Goal: Task Accomplishment & Management: Manage account settings

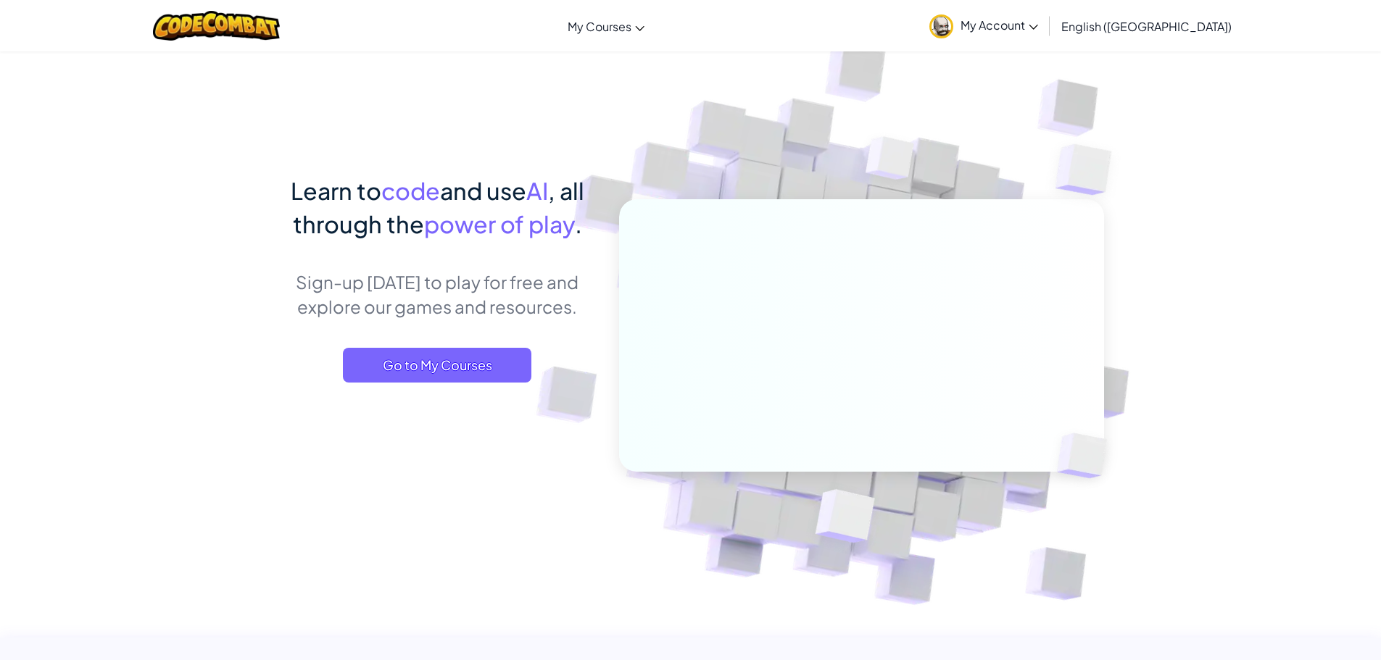
click at [1038, 28] on span "My Account" at bounding box center [999, 24] width 78 height 15
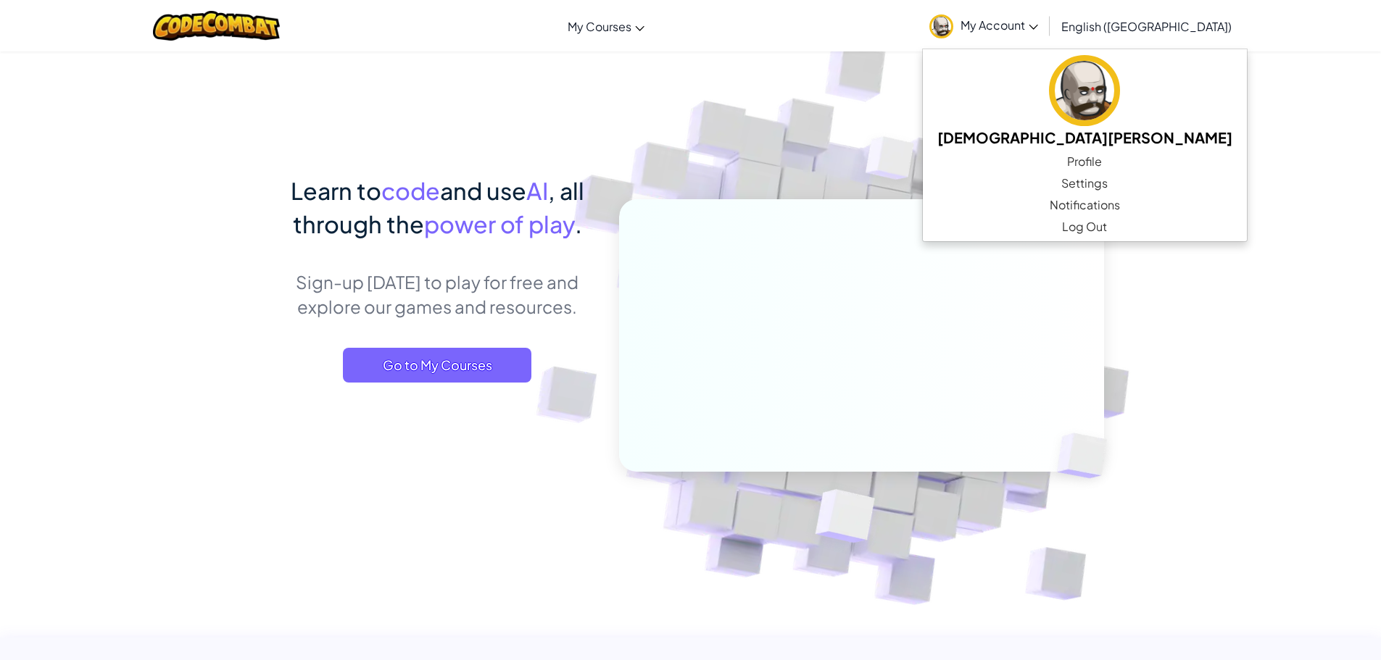
scroll to position [435, 0]
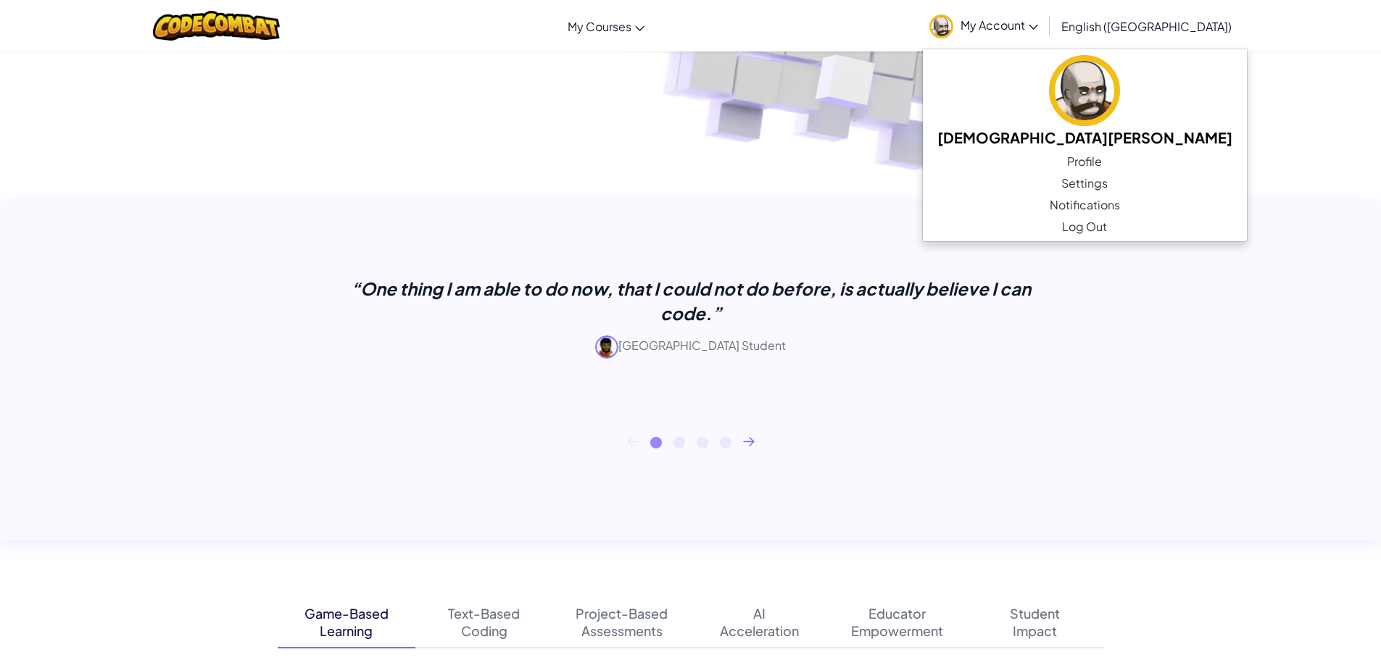
click at [620, 451] on div "“One thing I am able to do now, that I could not do before, is actually believe…" at bounding box center [691, 335] width 826 height 265
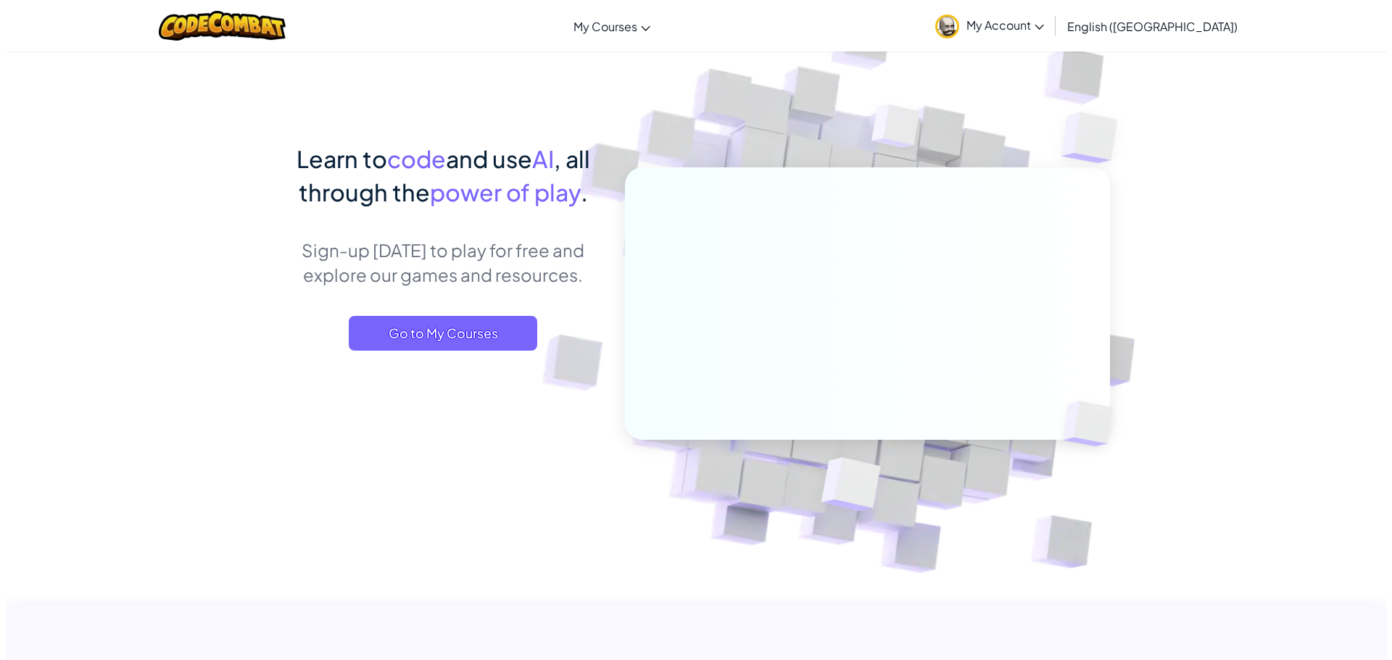
scroll to position [0, 0]
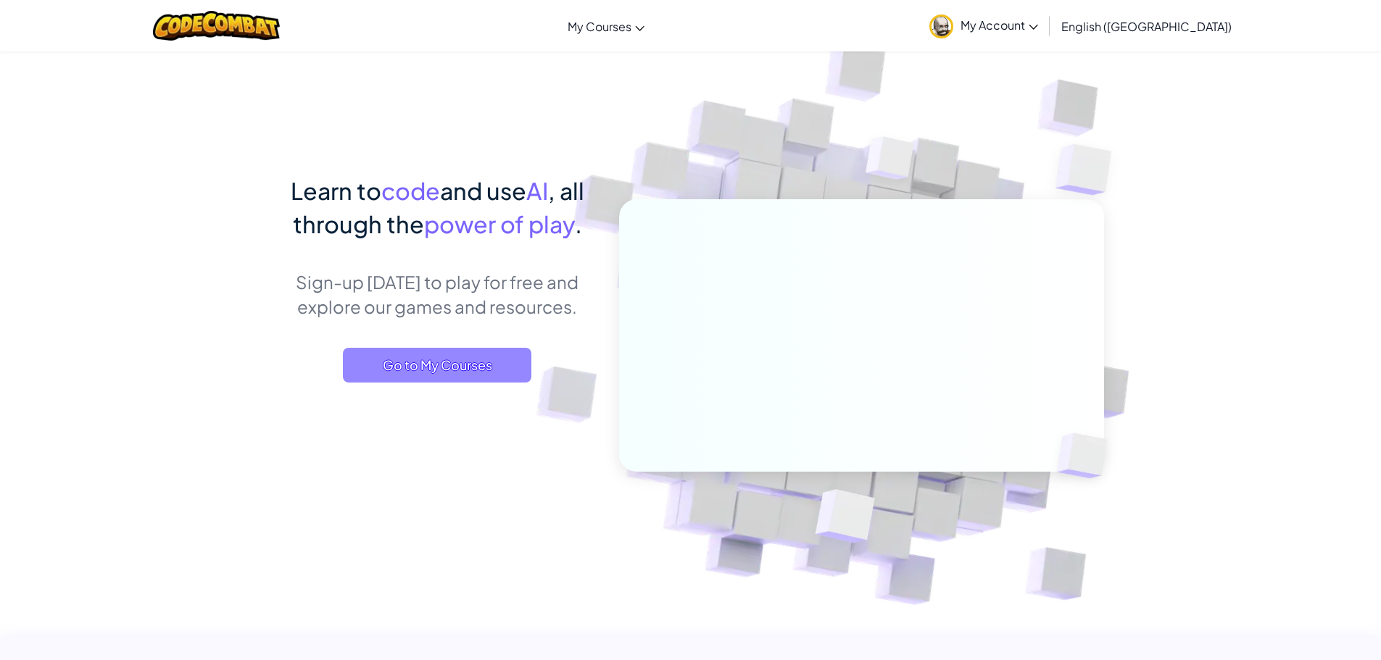
click at [506, 377] on span "Go to My Courses" at bounding box center [437, 365] width 188 height 35
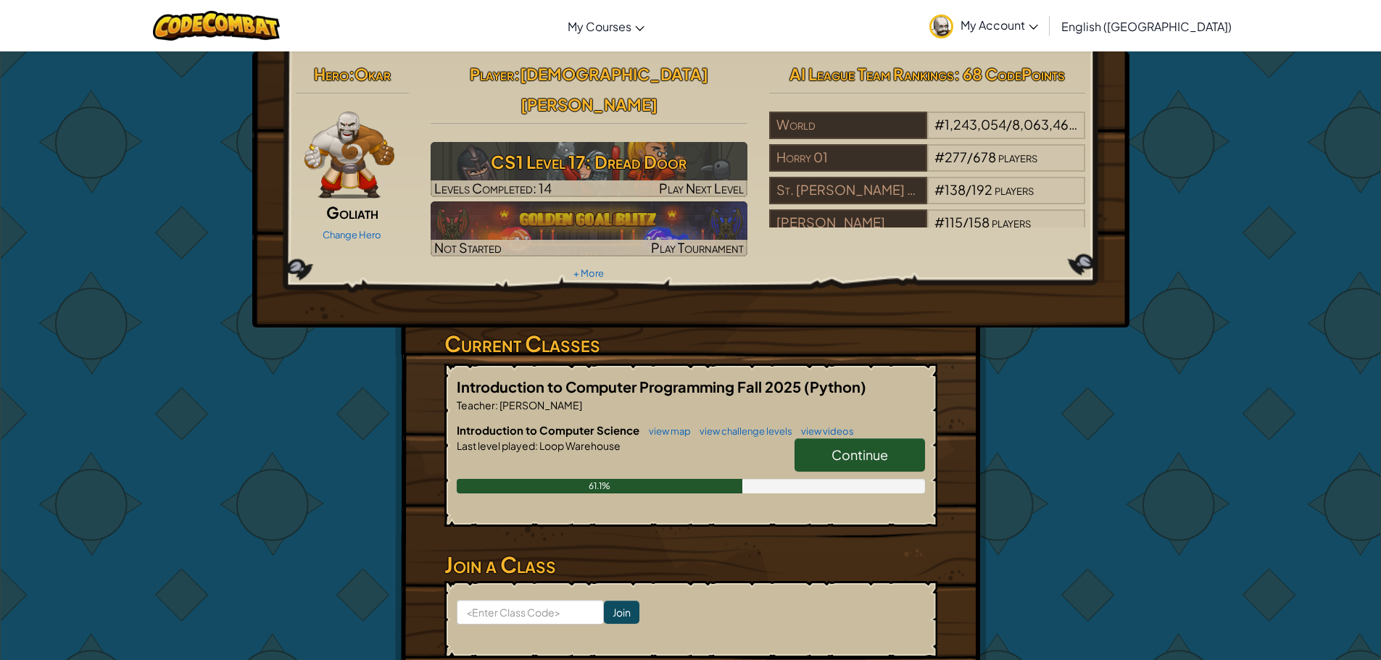
click at [829, 438] on link "Continue" at bounding box center [859, 454] width 130 height 33
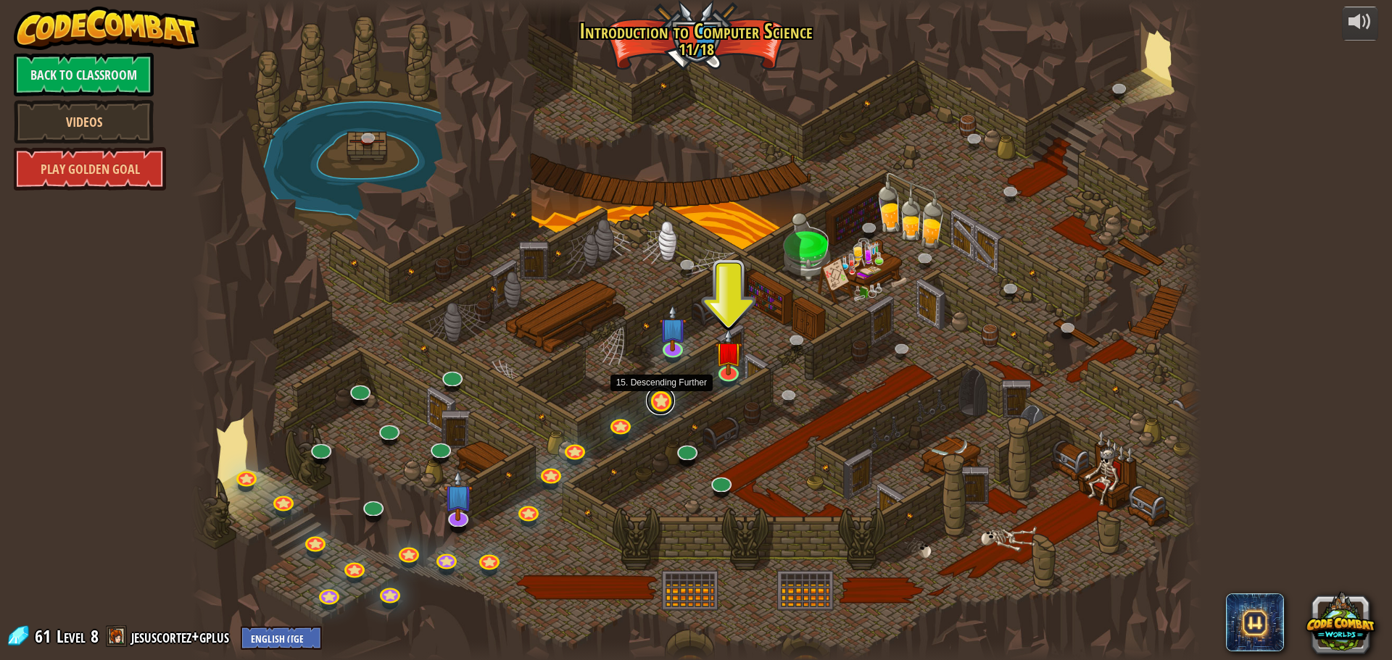
click at [666, 411] on link at bounding box center [660, 400] width 29 height 29
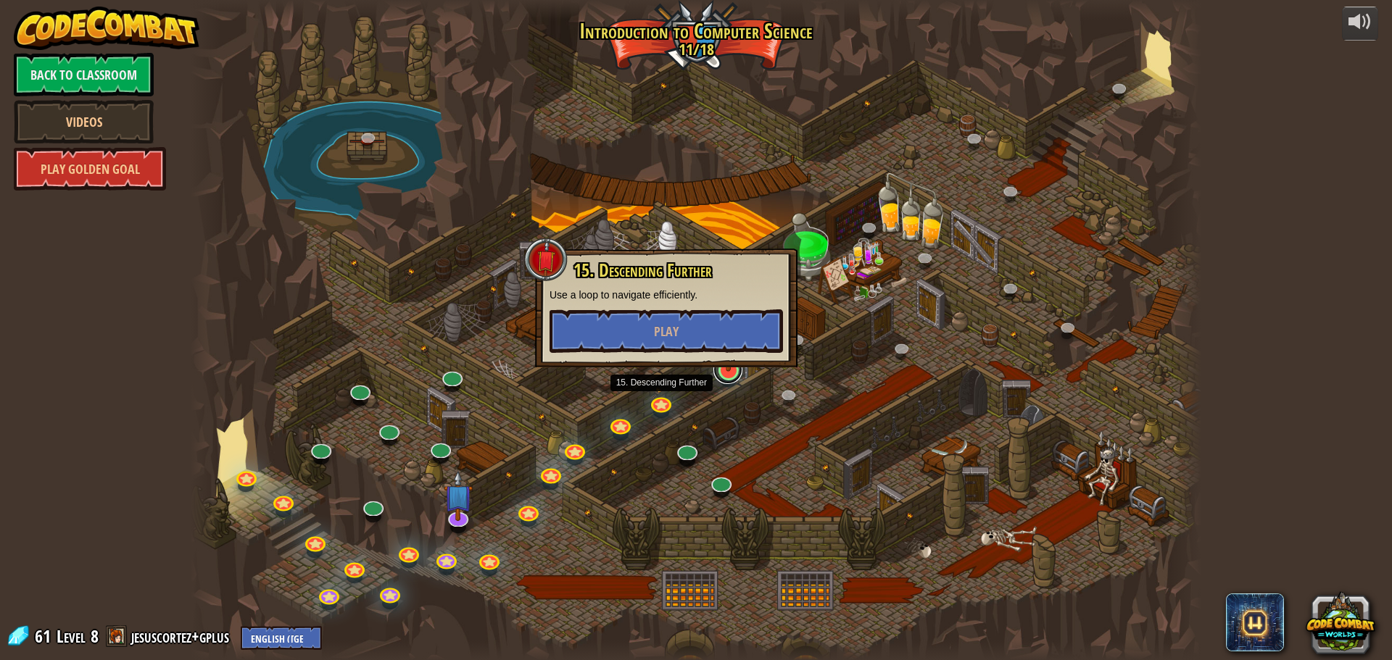
click at [727, 378] on link at bounding box center [727, 369] width 29 height 29
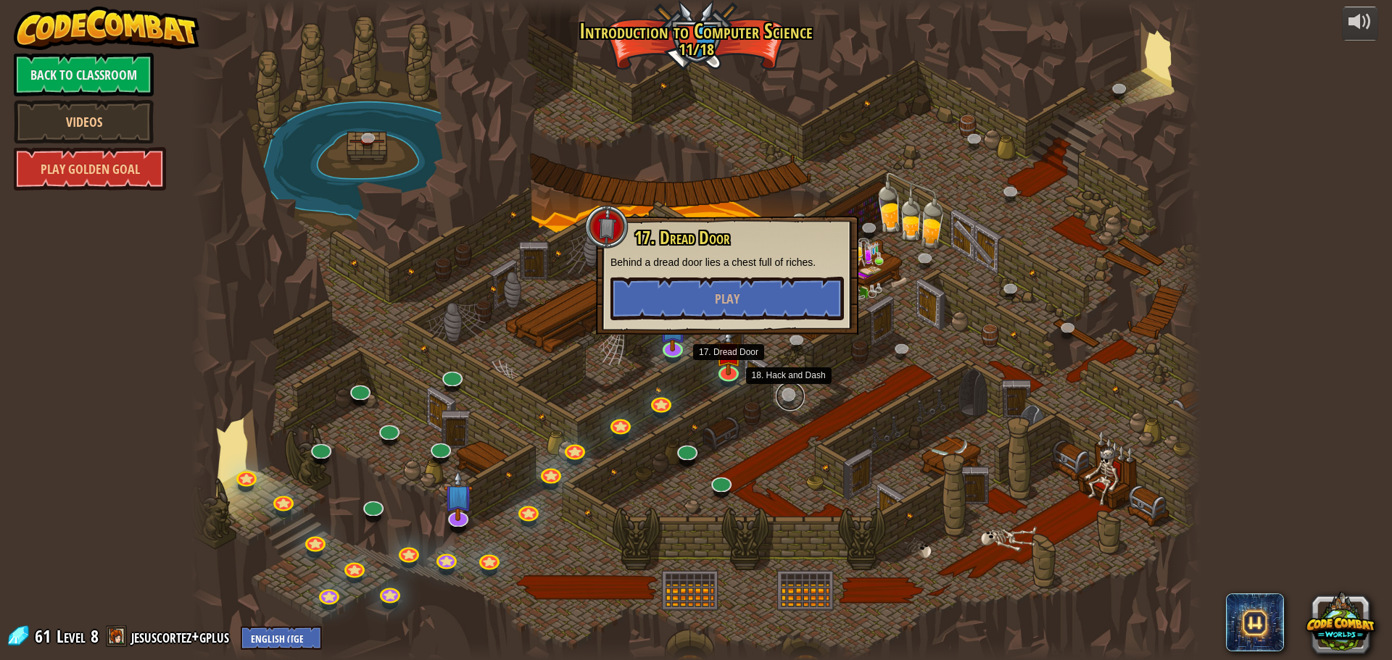
click at [791, 395] on link at bounding box center [790, 396] width 29 height 29
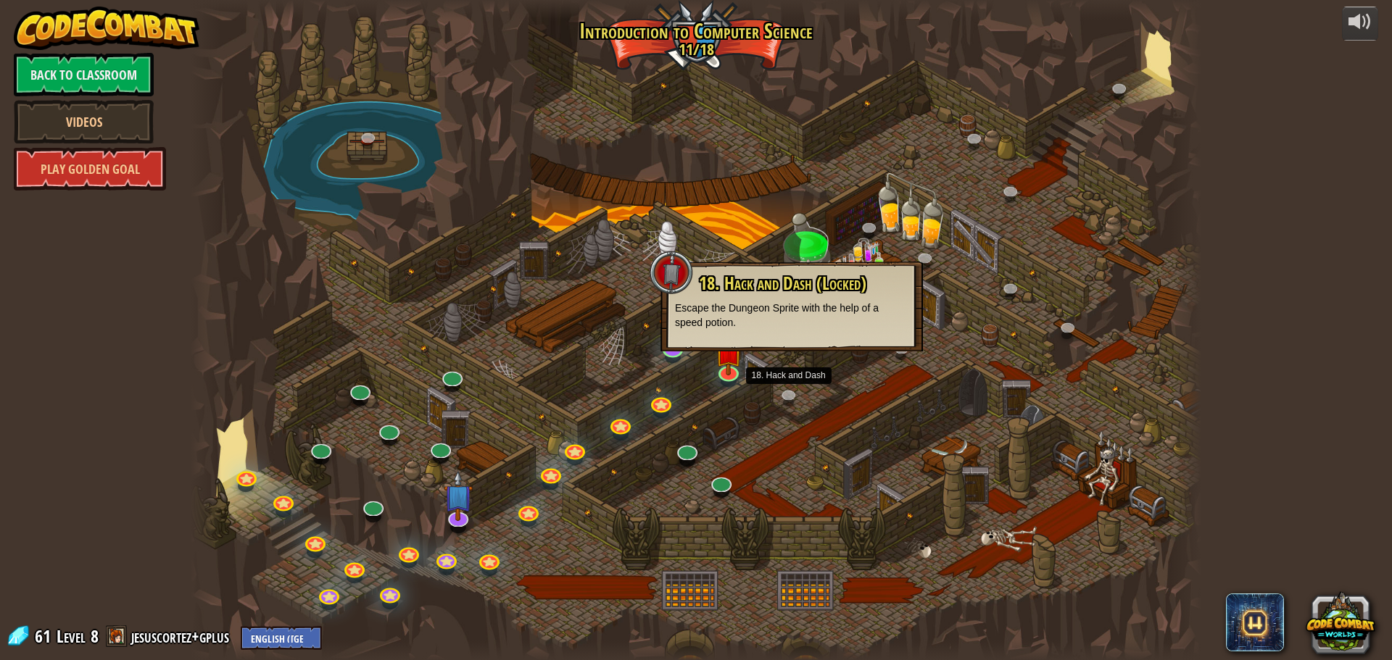
click at [790, 420] on div at bounding box center [696, 330] width 1010 height 660
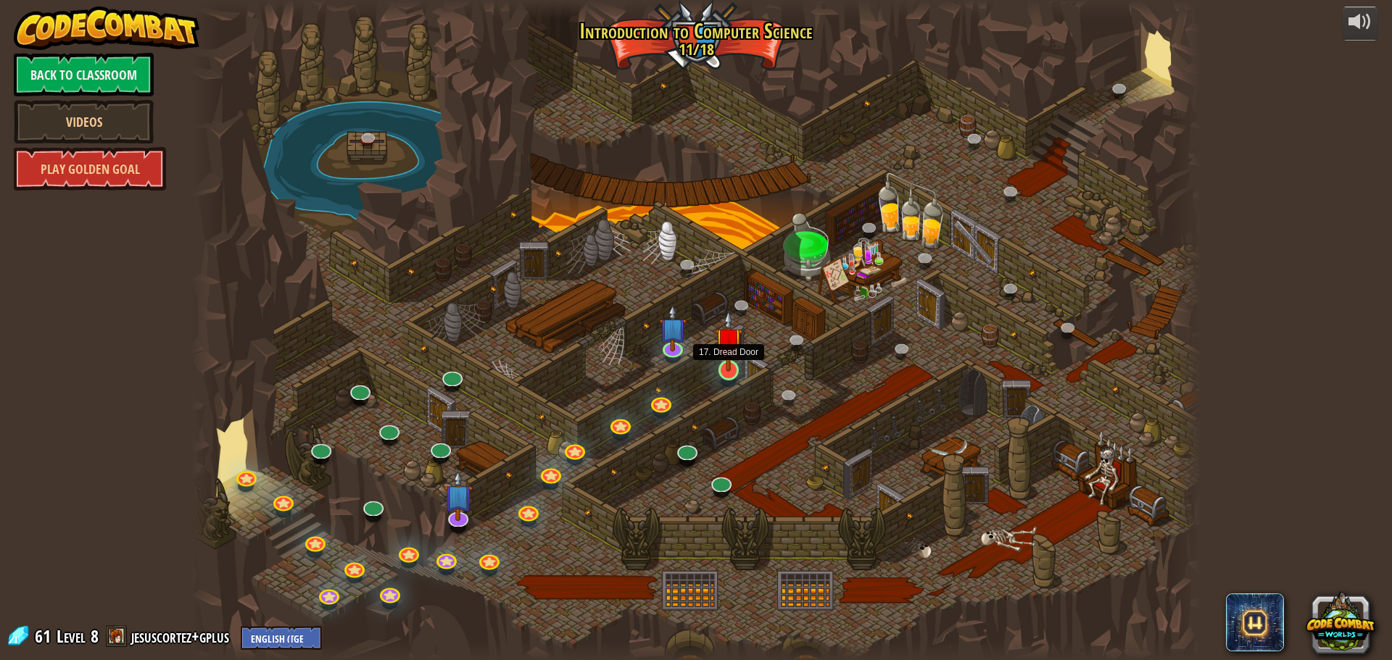
click at [729, 370] on img at bounding box center [728, 341] width 27 height 62
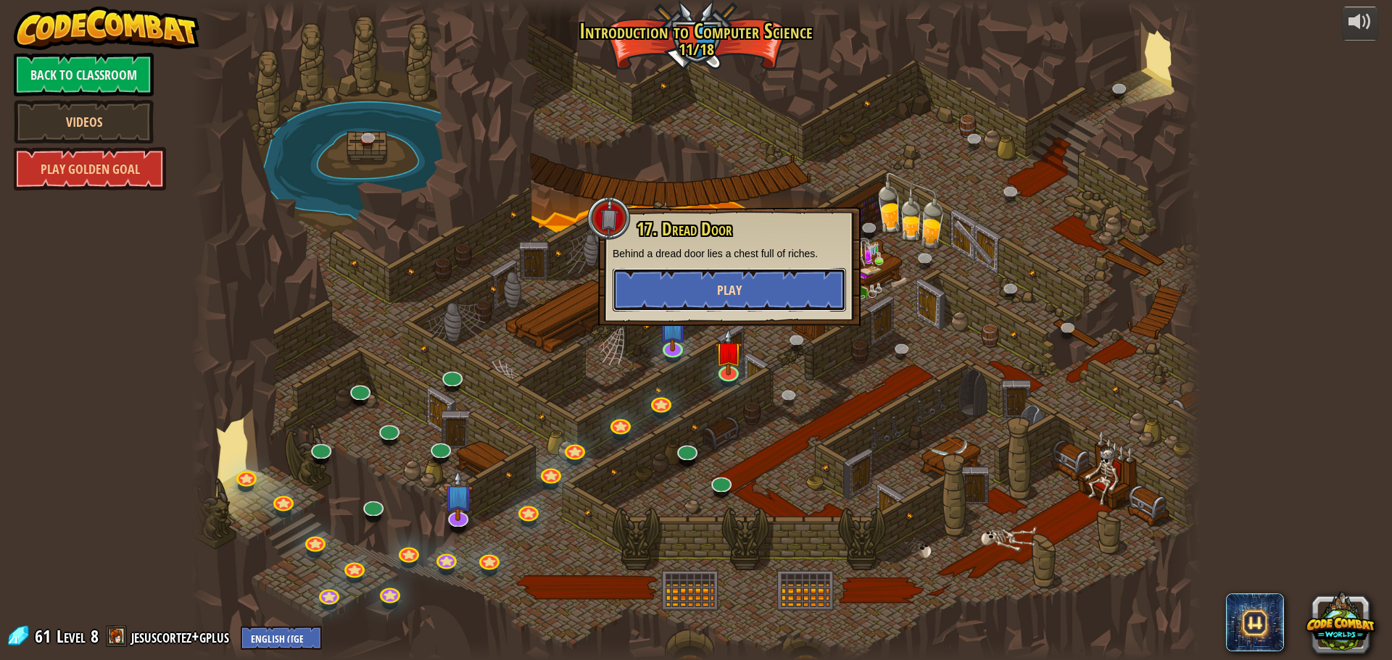
click at [698, 291] on button "Play" at bounding box center [728, 289] width 233 height 43
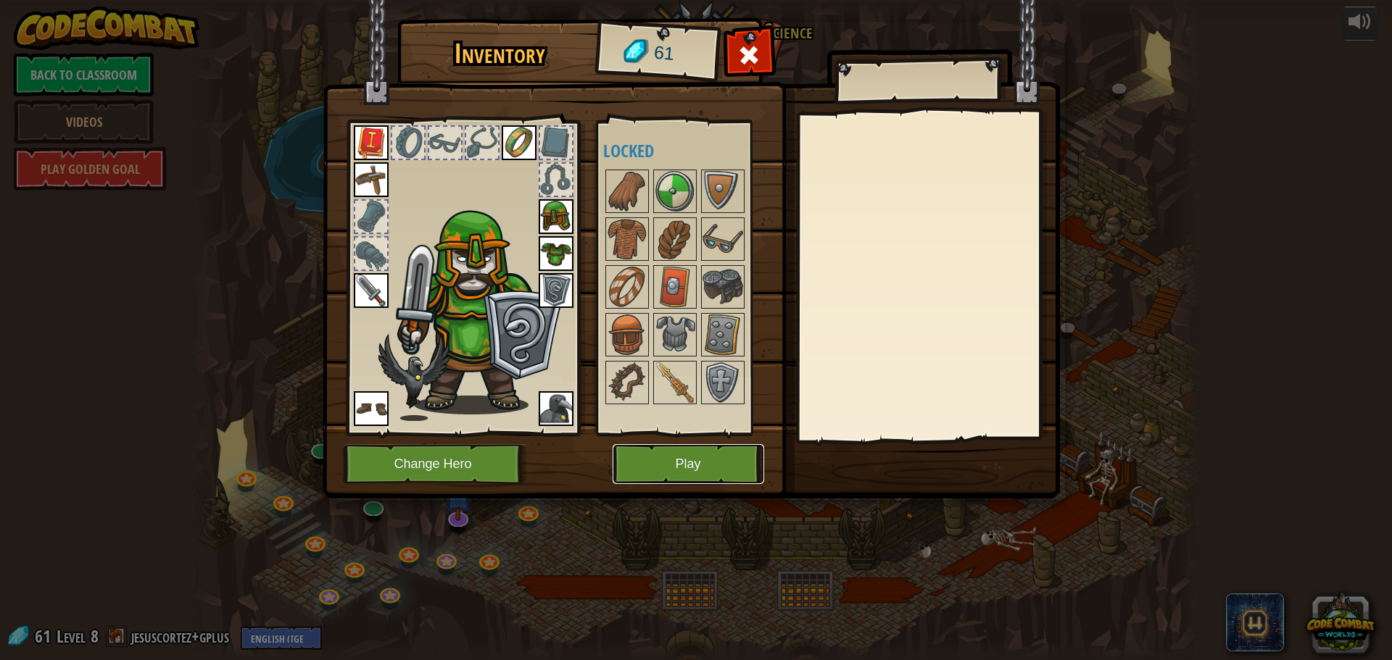
click at [681, 454] on button "Play" at bounding box center [687, 464] width 151 height 40
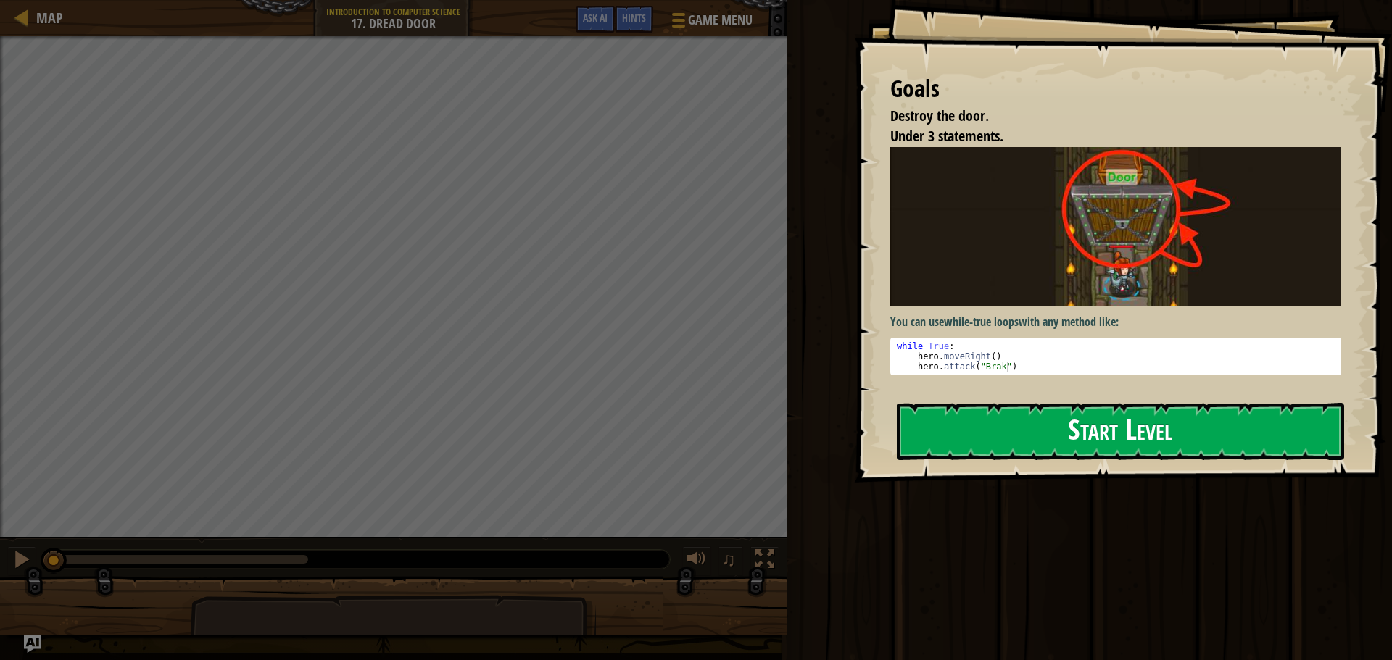
click at [940, 453] on button "Start Level" at bounding box center [1120, 431] width 447 height 57
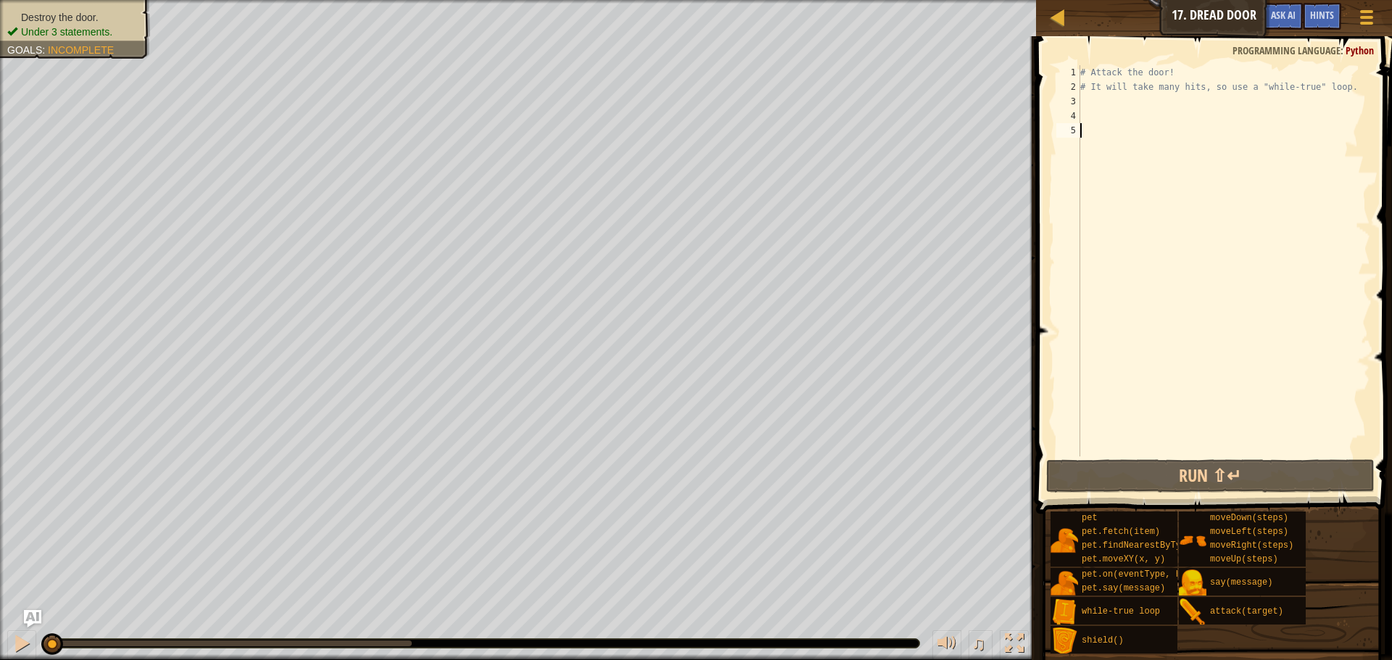
click at [1103, 105] on div "# Attack the door! # It will take many hits, so use a "while-true" loop." at bounding box center [1223, 275] width 293 height 420
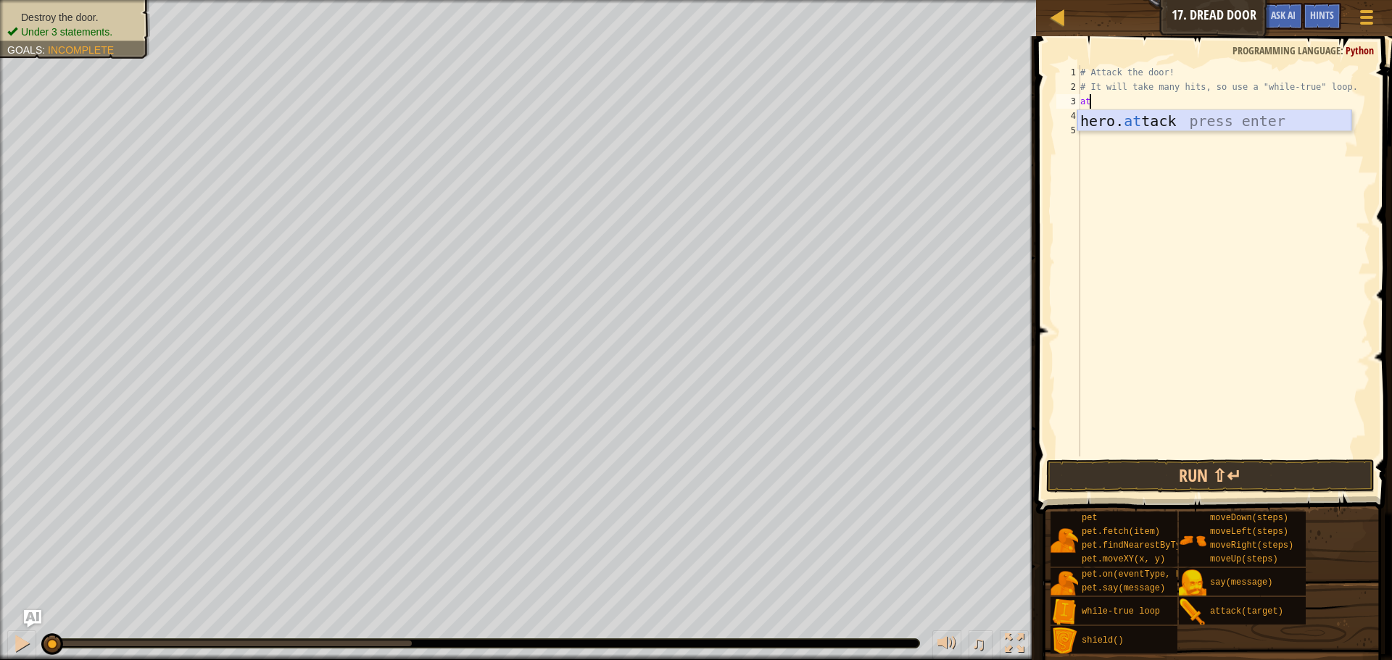
click at [1136, 120] on div "hero. at tack press enter" at bounding box center [1214, 142] width 274 height 65
type textarea "hero.attack("Door")"
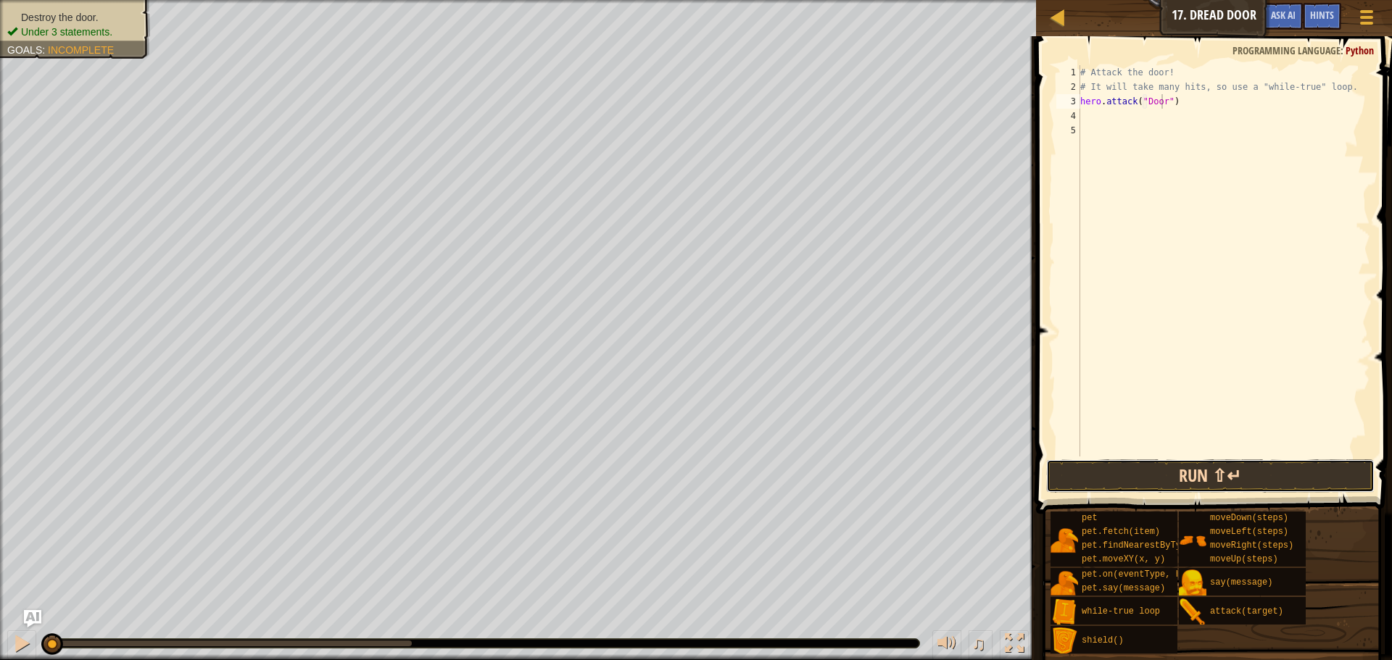
click at [1225, 470] on button "Run ⇧↵" at bounding box center [1210, 476] width 328 height 33
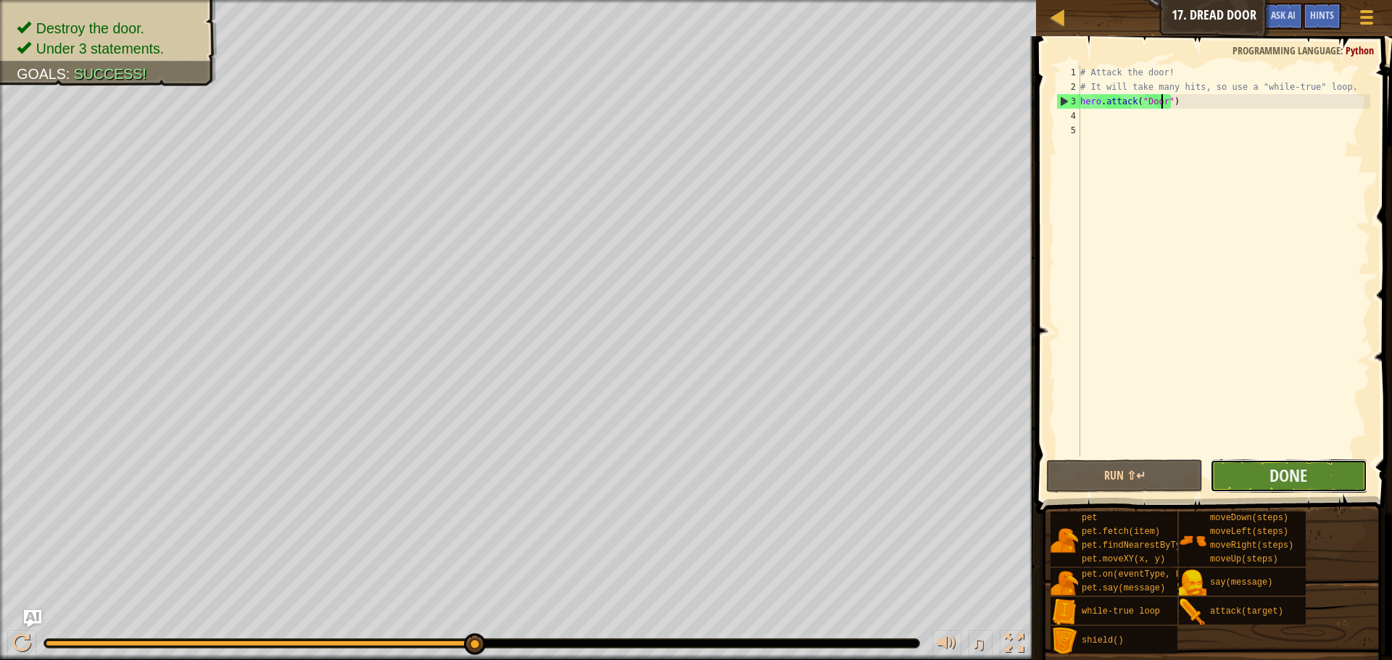
click at [1263, 489] on button "Done" at bounding box center [1288, 476] width 157 height 33
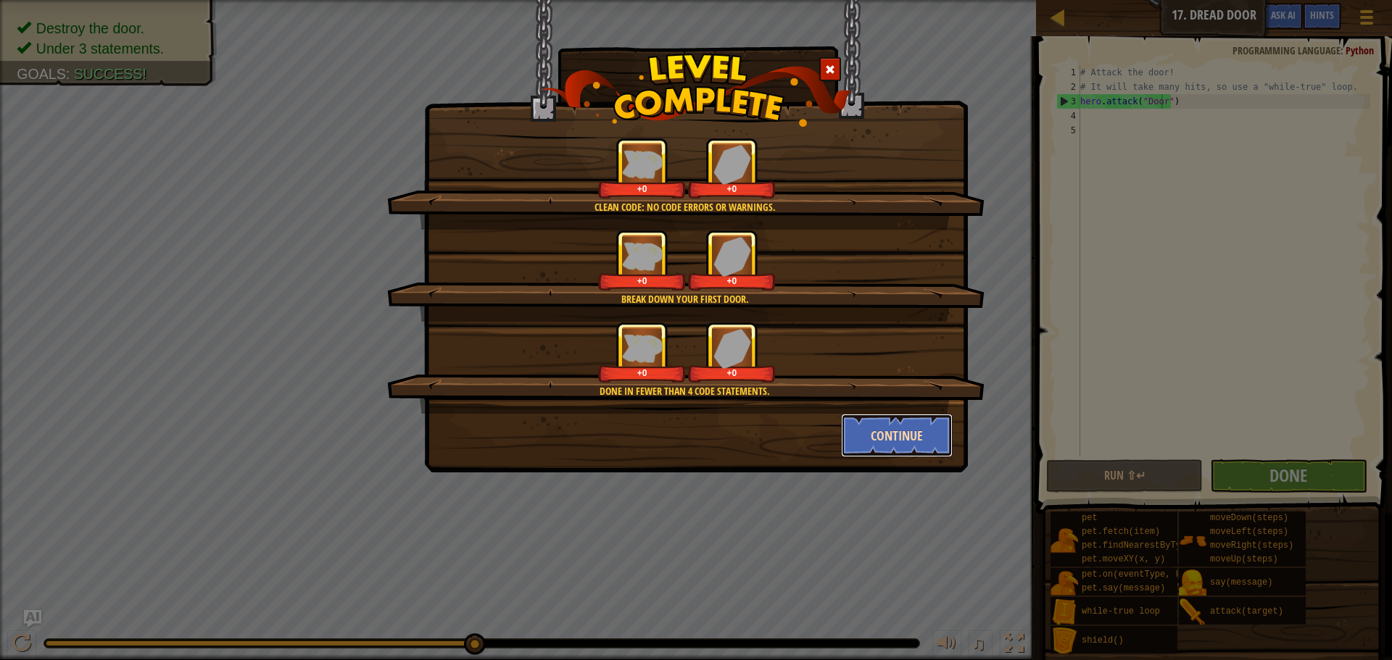
click at [888, 447] on button "Continue" at bounding box center [897, 435] width 112 height 43
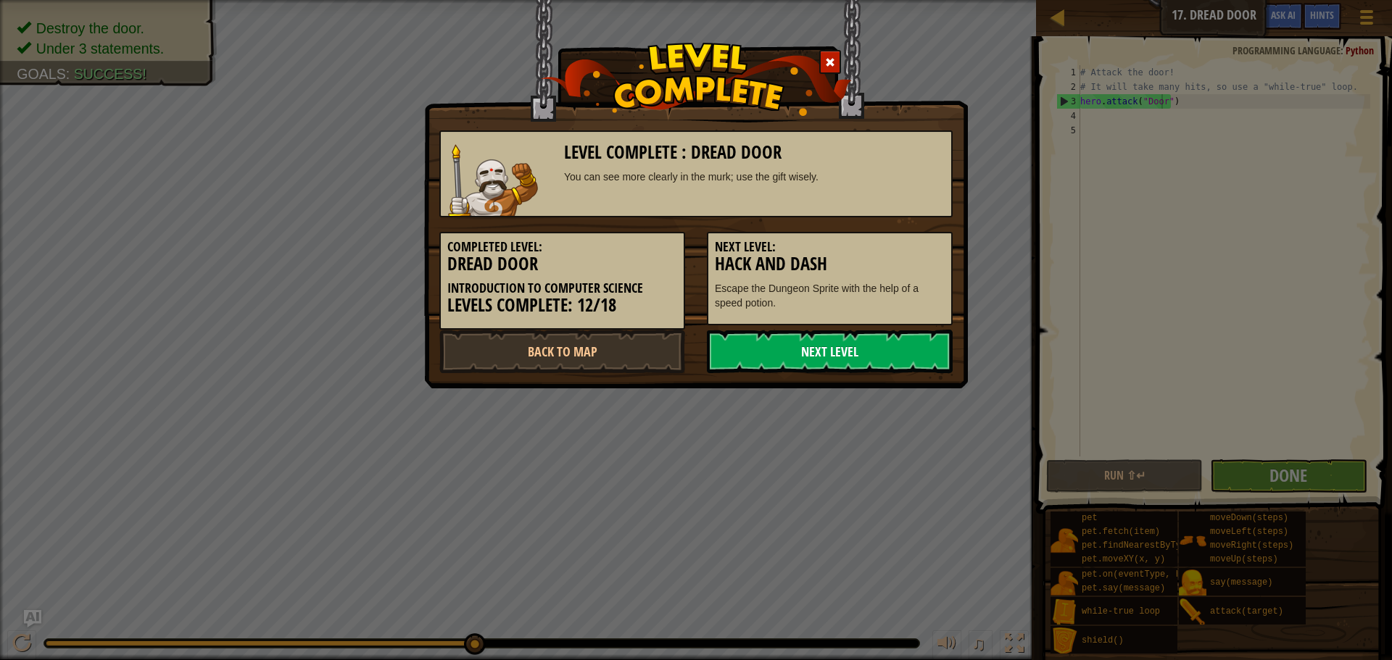
click at [795, 345] on link "Next Level" at bounding box center [830, 351] width 246 height 43
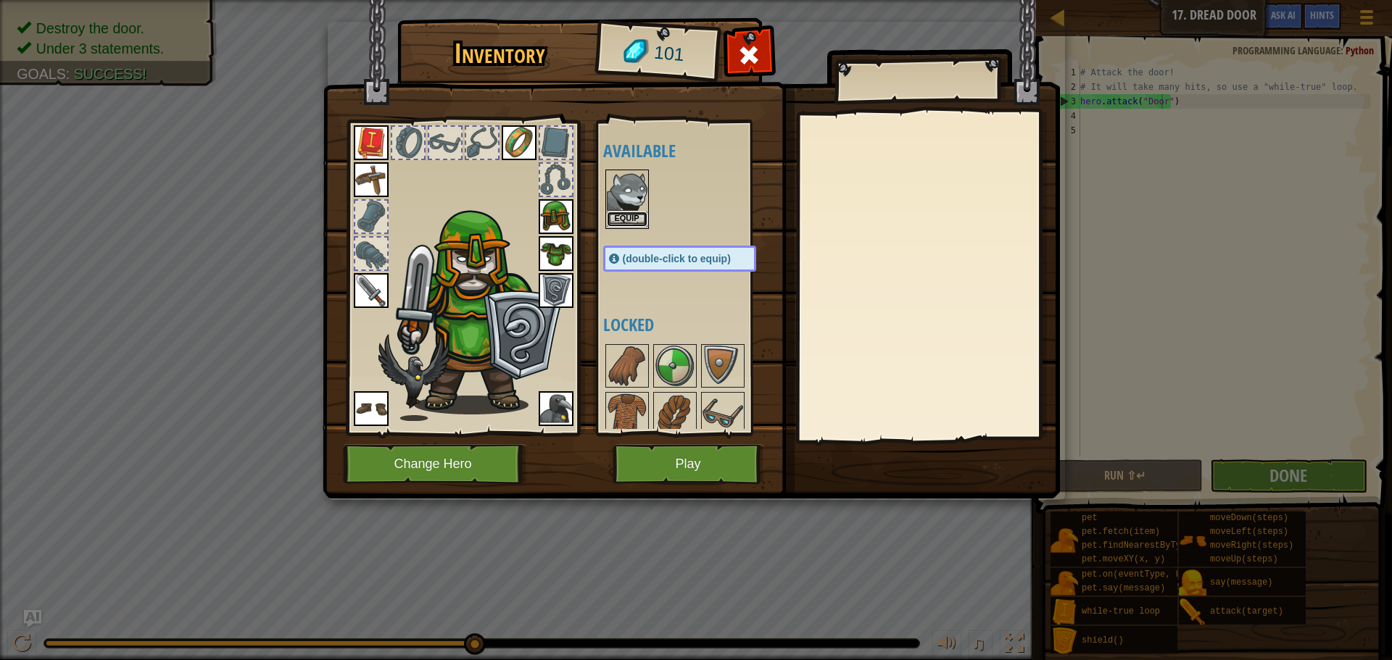
click at [639, 214] on button "Equip" at bounding box center [627, 219] width 41 height 15
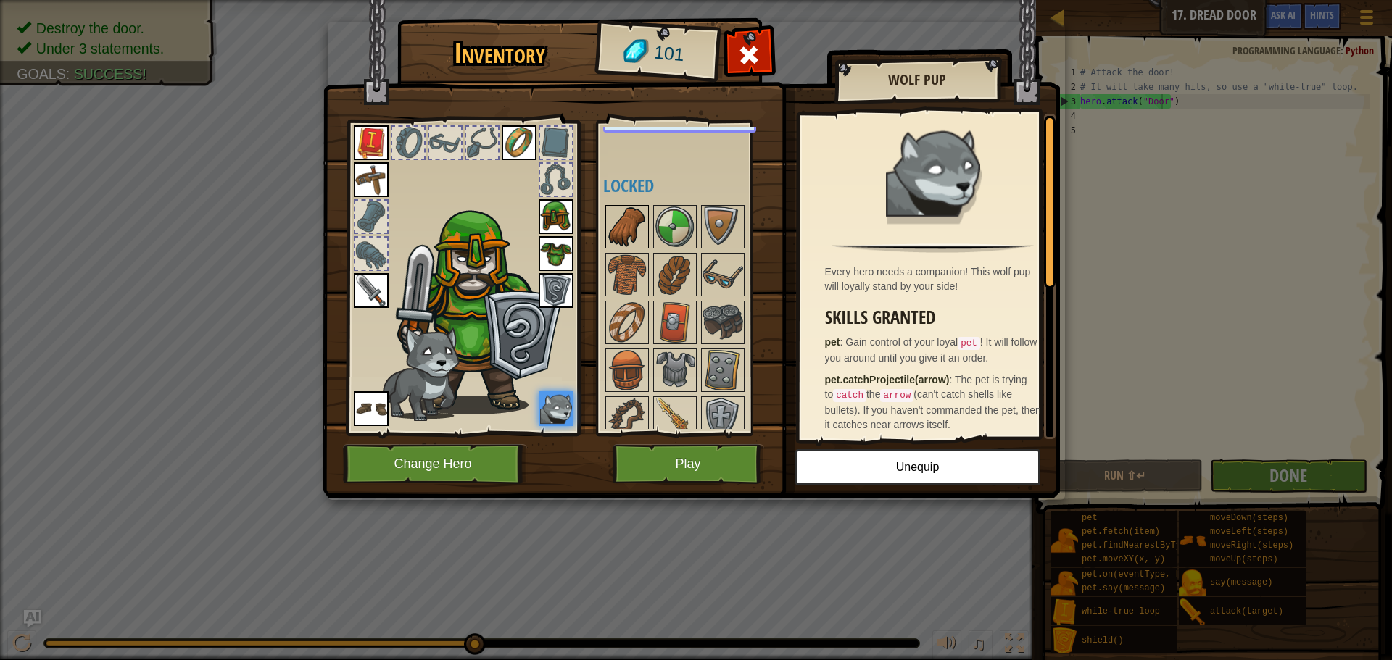
scroll to position [145, 0]
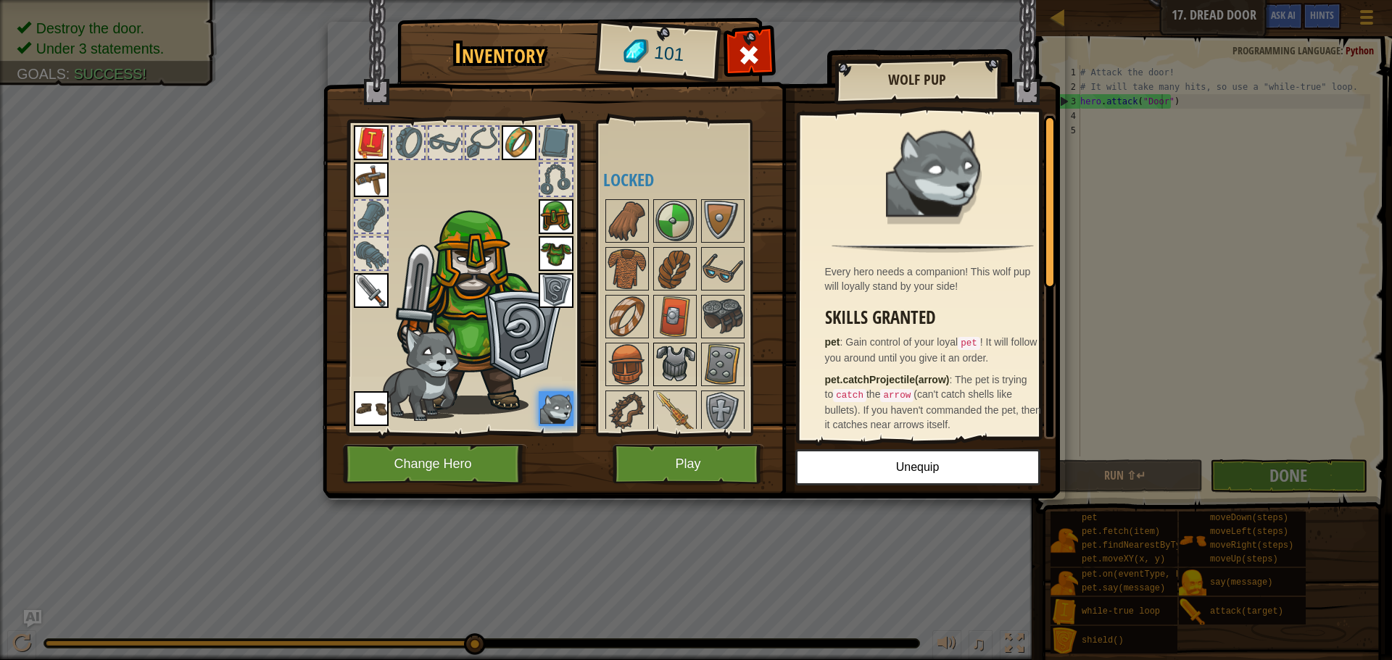
click at [670, 362] on img at bounding box center [674, 364] width 41 height 41
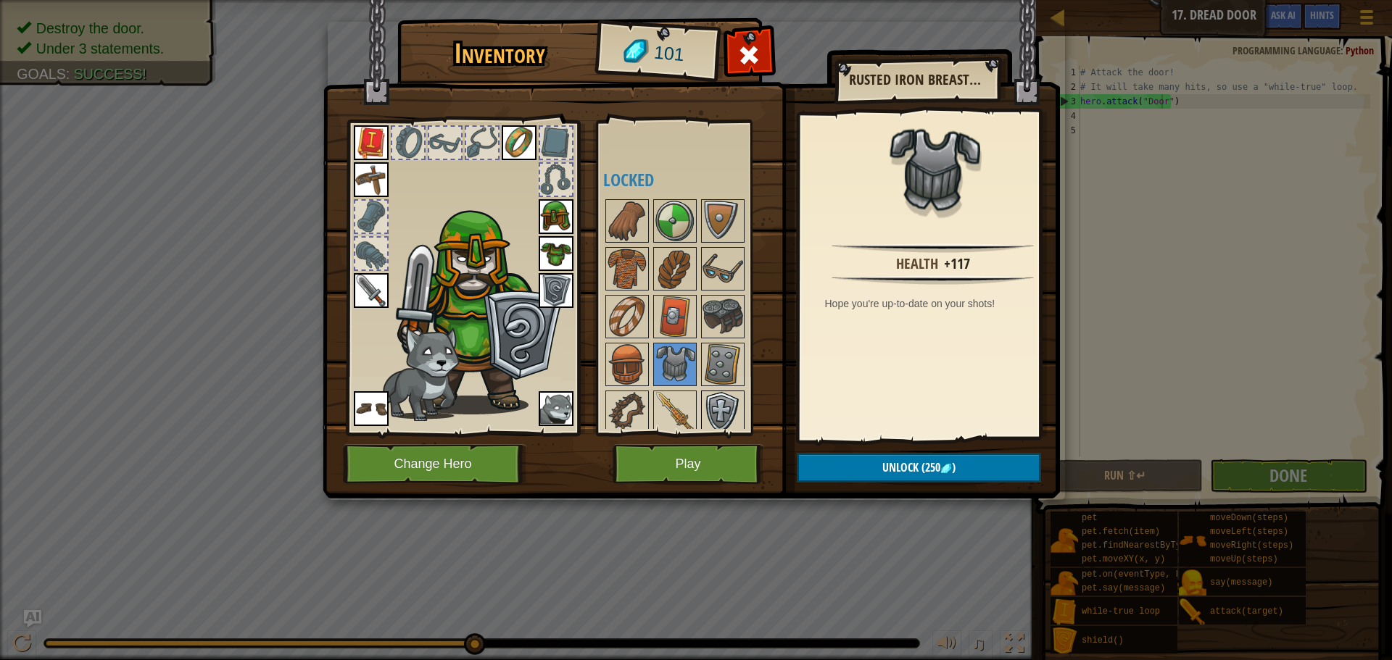
click at [711, 392] on img at bounding box center [722, 412] width 41 height 41
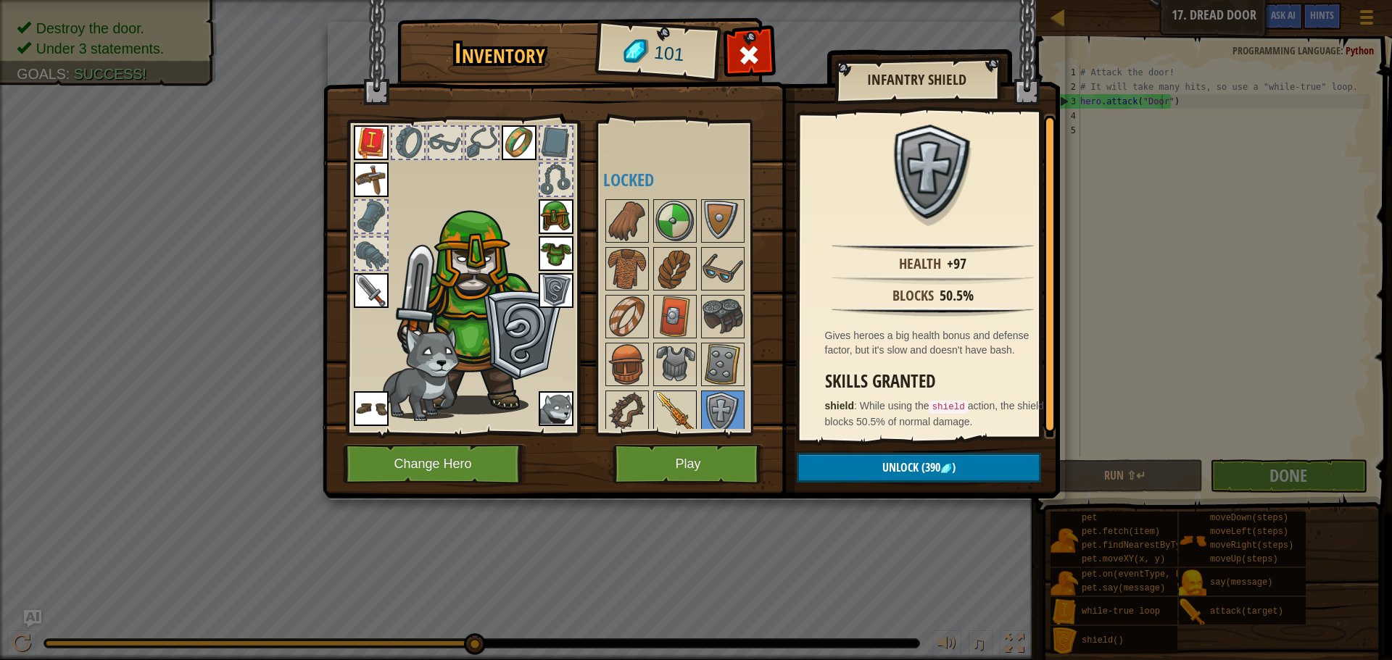
click at [681, 396] on img at bounding box center [674, 412] width 41 height 41
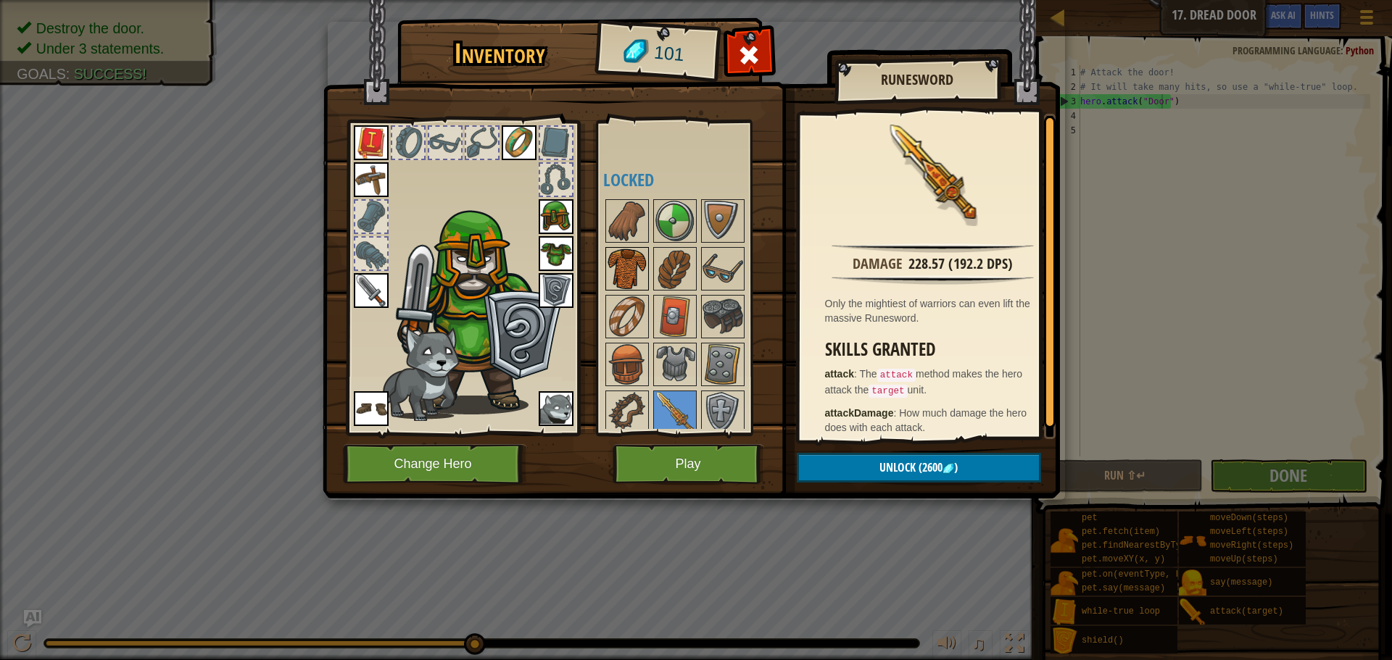
click at [640, 250] on img at bounding box center [627, 269] width 41 height 41
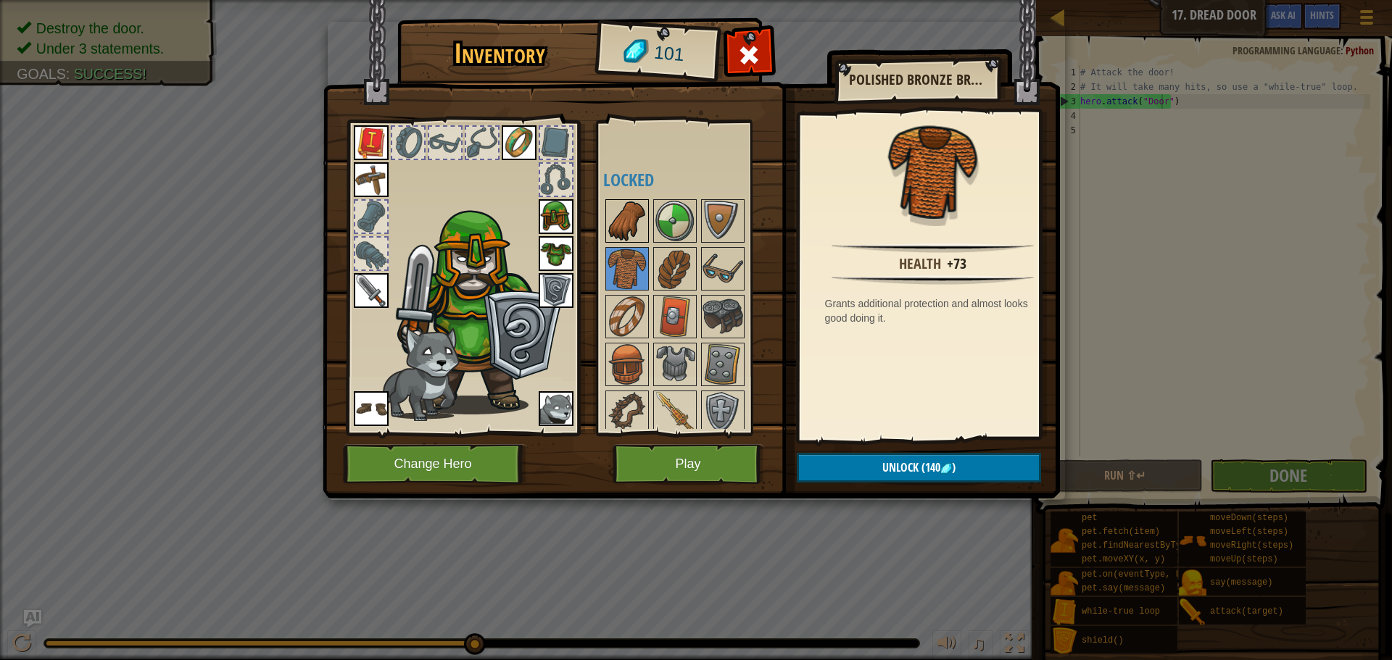
click at [641, 222] on img at bounding box center [627, 221] width 41 height 41
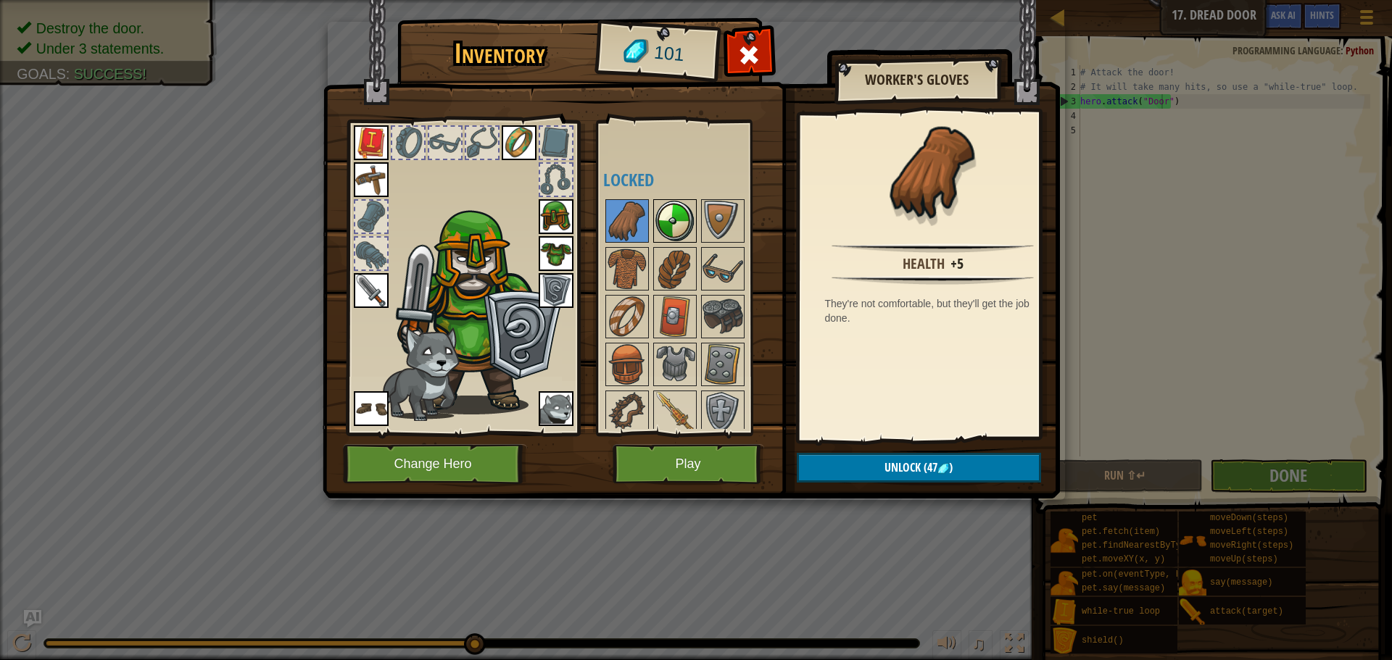
click at [675, 223] on img at bounding box center [674, 221] width 41 height 41
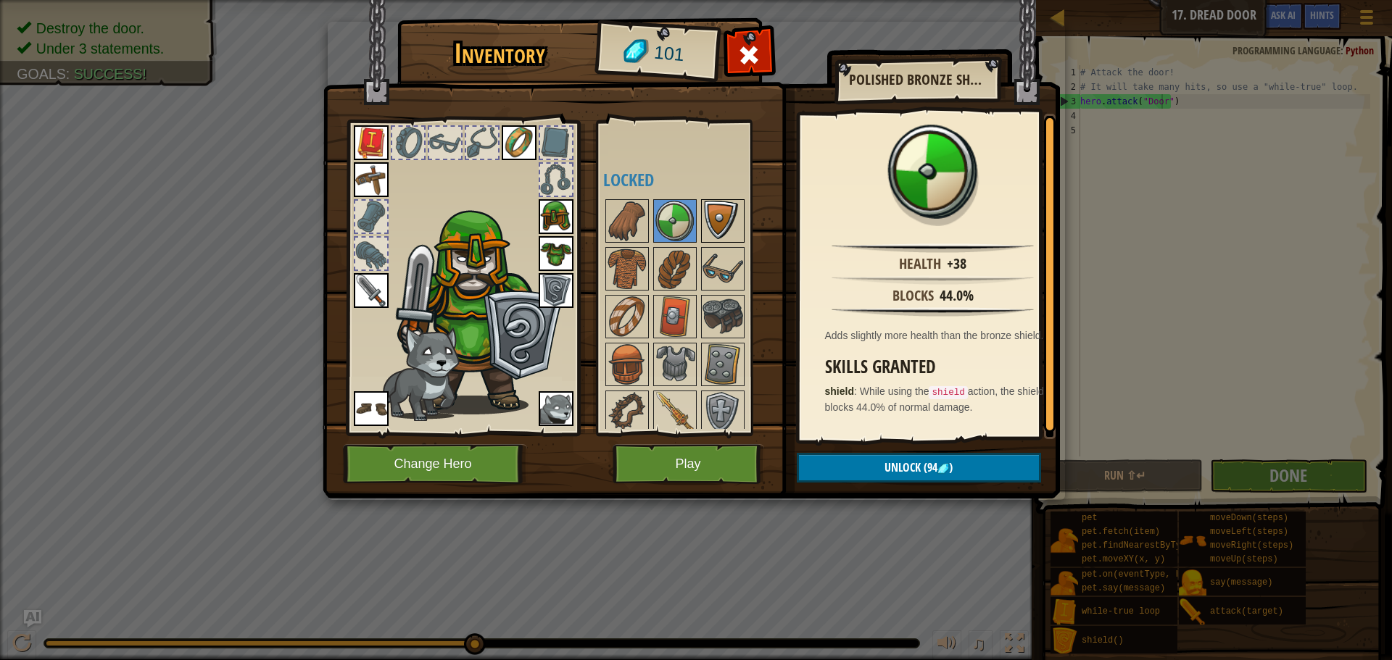
click at [710, 225] on img at bounding box center [722, 221] width 41 height 41
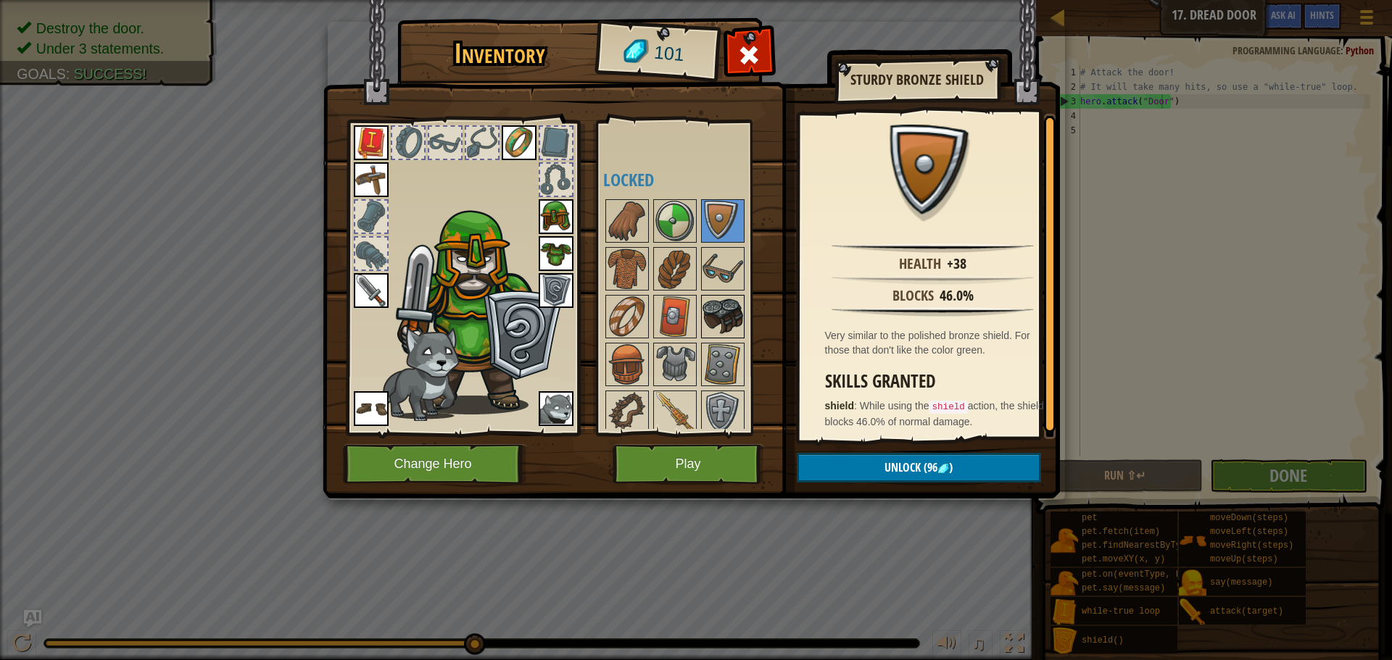
scroll to position [248, 0]
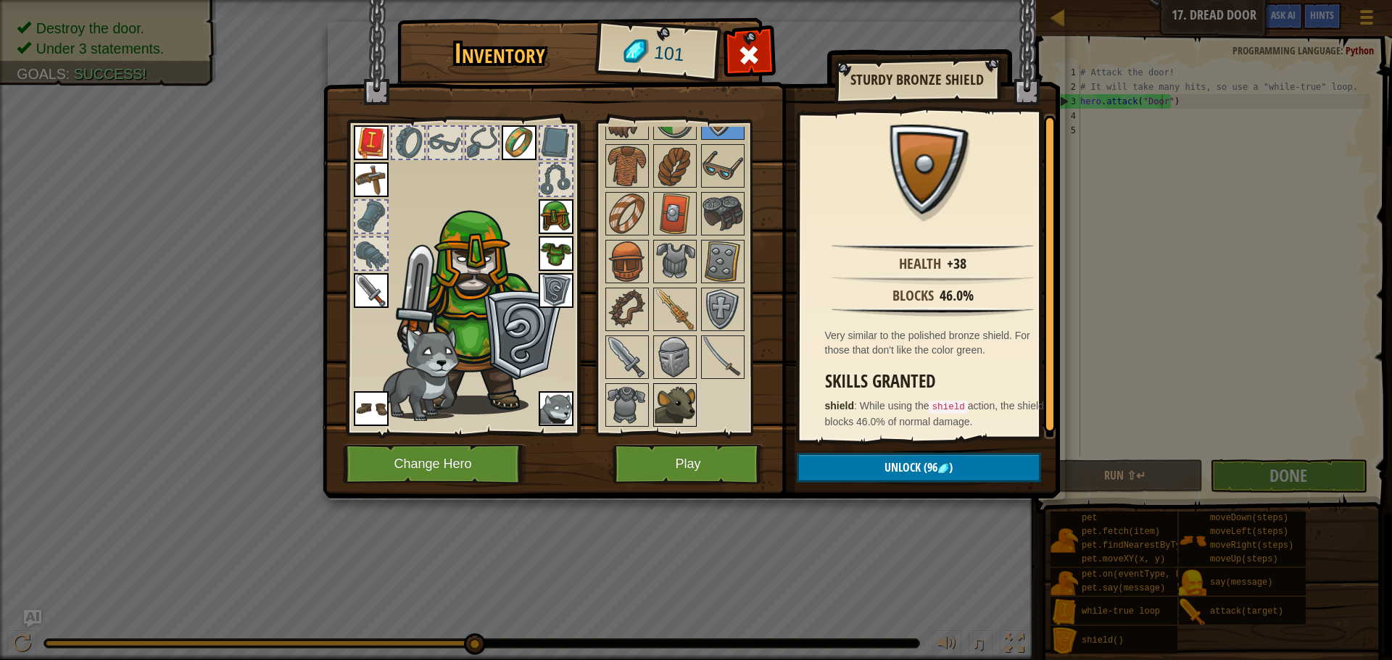
click at [689, 396] on img at bounding box center [674, 405] width 41 height 41
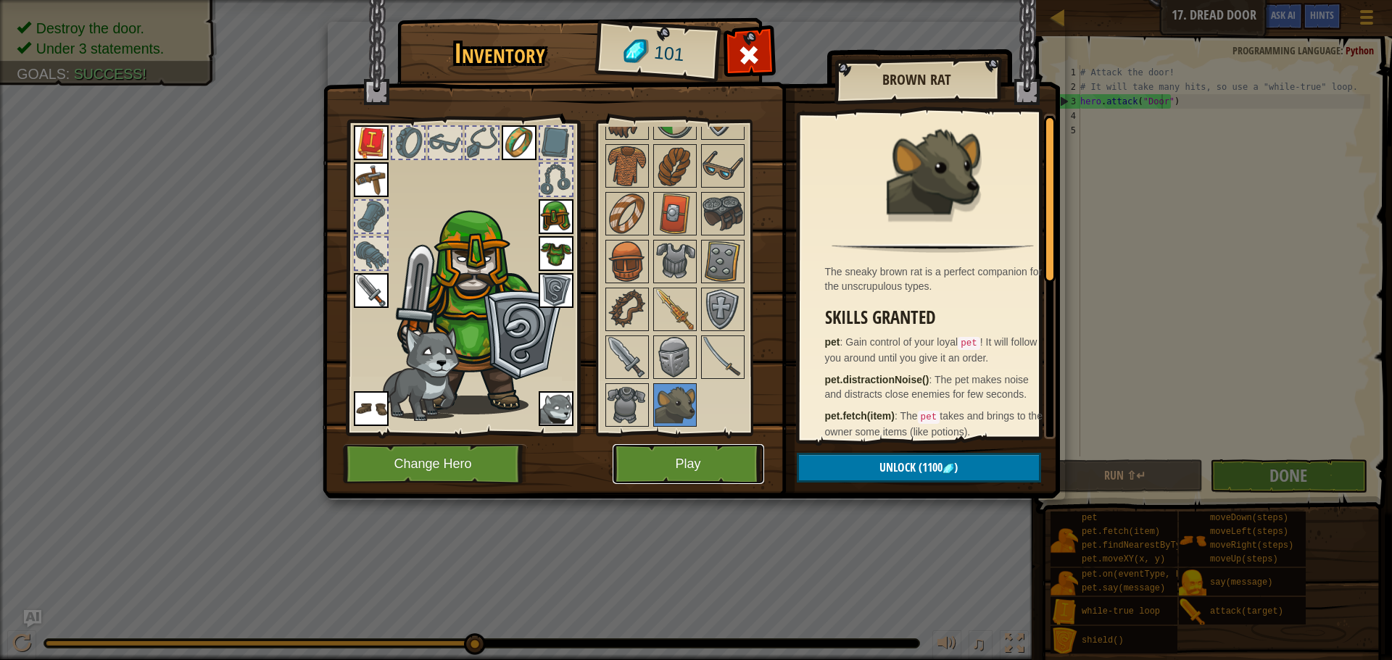
click at [711, 470] on button "Play" at bounding box center [687, 464] width 151 height 40
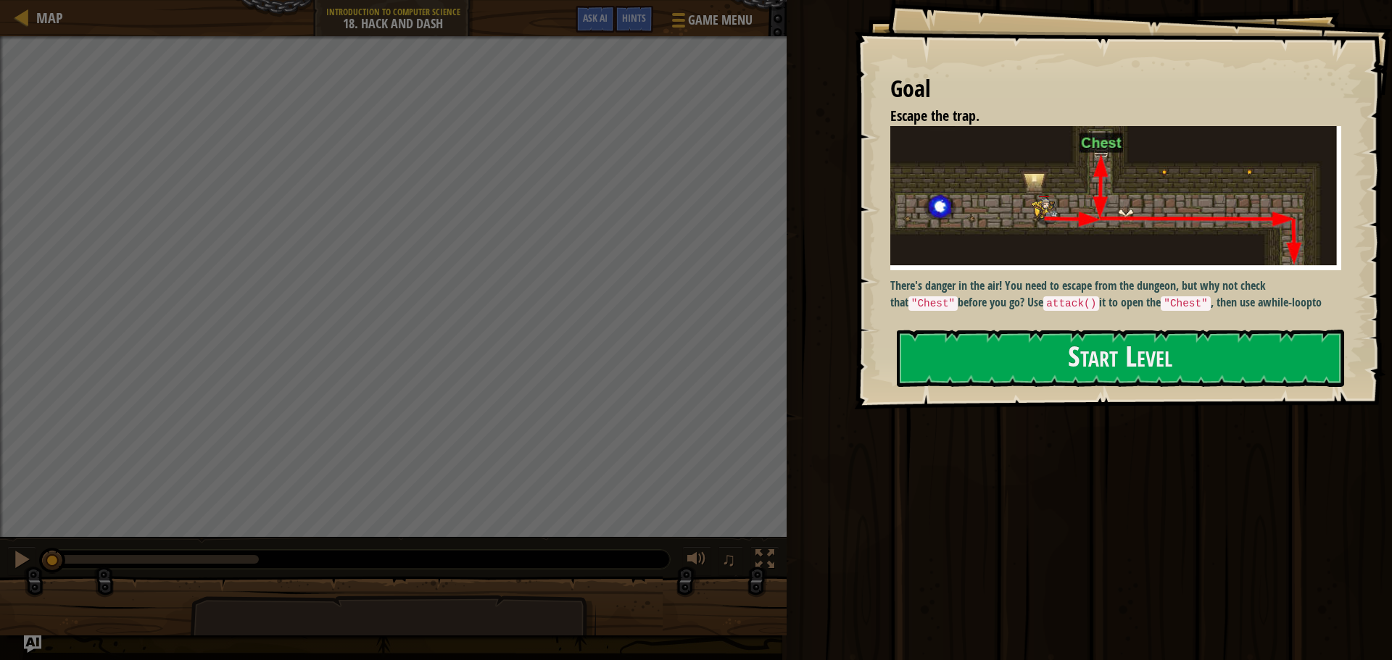
click at [974, 368] on button "Start Level" at bounding box center [1120, 358] width 447 height 57
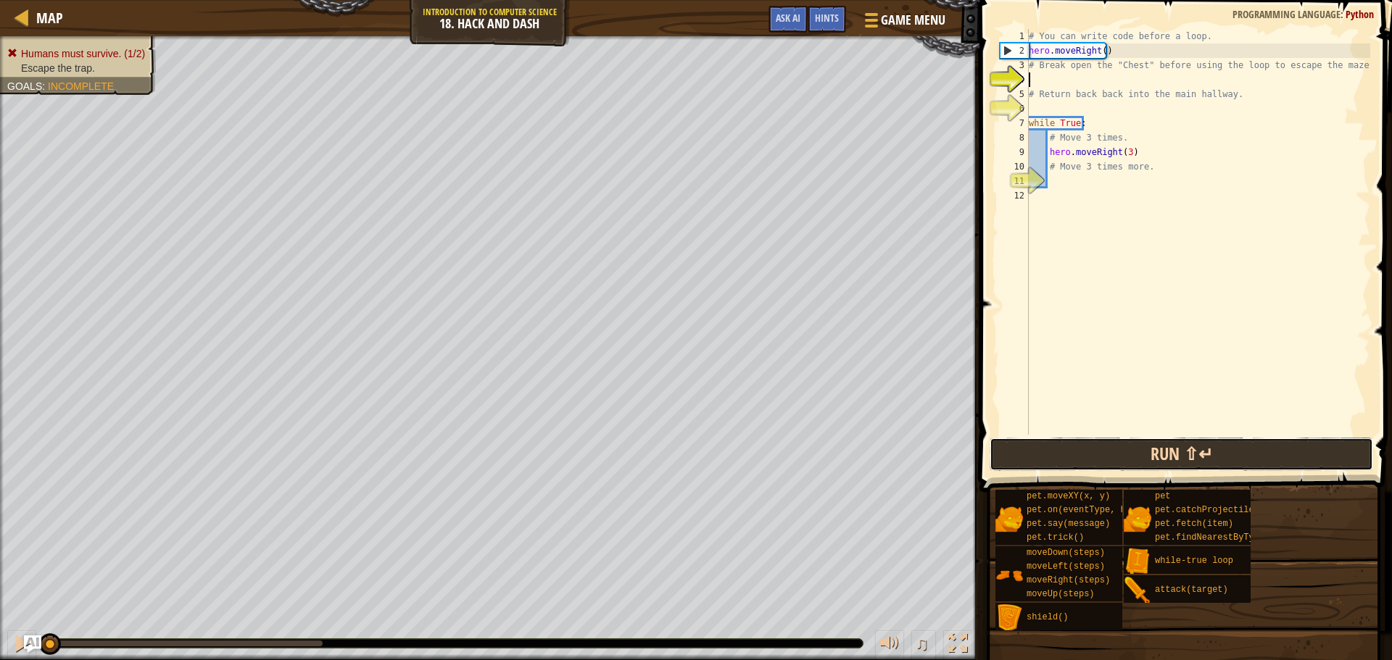
click at [1061, 446] on button "Run ⇧↵" at bounding box center [1180, 454] width 383 height 33
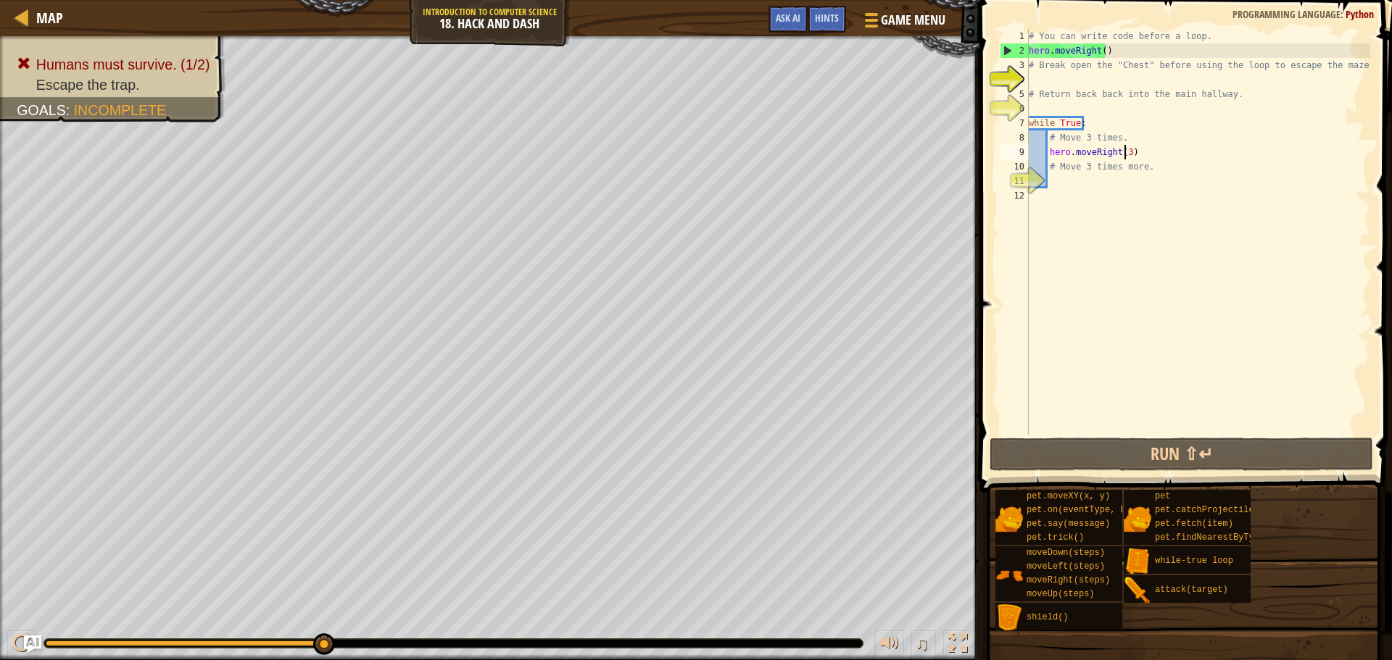
click at [1124, 154] on div "# You can write code before a loop. hero . moveRight ( ) # Break open the "Ches…" at bounding box center [1198, 246] width 344 height 435
type textarea "hero.moveRight(3)"
click at [1102, 103] on div "# You can write code before a loop. hero . moveRight ( ) # Break open the "Ches…" at bounding box center [1198, 246] width 344 height 435
type textarea "m"
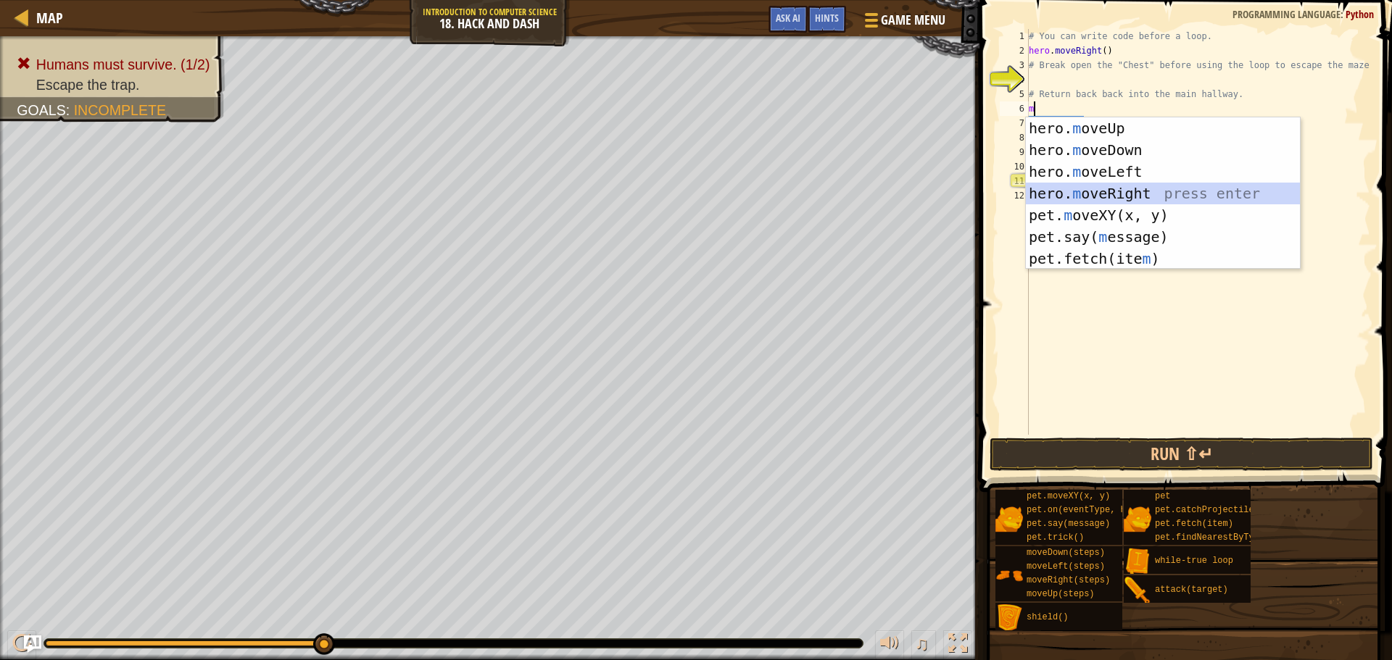
click at [1155, 191] on div "hero. m oveUp press enter hero. m oveDown press enter hero. m oveLeft press ent…" at bounding box center [1163, 215] width 274 height 196
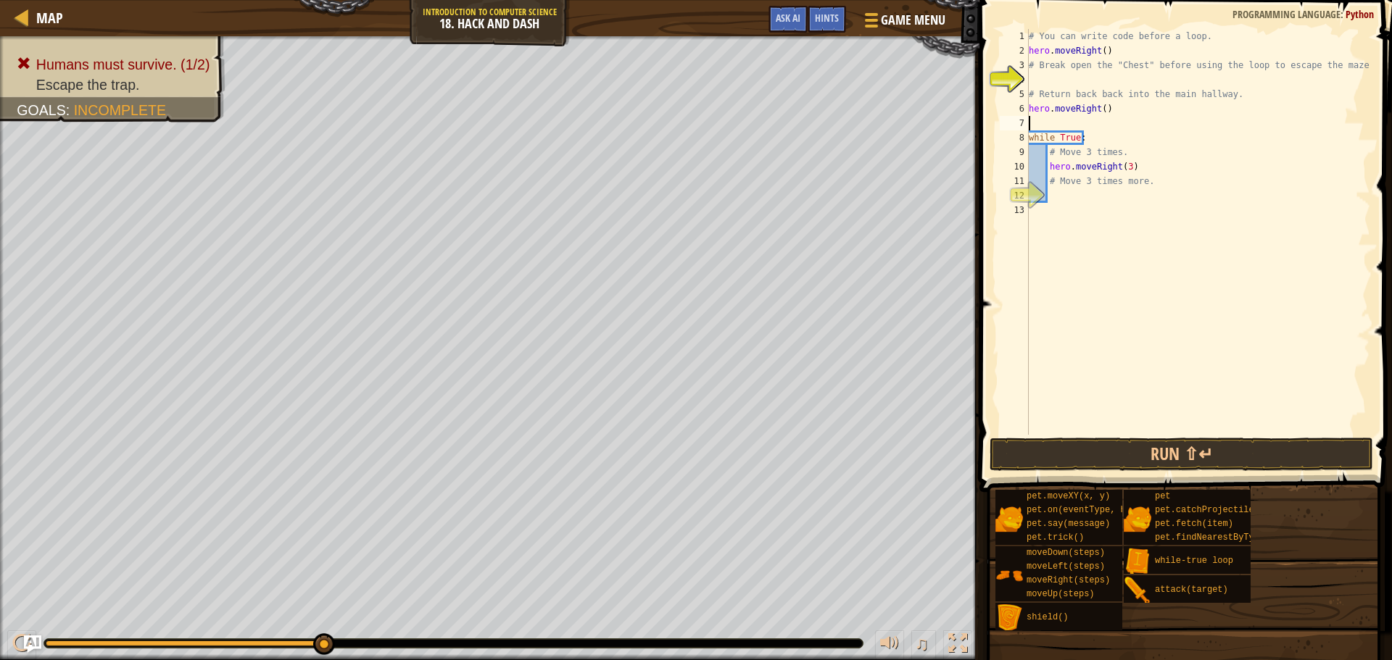
click at [1132, 169] on div "# You can write code before a loop. hero . moveRight ( ) # Break open the "Ches…" at bounding box center [1198, 246] width 344 height 435
type textarea "hero.moveRight(3)"
click at [1147, 198] on div "# You can write code before a loop. hero . moveRight ( ) # Break open the "Ches…" at bounding box center [1198, 246] width 344 height 435
type textarea "m"
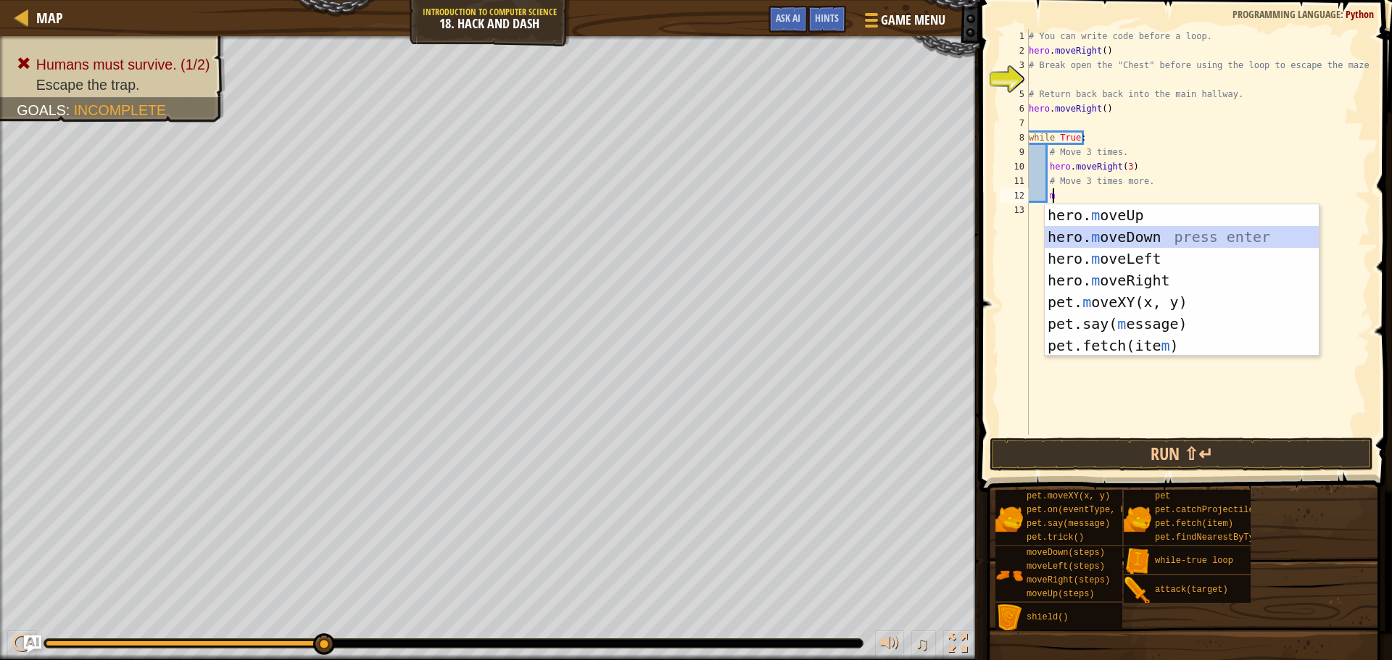
click at [1136, 232] on div "hero. m oveUp press enter hero. m oveDown press enter hero. m oveLeft press ent…" at bounding box center [1181, 302] width 274 height 196
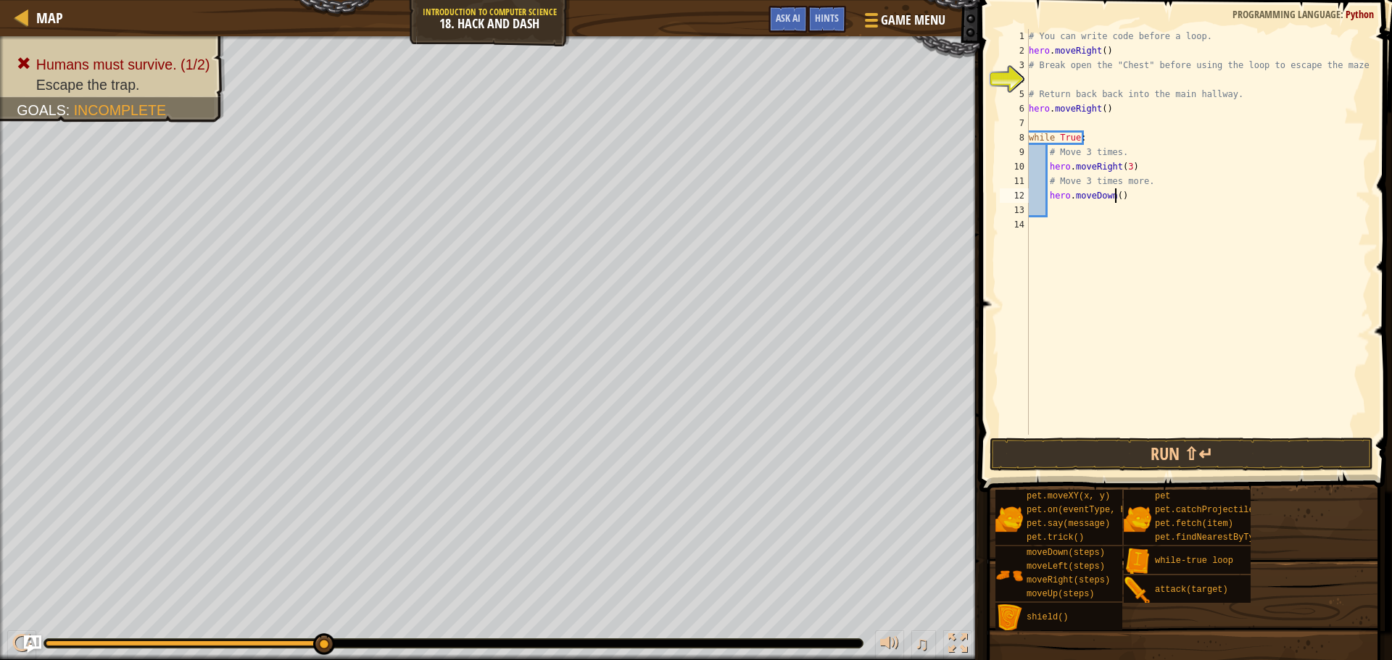
click at [1115, 195] on div "# You can write code before a loop. hero . moveRight ( ) # Break open the "Ches…" at bounding box center [1198, 246] width 344 height 435
click at [1040, 452] on button "Run ⇧↵" at bounding box center [1180, 454] width 383 height 33
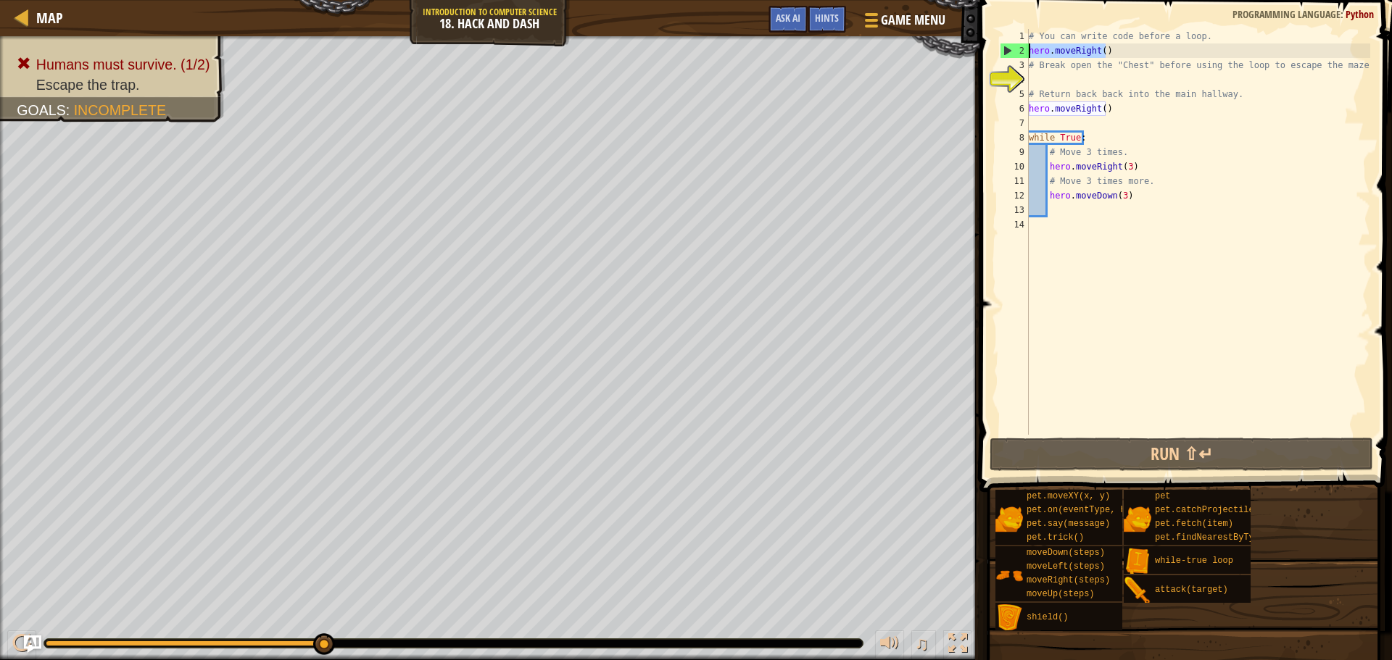
drag, startPoint x: 1110, startPoint y: 50, endPoint x: 999, endPoint y: 53, distance: 110.2
click at [999, 53] on div "hero.moveDown(3) 1 2 3 4 5 6 7 8 9 10 11 12 13 14 # You can write code before a…" at bounding box center [1183, 232] width 373 height 406
type textarea "hero.moveRight()"
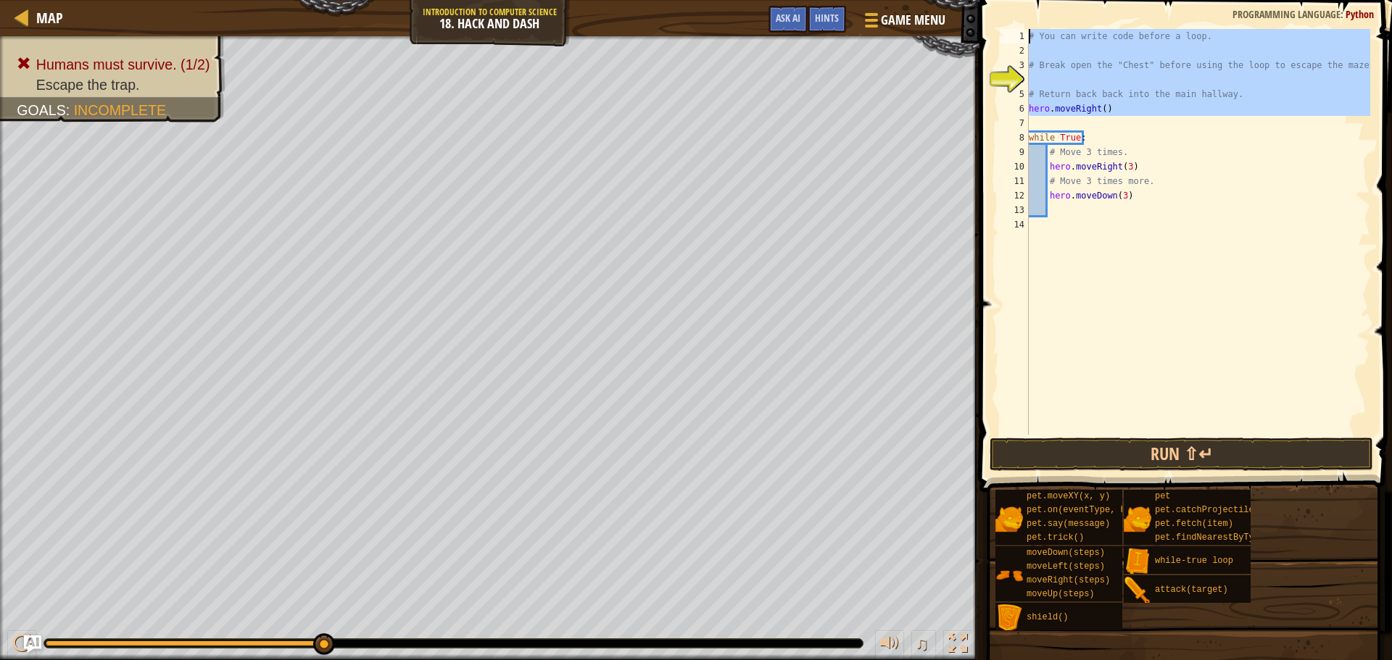
drag, startPoint x: 1103, startPoint y: 124, endPoint x: 1027, endPoint y: 35, distance: 117.2
click at [1027, 35] on div "1 2 3 4 5 6 7 8 9 10 11 12 13 14 # You can write code before a loop. # Break op…" at bounding box center [1183, 232] width 373 height 406
type textarea "# You can write code before a loop."
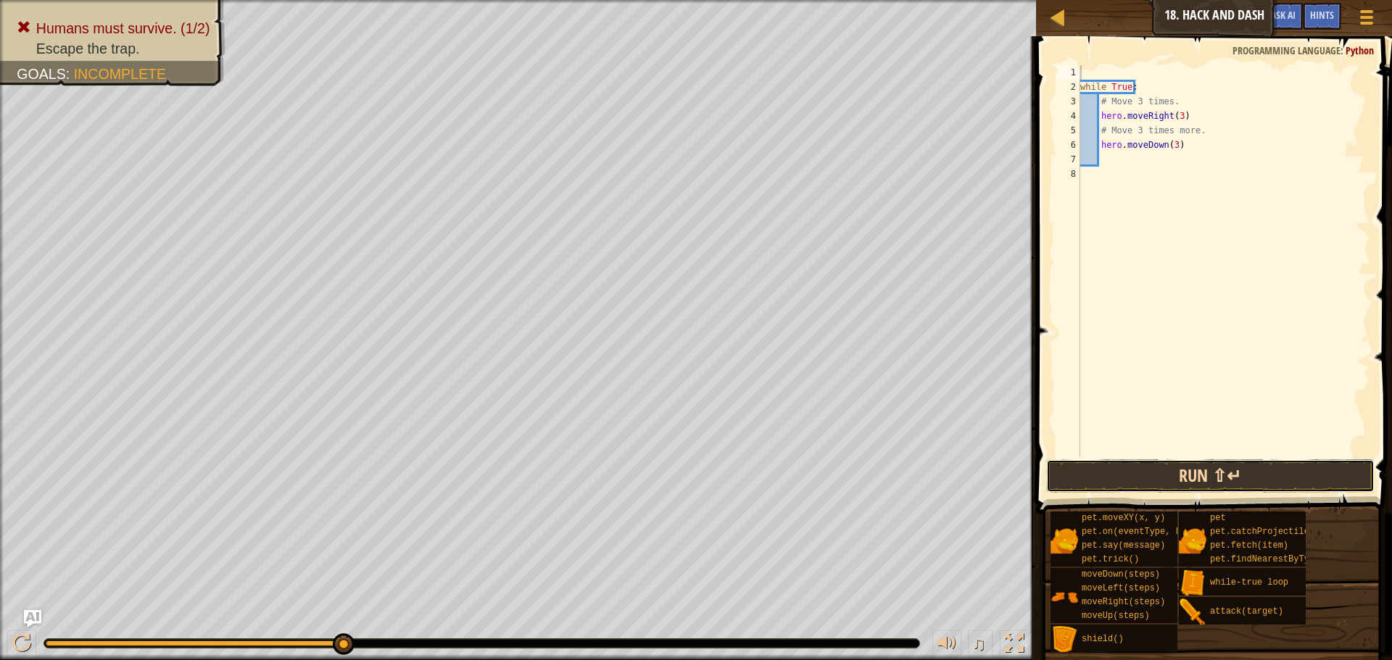
click at [1111, 481] on button "Run ⇧↵" at bounding box center [1210, 476] width 328 height 33
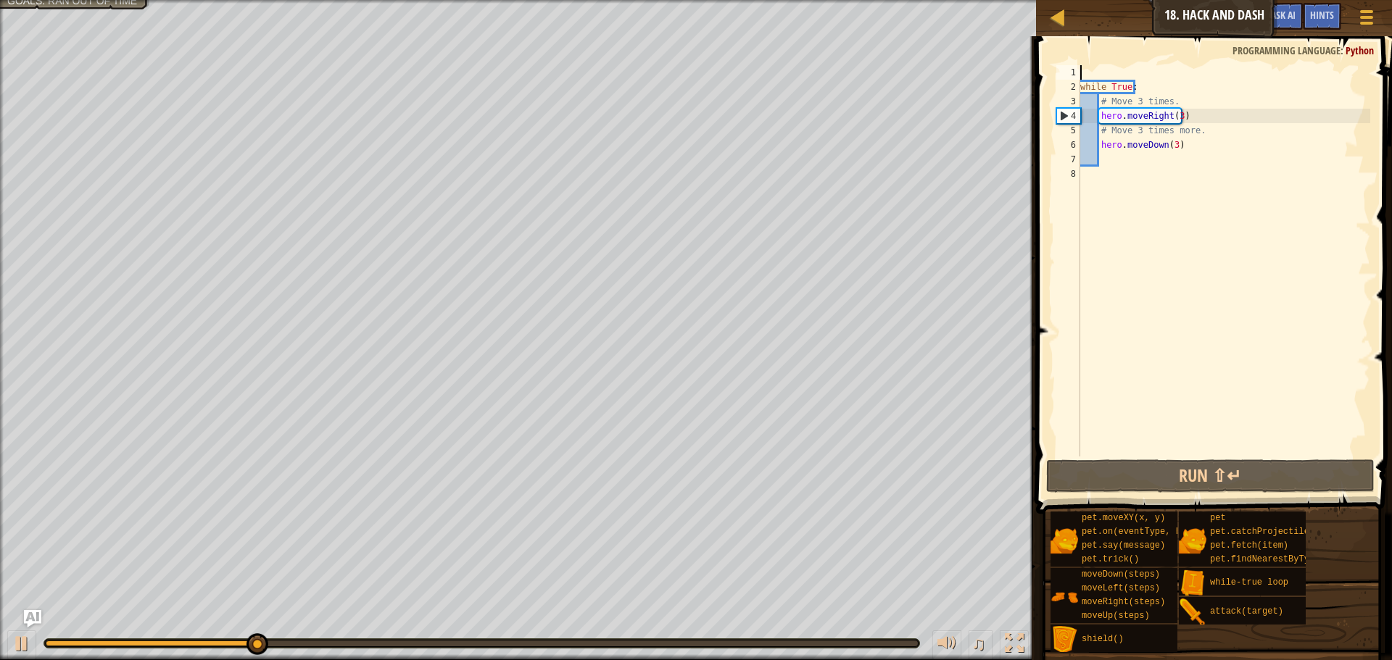
click at [1165, 70] on div "while True : # Move 3 times. hero . moveRight ( 3 ) # Move 3 times more. hero .…" at bounding box center [1223, 275] width 293 height 420
type textarea "m"
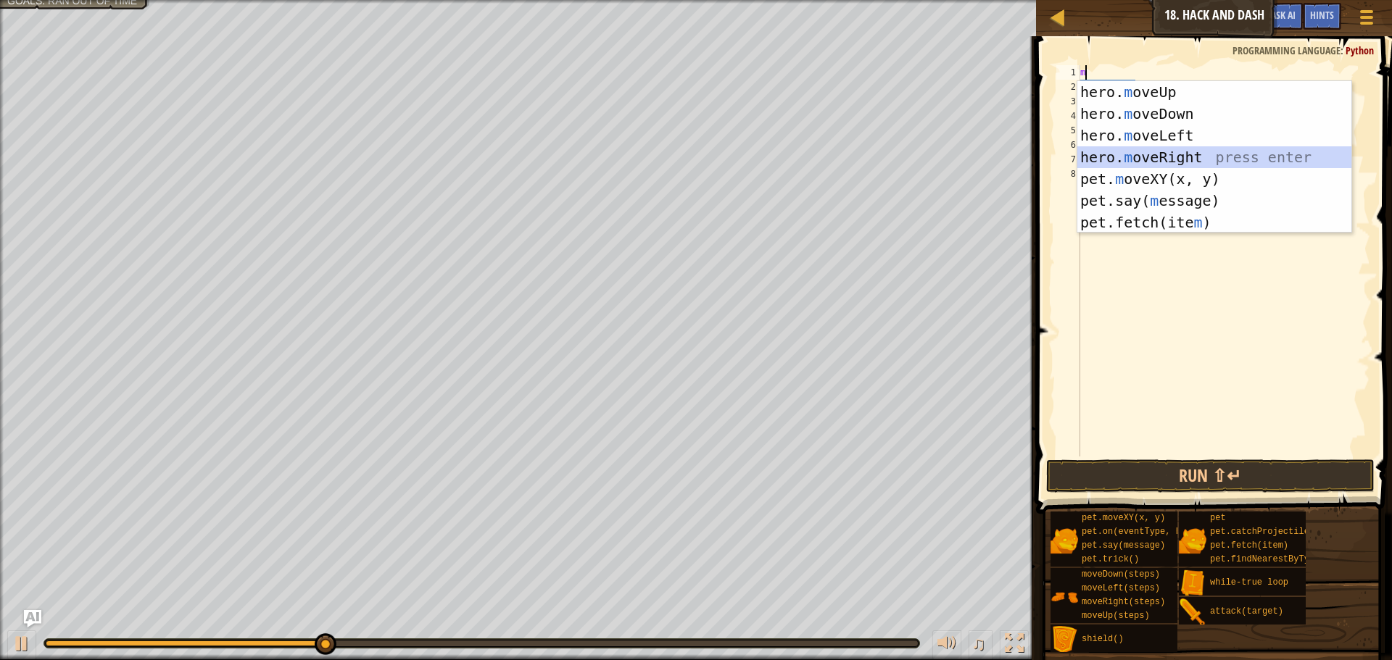
click at [1181, 160] on div "hero. m oveUp press enter hero. m oveDown press enter hero. m oveLeft press ent…" at bounding box center [1214, 179] width 274 height 196
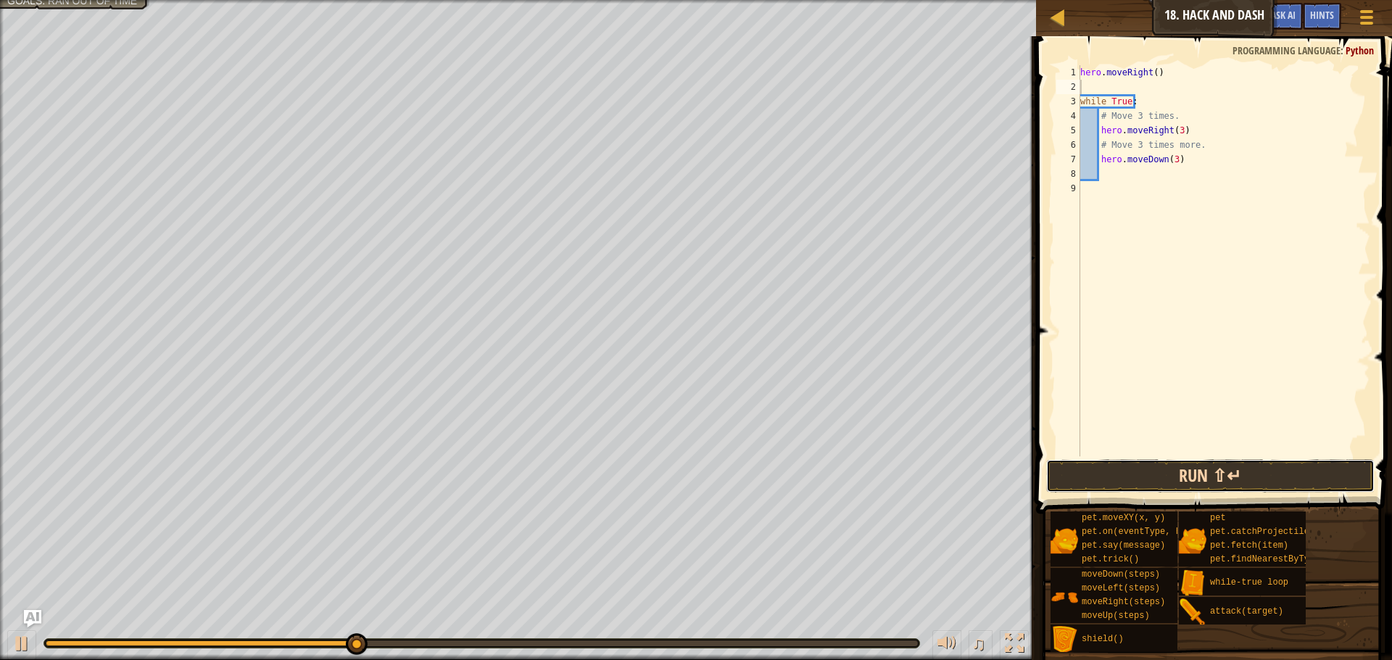
click at [1139, 477] on button "Run ⇧↵" at bounding box center [1210, 476] width 328 height 33
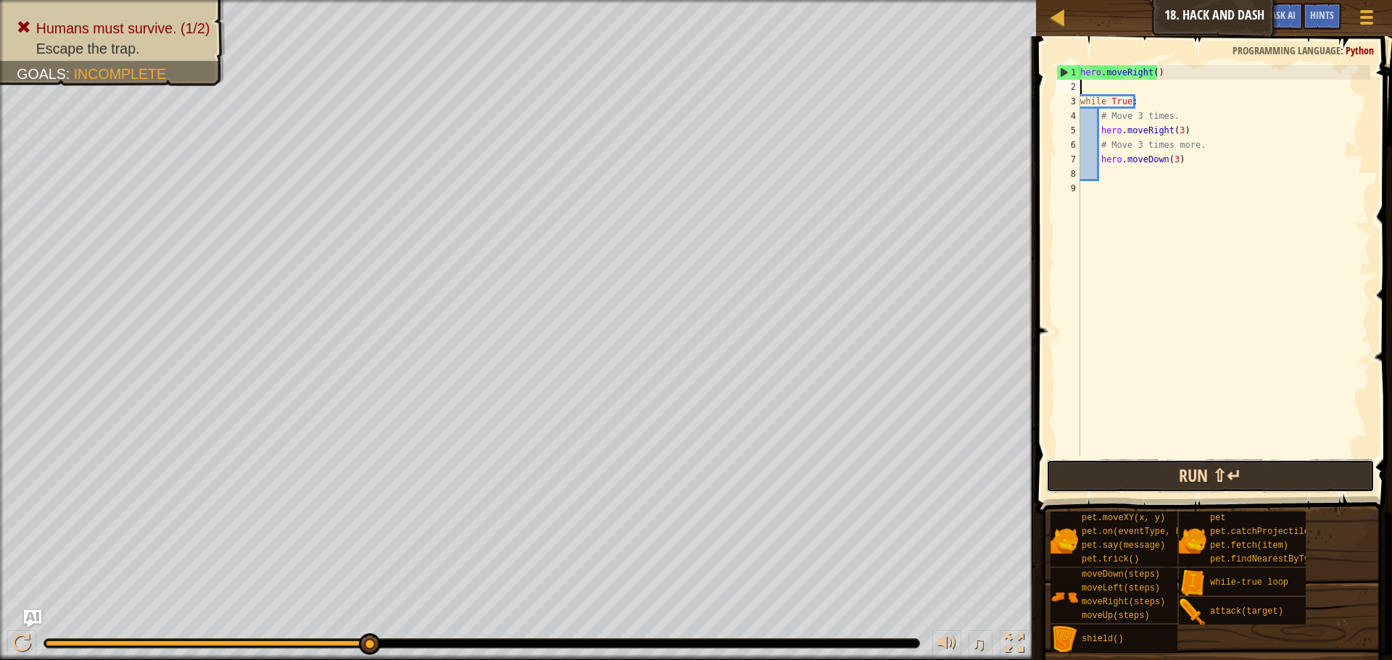
click at [1110, 470] on button "Run ⇧↵" at bounding box center [1210, 476] width 328 height 33
drag, startPoint x: 179, startPoint y: 646, endPoint x: 826, endPoint y: 633, distance: 647.3
click at [826, 633] on div "♫" at bounding box center [518, 639] width 1036 height 43
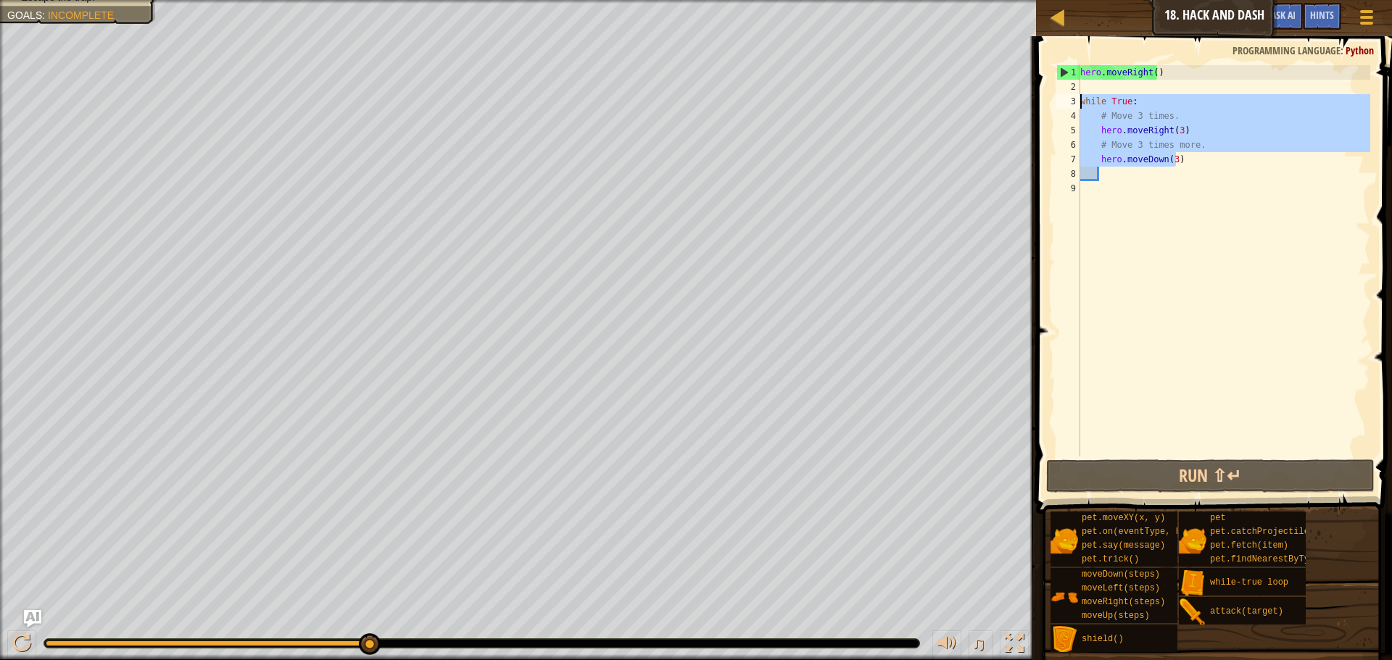
drag, startPoint x: 1187, startPoint y: 159, endPoint x: 1065, endPoint y: 102, distance: 134.2
click at [1065, 102] on div "1 2 3 4 5 6 7 8 9 hero . moveRight ( ) while True : # Move 3 times. hero . move…" at bounding box center [1211, 260] width 317 height 391
type textarea "while True: # Move 3 times."
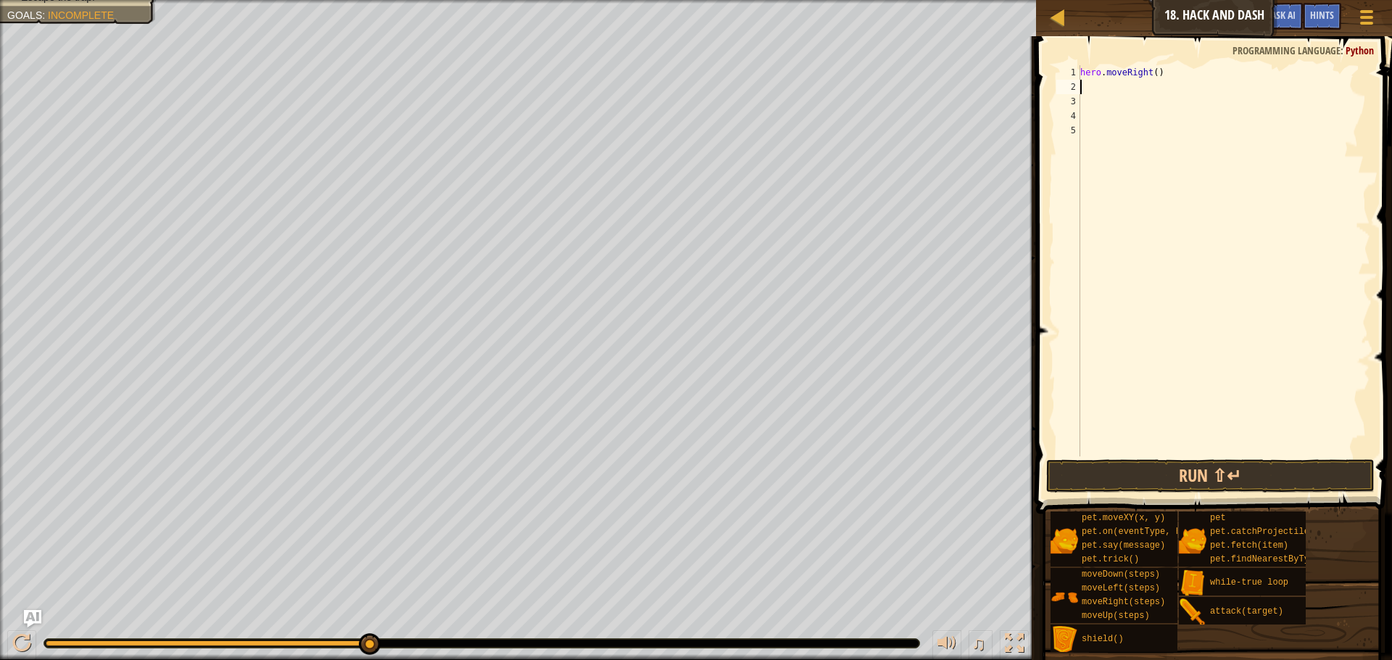
click at [1097, 83] on div "hero . moveRight ( )" at bounding box center [1223, 275] width 293 height 420
type textarea "m"
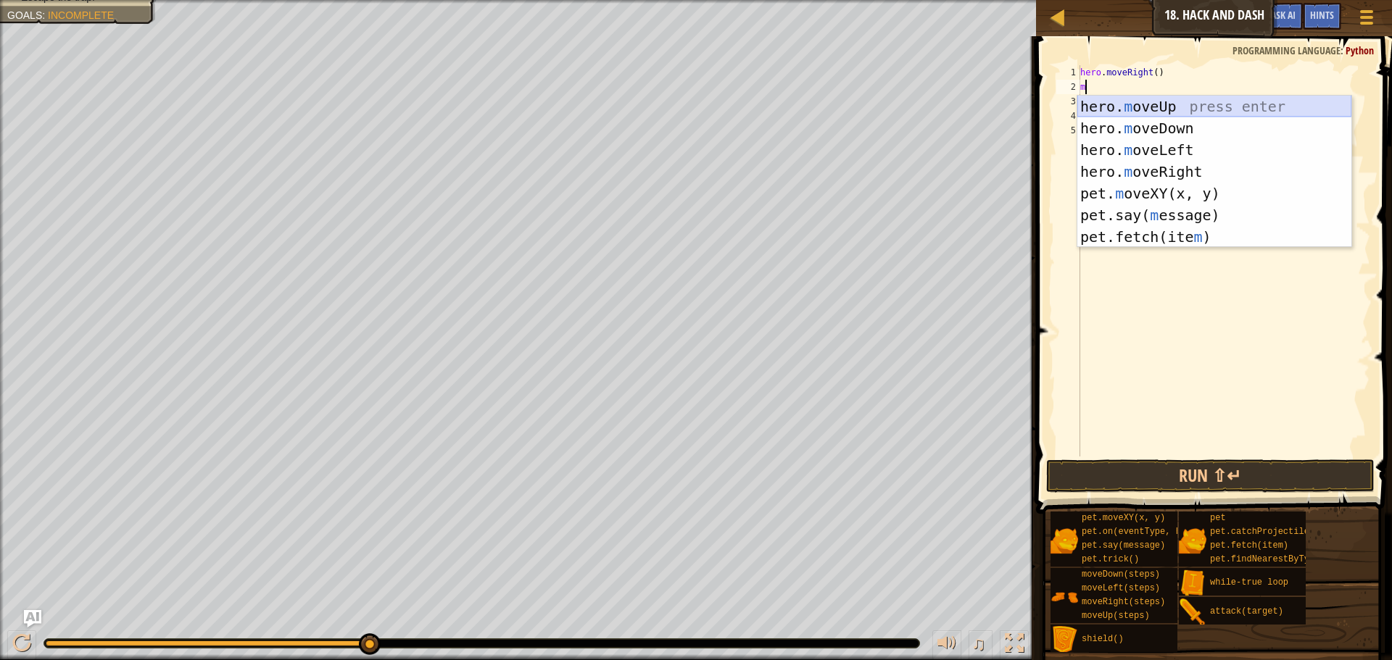
click at [1137, 109] on div "hero. m oveUp press enter hero. m oveDown press enter hero. m oveLeft press ent…" at bounding box center [1214, 194] width 274 height 196
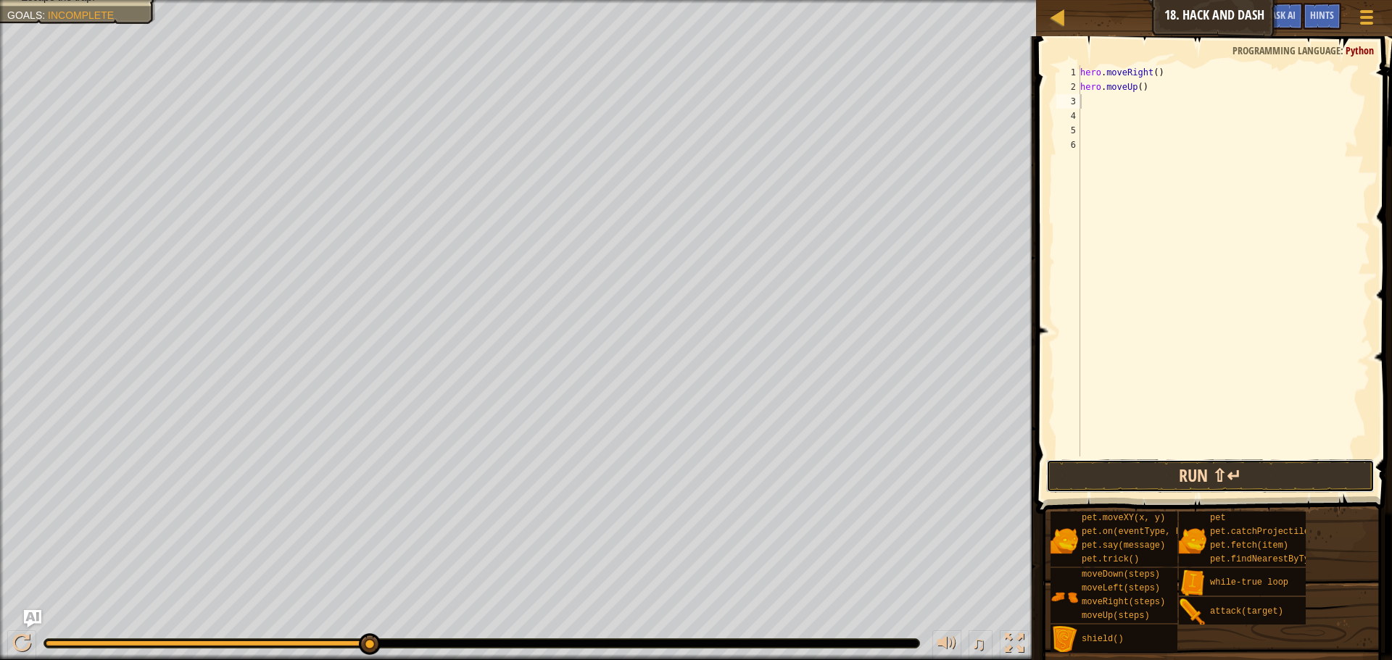
click at [1236, 469] on button "Run ⇧↵" at bounding box center [1210, 476] width 328 height 33
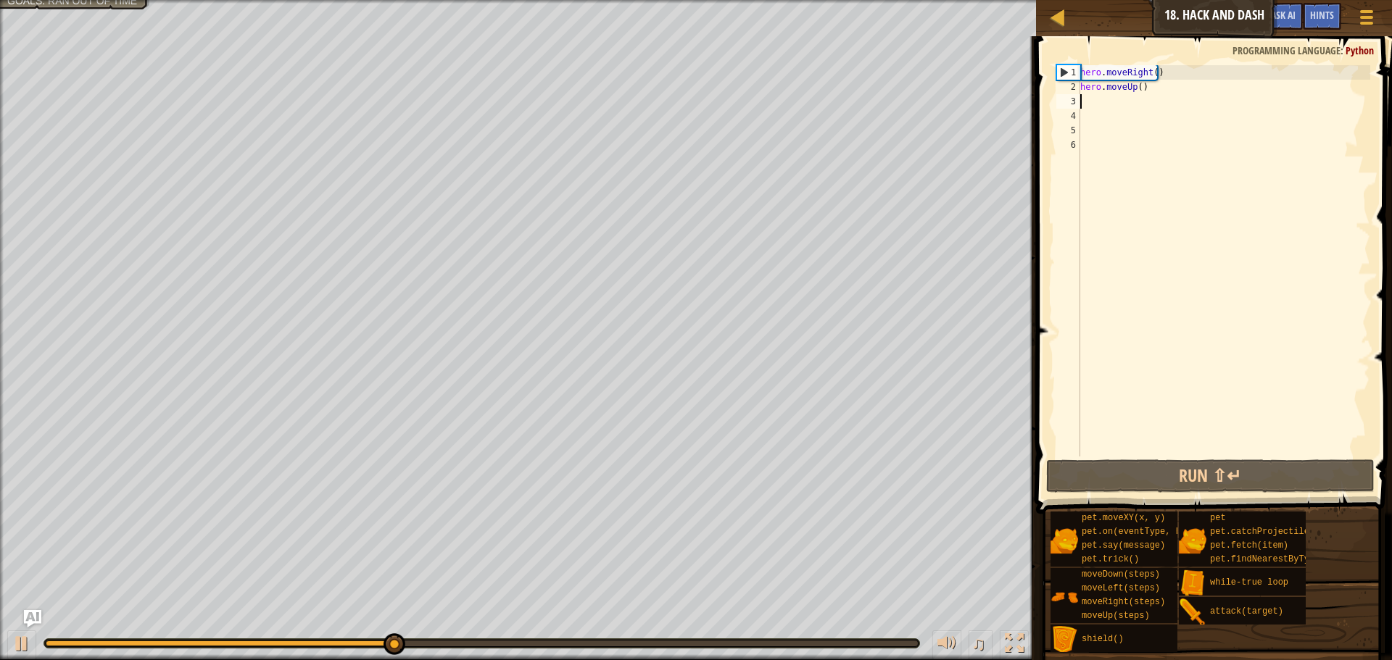
type textarea "m"
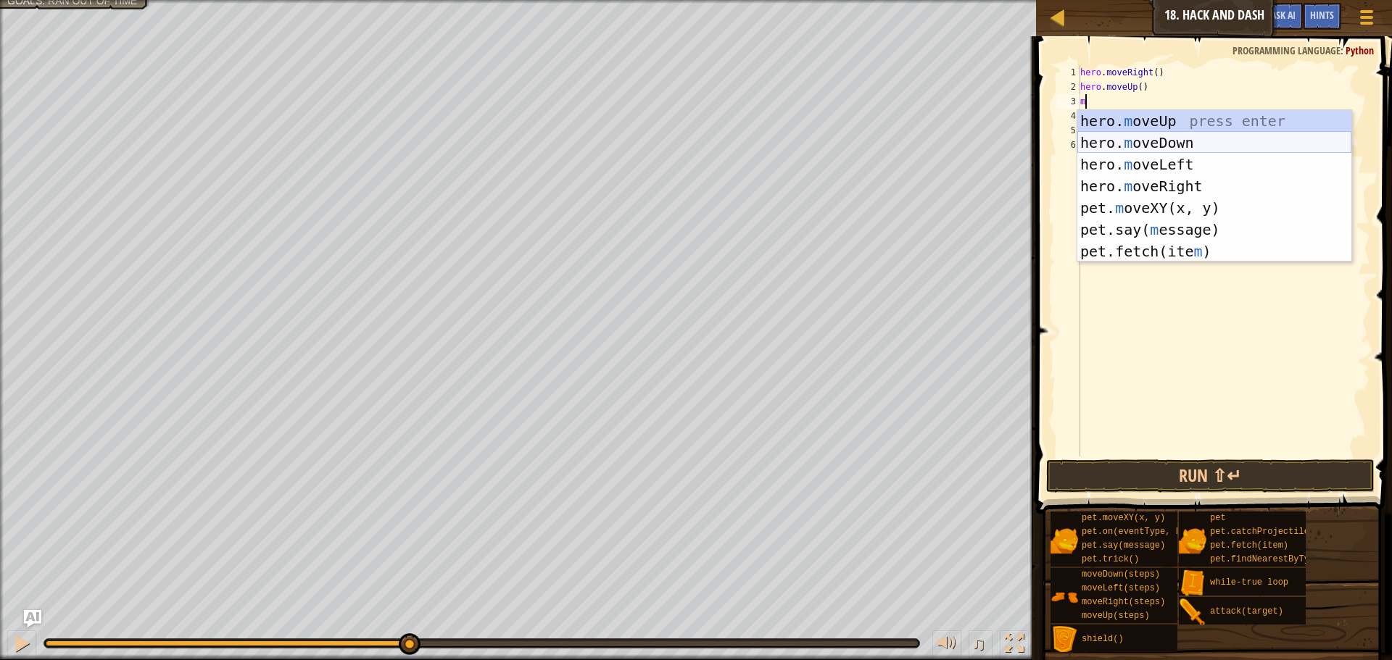
click at [1142, 149] on div "hero. m oveUp press enter hero. m oveDown press enter hero. m oveLeft press ent…" at bounding box center [1214, 208] width 274 height 196
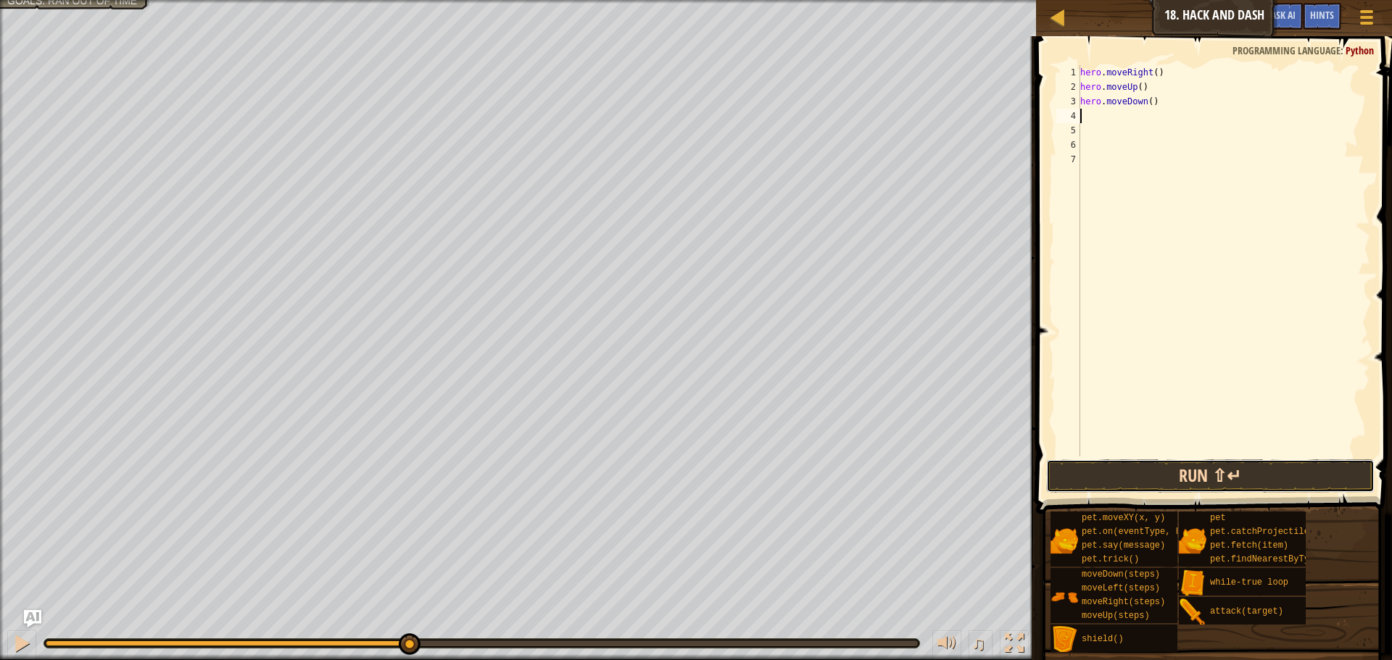
drag, startPoint x: 1233, startPoint y: 476, endPoint x: 1224, endPoint y: 476, distance: 8.7
click at [1228, 477] on button "Run ⇧↵" at bounding box center [1210, 476] width 328 height 33
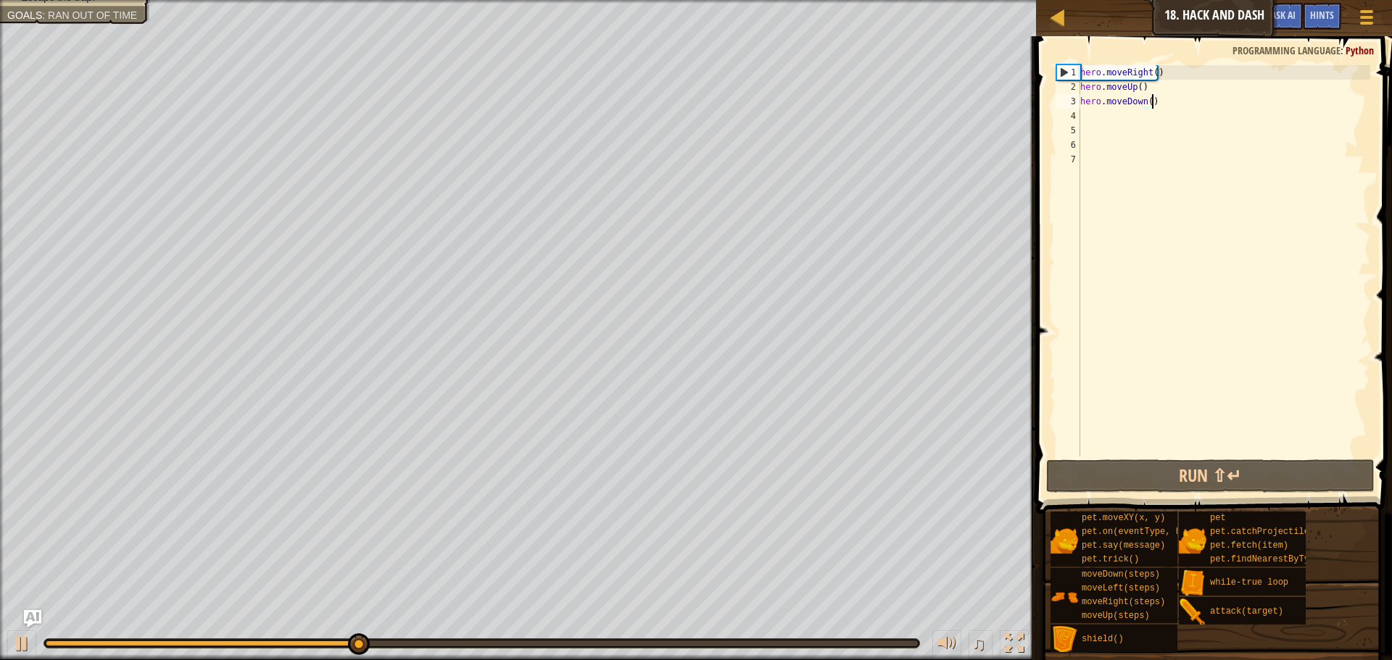
drag, startPoint x: 1185, startPoint y: 104, endPoint x: 1164, endPoint y: 101, distance: 21.2
click at [1164, 101] on div "hero . moveRight ( ) hero . moveUp ( ) hero . moveDown ( )" at bounding box center [1223, 275] width 293 height 420
type textarea "hero.moveDown()"
drag, startPoint x: 1163, startPoint y: 101, endPoint x: 1064, endPoint y: 101, distance: 98.6
click at [1064, 101] on div "1 2 3 4 5 6 7 hero . moveRight ( ) hero . moveUp ( ) hero . moveDown ( ) הההההה…" at bounding box center [1211, 260] width 317 height 391
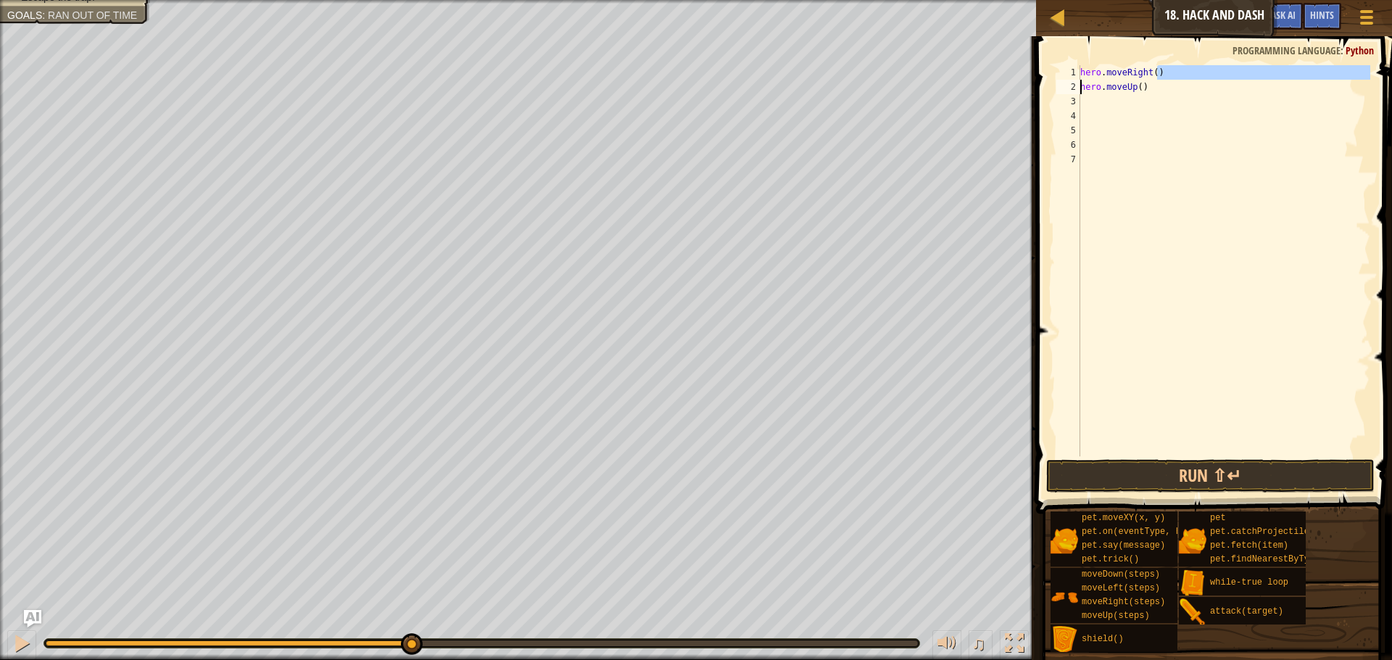
drag, startPoint x: 1174, startPoint y: 67, endPoint x: 1049, endPoint y: 83, distance: 125.7
click at [1049, 83] on div "1 2 3 4 5 6 7 hero . moveRight ( ) hero . moveUp ( ) הההההההההההההההההההההההההה…" at bounding box center [1211, 303] width 360 height 520
click at [1049, 83] on span at bounding box center [1214, 254] width 367 height 520
drag, startPoint x: 1161, startPoint y: 70, endPoint x: 1059, endPoint y: 70, distance: 102.2
click at [1051, 70] on div "hero.moveUp() 1 2 3 4 5 6 7 hero . moveRight ( ) hero . moveUp ( ) הההההההההההה…" at bounding box center [1211, 303] width 360 height 520
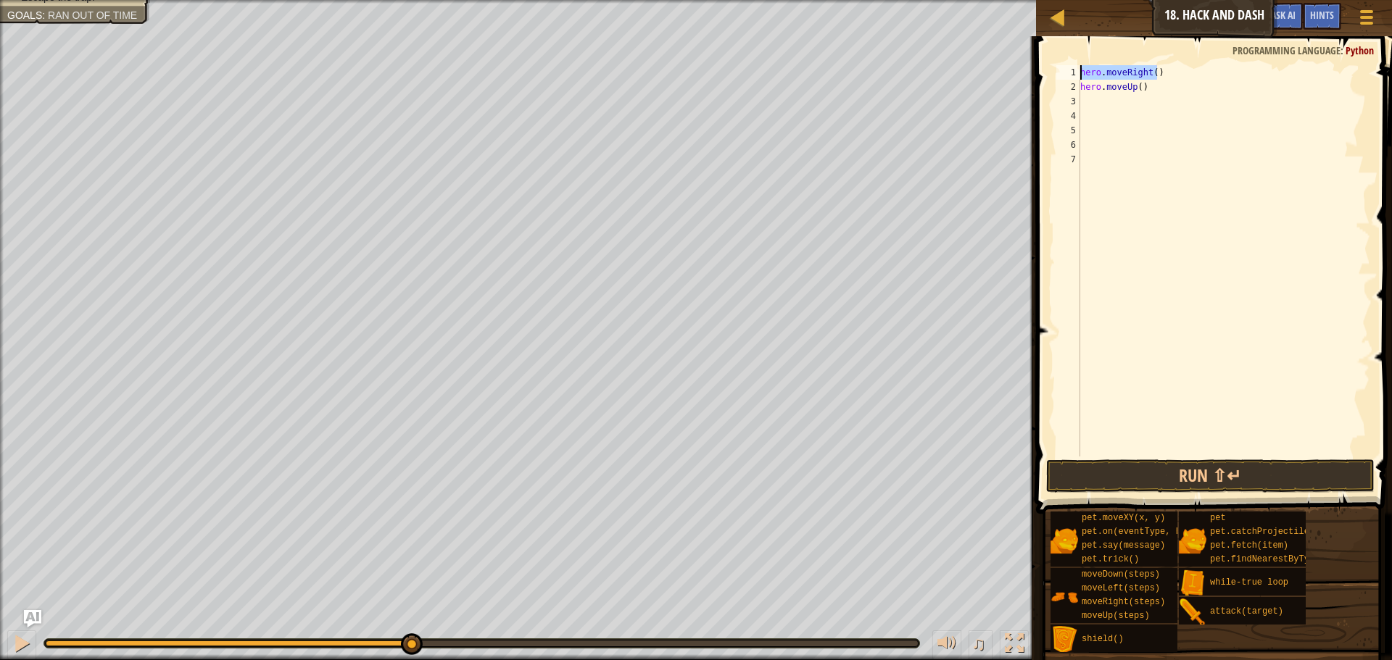
type textarea "hero.moveRight()"
drag, startPoint x: 1246, startPoint y: 491, endPoint x: 1228, endPoint y: 479, distance: 20.9
click at [1237, 491] on button "Run ⇧↵" at bounding box center [1210, 476] width 328 height 33
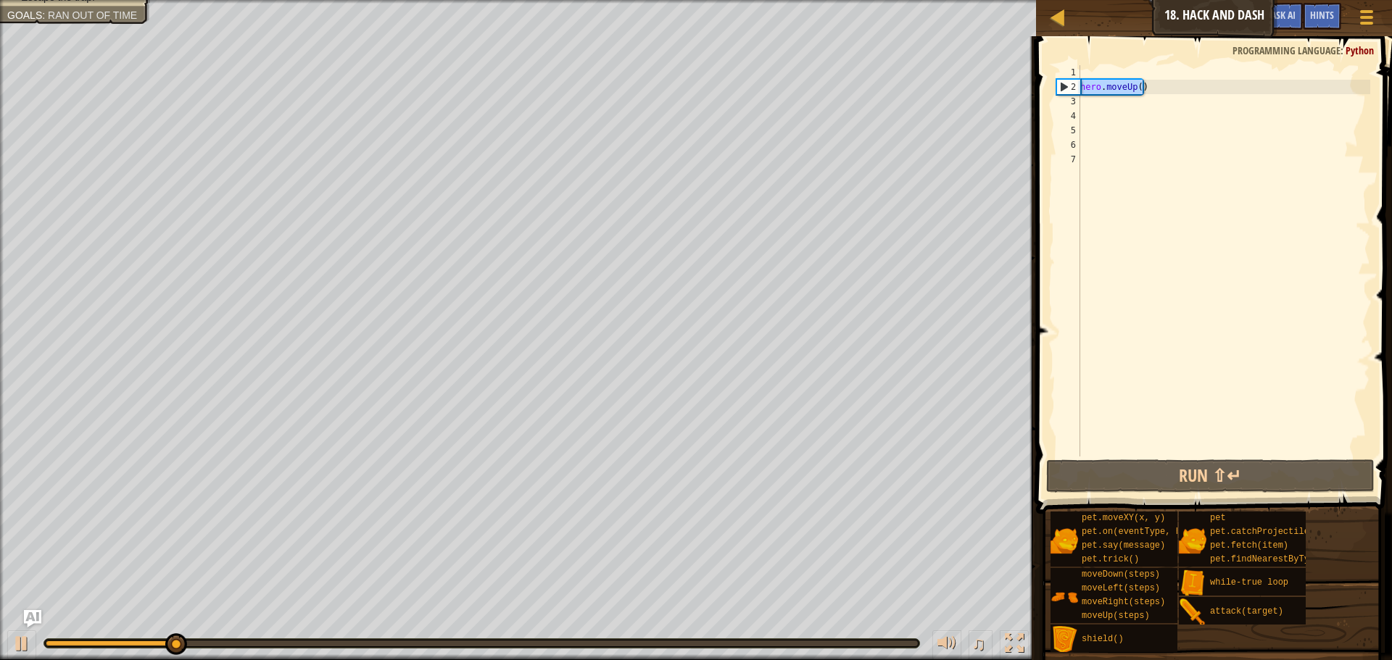
drag, startPoint x: 1155, startPoint y: 88, endPoint x: 1066, endPoint y: 86, distance: 88.4
click at [1066, 86] on div "1 2 3 4 5 6 7 hero . moveUp ( ) ההההההההההההההההההההההההההההההההההההההההההההההה…" at bounding box center [1211, 260] width 317 height 391
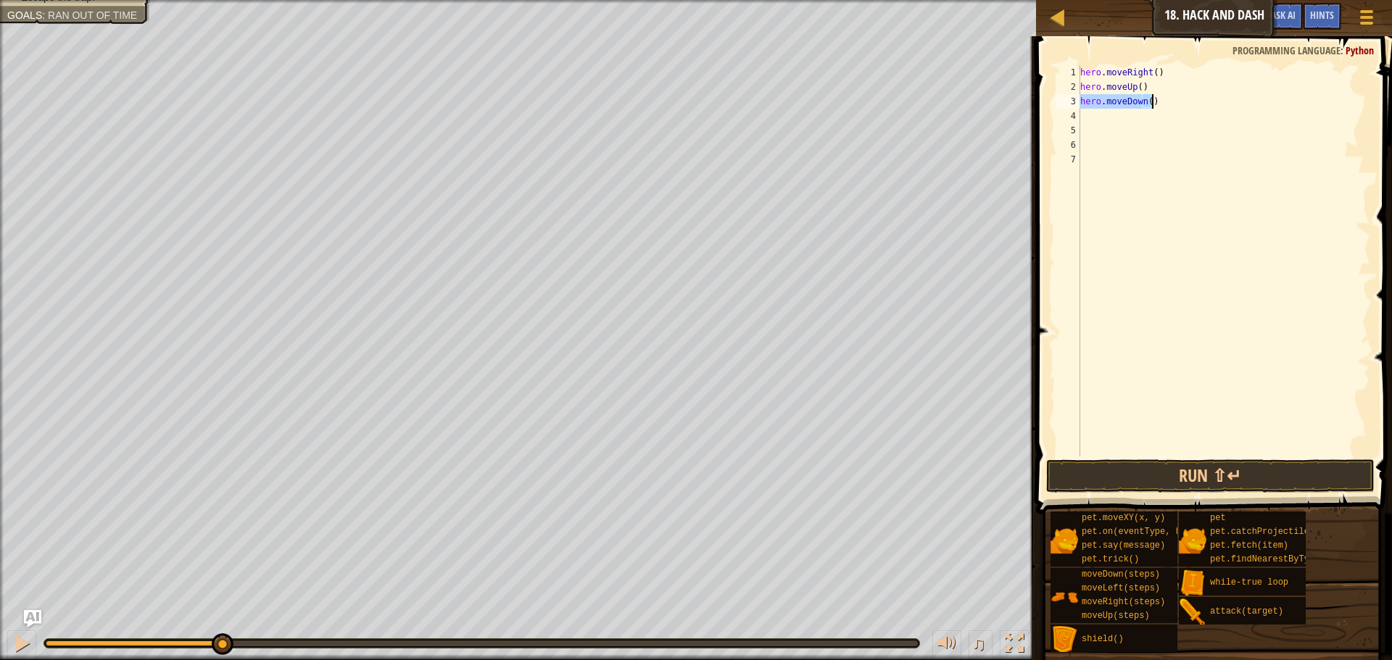
drag, startPoint x: 1185, startPoint y: 109, endPoint x: 1173, endPoint y: 108, distance: 11.6
click at [1181, 108] on div "hero . moveRight ( ) hero . moveUp ( ) hero . moveDown ( )" at bounding box center [1223, 275] width 293 height 420
type textarea "hero.moveDown()"
click at [1125, 115] on div "hero . moveRight ( ) hero . moveUp ( ) hero . moveDown ( )" at bounding box center [1223, 260] width 293 height 391
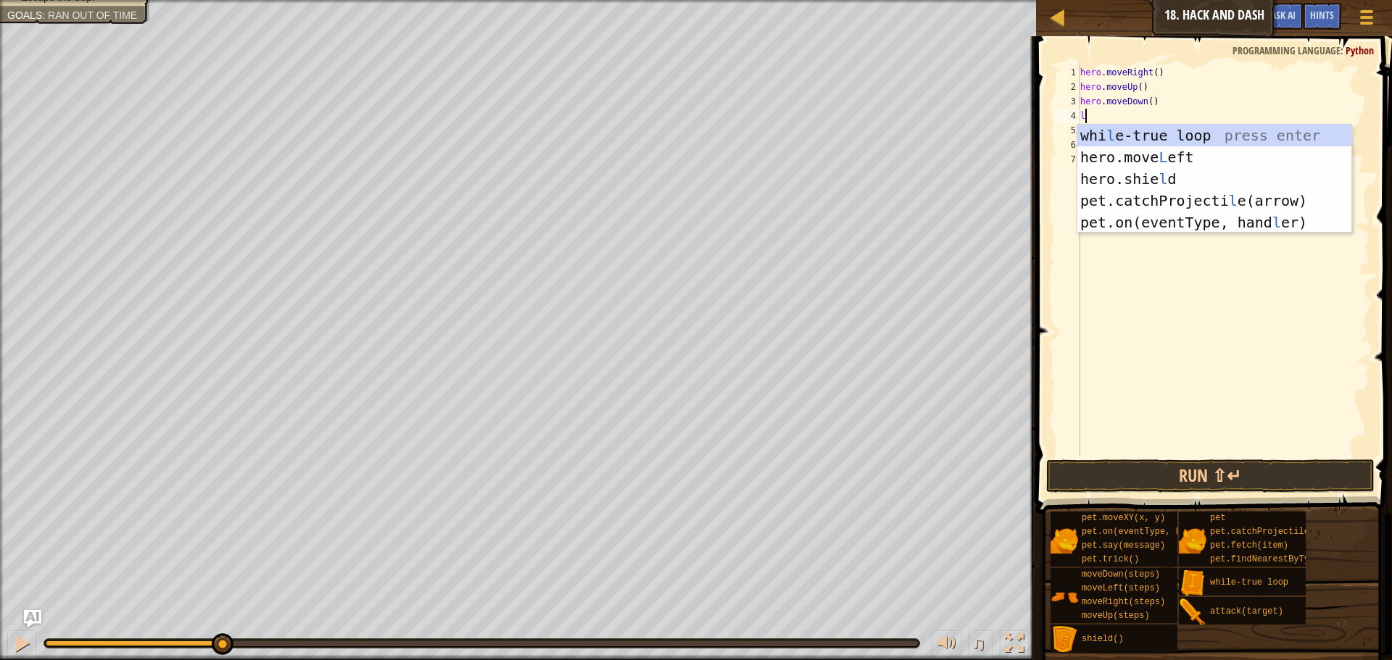
type textarea "lo"
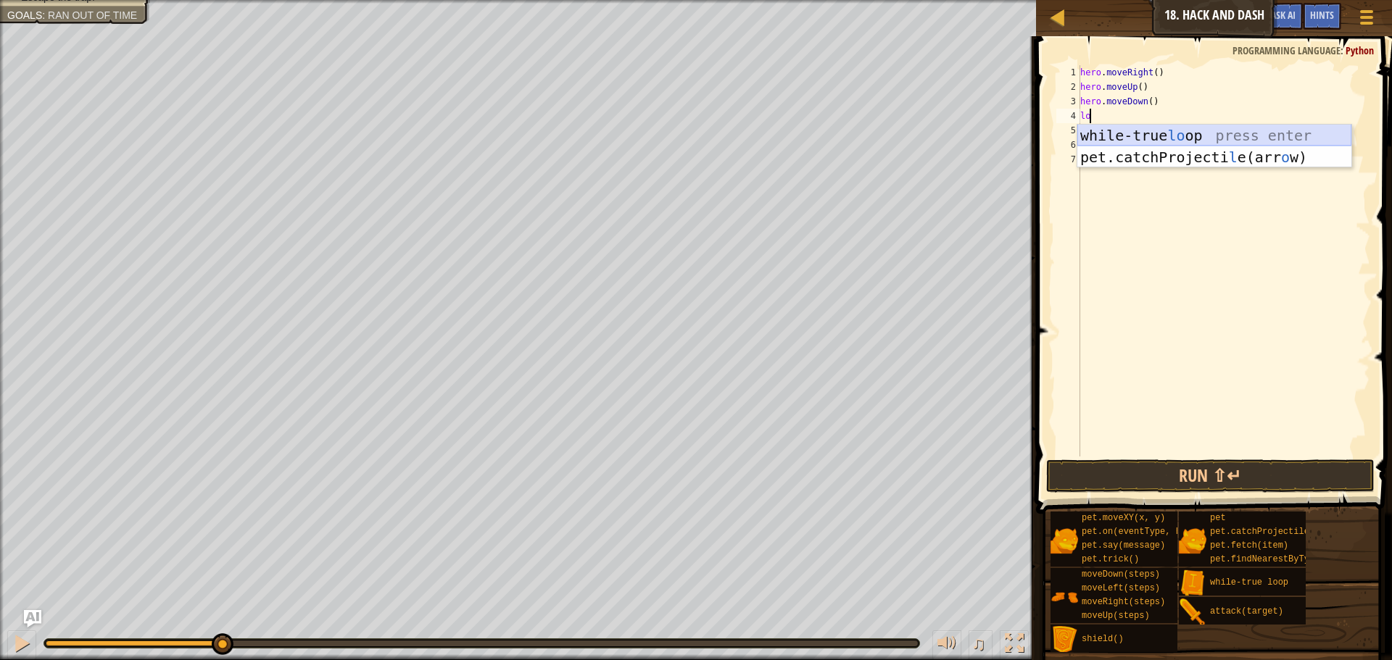
click at [1219, 138] on div "while-true lo op press enter pet.catchProjecti l e(arr o w) press enter" at bounding box center [1214, 168] width 274 height 87
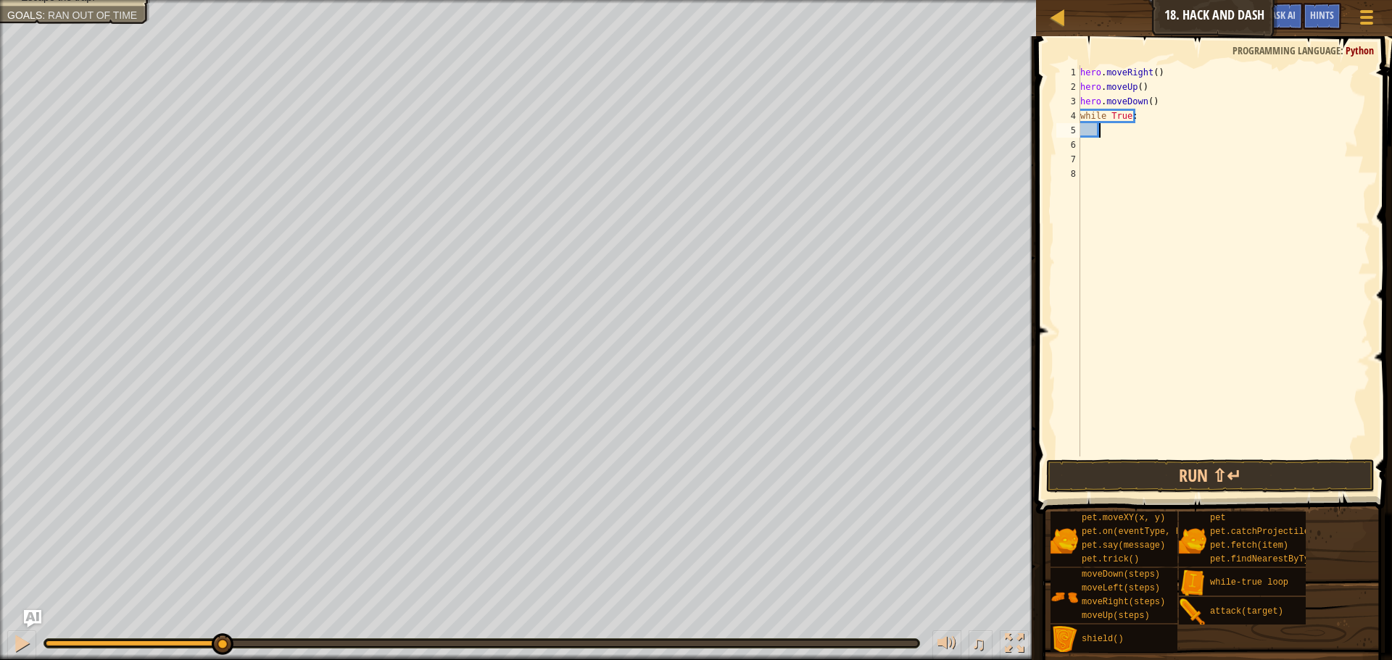
type textarea "r"
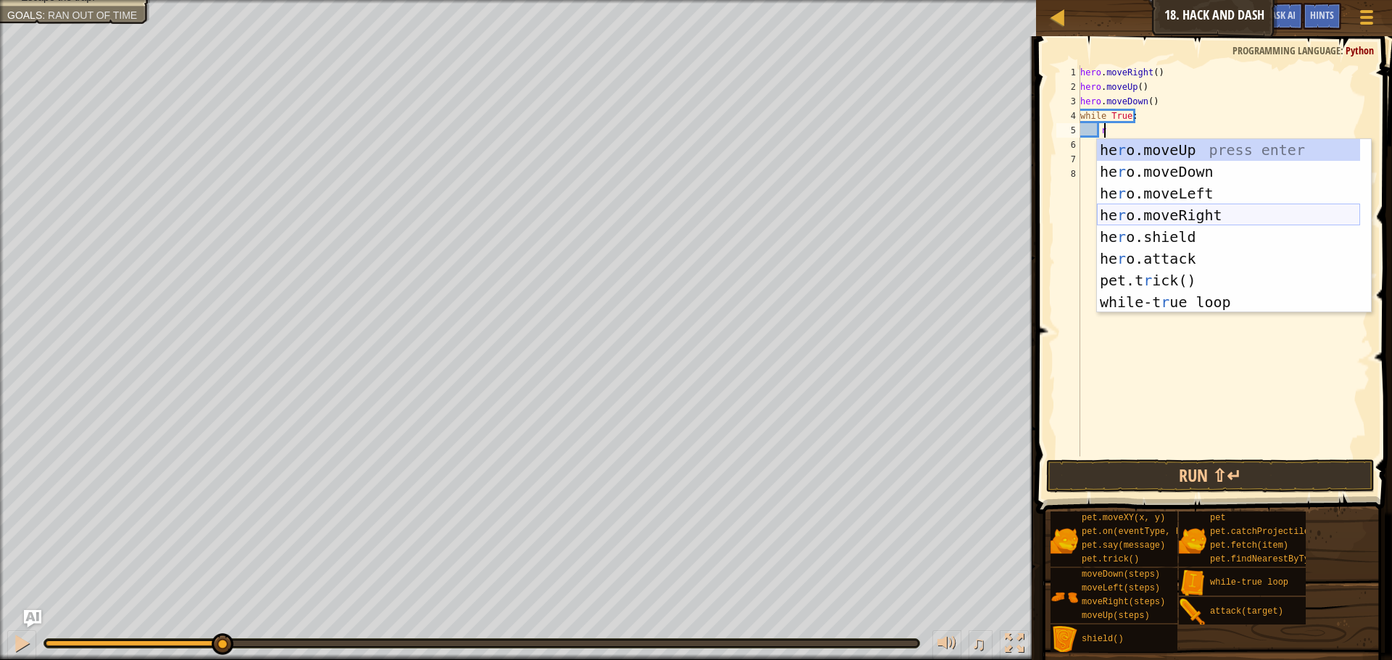
click at [1202, 214] on div "he r o.moveUp press enter he r o.moveDown press enter he r o.moveLeft press ent…" at bounding box center [1228, 247] width 263 height 217
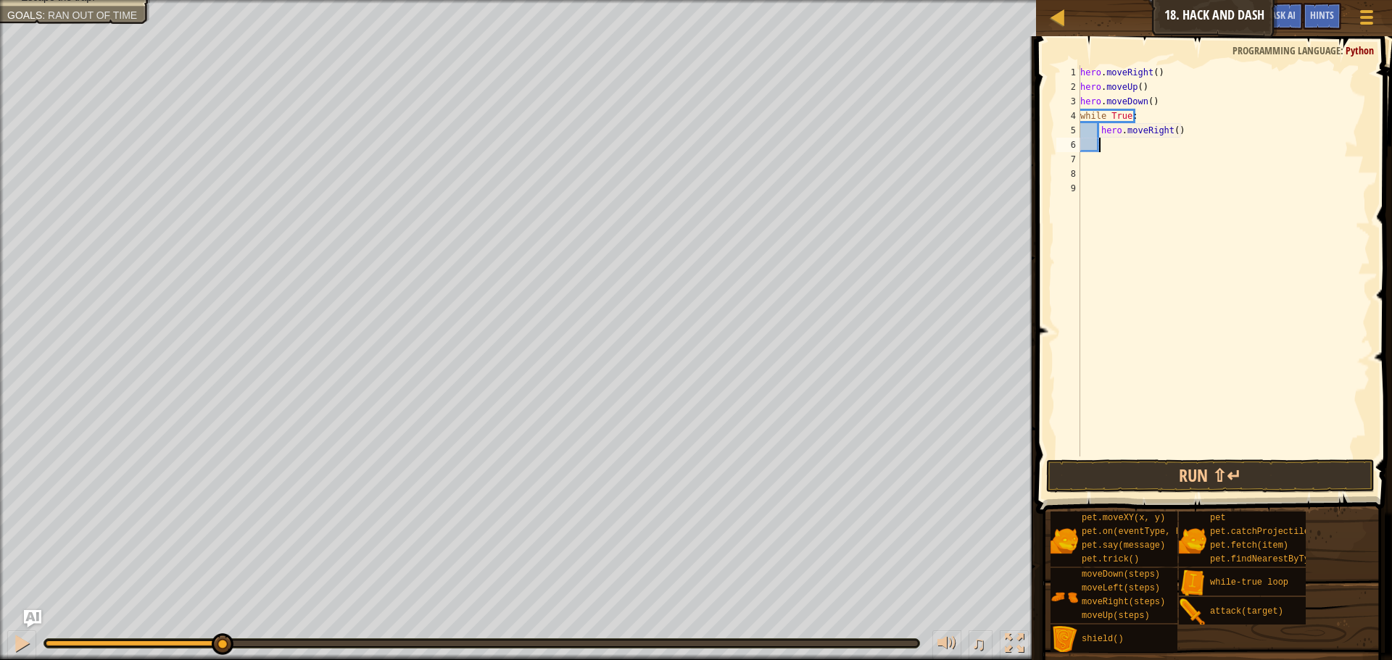
scroll to position [7, 1]
click at [1168, 130] on div "hero . moveRight ( ) hero . moveUp ( ) hero . moveDown ( ) while True : hero . …" at bounding box center [1223, 275] width 293 height 420
click at [1176, 131] on div "hero . moveRight ( ) hero . moveUp ( ) hero . moveDown ( ) while True : hero . …" at bounding box center [1223, 275] width 293 height 420
click at [1171, 133] on div "hero . moveRight ( ) hero . moveUp ( ) hero . moveDown ( ) while True : hero . …" at bounding box center [1223, 275] width 293 height 420
type textarea "hero.moveRight(3)"
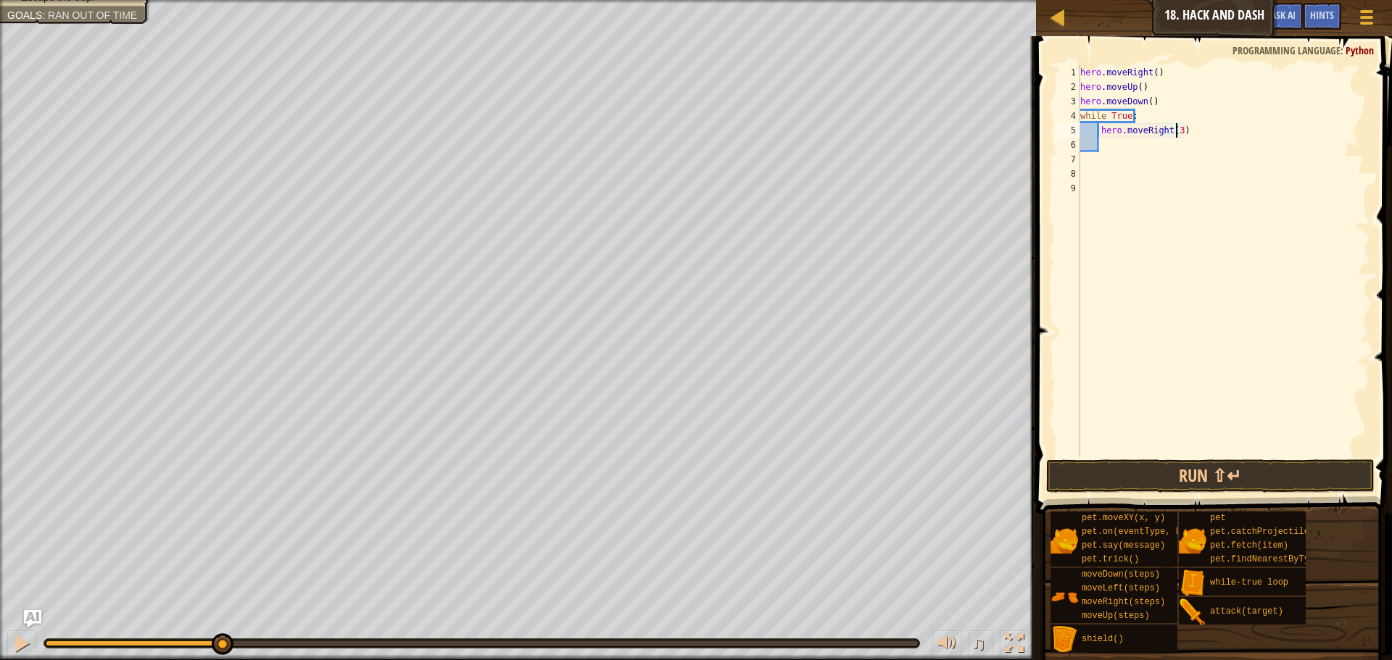
click at [1172, 151] on div "hero . moveRight ( ) hero . moveUp ( ) hero . moveDown ( ) while True : hero . …" at bounding box center [1223, 275] width 293 height 420
type textarea "d"
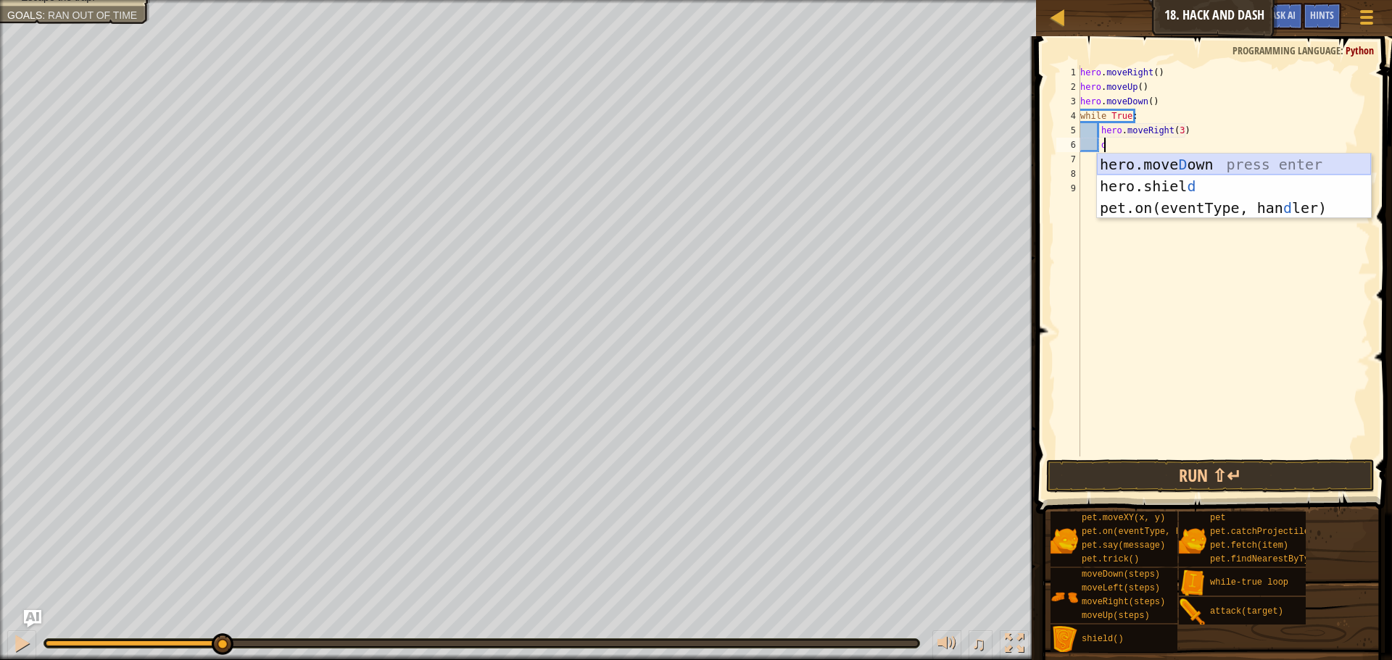
click at [1180, 163] on div "hero.[PERSON_NAME] own press enter hero.[PERSON_NAME] d press enter pet.on(even…" at bounding box center [1234, 208] width 274 height 109
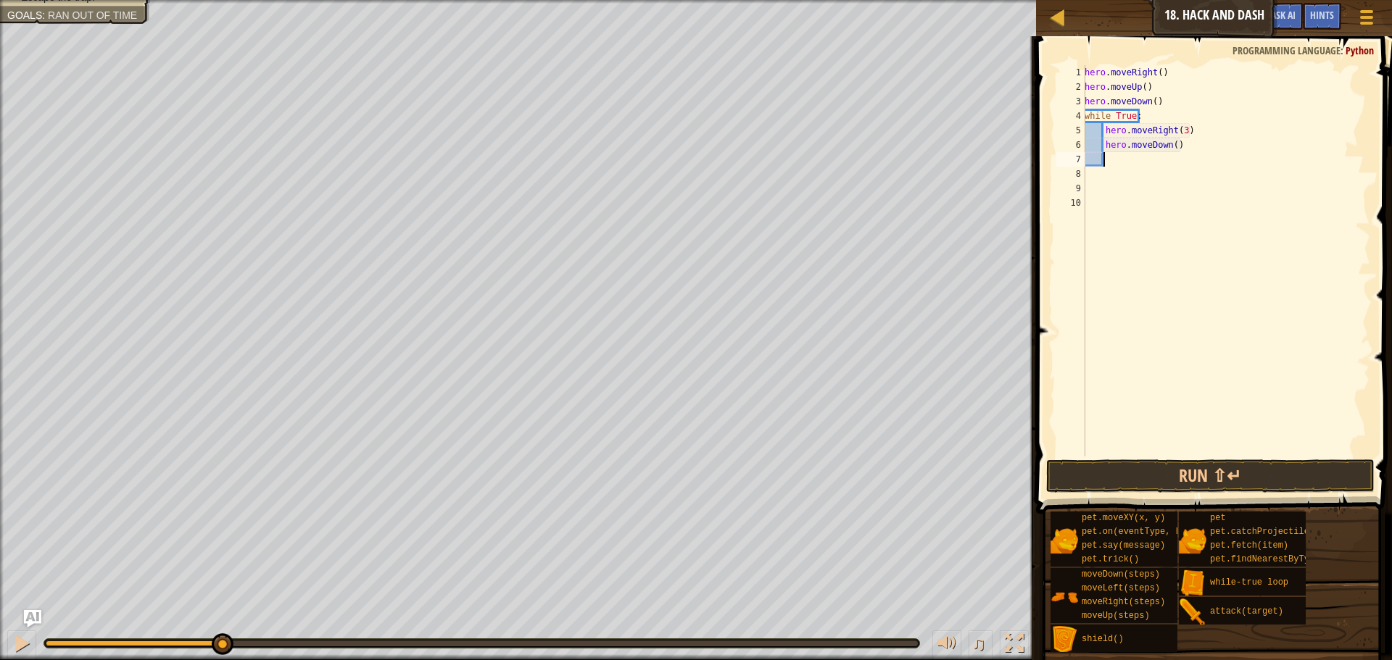
click at [1168, 148] on div "hero . moveRight ( ) hero . moveUp ( ) hero . moveDown ( ) while True : hero . …" at bounding box center [1225, 275] width 288 height 420
click at [1161, 470] on button "Run ⇧↵" at bounding box center [1210, 476] width 328 height 33
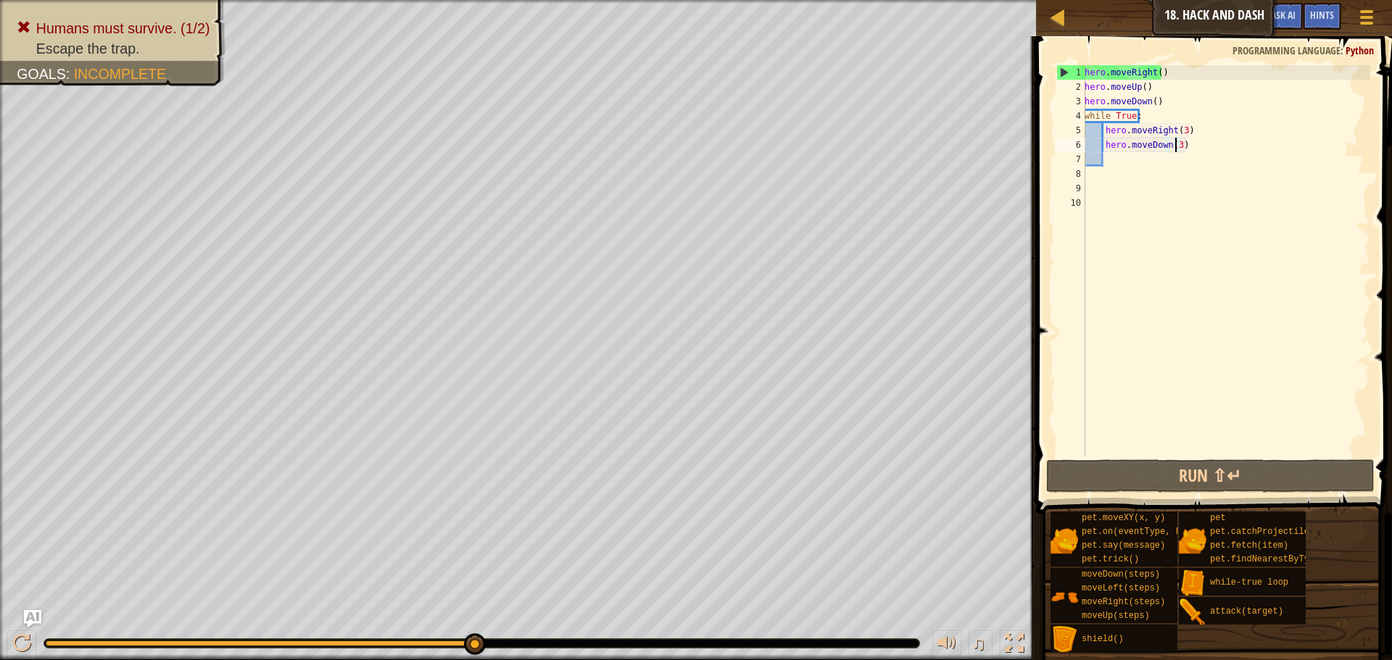
drag, startPoint x: 475, startPoint y: 650, endPoint x: 524, endPoint y: 644, distance: 49.7
click at [1151, 115] on div "hero . moveRight ( ) hero . moveUp ( ) hero . moveDown ( ) while True : hero . …" at bounding box center [1225, 275] width 288 height 420
click at [1167, 99] on div "hero . moveRight ( ) hero . moveUp ( ) hero . moveDown ( ) while True : hero . …" at bounding box center [1225, 275] width 288 height 420
type textarea "hero.moveDown()"
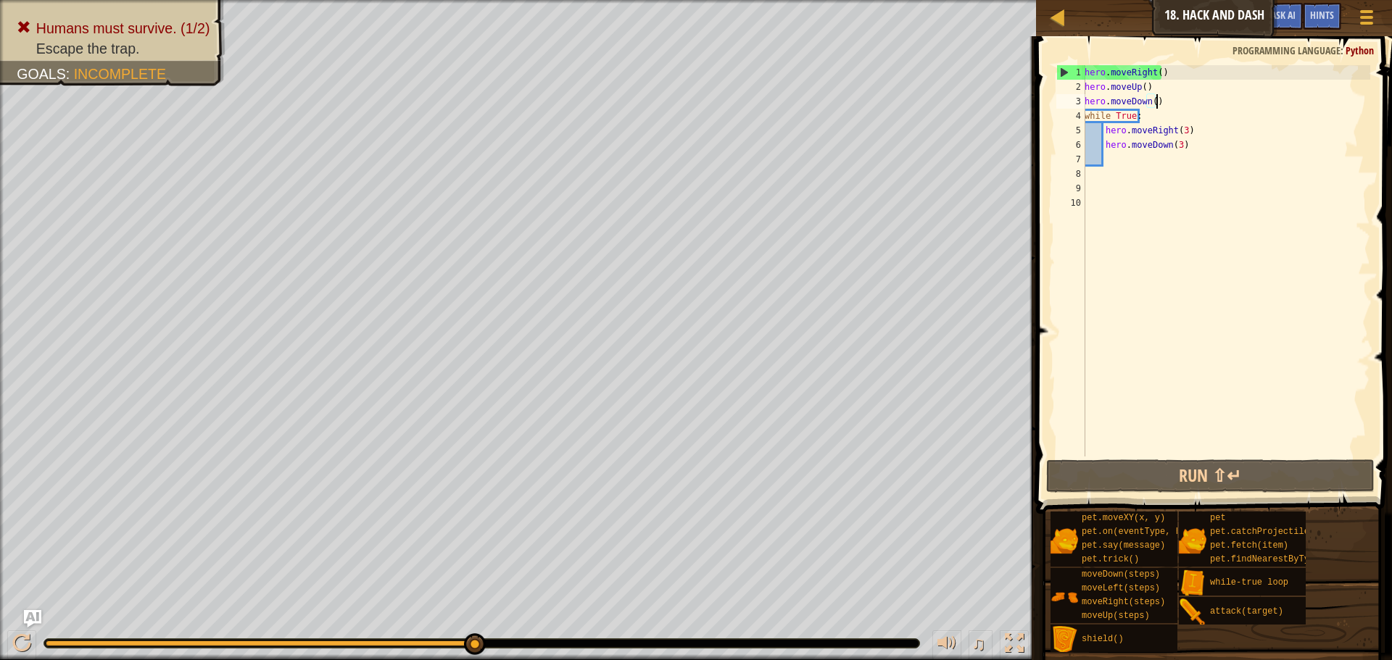
scroll to position [7, 0]
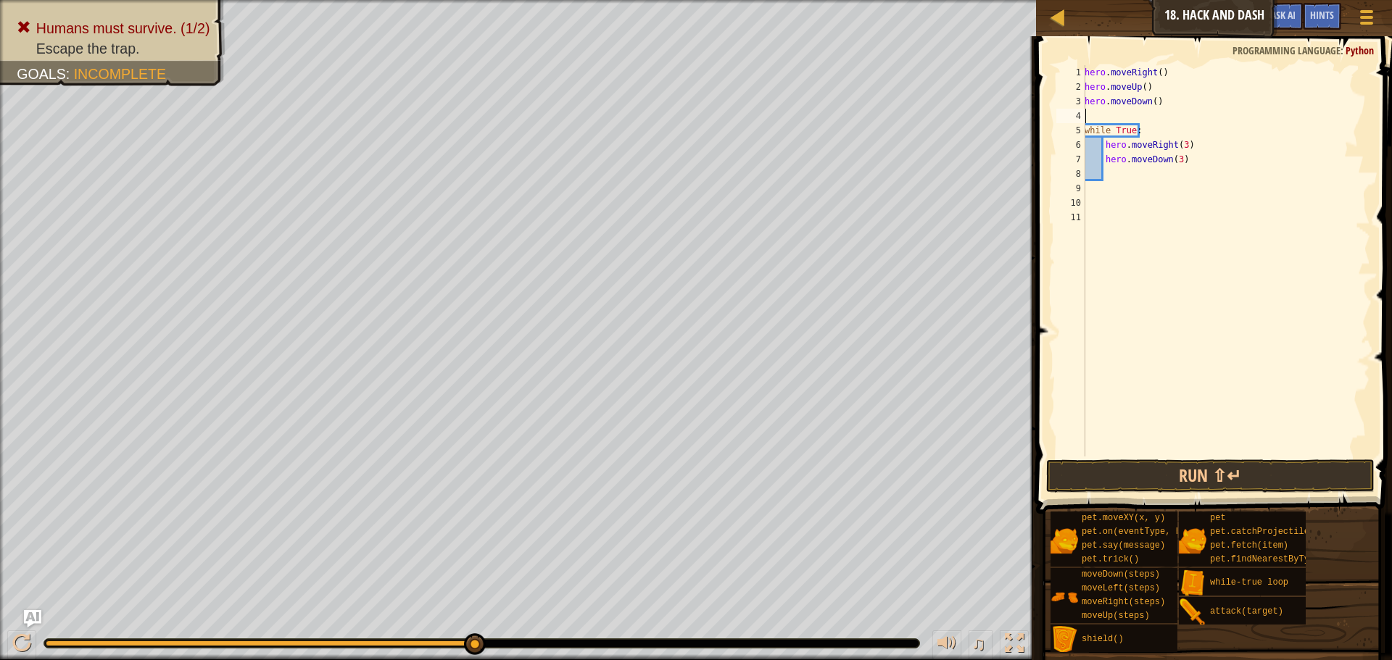
type textarea "l"
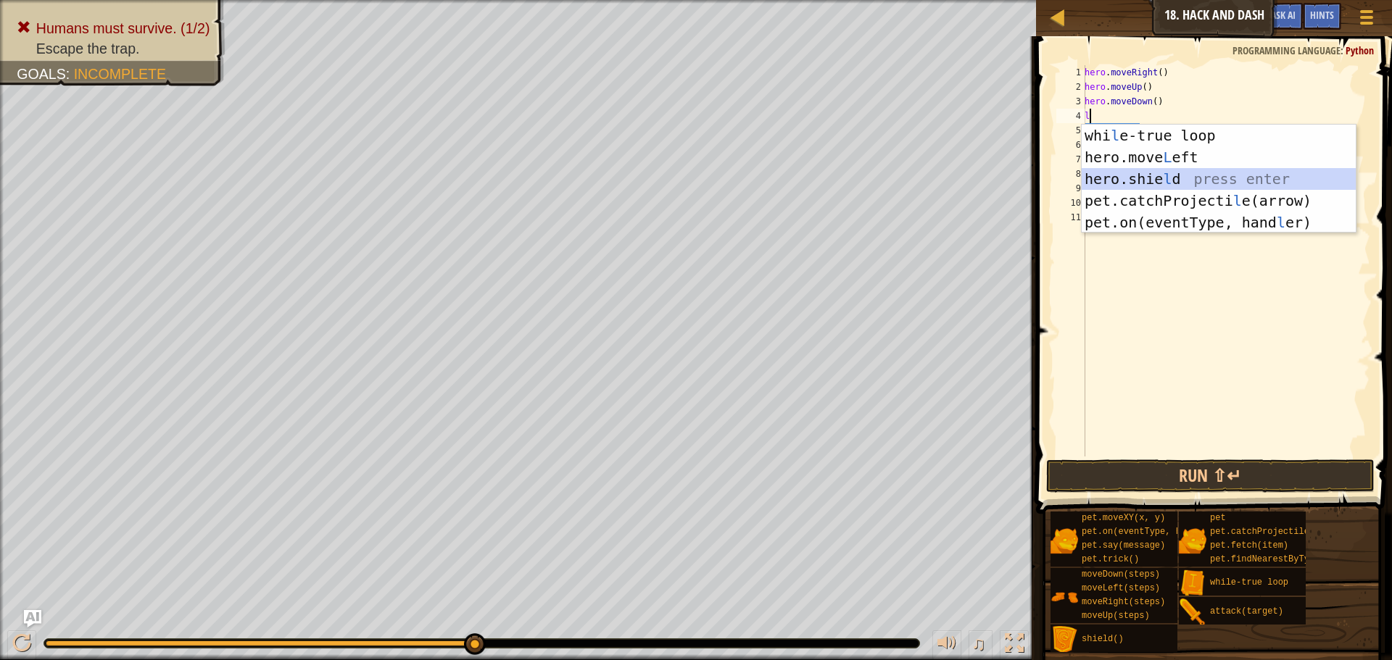
click at [1134, 179] on div "whi l e-true loop press enter hero.move L eft press enter hero.[PERSON_NAME] pr…" at bounding box center [1218, 201] width 274 height 152
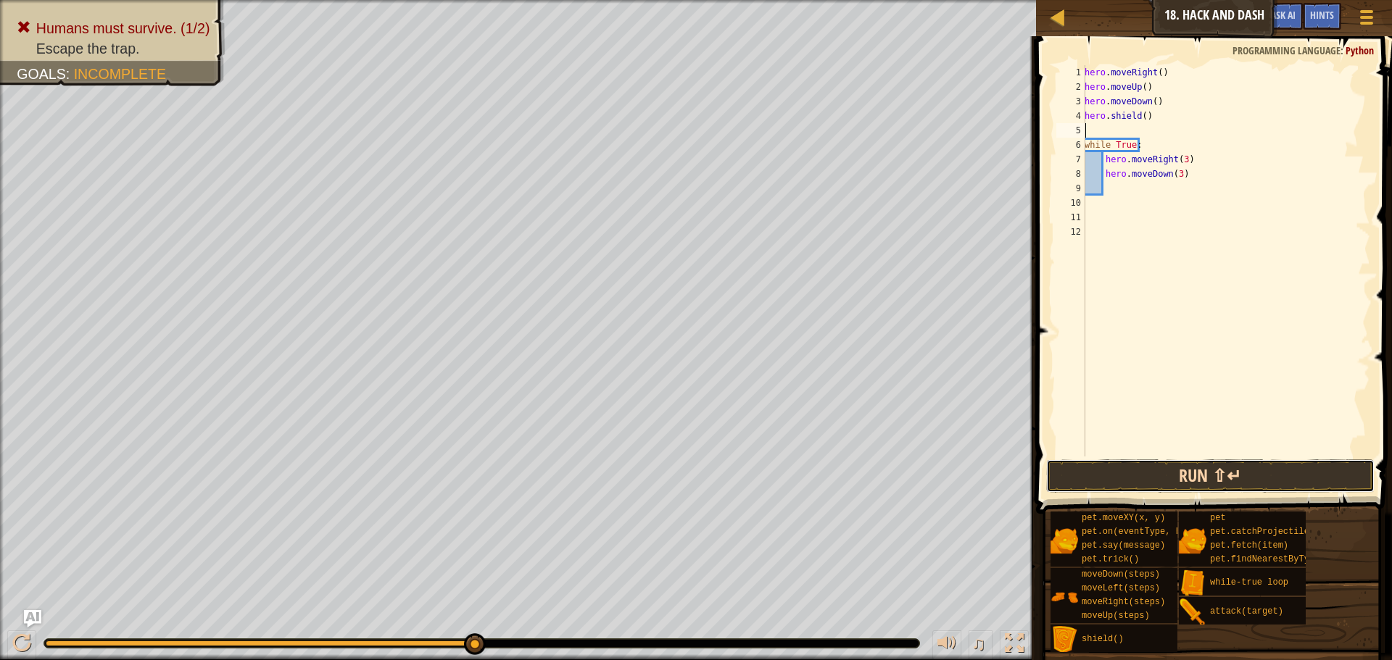
click at [1104, 463] on button "Run ⇧↵" at bounding box center [1210, 476] width 328 height 33
drag, startPoint x: 1151, startPoint y: 117, endPoint x: 1083, endPoint y: 122, distance: 68.3
click at [1083, 122] on div "hero.shield() 1 2 3 4 5 6 7 8 9 10 11 hero . moveRight ( ) hero . moveUp ( ) he…" at bounding box center [1211, 260] width 317 height 391
click at [1183, 146] on div "hero . moveRight ( ) hero . moveUp ( ) hero . moveDown ( ) hero . shield ( ) wh…" at bounding box center [1225, 275] width 288 height 420
type textarea "hero.moveRight(3)"
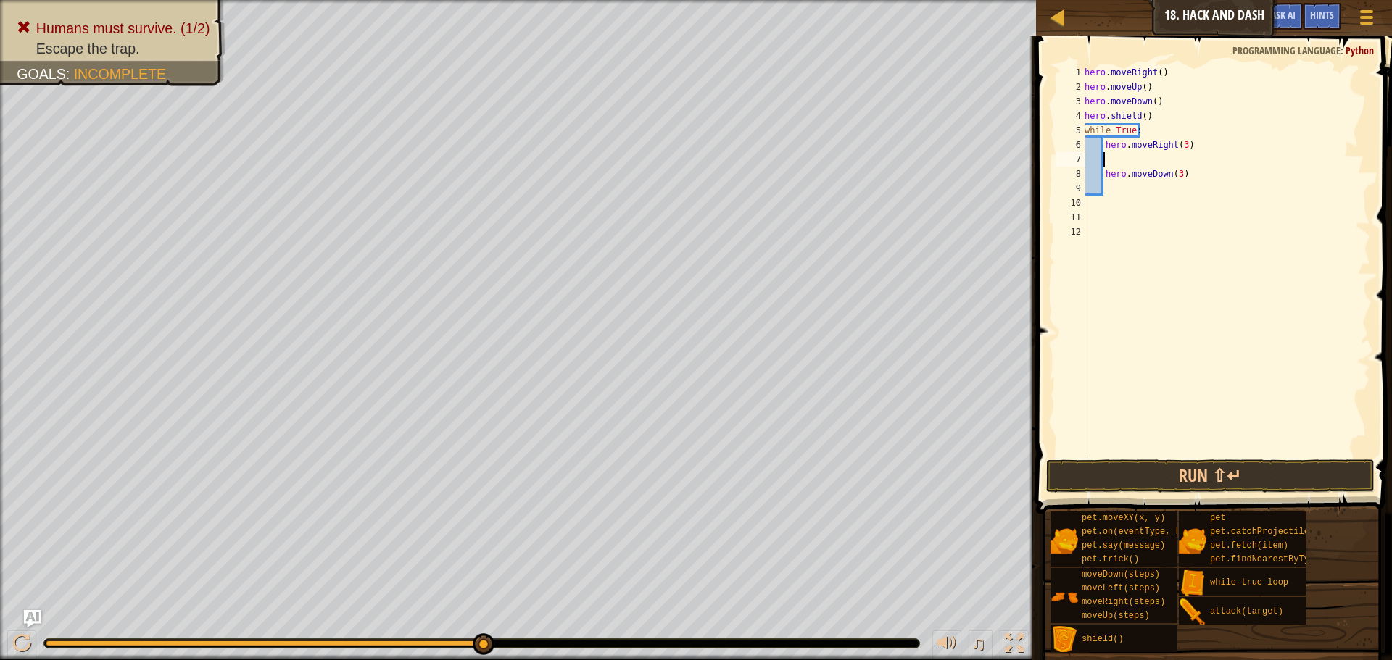
paste textarea "hero.shield()"
type textarea "hero.shield()"
click at [1113, 473] on button "Run ⇧↵" at bounding box center [1210, 476] width 328 height 33
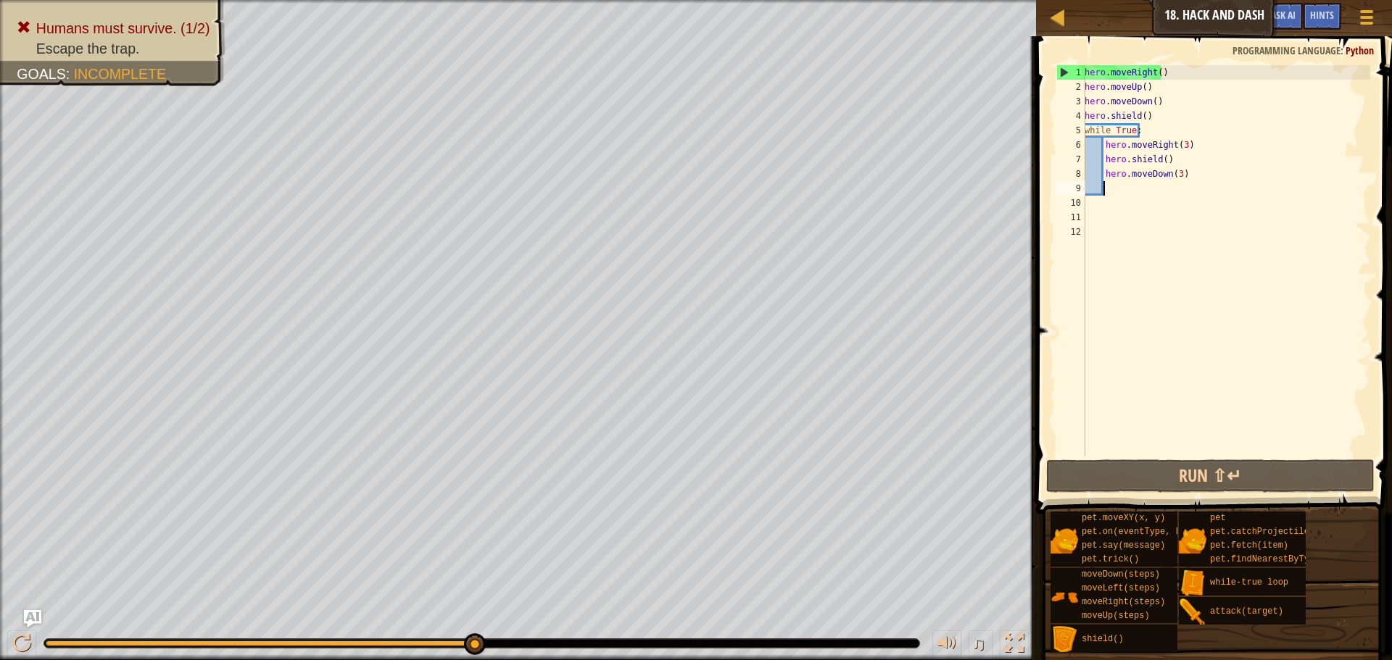
drag, startPoint x: 1178, startPoint y: 188, endPoint x: 1196, endPoint y: 173, distance: 23.1
click at [1178, 183] on div "hero . moveRight ( ) hero . moveUp ( ) hero . moveDown ( ) hero . shield ( ) wh…" at bounding box center [1225, 275] width 288 height 420
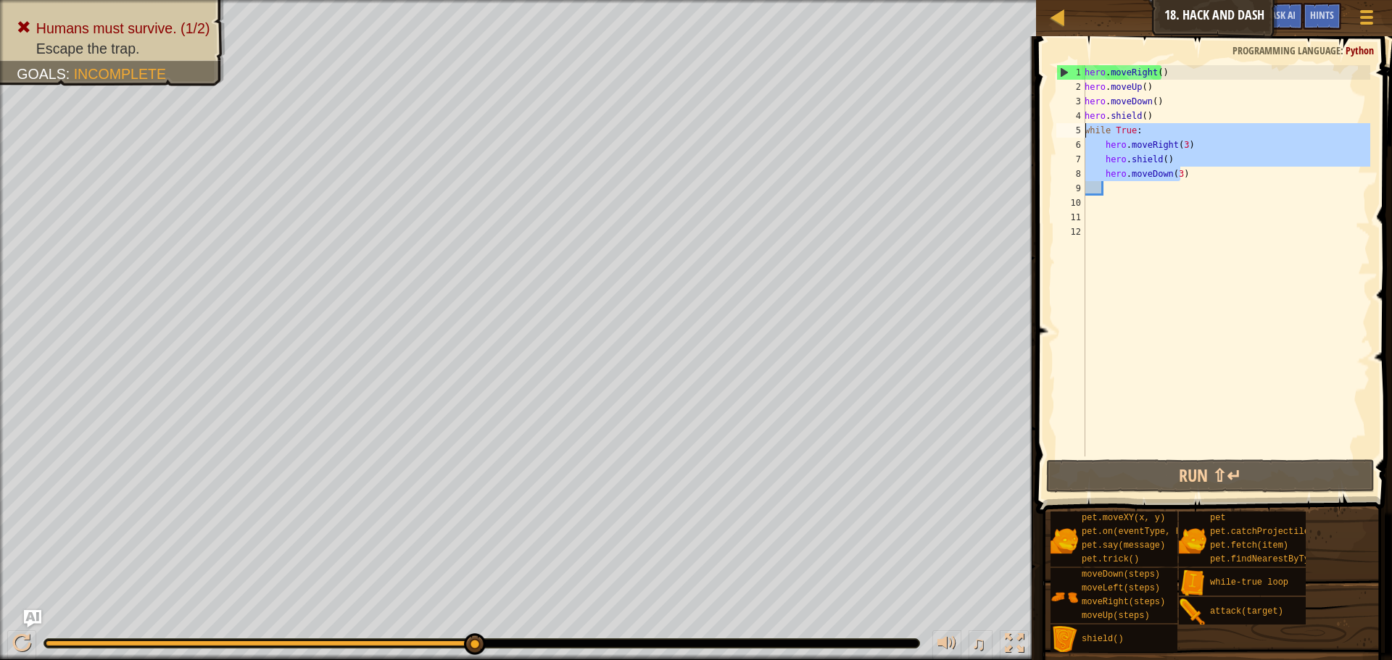
drag, startPoint x: 1196, startPoint y: 173, endPoint x: 1063, endPoint y: 130, distance: 139.4
click at [1063, 130] on div "1 2 3 4 5 6 7 8 9 10 11 12 hero . moveRight ( ) hero . moveUp ( ) hero . moveDo…" at bounding box center [1211, 260] width 317 height 391
click at [1124, 128] on div "hero . moveRight ( ) hero . moveUp ( ) hero . moveDown ( ) hero . shield ( ) wh…" at bounding box center [1225, 260] width 288 height 391
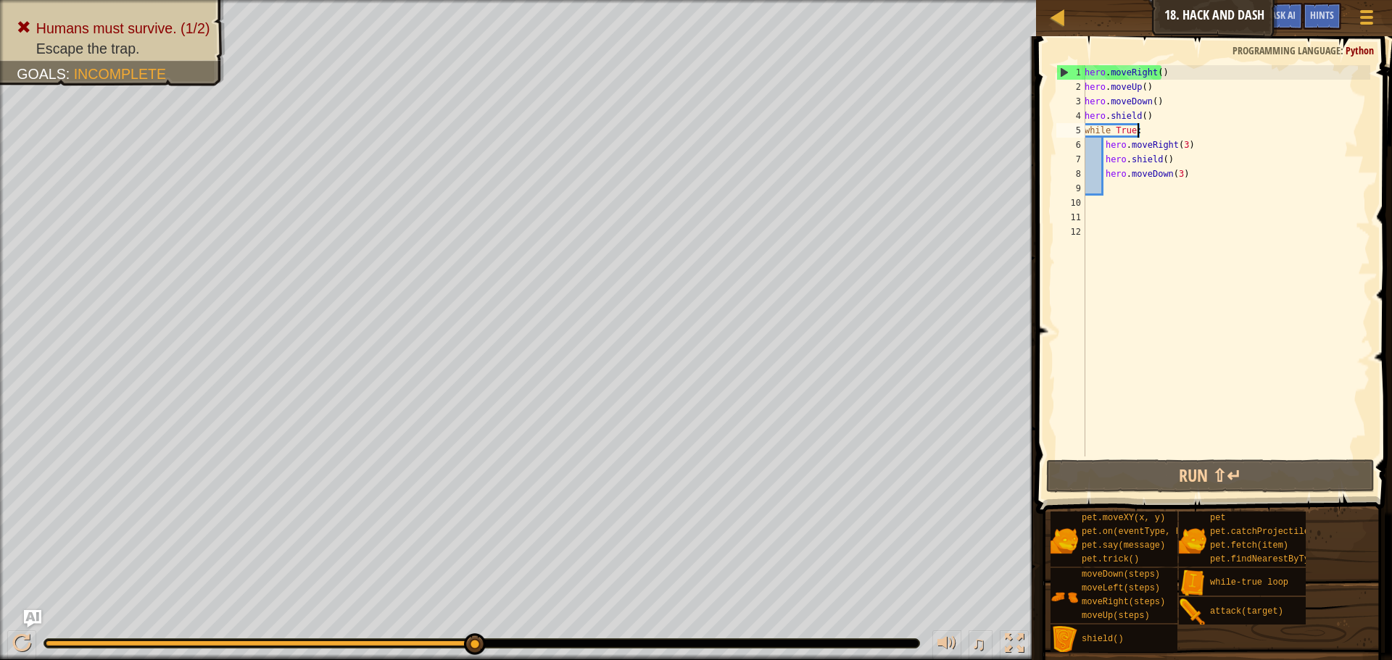
click at [1141, 128] on div "hero . moveRight ( ) hero . moveUp ( ) hero . moveDown ( ) hero . shield ( ) wh…" at bounding box center [1225, 275] width 288 height 420
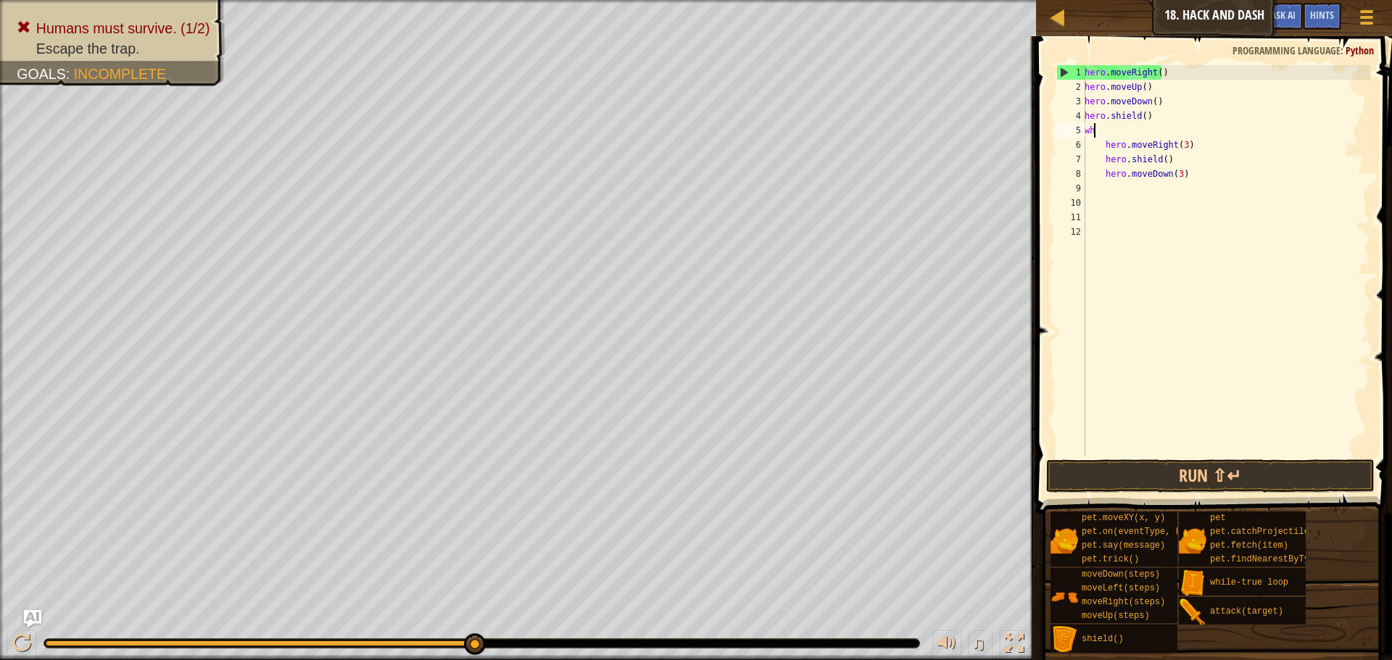
type textarea "w"
click at [1103, 146] on div "hero . moveRight ( ) hero . moveUp ( ) hero . moveDown ( ) hero . shield ( ) he…" at bounding box center [1225, 275] width 288 height 420
click at [1101, 158] on div "hero . moveRight ( ) hero . moveUp ( ) hero . moveDown ( ) hero . shield ( ) he…" at bounding box center [1225, 275] width 288 height 420
click at [1088, 158] on div "hero . moveRight ( ) hero . moveUp ( ) hero . moveDown ( ) hero . shield ( ) he…" at bounding box center [1225, 275] width 288 height 420
click at [1104, 174] on div "hero . moveRight ( ) hero . moveUp ( ) hero . moveDown ( ) hero . shield ( ) he…" at bounding box center [1225, 275] width 288 height 420
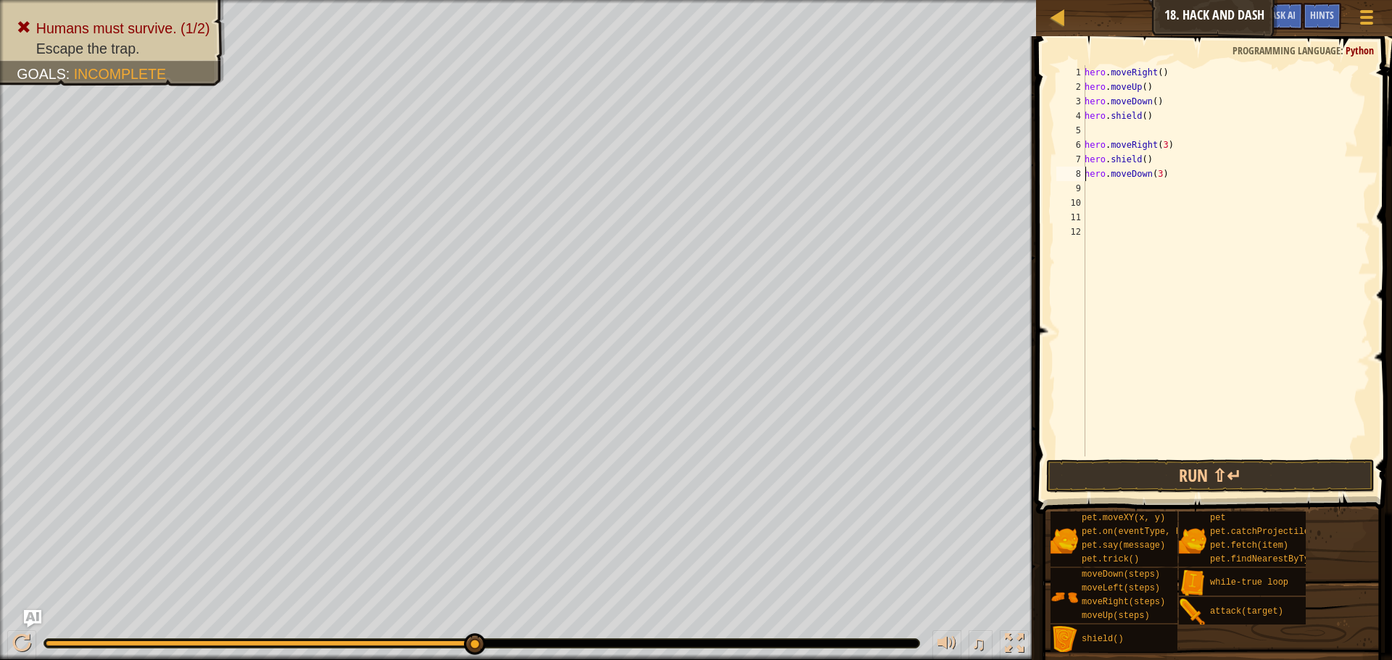
click at [1084, 141] on div "6" at bounding box center [1070, 145] width 29 height 14
type textarea "hero.moveRight(3)"
click at [1084, 141] on div "6" at bounding box center [1070, 145] width 29 height 14
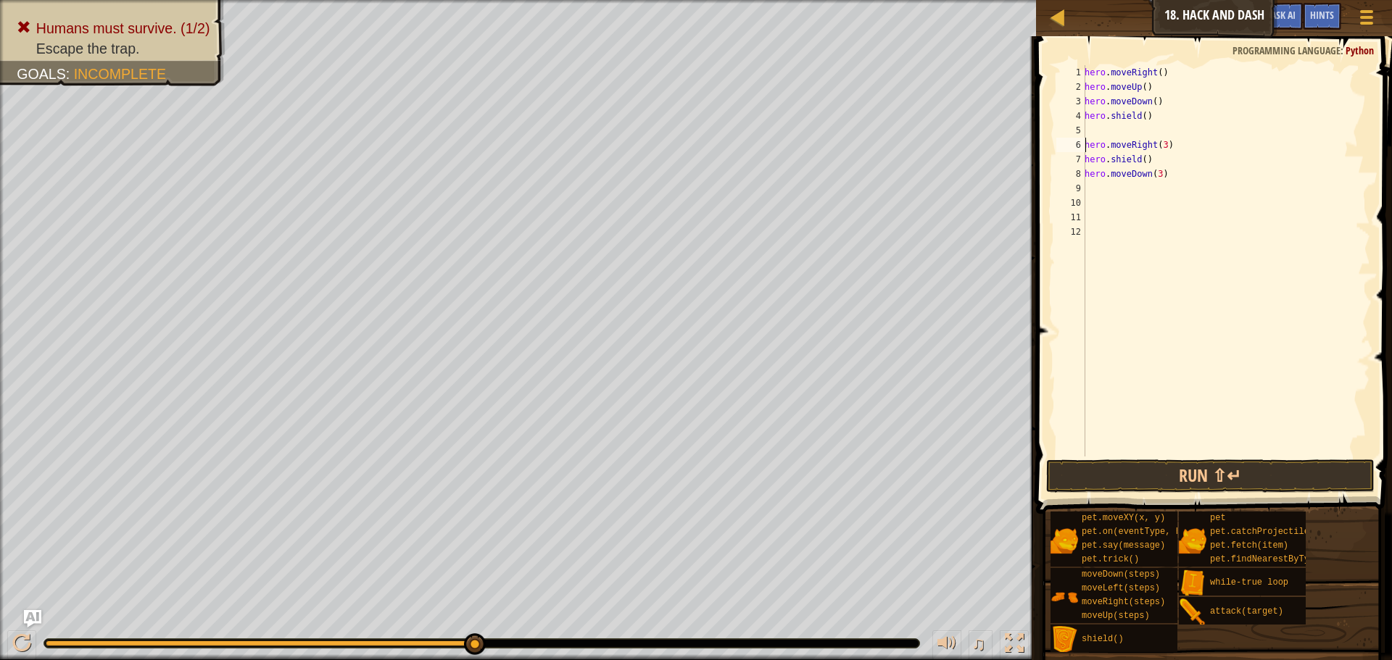
click at [1084, 141] on div "6" at bounding box center [1070, 145] width 29 height 14
click at [1154, 165] on div "hero . moveRight ( ) hero . moveUp ( ) hero . moveDown ( ) hero . shield ( ) he…" at bounding box center [1225, 275] width 288 height 420
click at [1156, 163] on div "hero . moveRight ( ) hero . moveUp ( ) hero . moveDown ( ) hero . shield ( ) he…" at bounding box center [1225, 275] width 288 height 420
click at [1086, 161] on div "hero . moveRight ( ) hero . moveUp ( ) hero . moveDown ( ) hero . shield ( ) he…" at bounding box center [1225, 275] width 288 height 420
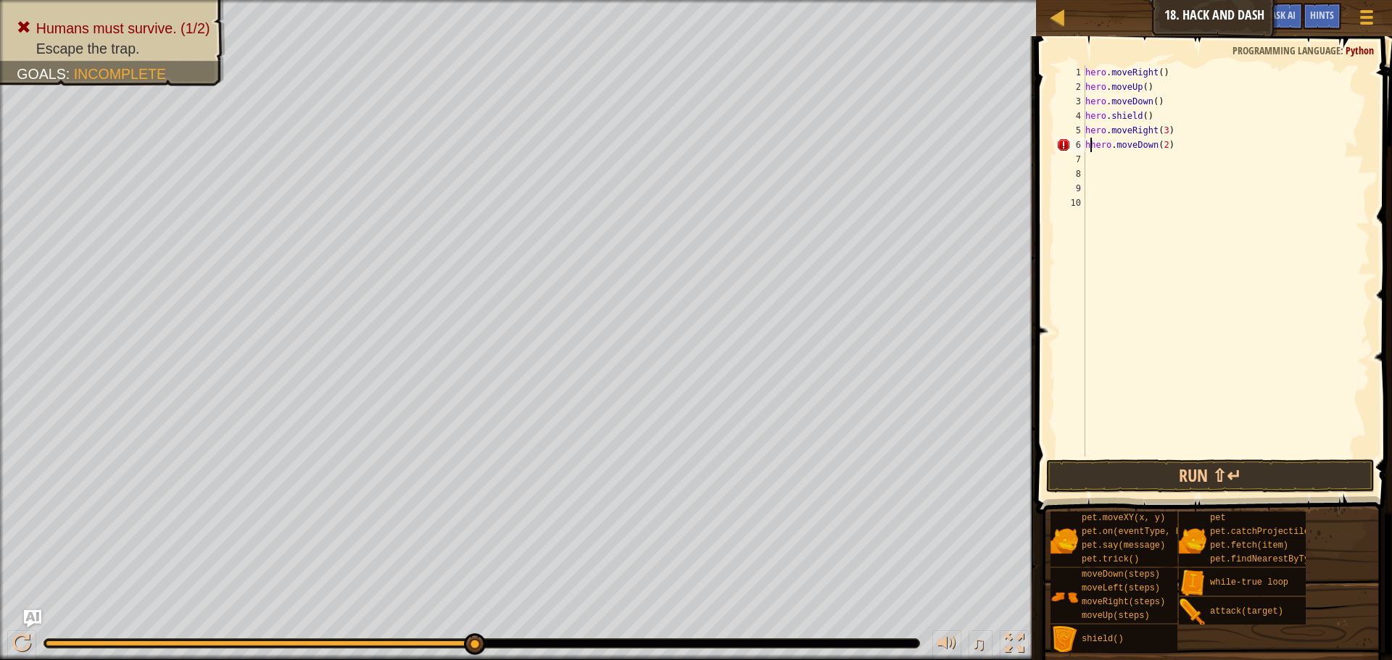
type textarea "hero.moveDown(2)"
click at [1181, 149] on div "hero . moveRight ( ) hero . moveUp ( ) hero . moveDown ( ) hero . shield ( ) he…" at bounding box center [1226, 275] width 288 height 420
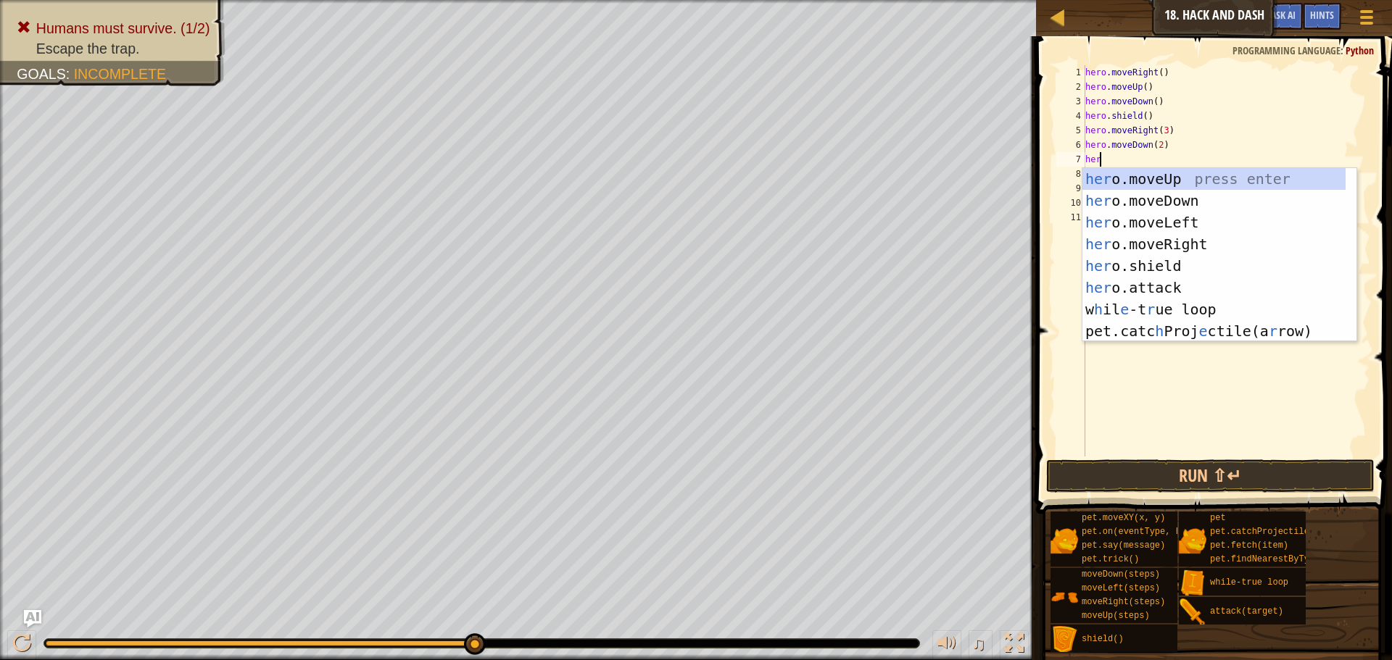
type textarea "her"
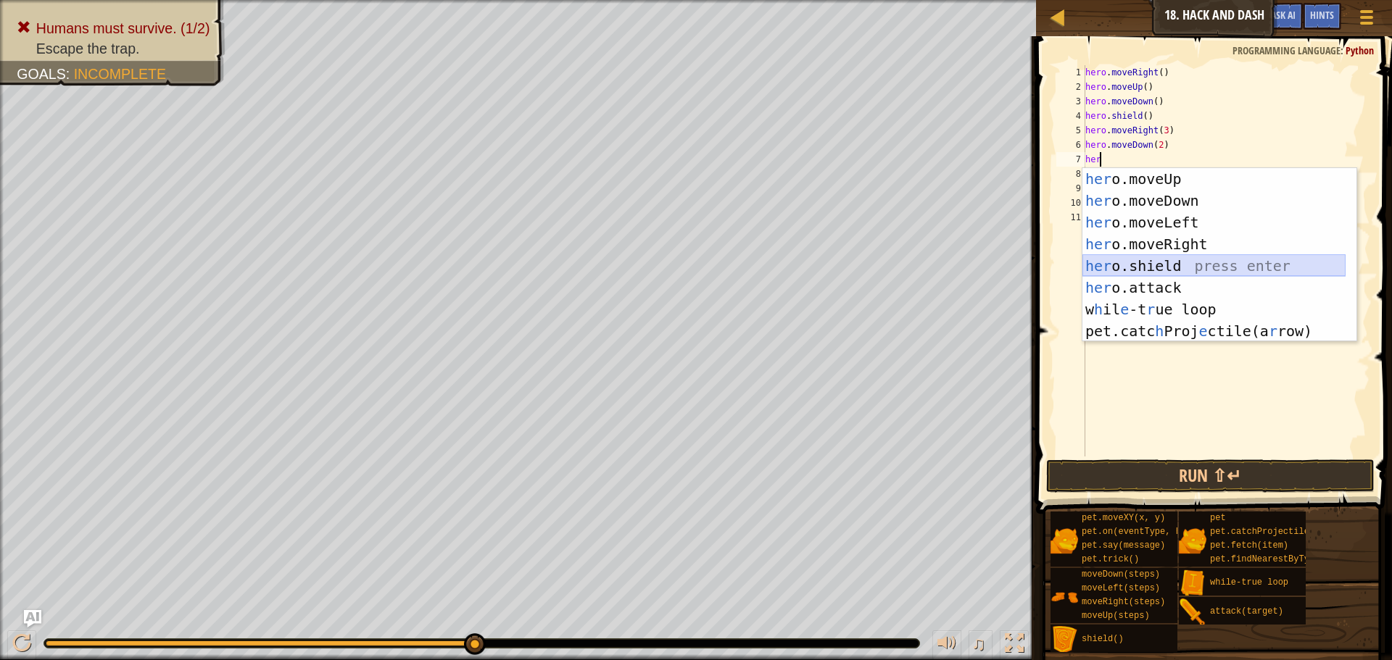
click at [1115, 266] on div "her o.moveUp press enter her o.moveDown press enter her o.moveLeft press enter …" at bounding box center [1213, 276] width 263 height 217
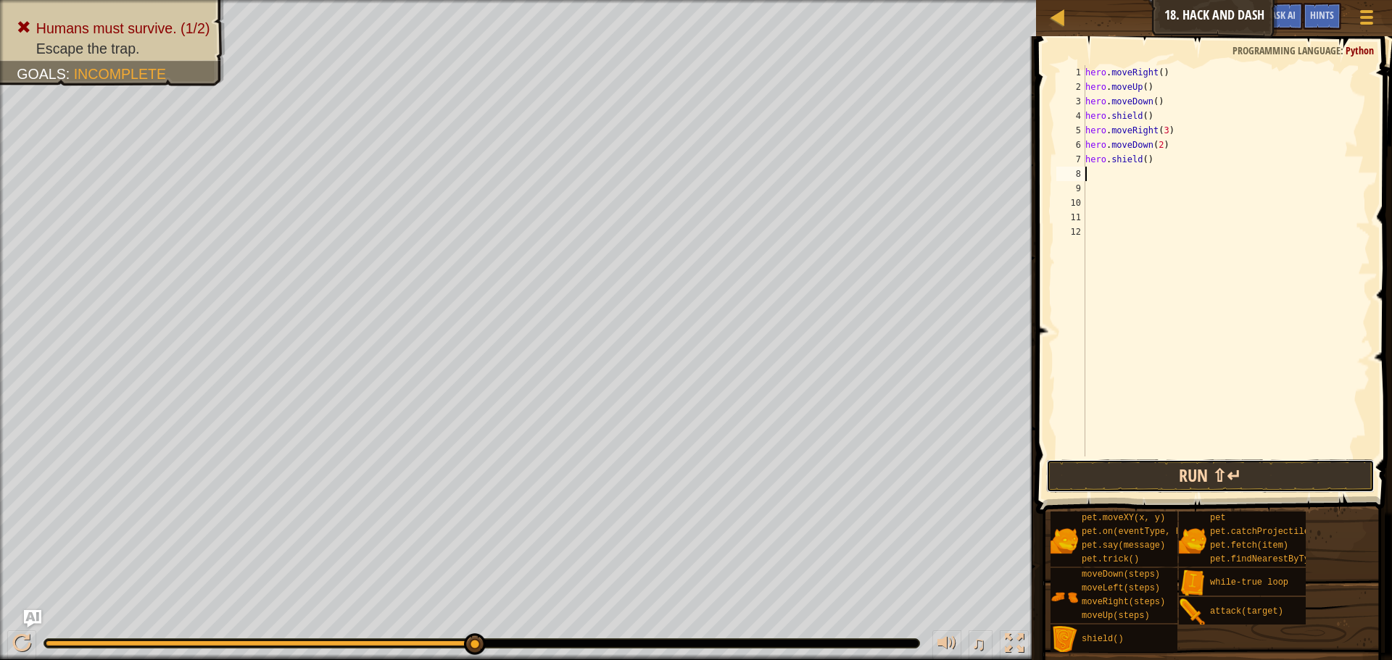
click at [1113, 476] on button "Run ⇧↵" at bounding box center [1210, 476] width 328 height 33
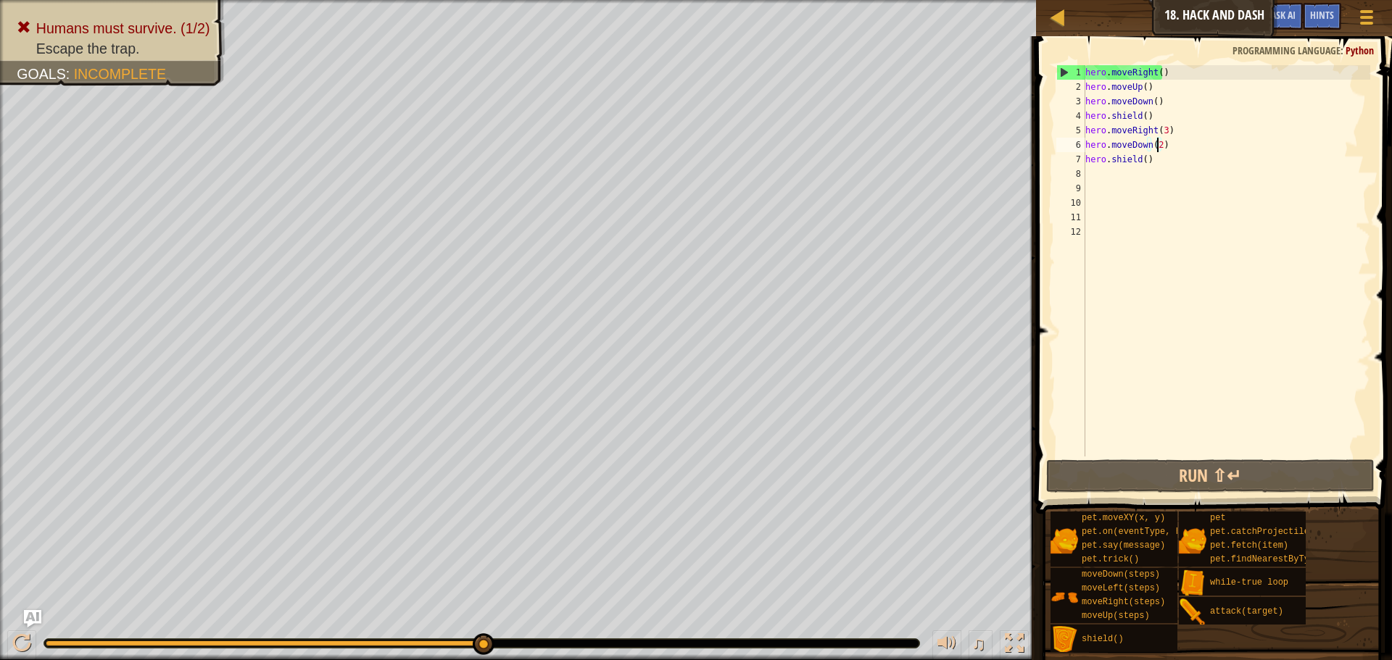
click at [1157, 146] on div "hero . moveRight ( ) hero . moveUp ( ) hero . moveDown ( ) hero . shield ( ) he…" at bounding box center [1226, 275] width 288 height 420
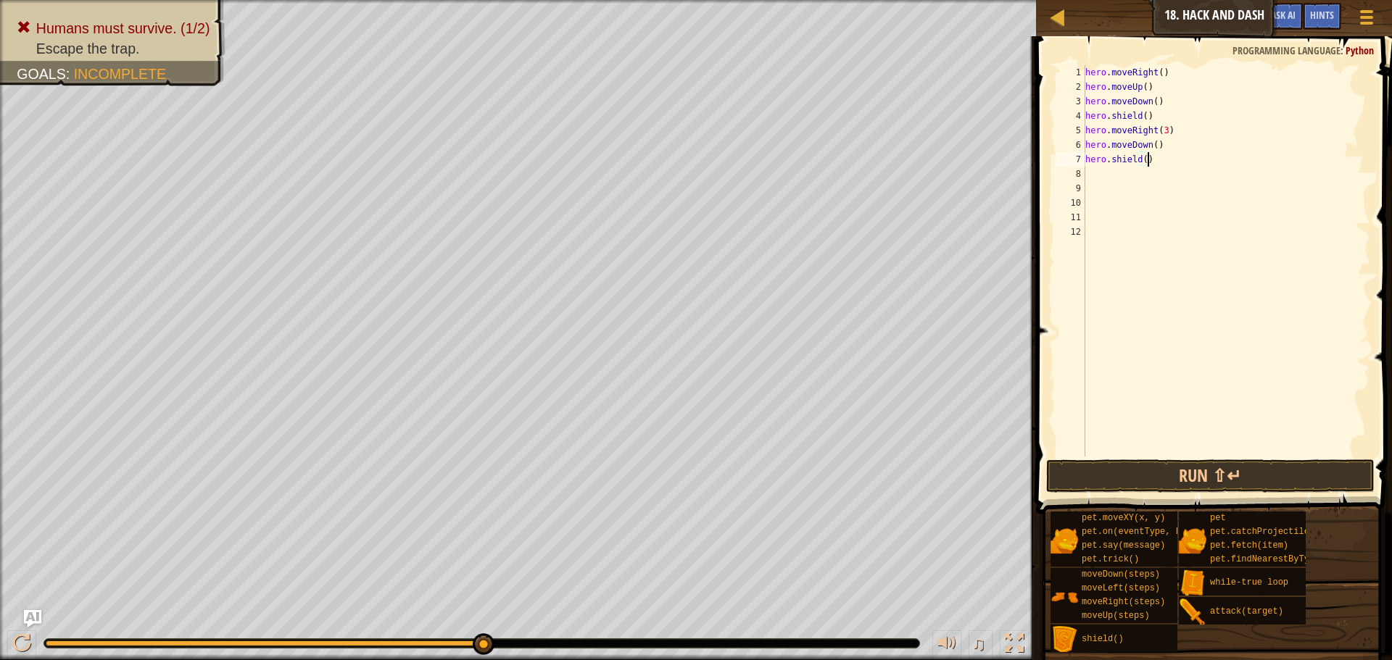
click at [1150, 160] on div "hero . moveRight ( ) hero . moveUp ( ) hero . moveDown ( ) hero . shield ( ) he…" at bounding box center [1226, 275] width 288 height 420
type textarea "hero.shield()"
drag, startPoint x: 1150, startPoint y: 160, endPoint x: 1083, endPoint y: 161, distance: 67.4
click at [1083, 161] on div "hero.shield() 1 2 3 4 5 6 7 8 9 10 11 12 hero . moveRight ( ) hero . moveUp ( )…" at bounding box center [1211, 260] width 317 height 391
click at [1105, 178] on div "hero . moveRight ( ) hero . moveUp ( ) hero . moveDown ( ) hero . shield ( ) he…" at bounding box center [1226, 275] width 288 height 420
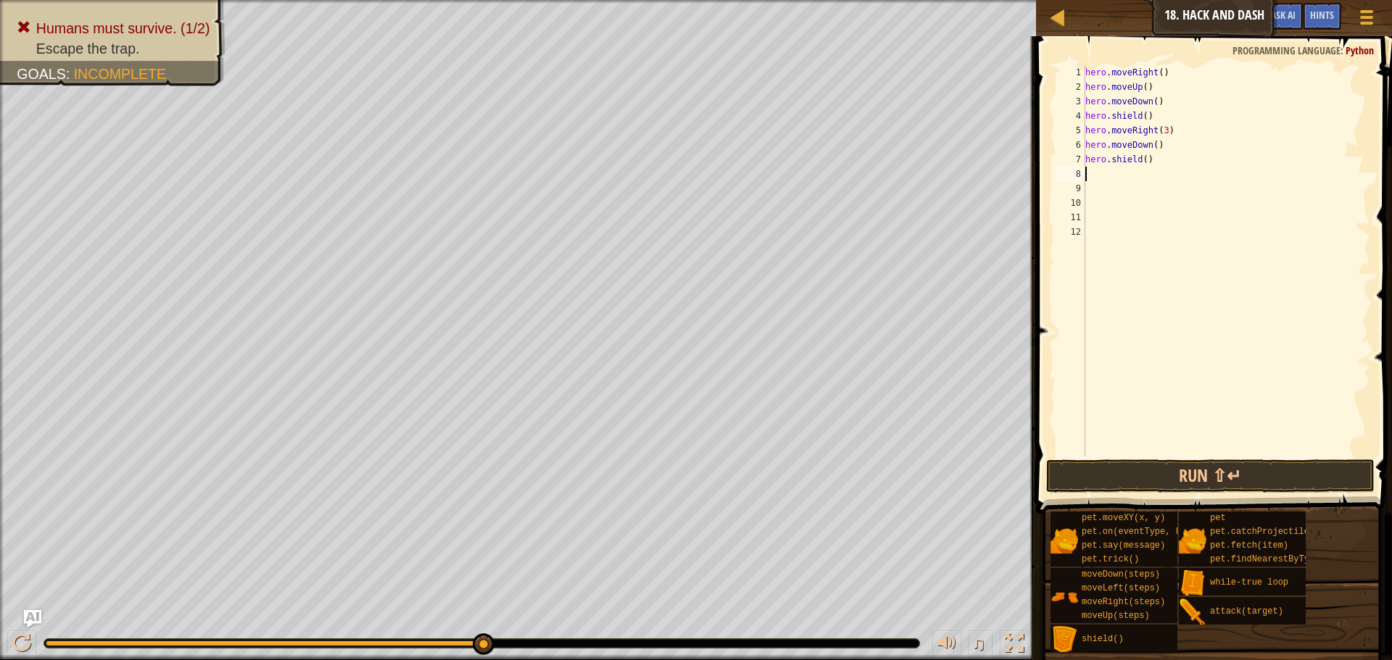
paste textarea "hero.shield()"
type textarea "hero.shield()"
click at [1115, 182] on div "hero . moveRight ( ) hero . moveUp ( ) hero . moveDown ( ) hero . shield ( ) he…" at bounding box center [1226, 275] width 288 height 420
paste textarea "hero.shield()"
click at [1103, 188] on div "hero . moveRight ( ) hero . moveUp ( ) hero . moveDown ( ) hero . shield ( ) he…" at bounding box center [1226, 275] width 288 height 420
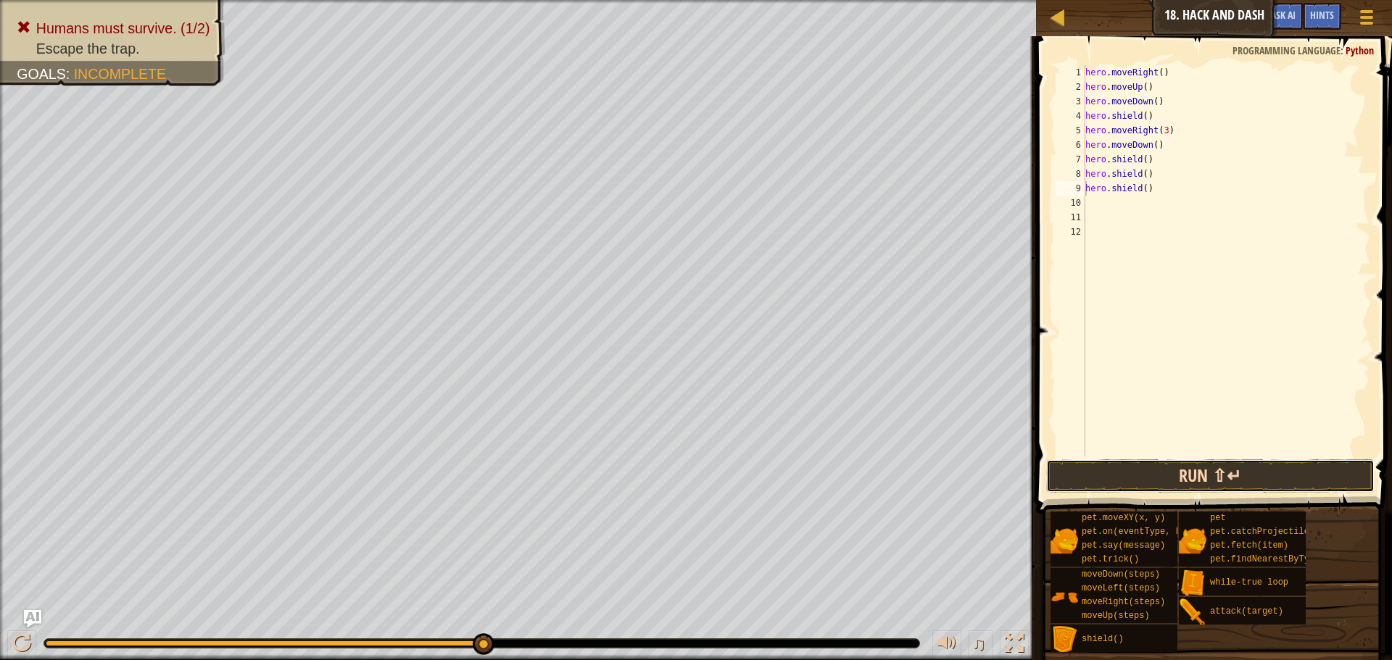
click at [1178, 477] on button "Run ⇧↵" at bounding box center [1210, 476] width 328 height 33
click at [1197, 461] on button "Run ⇧↵" at bounding box center [1210, 476] width 328 height 33
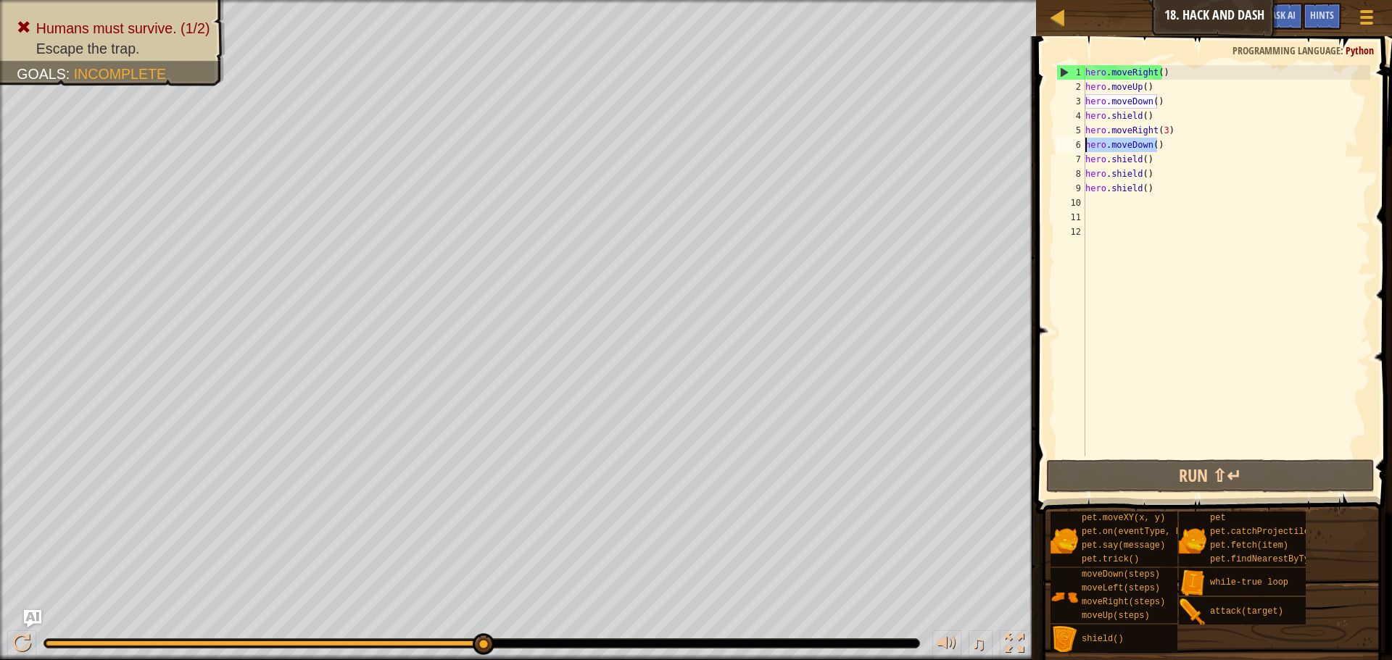
drag, startPoint x: 1160, startPoint y: 145, endPoint x: 1045, endPoint y: 147, distance: 115.3
click at [1045, 147] on div "hero.shield() 1 2 3 4 5 6 7 8 9 10 11 12 hero . moveRight ( ) hero . moveUp ( )…" at bounding box center [1211, 303] width 360 height 520
type textarea "hero.moveDown()"
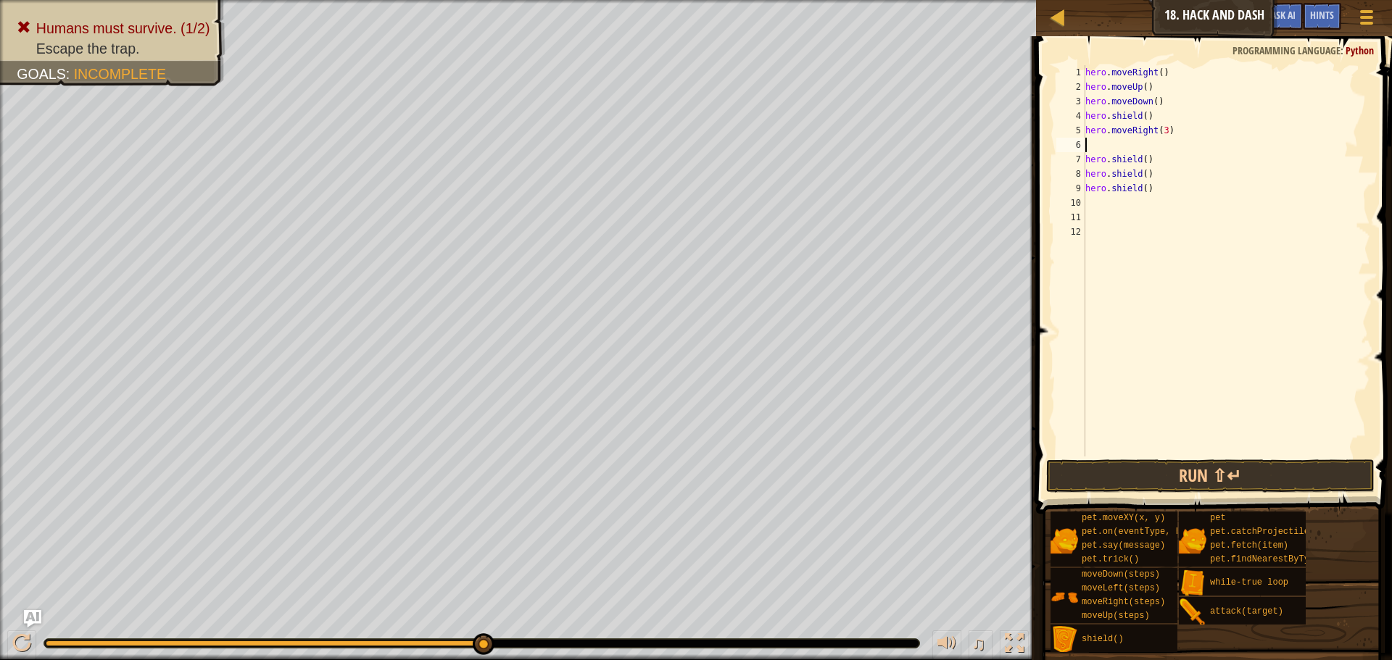
type textarea "hero.moveRight(3)"
click at [1143, 466] on button "Run ⇧↵" at bounding box center [1210, 476] width 328 height 33
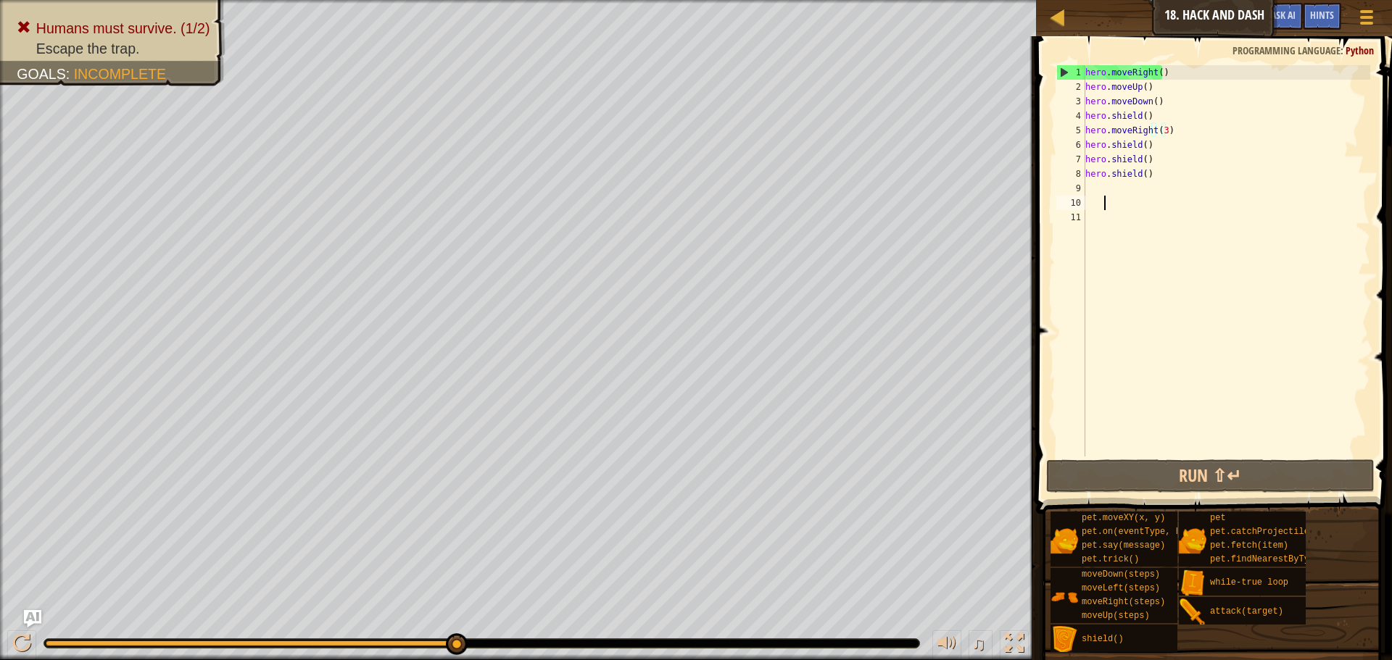
click at [1152, 199] on div "hero . moveRight ( ) hero . moveUp ( ) hero . moveDown ( ) hero . shield ( ) he…" at bounding box center [1226, 275] width 288 height 420
click at [1140, 187] on div "hero . moveRight ( ) hero . moveUp ( ) hero . moveDown ( ) hero . shield ( ) he…" at bounding box center [1226, 275] width 288 height 420
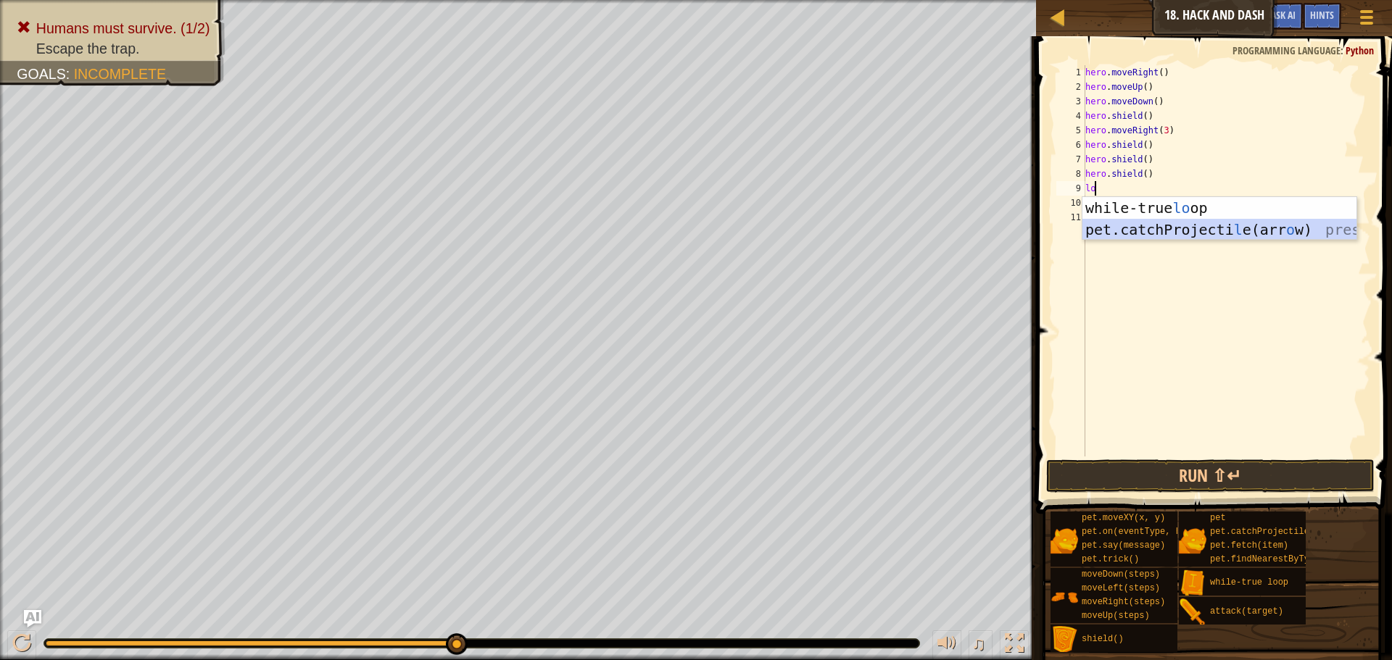
click at [1183, 232] on div "while-true lo op press enter pet.catchProjecti l e(arr o w) press enter" at bounding box center [1219, 240] width 274 height 87
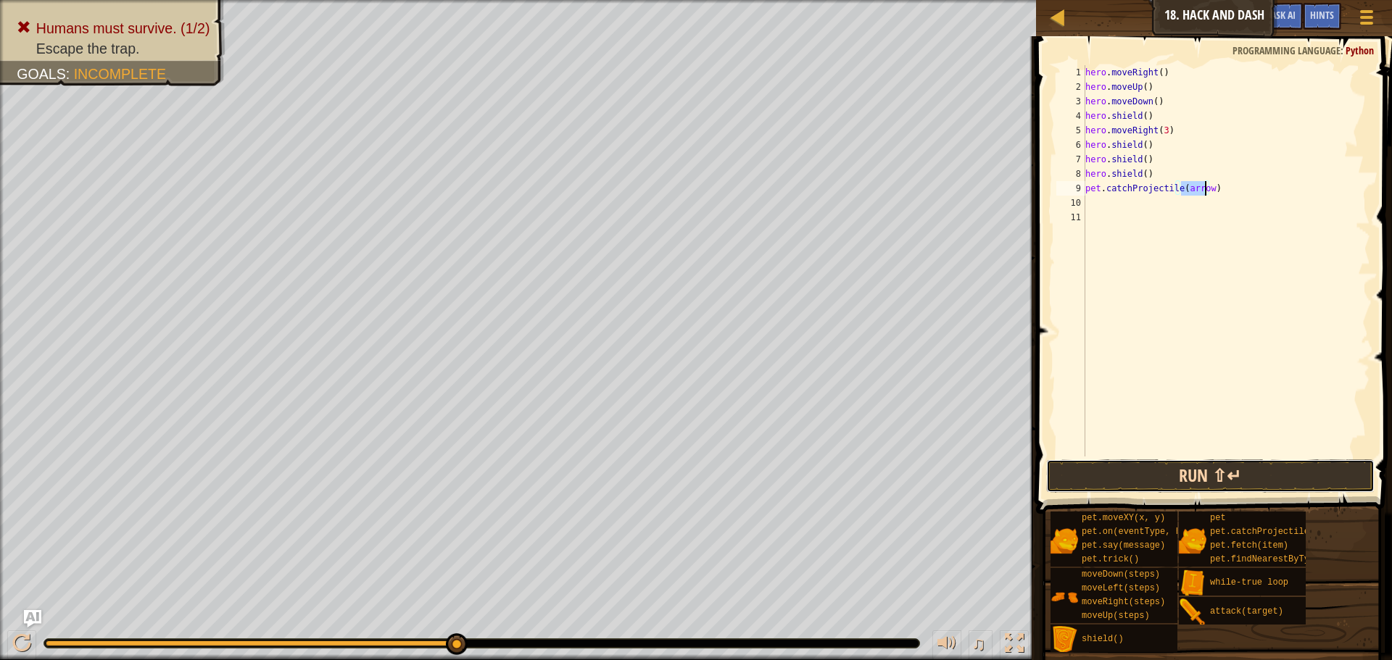
click at [1076, 465] on button "Run ⇧↵" at bounding box center [1210, 476] width 328 height 33
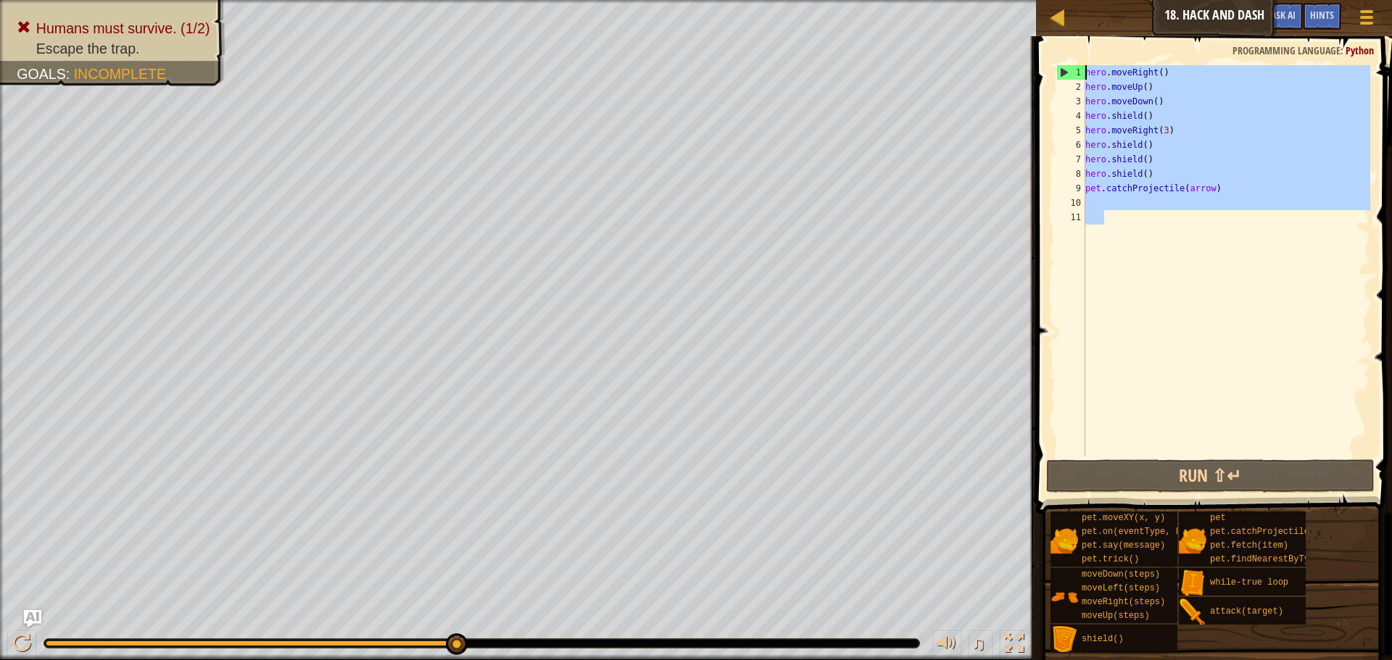
drag, startPoint x: 1219, startPoint y: 219, endPoint x: 1067, endPoint y: 70, distance: 212.7
click at [1067, 70] on div "pet.catchProjectile(arrow) 1 2 3 4 5 6 7 8 9 10 11 hero . moveRight ( ) hero . …" at bounding box center [1211, 260] width 317 height 391
type textarea "hero.moveRight() hero.moveUp()"
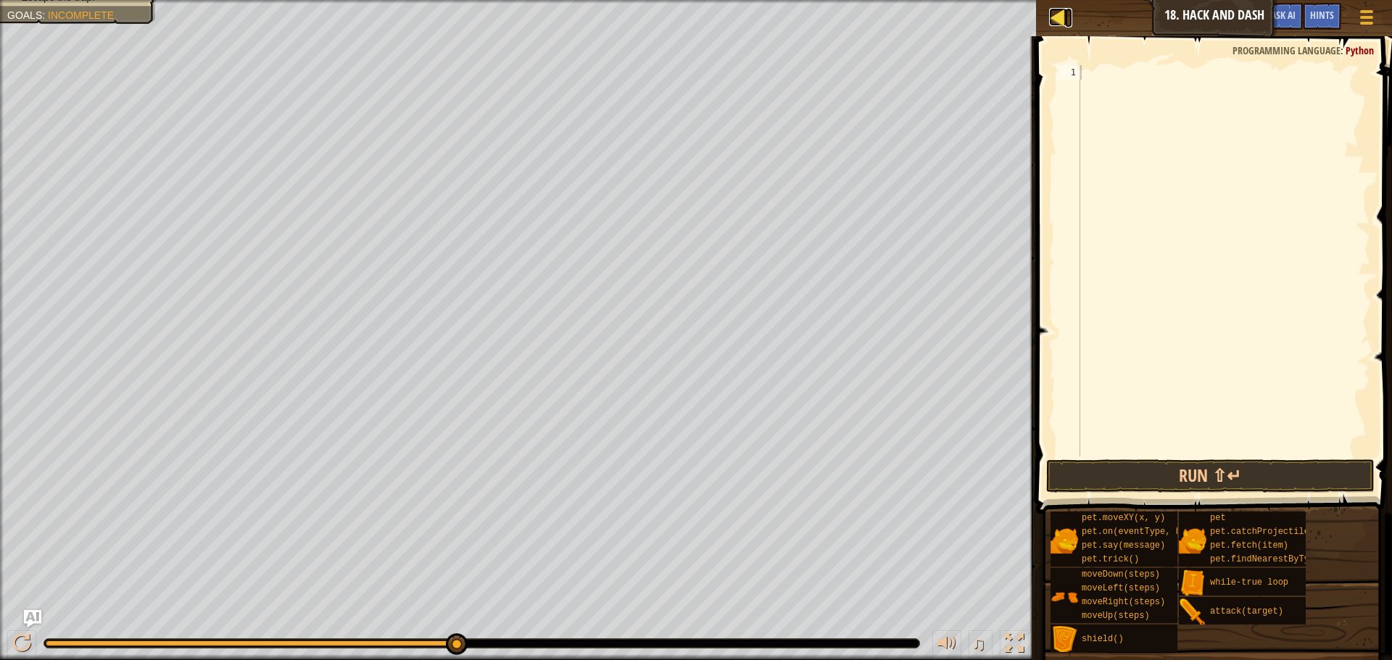
click at [1058, 14] on div at bounding box center [1058, 17] width 18 height 18
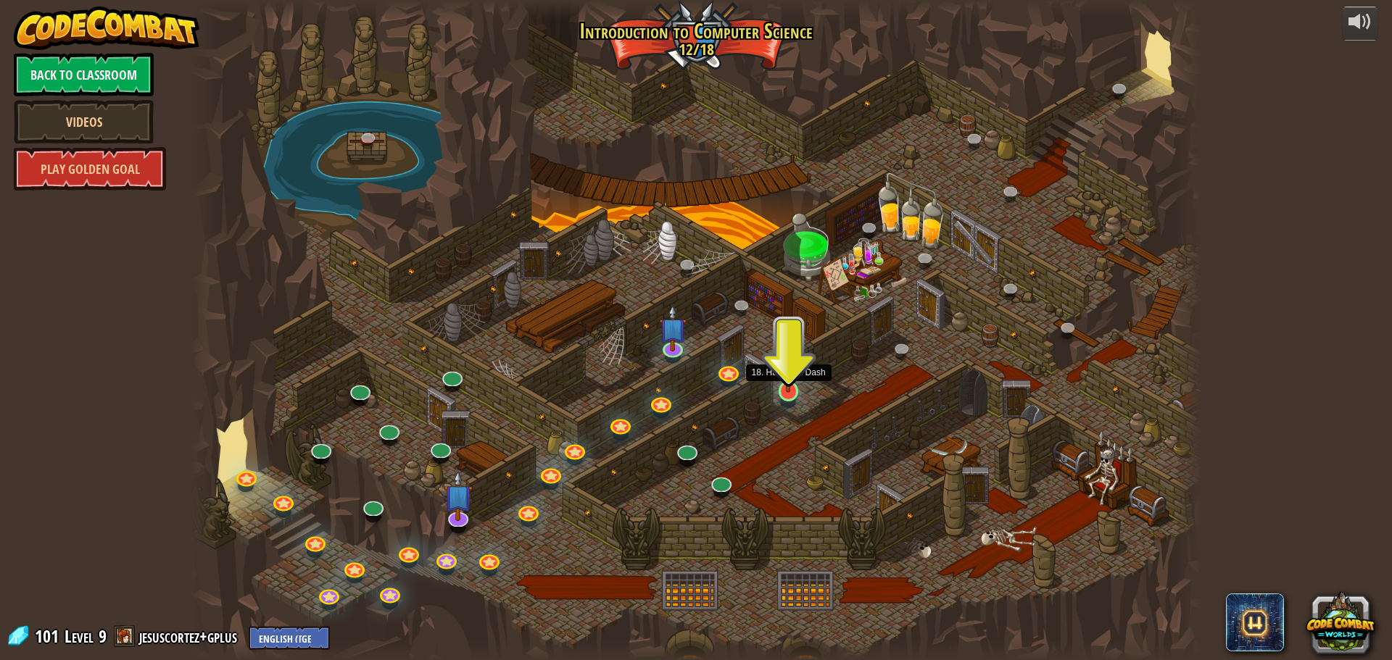
click at [781, 392] on img at bounding box center [788, 362] width 27 height 62
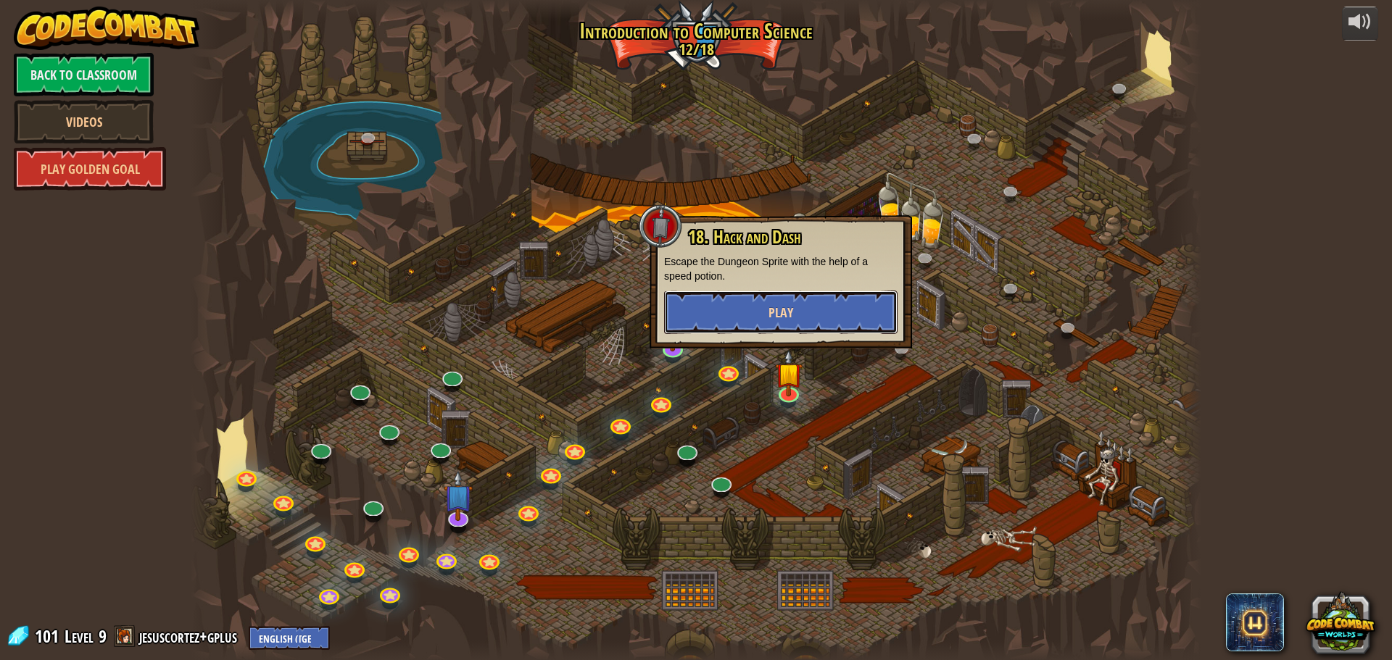
click at [797, 312] on button "Play" at bounding box center [780, 312] width 233 height 43
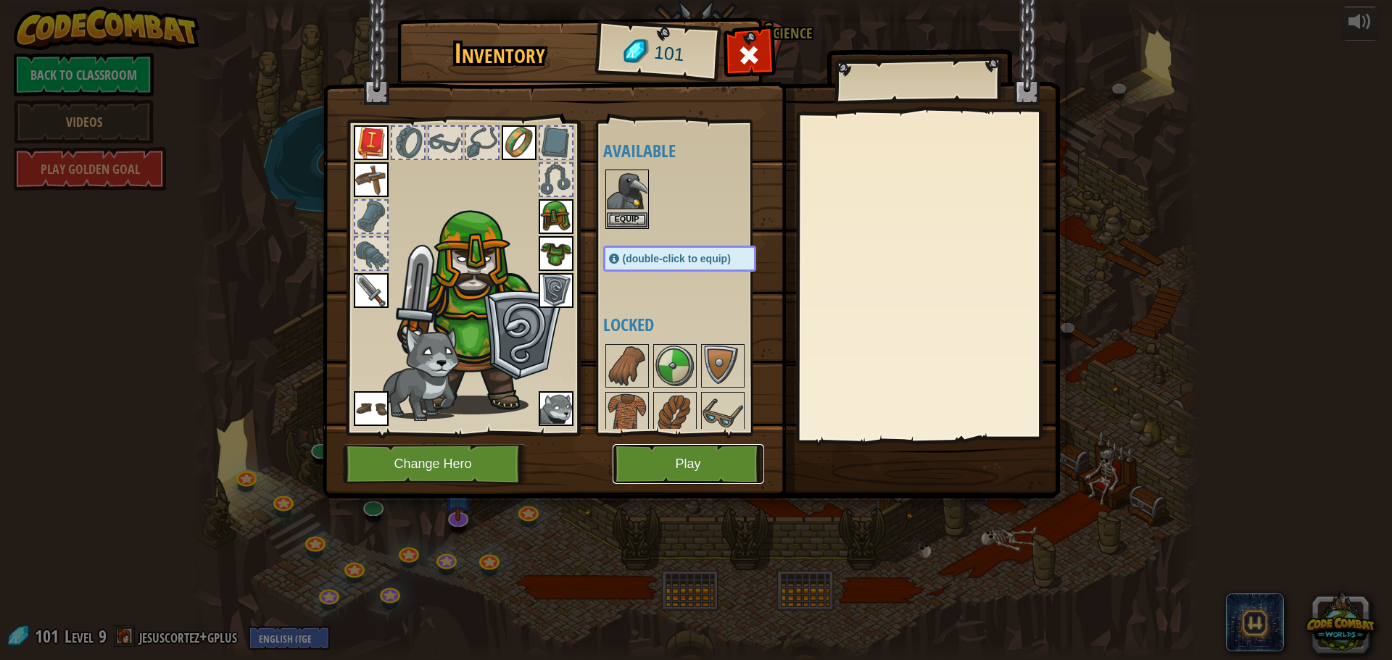
click at [683, 462] on button "Play" at bounding box center [687, 464] width 151 height 40
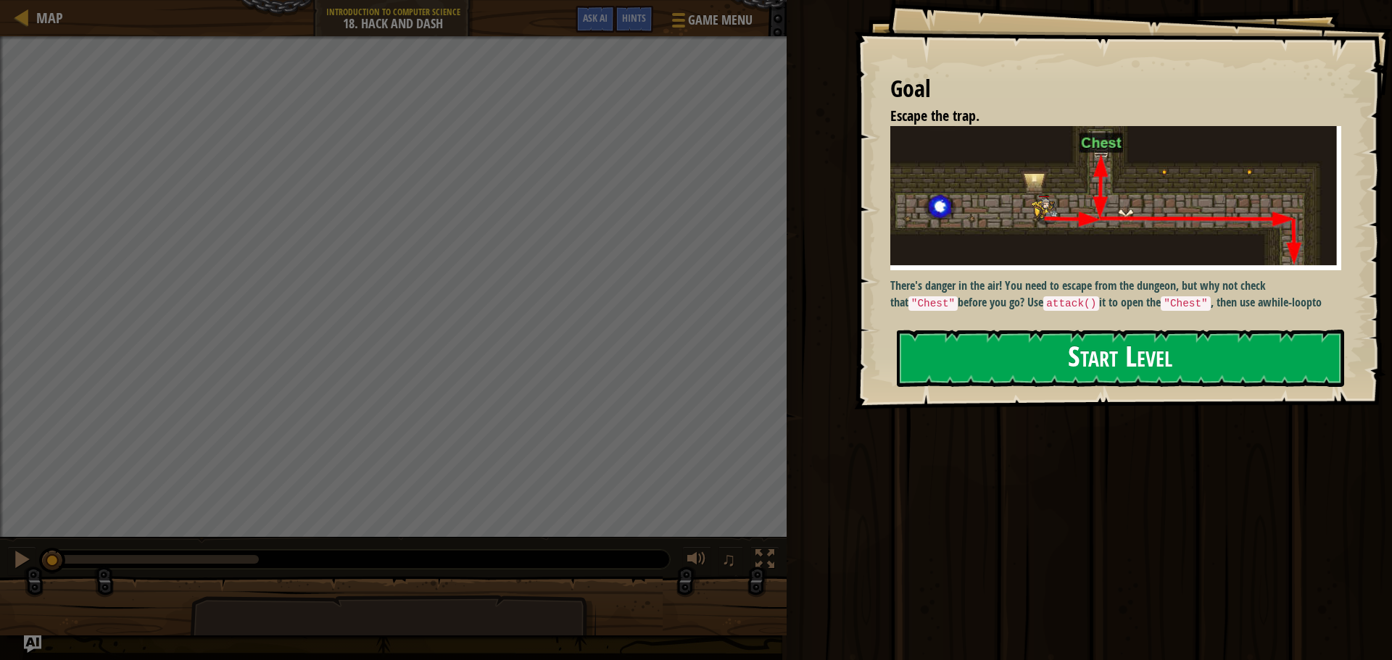
click at [1058, 330] on button "Start Level" at bounding box center [1120, 358] width 447 height 57
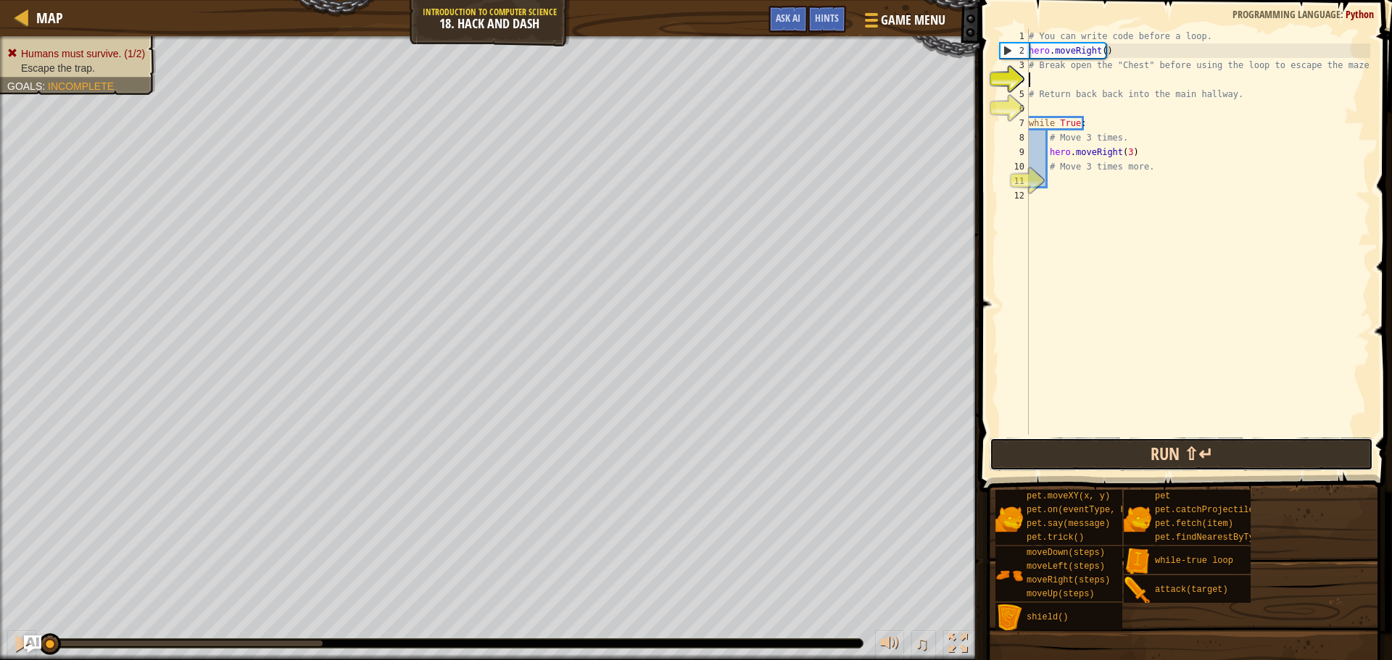
click at [1002, 443] on button "Run ⇧↵" at bounding box center [1180, 454] width 383 height 33
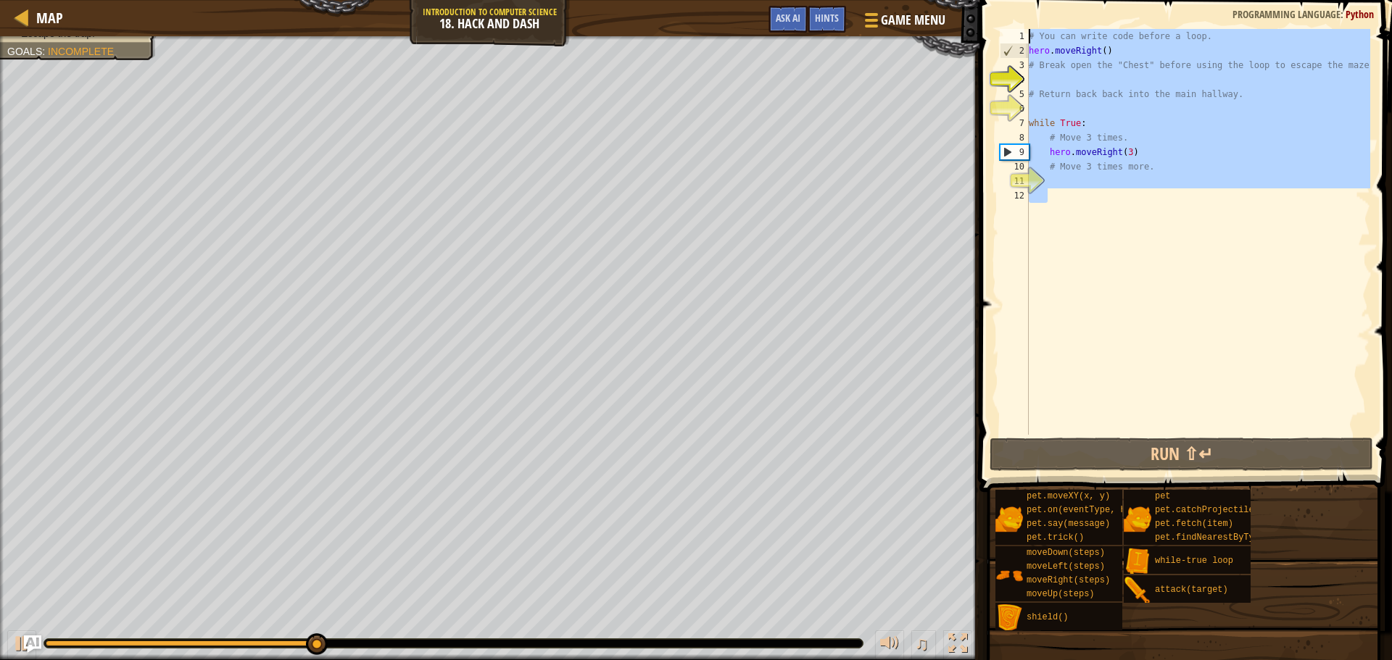
drag, startPoint x: 1139, startPoint y: 201, endPoint x: 1010, endPoint y: 38, distance: 207.4
click at [1010, 38] on div "1 2 3 4 5 6 7 8 9 10 11 12 # You can write code before a loop. hero . moveRight…" at bounding box center [1183, 232] width 373 height 406
type textarea "# You can write code before a loop. hero.moveRight()"
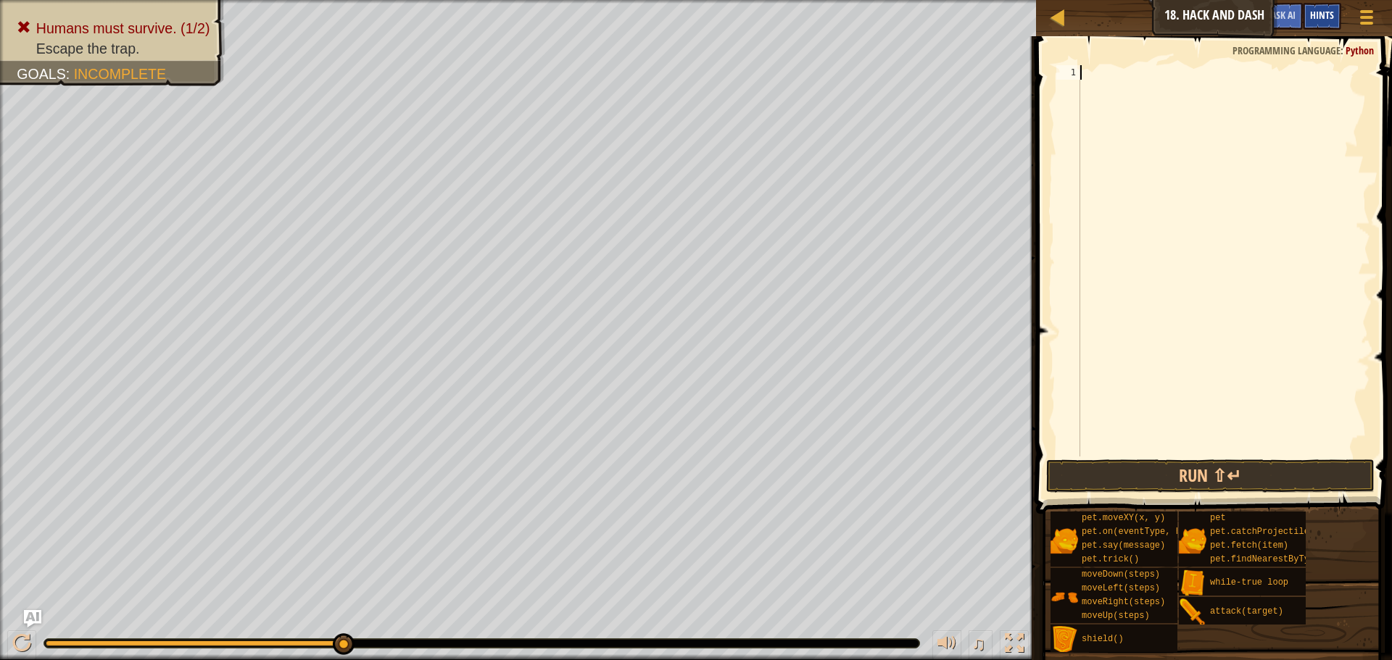
click at [1329, 20] on span "Hints" at bounding box center [1322, 15] width 24 height 14
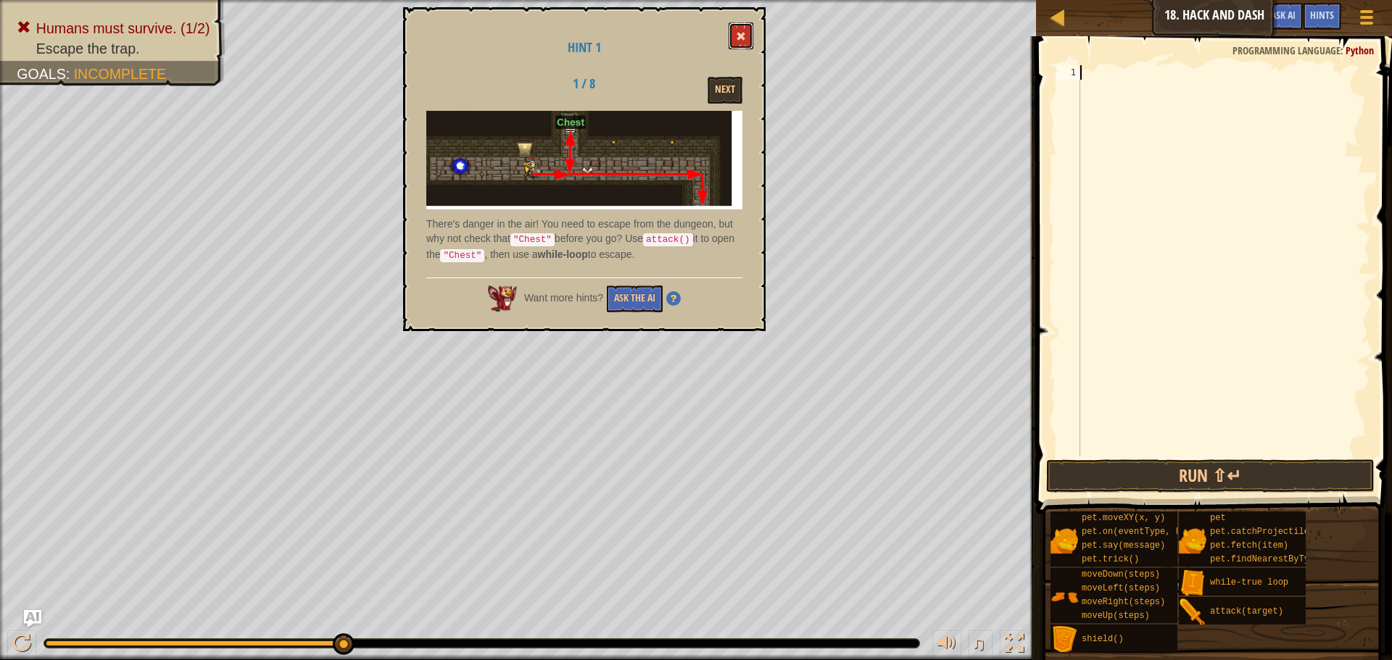
click at [732, 36] on button at bounding box center [740, 35] width 25 height 27
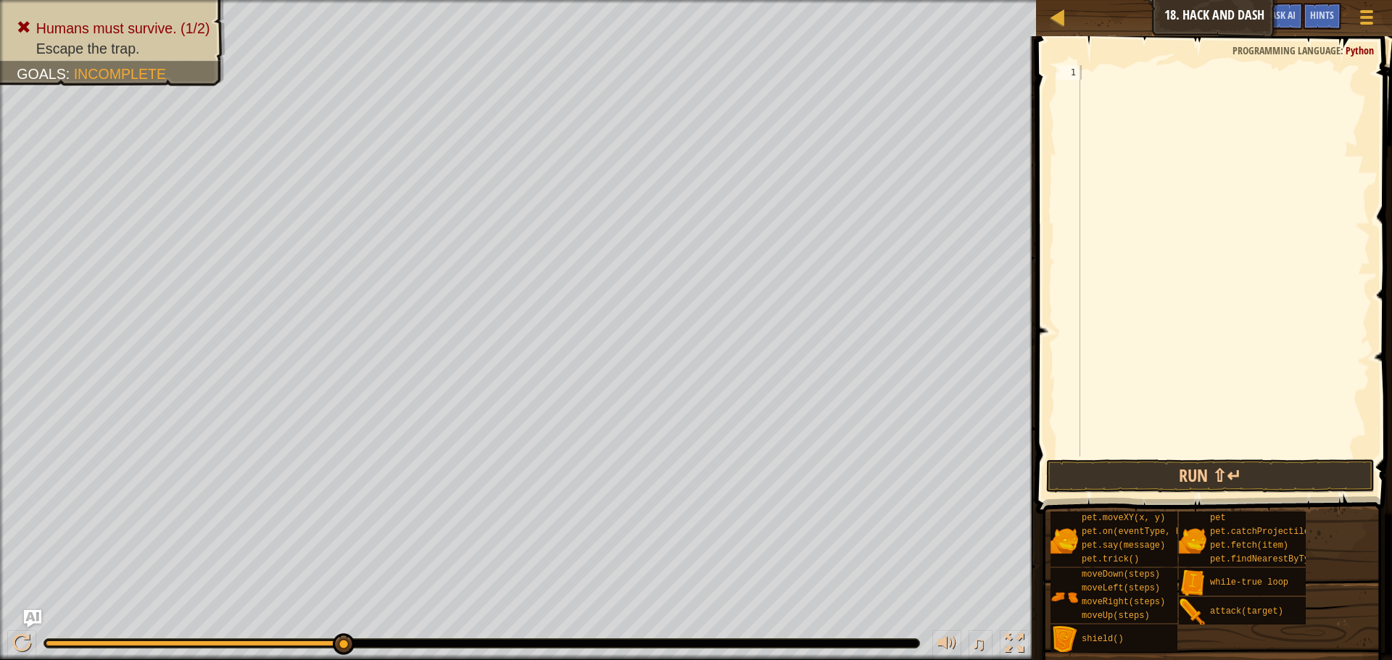
click at [1252, 90] on div at bounding box center [1223, 275] width 293 height 420
type textarea "m"
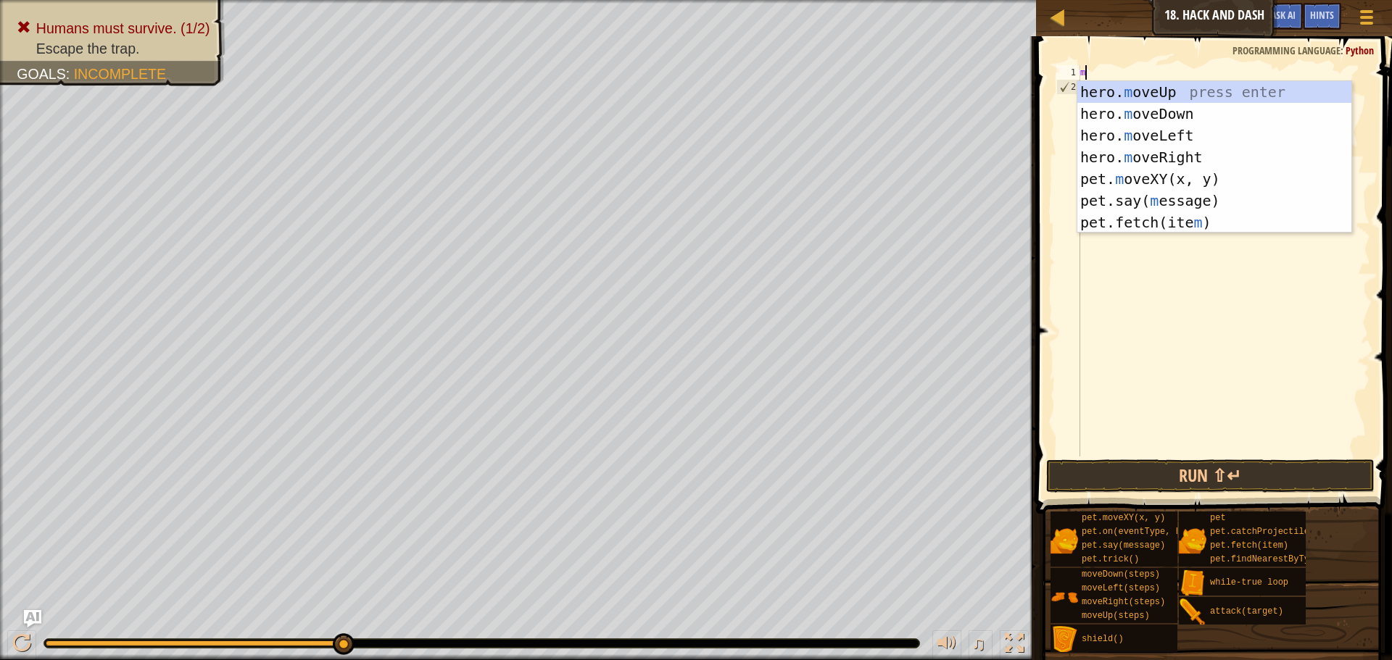
scroll to position [7, 0]
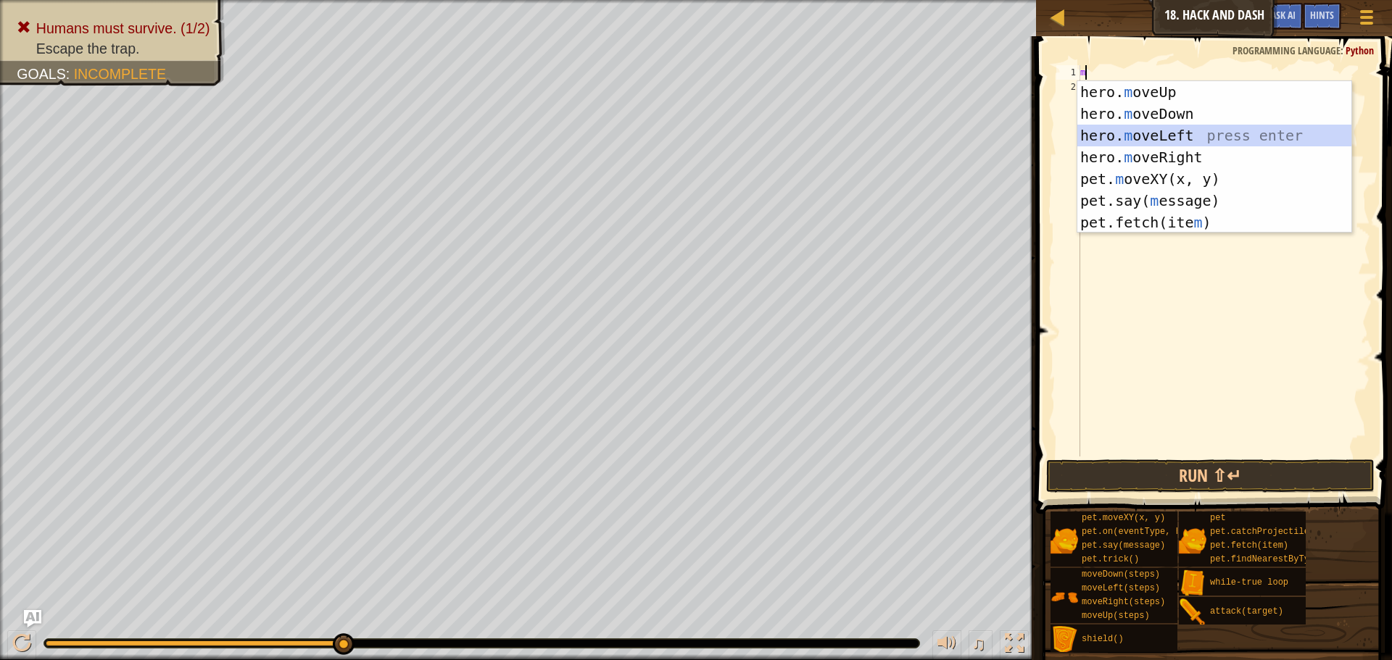
click at [1168, 140] on div "hero. m oveUp press enter hero. m oveDown press enter hero. m oveLeft press ent…" at bounding box center [1214, 179] width 274 height 196
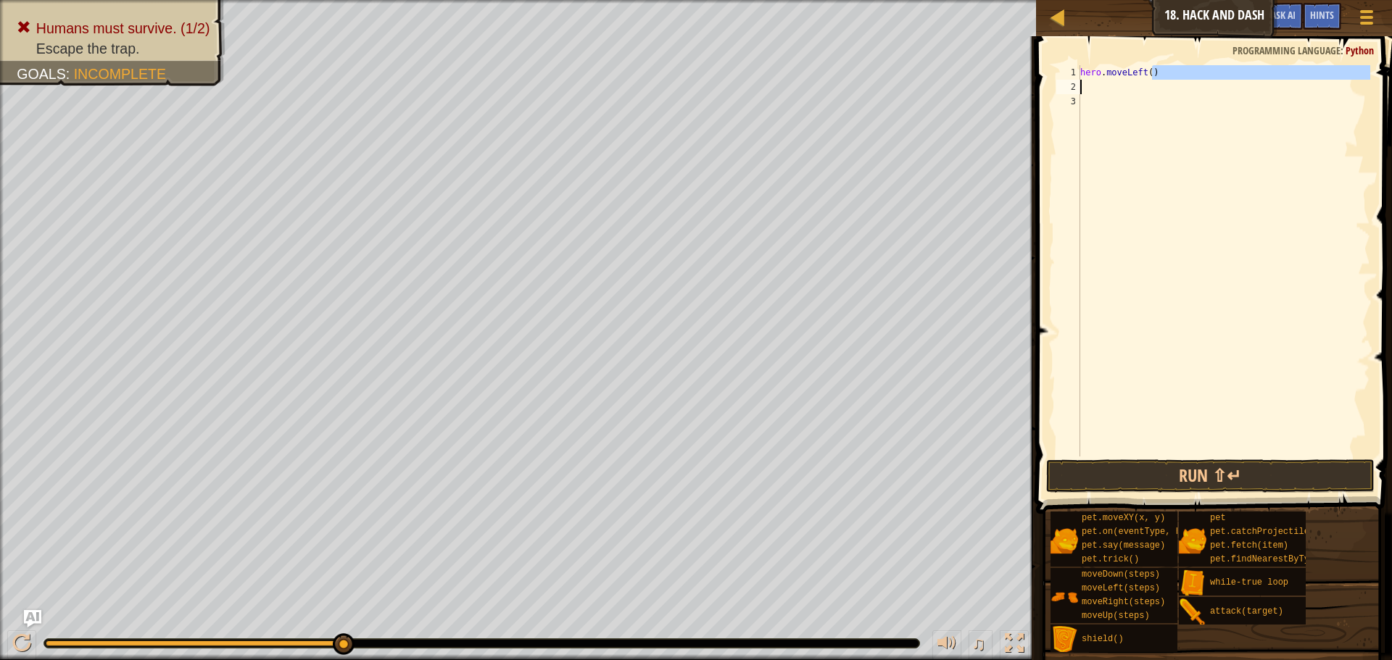
drag, startPoint x: 1163, startPoint y: 71, endPoint x: 1032, endPoint y: 81, distance: 131.6
click at [1032, 81] on div "1 2 3 hero . moveLeft ( ) ההההההההההההההההההההההההההההההההההההההההההההההההההההה…" at bounding box center [1211, 303] width 360 height 520
type textarea "h"
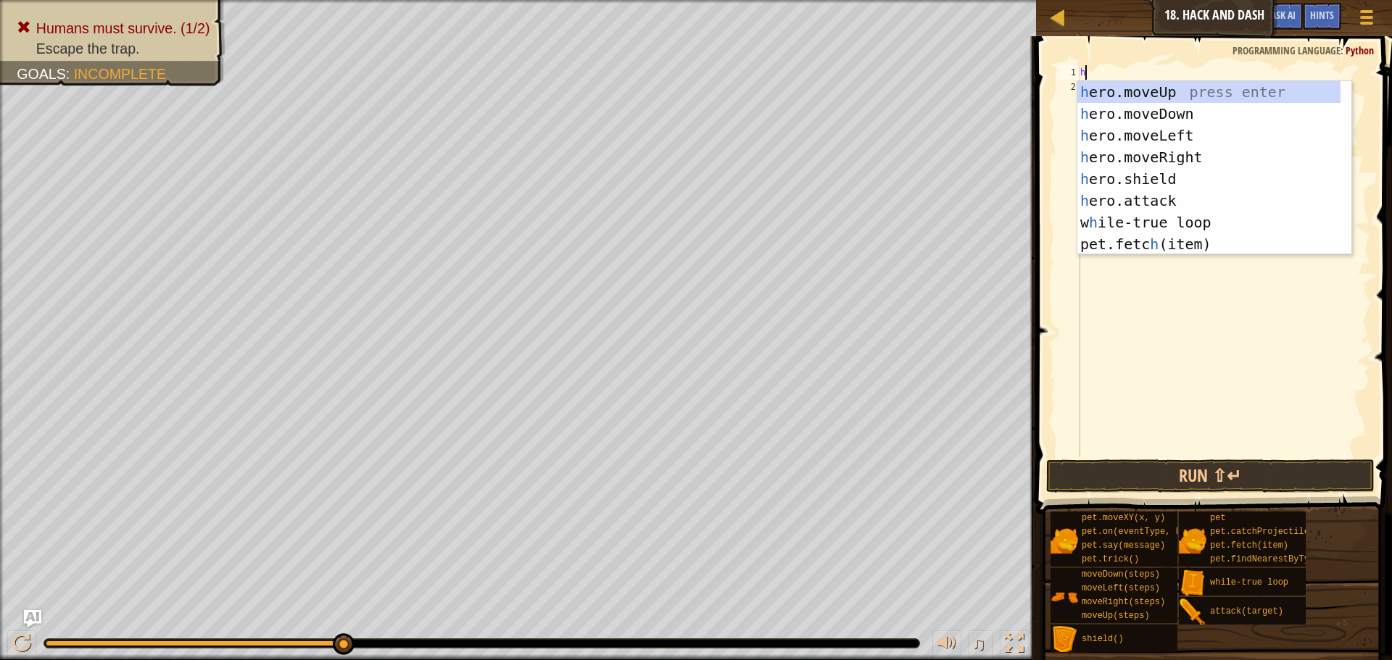
type textarea "her"
click at [1226, 157] on div "her o.moveUp press enter her o.moveDown press enter her o.moveLeft press enter …" at bounding box center [1208, 189] width 263 height 217
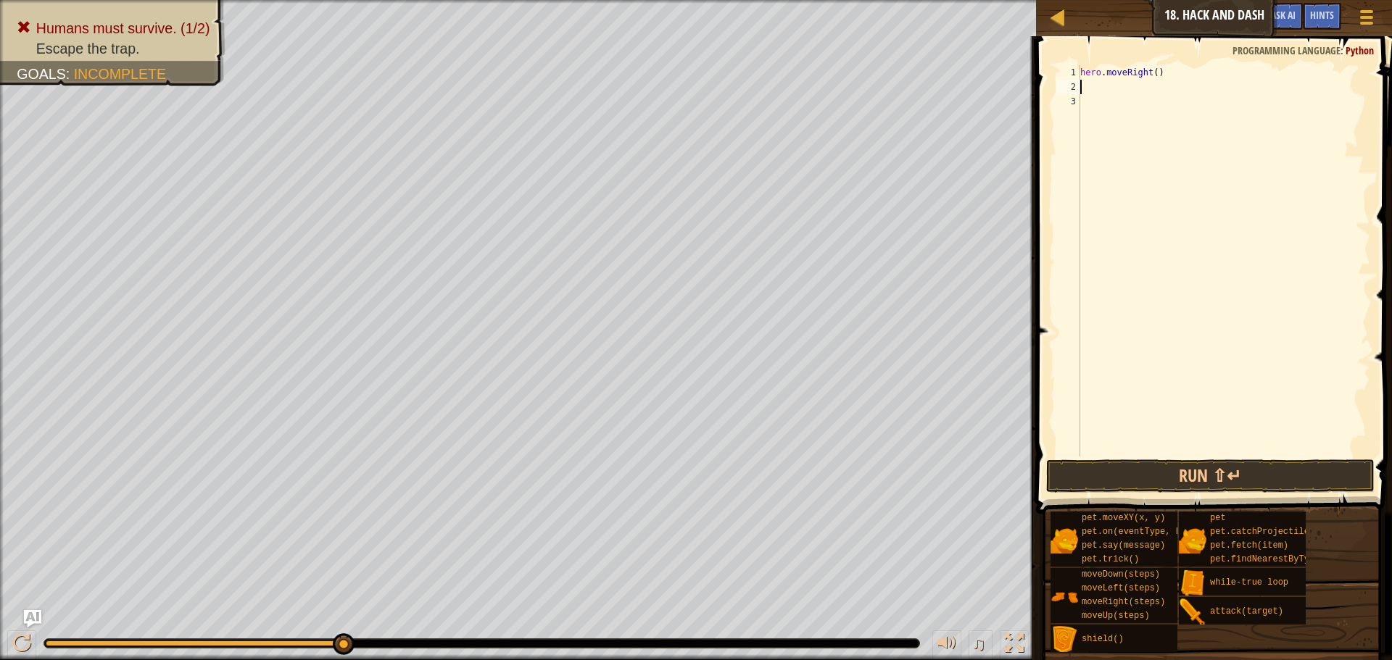
scroll to position [7, 0]
type textarea "he"
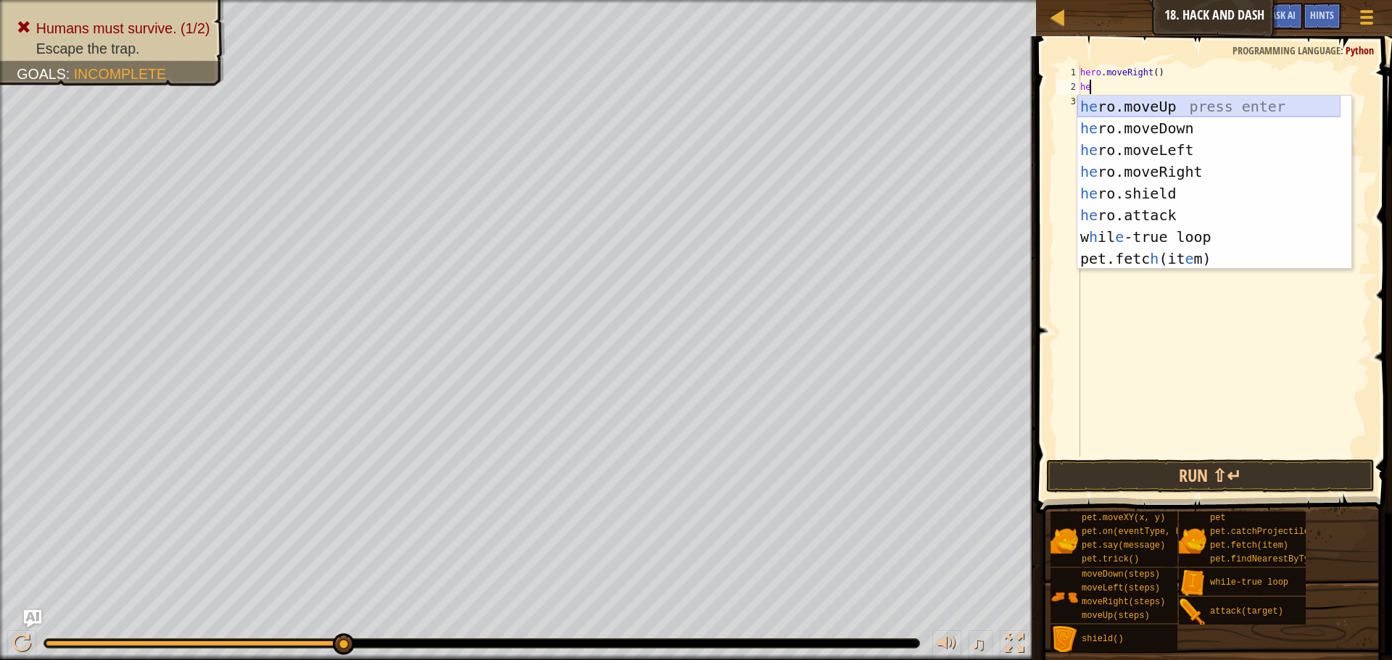
click at [1171, 99] on div "he ro.moveUp press enter he ro.moveDown press enter he ro.moveLeft press enter …" at bounding box center [1208, 204] width 263 height 217
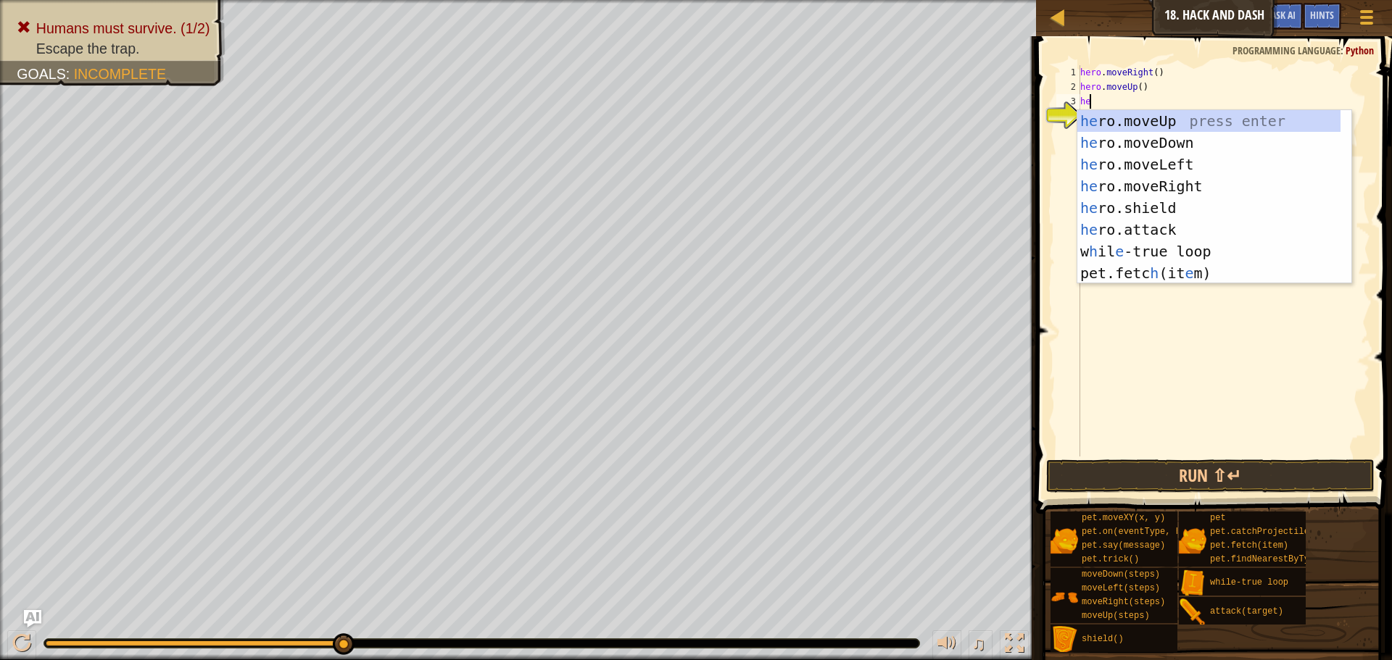
scroll to position [7, 1]
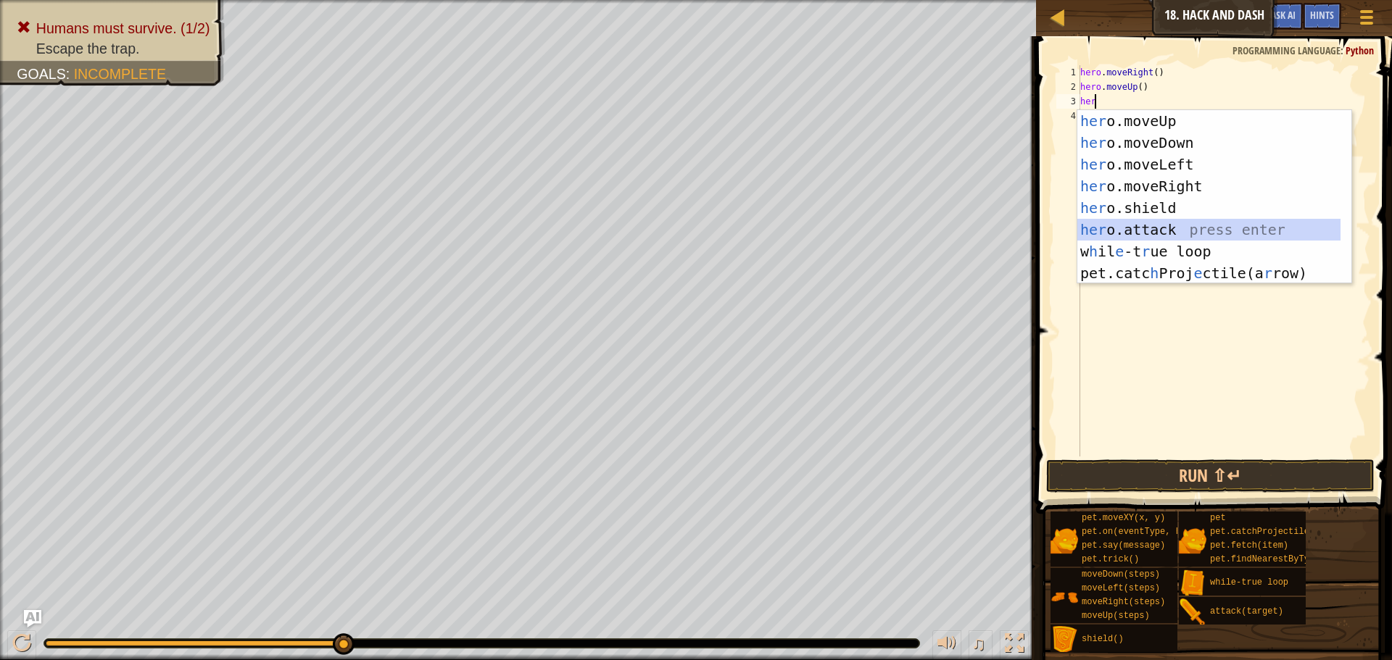
click at [1163, 222] on div "her o.moveUp press enter her o.moveDown press enter her o.moveLeft press enter …" at bounding box center [1208, 218] width 263 height 217
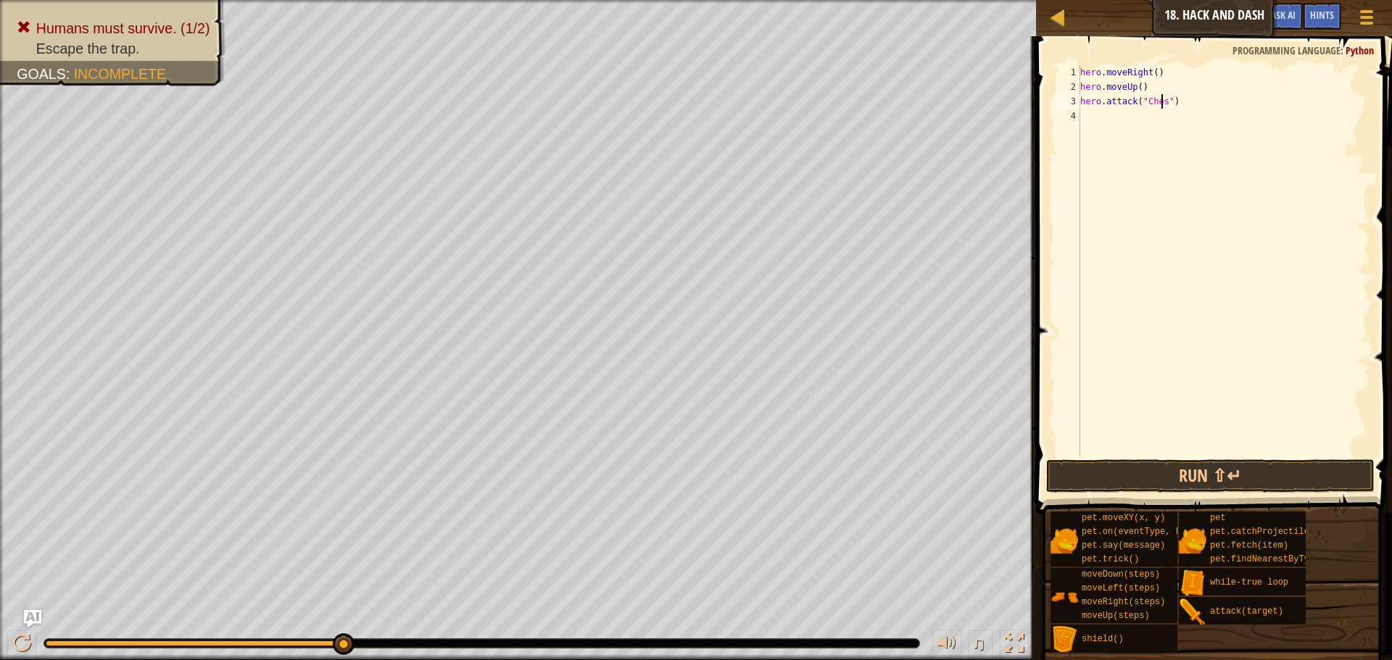
type textarea "hero.attack("Chest")"
click at [1200, 127] on div "hero . moveRight ( ) hero . moveUp ( ) hero . attack ( "Chest" )" at bounding box center [1223, 275] width 293 height 420
click at [1121, 477] on button "Run ⇧↵" at bounding box center [1210, 476] width 328 height 33
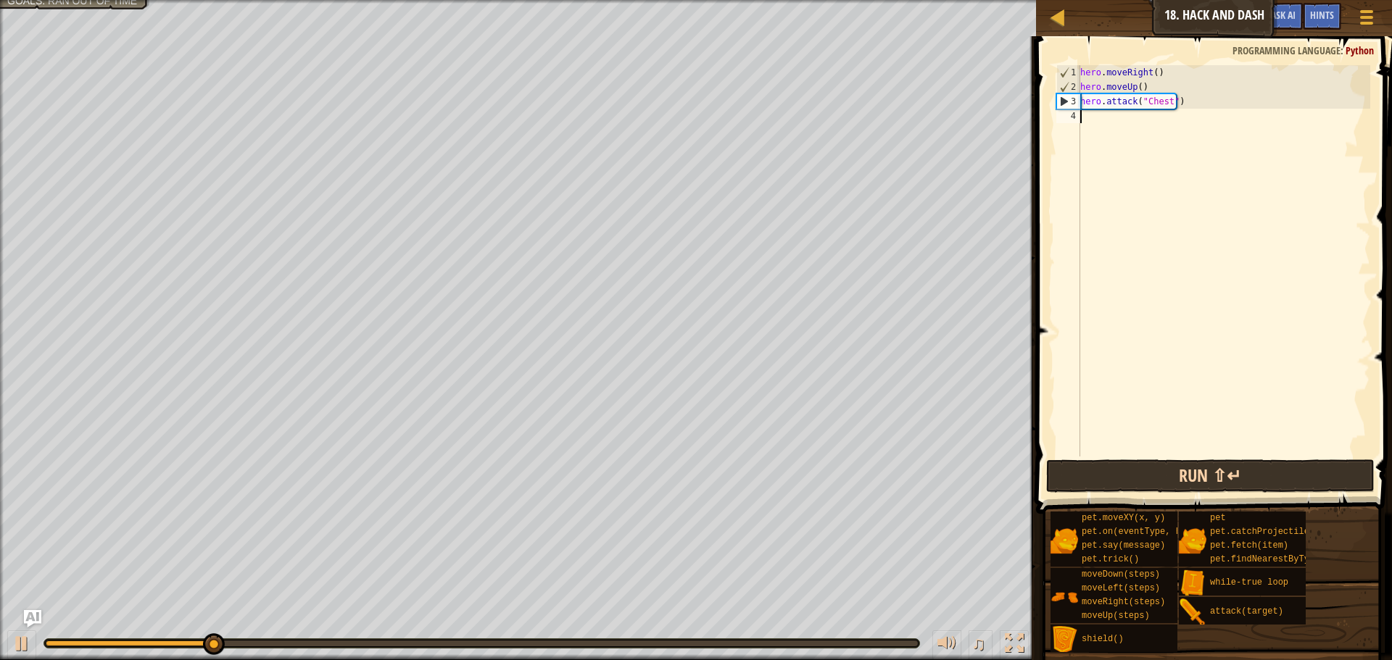
type textarea "m"
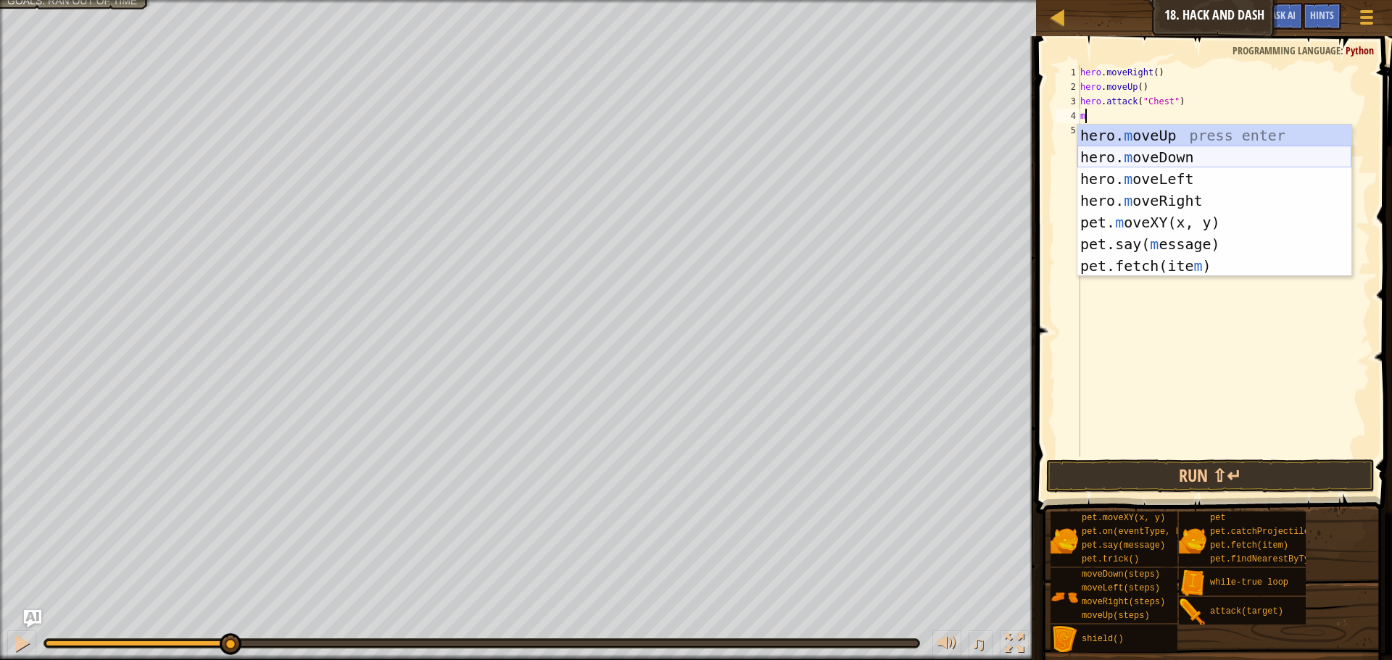
click at [1235, 149] on div "hero. m oveUp press enter hero. m oveDown press enter hero. m oveLeft press ent…" at bounding box center [1214, 223] width 274 height 196
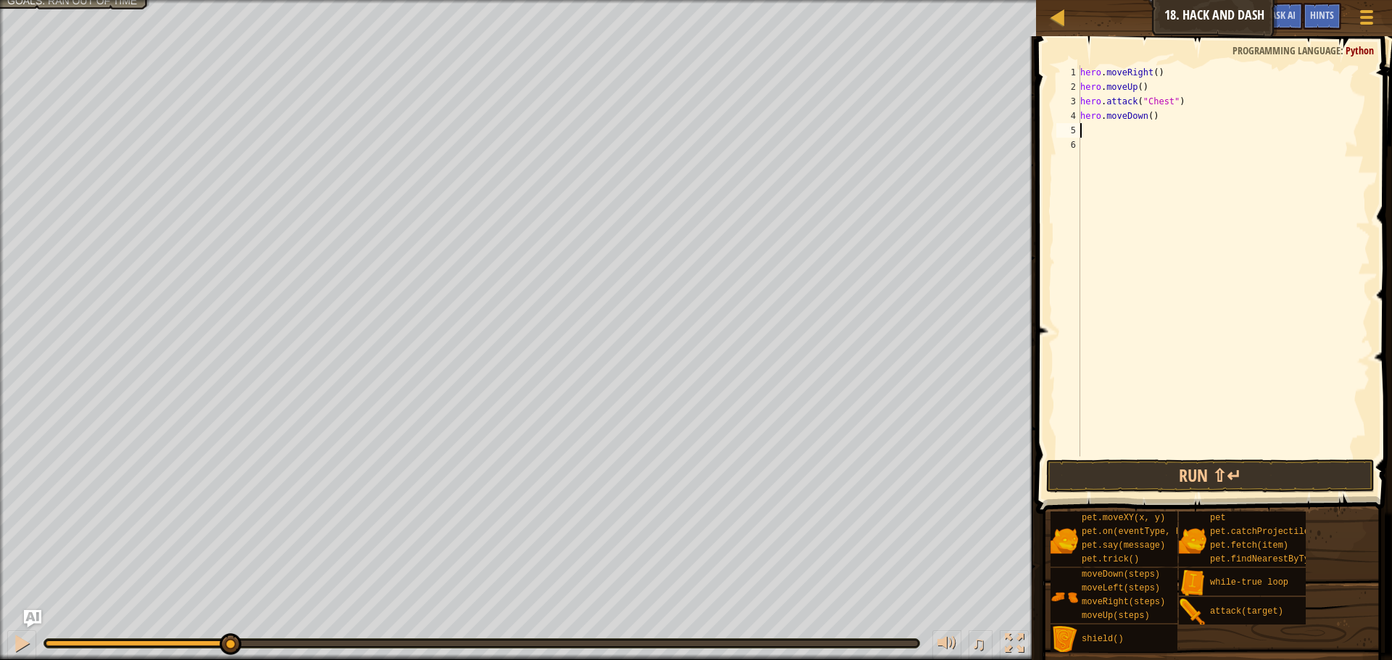
type textarea "lo"
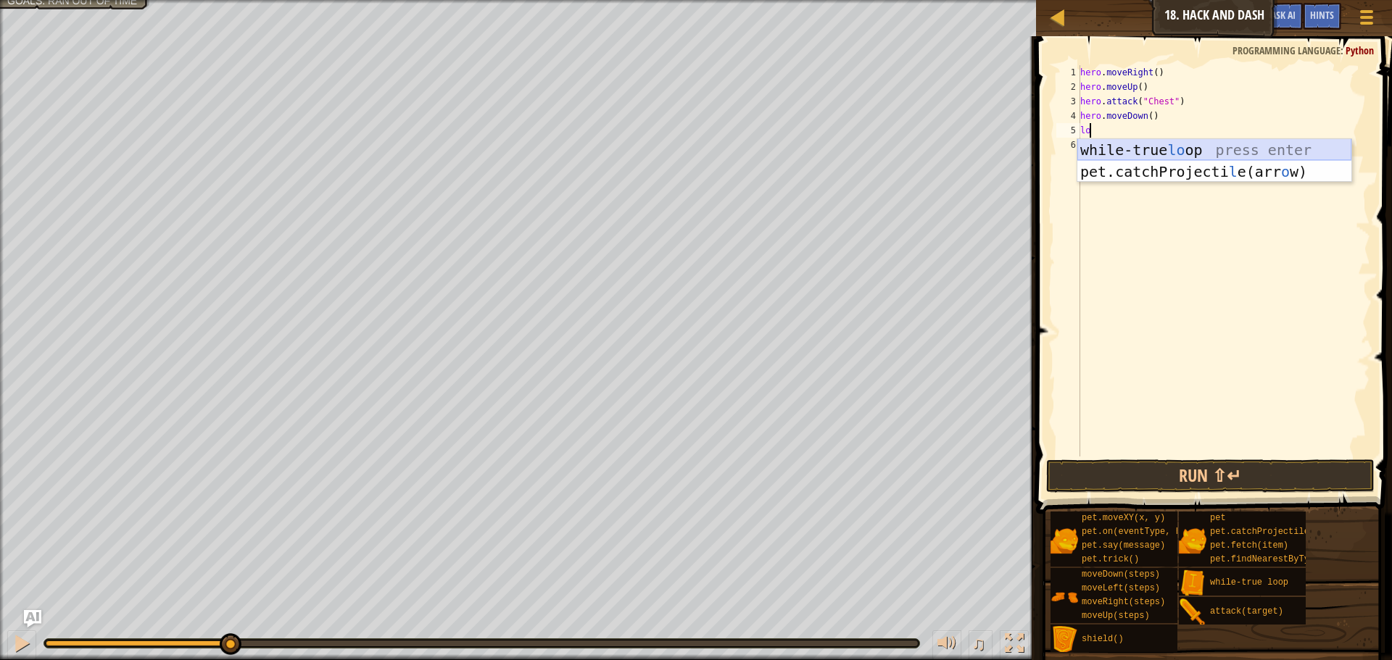
click at [1192, 146] on div "while-true lo op press enter pet.catchProjecti l e(arr o w) press enter" at bounding box center [1214, 182] width 274 height 87
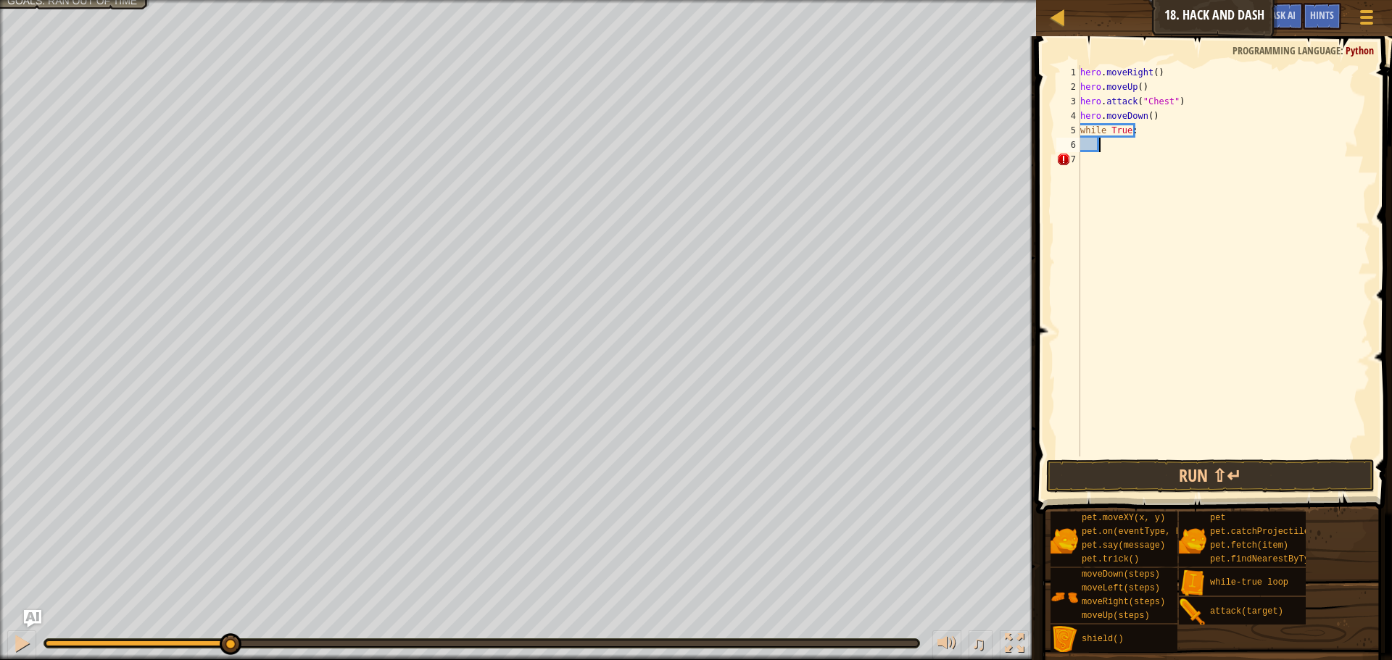
type textarea "m"
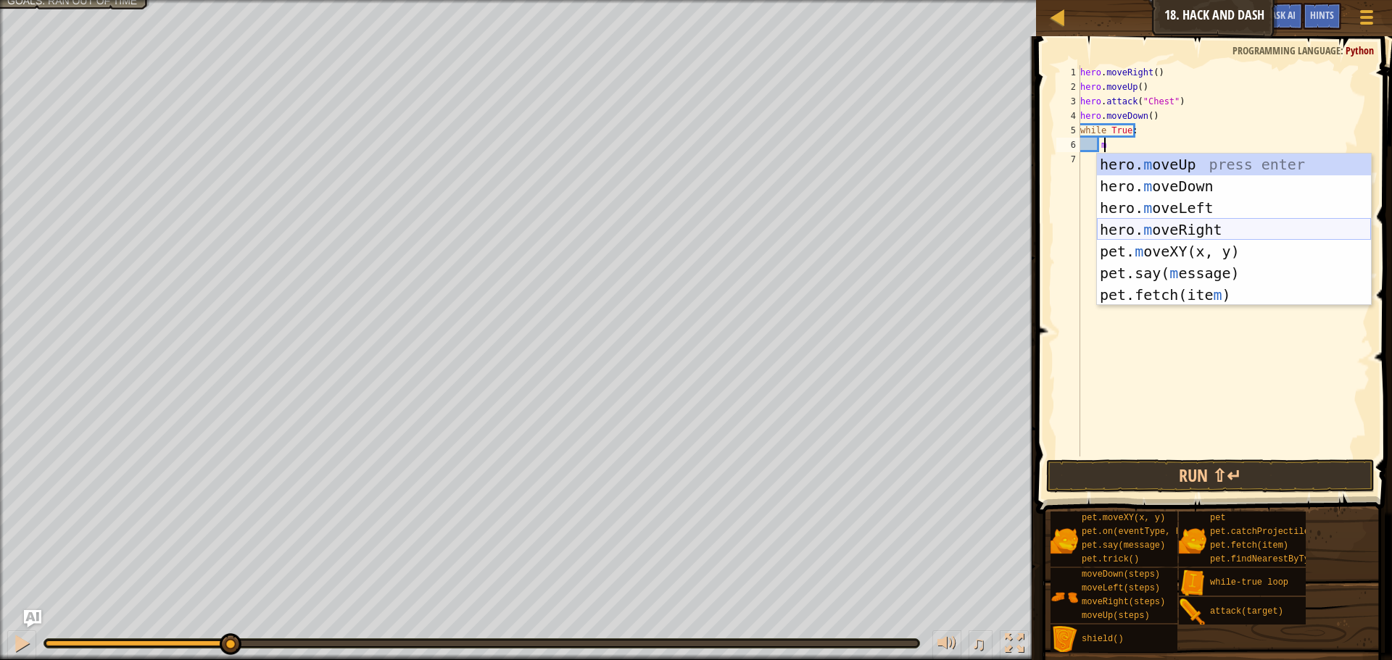
click at [1211, 227] on div "hero. m oveUp press enter hero. m oveDown press enter hero. m oveLeft press ent…" at bounding box center [1234, 252] width 274 height 196
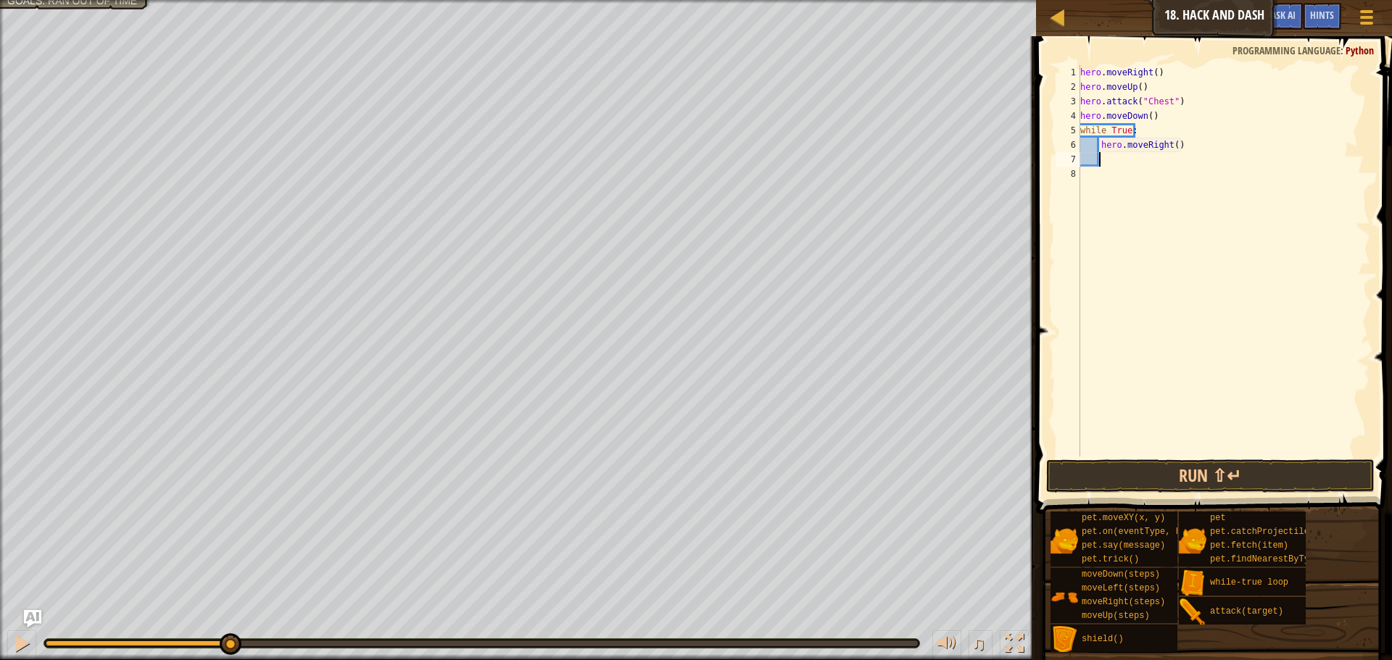
click at [1170, 147] on div "hero . moveRight ( ) hero . moveUp ( ) hero . attack ( "Chest" ) hero . moveDow…" at bounding box center [1223, 275] width 293 height 420
type textarea "hero.moveRight(3)"
click at [1177, 158] on div "hero . moveRight ( ) hero . moveUp ( ) hero . attack ( "Chest" ) hero . moveDow…" at bounding box center [1223, 275] width 293 height 420
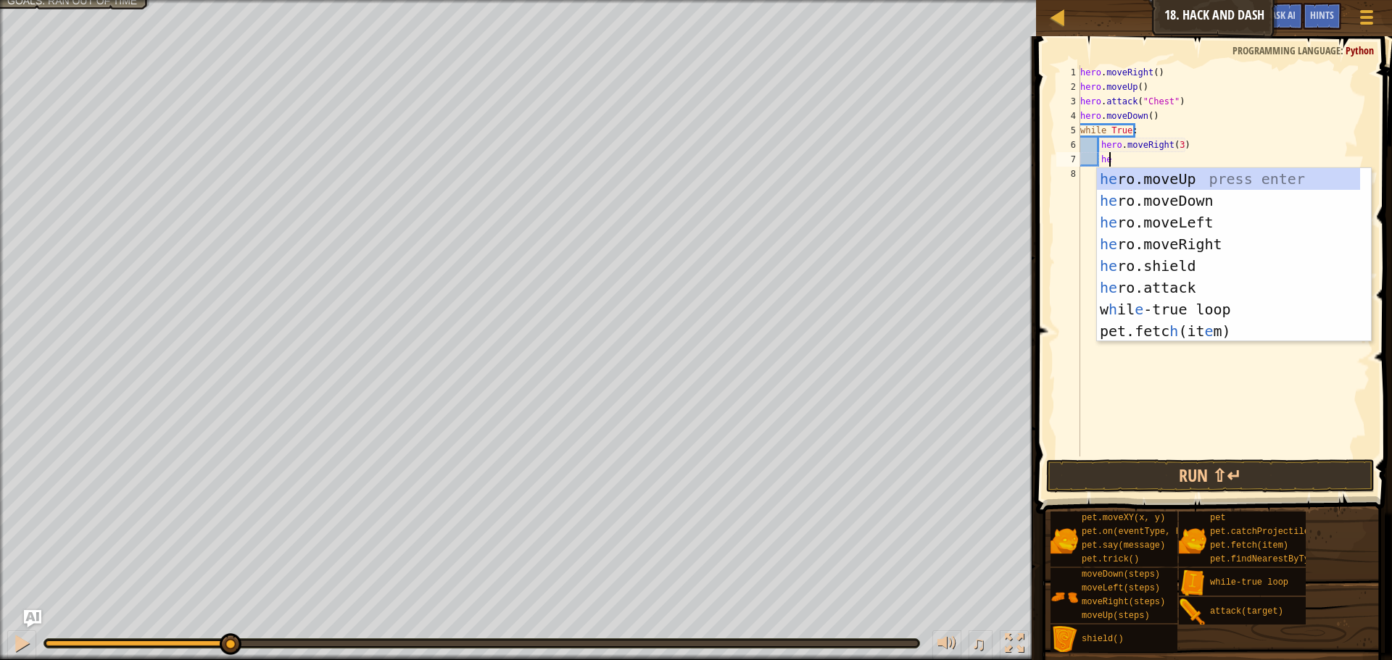
type textarea "her"
click at [1192, 202] on div "her o.moveUp press enter her o.moveDown press enter her o.moveLeft press enter …" at bounding box center [1228, 276] width 263 height 217
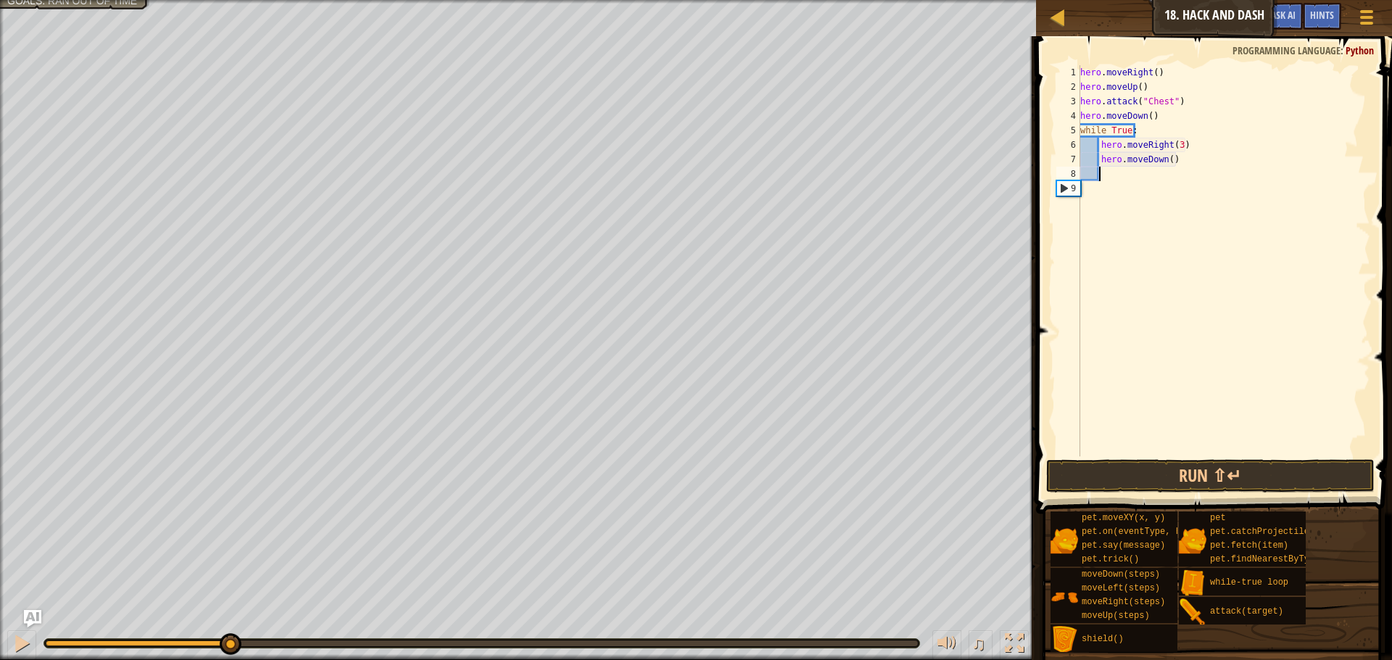
scroll to position [7, 1]
click at [1167, 165] on div "hero . moveRight ( ) hero . moveUp ( ) hero . attack ( "Chest" ) hero . moveDow…" at bounding box center [1223, 275] width 293 height 420
type textarea "hero.moveDown(3)"
click at [1165, 478] on button "Run ⇧↵" at bounding box center [1210, 476] width 328 height 33
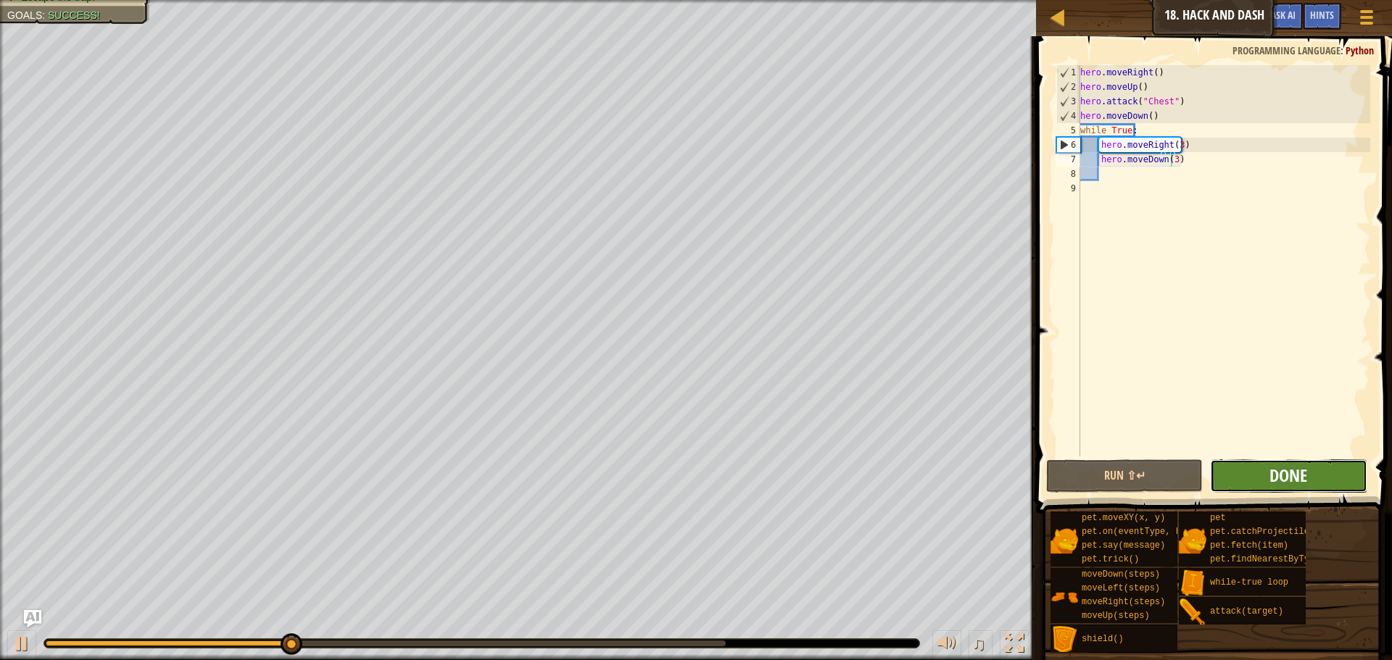
click at [1270, 481] on span "Done" at bounding box center [1288, 475] width 38 height 23
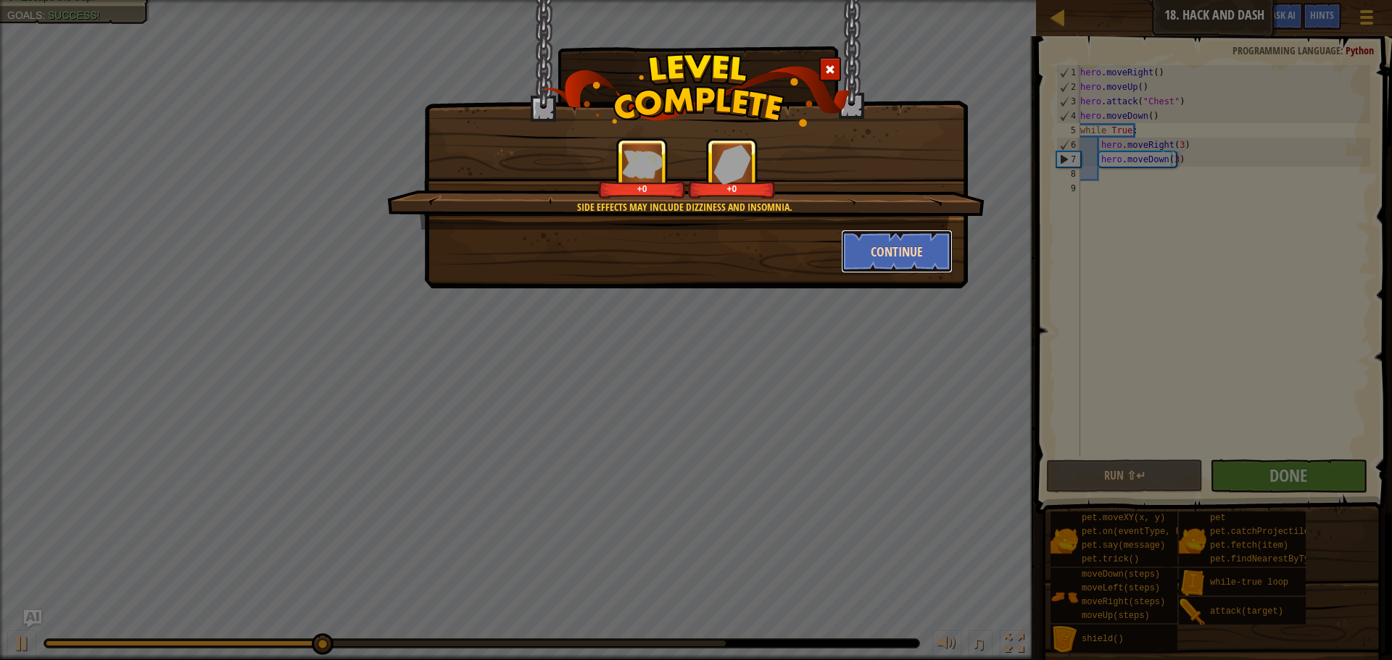
click at [868, 250] on button "Continue" at bounding box center [897, 251] width 112 height 43
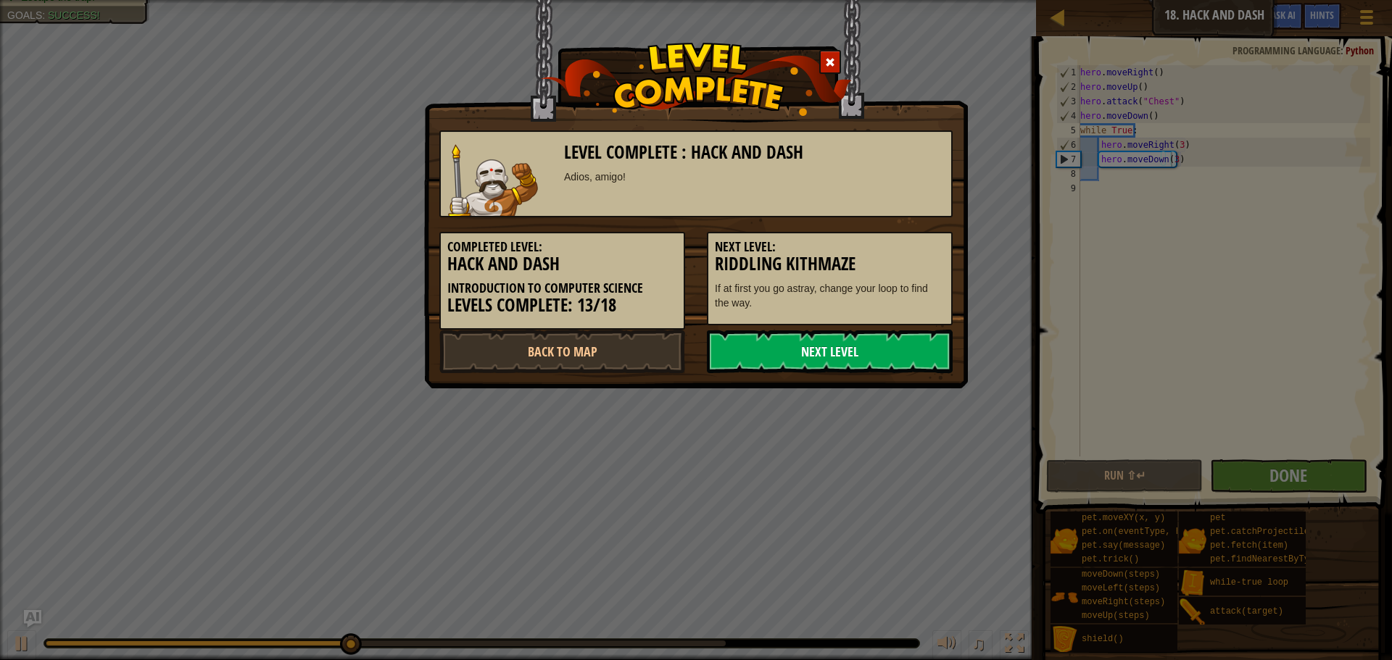
click at [881, 345] on link "Next Level" at bounding box center [830, 351] width 246 height 43
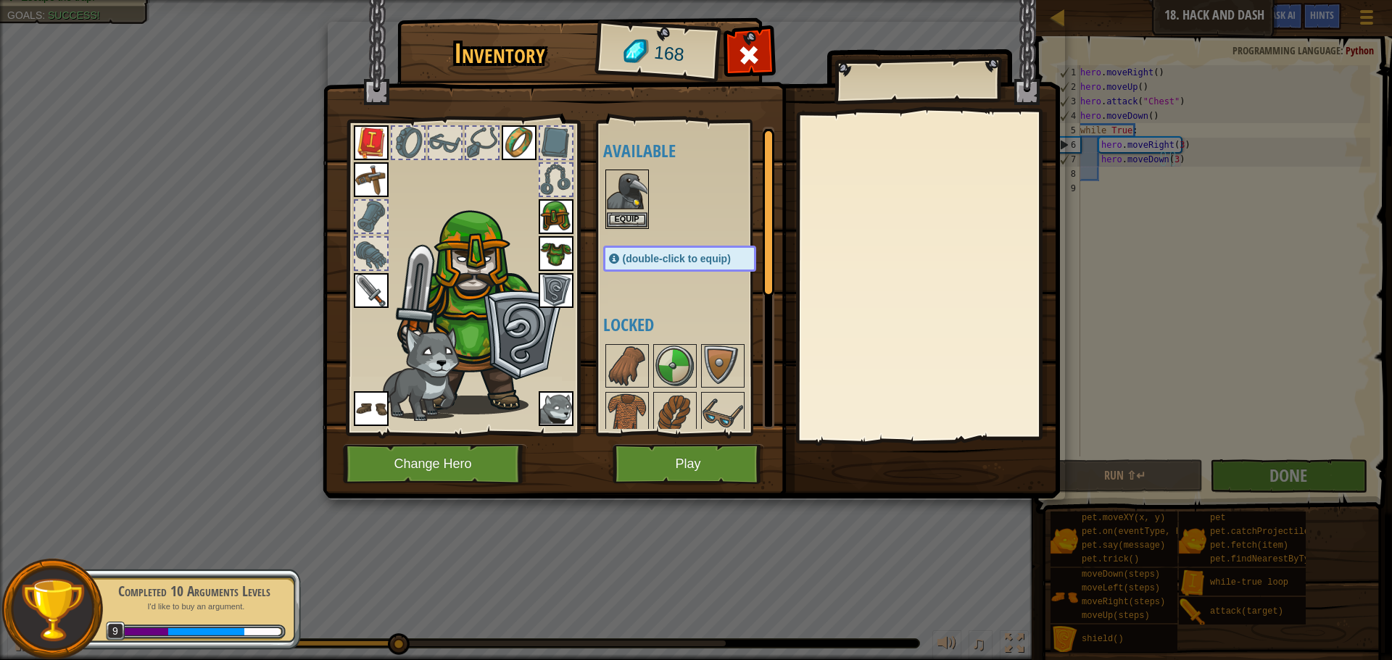
click at [554, 408] on img at bounding box center [556, 408] width 35 height 35
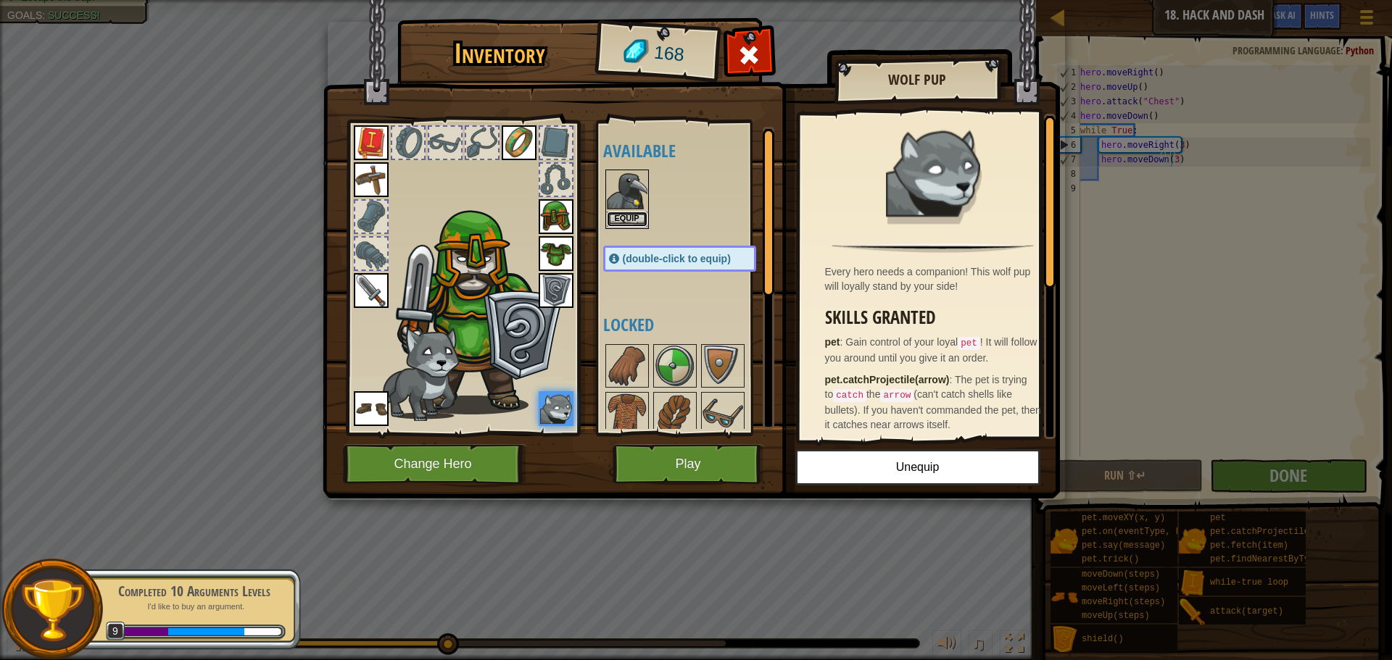
click at [610, 217] on button "Equip" at bounding box center [627, 219] width 41 height 15
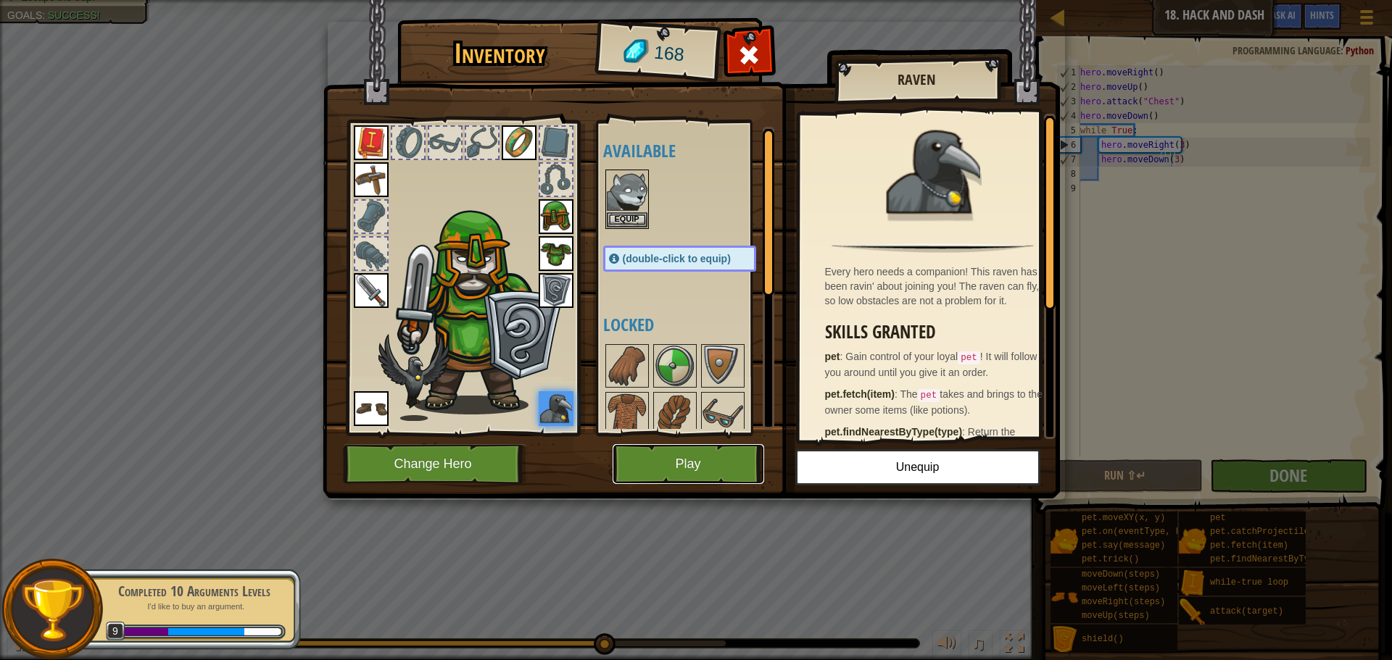
click at [662, 467] on button "Play" at bounding box center [687, 464] width 151 height 40
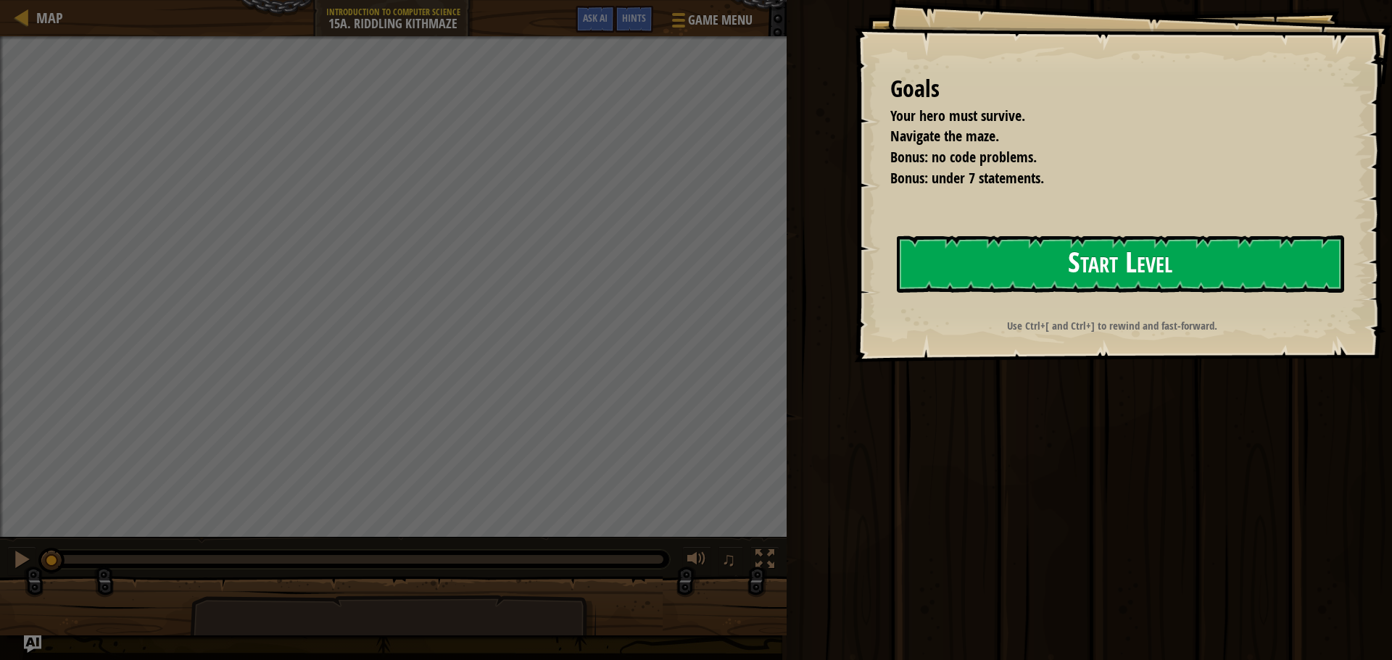
click at [1078, 255] on button "Start Level" at bounding box center [1120, 264] width 447 height 57
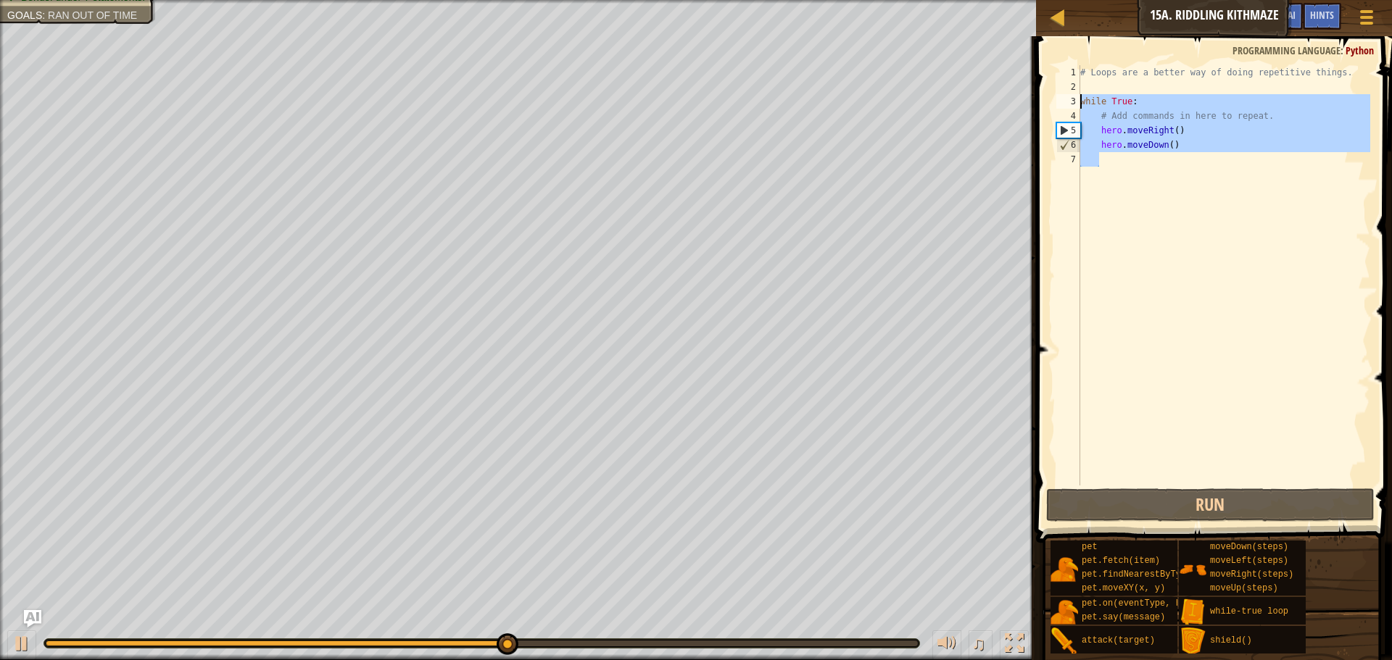
drag, startPoint x: 1114, startPoint y: 162, endPoint x: 1075, endPoint y: 101, distance: 71.8
click at [1075, 101] on div "1 2 3 4 5 6 7 # Loops are a better way of doing repetitive things. while True :…" at bounding box center [1211, 275] width 317 height 420
type textarea "while True: # Add commands in here to repeat."
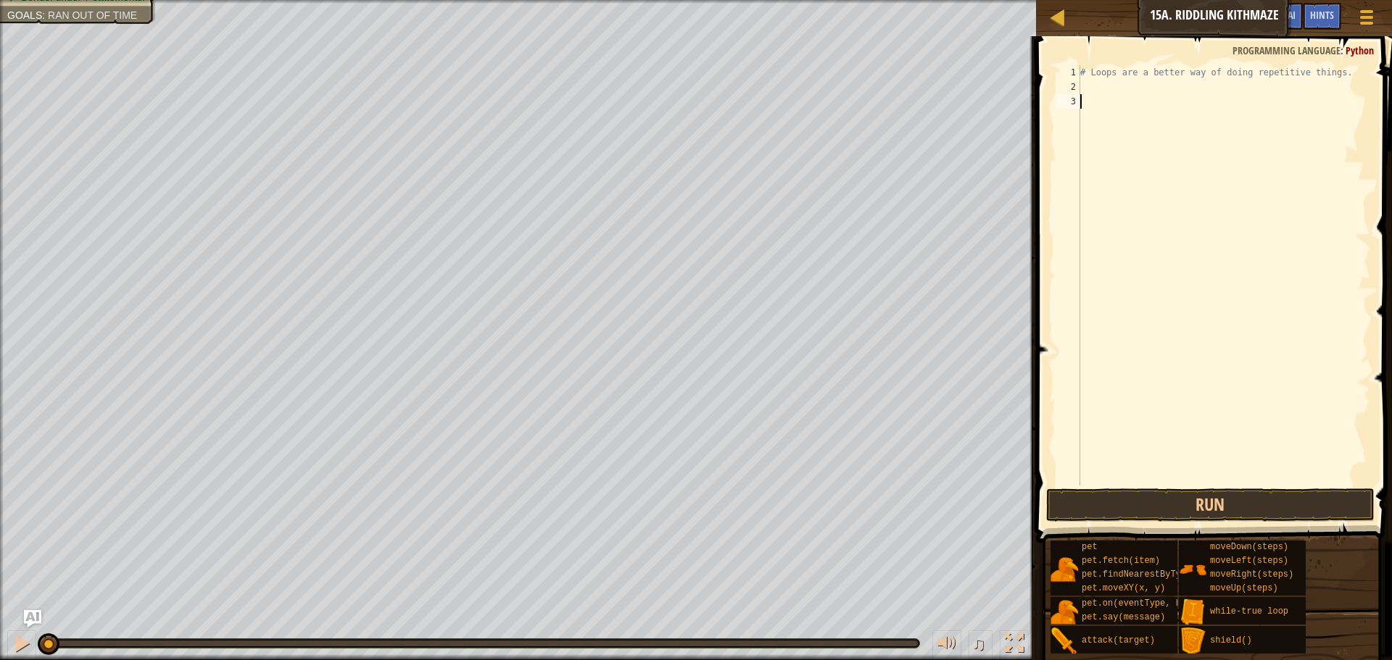
drag, startPoint x: 623, startPoint y: 646, endPoint x: 0, endPoint y: 626, distance: 623.6
click at [0, 626] on div "♫" at bounding box center [518, 639] width 1036 height 43
click at [18, 636] on div at bounding box center [21, 643] width 19 height 19
click at [1099, 83] on div "# Loops are a better way of doing repetitive things." at bounding box center [1223, 289] width 293 height 449
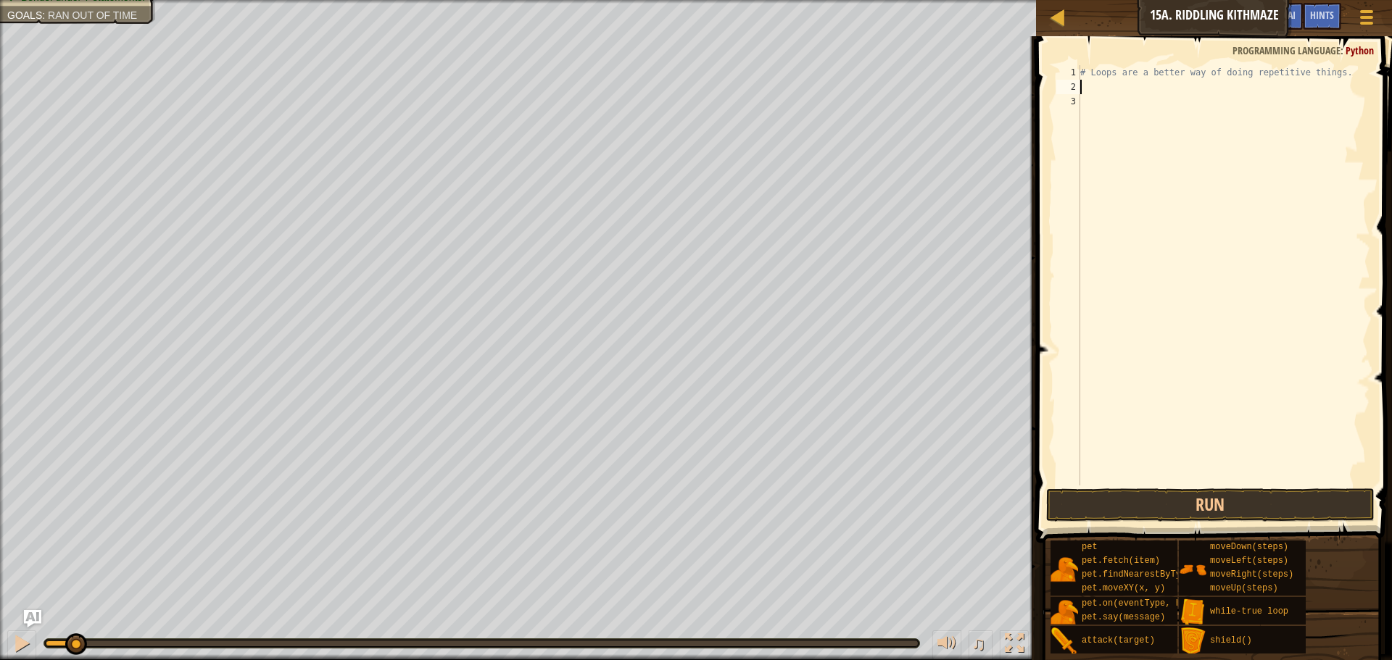
type textarea "lo"
click at [1157, 109] on div "while-true lo op press enter" at bounding box center [1214, 128] width 274 height 65
type textarea "r"
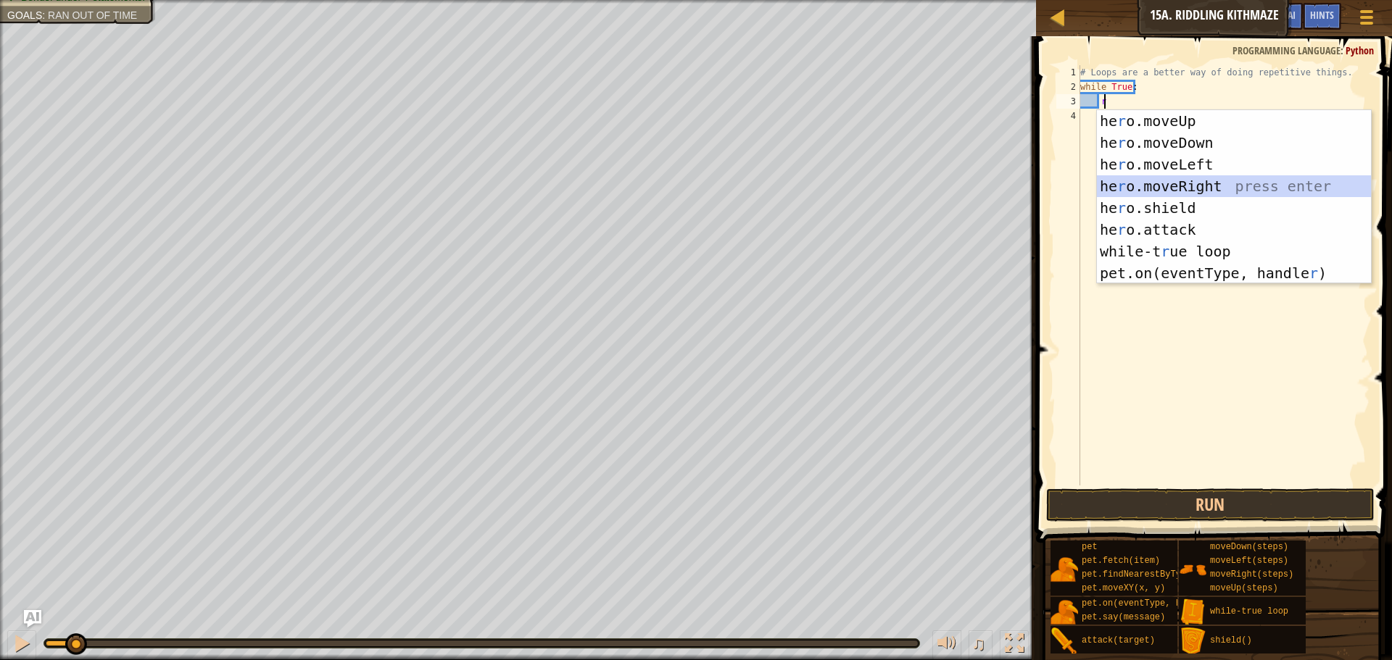
click at [1164, 186] on div "he r o.moveUp press enter he r o.moveDown press enter he r o.moveLeft press ent…" at bounding box center [1234, 218] width 274 height 217
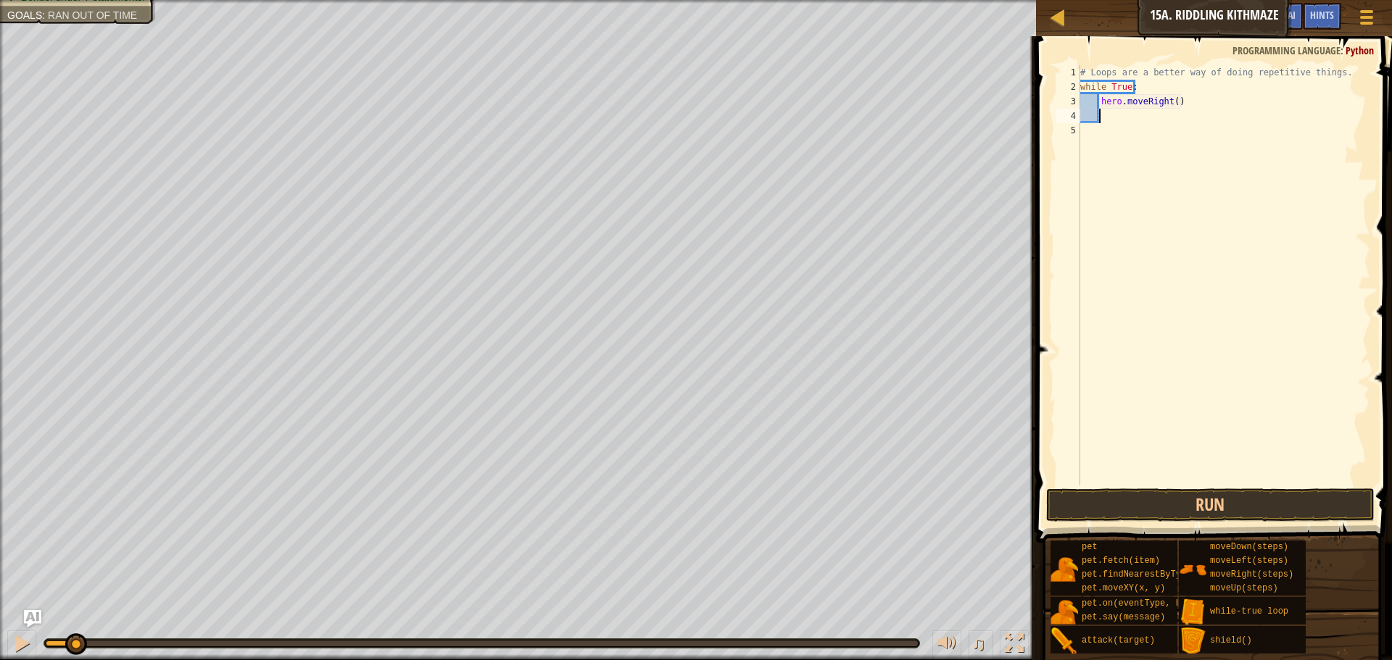
type textarea "d"
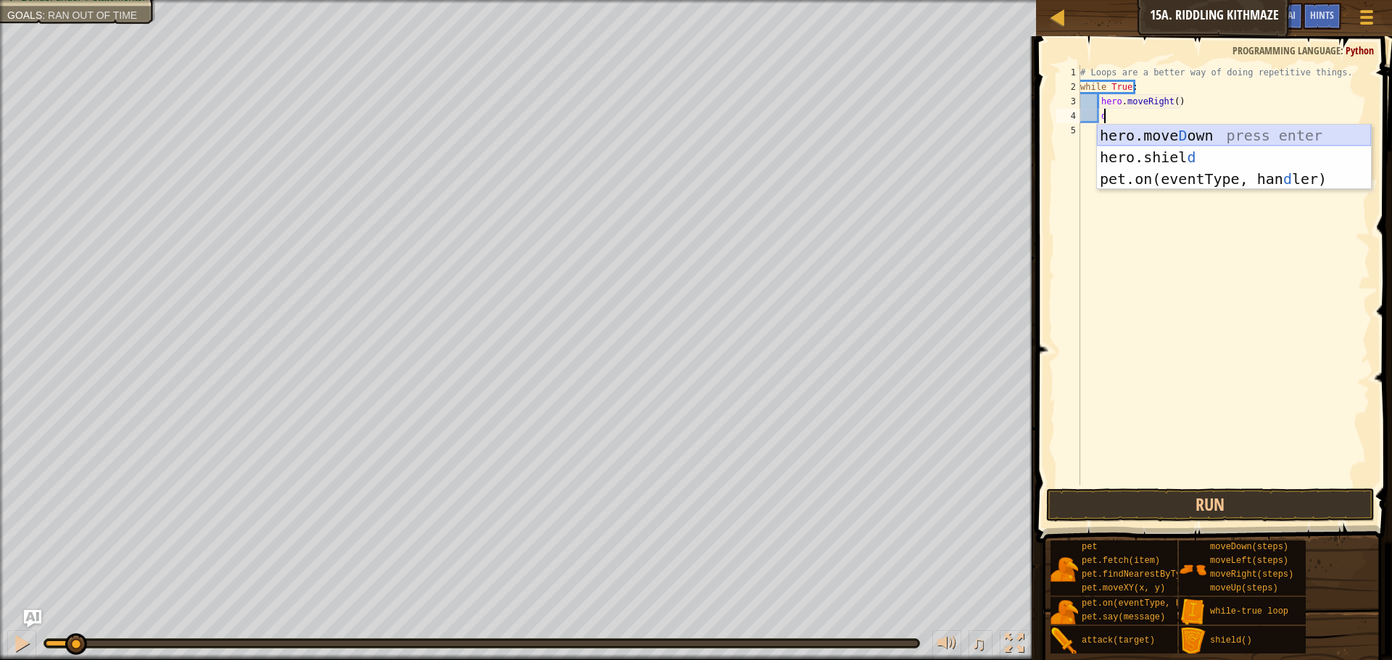
click at [1147, 138] on div "hero.[PERSON_NAME] own press enter hero.[PERSON_NAME] d press enter pet.on(even…" at bounding box center [1234, 179] width 274 height 109
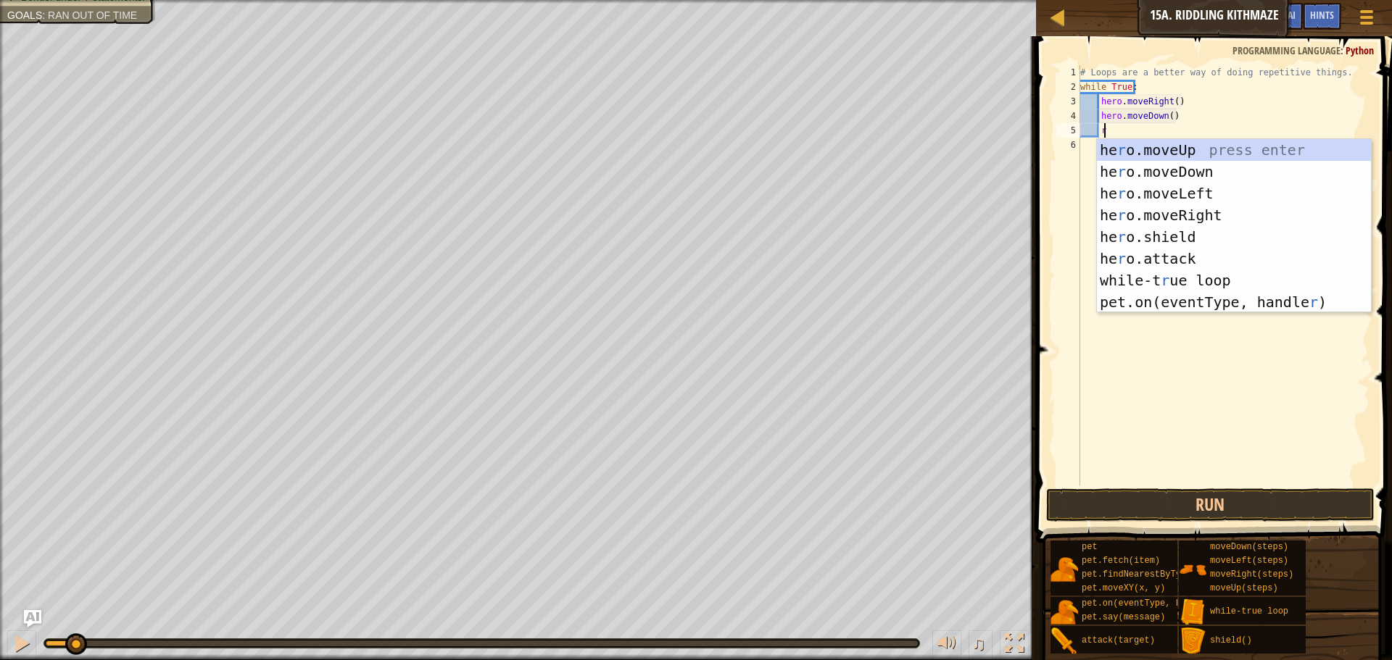
type textarea "r"
click at [1164, 212] on div "he r o.moveUp press enter he r o.moveDown press enter he r o.moveLeft press ent…" at bounding box center [1234, 247] width 274 height 217
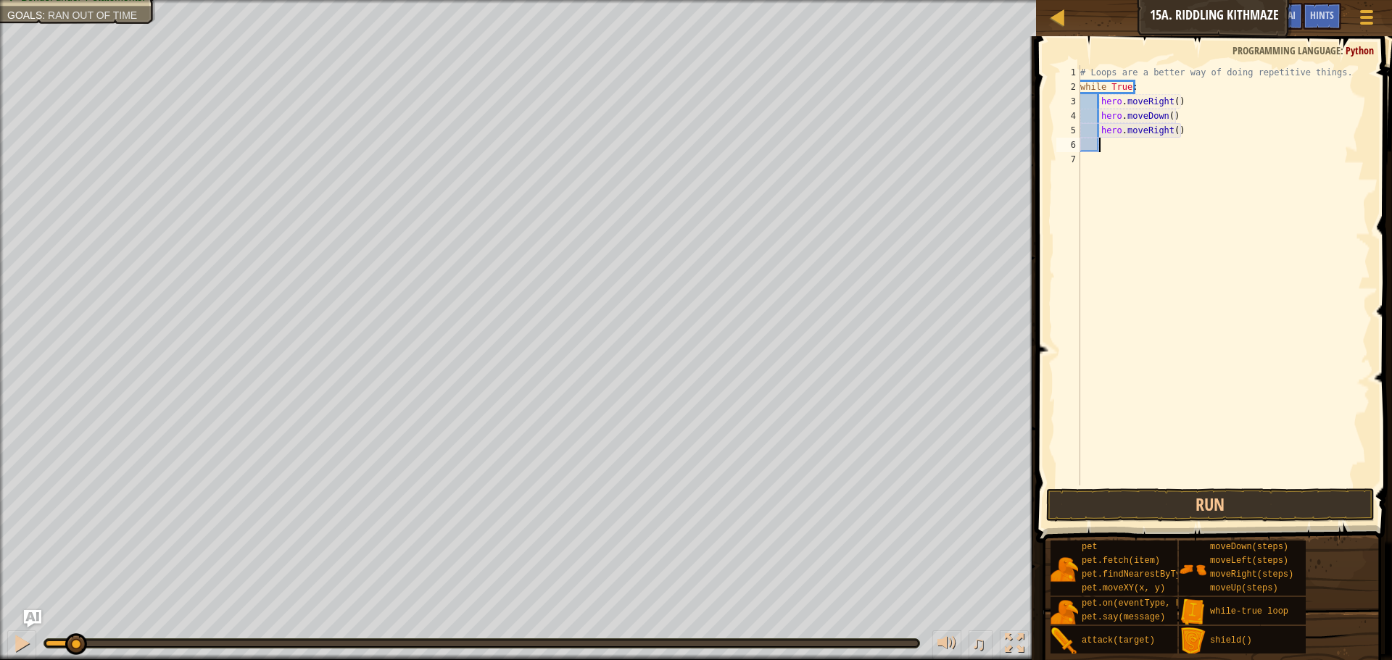
scroll to position [7, 1]
click at [1171, 128] on div "# Loops are a better way of doing repetitive things. while True : hero . moveRi…" at bounding box center [1223, 289] width 293 height 449
type textarea "hero.moveRight(2)"
click at [1170, 151] on div "# Loops are a better way of doing repetitive things. while True : hero . moveRi…" at bounding box center [1223, 289] width 293 height 449
type textarea "u"
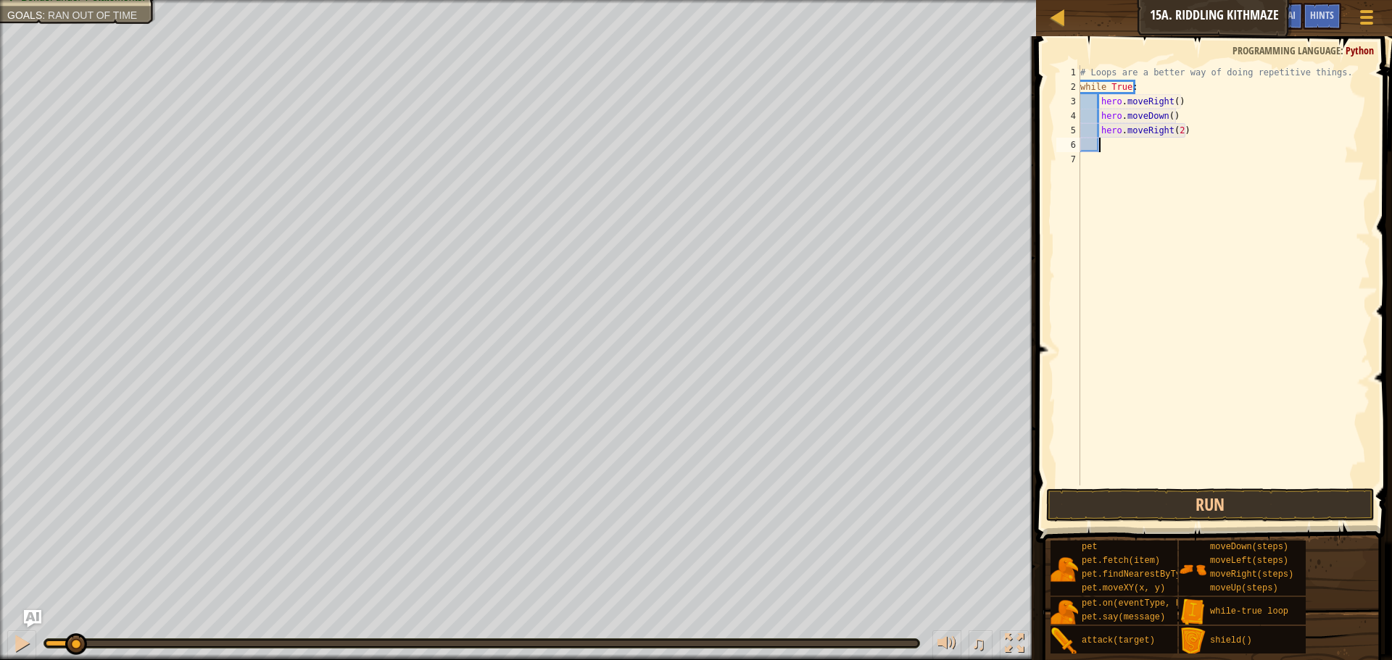
scroll to position [7, 1]
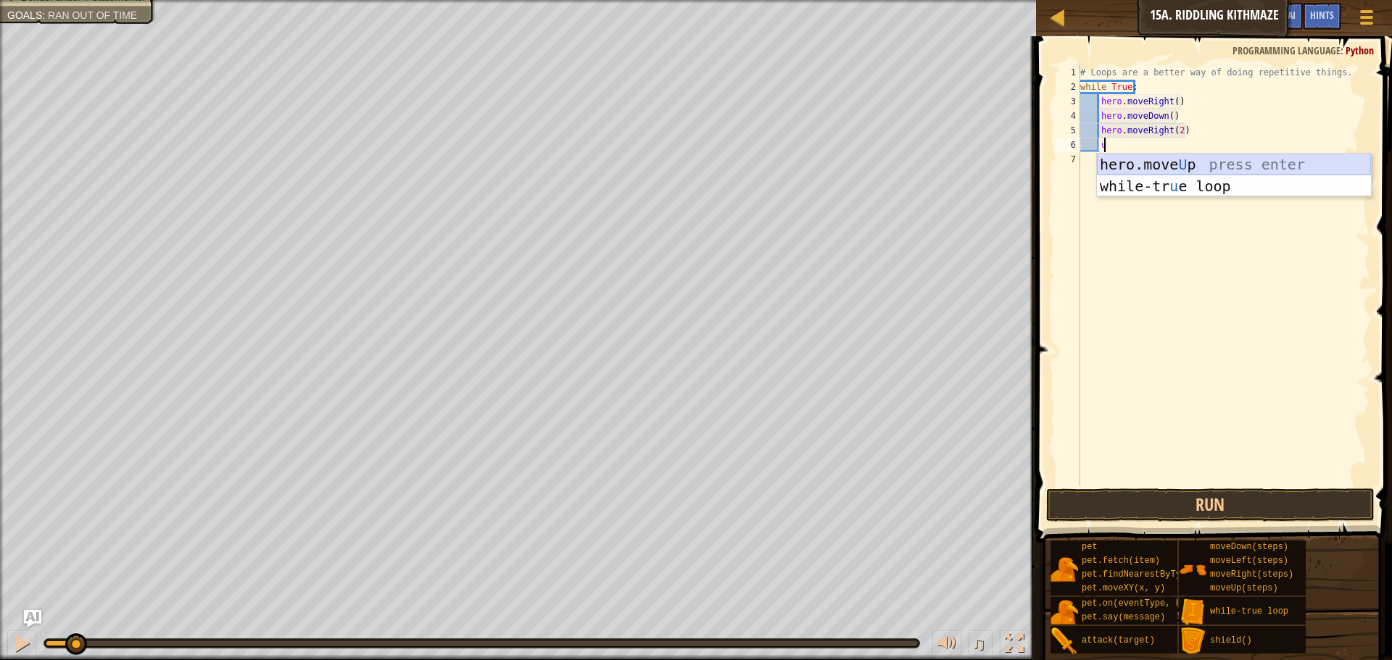
click at [1174, 165] on div "hero.move U p press enter while-tr u e loop press enter" at bounding box center [1234, 197] width 274 height 87
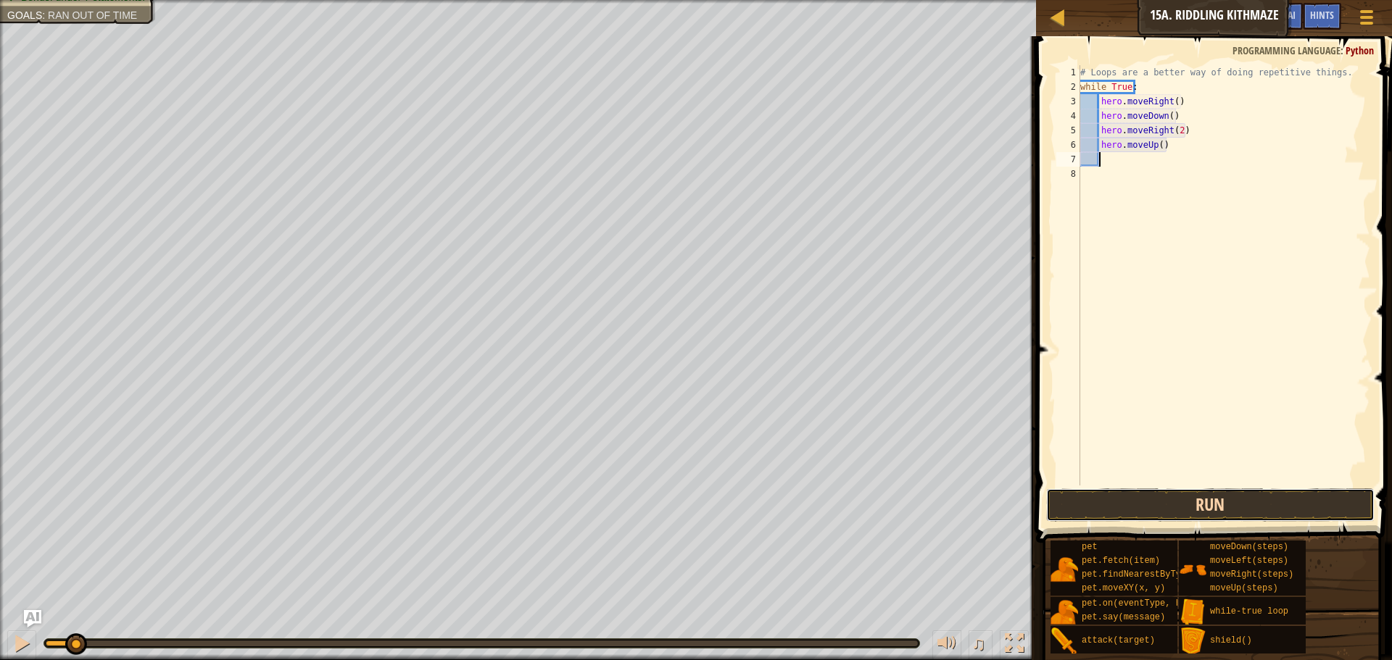
click at [1086, 502] on button "Run" at bounding box center [1210, 505] width 328 height 33
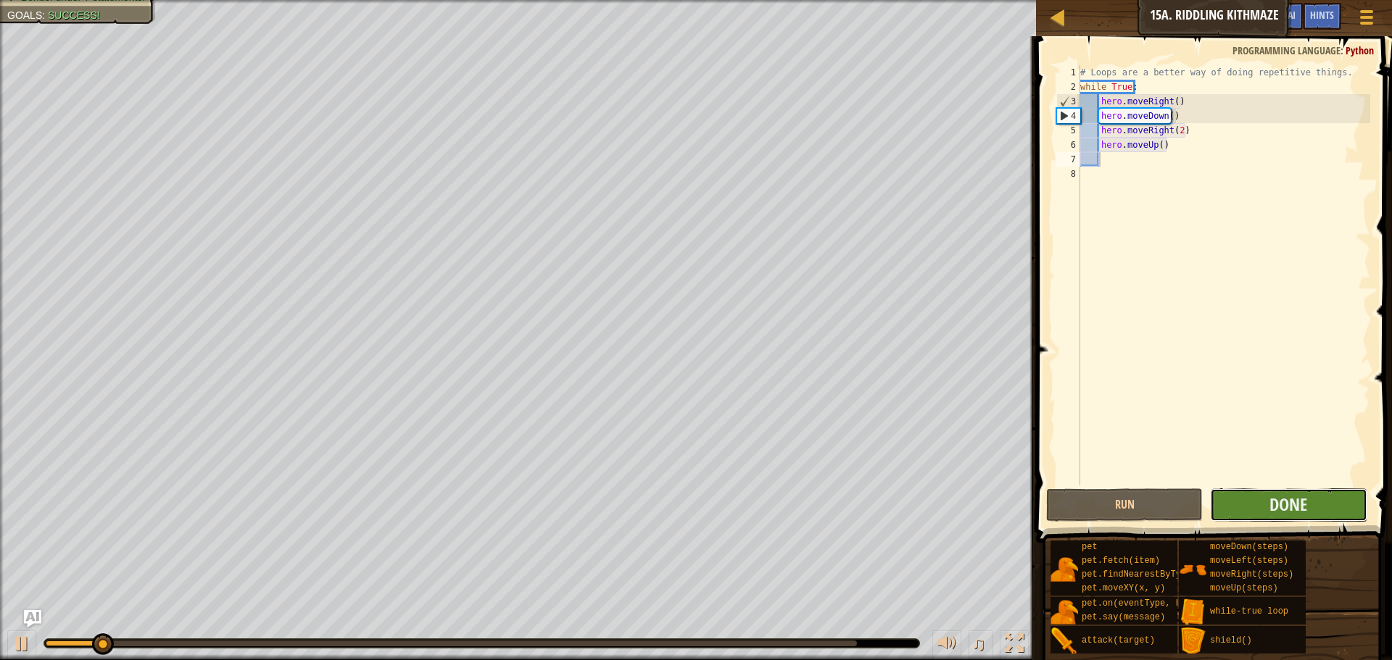
click at [1214, 507] on button "Done" at bounding box center [1288, 505] width 157 height 33
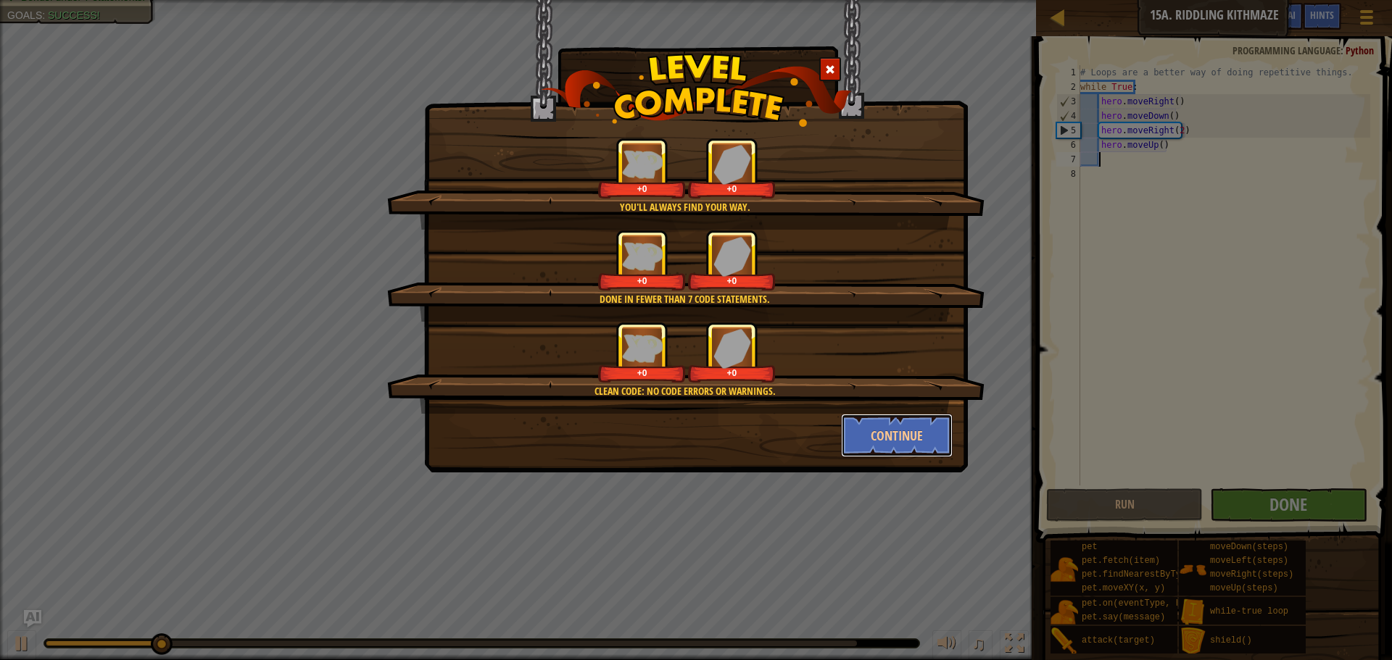
click at [914, 429] on button "Continue" at bounding box center [897, 435] width 112 height 43
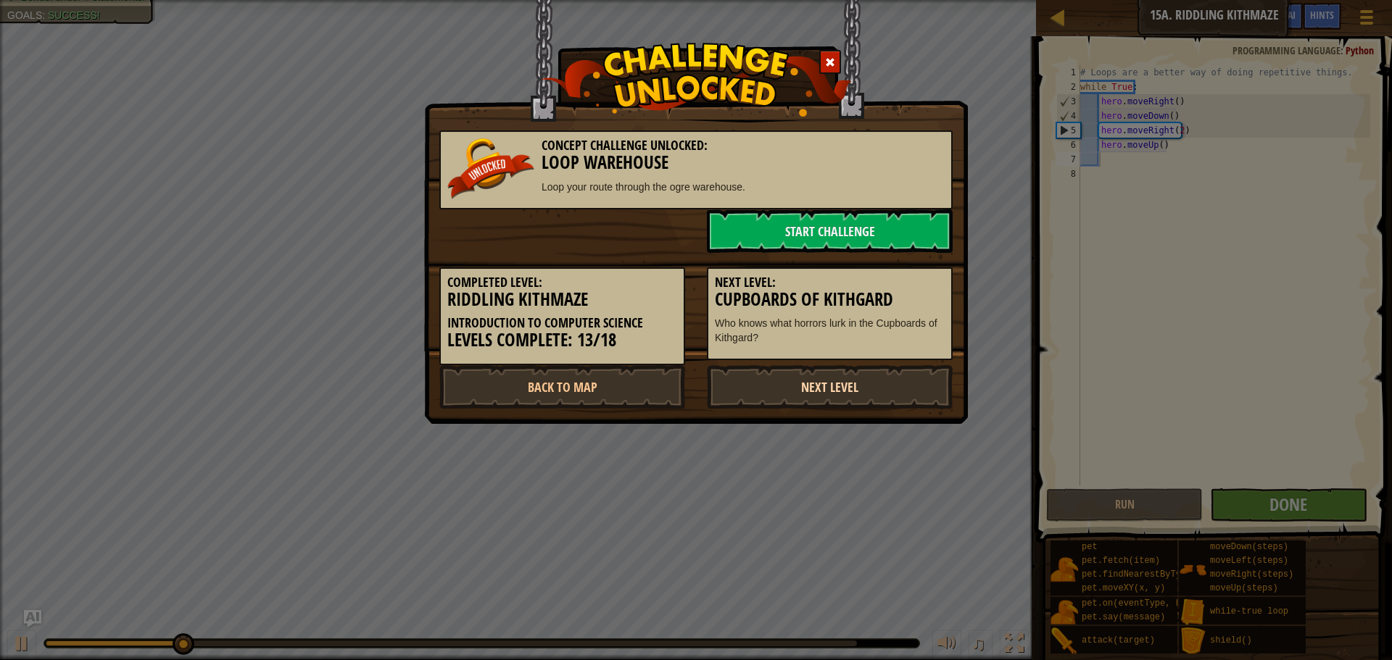
click at [878, 396] on link "Next Level" at bounding box center [830, 386] width 246 height 43
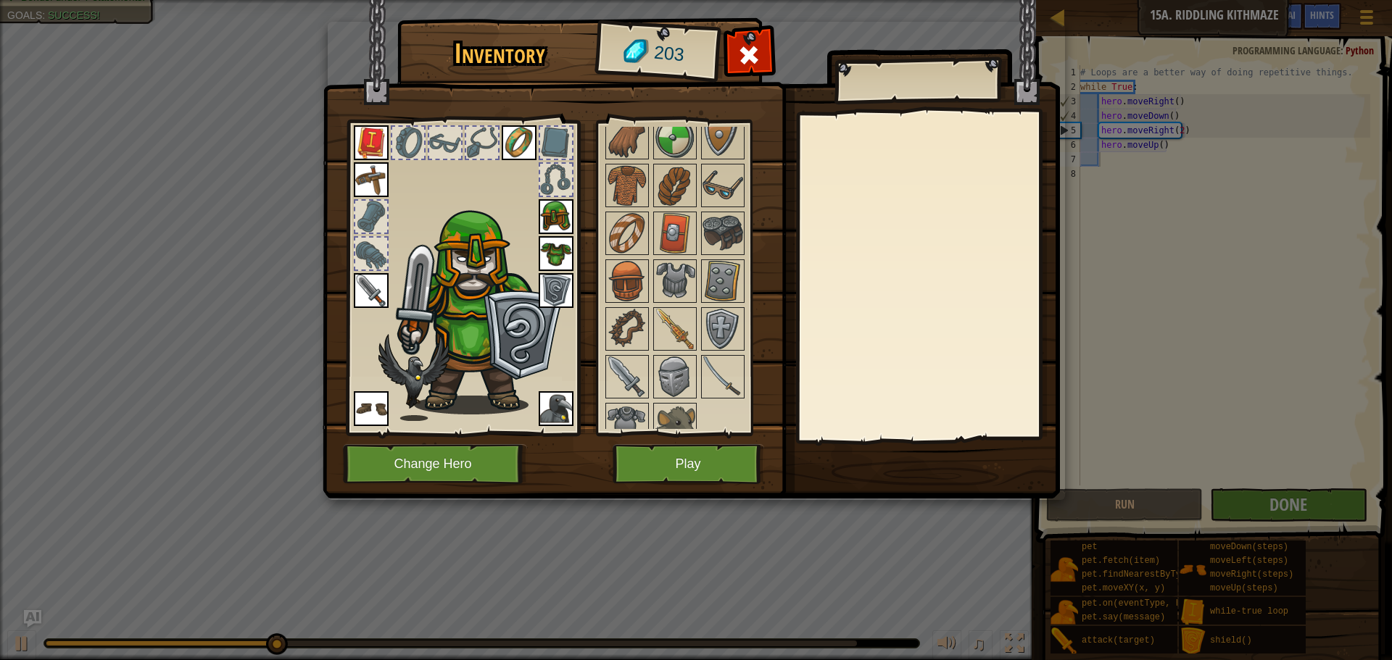
scroll to position [248, 0]
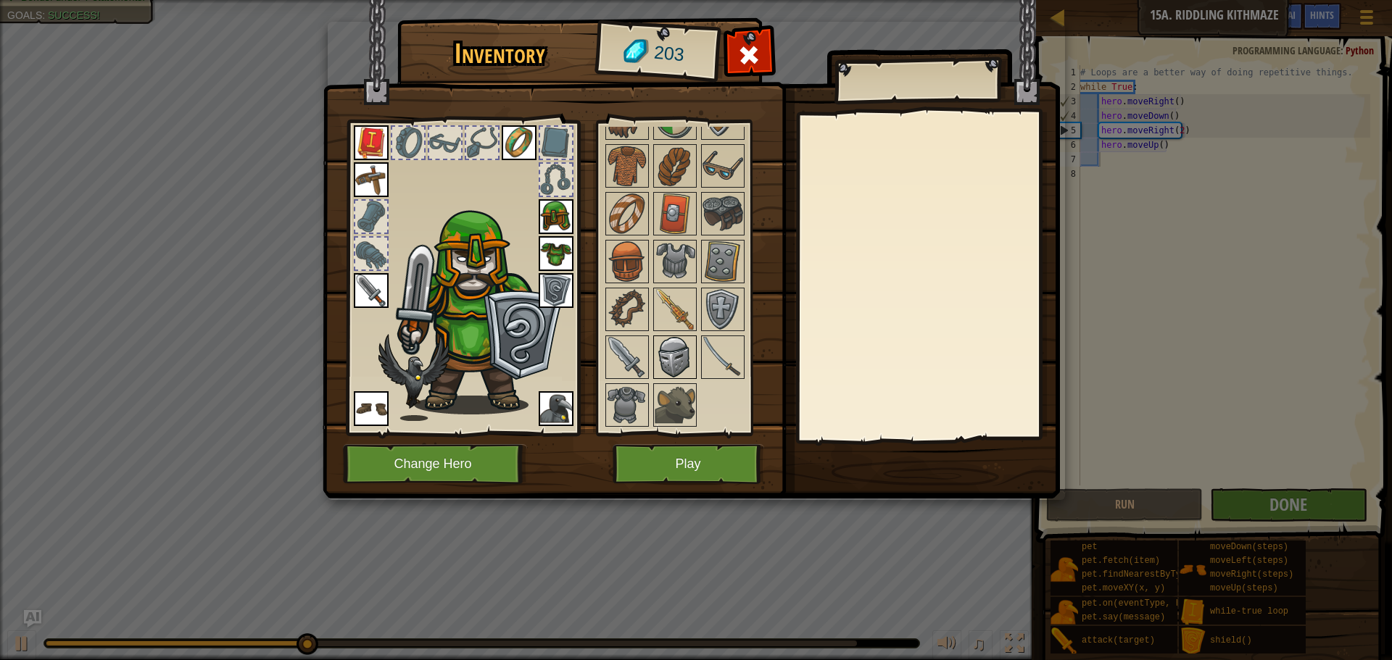
click at [670, 370] on img at bounding box center [674, 357] width 41 height 41
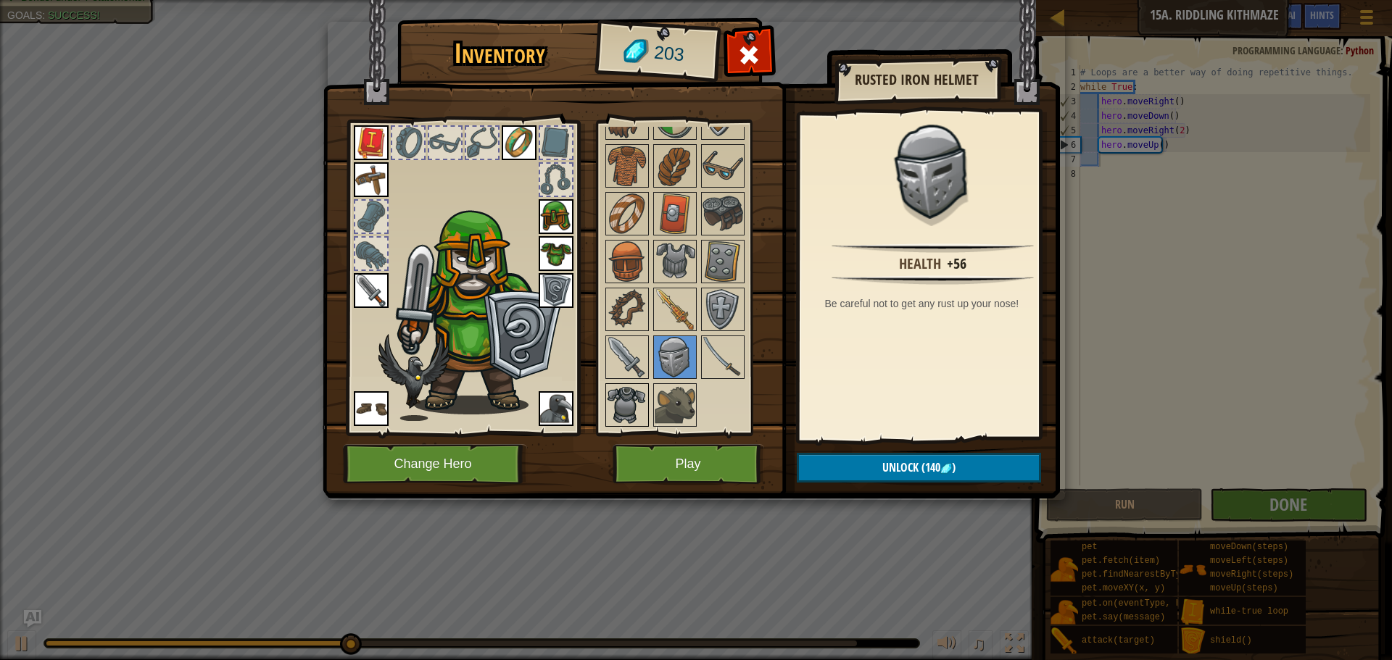
click at [625, 396] on img at bounding box center [627, 405] width 41 height 41
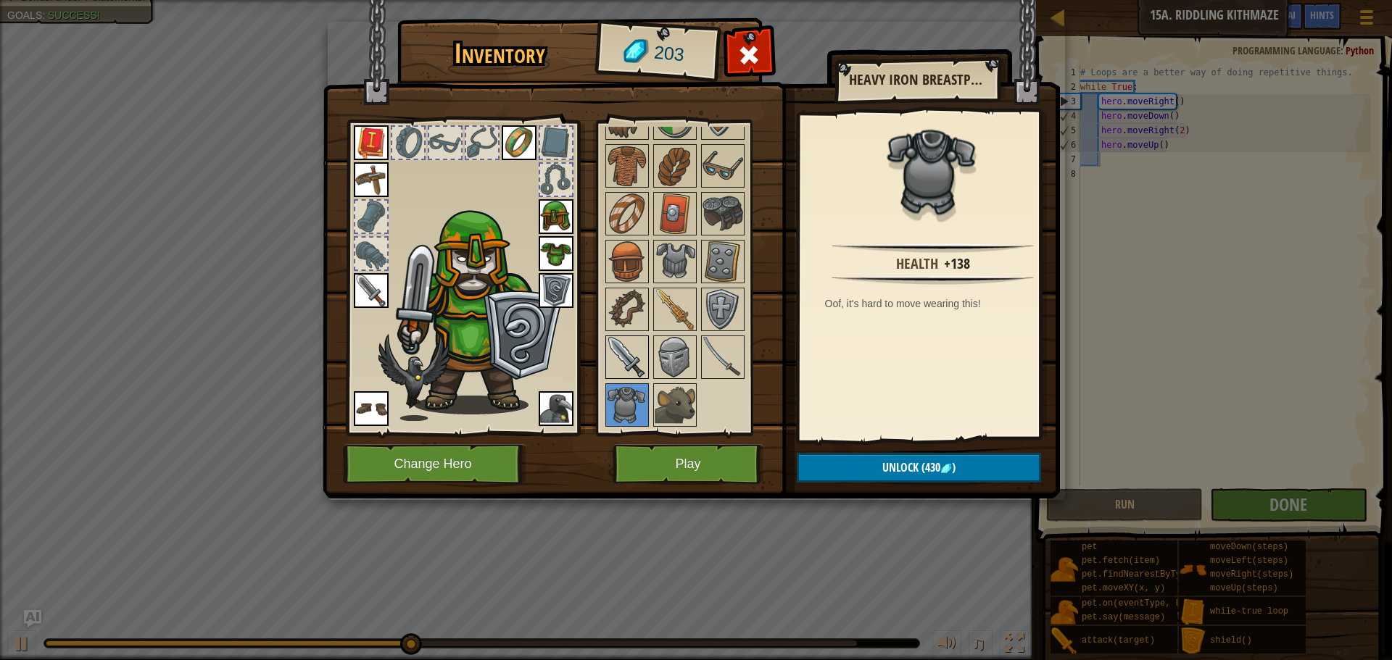
click at [636, 348] on img at bounding box center [627, 357] width 41 height 41
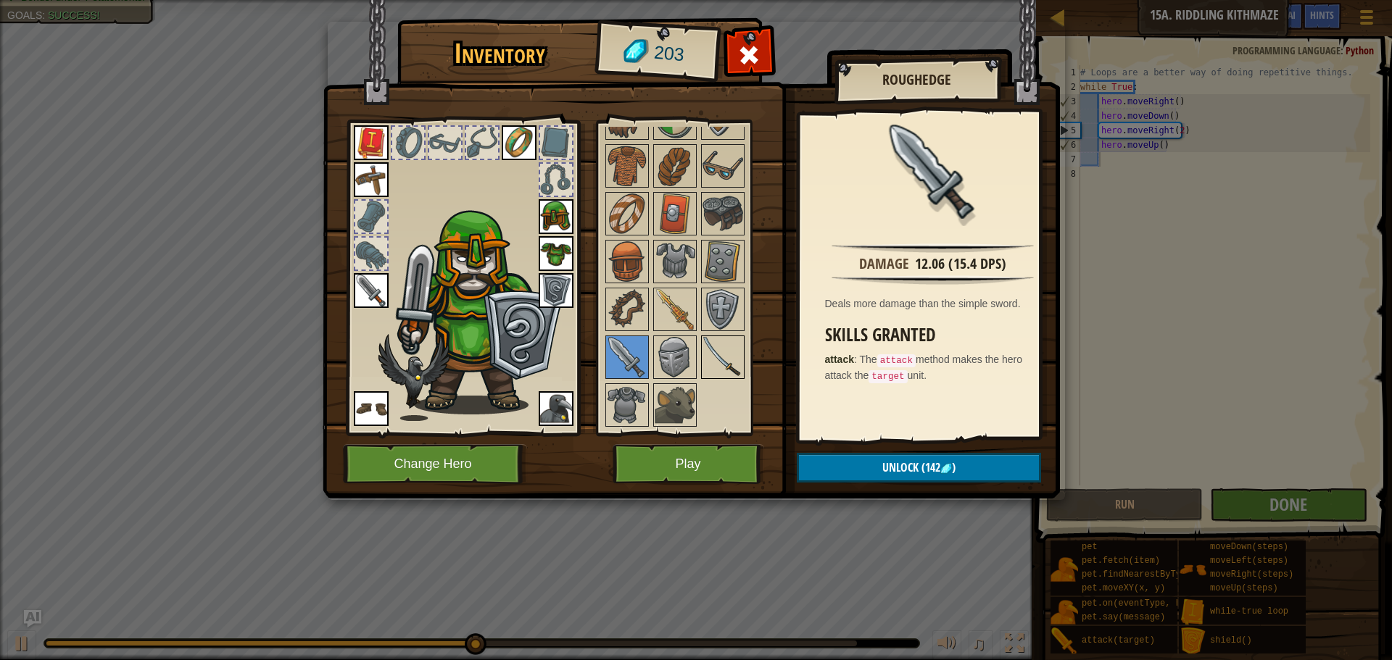
click at [707, 346] on img at bounding box center [722, 357] width 41 height 41
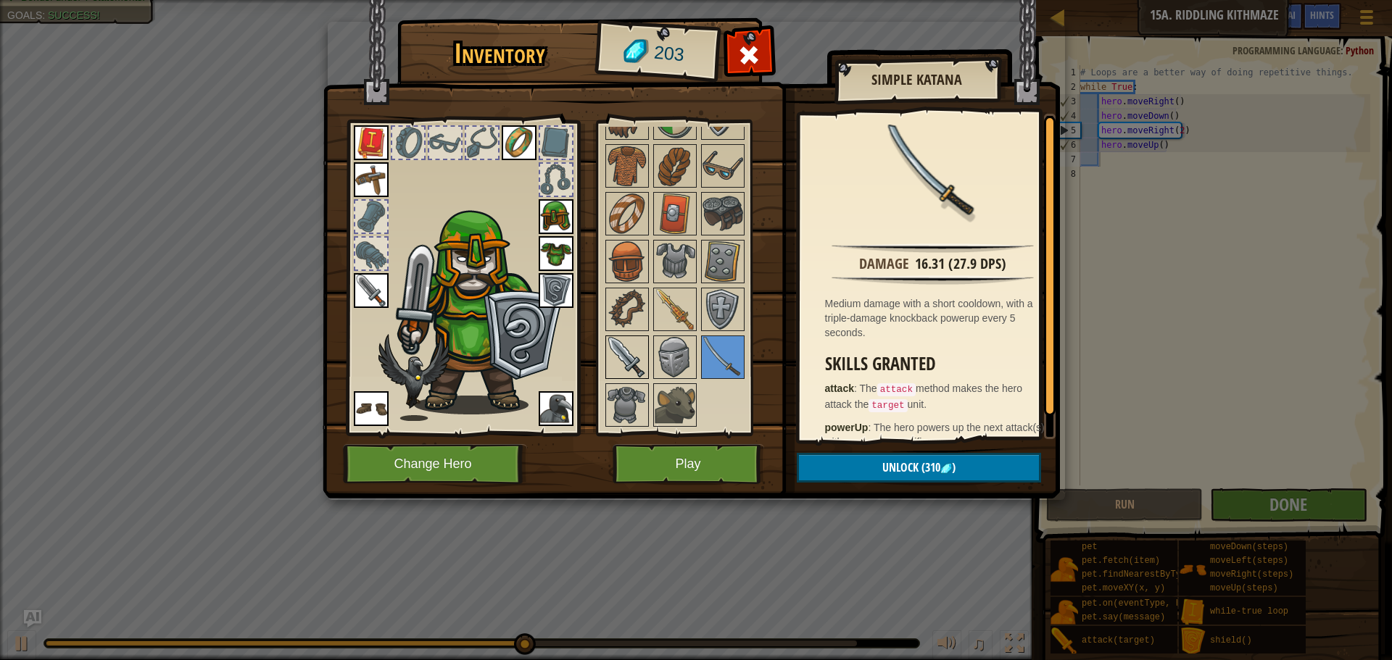
click at [647, 354] on img at bounding box center [627, 357] width 41 height 41
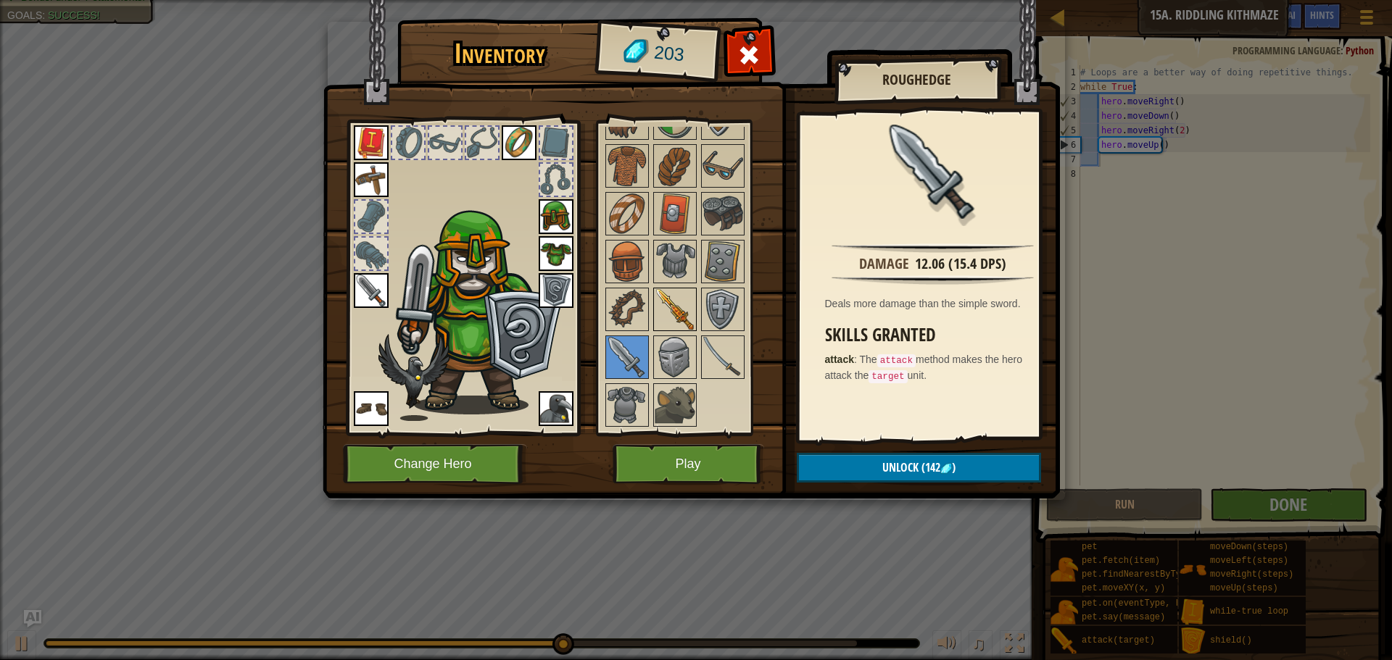
click at [670, 320] on img at bounding box center [674, 309] width 41 height 41
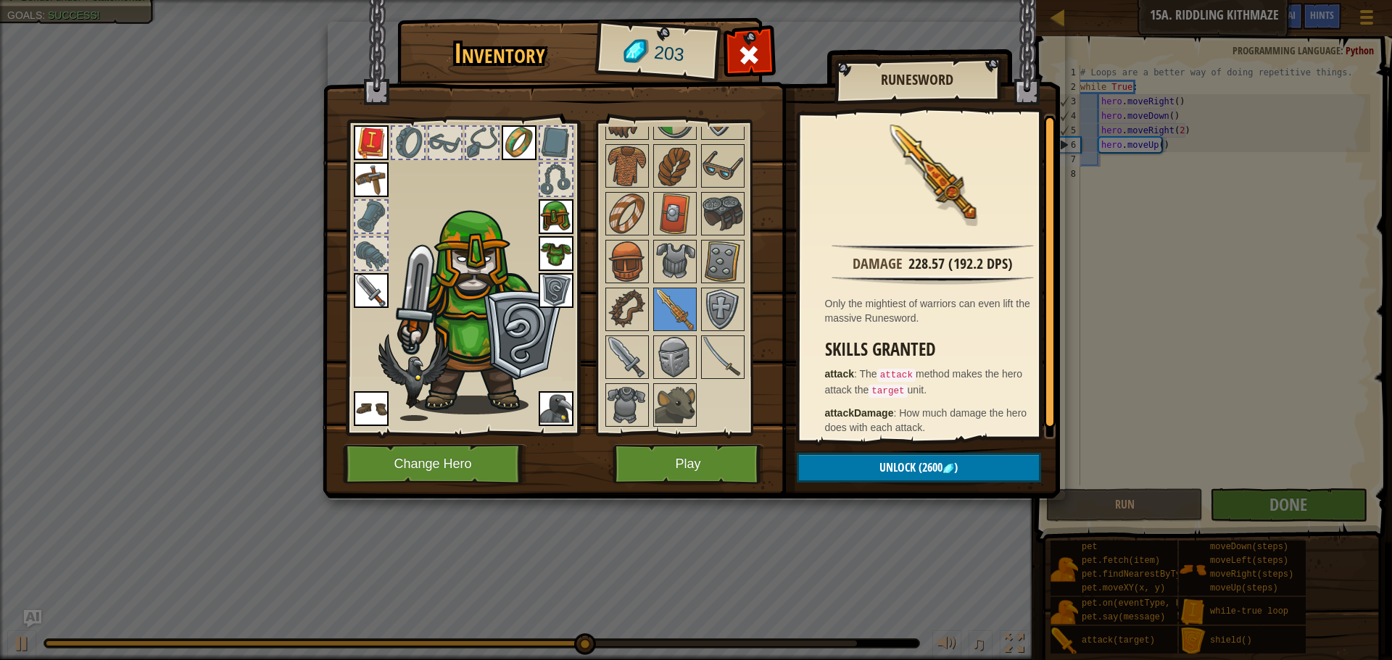
click at [699, 349] on div at bounding box center [694, 261] width 182 height 335
click at [713, 347] on img at bounding box center [722, 357] width 41 height 41
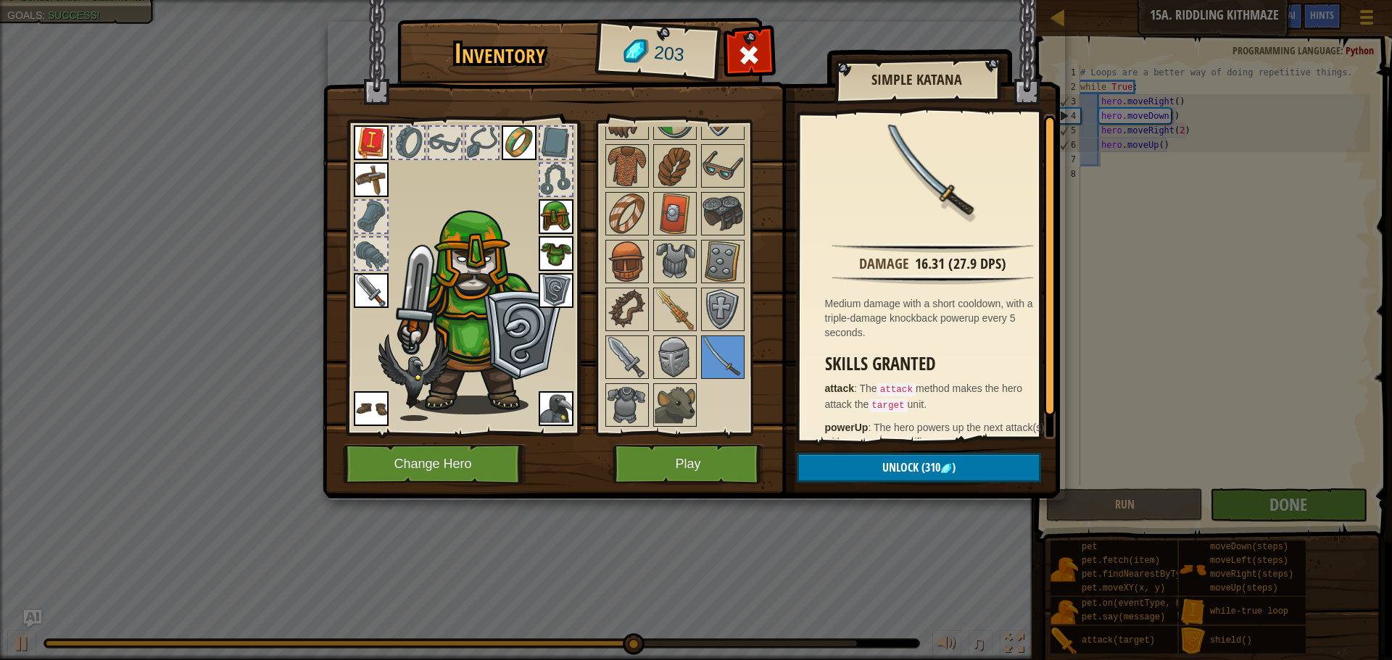
click at [381, 296] on img at bounding box center [371, 290] width 35 height 35
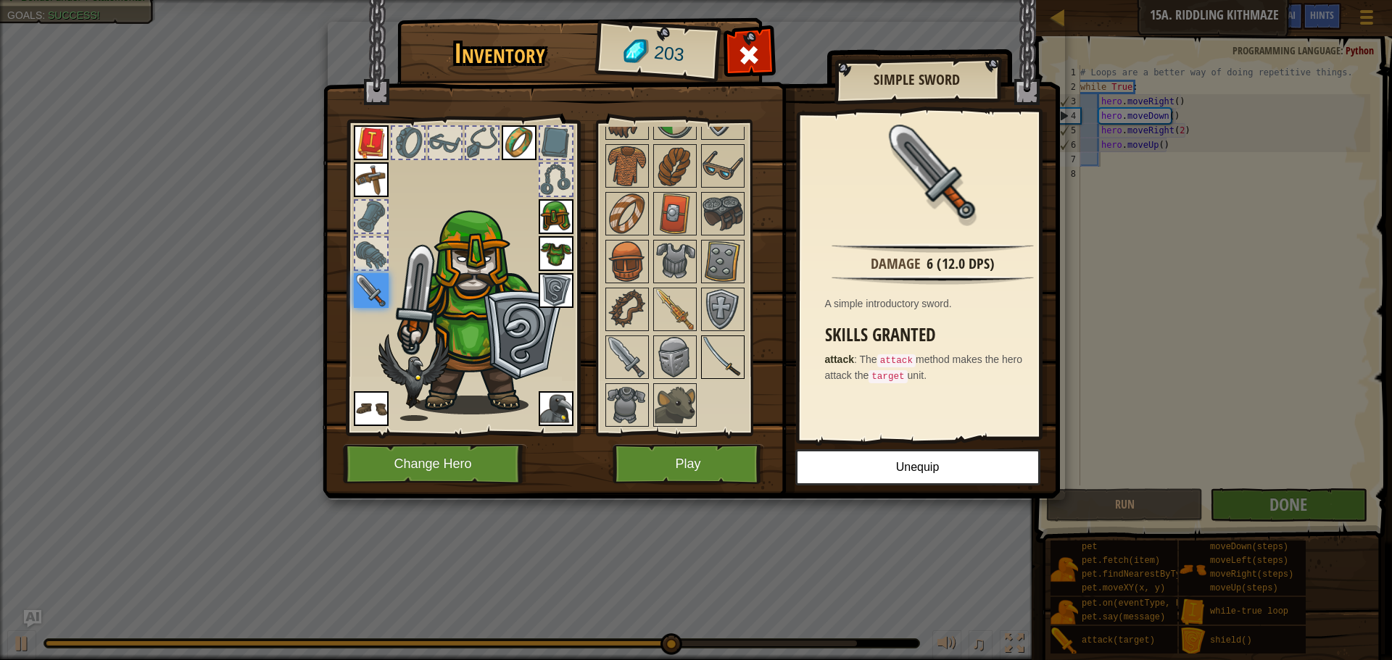
click at [720, 346] on img at bounding box center [722, 357] width 41 height 41
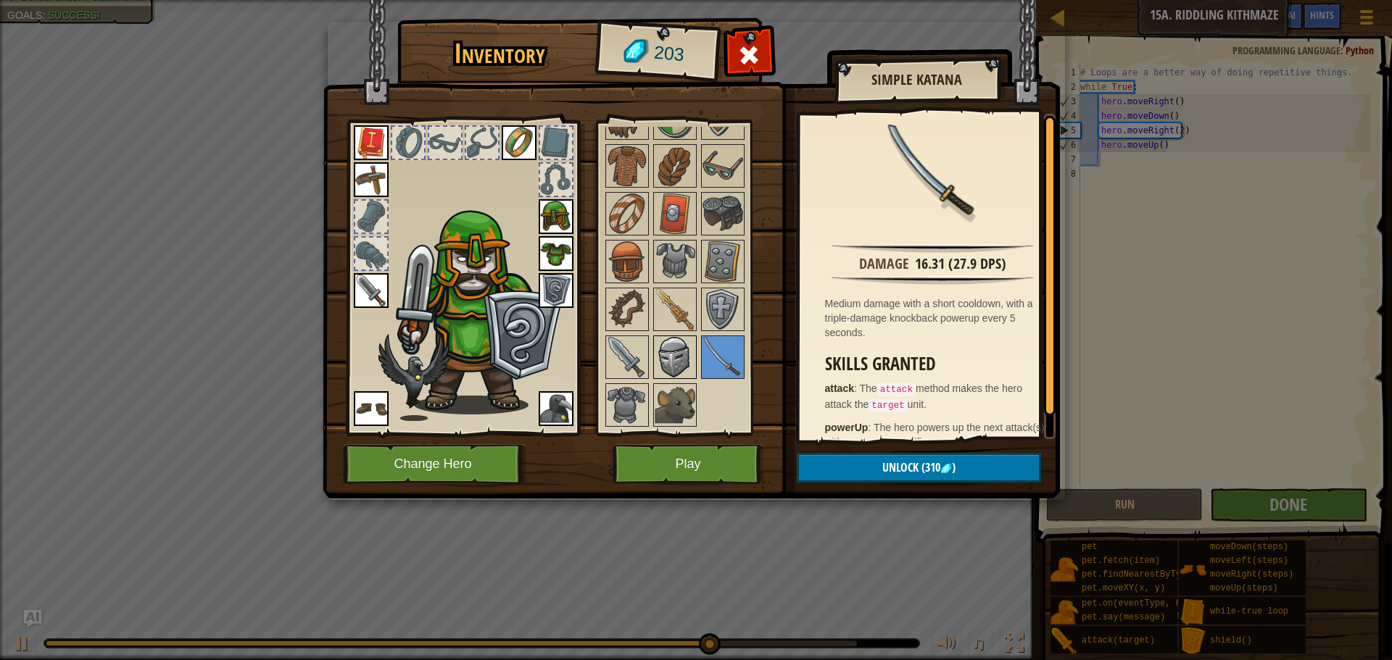
click at [686, 341] on img at bounding box center [674, 357] width 41 height 41
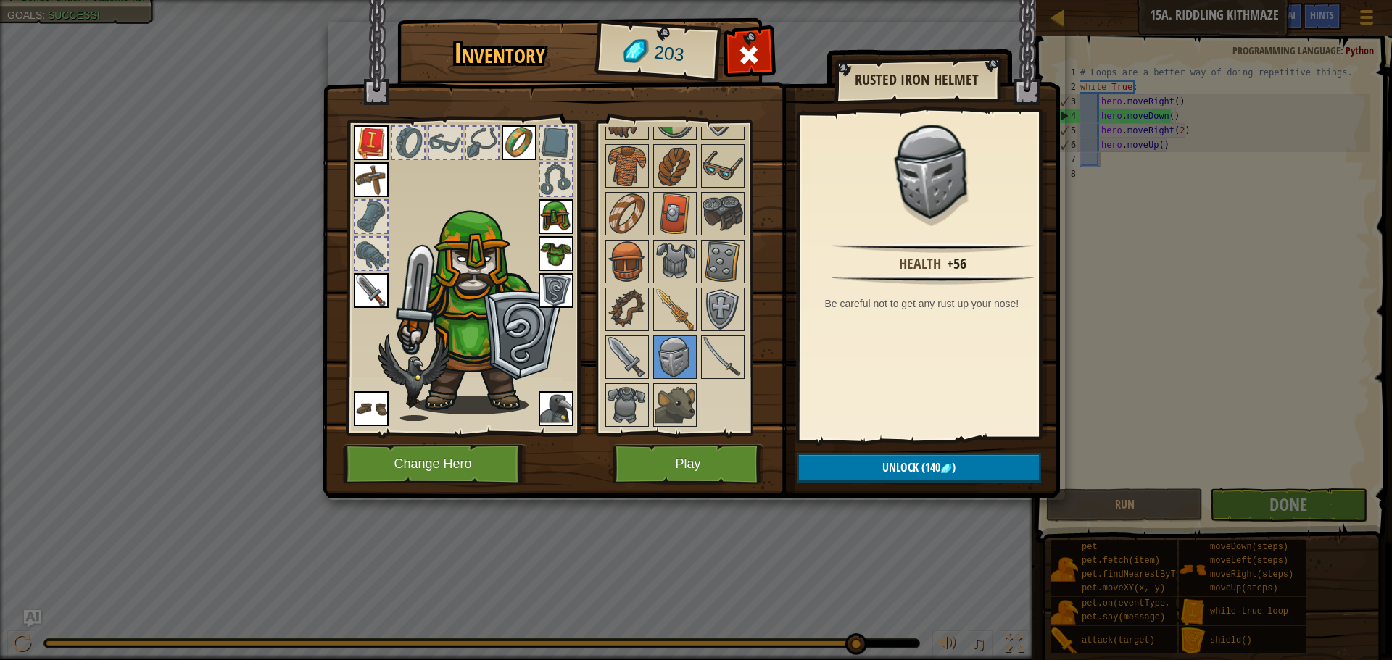
click at [546, 211] on img at bounding box center [556, 216] width 35 height 35
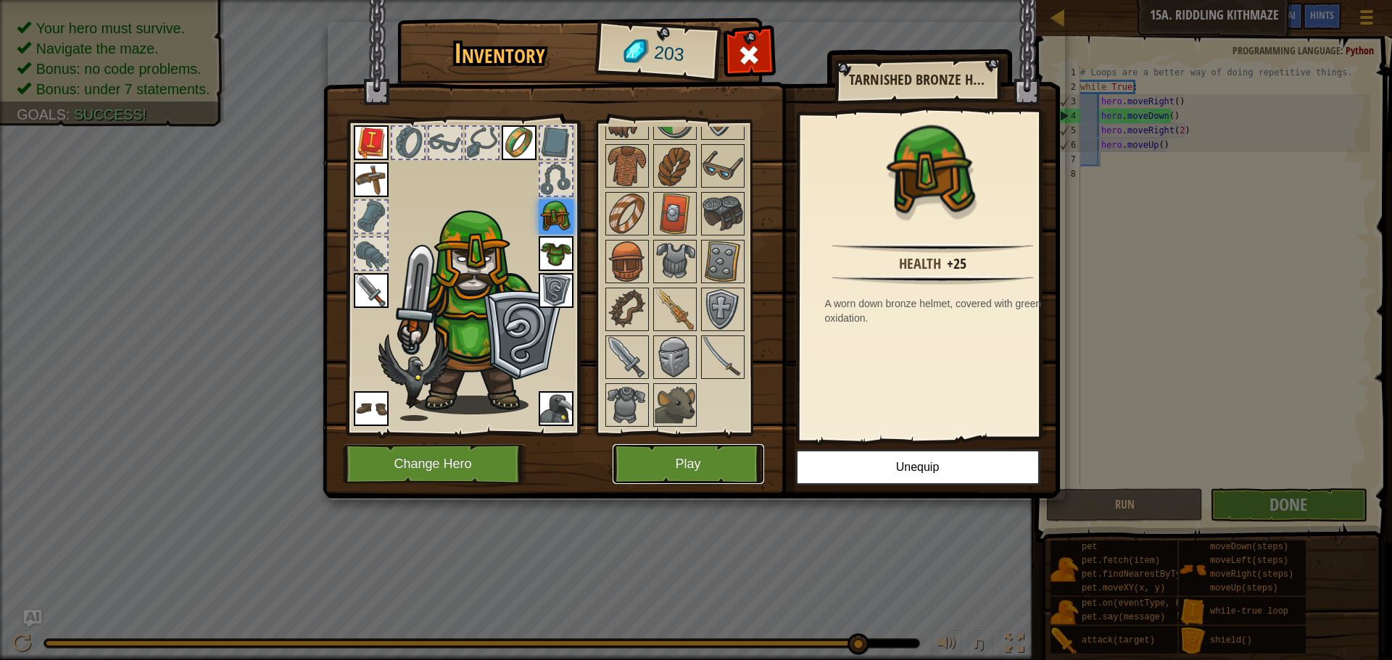
click at [690, 467] on button "Play" at bounding box center [687, 464] width 151 height 40
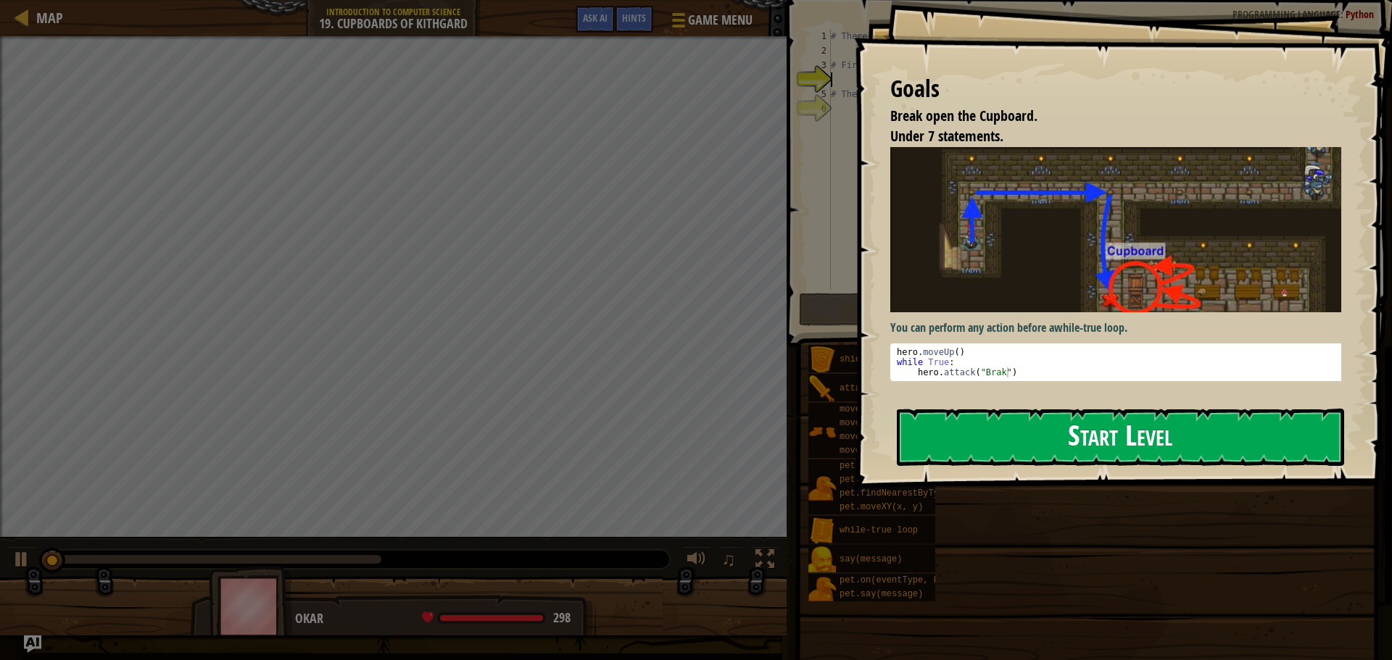
click at [936, 419] on button "Start Level" at bounding box center [1120, 437] width 447 height 57
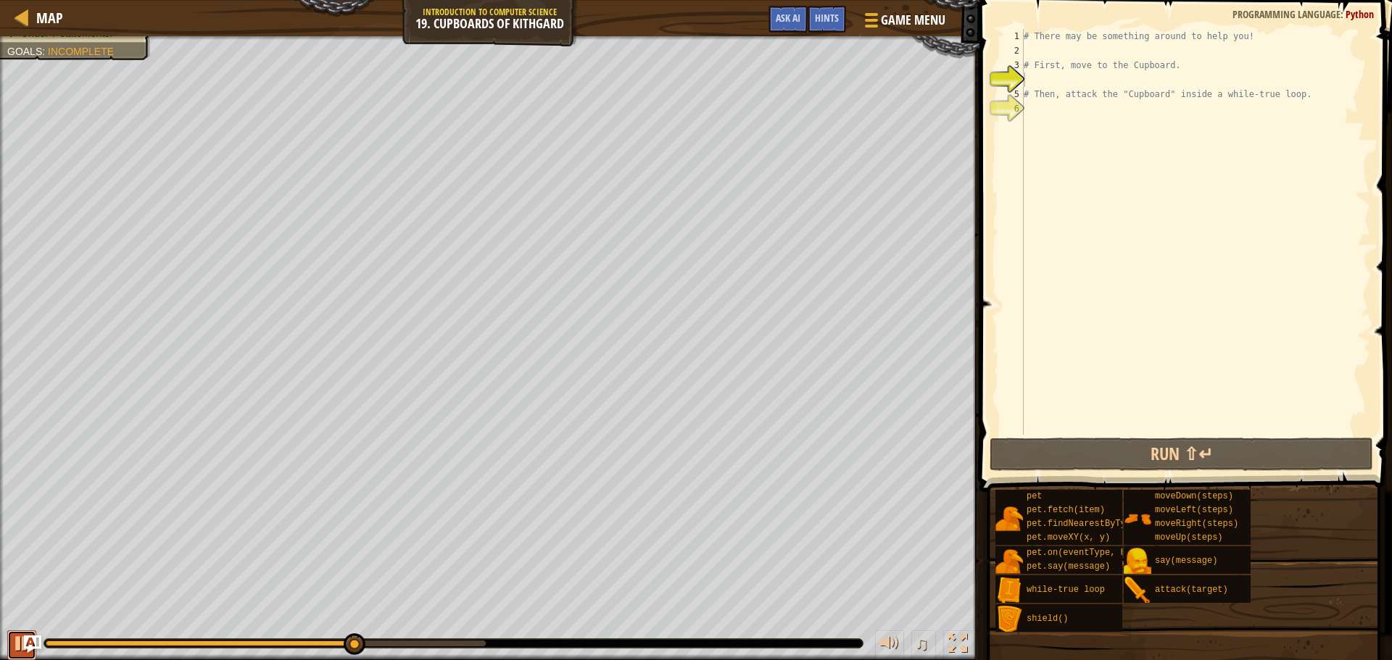
click at [20, 641] on div at bounding box center [21, 643] width 19 height 19
click at [1047, 54] on div "# There may be something around to help you! # First, move to the Cupboard. # T…" at bounding box center [1194, 246] width 349 height 435
type textarea "p"
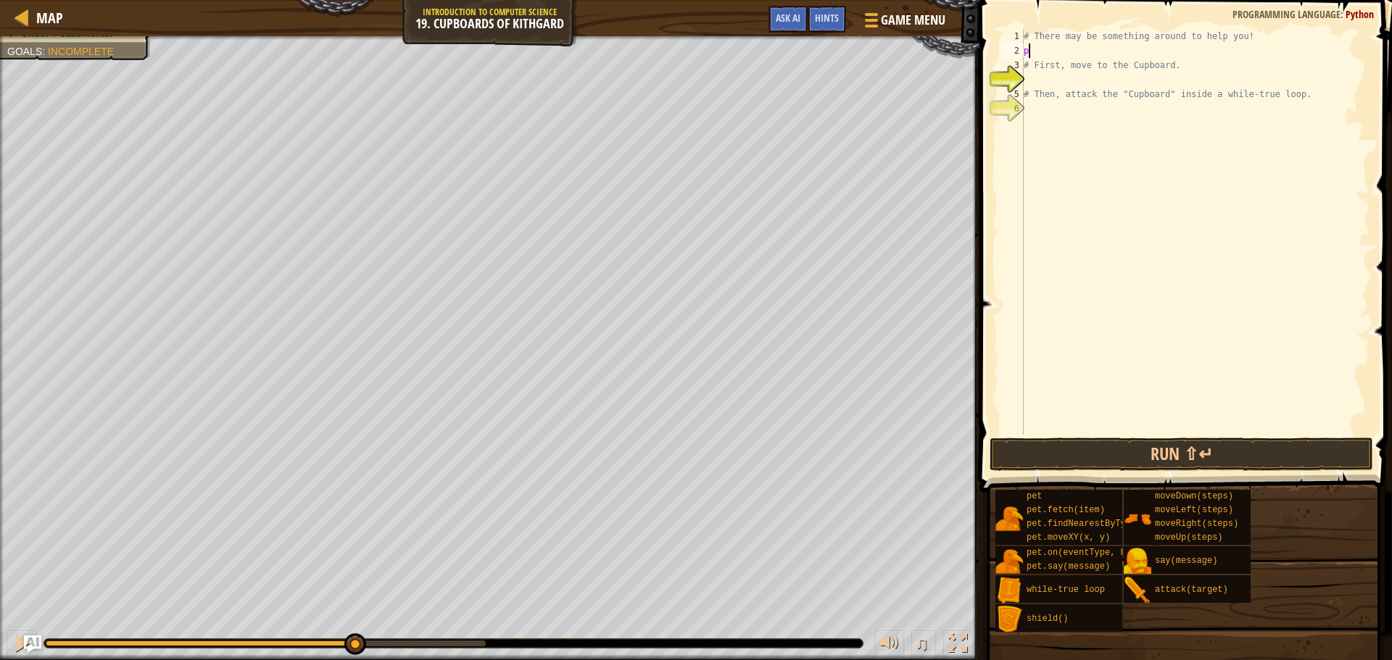
click at [1052, 44] on div "# There may be something around to help you! p # First, move to the Cupboard. #…" at bounding box center [1194, 246] width 349 height 435
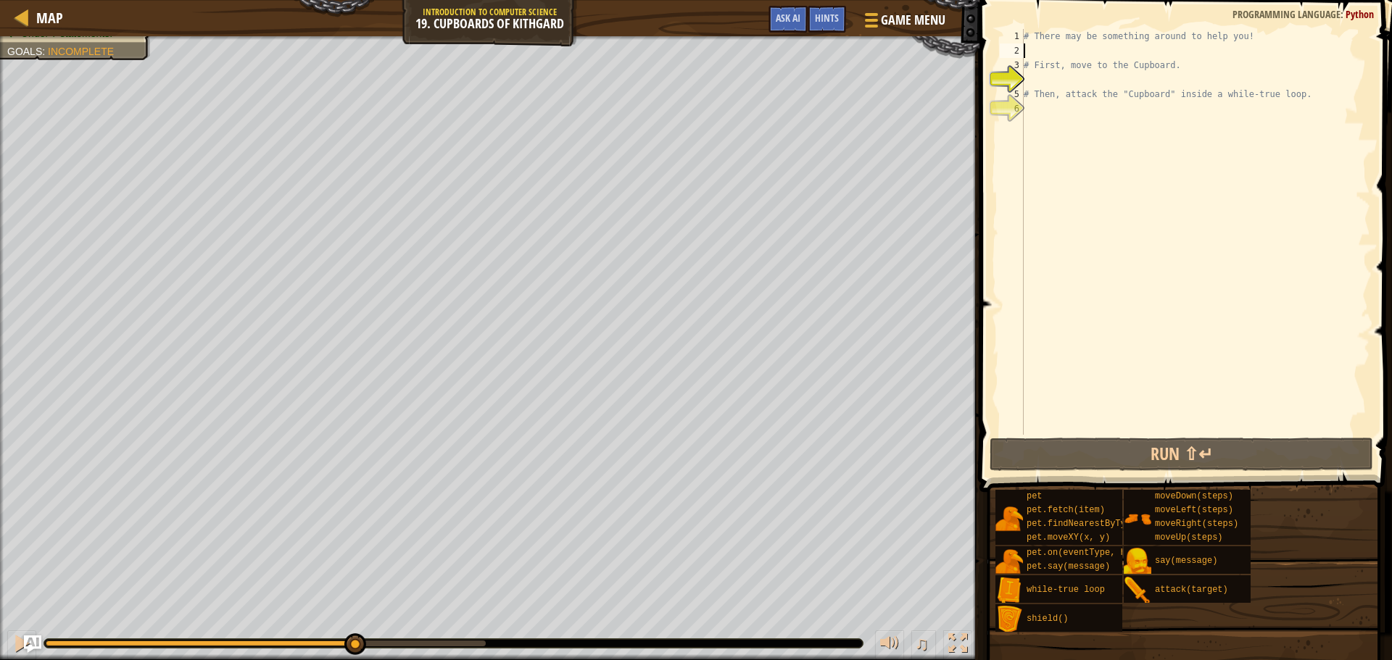
type textarea "a"
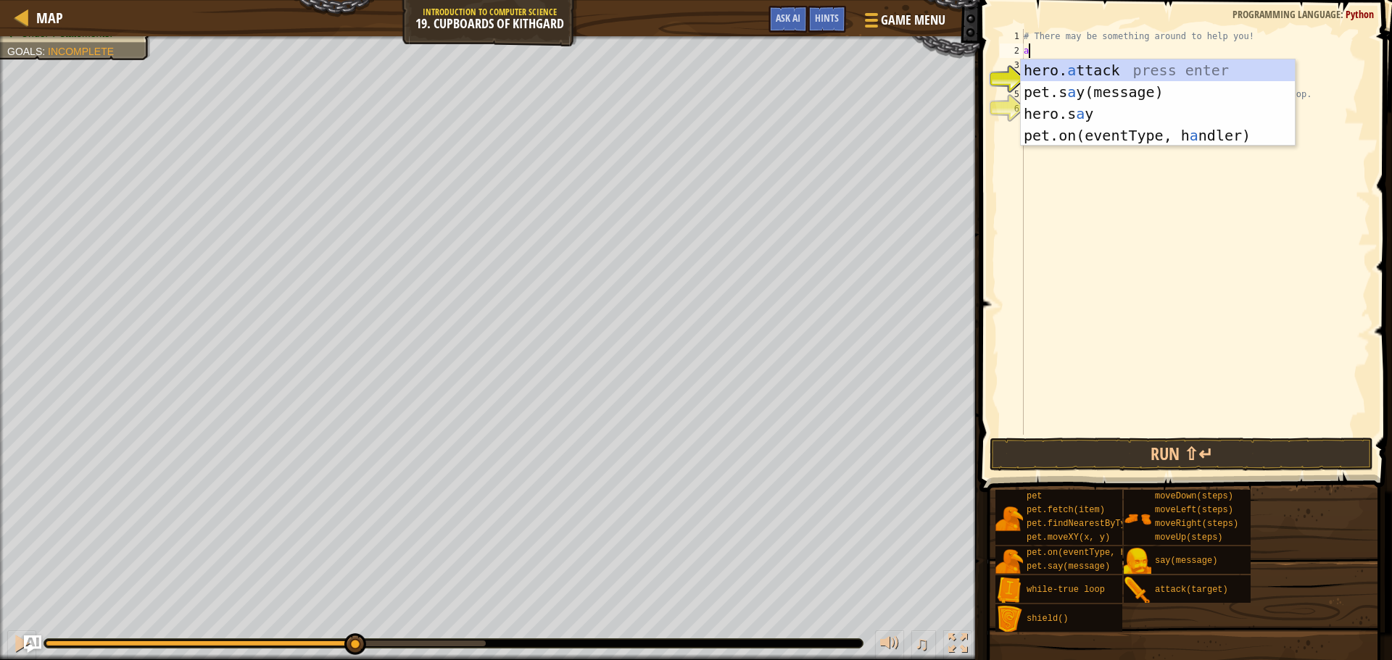
click at [1057, 49] on div "# There may be something around to help you! a # First, move to the Cupboard. #…" at bounding box center [1194, 246] width 349 height 435
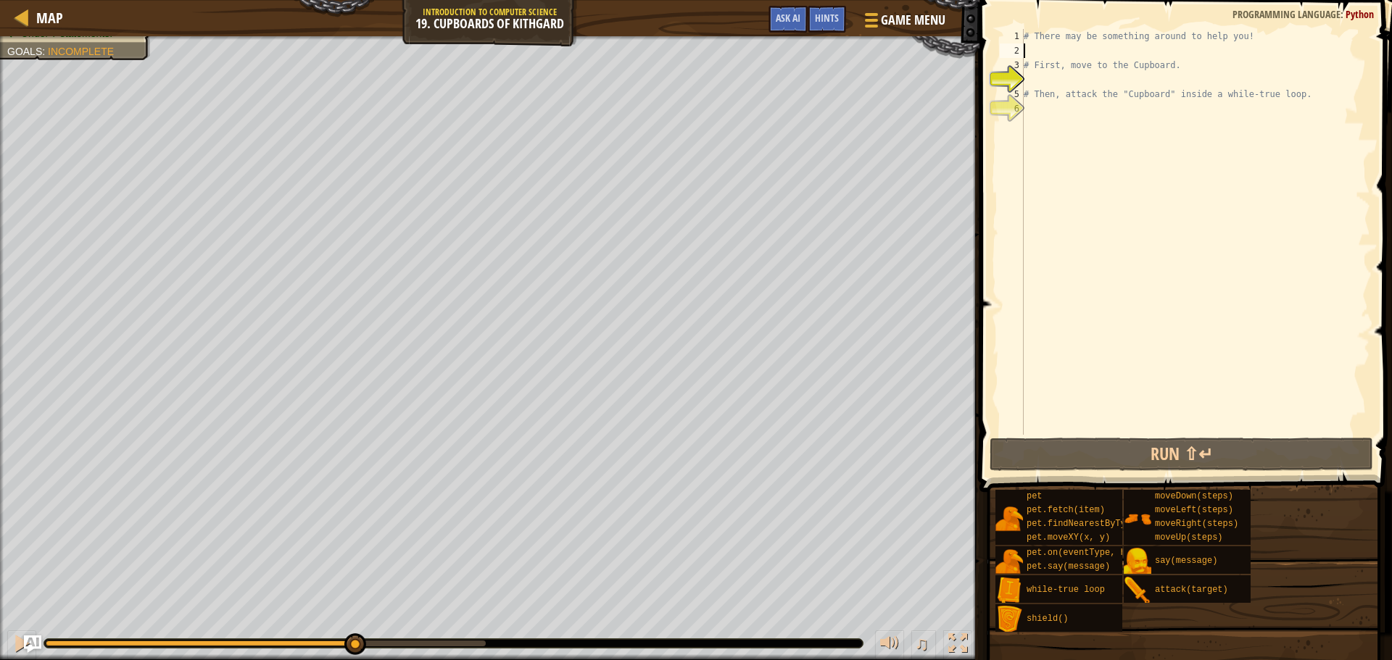
type textarea "u"
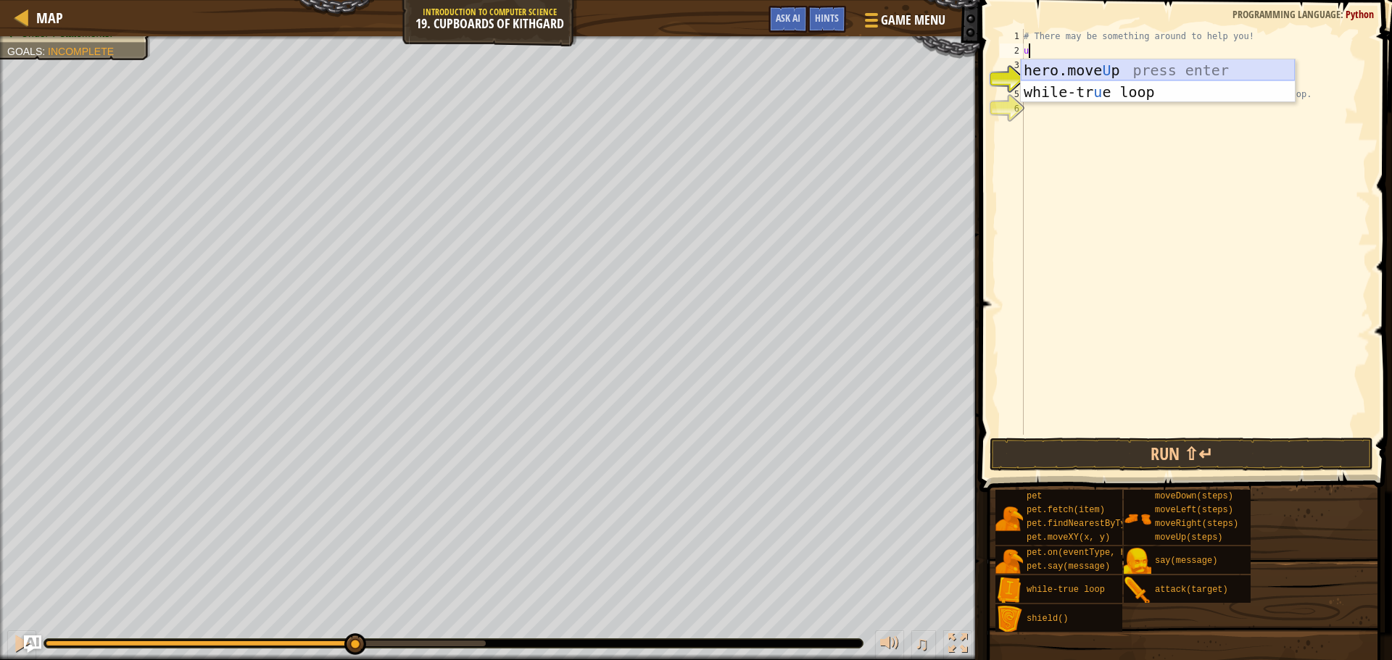
click at [1042, 73] on div "hero.move U p press enter while-tr u e loop press enter" at bounding box center [1157, 102] width 274 height 87
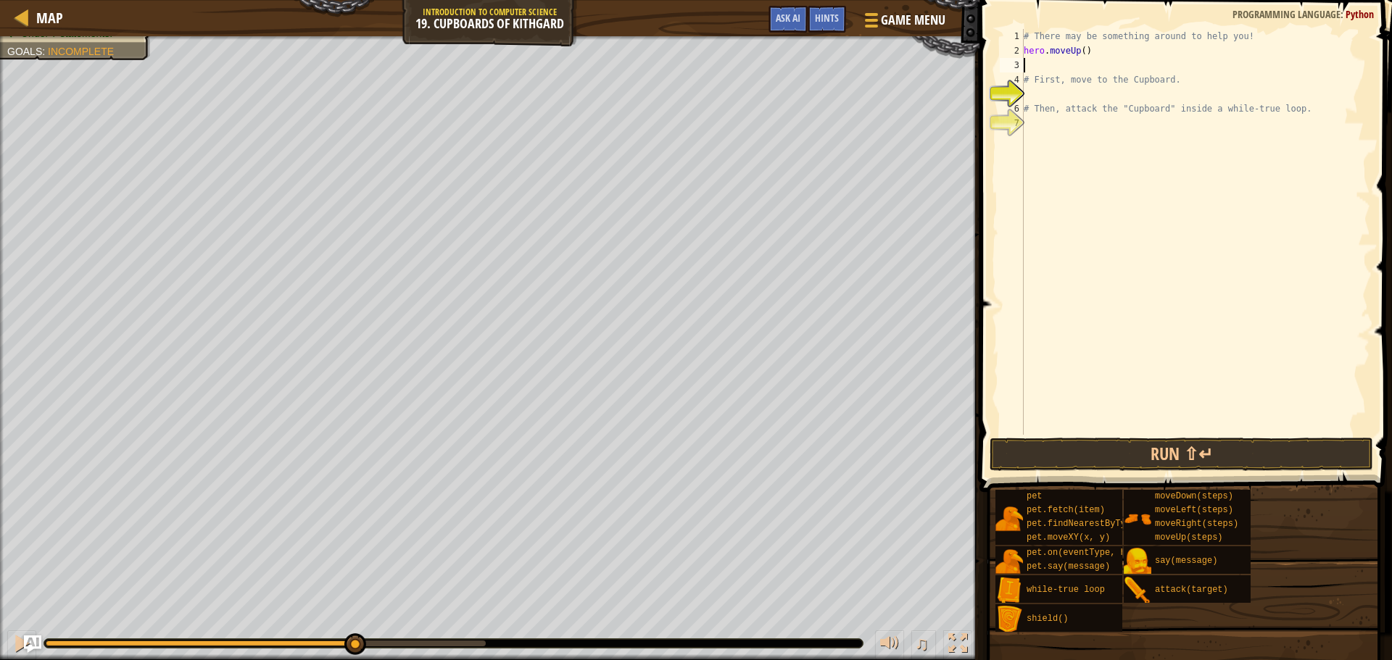
type textarea "r"
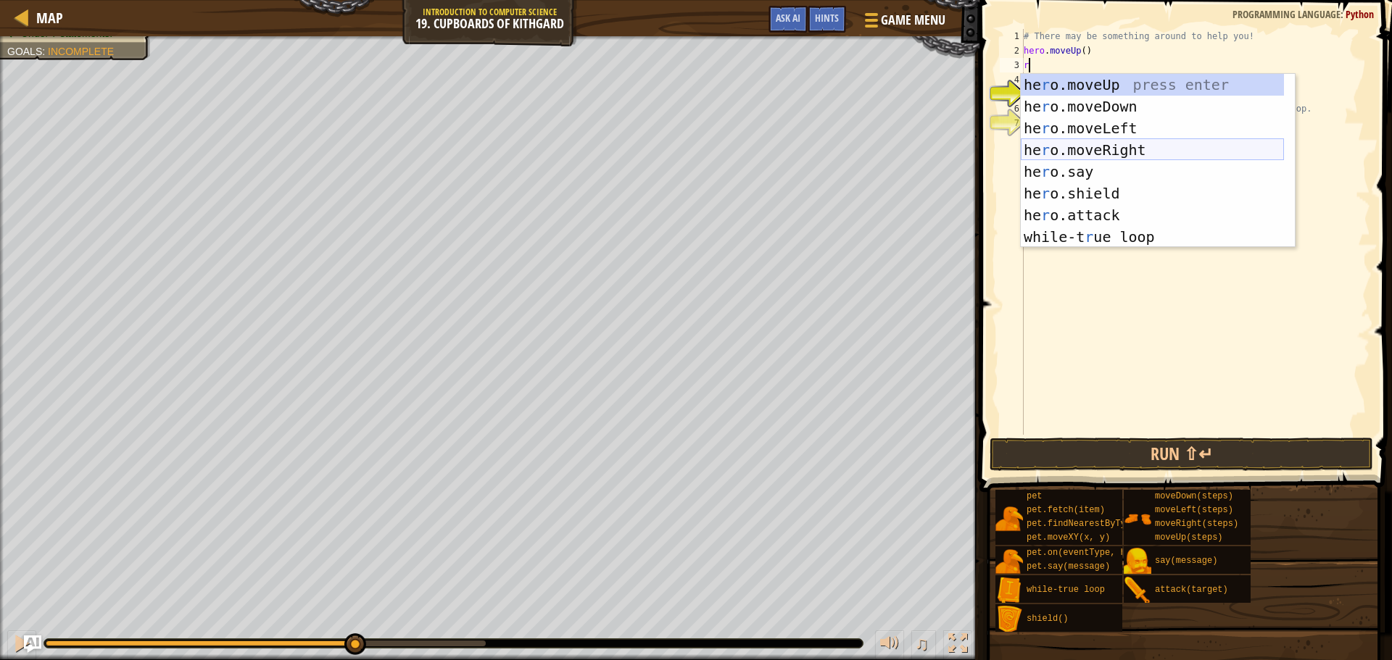
click at [1083, 140] on div "he r o.moveUp press enter he r o.moveDown press enter he r o.moveLeft press ent…" at bounding box center [1151, 182] width 263 height 217
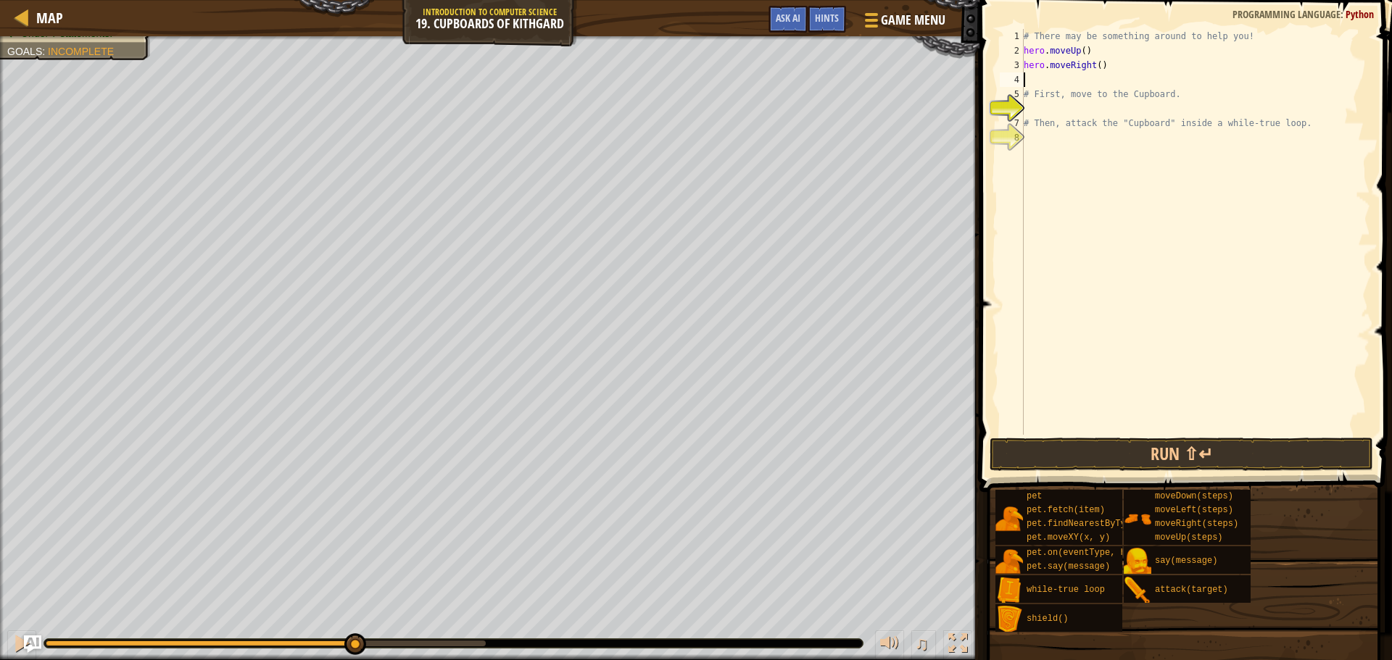
click at [1092, 65] on div "# There may be something around to help you! hero . moveUp ( ) hero . moveRight…" at bounding box center [1194, 246] width 349 height 435
click at [1096, 65] on div "# There may be something around to help you! hero . moveUp ( ) hero . moveRight…" at bounding box center [1194, 246] width 349 height 435
type textarea "hero.moveRight(2)"
click at [1094, 84] on div "# There may be something around to help you! hero . moveUp ( ) hero . moveRight…" at bounding box center [1194, 246] width 349 height 435
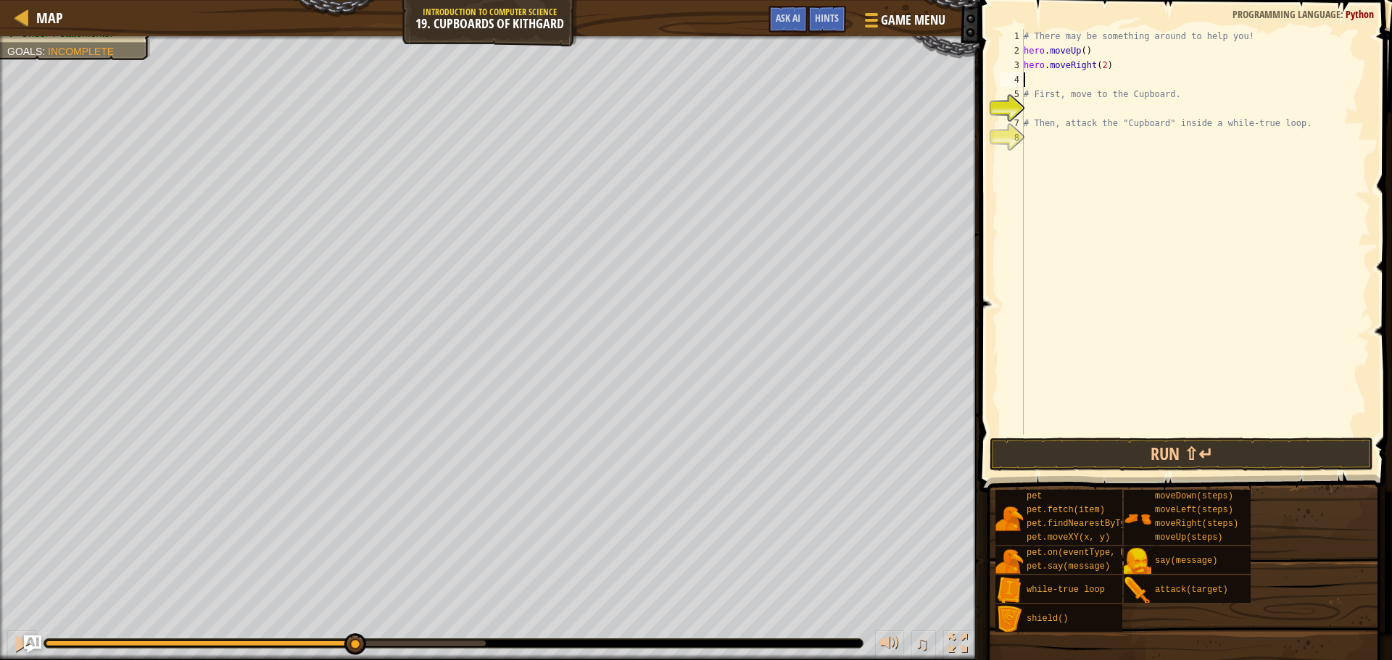
scroll to position [7, 0]
type textarea "d"
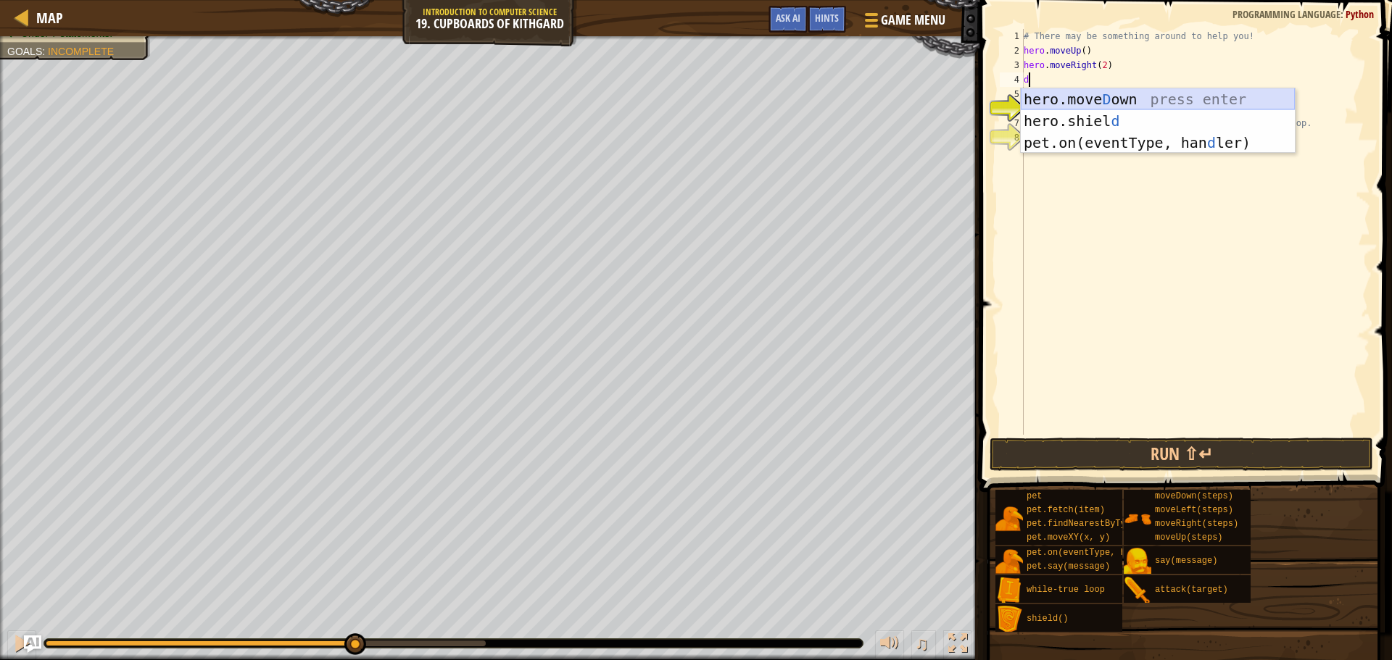
click at [1095, 101] on div "hero.[PERSON_NAME] own press enter hero.[PERSON_NAME] d press enter pet.on(even…" at bounding box center [1157, 142] width 274 height 109
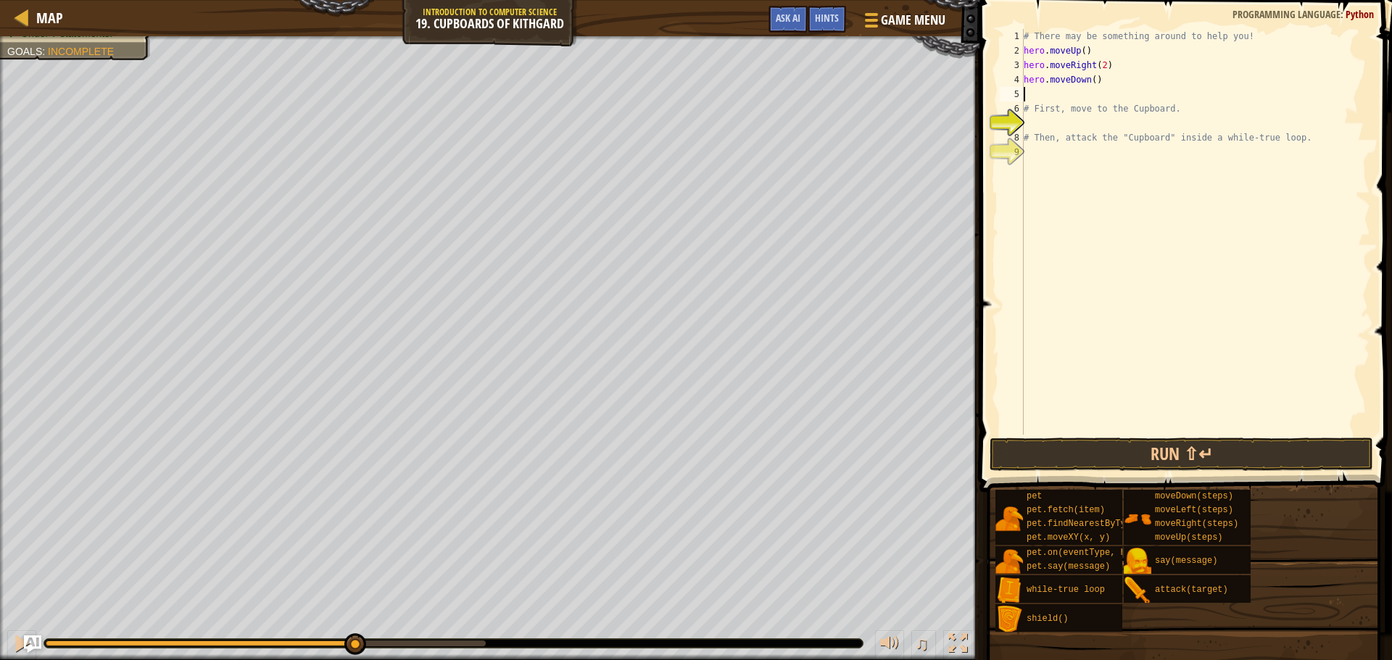
click at [1089, 80] on div "# There may be something around to help you! hero . moveUp ( ) hero . moveRight…" at bounding box center [1194, 246] width 349 height 435
type textarea "hero.moveDown(2)"
click at [1071, 91] on div "# There may be something around to help you! hero . moveUp ( ) hero . moveRight…" at bounding box center [1194, 246] width 349 height 435
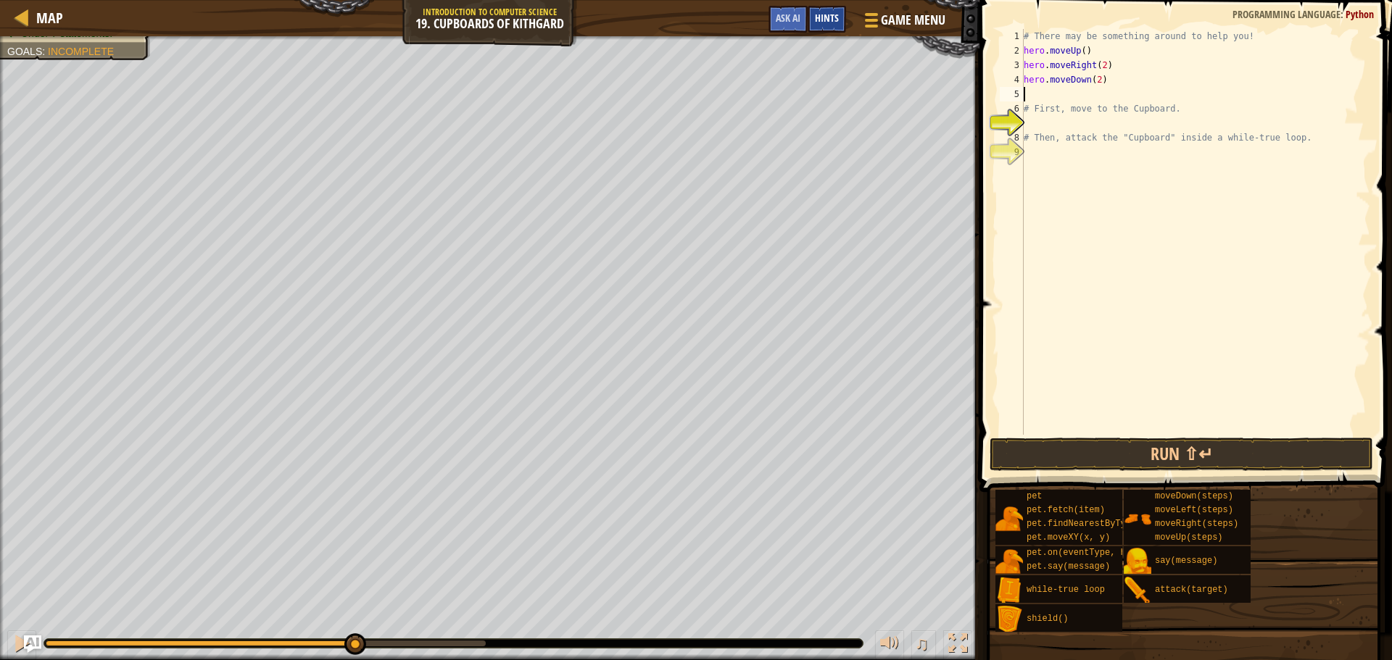
click at [818, 17] on span "Hints" at bounding box center [827, 18] width 24 height 14
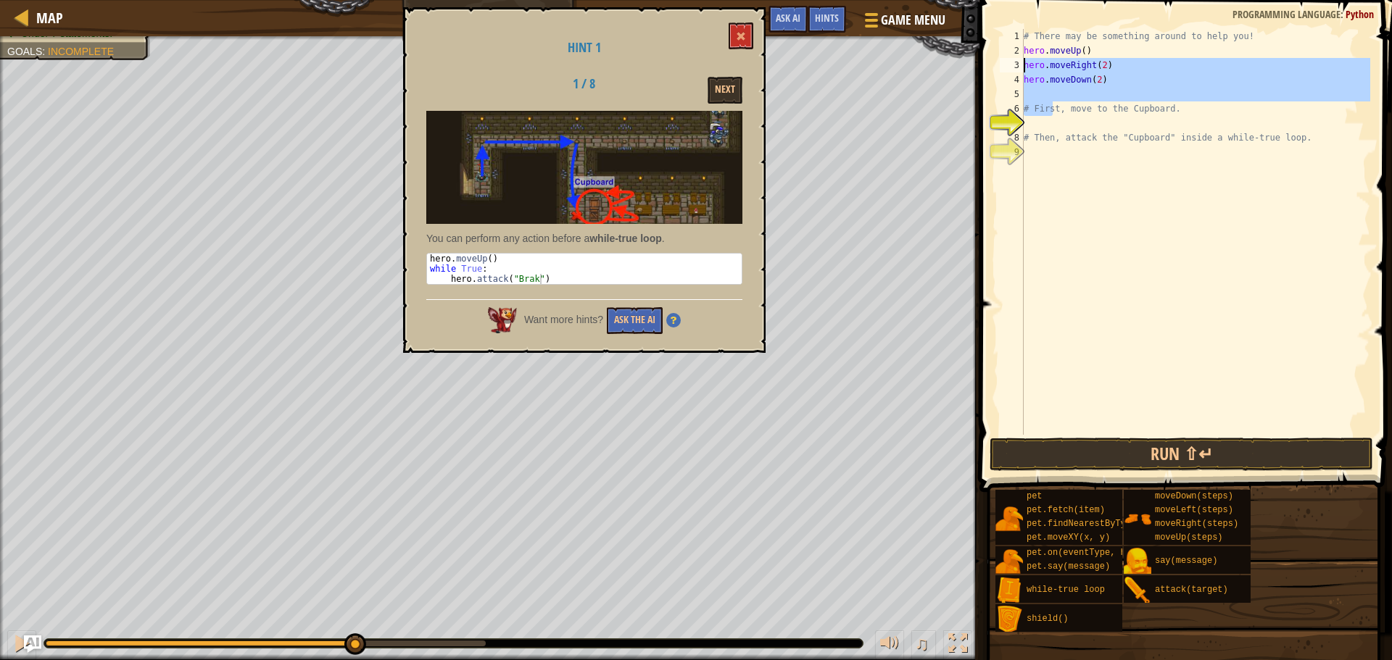
drag, startPoint x: 1054, startPoint y: 101, endPoint x: 1021, endPoint y: 67, distance: 47.7
click at [1021, 67] on div "1 2 3 4 5 6 7 8 9 # There may be something around to help you! hero . moveUp ( …" at bounding box center [1183, 232] width 373 height 406
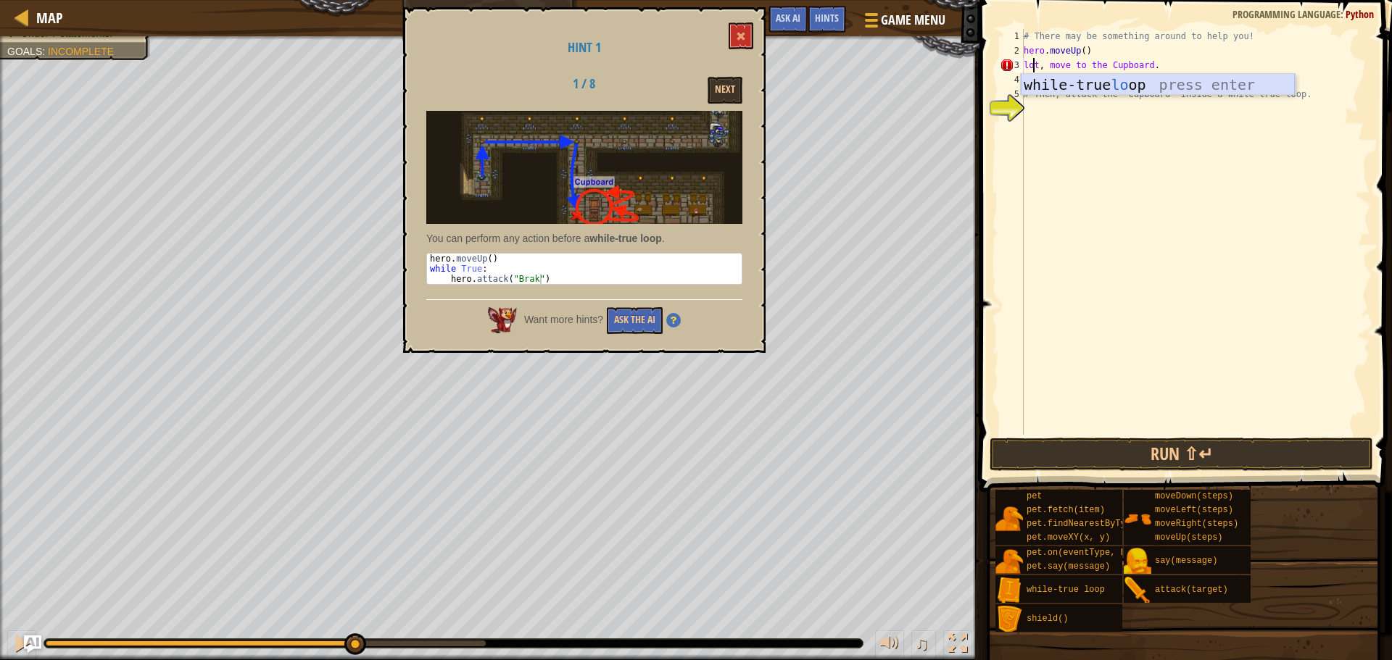
click at [1056, 82] on div "while-true lo op press enter" at bounding box center [1157, 106] width 274 height 65
type textarea ", move to the Cupboard."
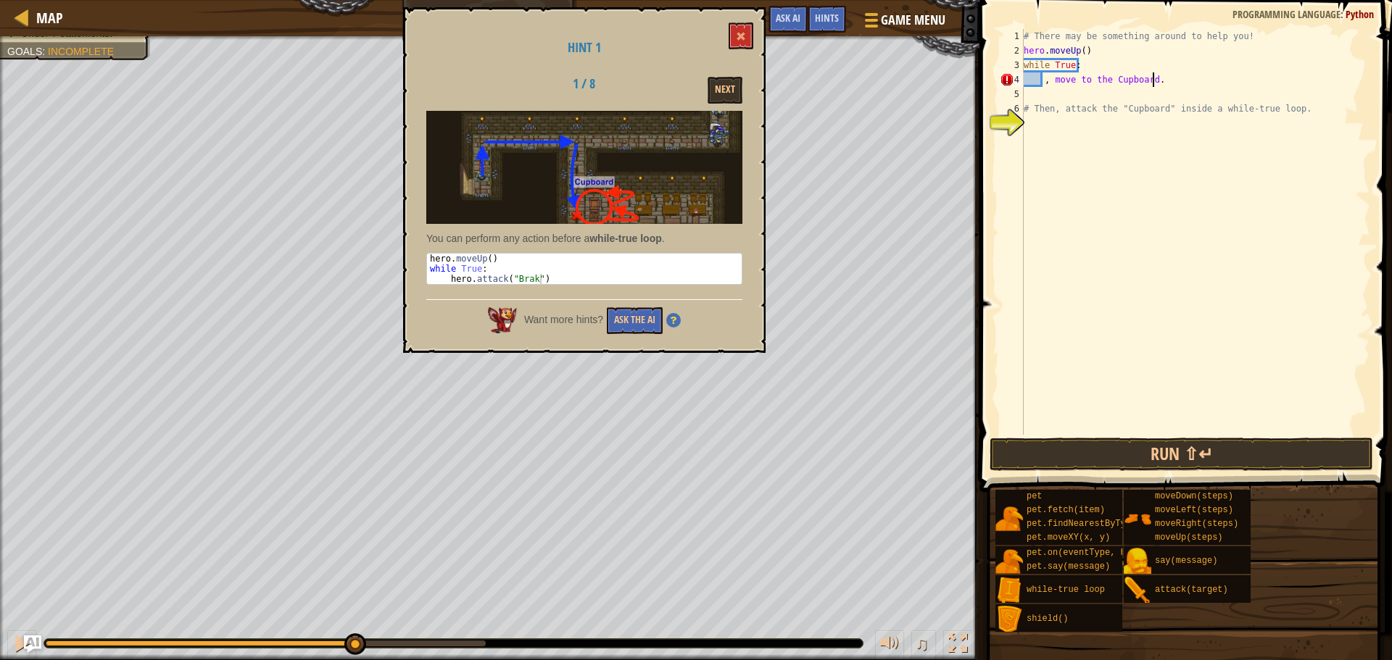
click at [1155, 86] on div "# There may be something around to help you! hero . moveUp ( ) while True : , m…" at bounding box center [1194, 246] width 349 height 435
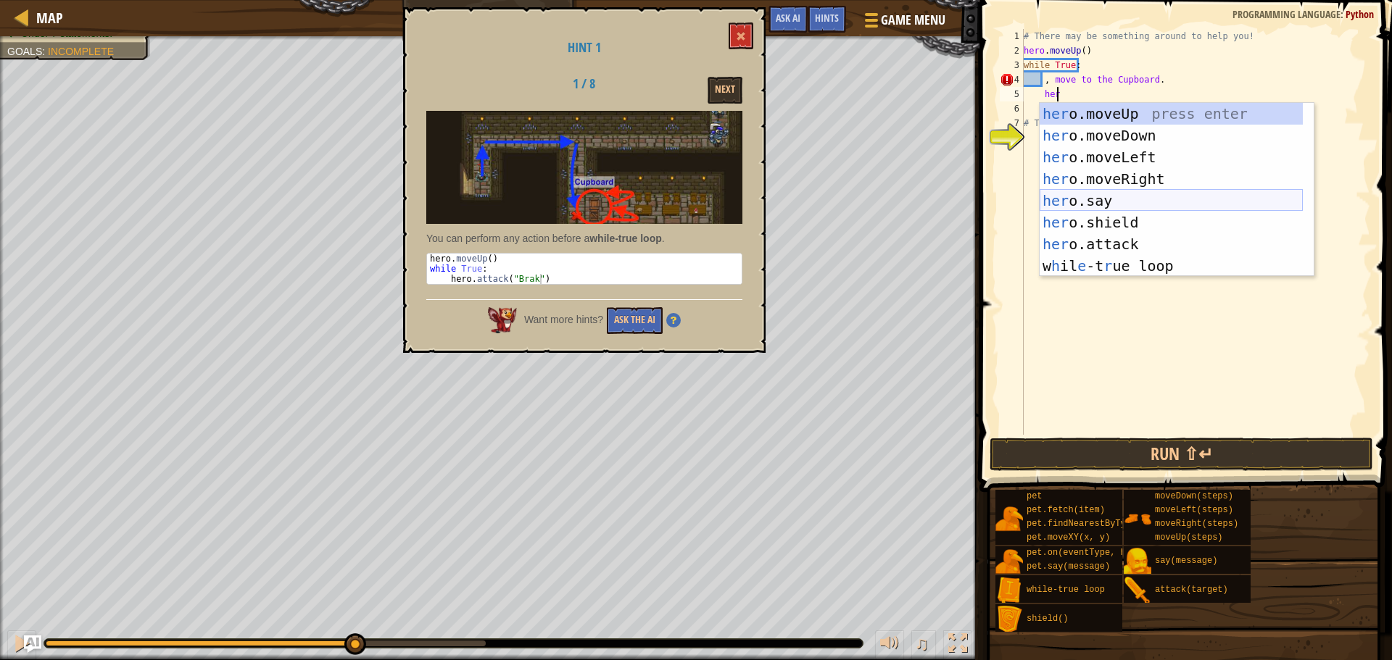
scroll to position [7, 2]
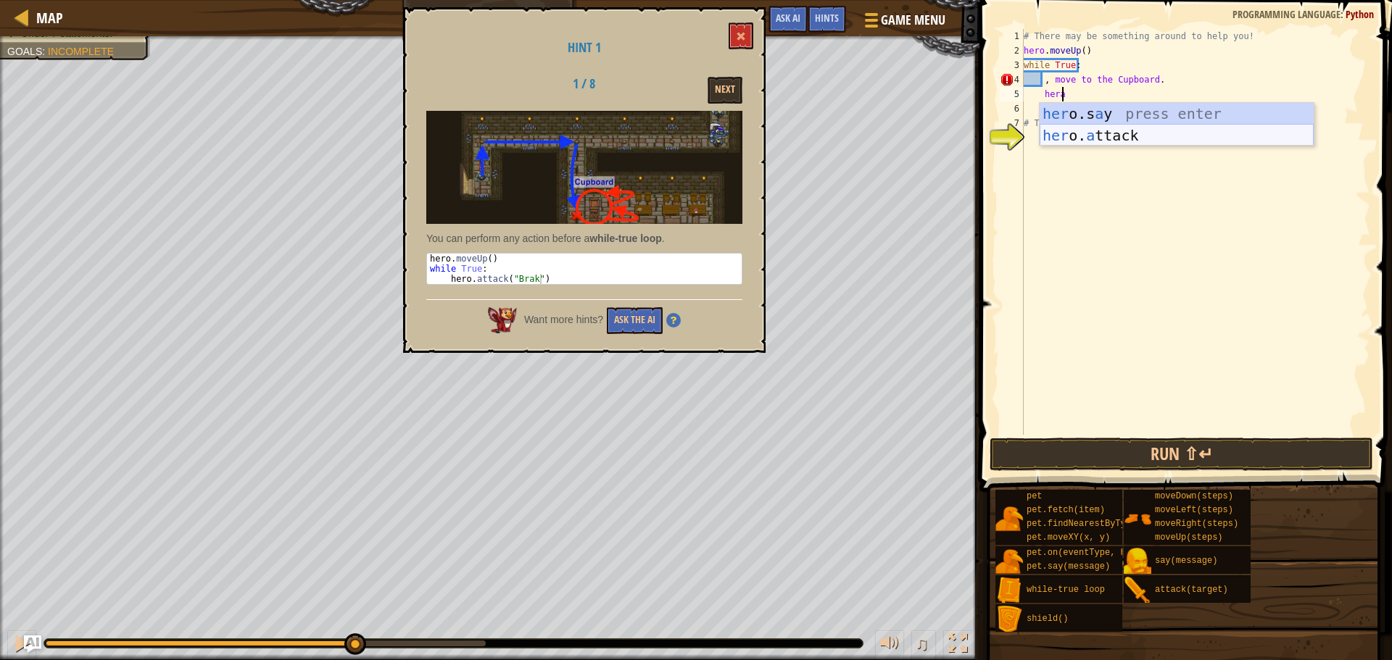
click at [1111, 138] on div "her o.s a y press enter her o. a ttack press enter" at bounding box center [1176, 146] width 274 height 87
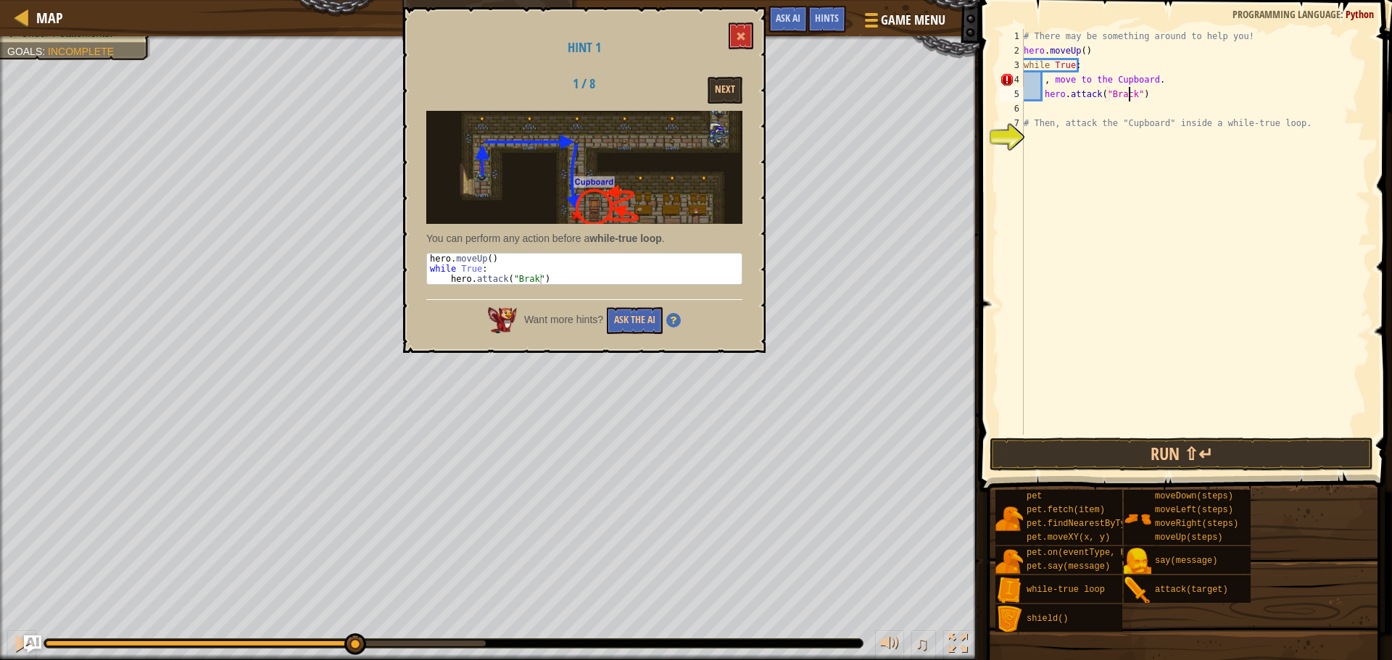
scroll to position [7, 9]
click at [1160, 462] on button "Run ⇧↵" at bounding box center [1180, 454] width 383 height 33
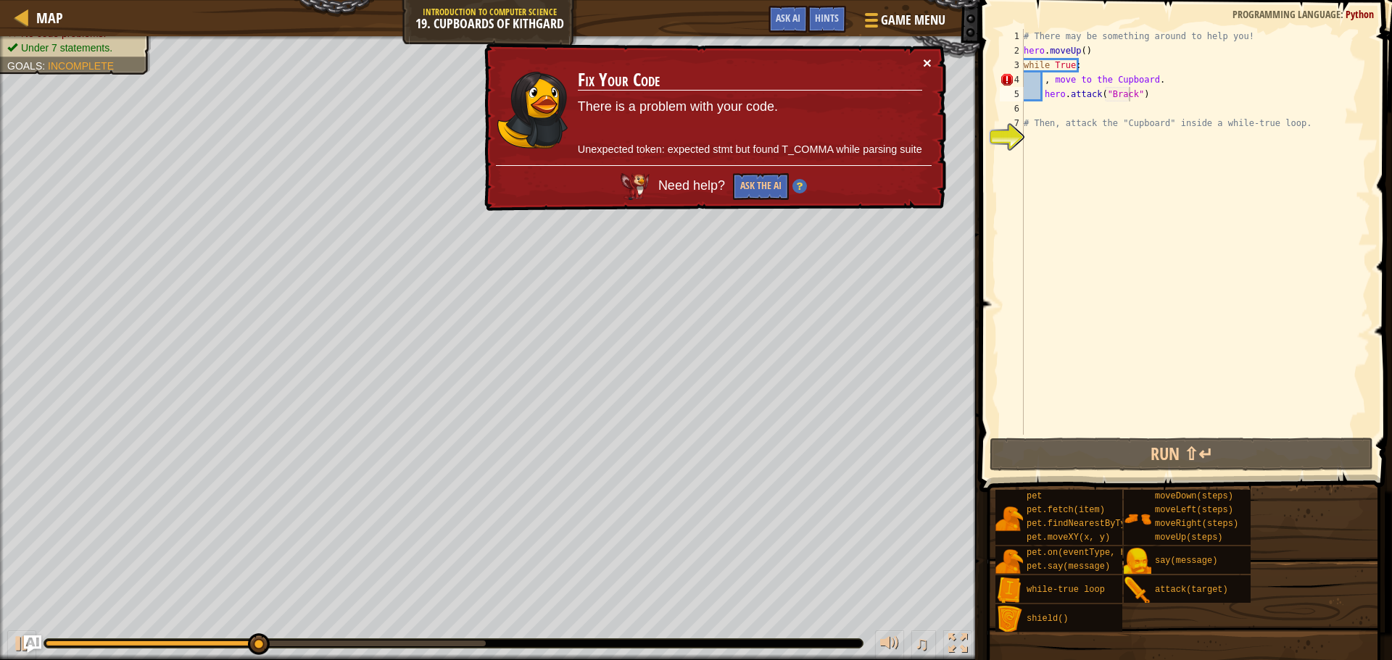
click at [924, 57] on button "×" at bounding box center [927, 62] width 9 height 15
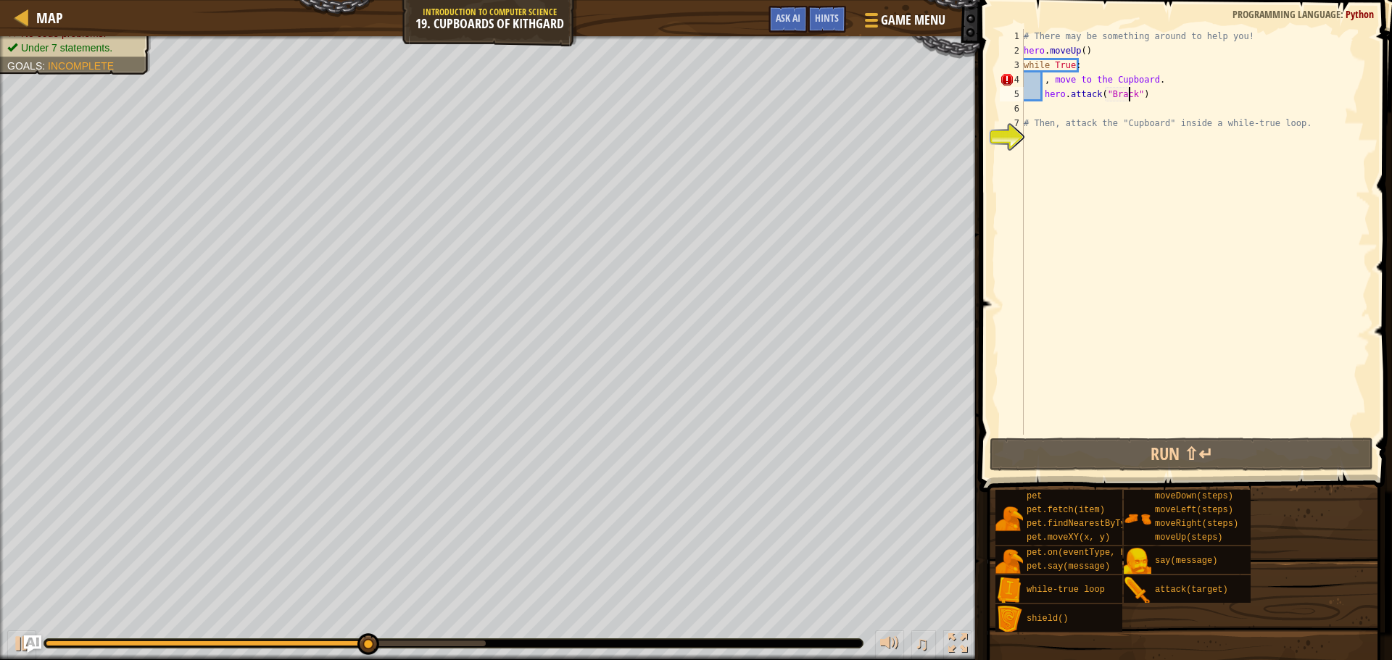
click at [1115, 94] on div "# There may be something around to help you! hero . moveUp ( ) while True : , m…" at bounding box center [1194, 246] width 349 height 435
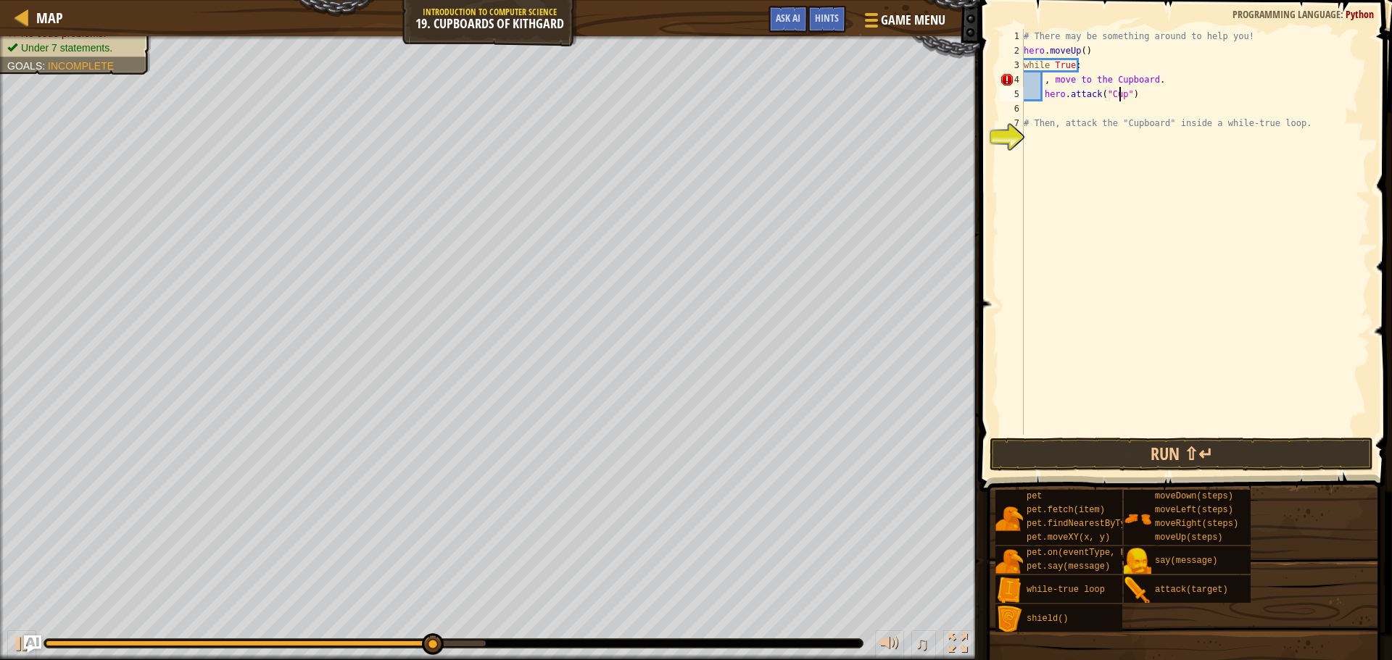
scroll to position [7, 8]
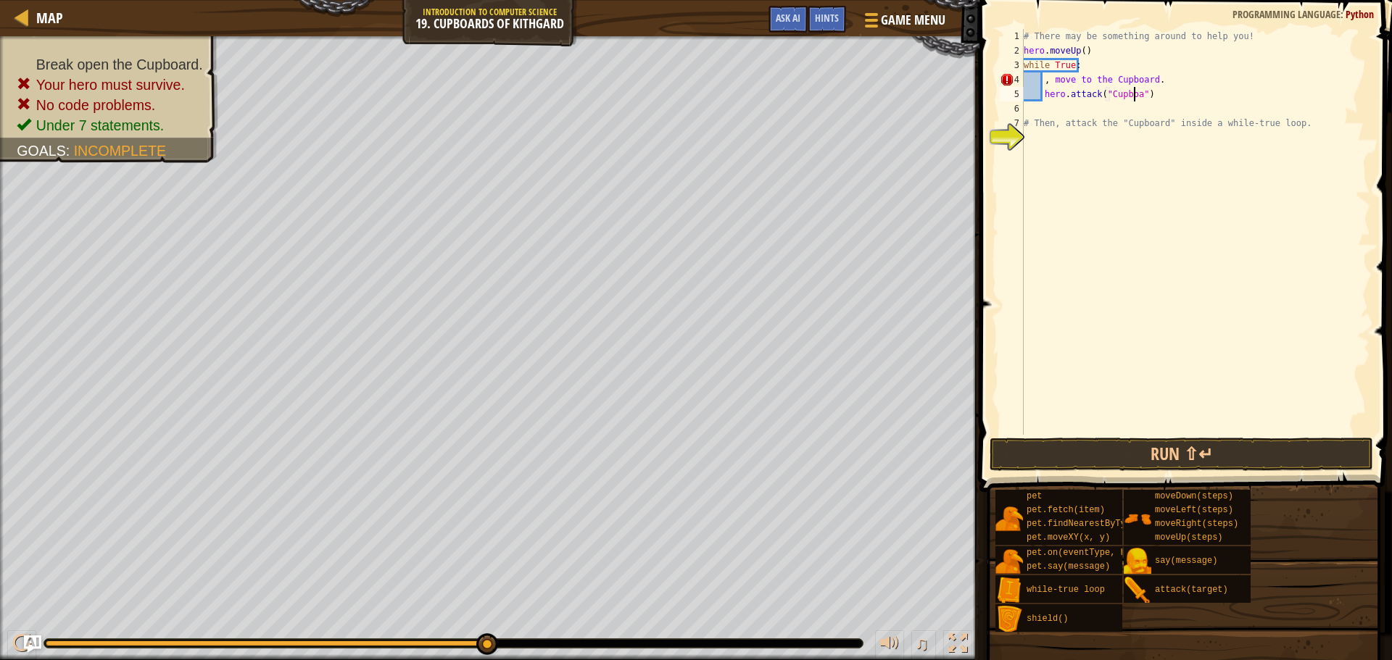
type textarea "hero.attack("Cupboard")"
drag, startPoint x: 1162, startPoint y: 80, endPoint x: 1044, endPoint y: 76, distance: 118.2
click at [1044, 76] on div "# There may be something around to help you! hero . moveUp ( ) while True : , m…" at bounding box center [1194, 246] width 349 height 435
type textarea ", move to the Cupboard."
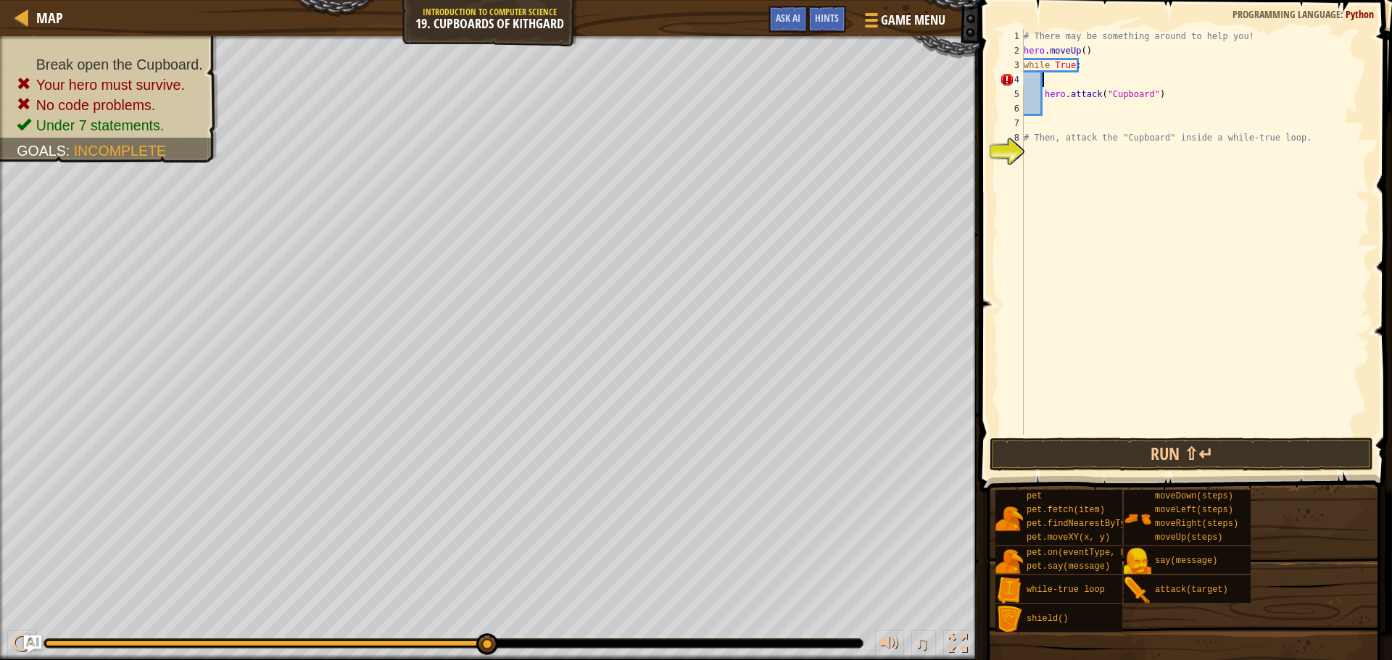
scroll to position [7, 0]
type textarea "while True:"
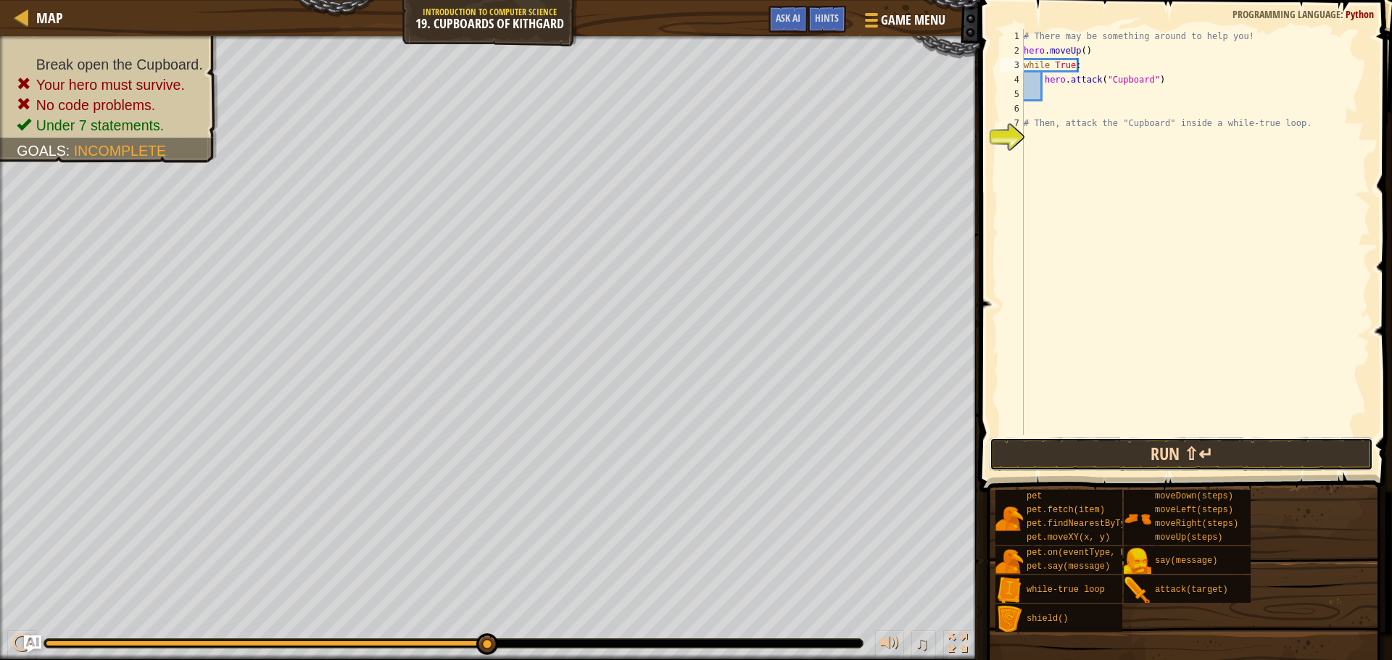
click at [1135, 446] on button "Run ⇧↵" at bounding box center [1180, 454] width 383 height 33
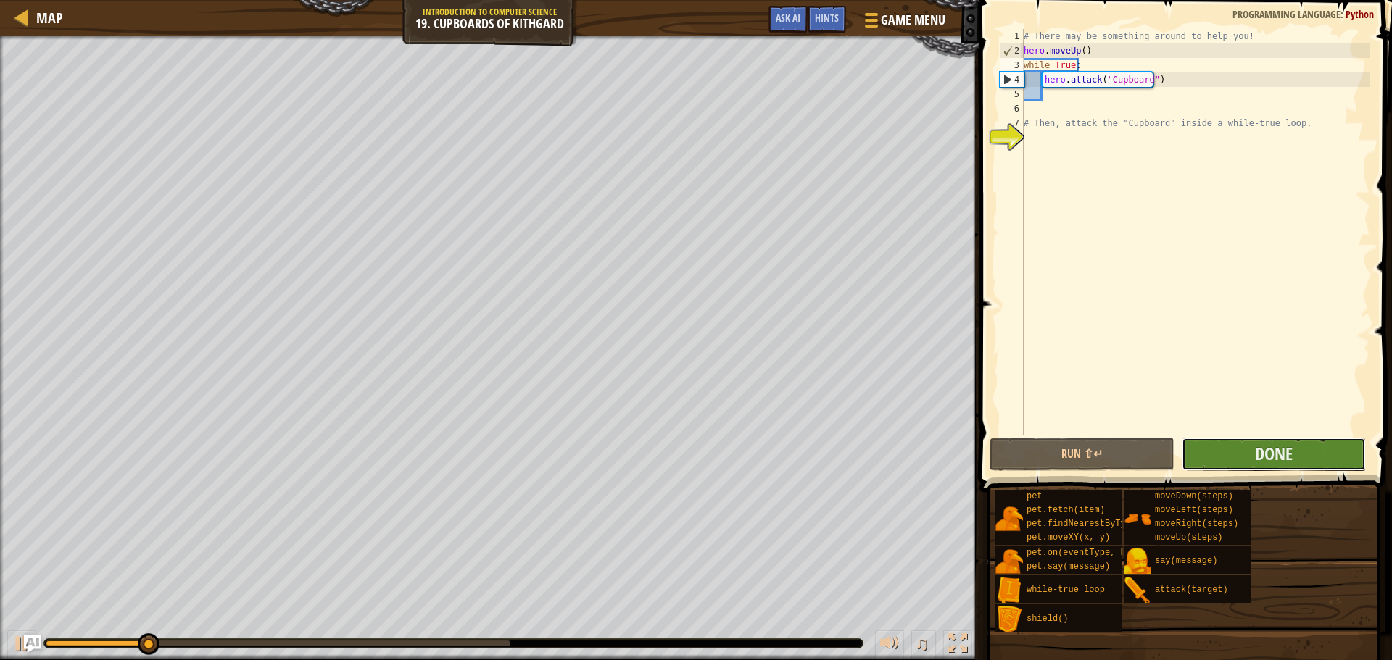
click at [1234, 455] on button "Done" at bounding box center [1273, 454] width 184 height 33
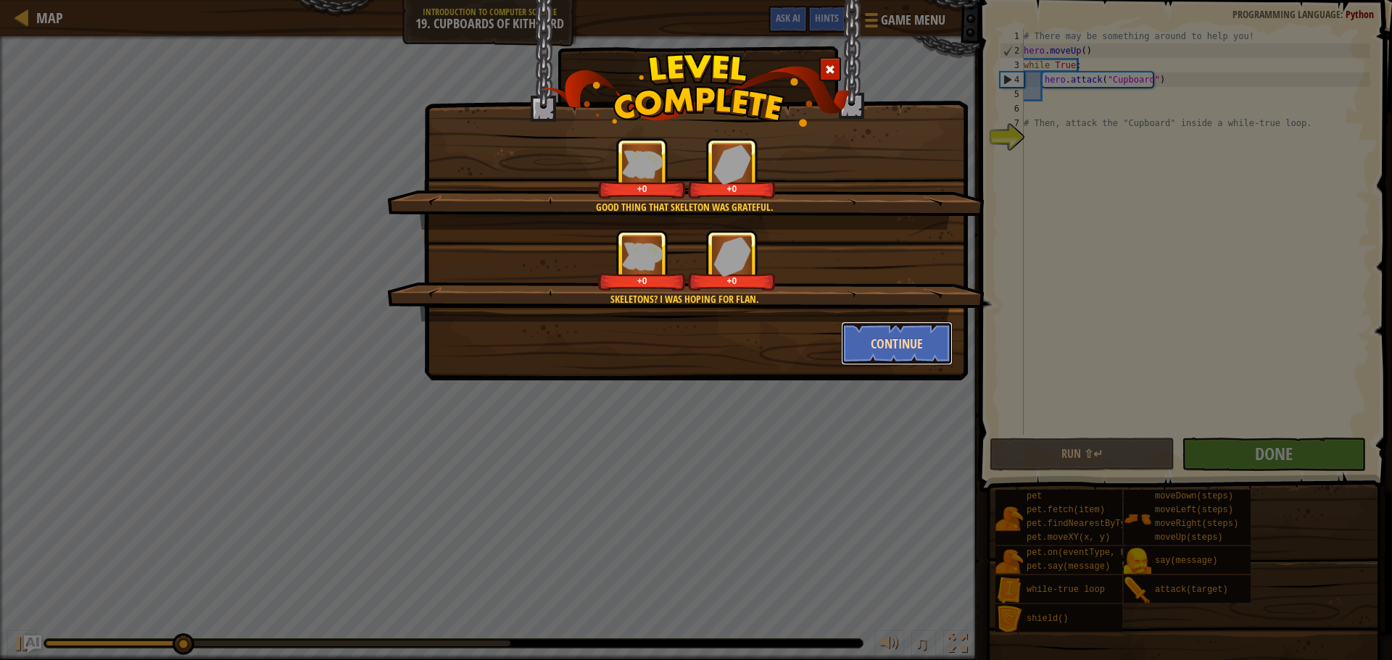
click at [846, 336] on button "Continue" at bounding box center [897, 343] width 112 height 43
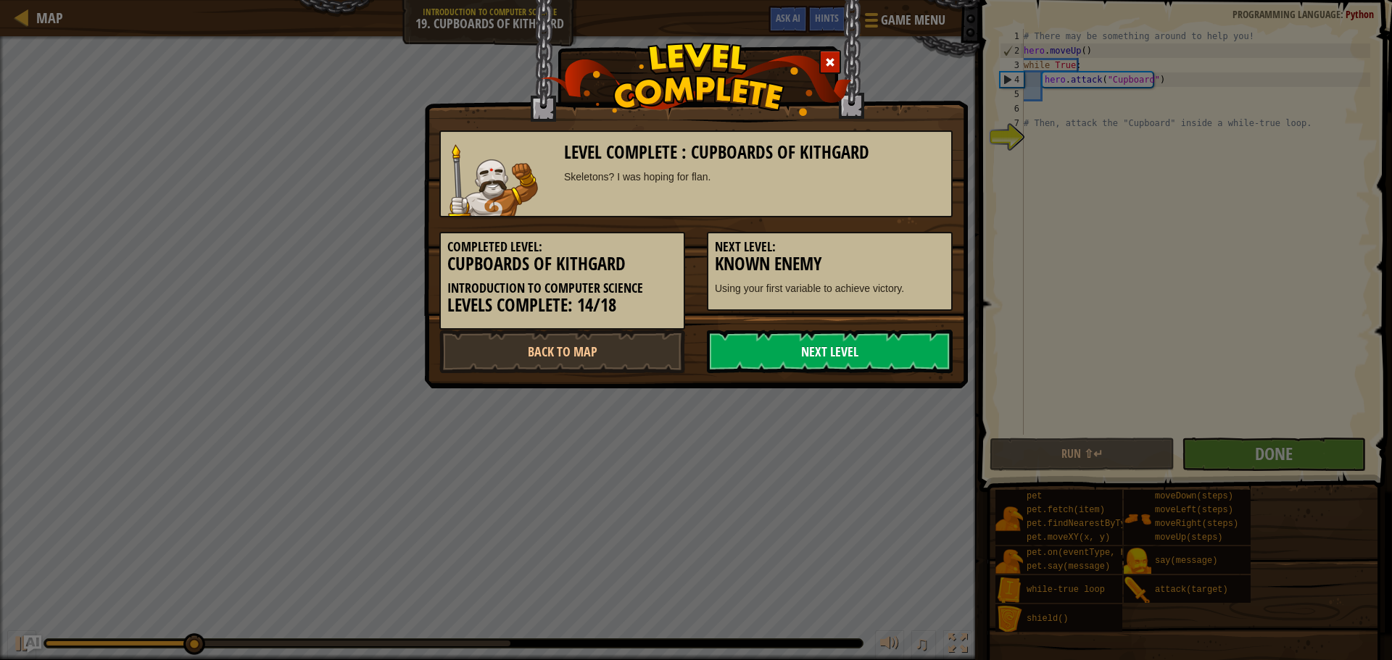
click at [848, 337] on link "Next Level" at bounding box center [830, 351] width 246 height 43
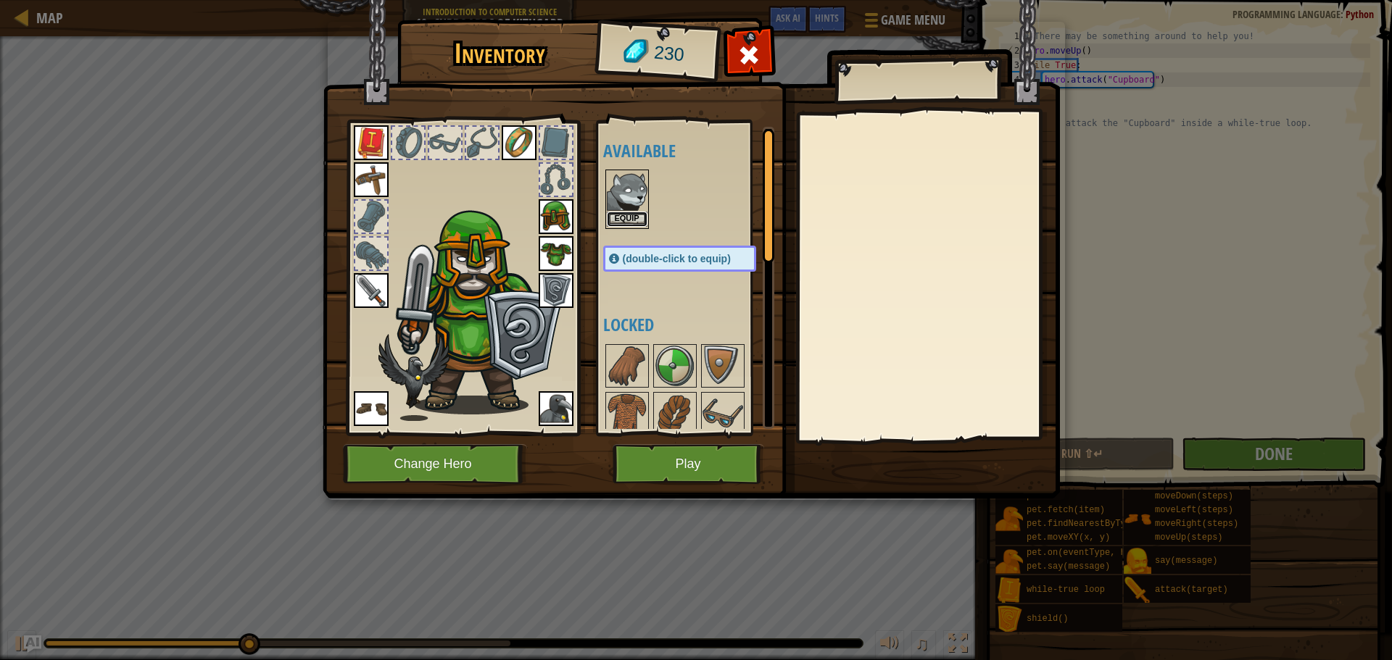
click at [633, 223] on button "Equip" at bounding box center [627, 219] width 41 height 15
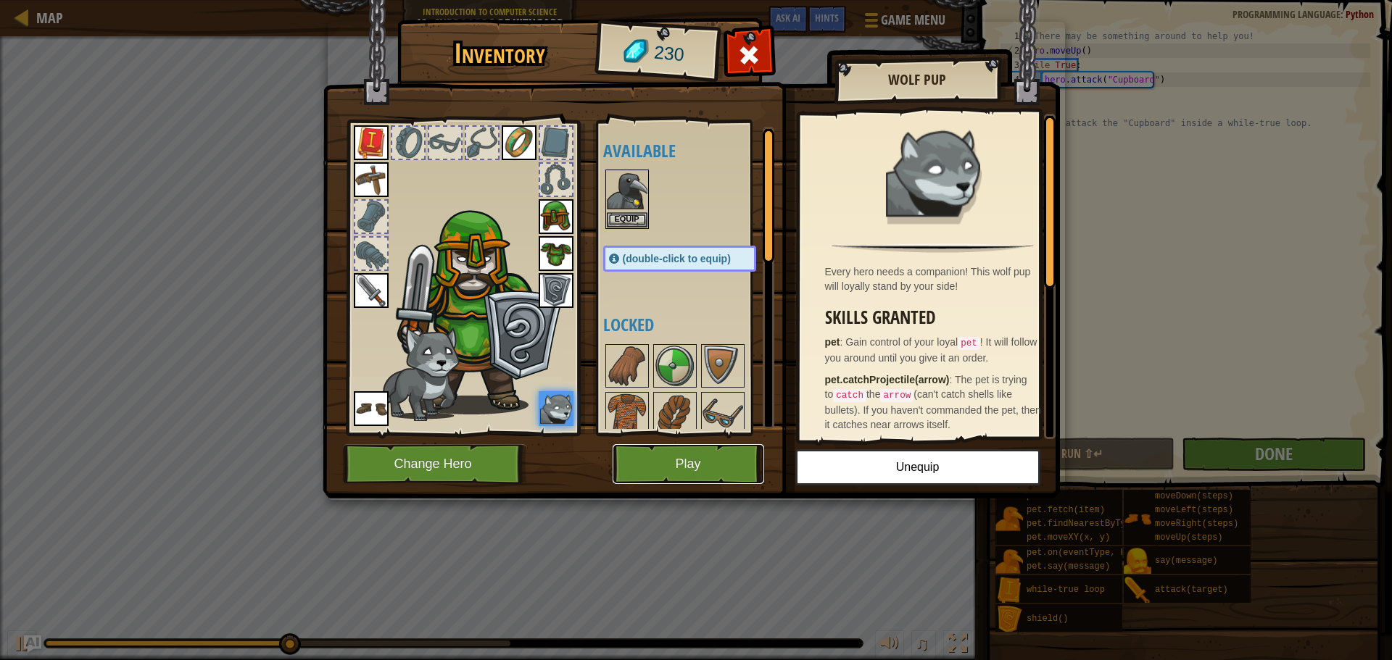
click at [695, 449] on button "Play" at bounding box center [687, 464] width 151 height 40
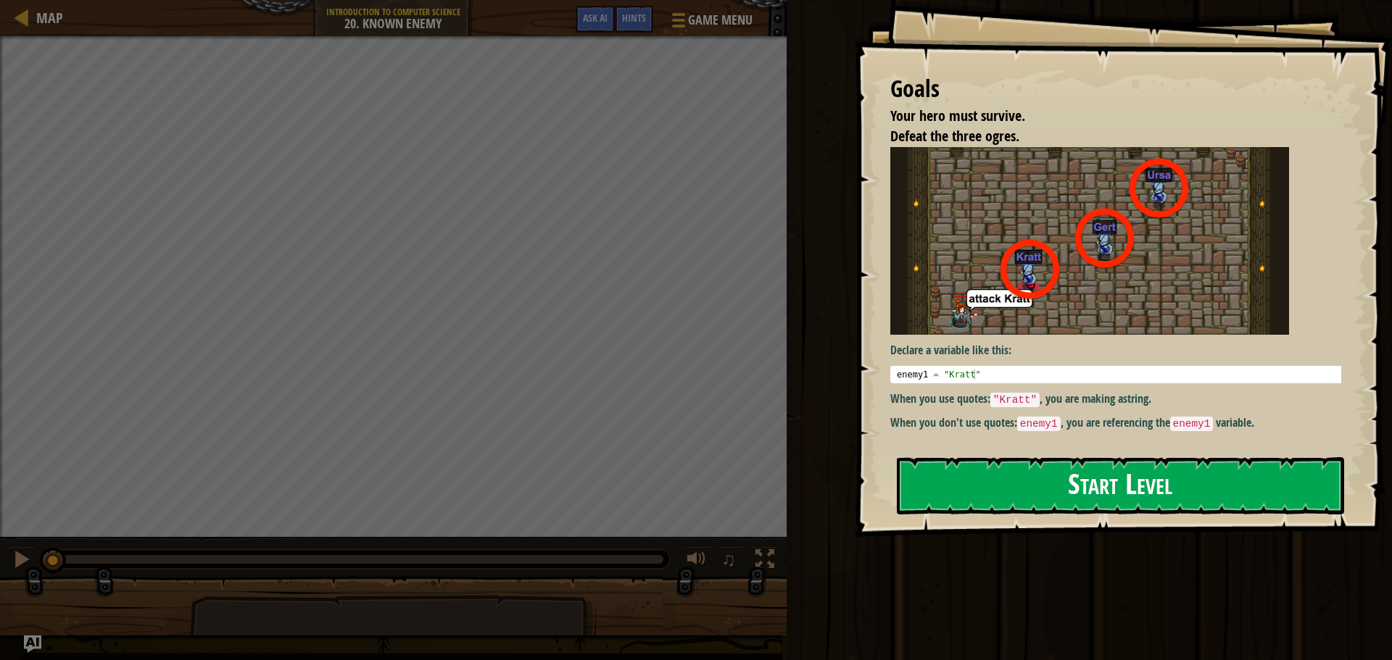
click at [1021, 476] on button "Start Level" at bounding box center [1120, 485] width 447 height 57
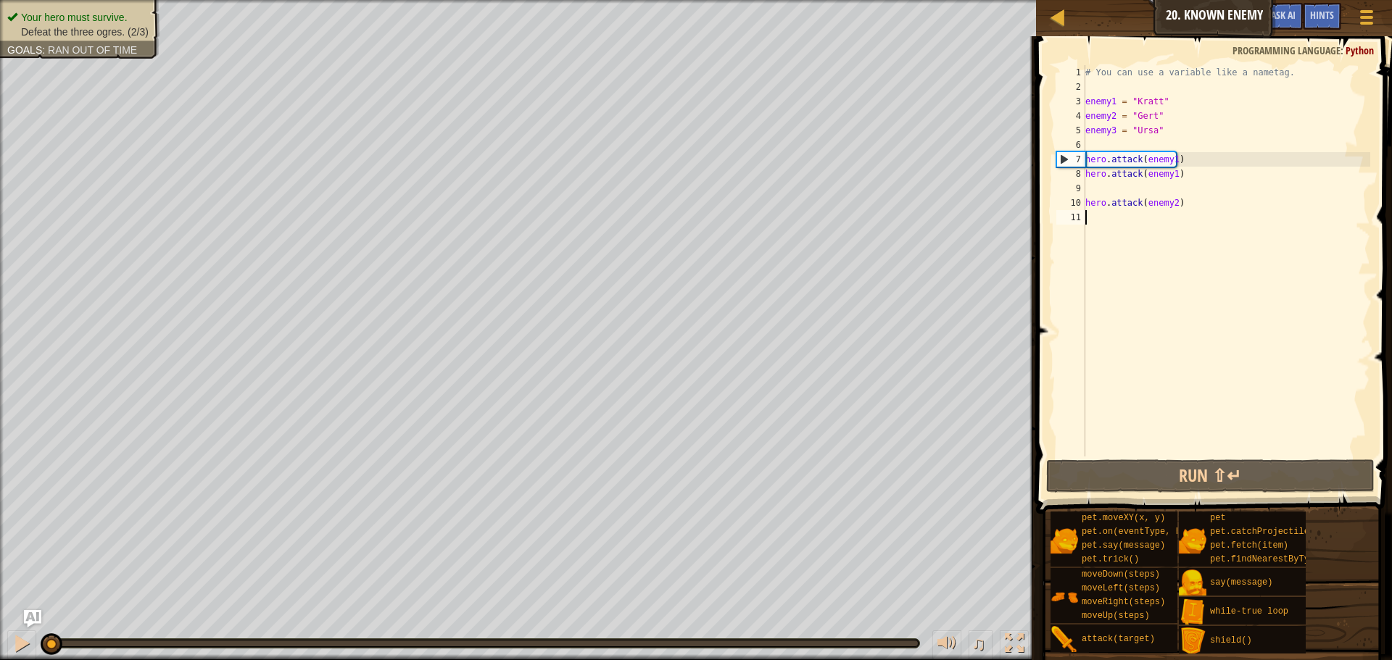
click at [1154, 165] on div "# You can use a variable like a nametag. enemy1 = "[PERSON_NAME]" enemy2 = "[PE…" at bounding box center [1226, 275] width 288 height 420
type textarea "hero.attack(enemy1)"
click at [1154, 165] on div "# You can use a variable like a nametag. enemy1 = "[PERSON_NAME]" enemy2 = "[PE…" at bounding box center [1226, 275] width 288 height 420
drag, startPoint x: 1132, startPoint y: 259, endPoint x: 1129, endPoint y: 266, distance: 7.8
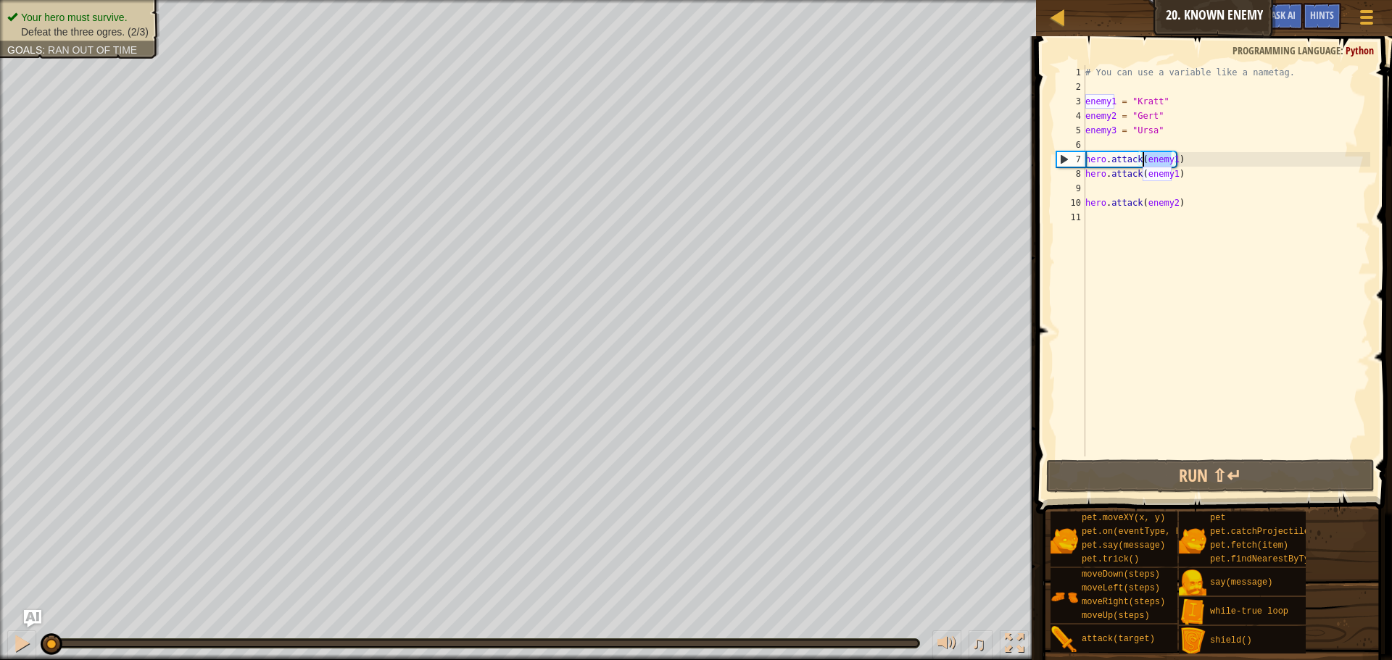
click at [1131, 259] on div "# You can use a variable like a nametag. enemy1 = "[PERSON_NAME]" enemy2 = "[PE…" at bounding box center [1226, 275] width 288 height 420
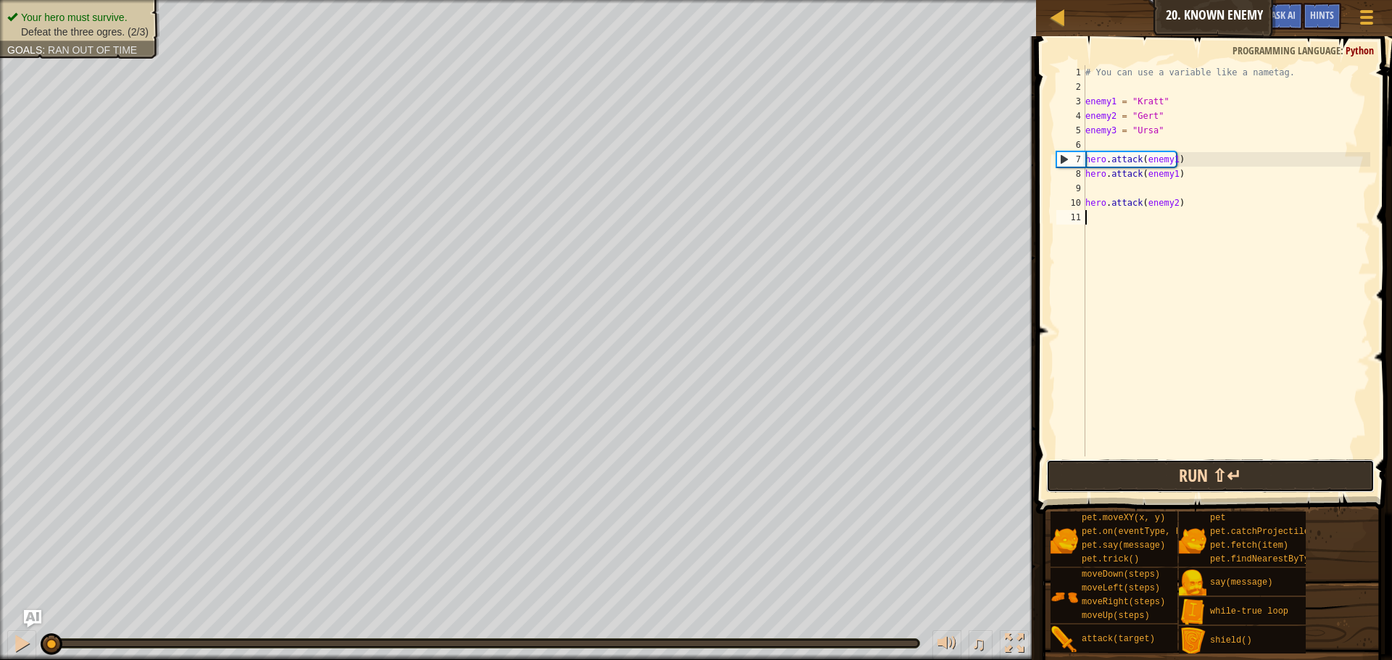
click at [1135, 470] on button "Run ⇧↵" at bounding box center [1210, 476] width 328 height 33
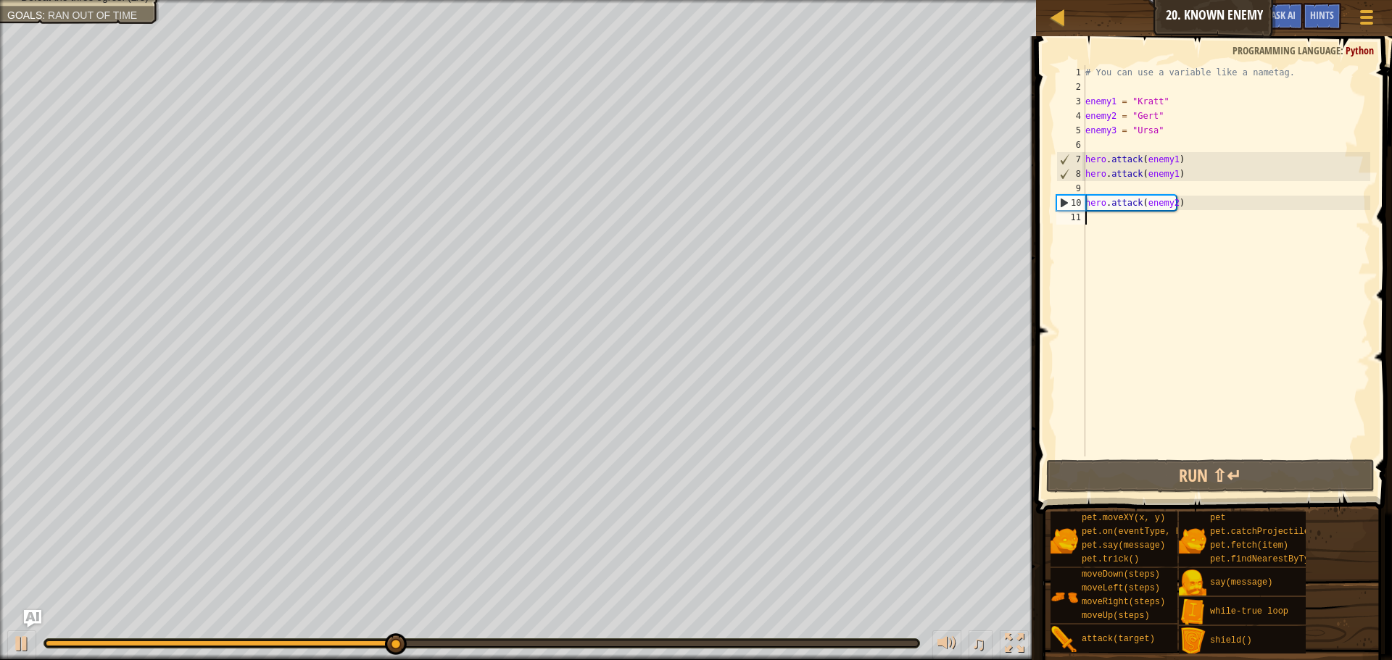
click at [1169, 223] on div "# You can use a variable like a nametag. enemy1 = "[PERSON_NAME]" enemy2 = "[PE…" at bounding box center [1226, 275] width 288 height 420
drag, startPoint x: 1186, startPoint y: 199, endPoint x: 1078, endPoint y: 206, distance: 108.2
click at [1078, 206] on div "1 2 3 4 5 6 7 8 9 10 11 # You can use a variable like a nametag. enemy1 = "[PER…" at bounding box center [1211, 260] width 317 height 391
type textarea "hero.attack(enemy2)"
click at [1102, 222] on div "# You can use a variable like a nametag. enemy1 = "[PERSON_NAME]" enemy2 = "[PE…" at bounding box center [1226, 275] width 288 height 420
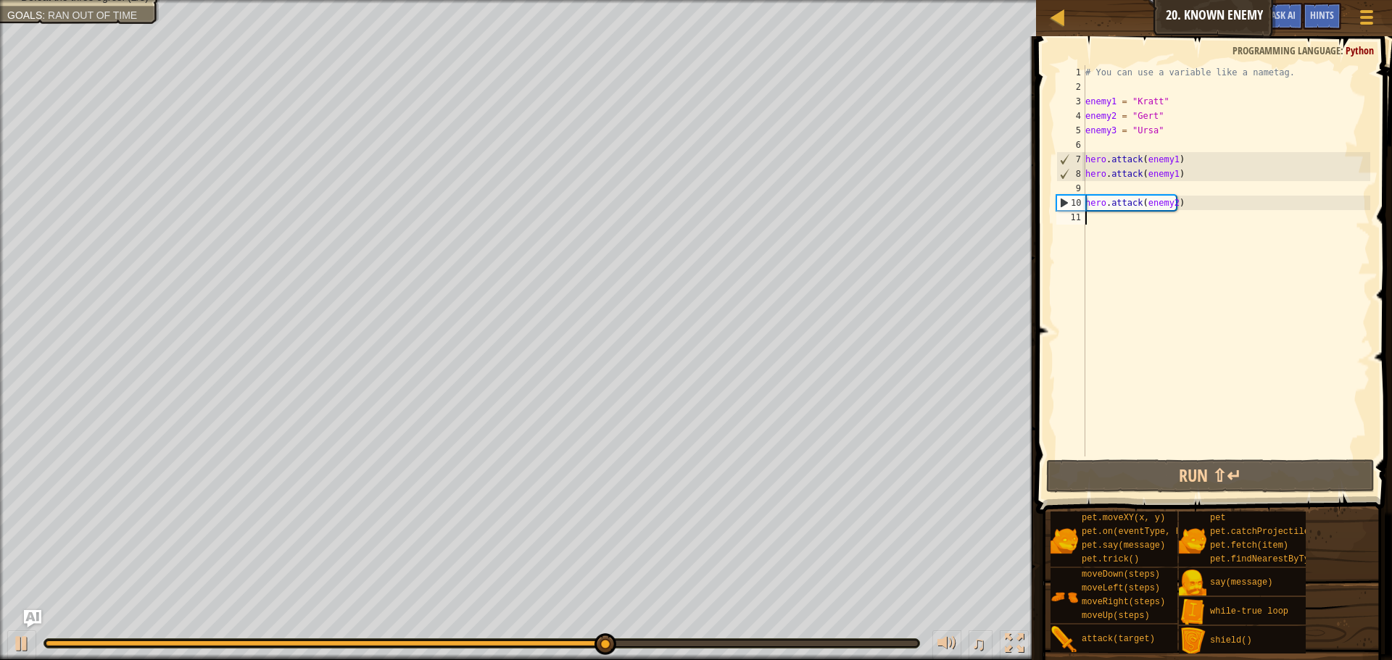
paste textarea "hero.attack(enemy2)"
type textarea "hero.attack(enemy2)"
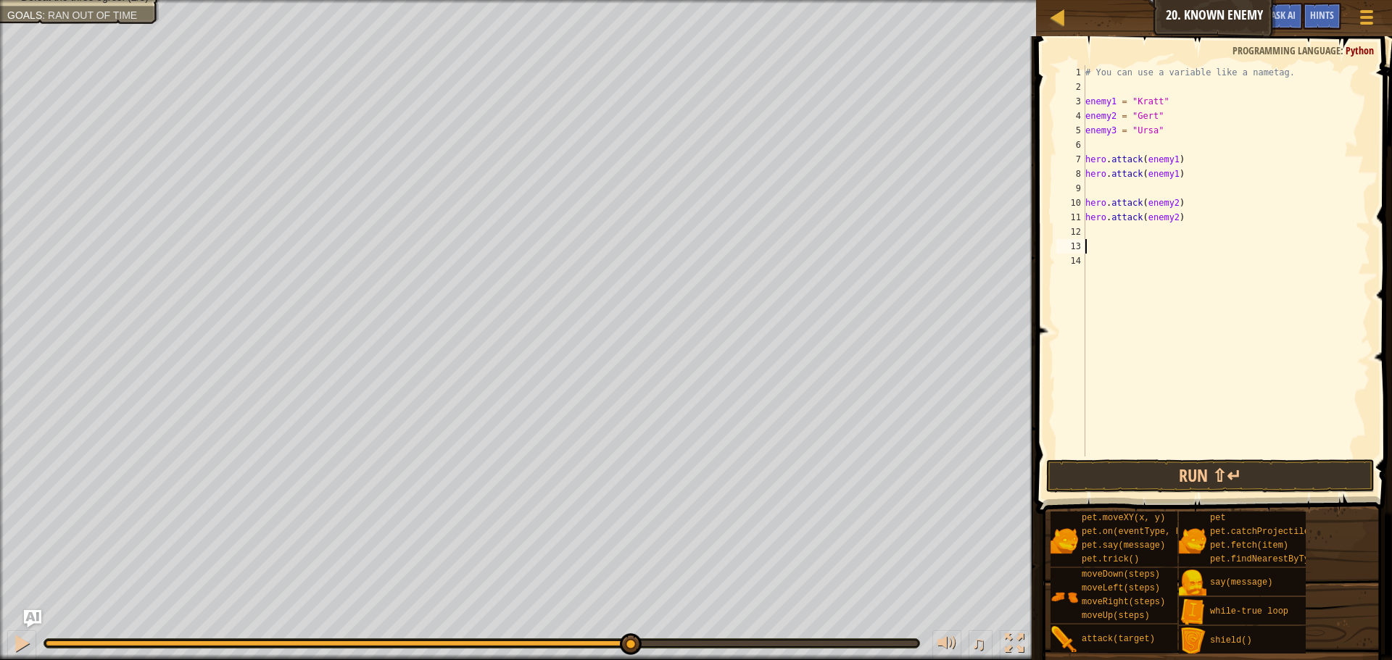
paste textarea "hero.attack(enemy2)"
type textarea "hero.attack(enemy2)"
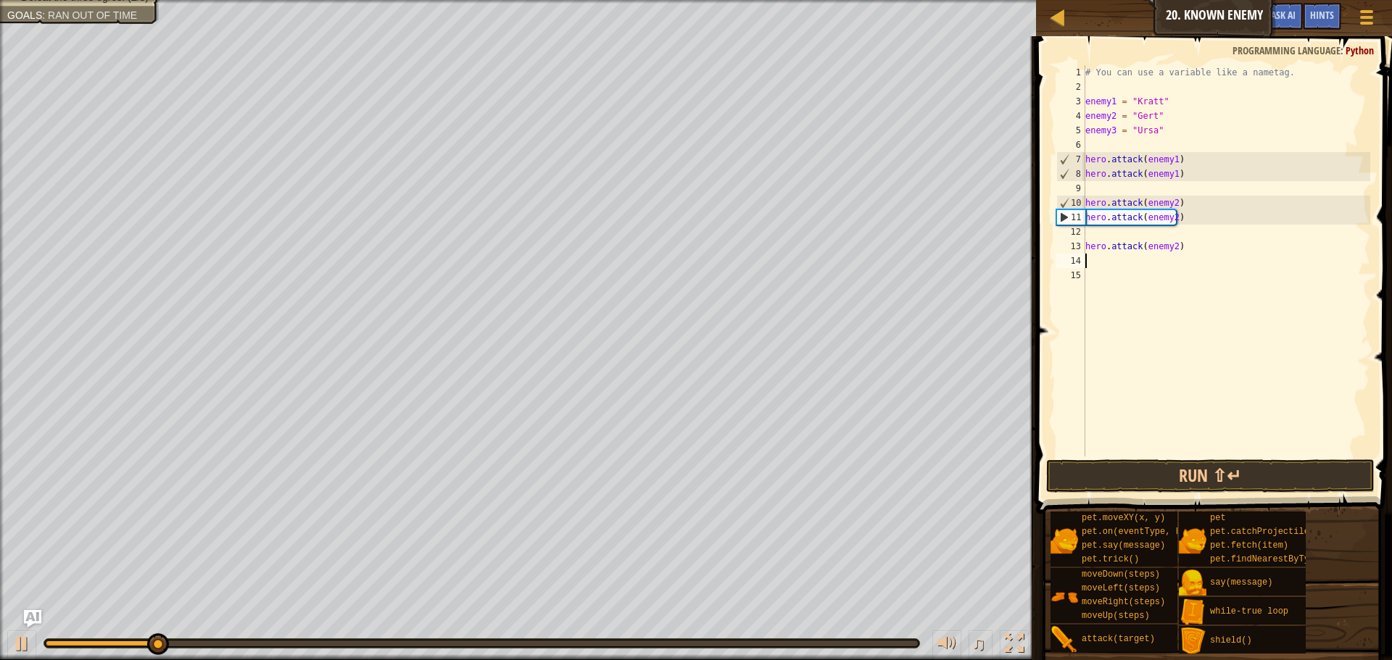
paste textarea "hero.attack(enemy2)"
click at [1151, 247] on div "# You can use a variable like a nametag. enemy1 = "[PERSON_NAME]" enemy2 = "[PE…" at bounding box center [1226, 275] width 288 height 420
click at [1171, 246] on div "# You can use a variable like a nametag. enemy1 = "[PERSON_NAME]" enemy2 = "[PE…" at bounding box center [1226, 260] width 288 height 391
click at [1171, 246] on div "# You can use a variable like a nametag. enemy1 = "[PERSON_NAME]" enemy2 = "[PE…" at bounding box center [1226, 275] width 288 height 420
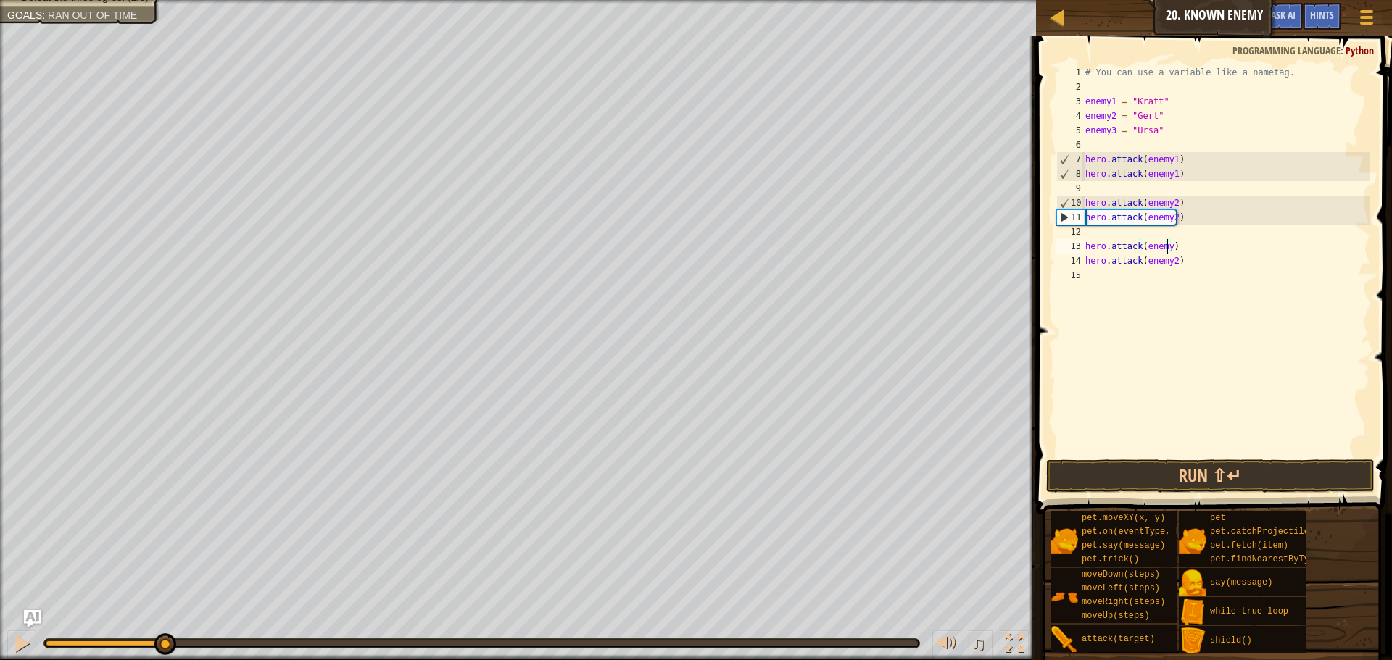
scroll to position [7, 7]
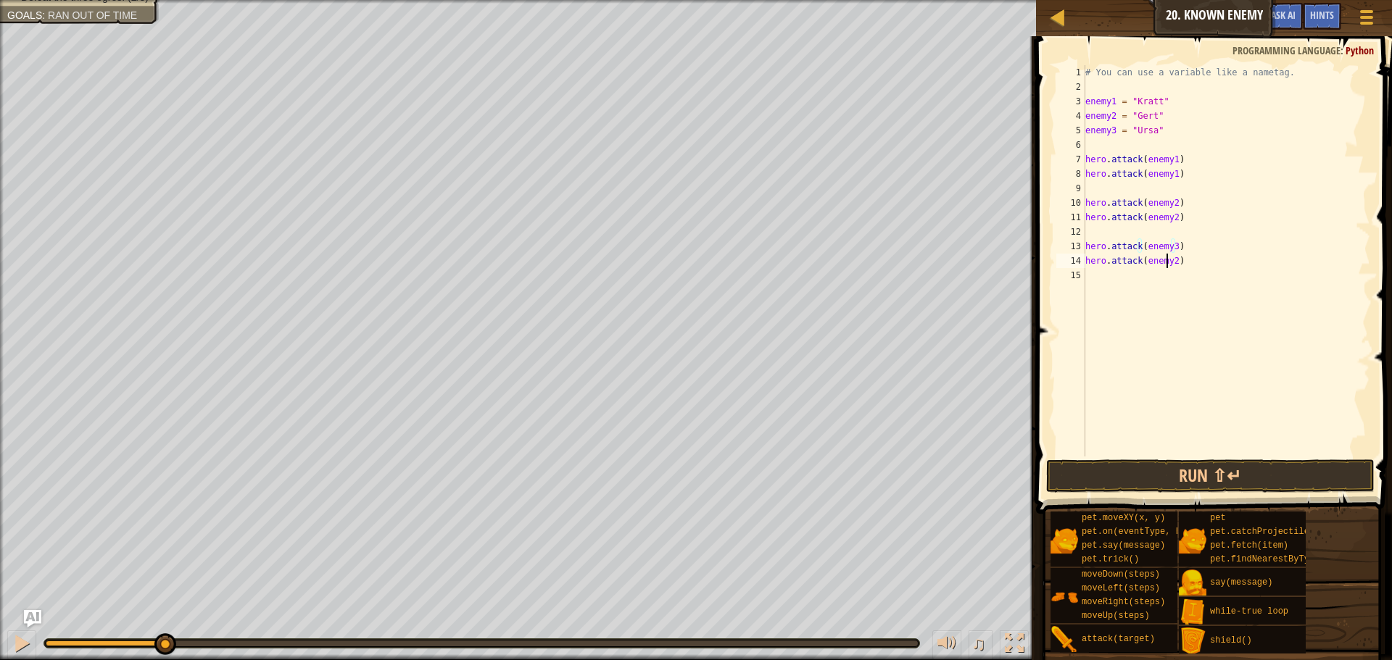
click at [1167, 262] on div "# You can use a variable like a nametag. enemy1 = "[PERSON_NAME]" enemy2 = "[PE…" at bounding box center [1226, 275] width 288 height 420
click at [1171, 262] on div "# You can use a variable like a nametag. enemy1 = "[PERSON_NAME]" enemy2 = "[PE…" at bounding box center [1226, 275] width 288 height 420
type textarea "hero.attack(enemy3)"
click at [1226, 470] on button "Run ⇧↵" at bounding box center [1210, 476] width 328 height 33
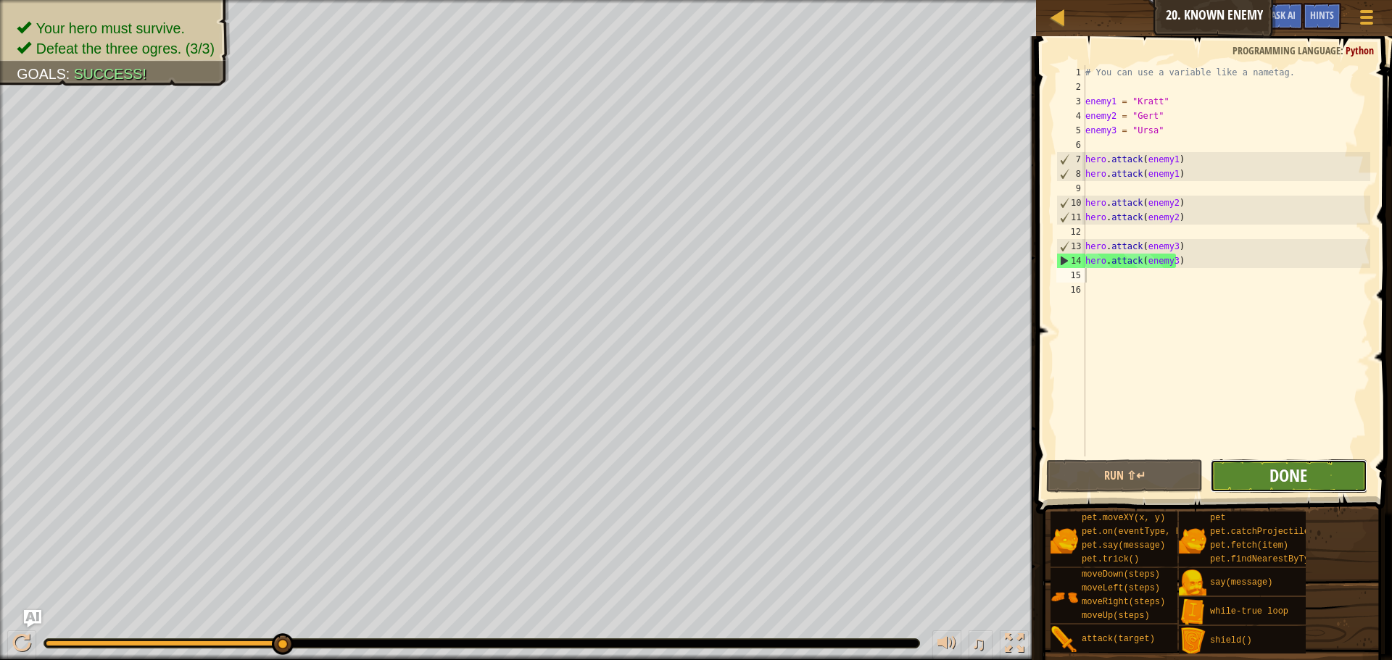
click at [1287, 473] on span "Done" at bounding box center [1288, 475] width 38 height 23
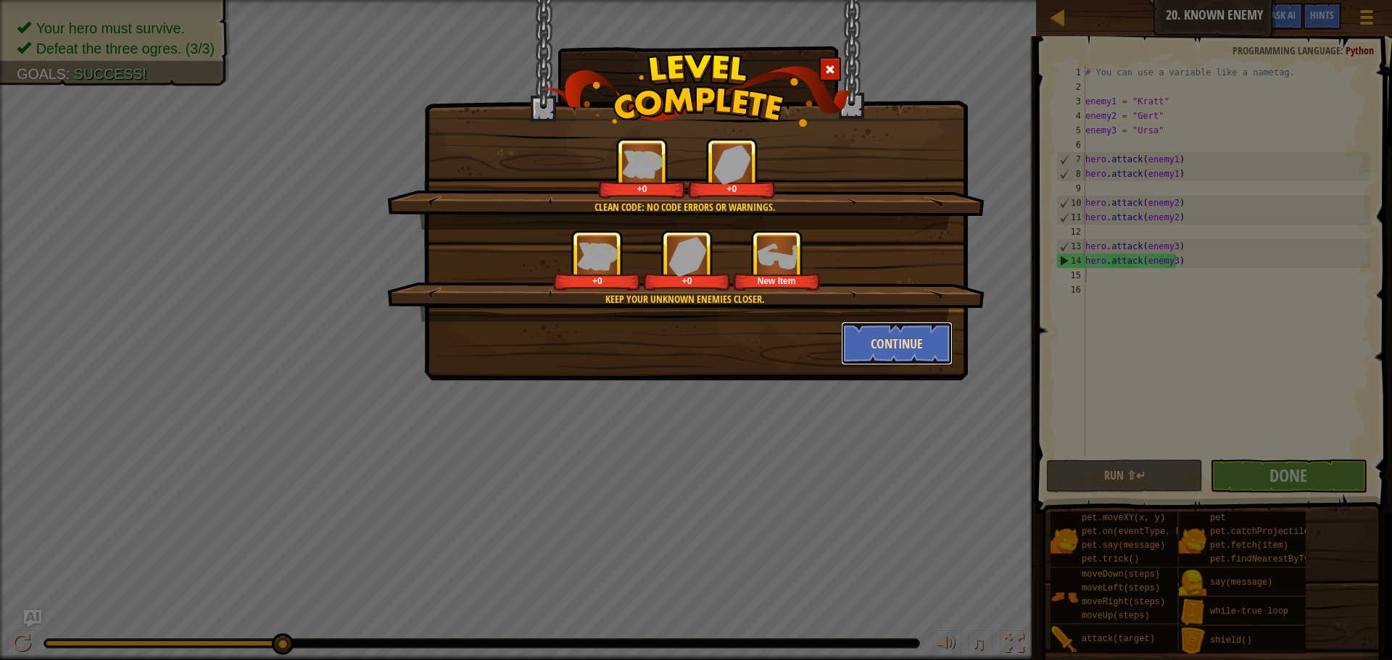
click at [865, 333] on button "Continue" at bounding box center [897, 343] width 112 height 43
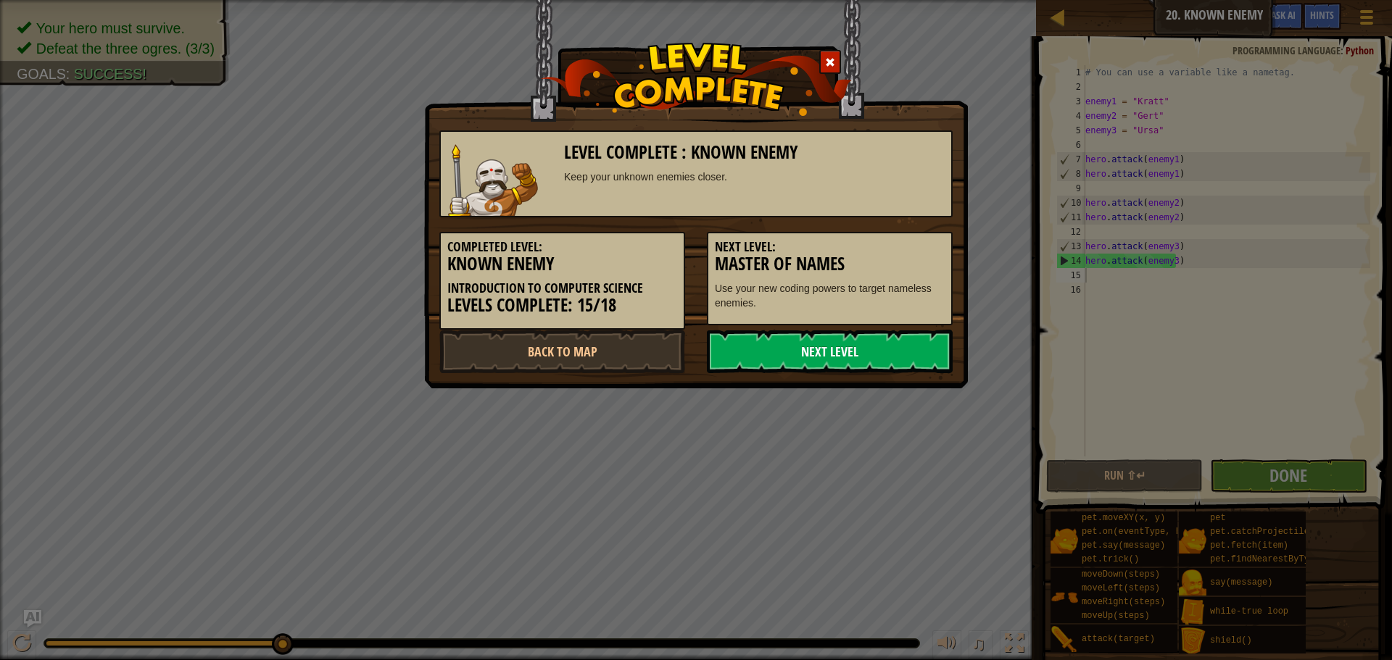
click at [797, 345] on link "Next Level" at bounding box center [830, 351] width 246 height 43
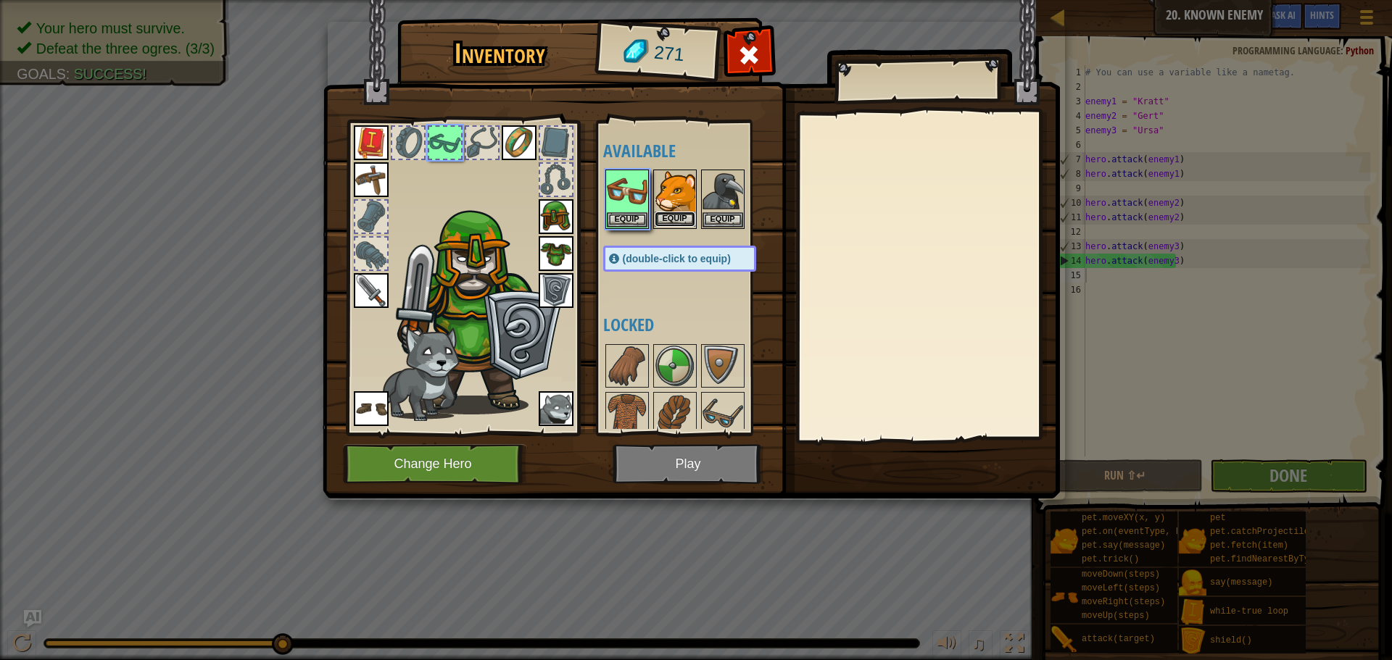
click at [675, 216] on button "Equip" at bounding box center [674, 219] width 41 height 15
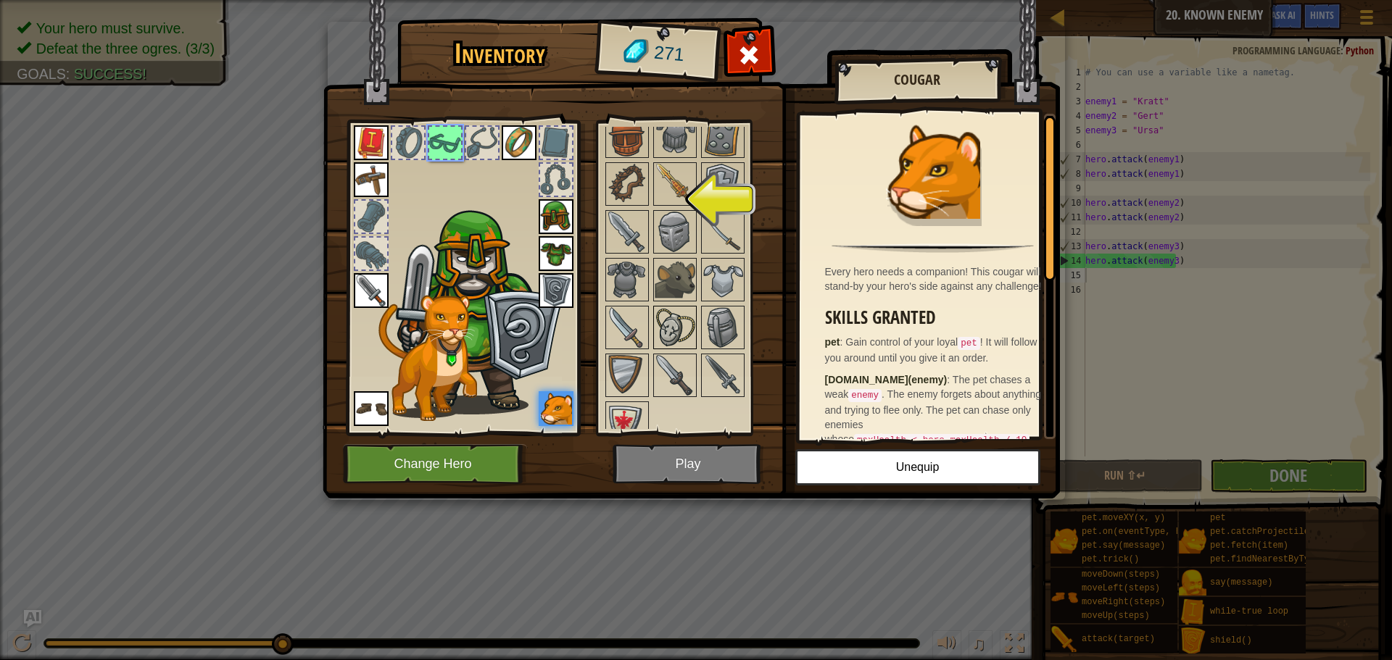
scroll to position [391, 0]
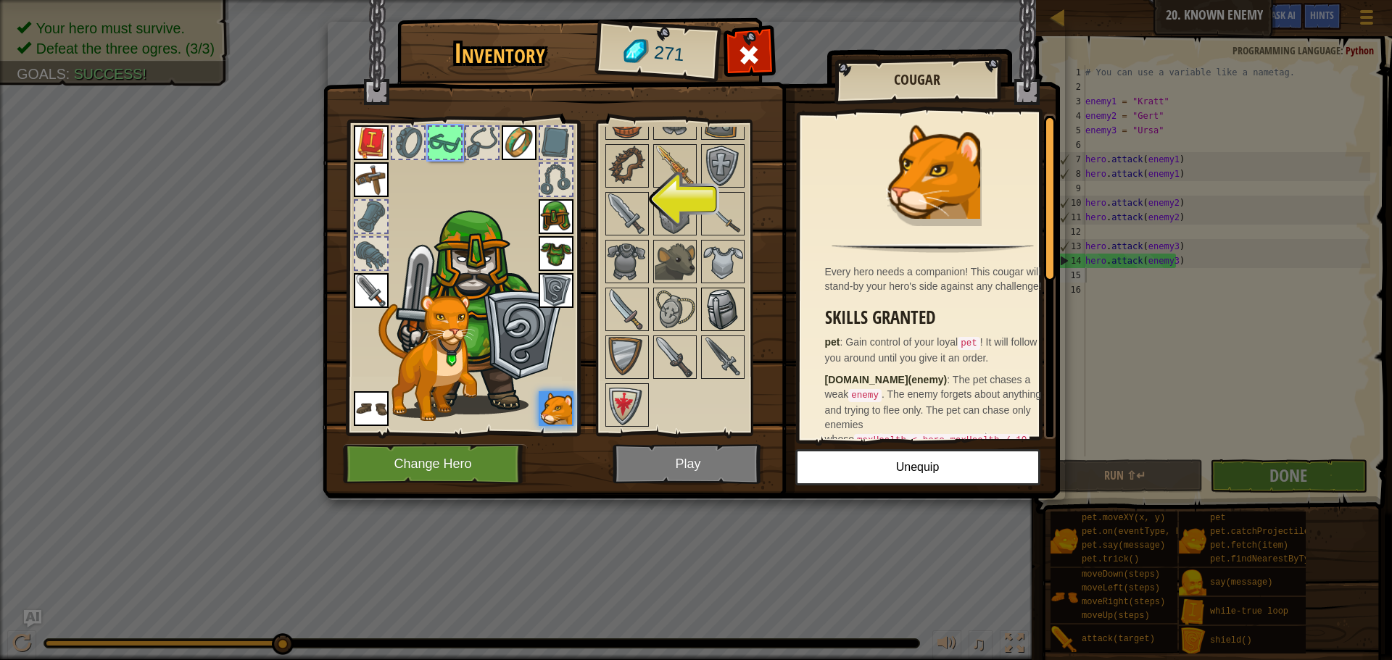
click at [716, 317] on img at bounding box center [722, 309] width 41 height 41
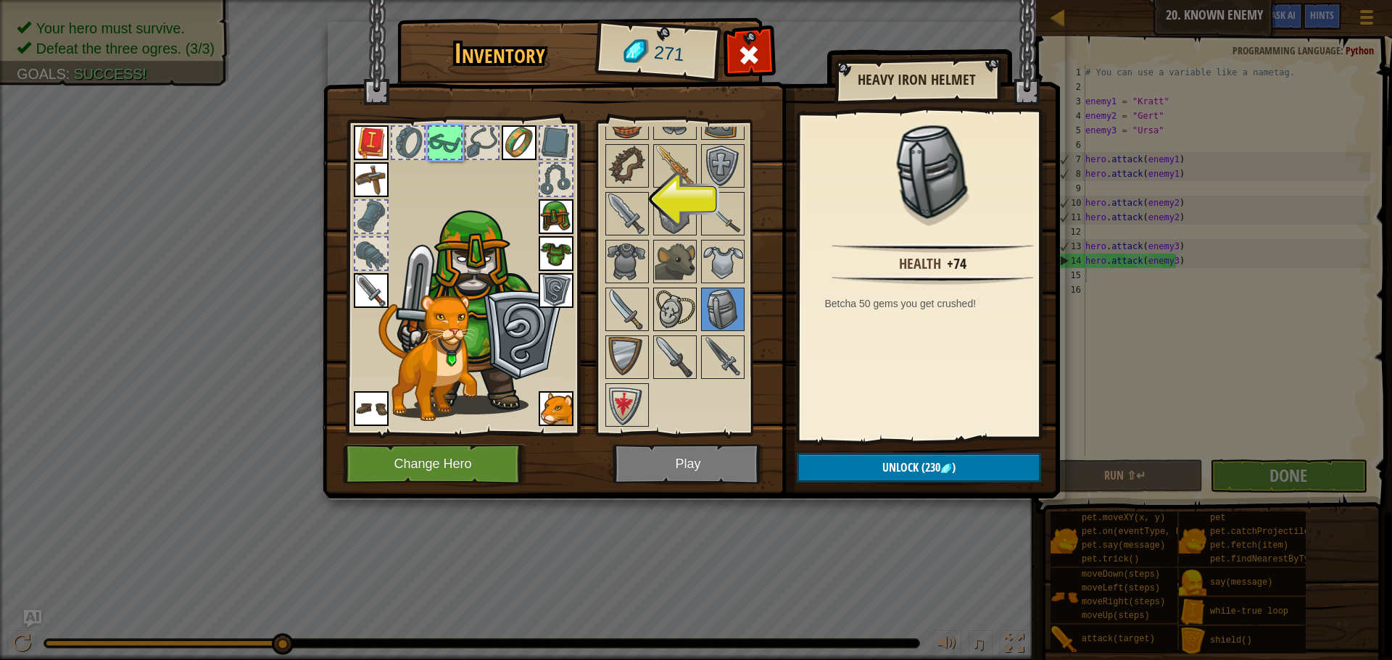
click at [690, 299] on img at bounding box center [674, 309] width 41 height 41
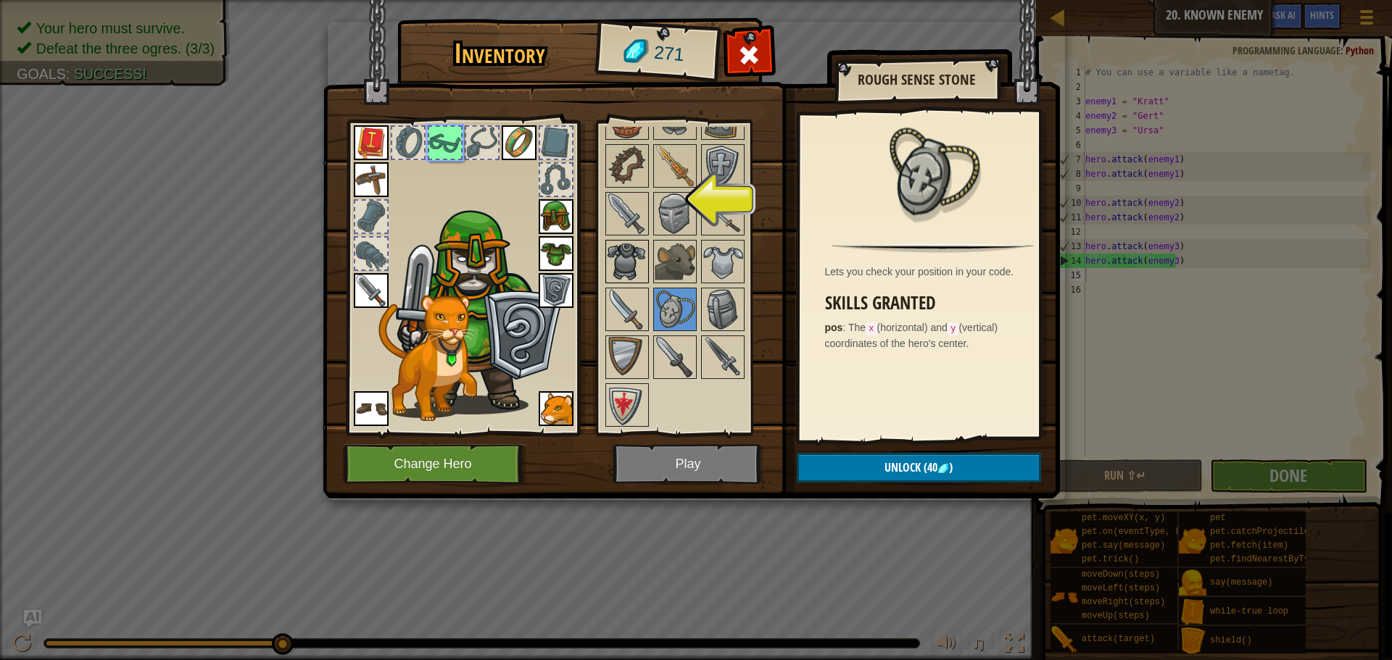
click at [628, 257] on img at bounding box center [627, 261] width 41 height 41
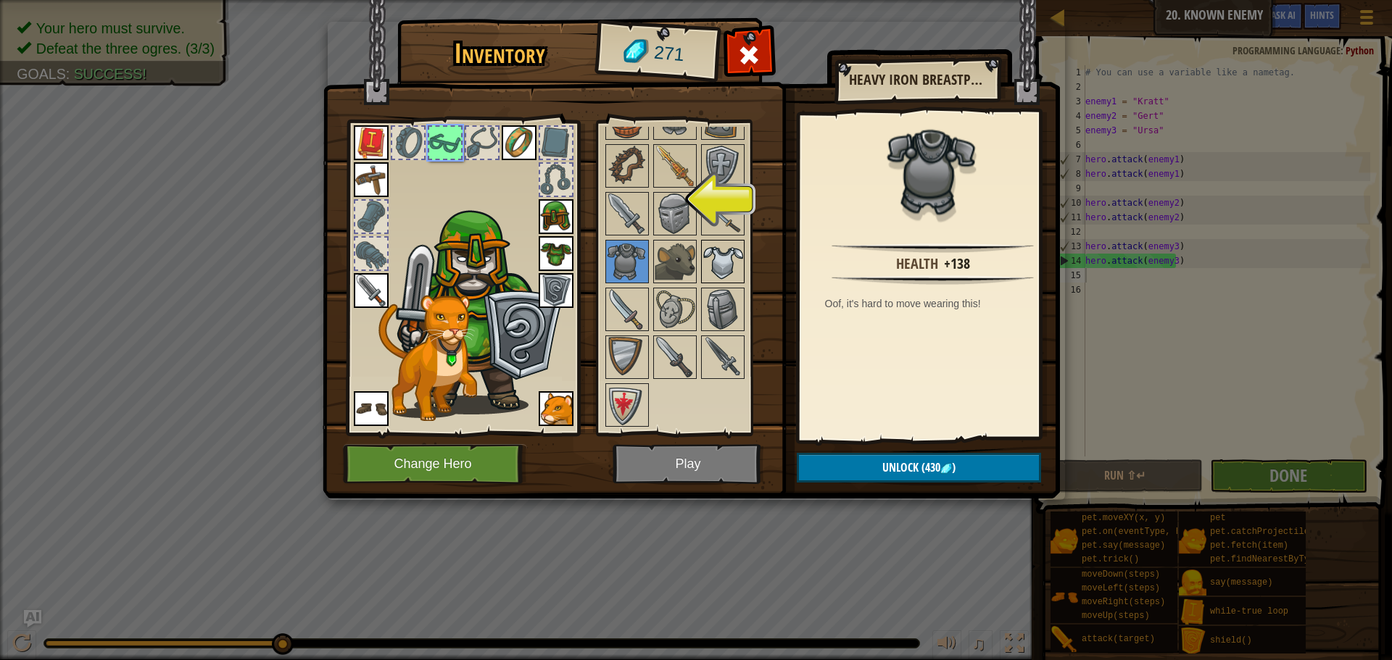
click at [710, 266] on img at bounding box center [722, 261] width 41 height 41
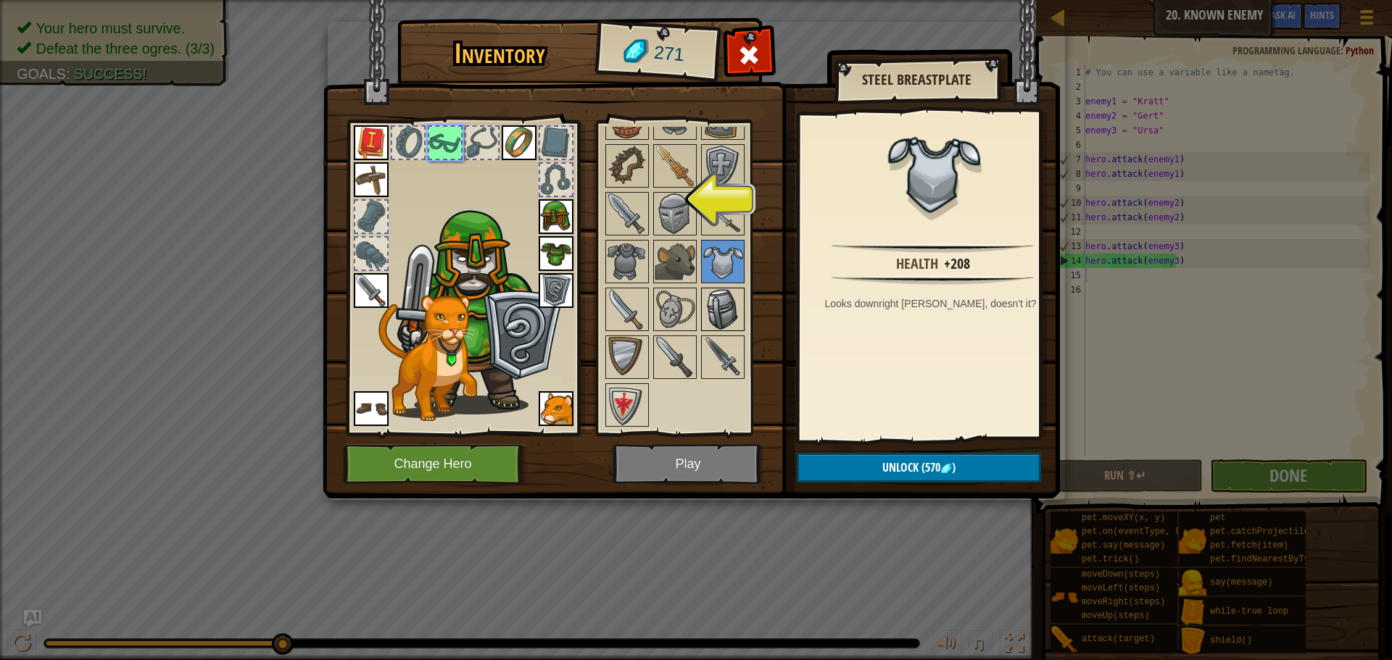
click at [711, 294] on img at bounding box center [722, 309] width 41 height 41
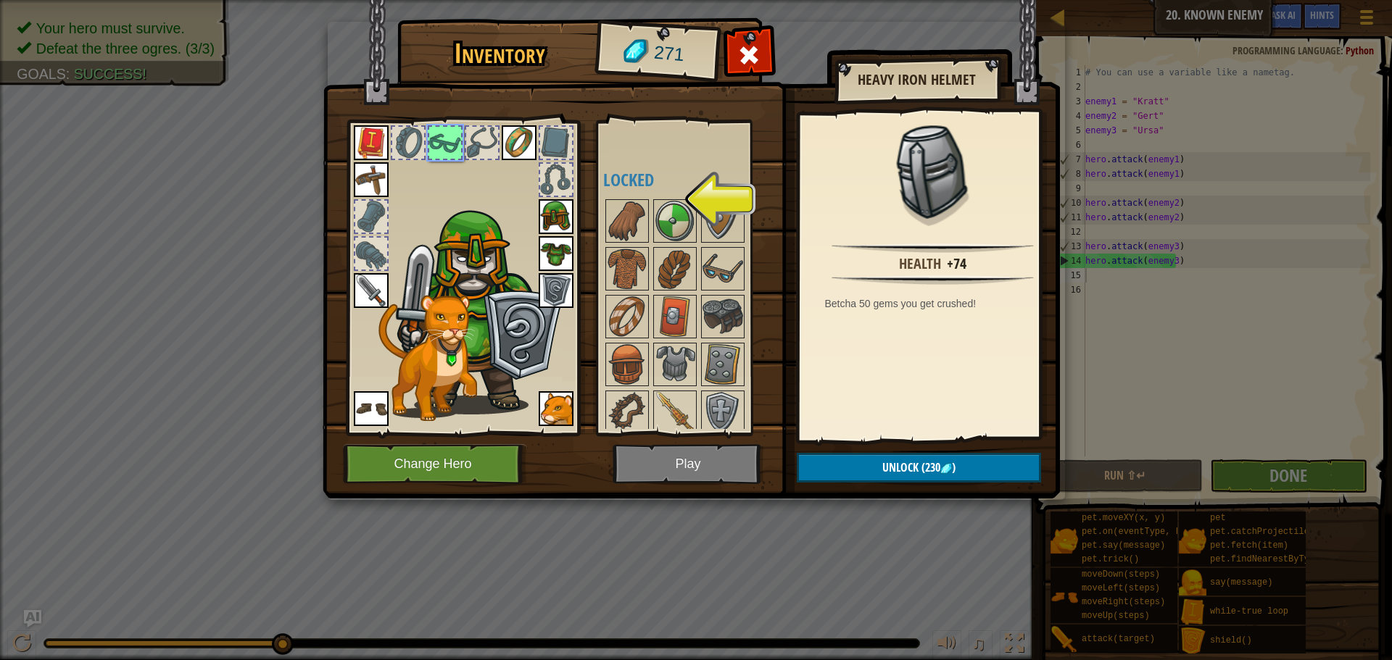
scroll to position [101, 0]
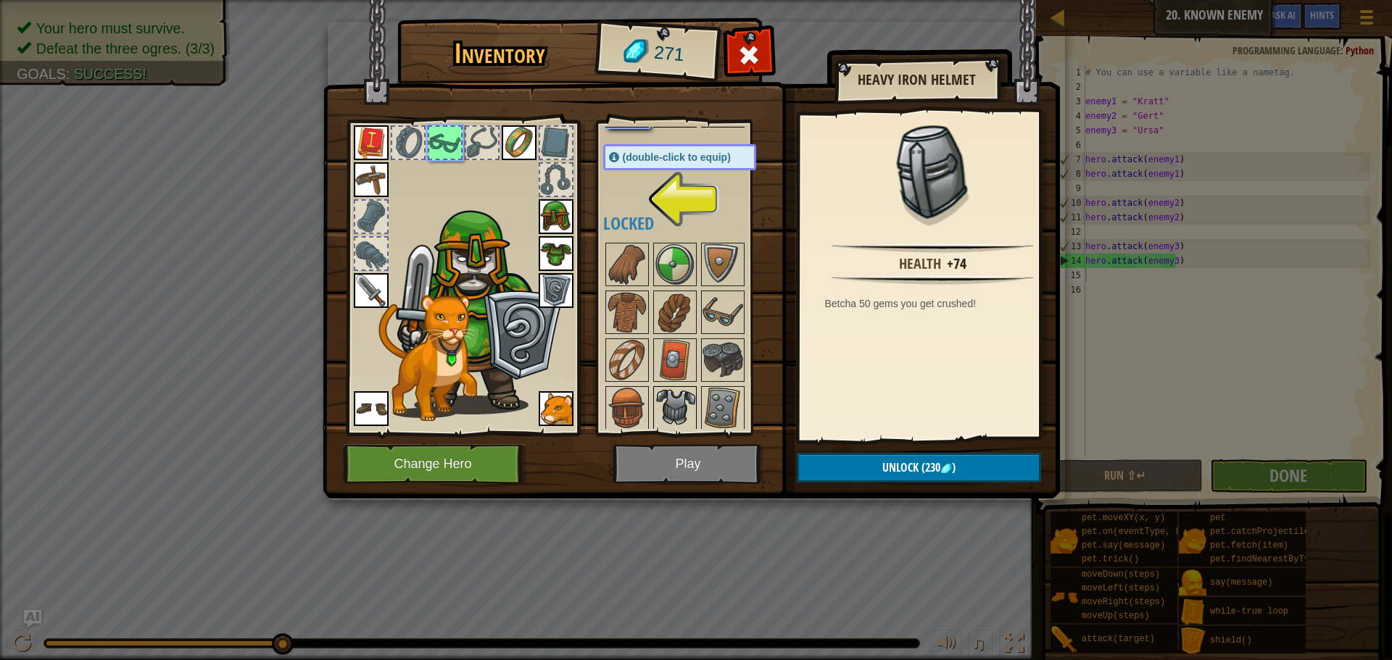
click at [678, 394] on img at bounding box center [674, 408] width 41 height 41
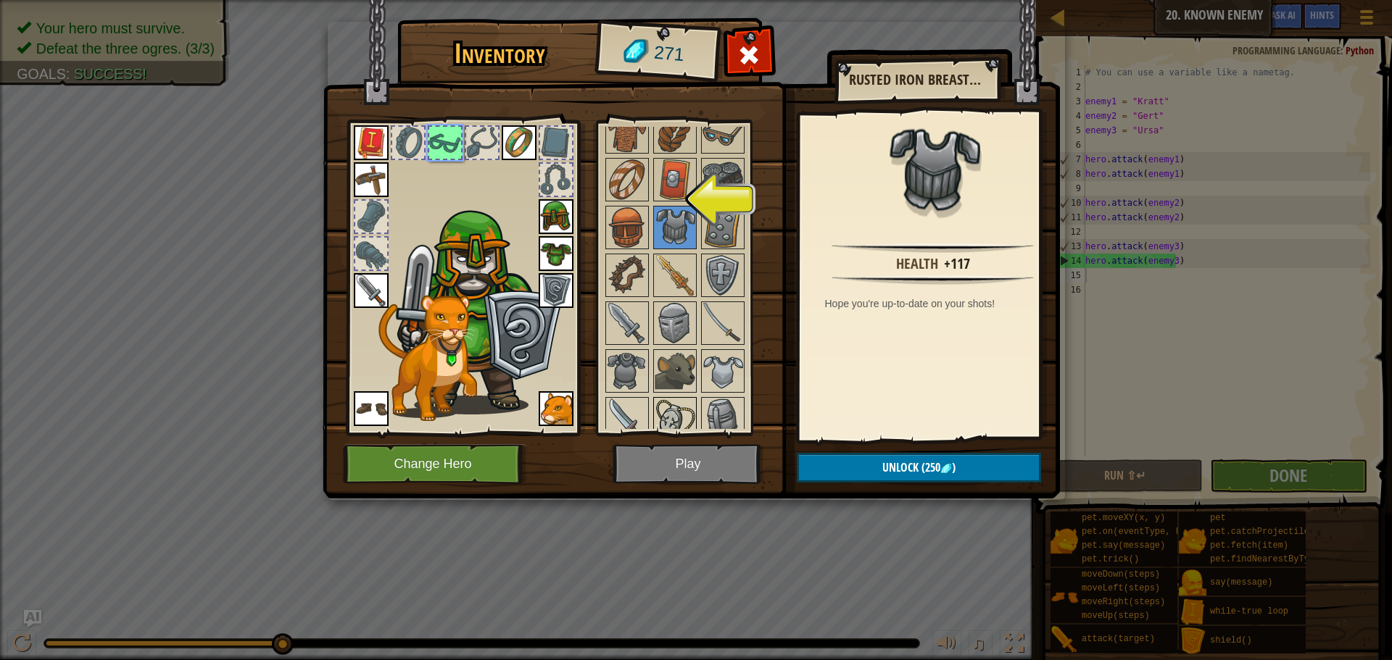
scroll to position [319, 0]
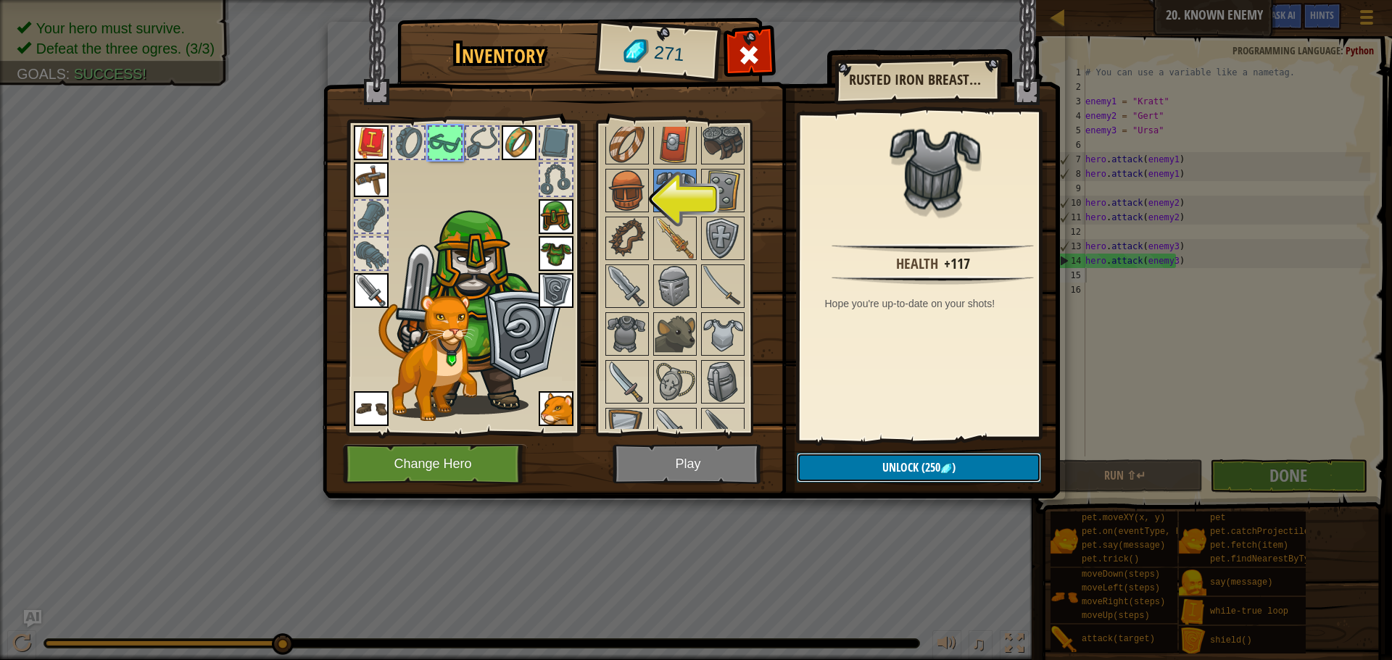
click at [849, 473] on button "Unlock (250 )" at bounding box center [919, 468] width 244 height 30
click at [847, 471] on button "Confirm" at bounding box center [919, 468] width 244 height 30
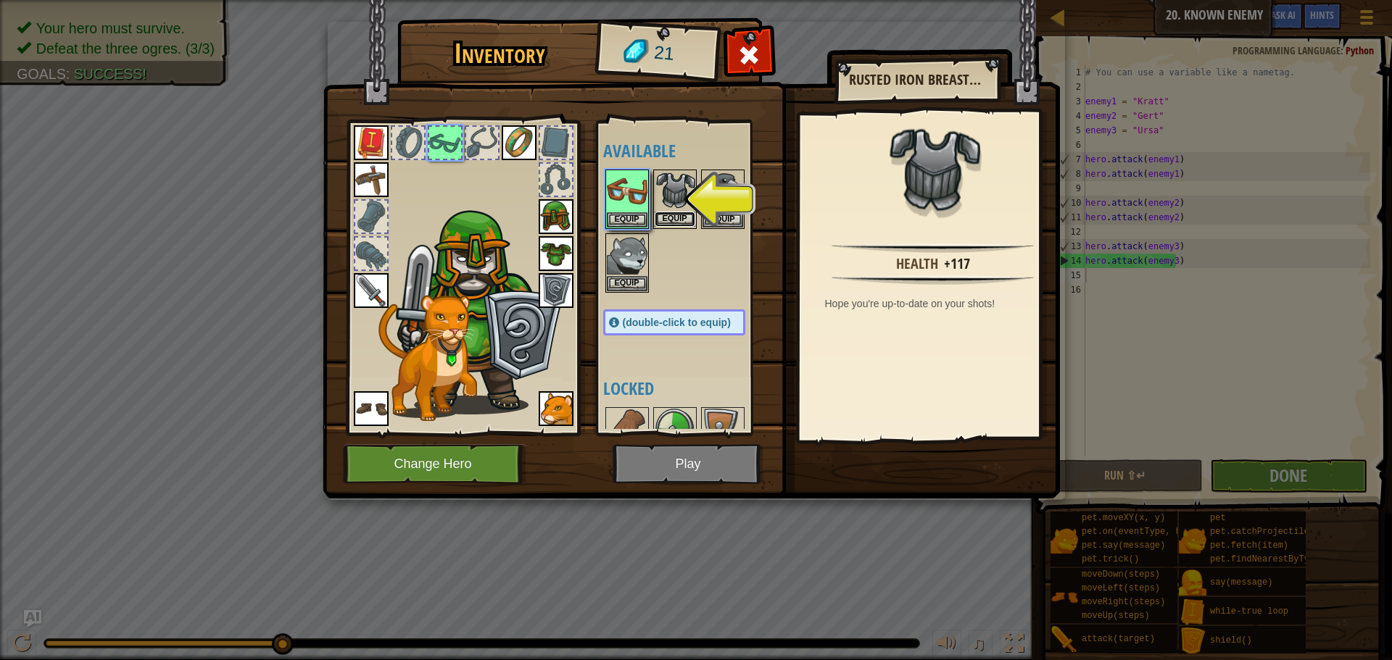
click at [682, 212] on button "Equip" at bounding box center [674, 219] width 41 height 15
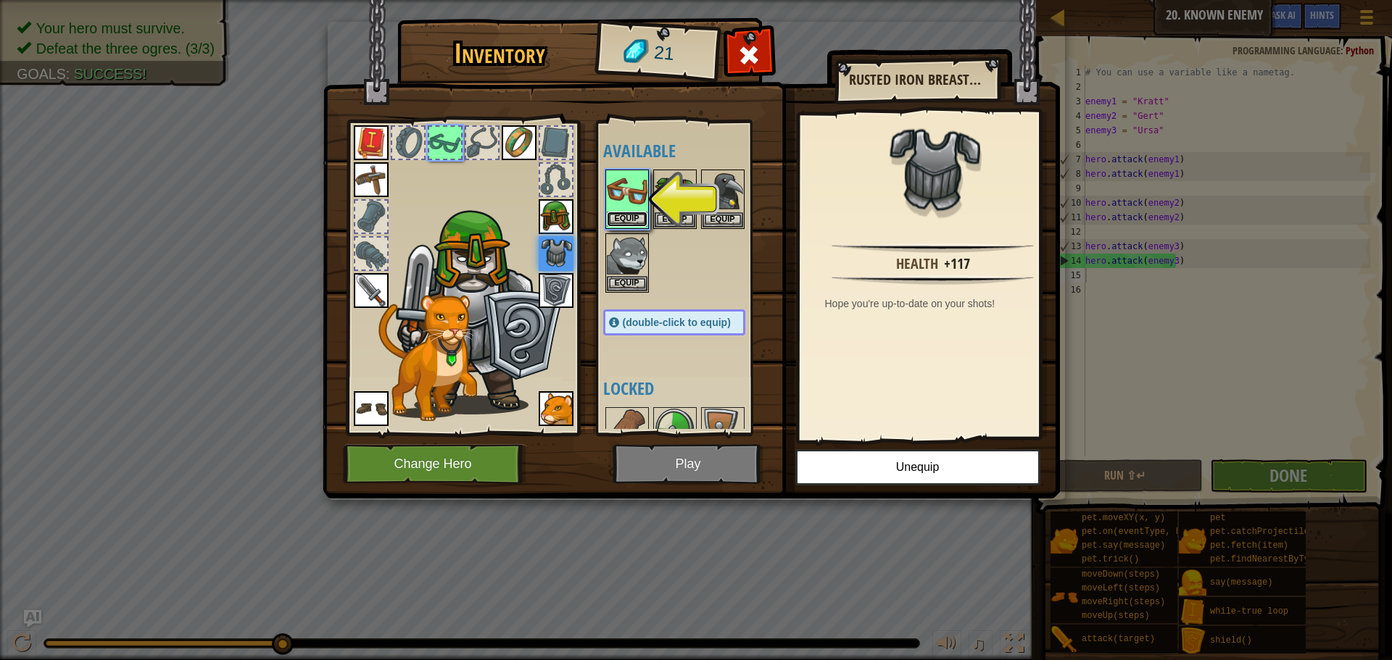
click at [640, 218] on button "Equip" at bounding box center [627, 219] width 41 height 15
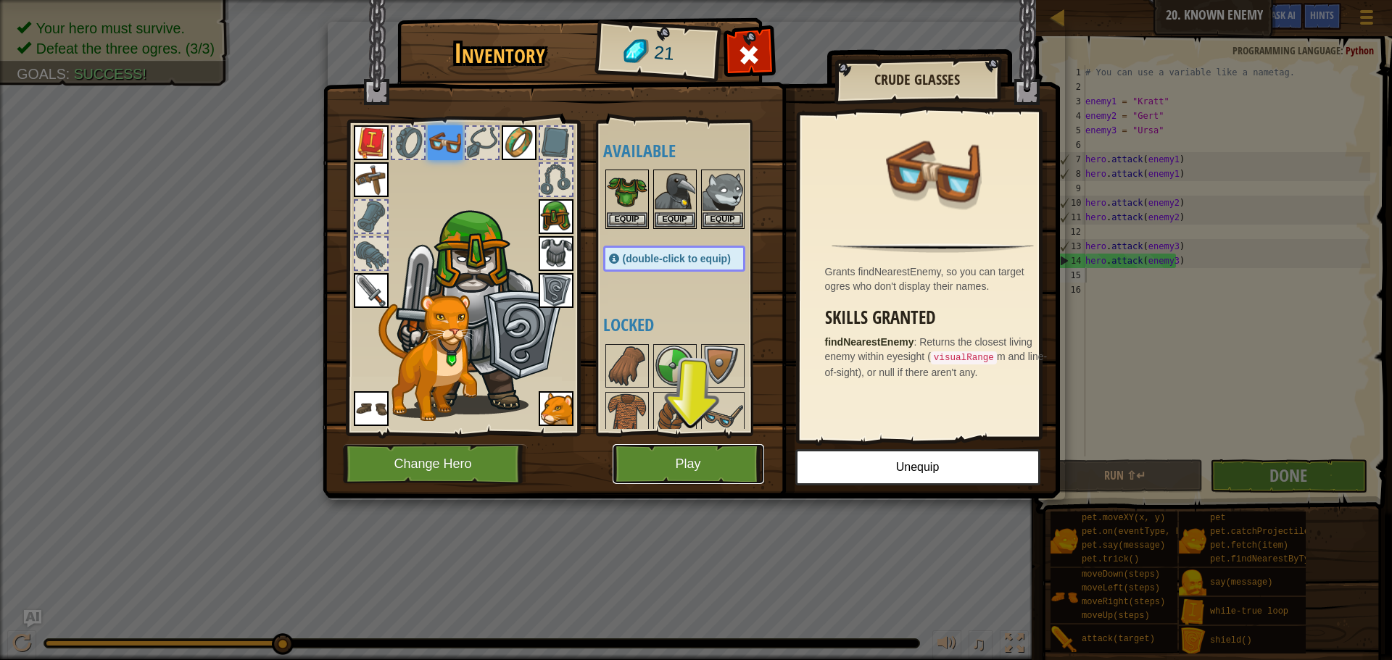
click at [672, 460] on button "Play" at bounding box center [687, 464] width 151 height 40
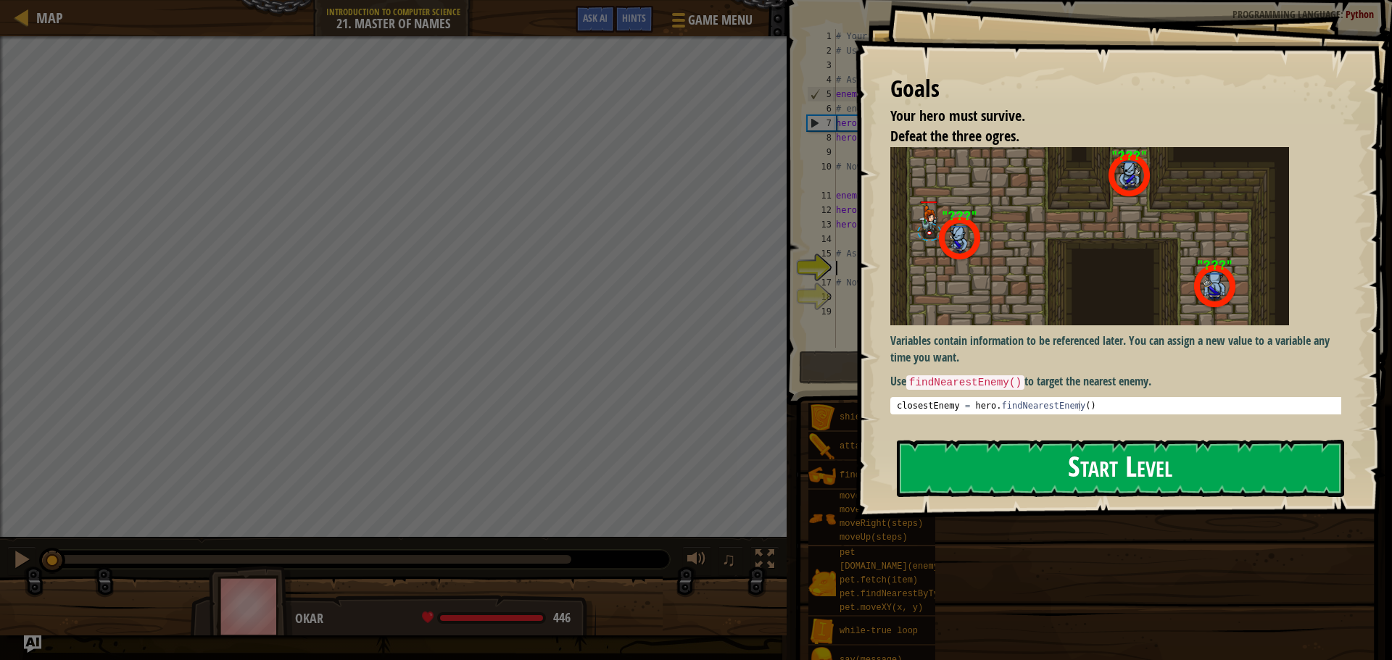
click at [919, 465] on button "Start Level" at bounding box center [1120, 468] width 447 height 57
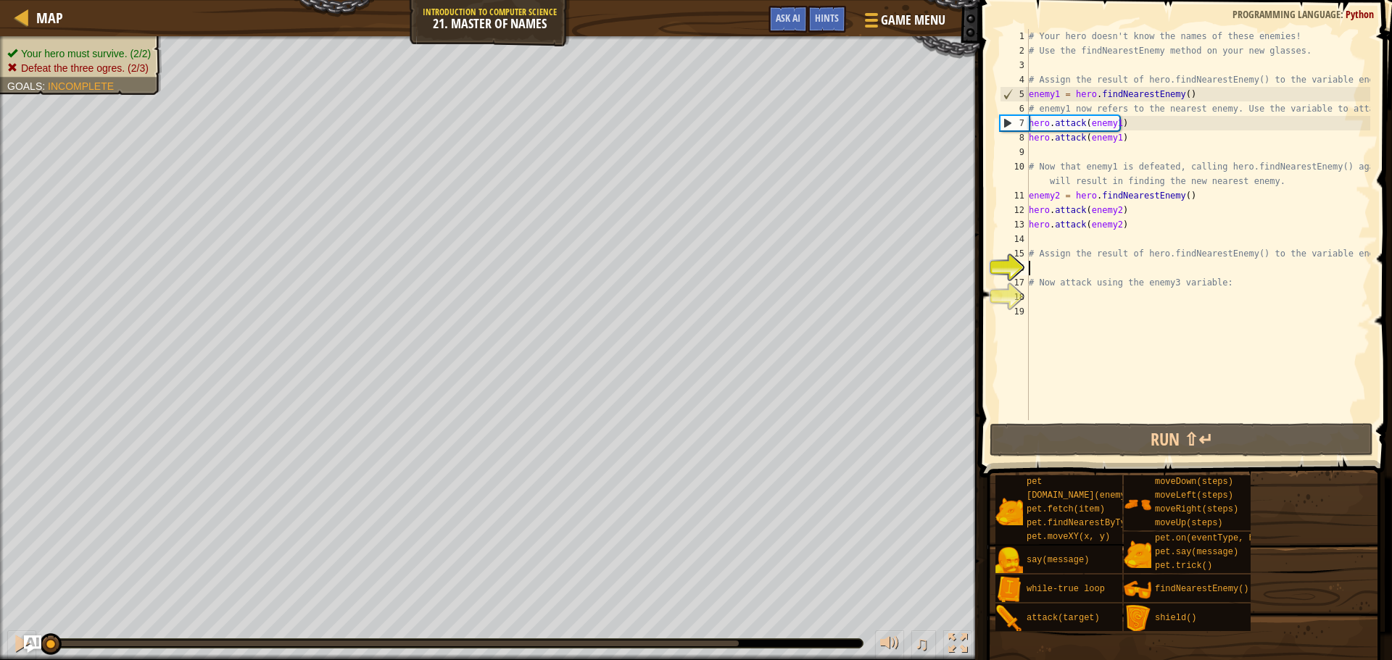
click at [1052, 161] on div "# Your hero doesn't know the names of these enemies! # Use the findNearestEnemy…" at bounding box center [1198, 239] width 344 height 420
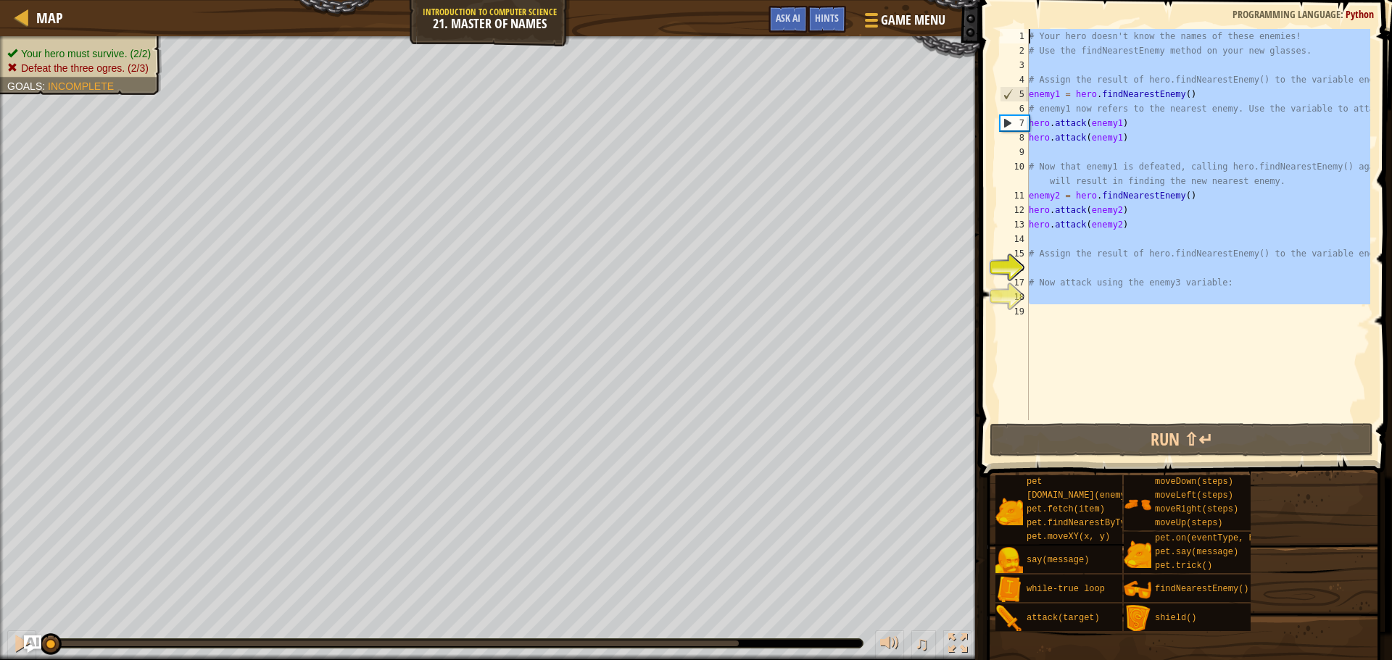
drag, startPoint x: 1226, startPoint y: 307, endPoint x: 994, endPoint y: 40, distance: 353.9
click at [994, 40] on div "# Now that enemy1 is defeated, calling hero.findNearestEnemy() again will resul…" at bounding box center [1183, 267] width 417 height 520
type textarea "# Your hero doesn't know the names of these enemies! # Use the findNearestEnemy…"
click at [1117, 386] on div "# Your hero doesn't know the names of these enemies! # Use the findNearestEnemy…" at bounding box center [1198, 224] width 344 height 391
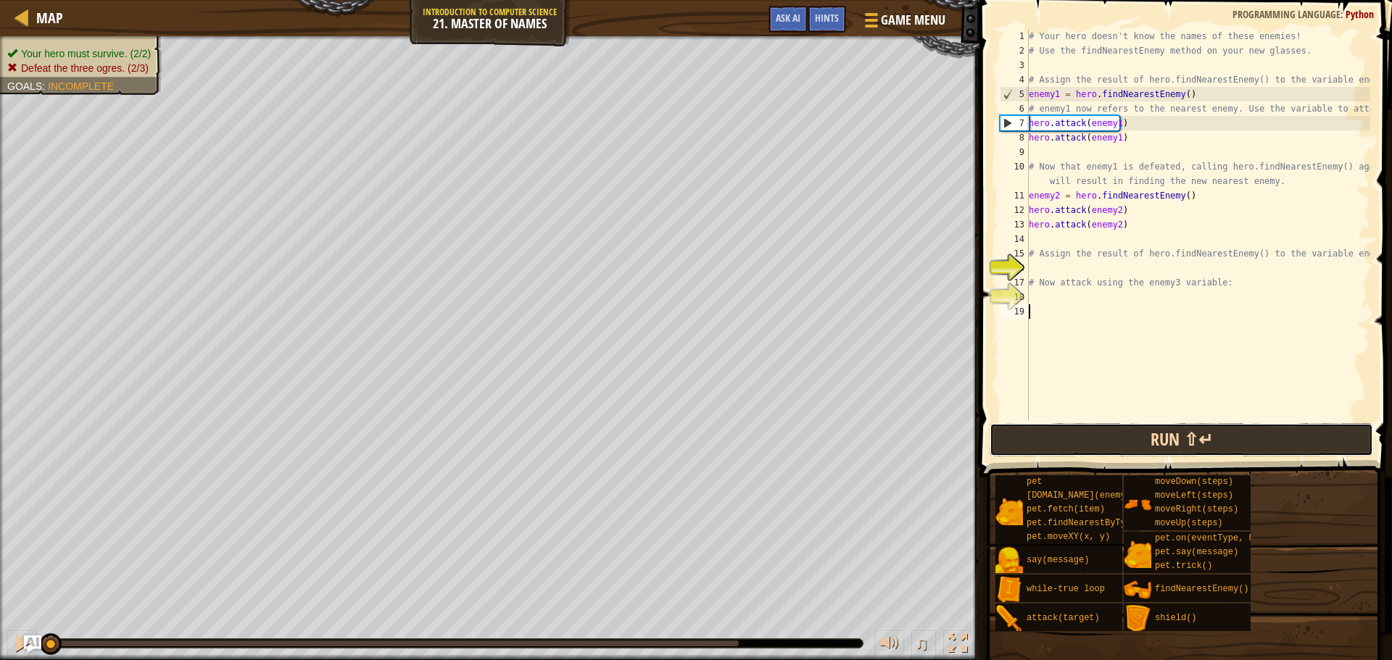
click at [1094, 428] on button "Run ⇧↵" at bounding box center [1180, 439] width 383 height 33
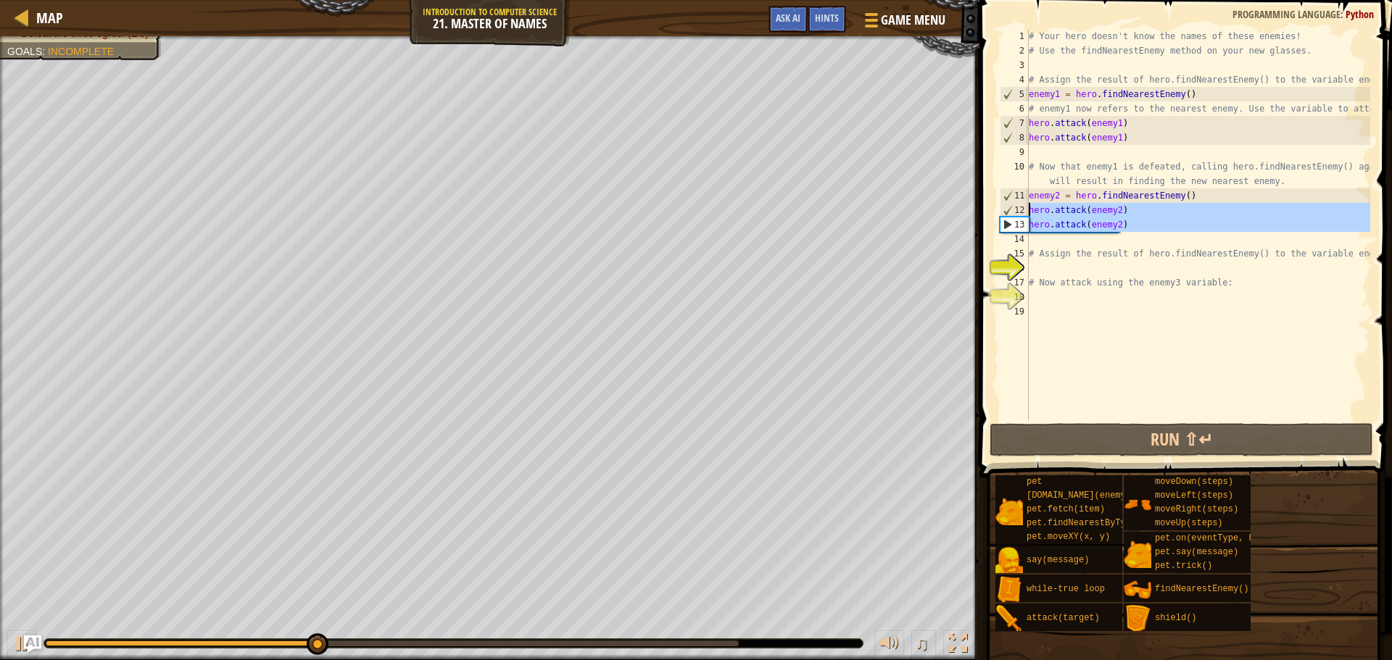
type textarea "hero.attack(enemy2) hero.attack(enemy2)"
drag, startPoint x: 1121, startPoint y: 233, endPoint x: 1020, endPoint y: 204, distance: 105.0
click at [1020, 204] on div "hero.attack(enemy2) hero.attack(enemy2) 1 2 3 4 5 6 7 8 9 10 11 12 13 14 15 16 …" at bounding box center [1183, 224] width 373 height 391
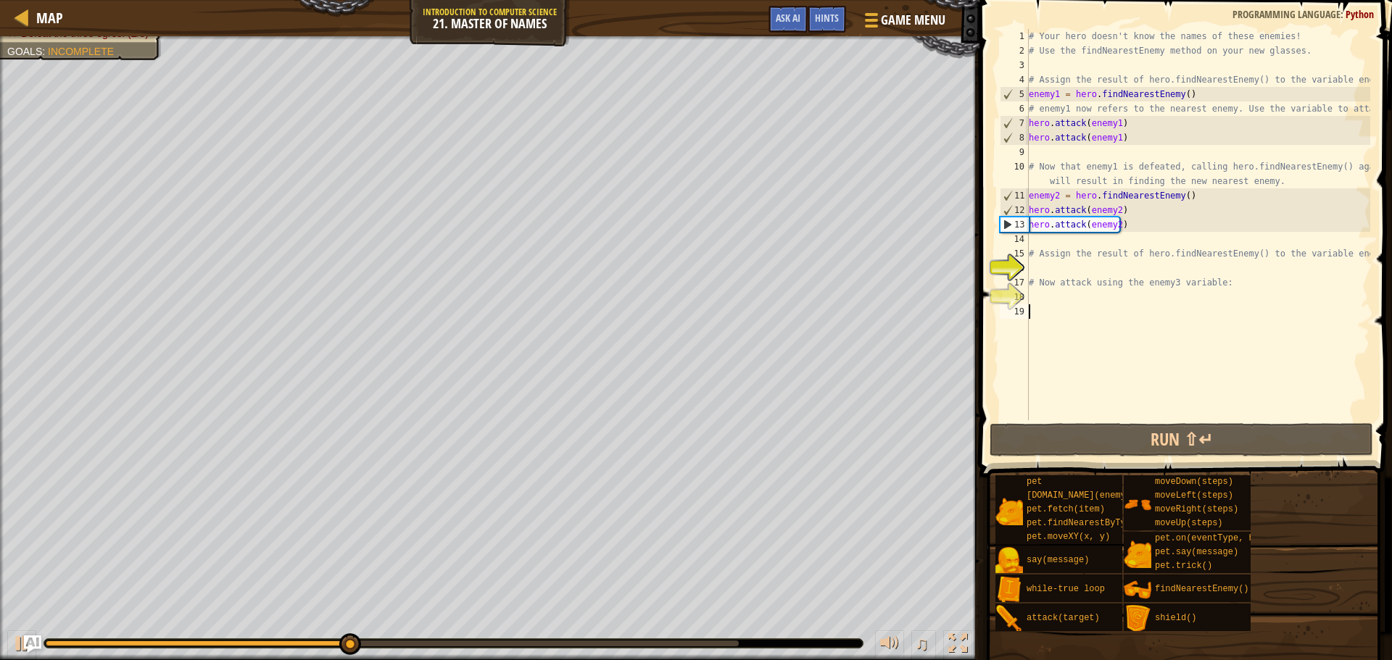
click at [1092, 305] on div "# Your hero doesn't know the names of these enemies! # Use the findNearestEnemy…" at bounding box center [1198, 239] width 344 height 420
click at [1082, 292] on div "# Your hero doesn't know the names of these enemies! # Use the findNearestEnemy…" at bounding box center [1198, 239] width 344 height 420
paste textarea "hero.attack(enemy2)"
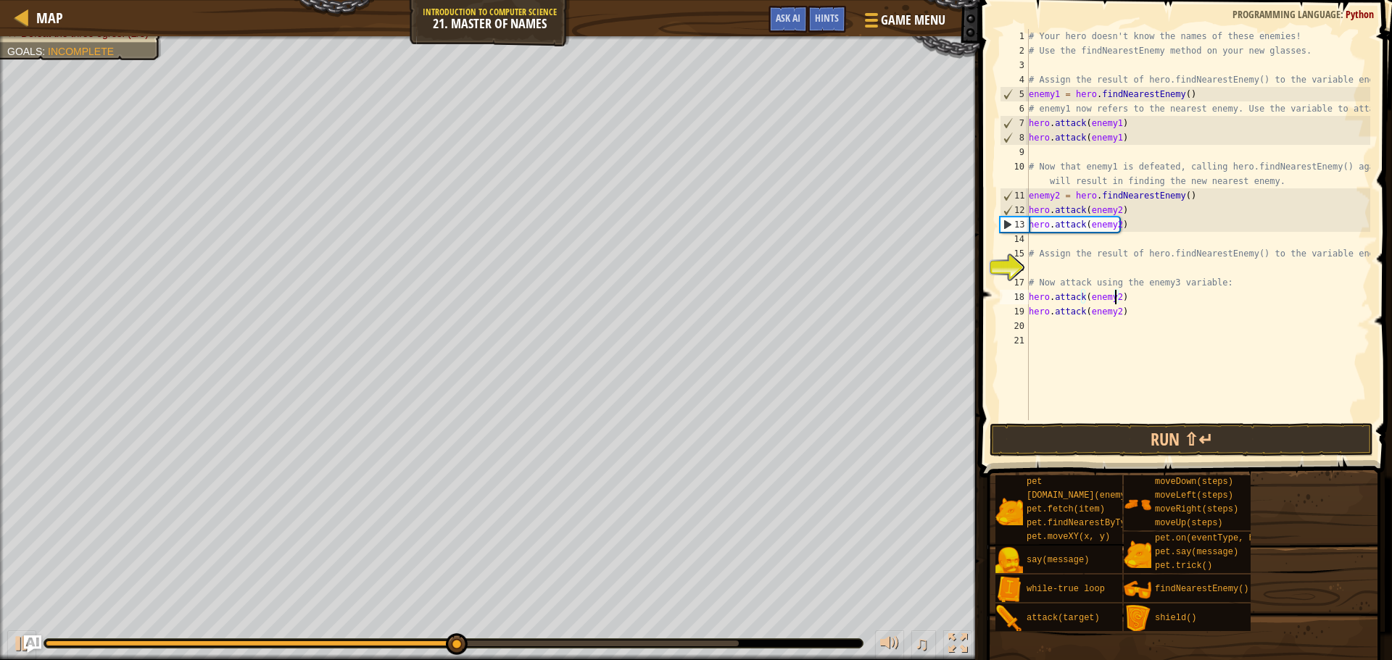
click at [1113, 296] on div "# Your hero doesn't know the names of these enemies! # Use the findNearestEnemy…" at bounding box center [1198, 239] width 344 height 420
click at [1114, 316] on div "# Your hero doesn't know the names of these enemies! # Use the findNearestEnemy…" at bounding box center [1198, 239] width 344 height 420
type textarea "hero.attack(enemy3)"
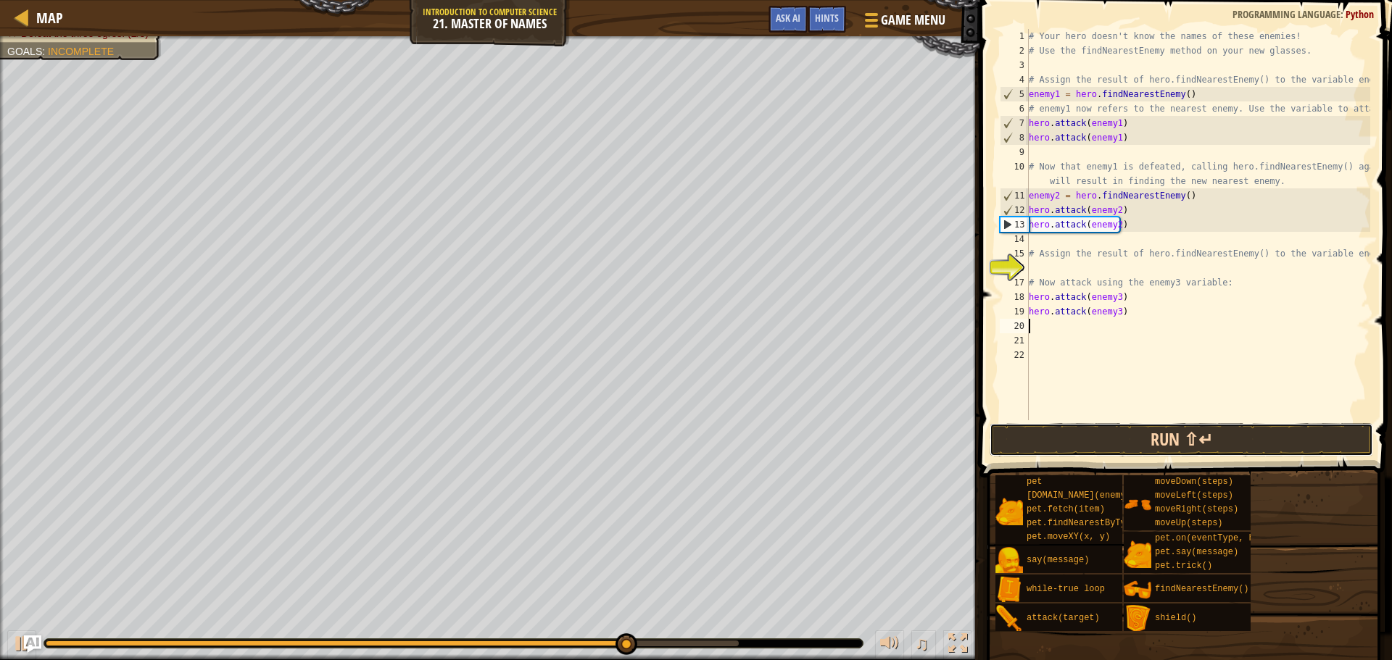
click at [1167, 443] on button "Run ⇧↵" at bounding box center [1180, 439] width 383 height 33
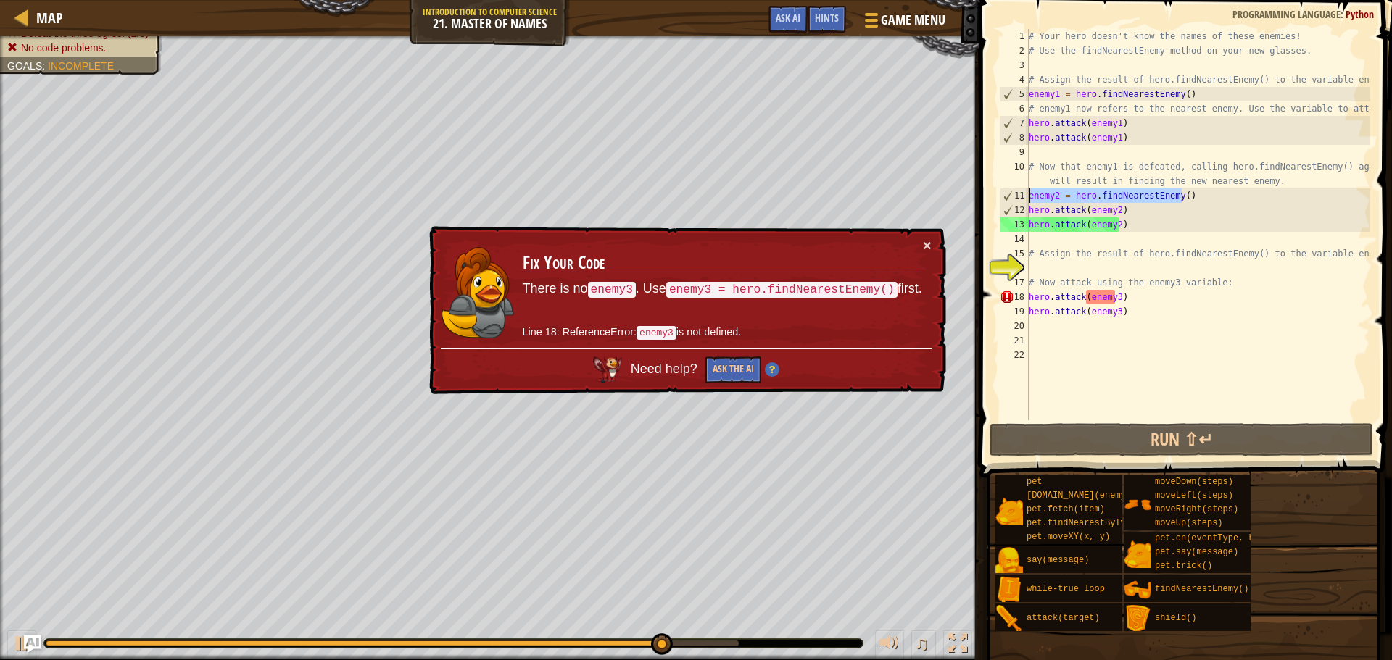
drag, startPoint x: 1200, startPoint y: 199, endPoint x: 1022, endPoint y: 198, distance: 177.6
click at [1022, 198] on div "enemy2 = hero.findNearestEnemy() 1 2 3 4 5 6 7 8 9 10 11 12 13 14 15 16 17 18 1…" at bounding box center [1183, 224] width 373 height 391
click at [1221, 283] on div "# Your hero doesn't know the names of these enemies! # Use the findNearestEnemy…" at bounding box center [1198, 239] width 344 height 420
type textarea "# Now attack using the enemy3 variable:"
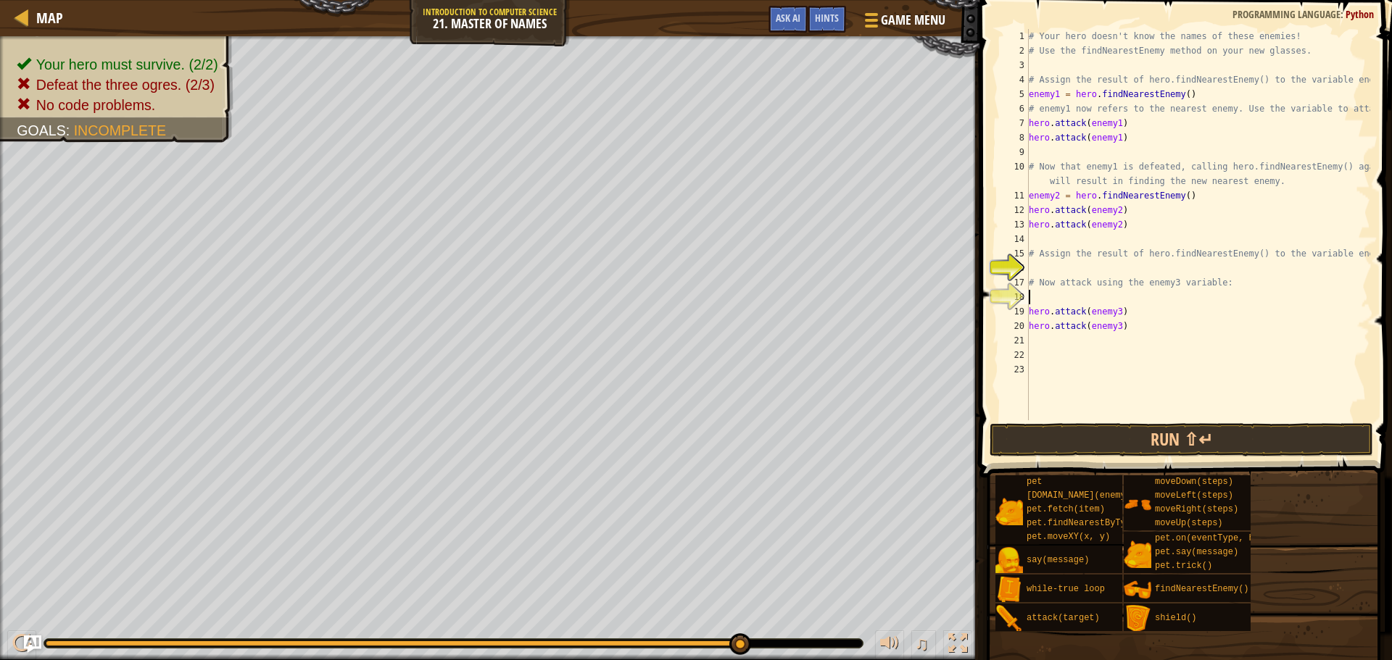
paste textarea "enemy2 = hero.findNearestEnemy()"
click at [1055, 294] on div "# Your hero doesn't know the names of these enemies! # Use the findNearestEnemy…" at bounding box center [1198, 239] width 344 height 420
type textarea "enemy3= hero.findNearestEnemy()"
click at [1176, 440] on button "Run ⇧↵" at bounding box center [1180, 439] width 383 height 33
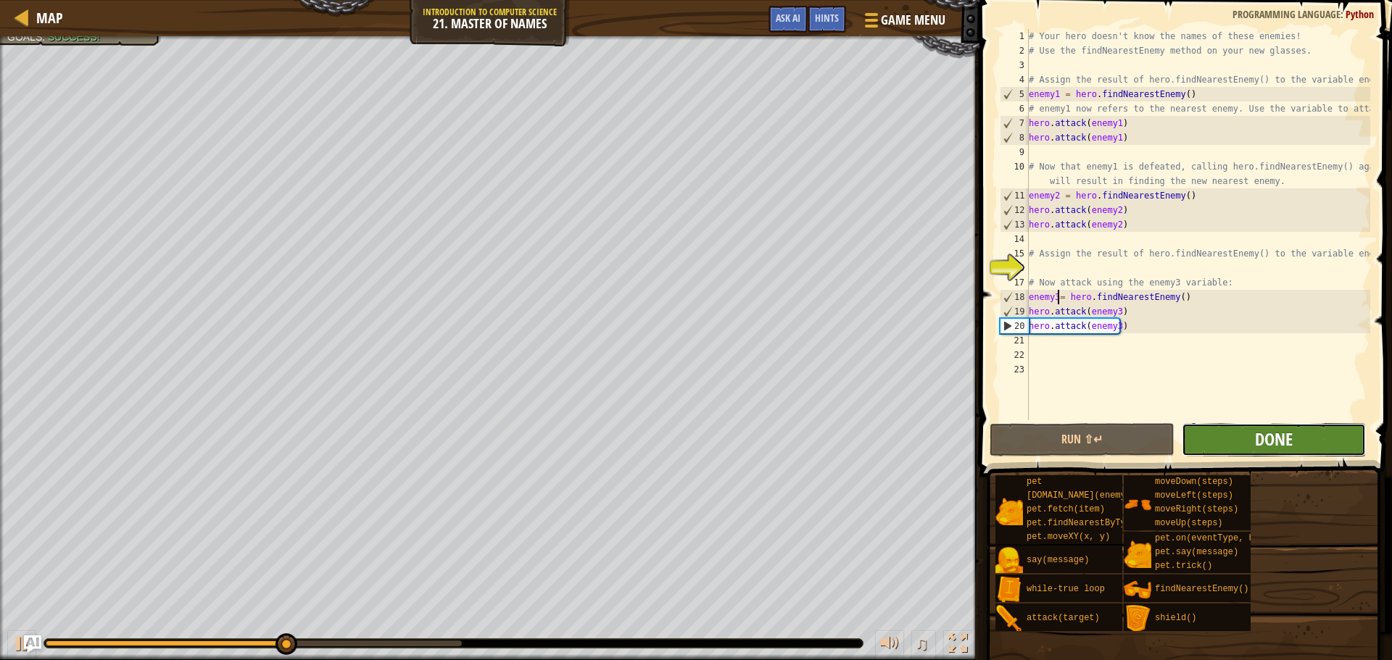
click at [1275, 446] on span "Done" at bounding box center [1274, 439] width 38 height 23
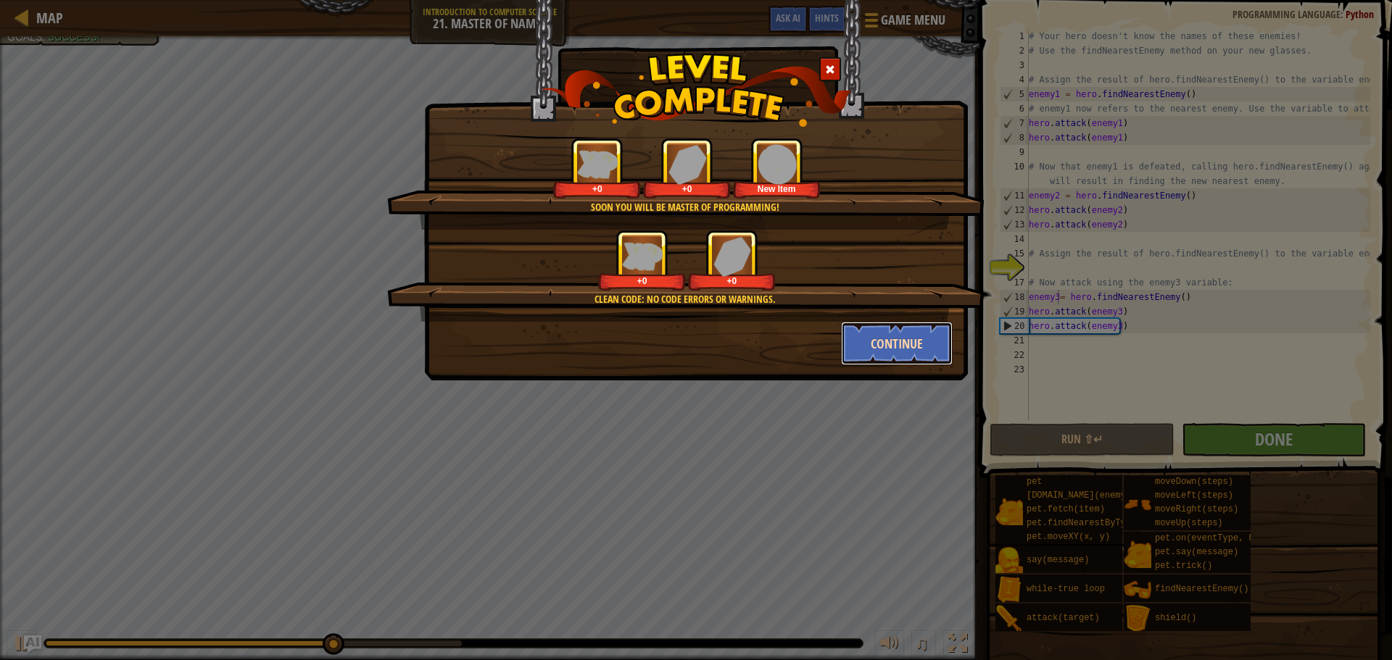
click at [917, 345] on button "Continue" at bounding box center [897, 343] width 112 height 43
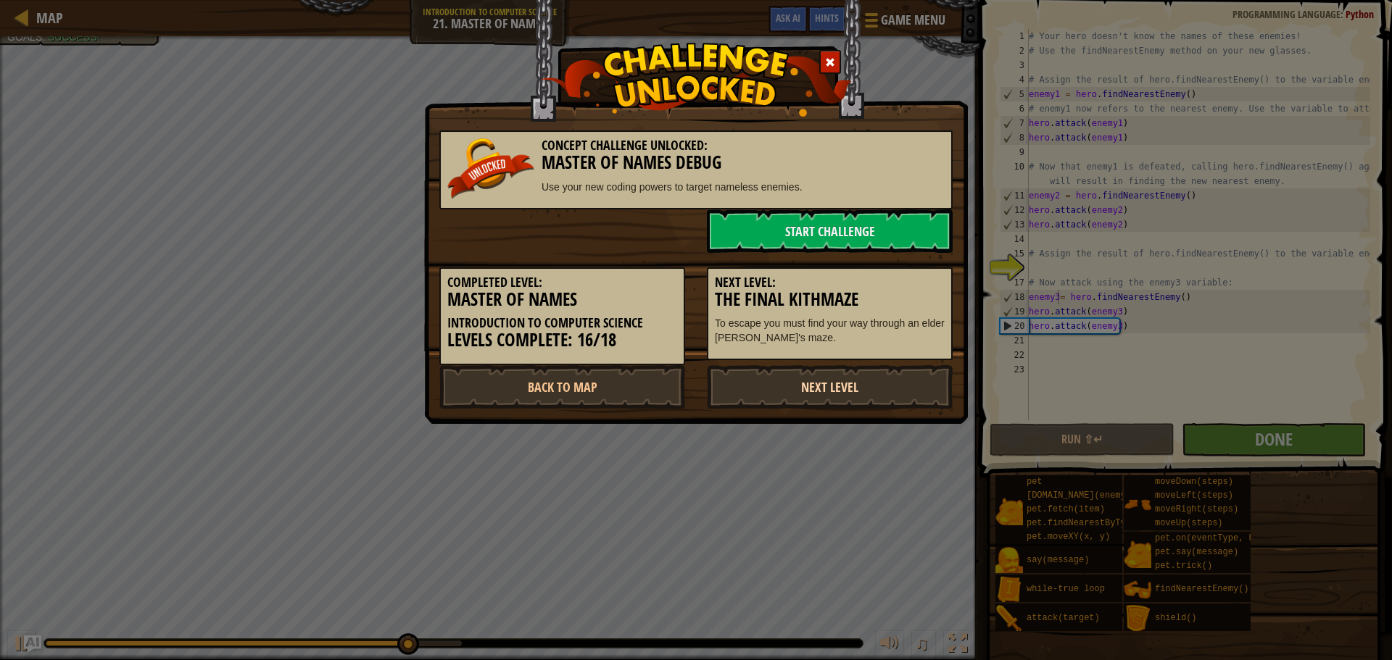
click at [765, 385] on link "Next Level" at bounding box center [830, 386] width 246 height 43
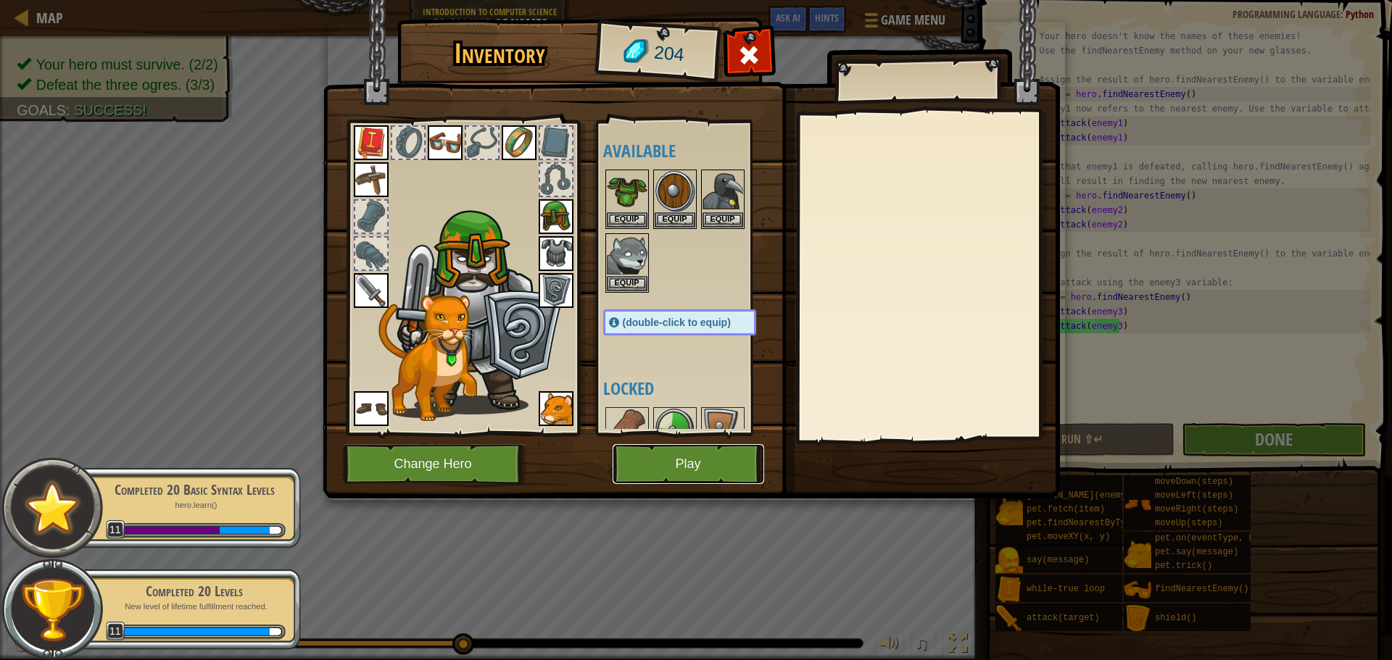
click at [689, 462] on button "Play" at bounding box center [687, 464] width 151 height 40
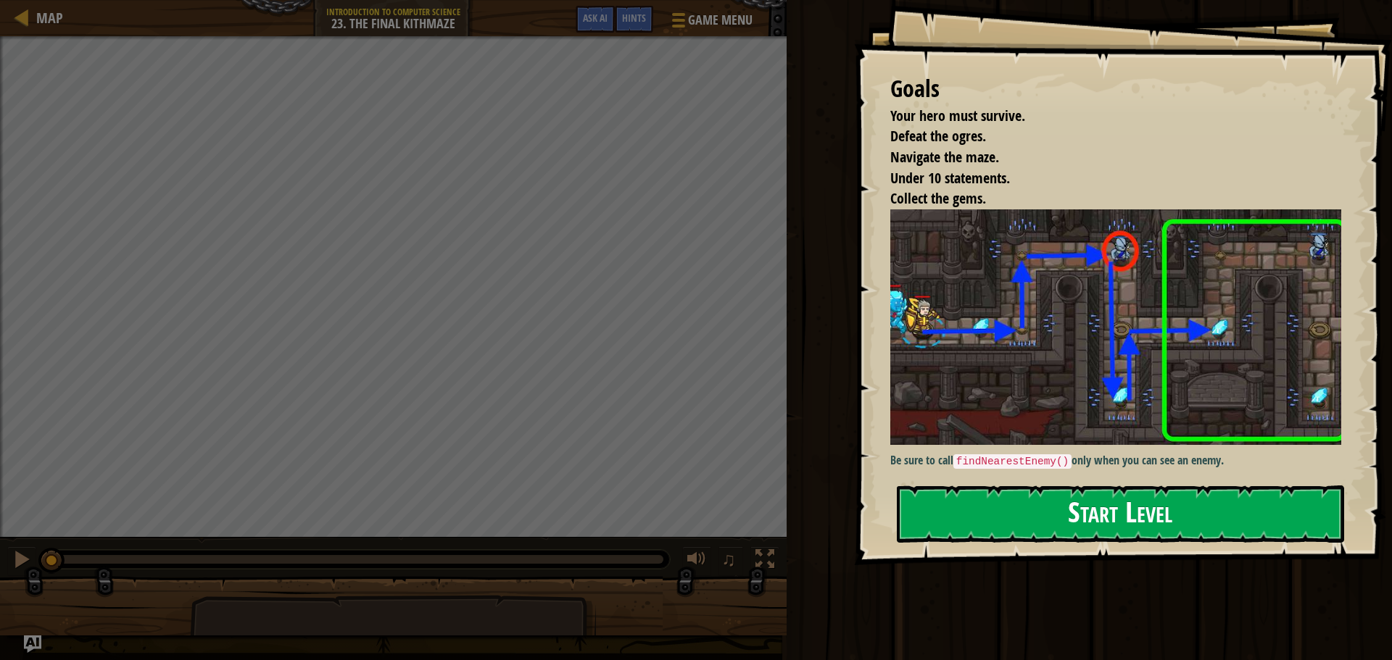
click at [972, 497] on button "Start Level" at bounding box center [1120, 514] width 447 height 57
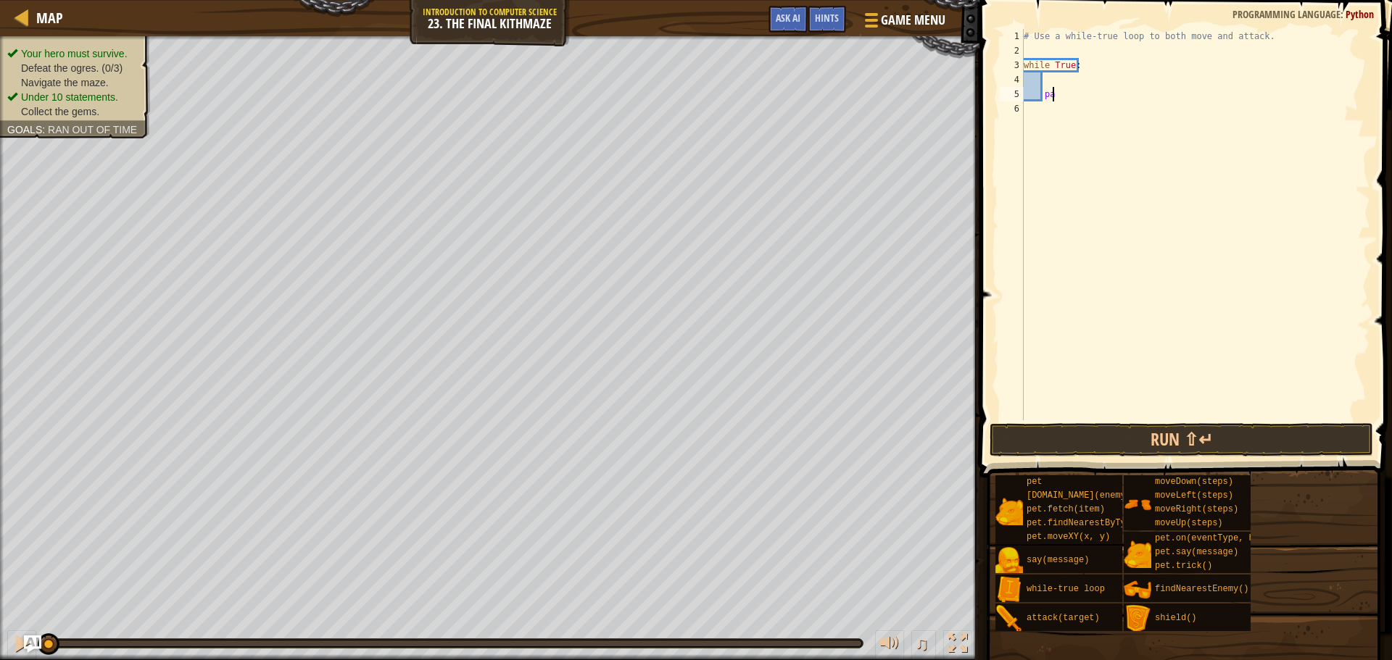
type textarea "p"
click at [1066, 70] on div "# Use a while-true loop to both move and attack. while True :" at bounding box center [1194, 239] width 349 height 420
type textarea "while True:"
click at [1068, 80] on div "# Use a while-true loop to both move and attack. while True :" at bounding box center [1194, 239] width 349 height 420
click at [1066, 51] on div "# Use a while-true loop to both move and attack. while True :" at bounding box center [1194, 239] width 349 height 420
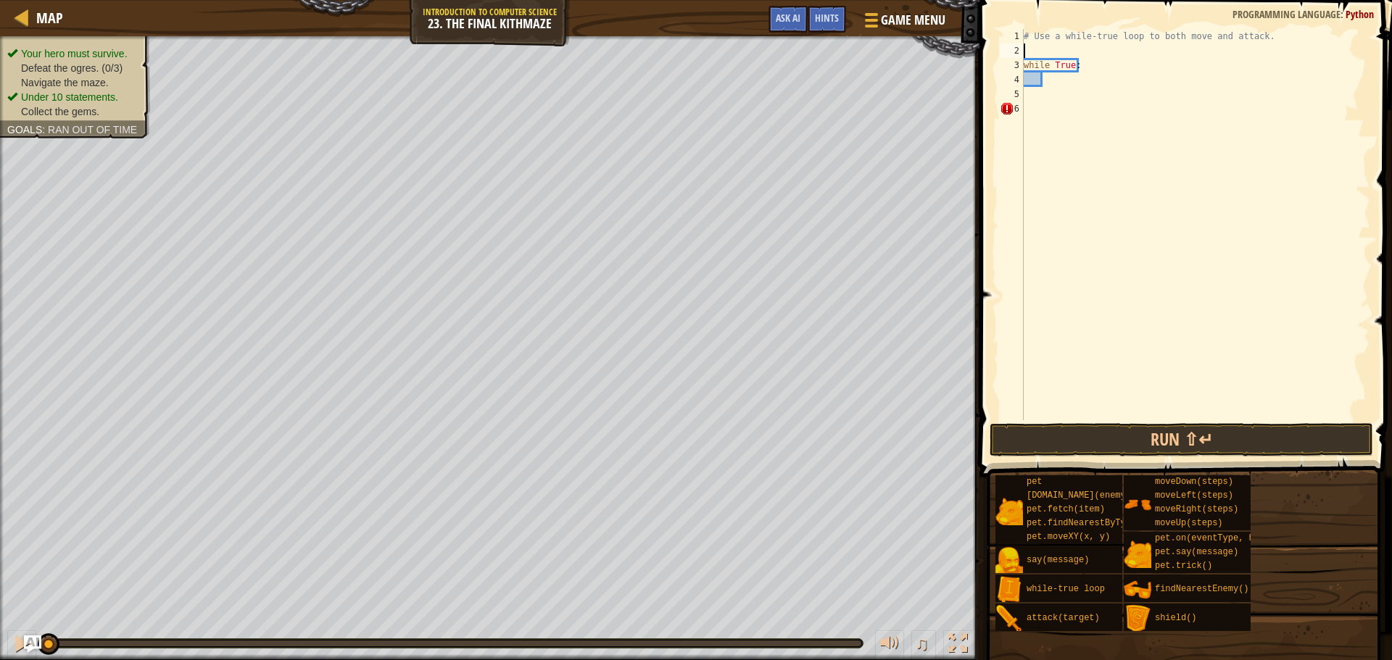
type textarea "m"
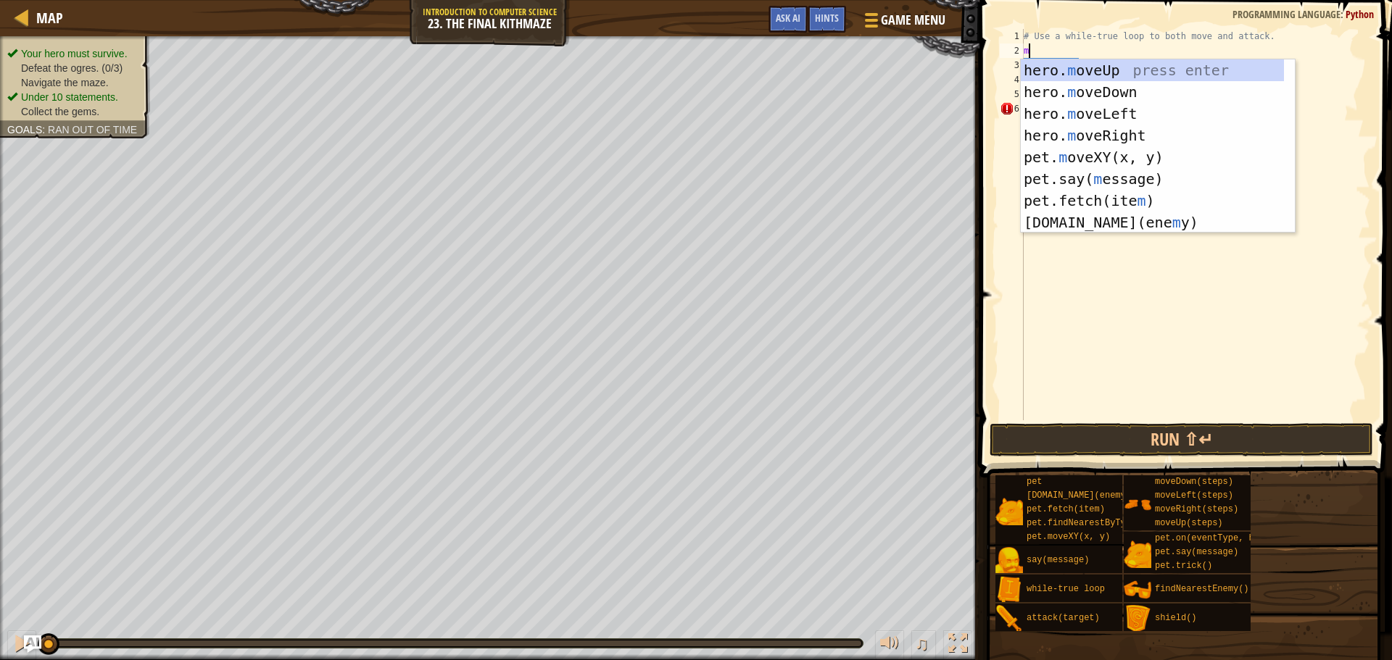
scroll to position [7, 0]
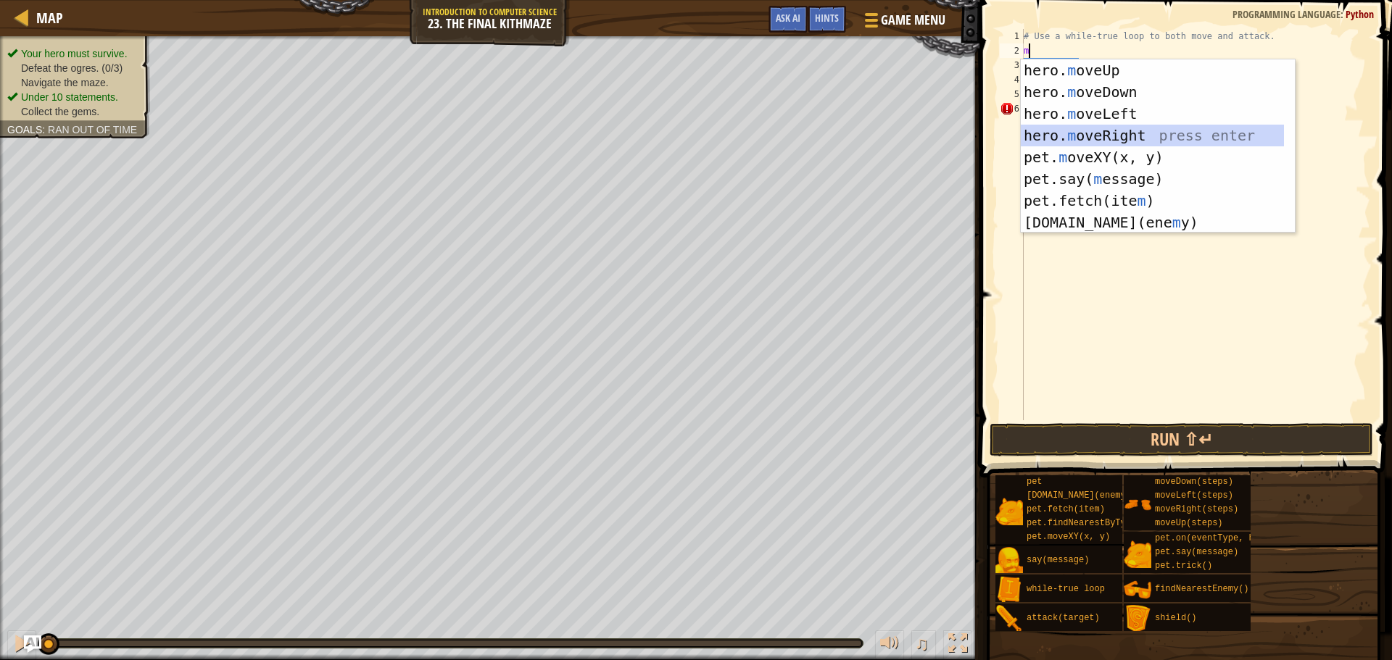
click at [1119, 129] on div "hero. m oveUp press enter hero. m oveDown press enter hero. m oveLeft press ent…" at bounding box center [1151, 167] width 263 height 217
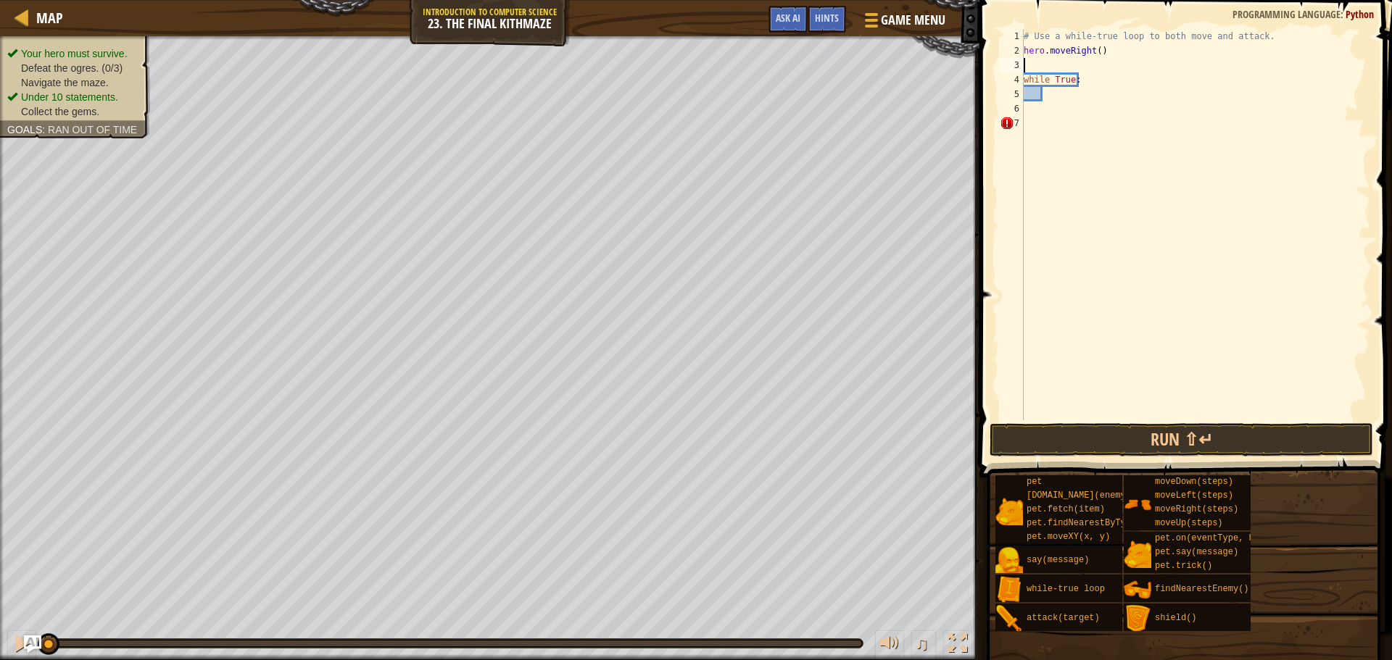
click at [1073, 99] on div "# Use a while-true loop to both move and attack. hero . moveRight ( ) while Tru…" at bounding box center [1194, 239] width 349 height 420
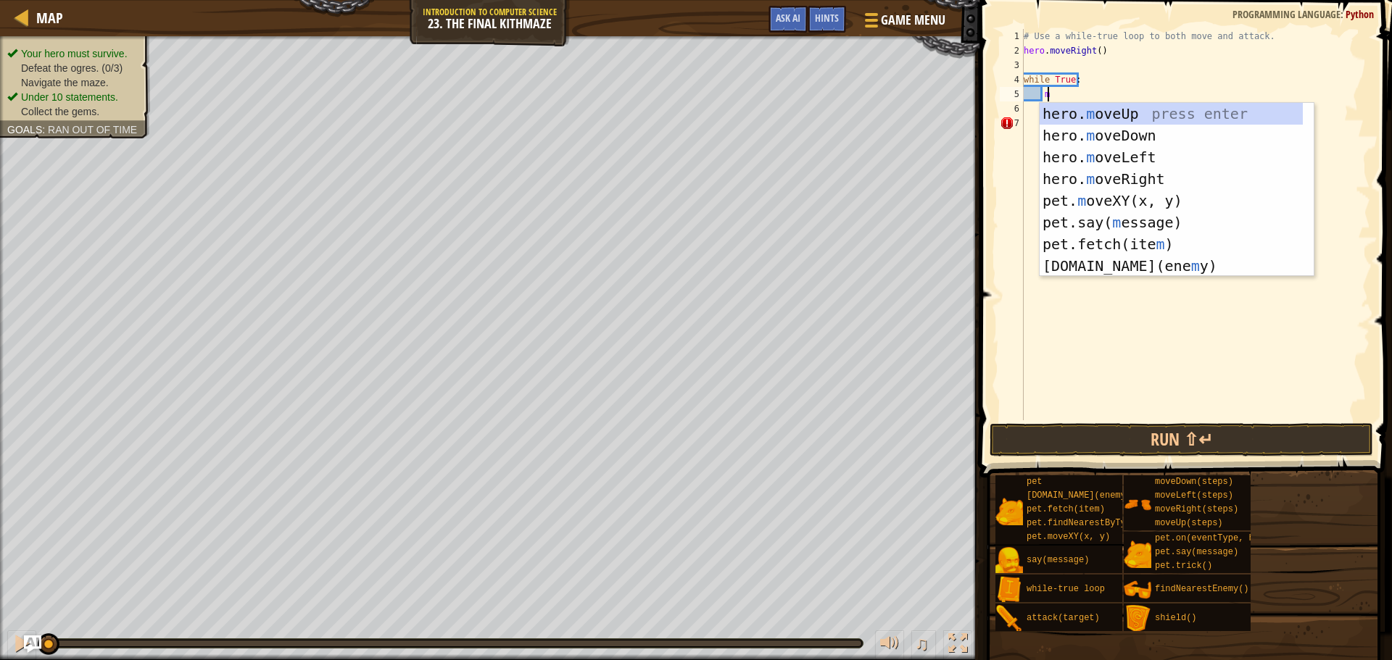
scroll to position [7, 1]
type textarea "mo"
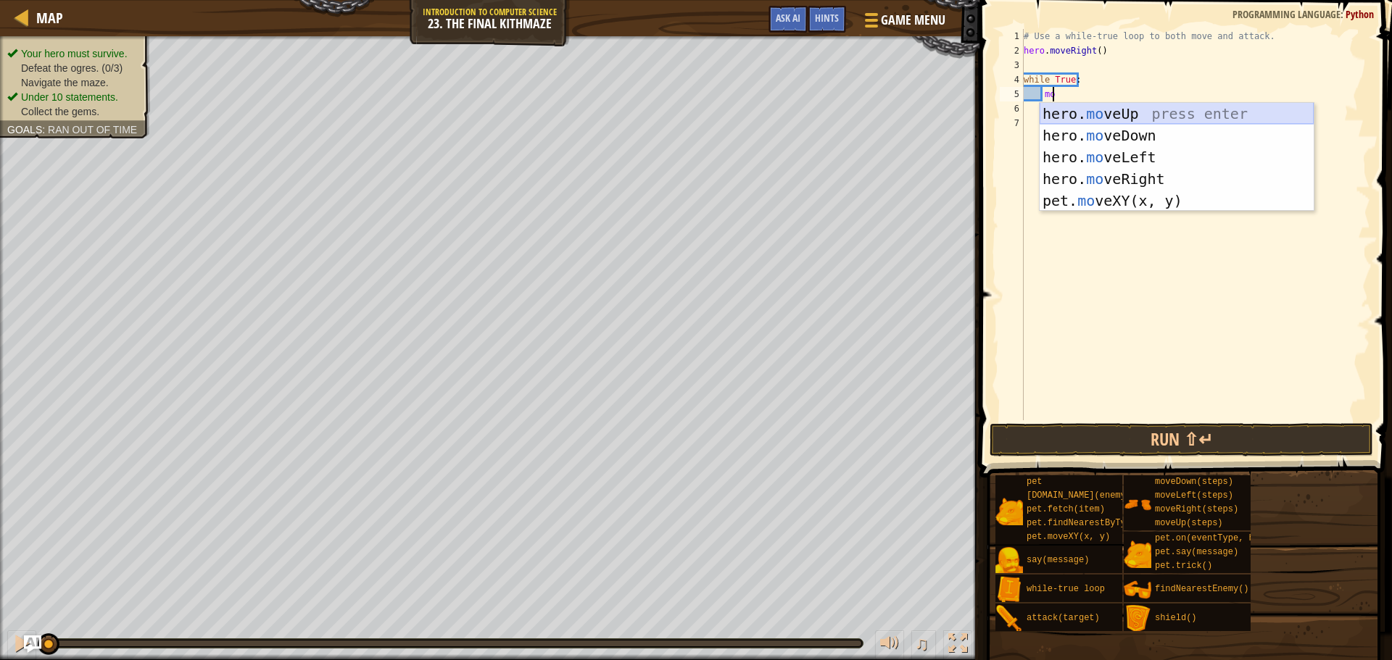
click at [1088, 117] on div "hero. mo veUp press enter hero. mo veDown press enter hero. mo veLeft press ent…" at bounding box center [1176, 179] width 274 height 152
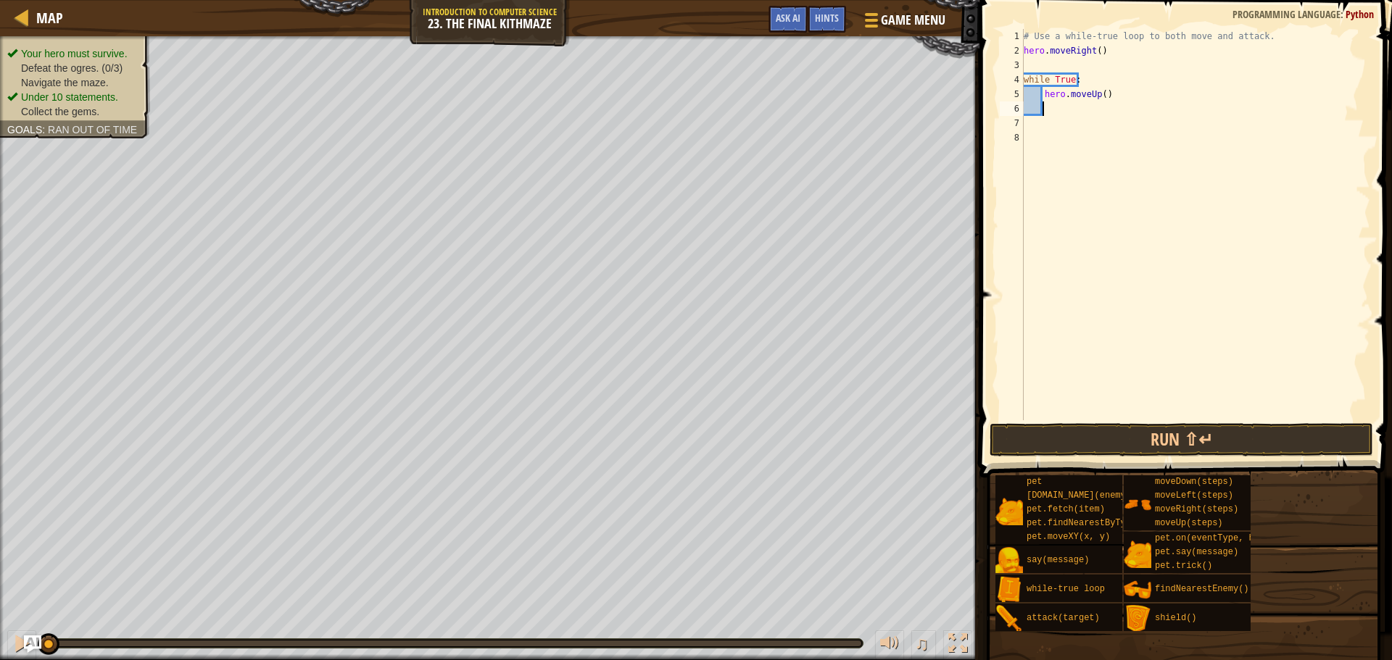
type textarea "r"
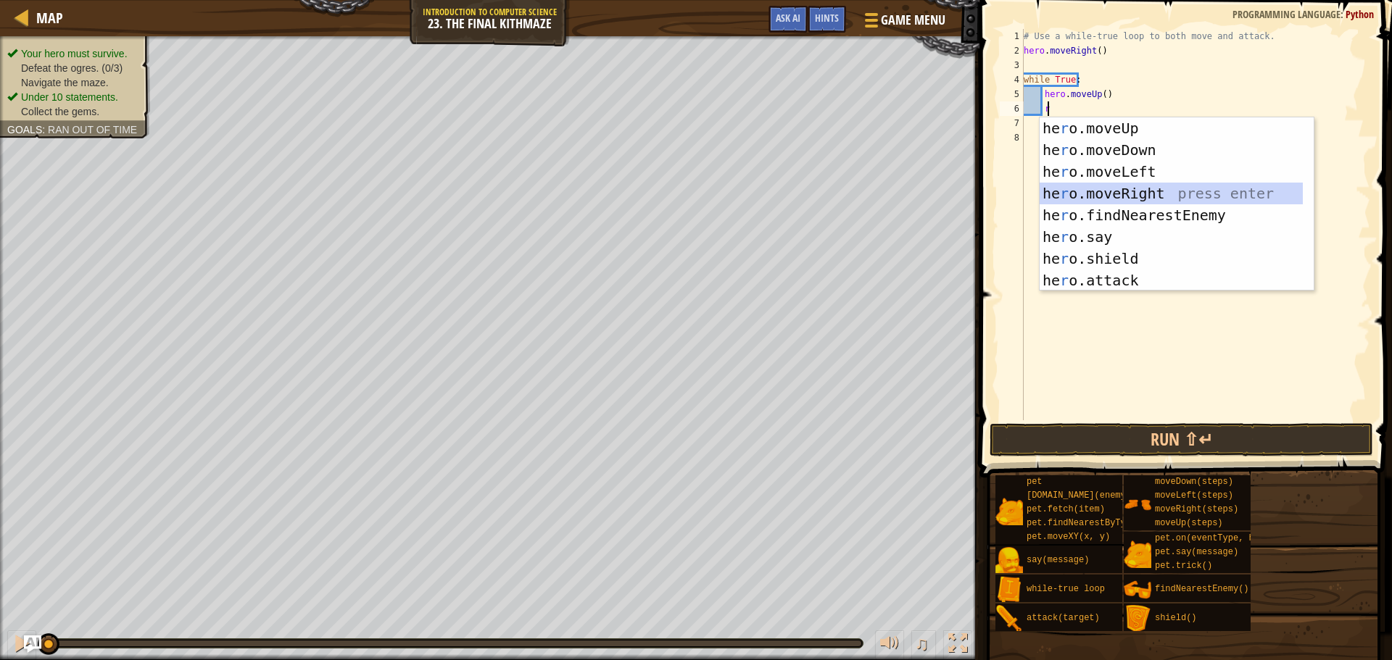
click at [1126, 194] on div "he r o.moveUp press enter he r o.moveDown press enter he r o.moveLeft press ent…" at bounding box center [1170, 225] width 263 height 217
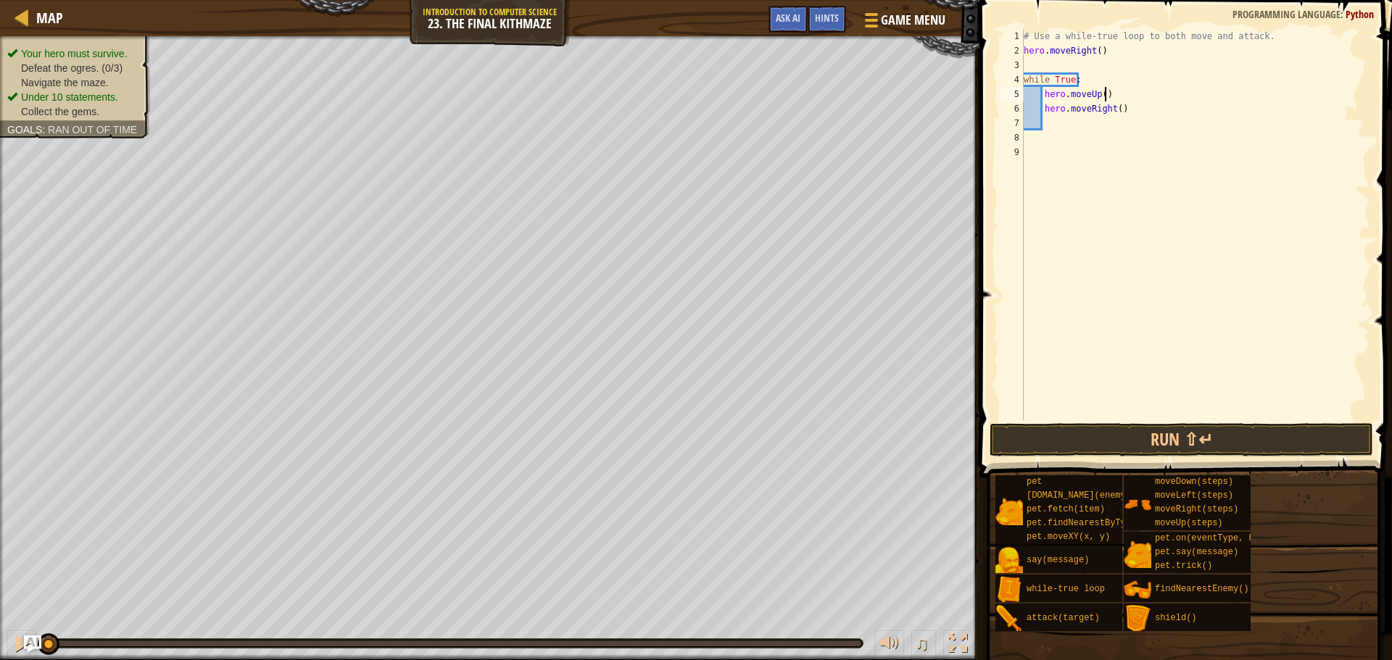
click at [1131, 96] on div "# Use a while-true loop to both move and attack. hero . moveRight ( ) while Tru…" at bounding box center [1194, 239] width 349 height 420
type textarea "hero.moveUp()"
type textarea "a"
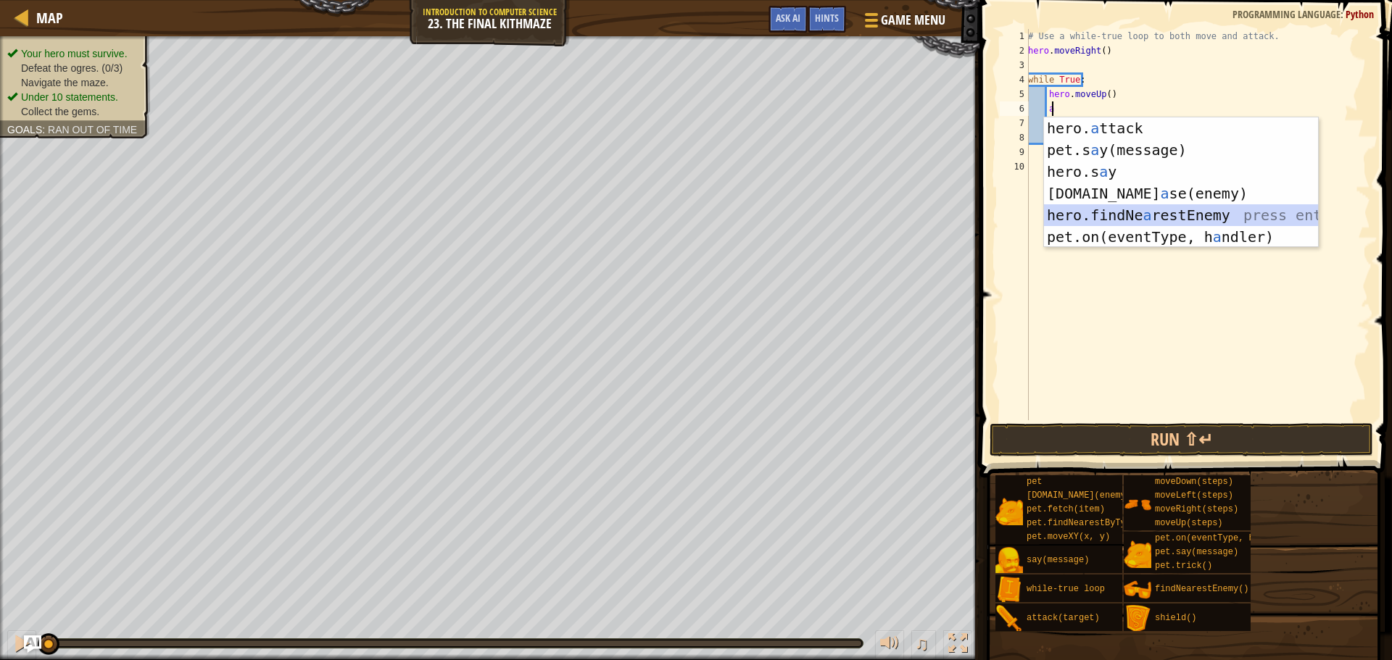
click at [1160, 212] on div "hero. a ttack press enter pet.s a y(message) press enter hero.s a y press enter…" at bounding box center [1181, 204] width 274 height 174
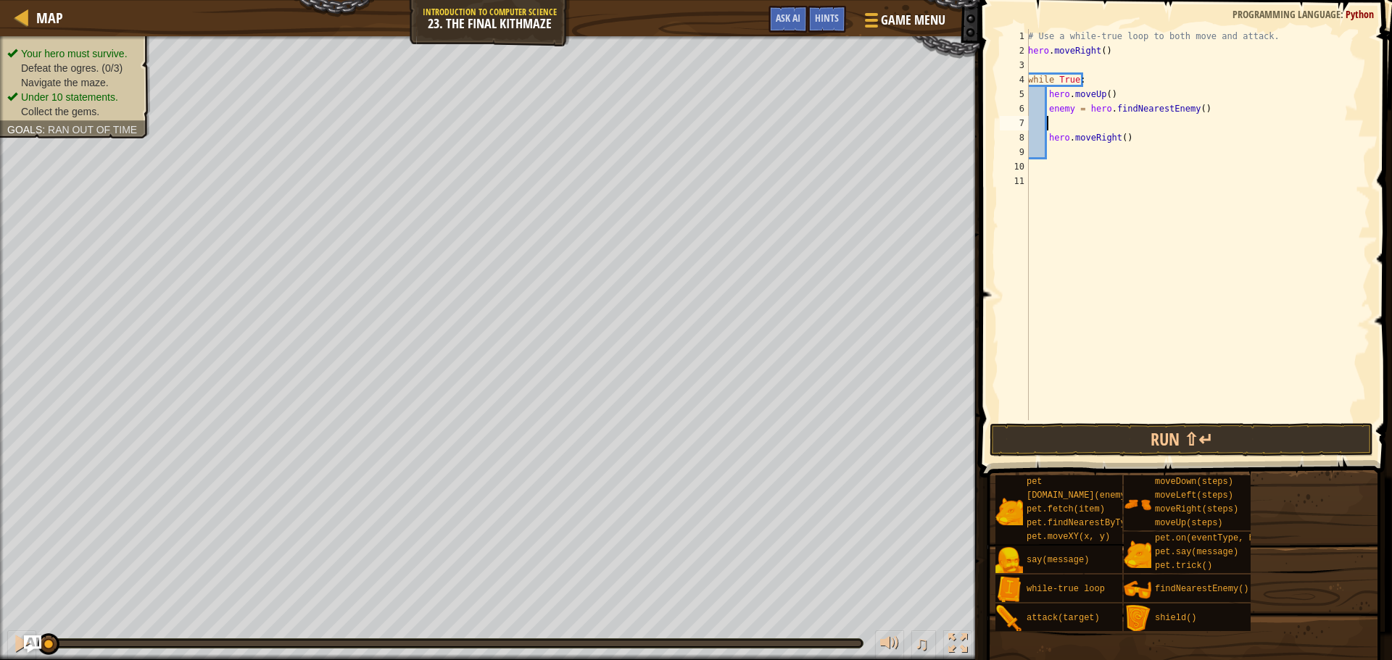
scroll to position [7, 0]
click at [1046, 134] on div "# Use a while-true loop to both move and attack. hero . moveRight ( ) while Tru…" at bounding box center [1197, 239] width 345 height 420
type textarea "hero.moveRight()"
click at [1063, 139] on div "# Use a while-true loop to both move and attack. hero . moveRight ( ) while Tru…" at bounding box center [1198, 239] width 344 height 420
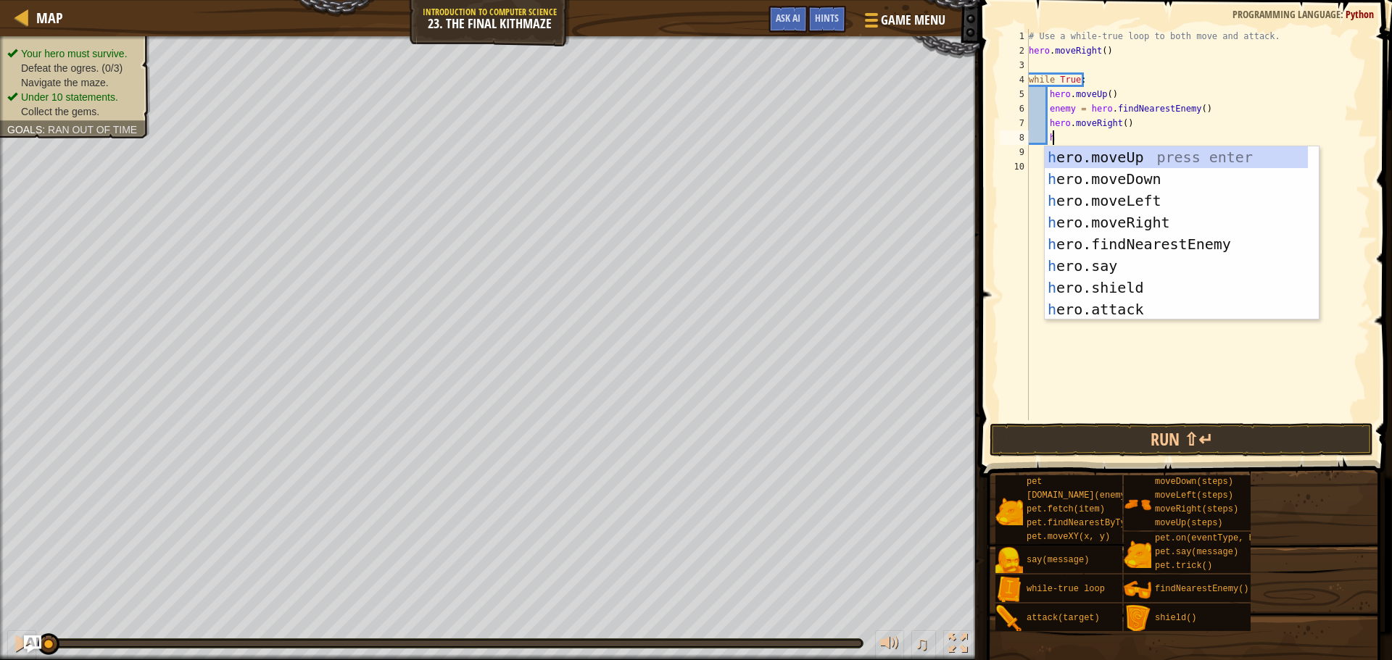
scroll to position [7, 1]
type textarea "her"
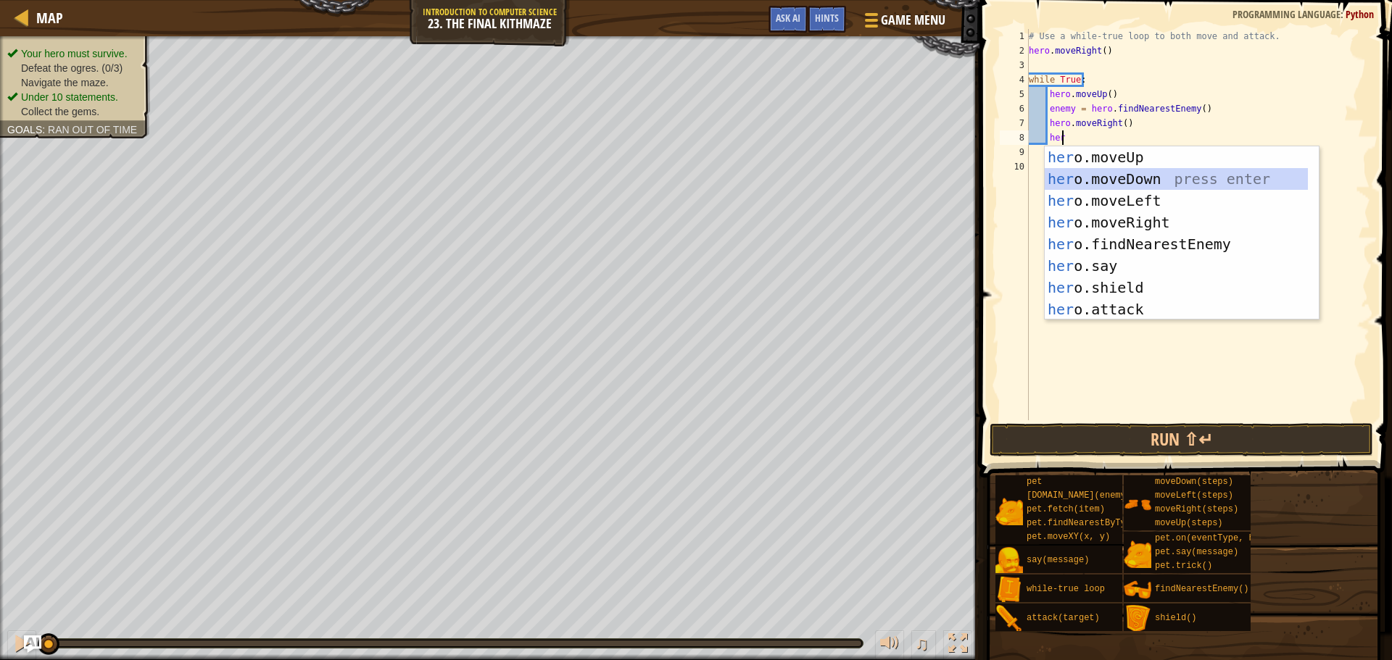
click at [1120, 176] on div "her o.moveUp press enter her o.moveDown press enter her o.moveLeft press enter …" at bounding box center [1175, 254] width 263 height 217
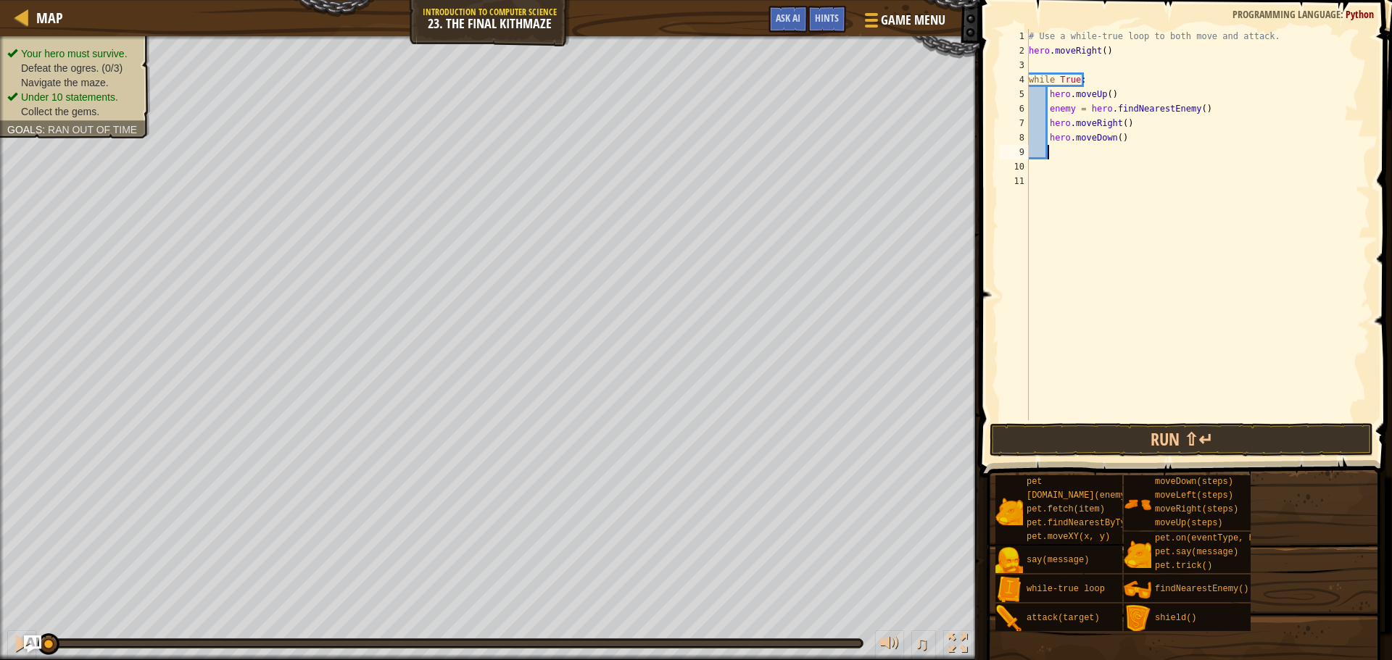
click at [1113, 141] on div "# Use a while-true loop to both move and attack. hero . moveRight ( ) while Tru…" at bounding box center [1198, 239] width 344 height 420
type textarea "hero.moveDown(2)"
click at [1113, 150] on div "# Use a while-true loop to both move and attack. hero . moveRight ( ) while Tru…" at bounding box center [1198, 239] width 344 height 420
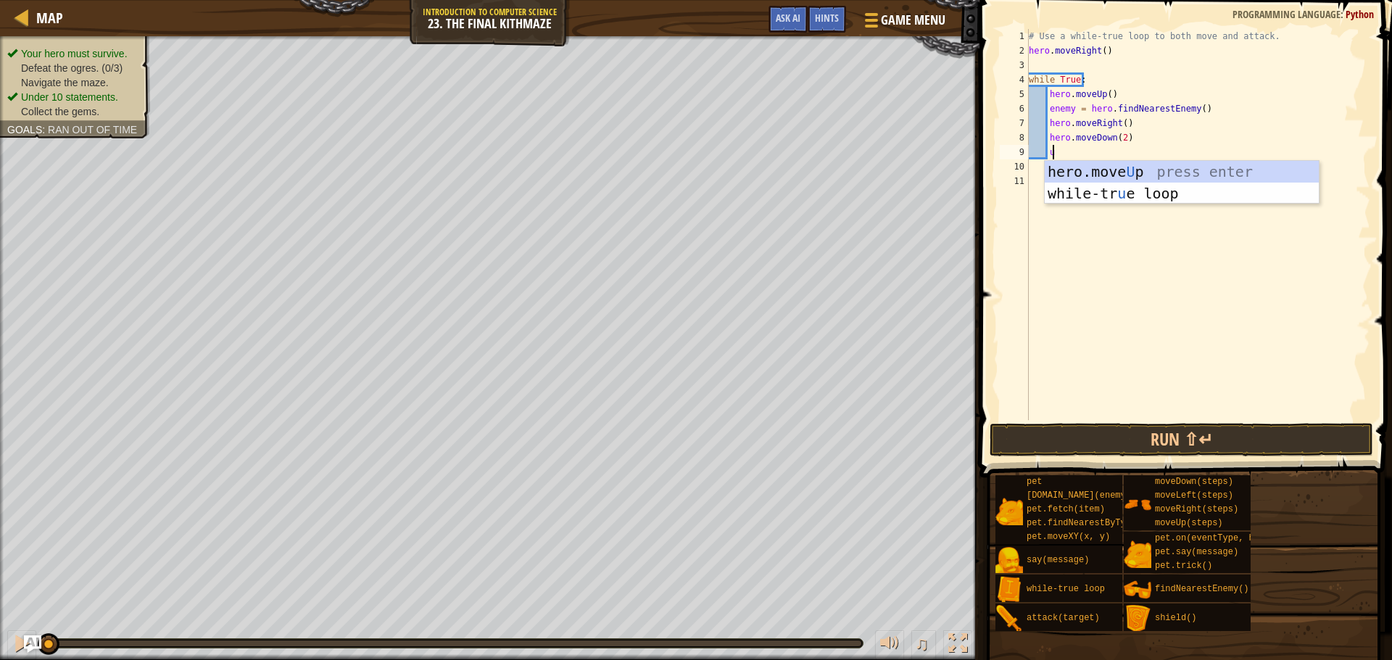
type textarea "up"
click at [1121, 177] on div "hero.move Up press enter while-tr u e loo p press enter" at bounding box center [1181, 204] width 274 height 87
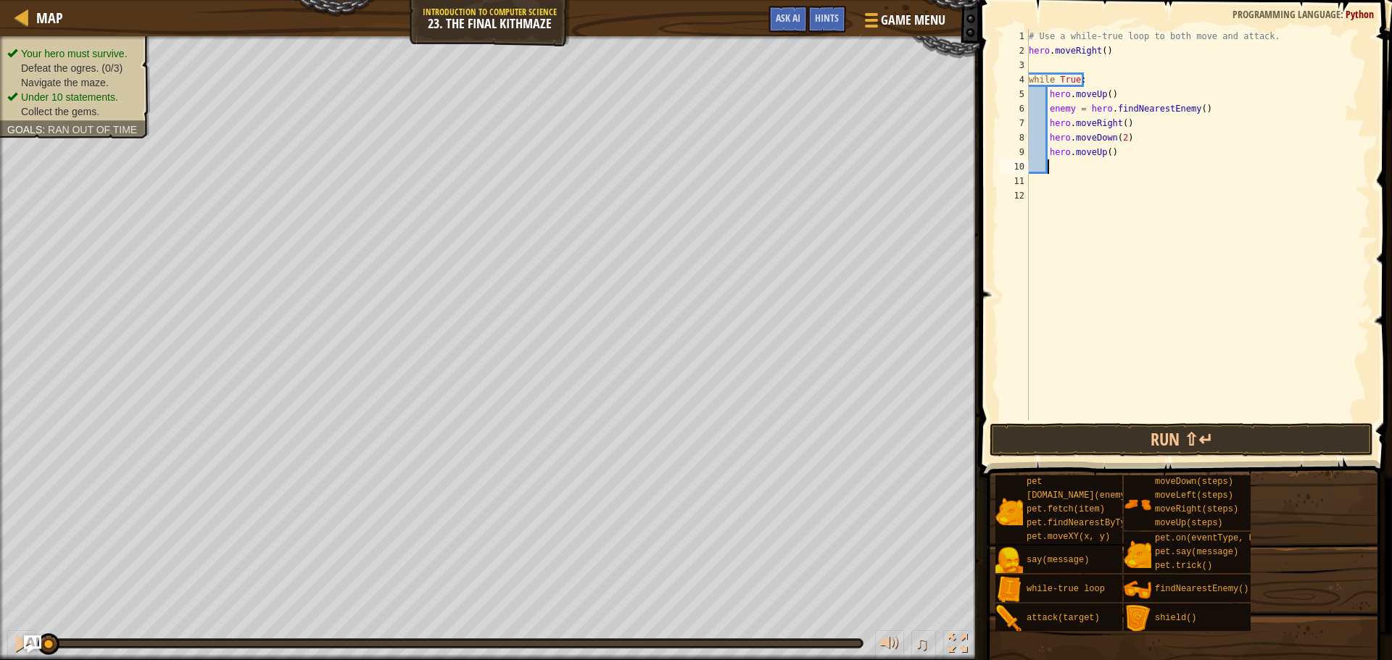
scroll to position [7, 1]
click at [1031, 49] on div "# Use a while-true loop to both move and attack. hero . moveRight ( ) while Tru…" at bounding box center [1198, 239] width 344 height 420
drag, startPoint x: 1031, startPoint y: 49, endPoint x: 1110, endPoint y: 57, distance: 78.8
click at [1110, 57] on div "# Use a while-true loop to both move and attack. hero . moveRight ( ) while Tru…" at bounding box center [1198, 239] width 344 height 420
click at [1107, 72] on div "# Use a while-true loop to both move and attack. hero . moveRight ( ) while Tru…" at bounding box center [1198, 239] width 344 height 420
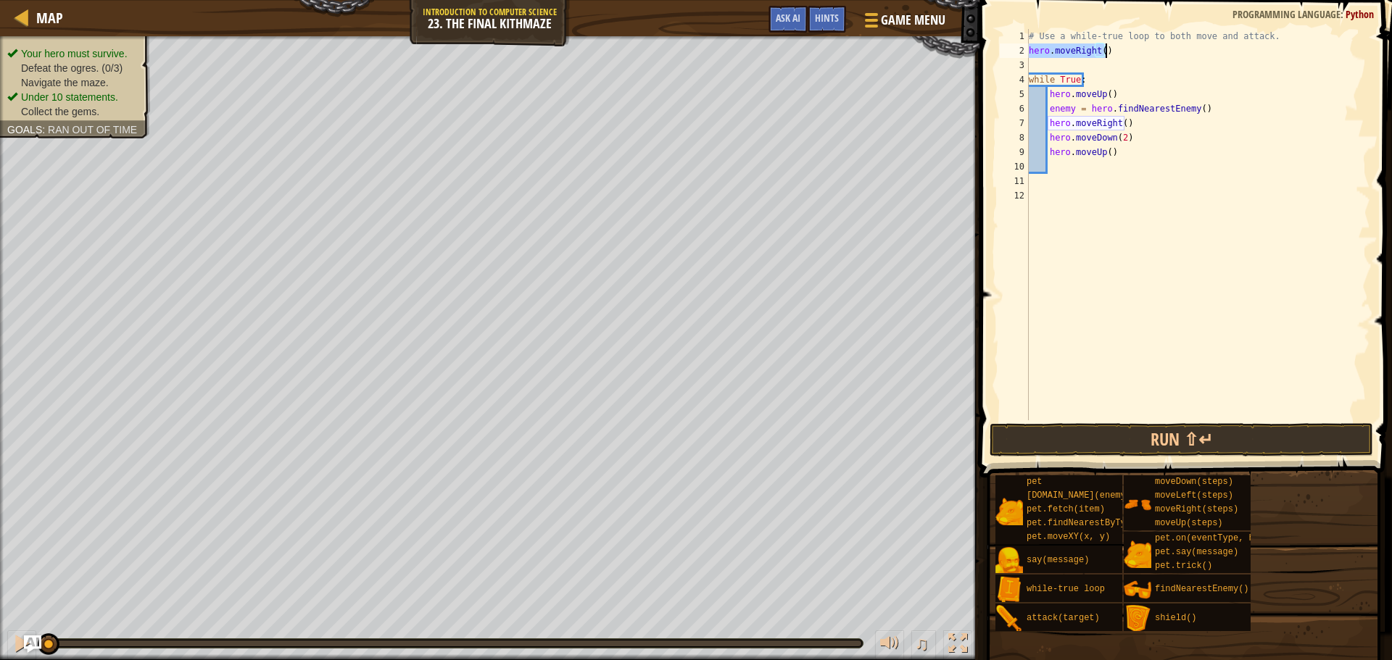
type textarea "while True:"
click at [1078, 432] on button "Run ⇧↵" at bounding box center [1180, 439] width 383 height 33
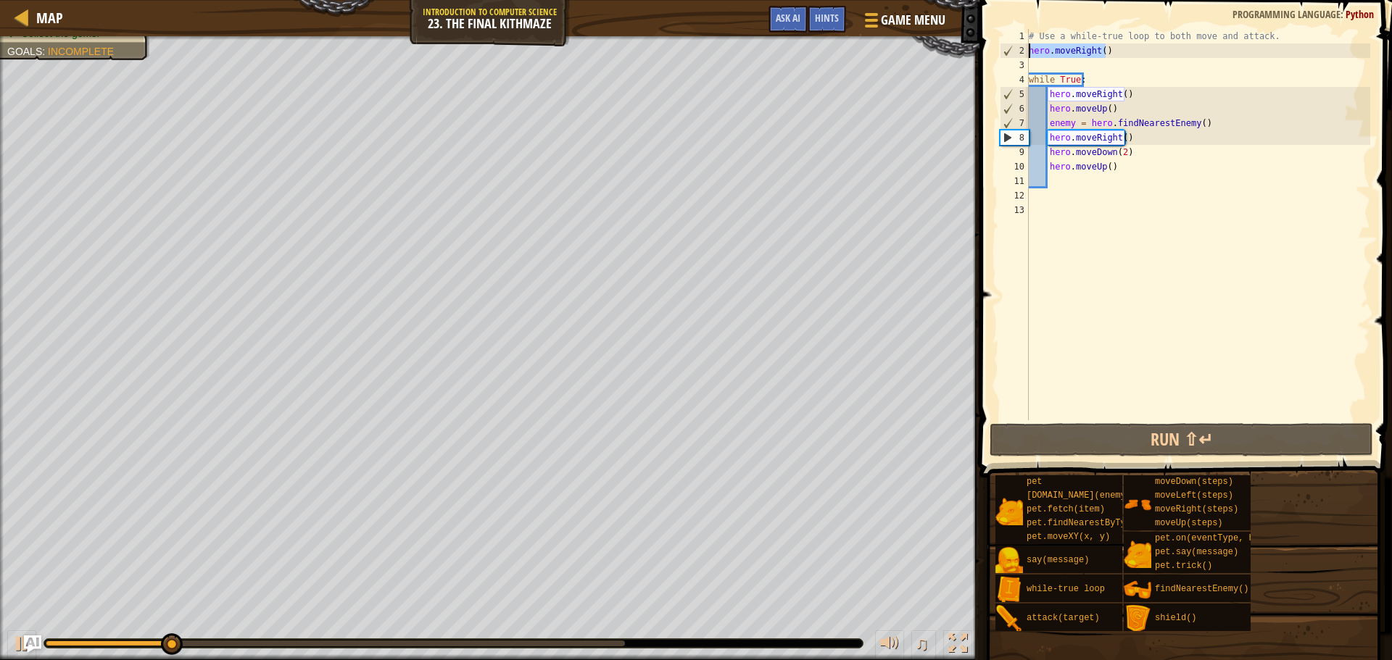
drag, startPoint x: 1127, startPoint y: 49, endPoint x: 1027, endPoint y: 50, distance: 100.0
click at [1027, 50] on div "hero.moveRight() 1 2 3 4 5 6 7 8 9 10 11 12 13 # Use a while-true loop to both …" at bounding box center [1183, 224] width 373 height 391
type textarea "hero.moveRight()"
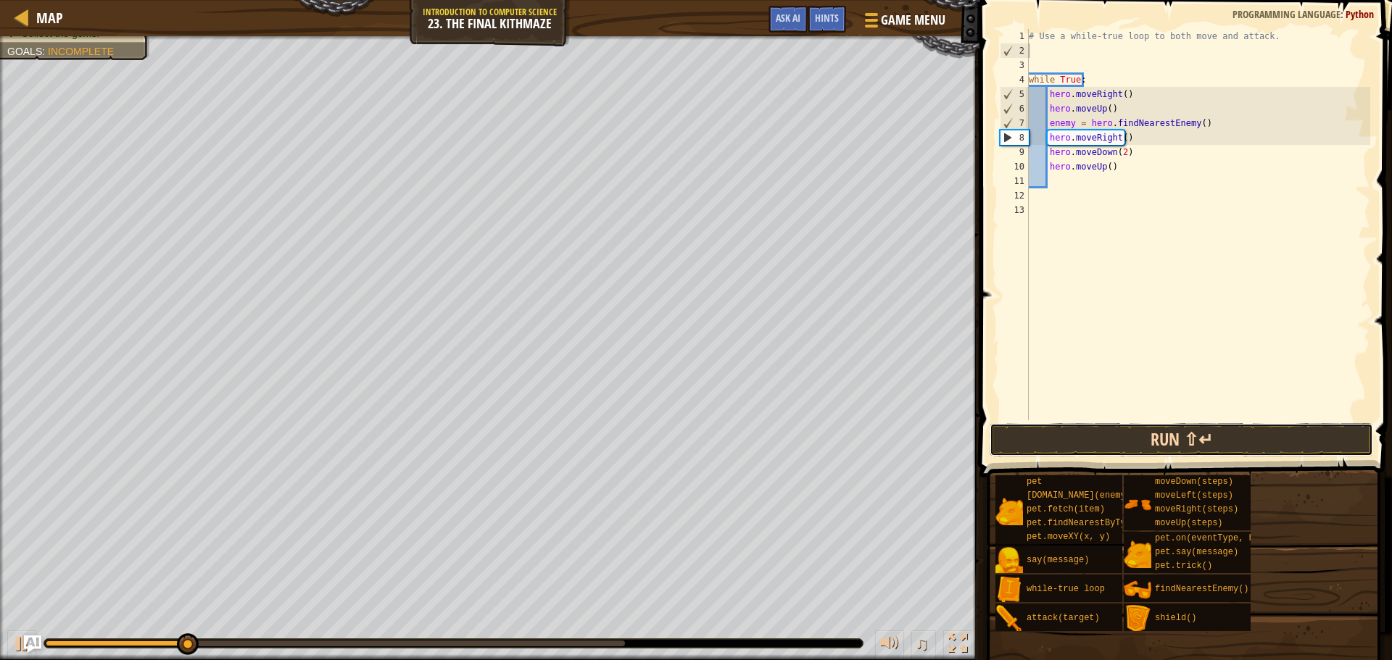
click at [1152, 427] on button "Run ⇧↵" at bounding box center [1180, 439] width 383 height 33
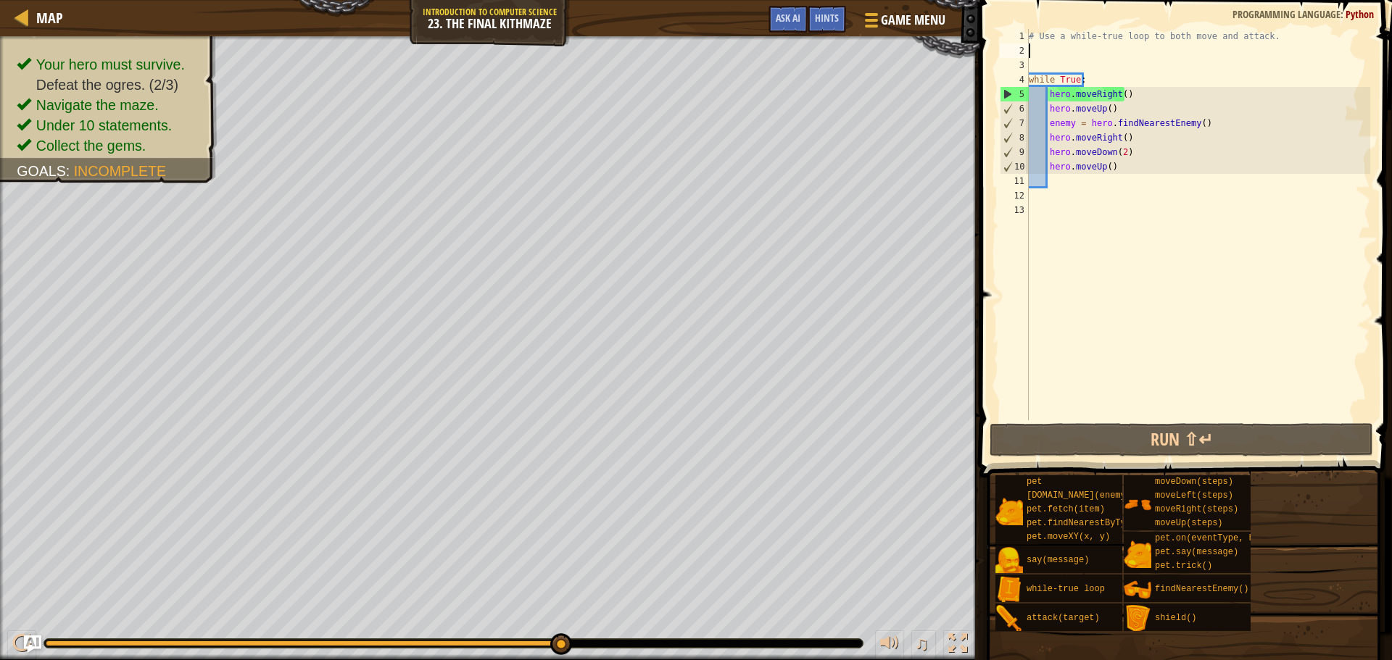
click at [1210, 128] on div "# Use a while-true loop to both move and attack. while True : hero . moveRight …" at bounding box center [1198, 239] width 344 height 420
type textarea "enemy = hero.findNearestEnemy()"
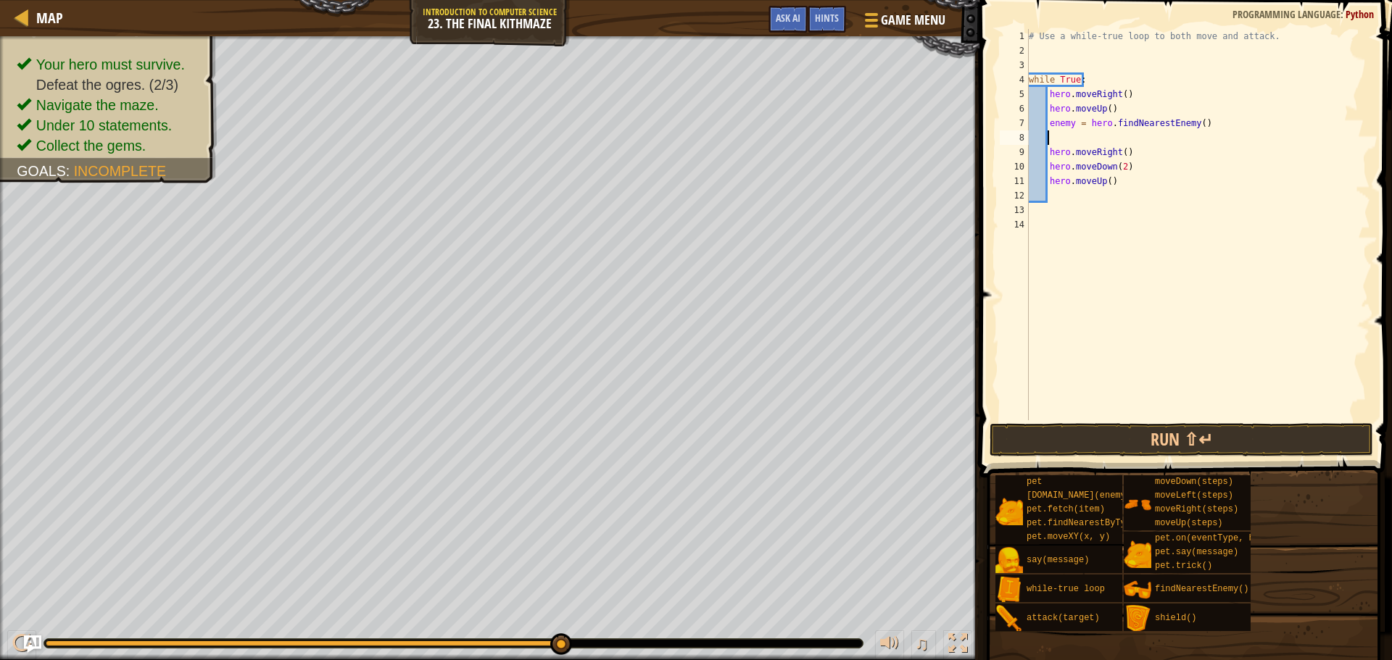
scroll to position [7, 1]
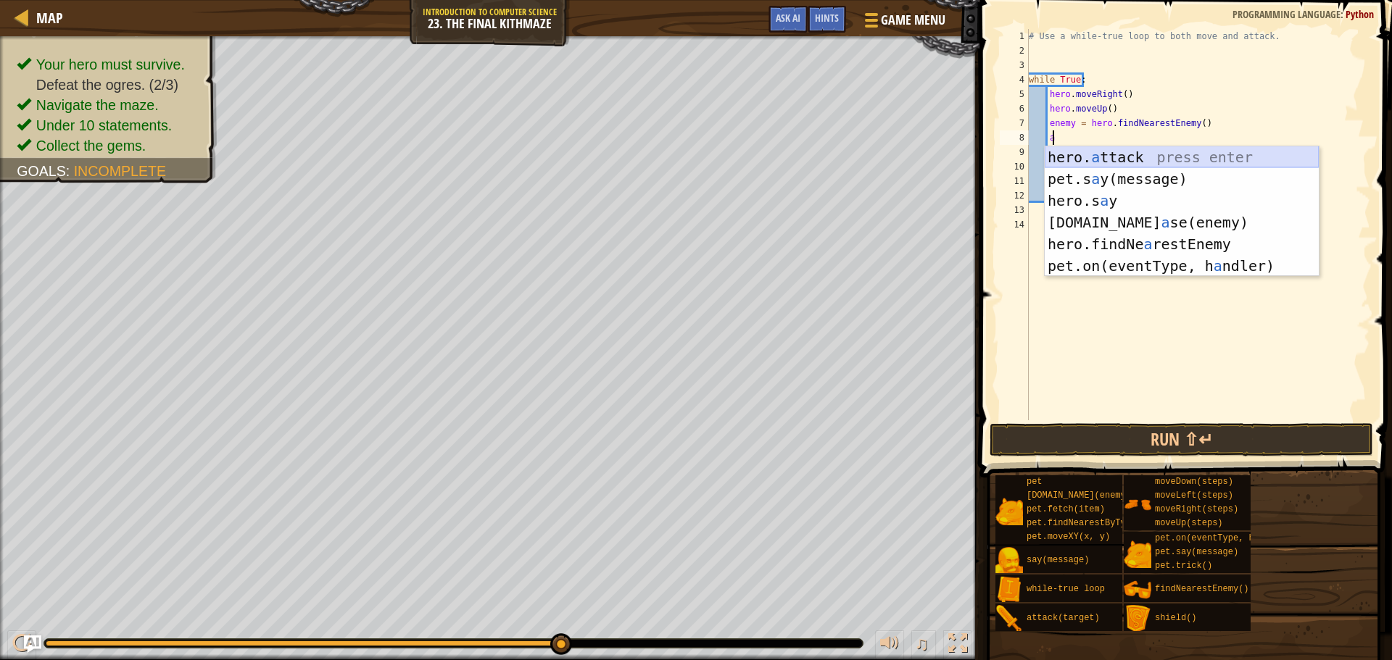
click at [1126, 159] on div "hero. a ttack press enter pet.s a y(message) press enter hero.s a y press enter…" at bounding box center [1181, 233] width 274 height 174
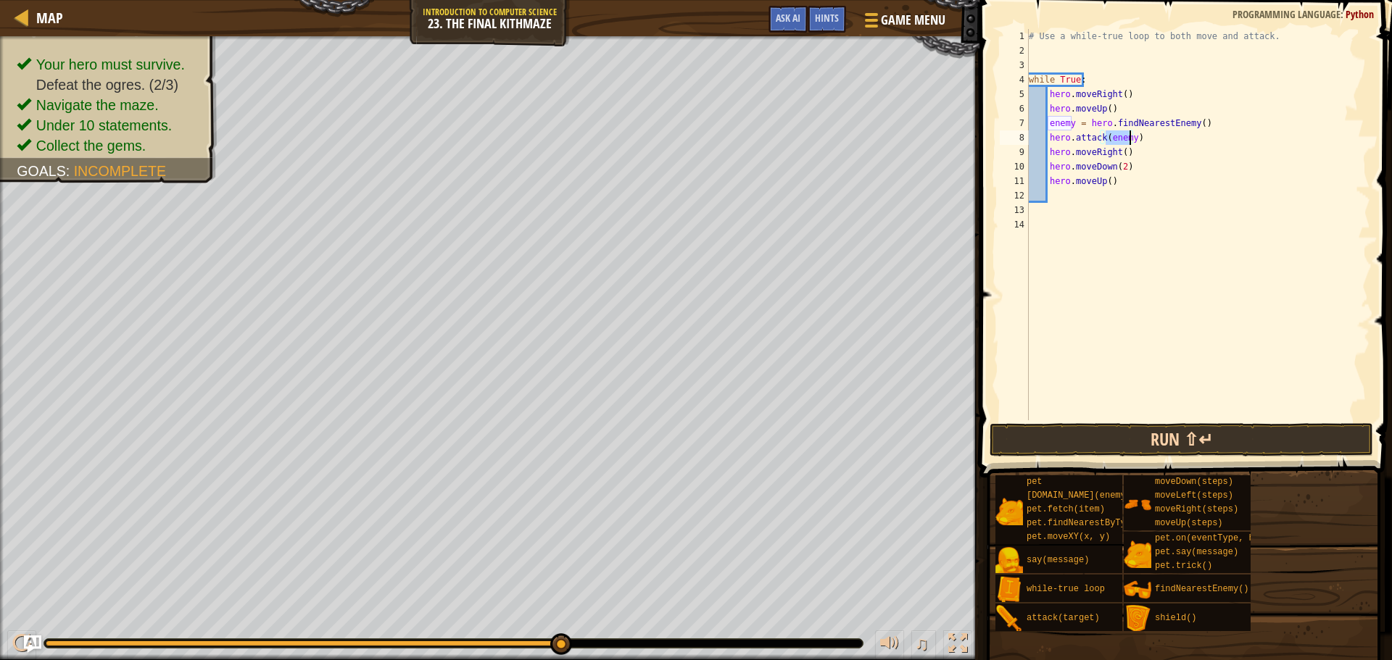
type textarea "hero.attack(enemy)"
click at [1134, 438] on button "Run ⇧↵" at bounding box center [1180, 439] width 383 height 33
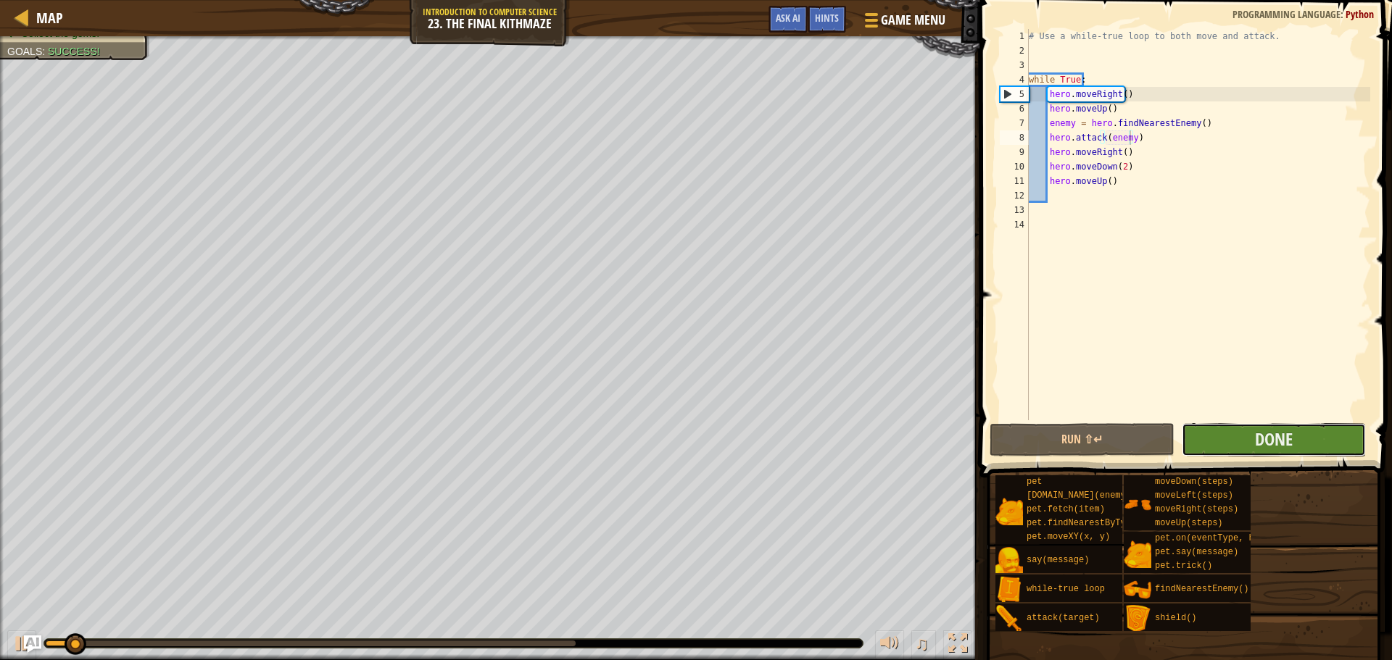
click at [1215, 441] on button "Done" at bounding box center [1273, 439] width 184 height 33
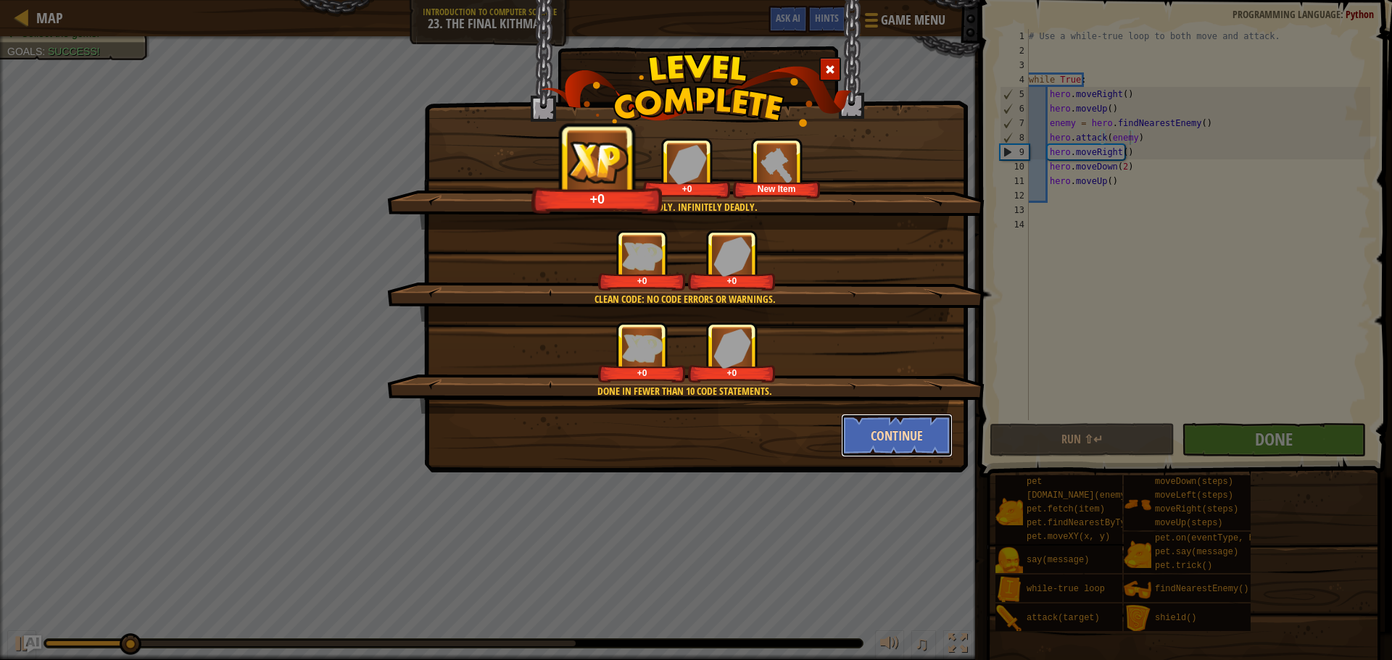
click at [926, 435] on button "Continue" at bounding box center [897, 435] width 112 height 43
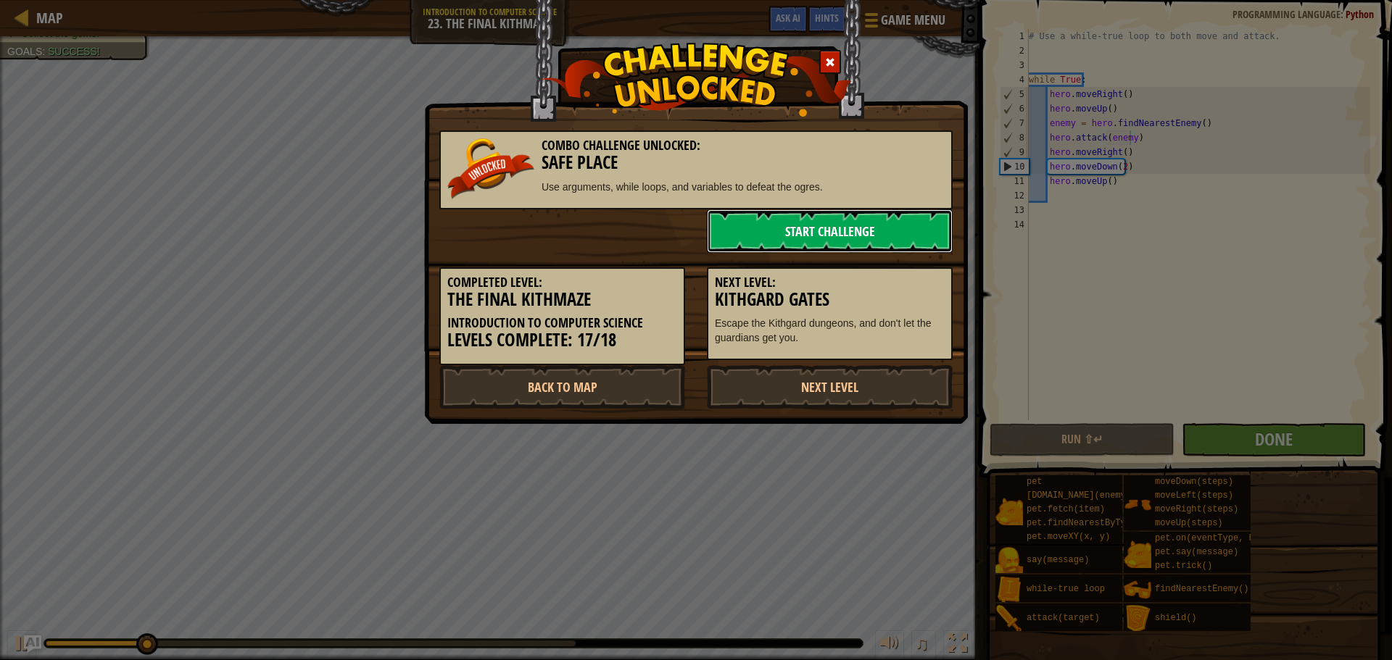
click at [805, 231] on link "Start Challenge" at bounding box center [830, 230] width 246 height 43
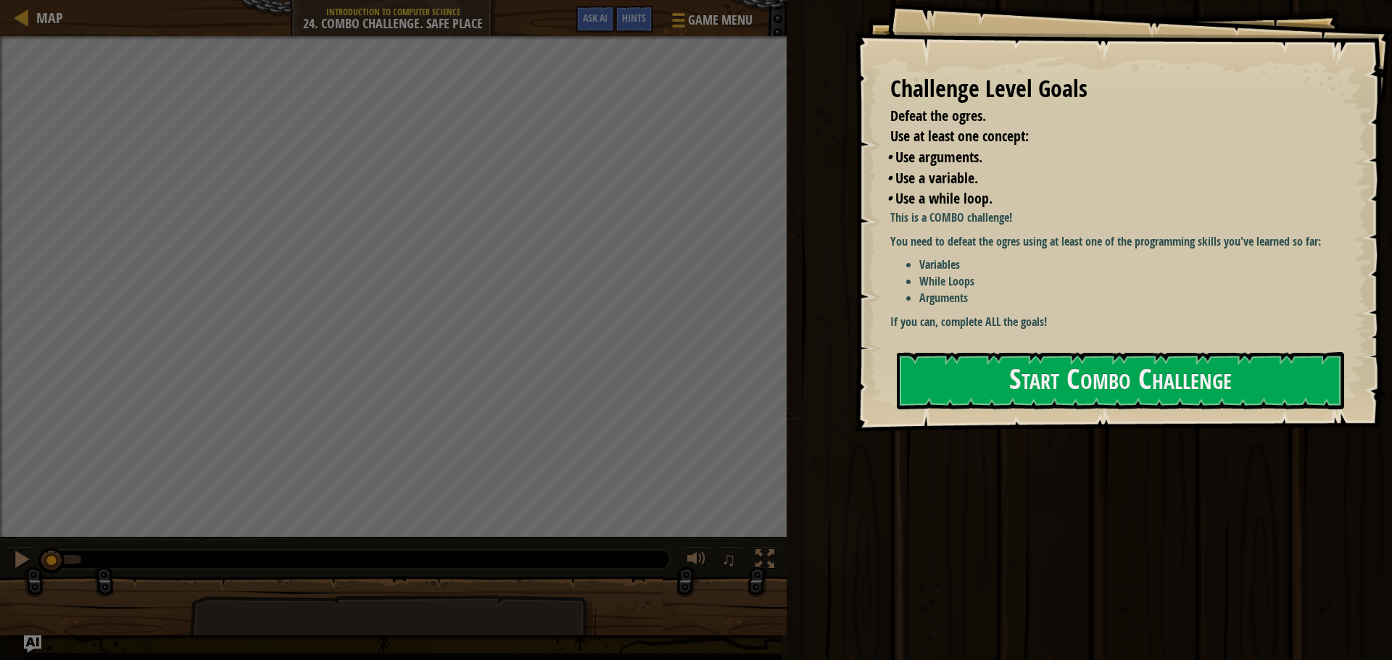
drag, startPoint x: 881, startPoint y: 278, endPoint x: 806, endPoint y: 218, distance: 96.4
click at [881, 278] on div "Challenge Level Goals Defeat the ogres. Use at least one concept: • Use argumen…" at bounding box center [1123, 216] width 538 height 432
click at [787, 201] on div "Run ⇧↵ Submit Done" at bounding box center [1087, 326] width 610 height 653
click at [44, 7] on div "Map" at bounding box center [46, 18] width 34 height 36
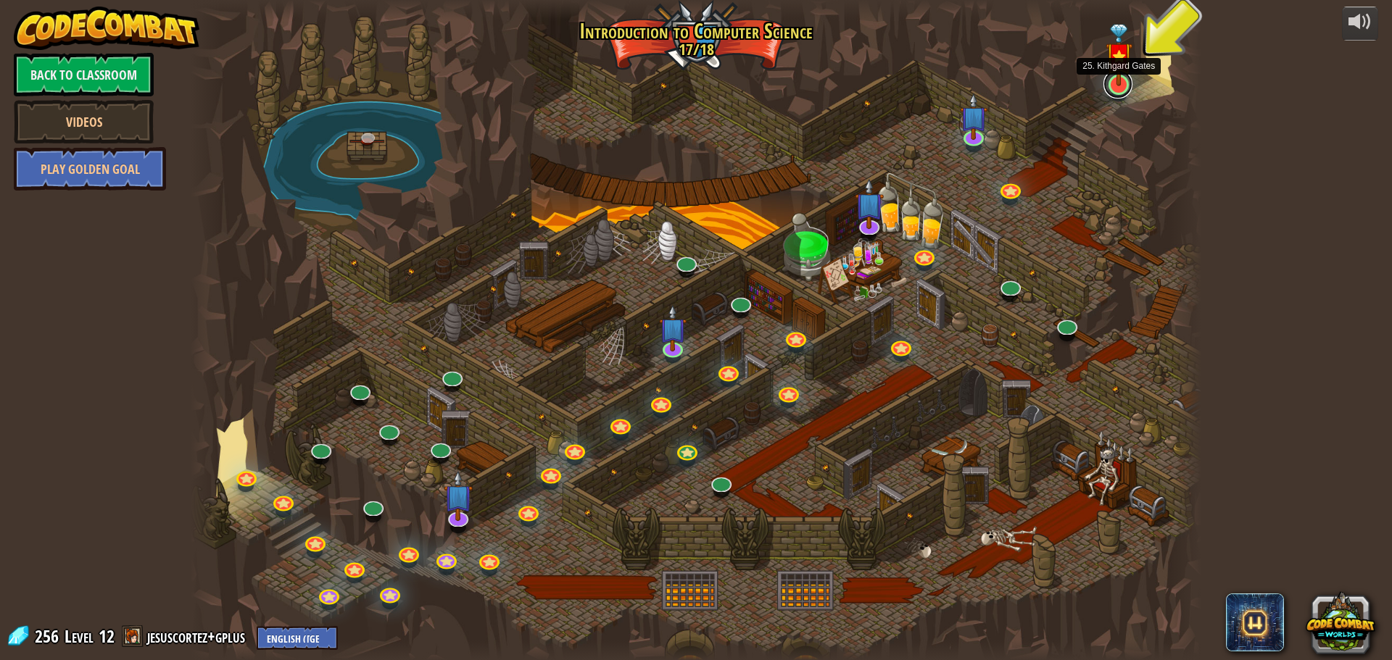
click at [1126, 90] on link at bounding box center [1117, 84] width 29 height 29
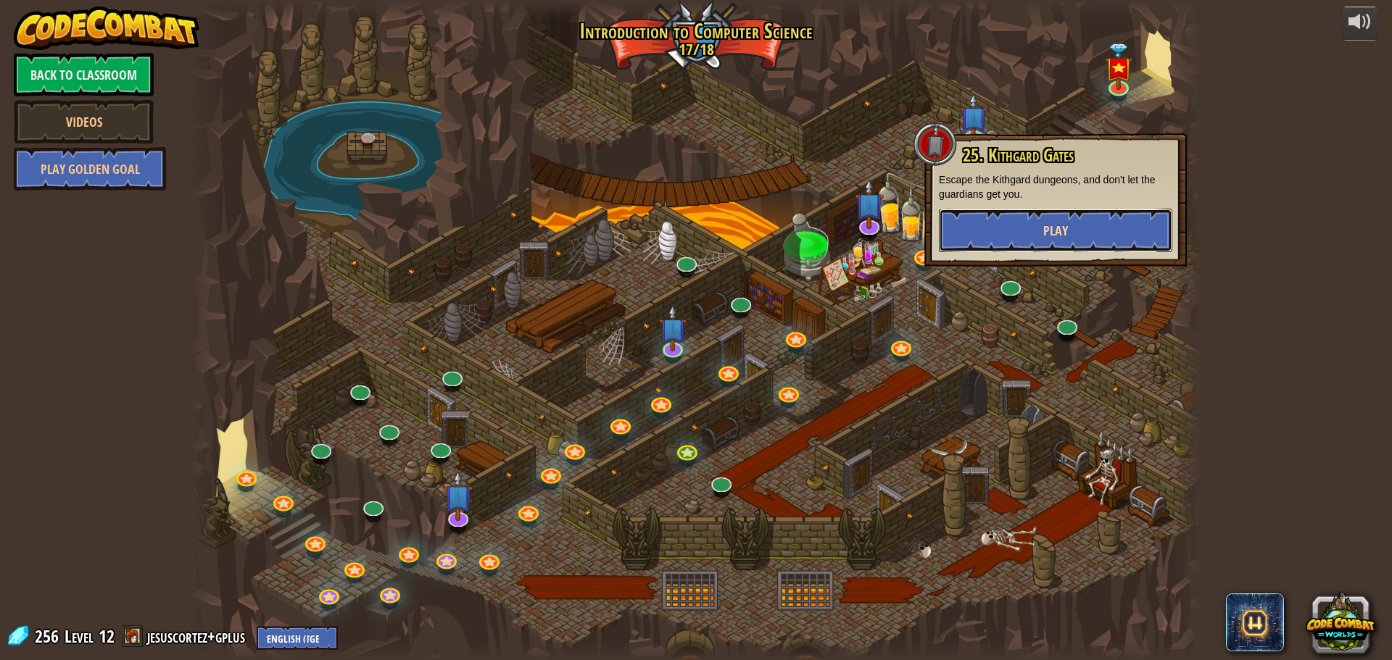
click at [1105, 244] on button "Play" at bounding box center [1055, 230] width 233 height 43
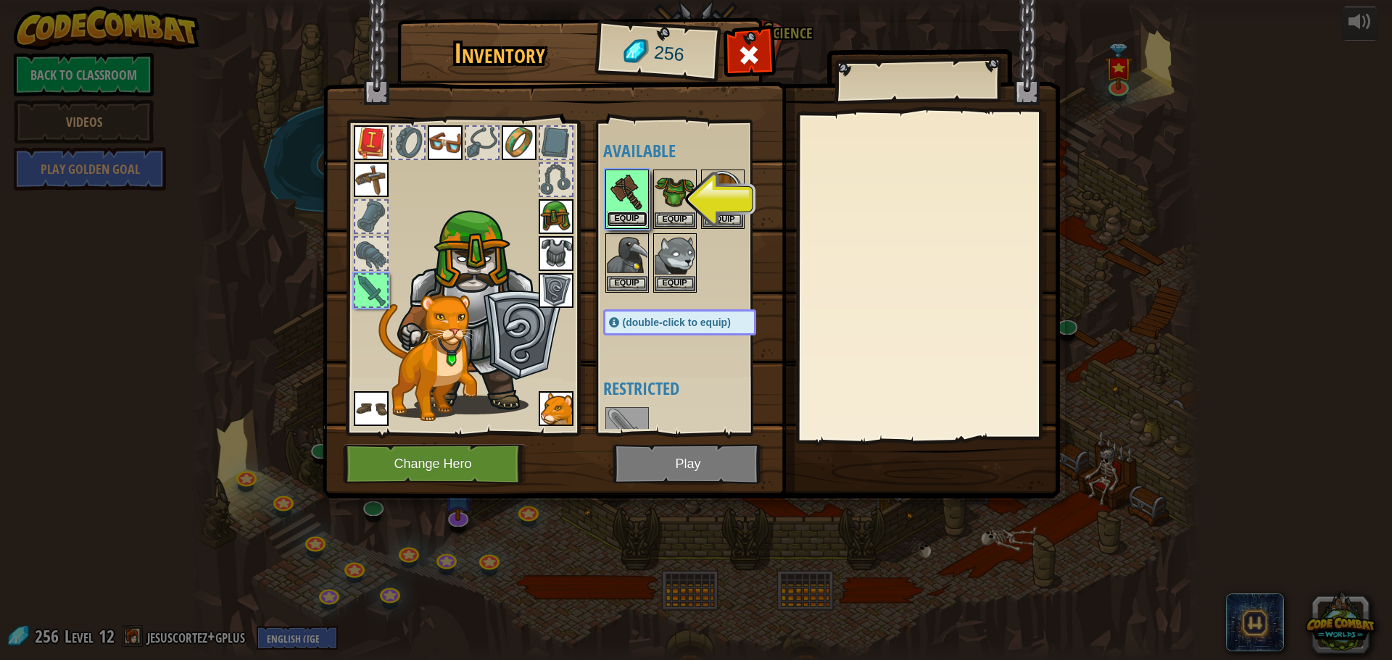
click at [630, 215] on button "Equip" at bounding box center [627, 219] width 41 height 15
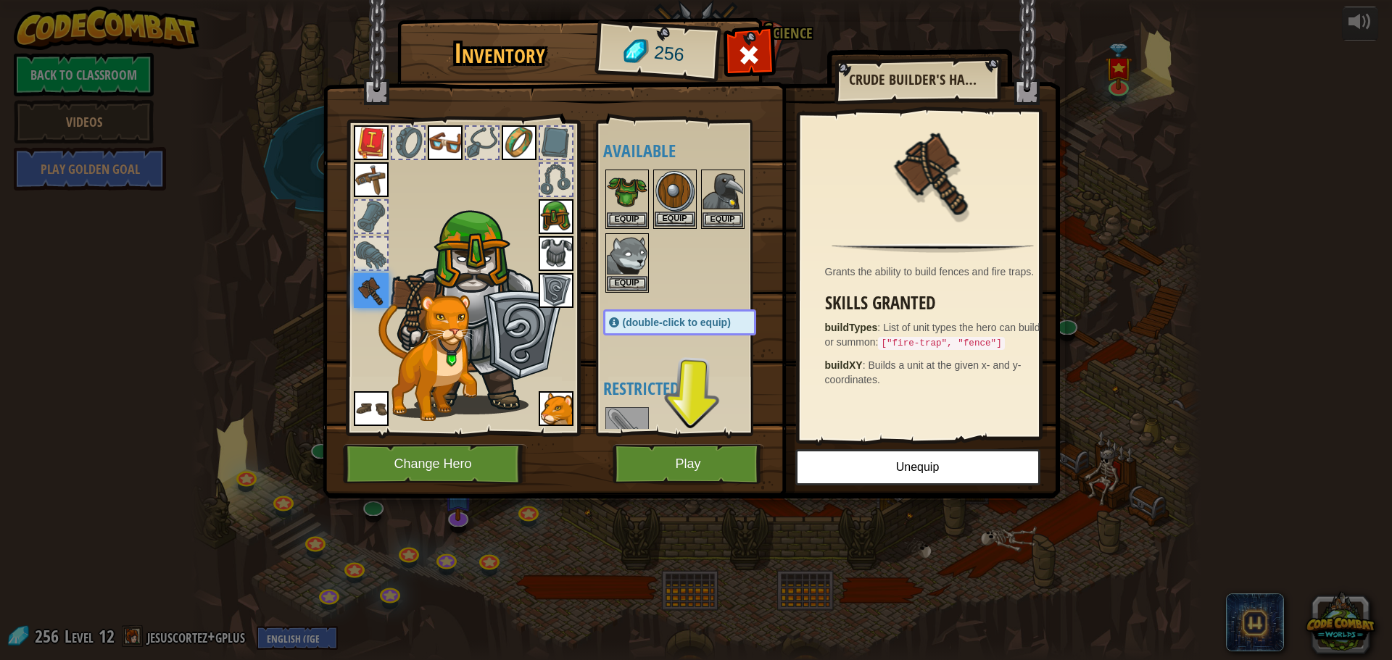
click at [667, 178] on img at bounding box center [674, 191] width 41 height 41
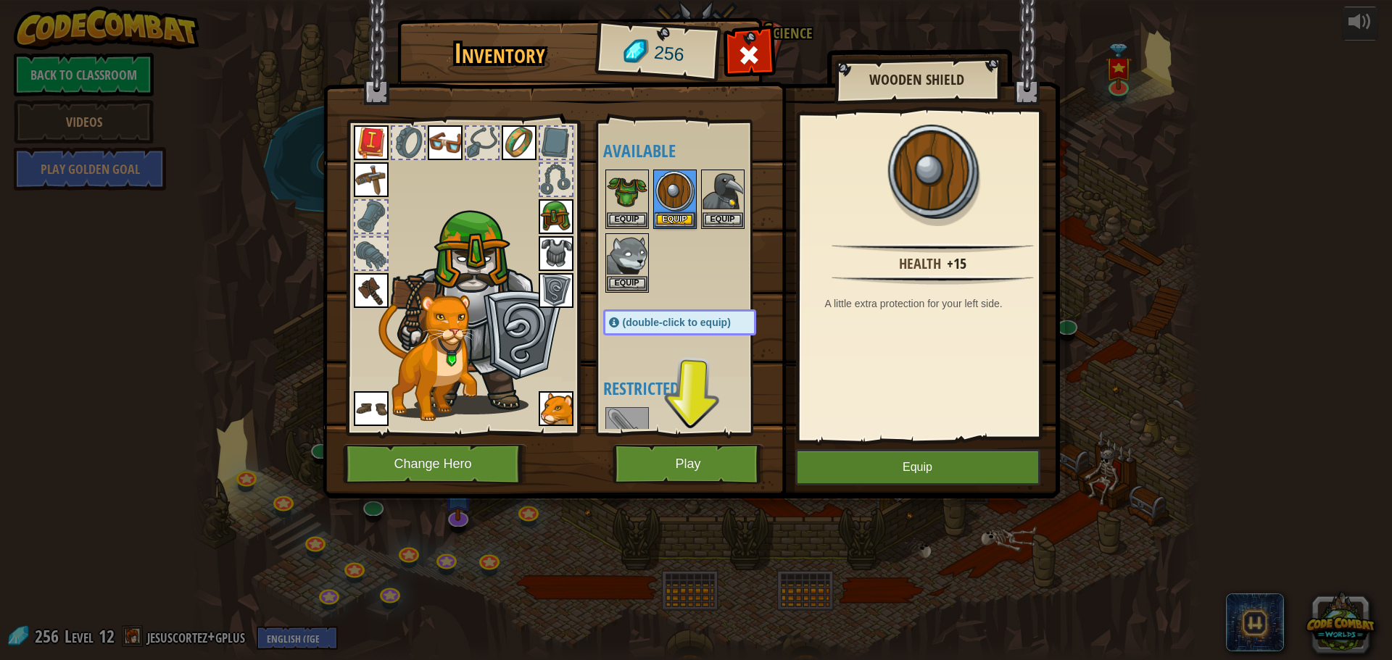
click at [562, 249] on img at bounding box center [556, 253] width 35 height 35
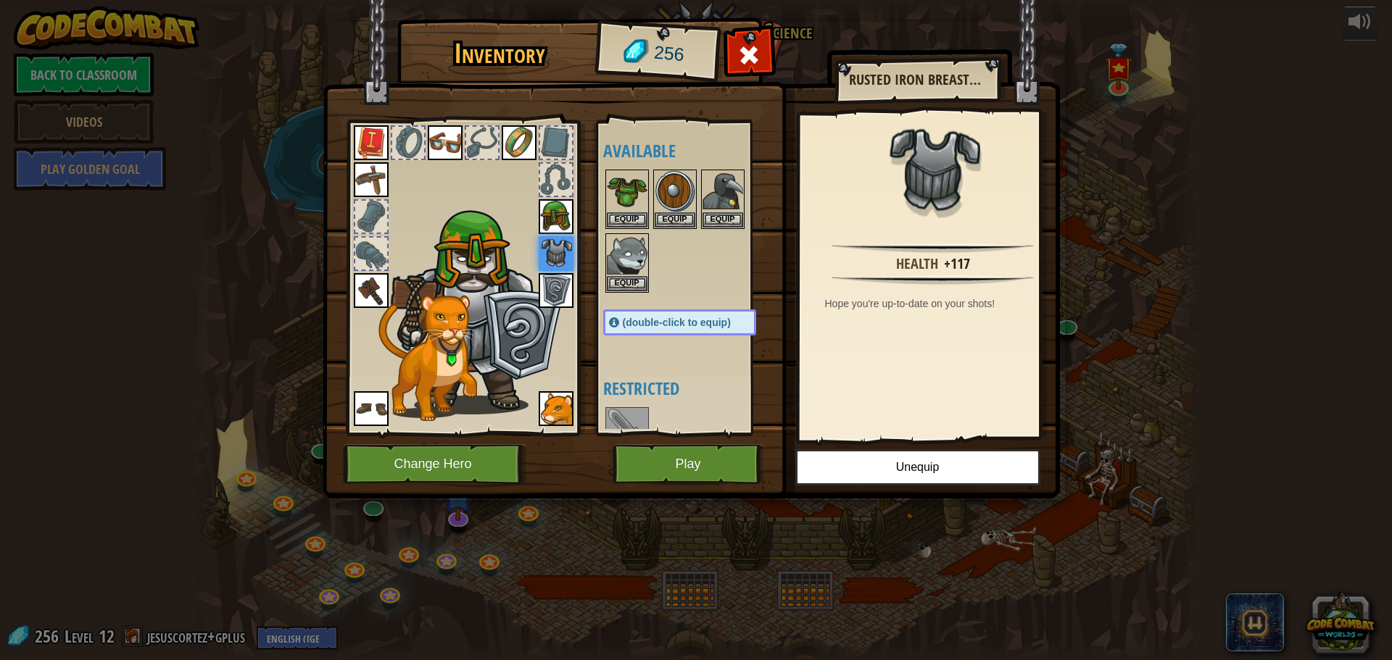
click at [552, 270] on img at bounding box center [556, 253] width 35 height 35
click at [554, 279] on img at bounding box center [556, 290] width 35 height 35
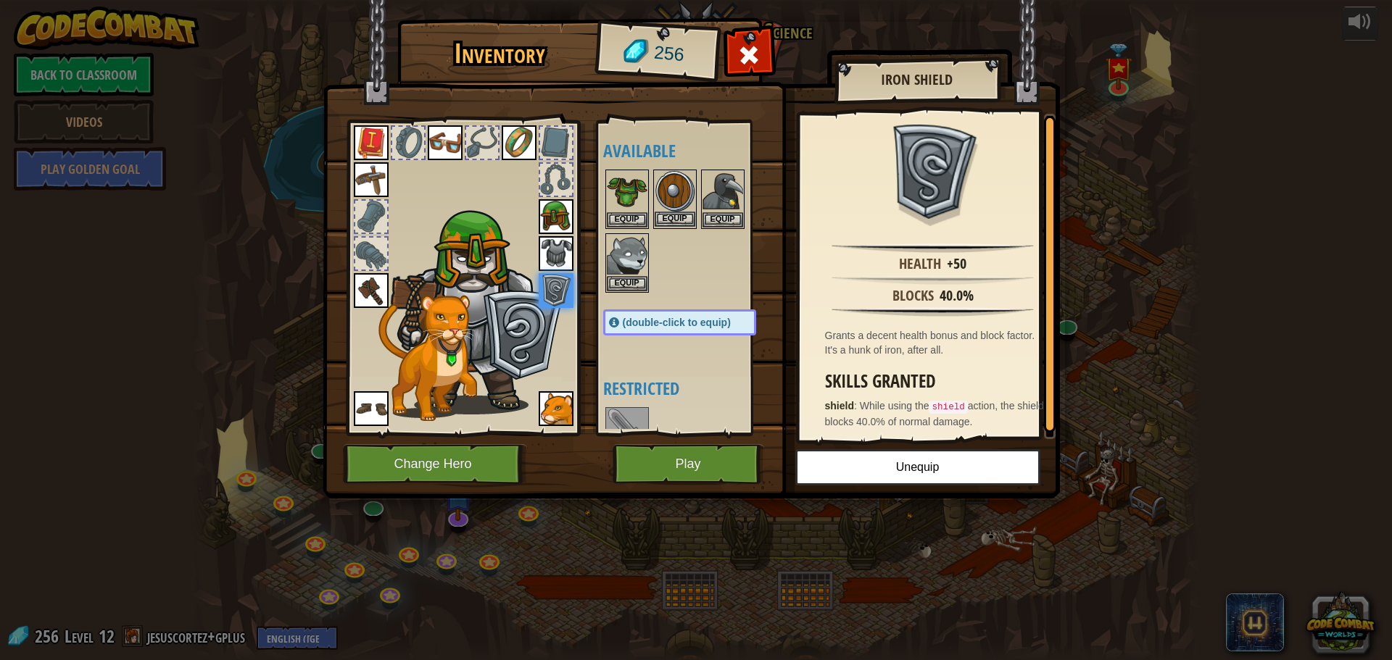
click at [672, 180] on img at bounding box center [674, 191] width 41 height 41
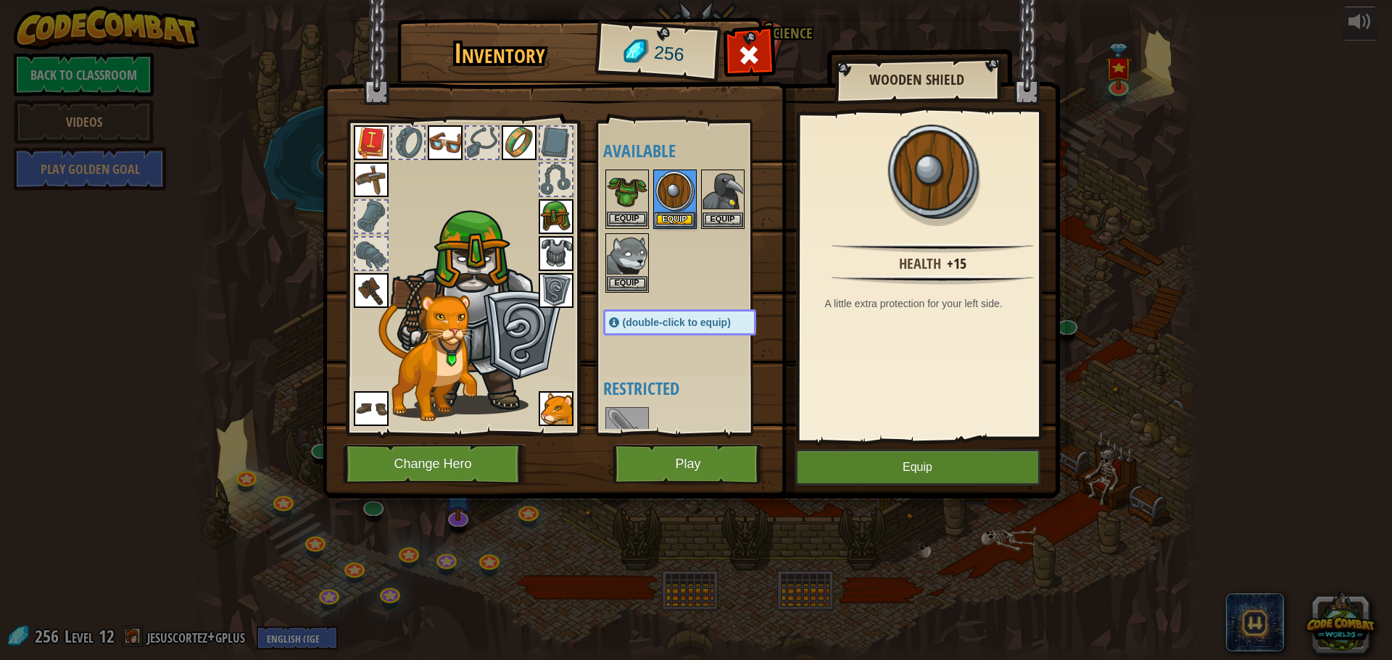
click at [635, 183] on img at bounding box center [627, 191] width 41 height 41
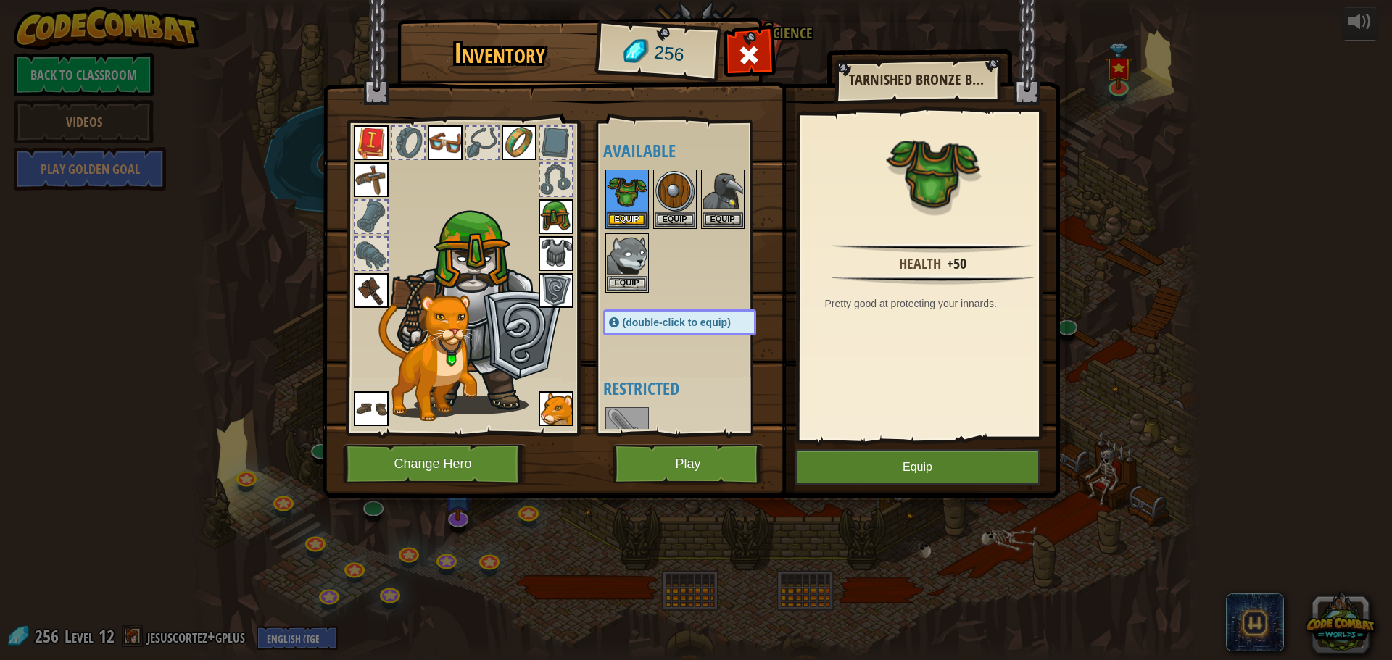
click at [552, 241] on img at bounding box center [556, 253] width 35 height 35
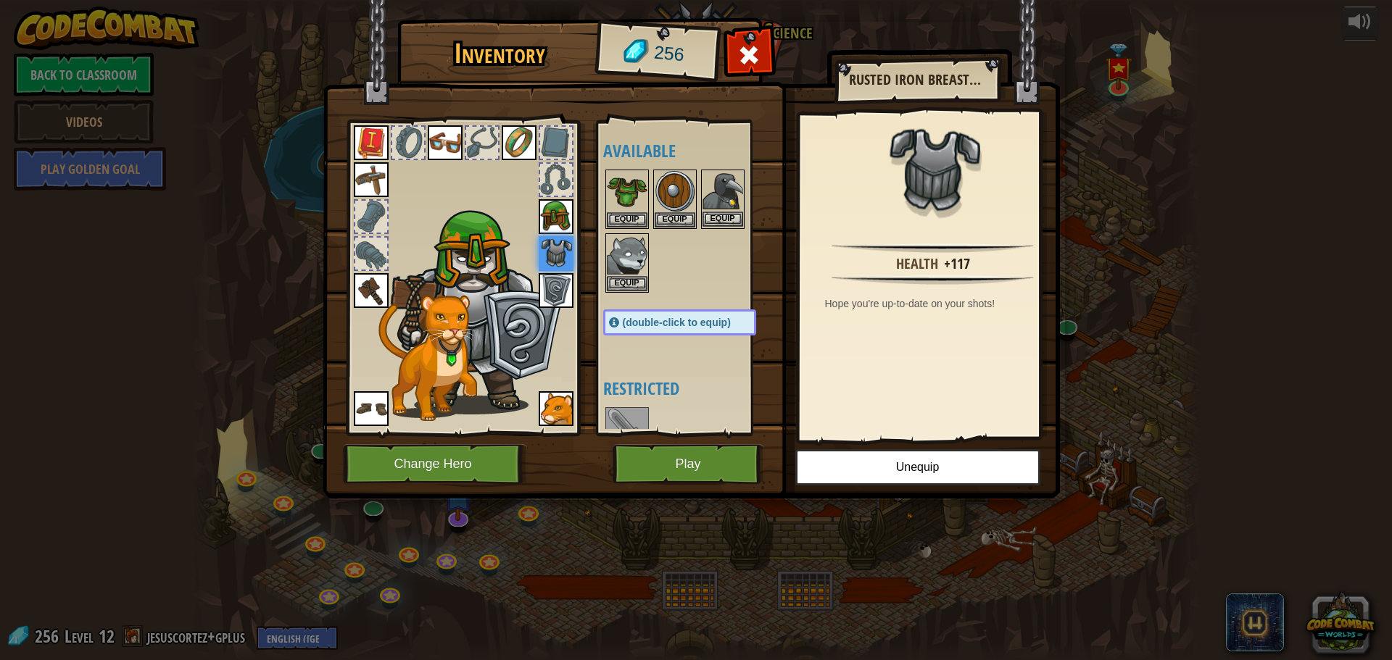
click at [706, 194] on img at bounding box center [722, 191] width 41 height 41
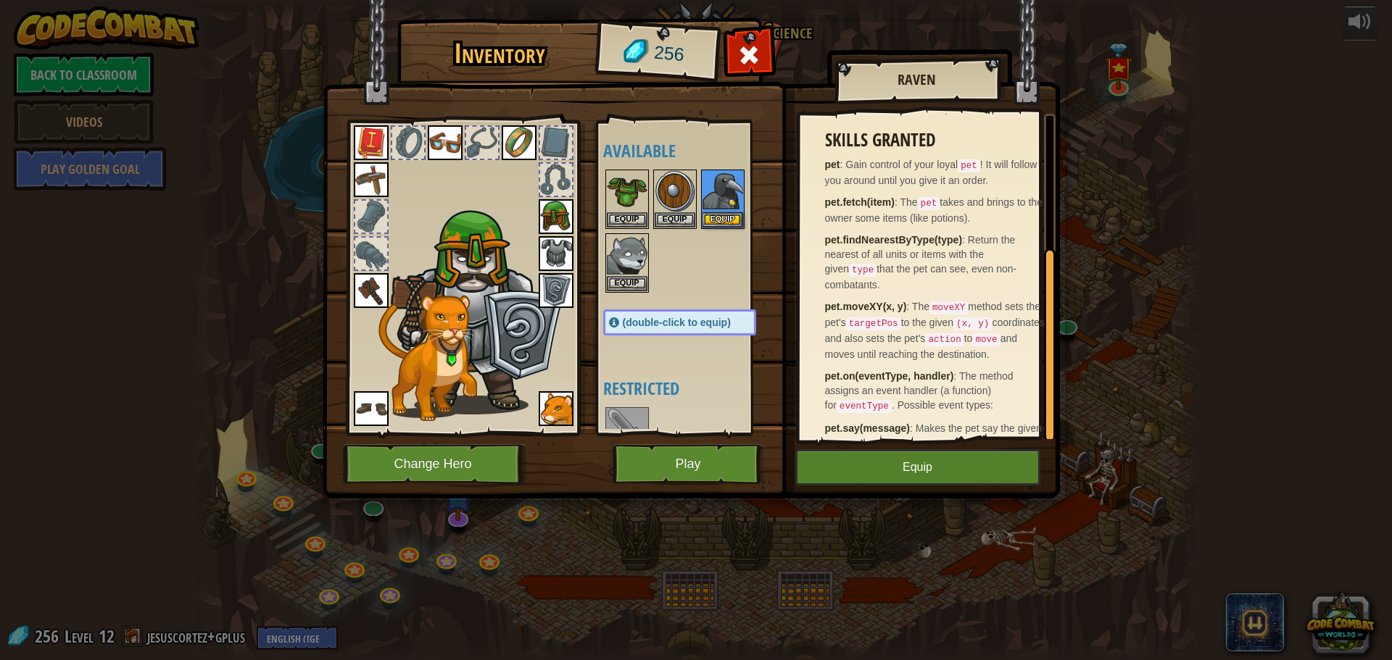
scroll to position [217, 0]
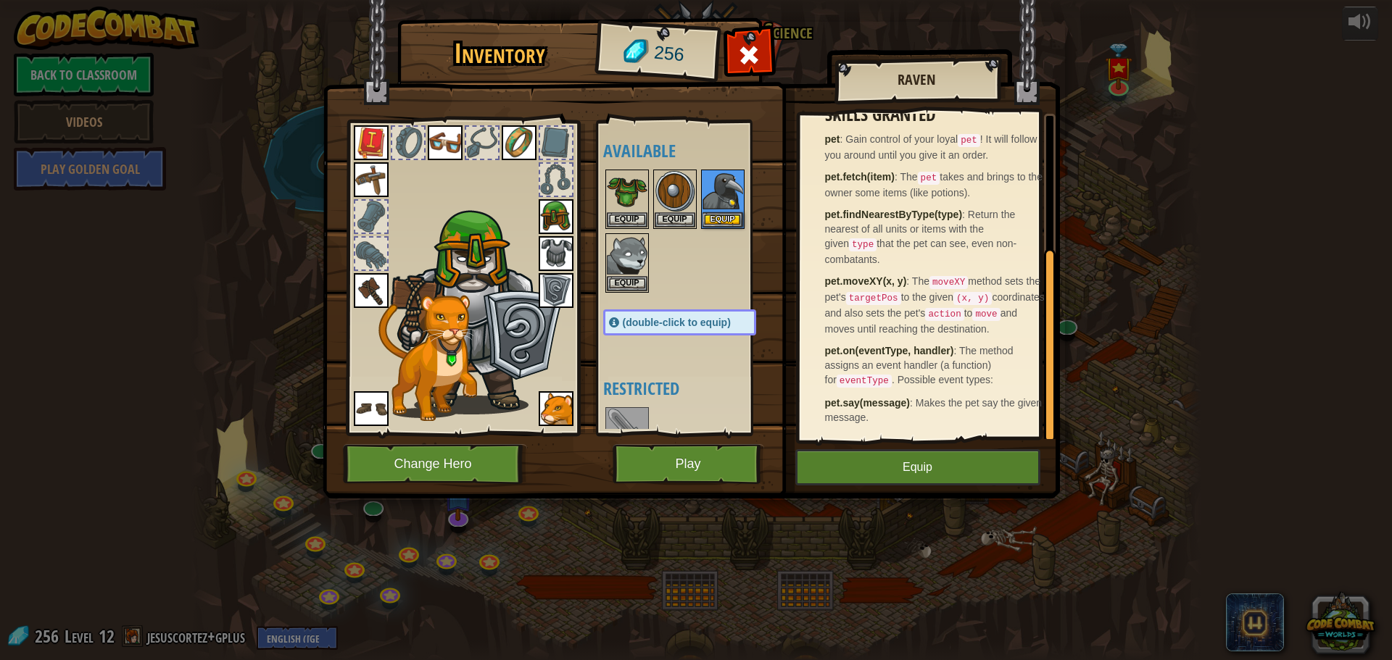
drag, startPoint x: 569, startPoint y: 431, endPoint x: 557, endPoint y: 404, distance: 30.2
click at [568, 431] on div at bounding box center [462, 274] width 239 height 326
click at [563, 402] on img at bounding box center [556, 408] width 35 height 35
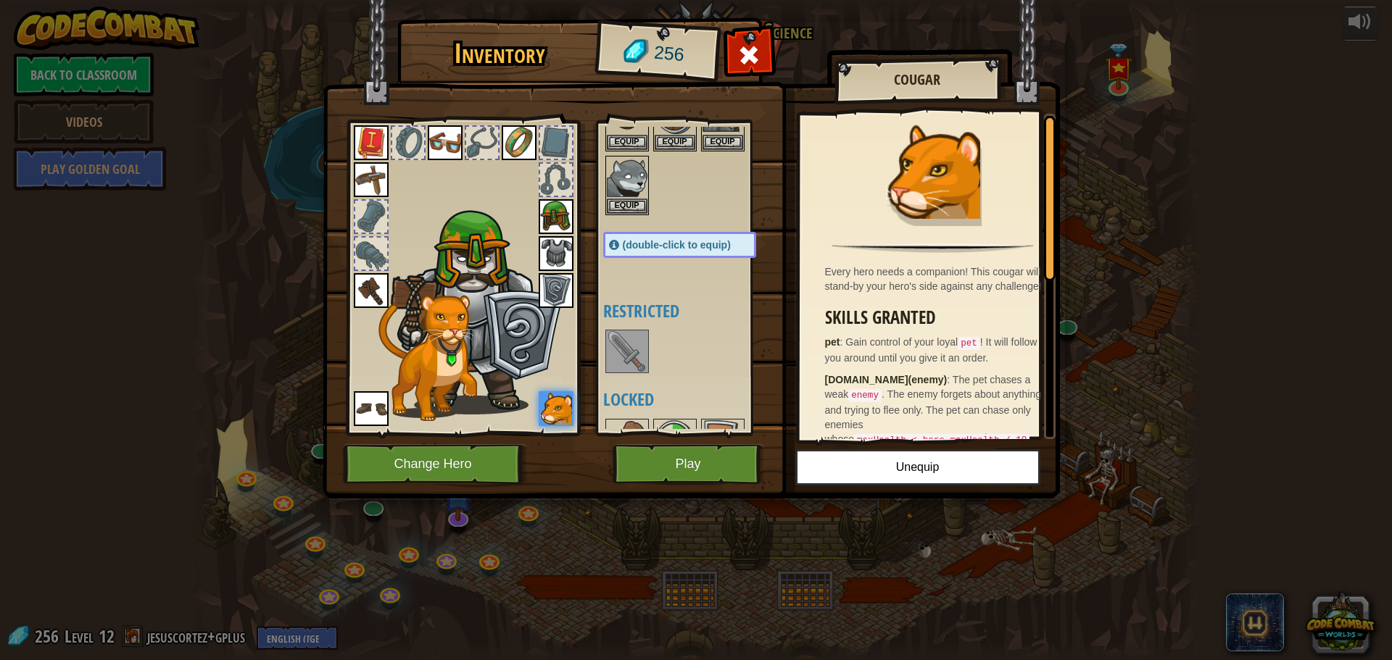
scroll to position [72, 0]
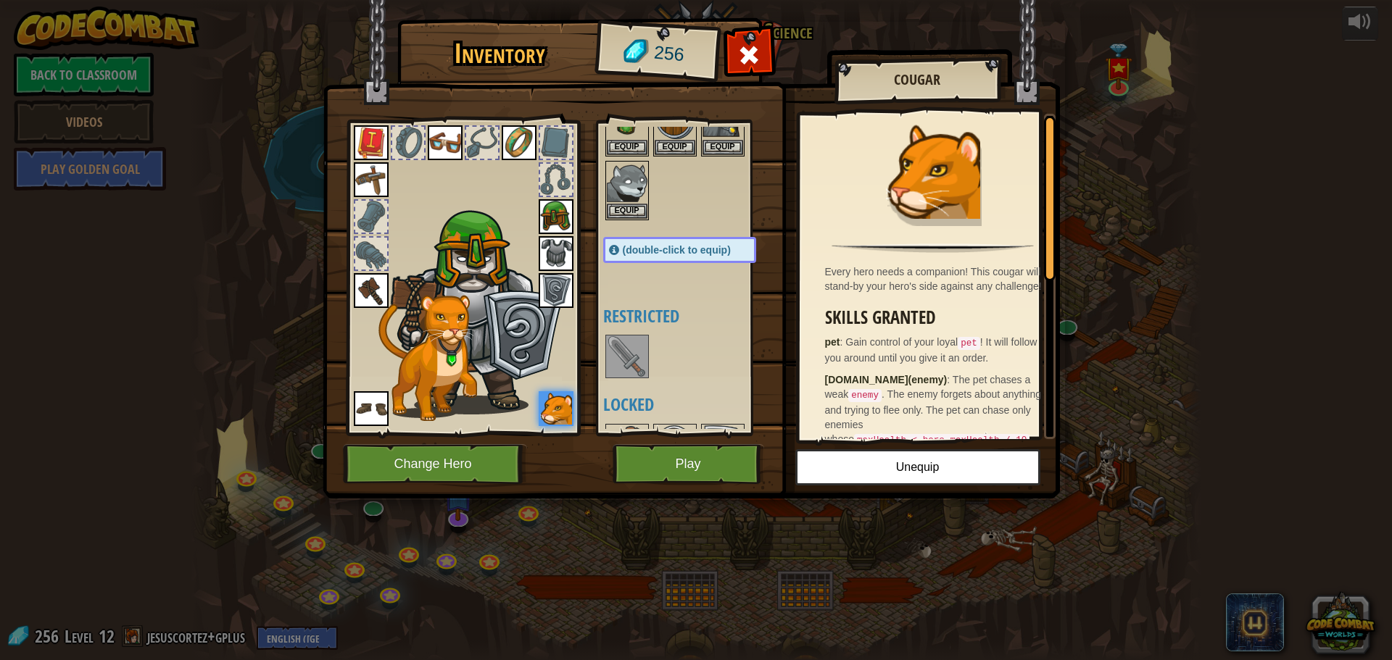
click at [636, 356] on img at bounding box center [627, 356] width 41 height 41
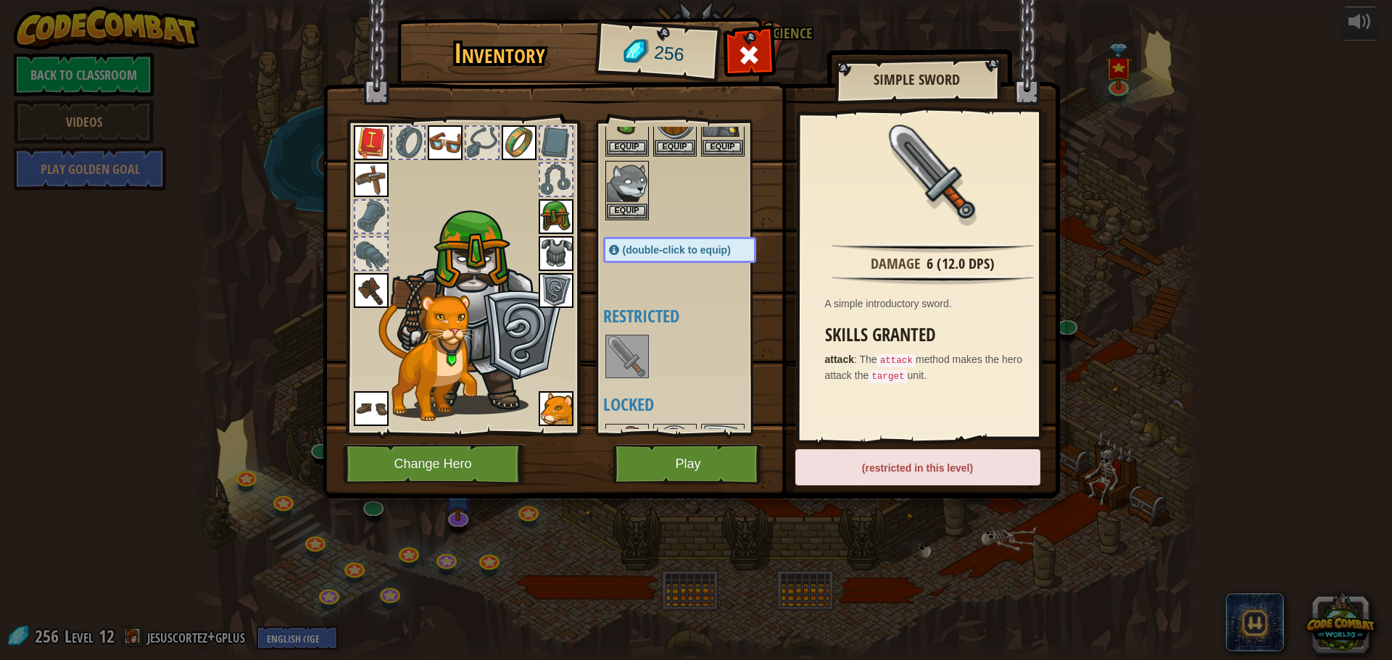
scroll to position [145, 0]
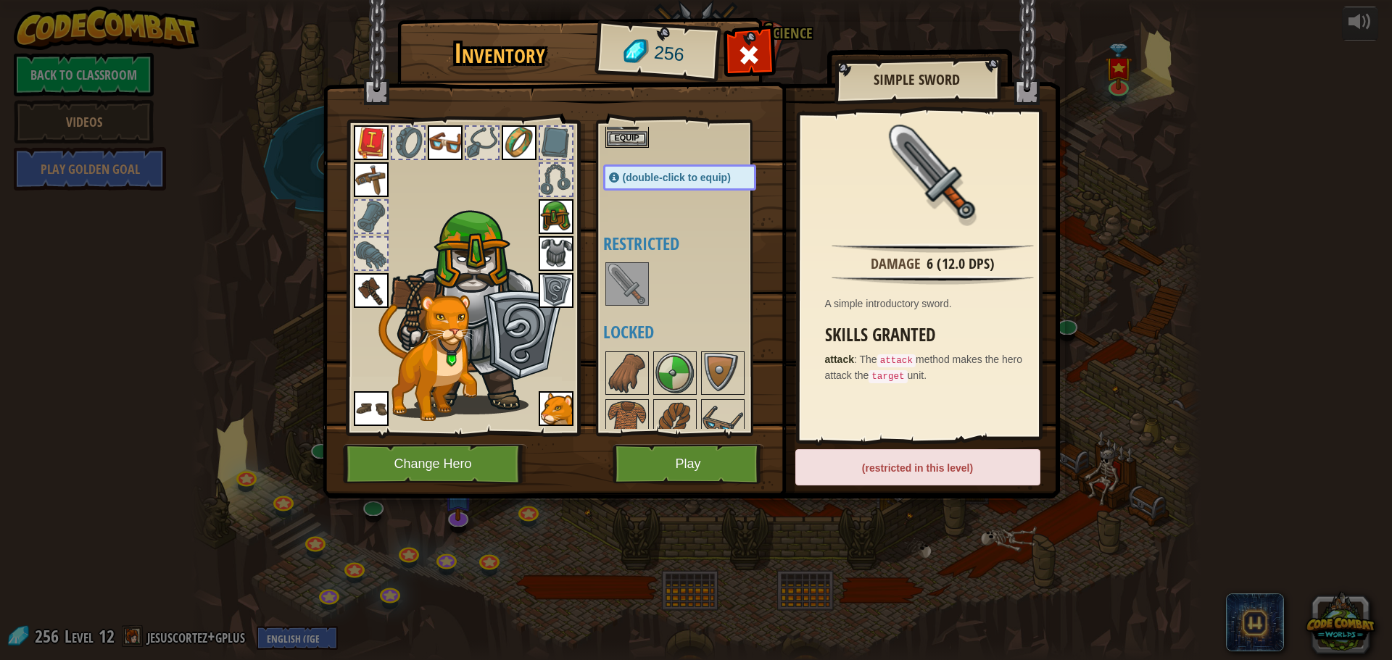
click at [361, 278] on img at bounding box center [371, 290] width 35 height 35
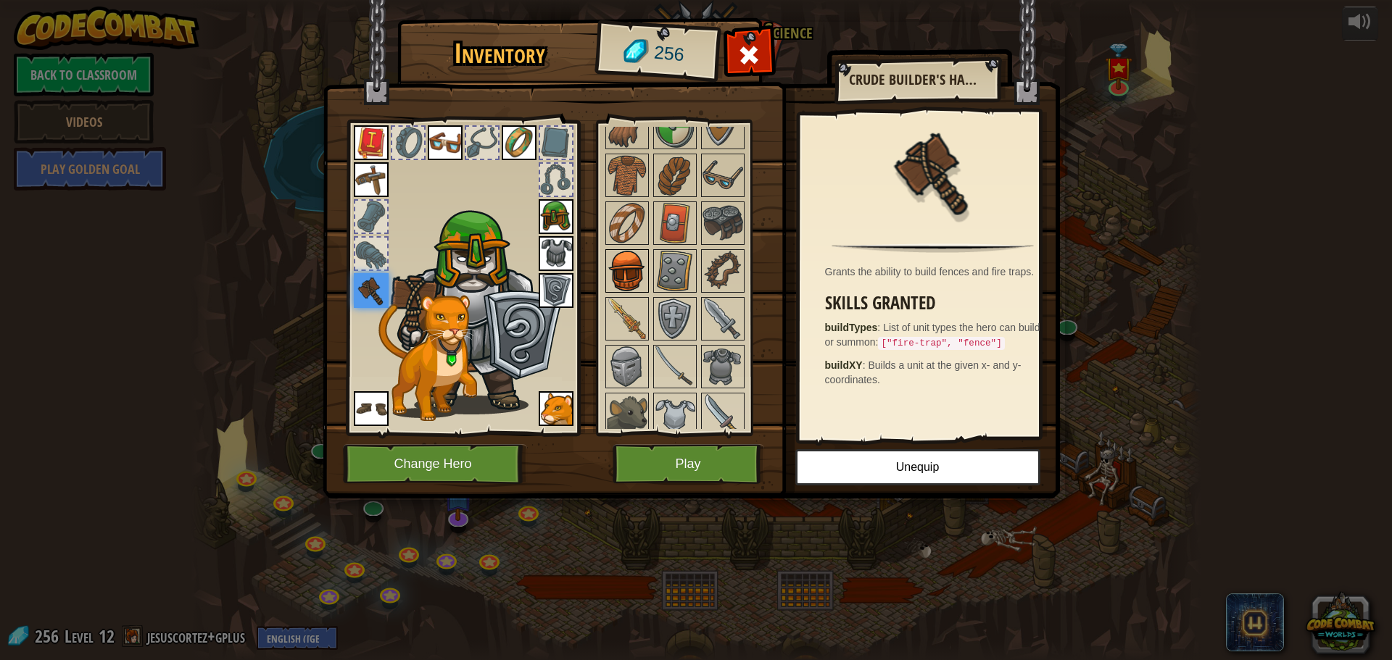
scroll to position [435, 0]
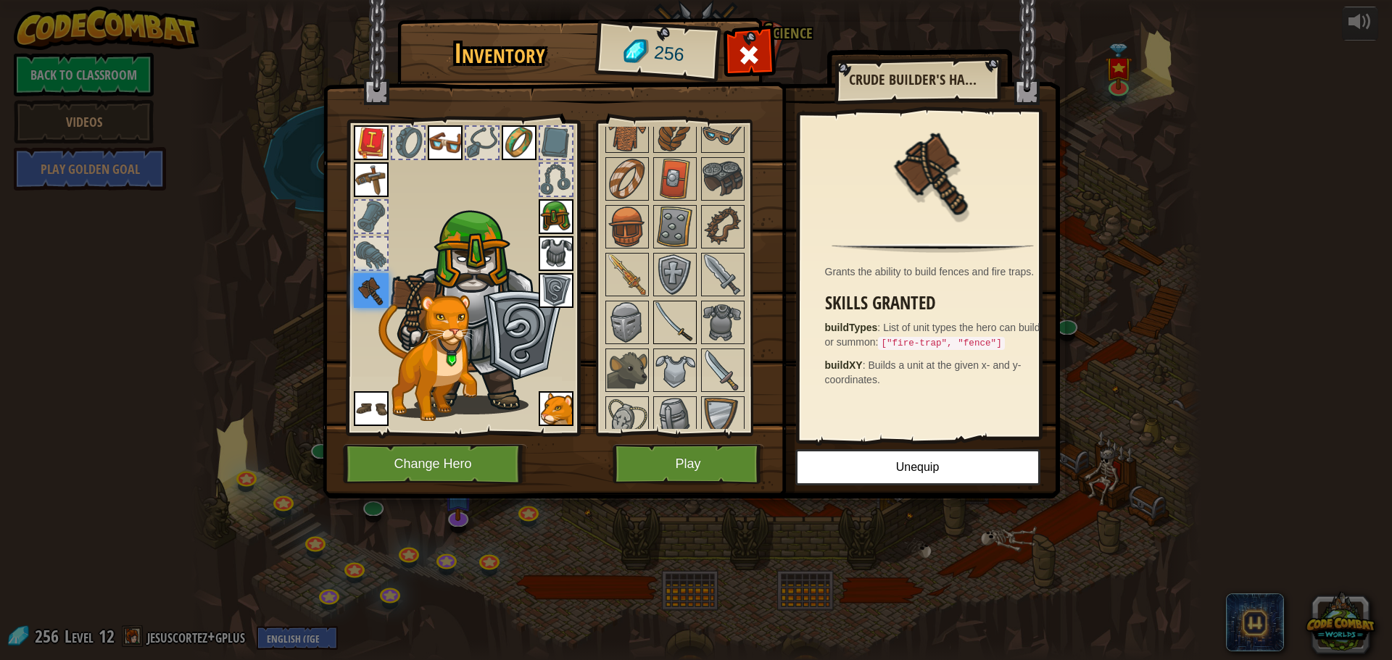
click at [670, 319] on img at bounding box center [674, 322] width 41 height 41
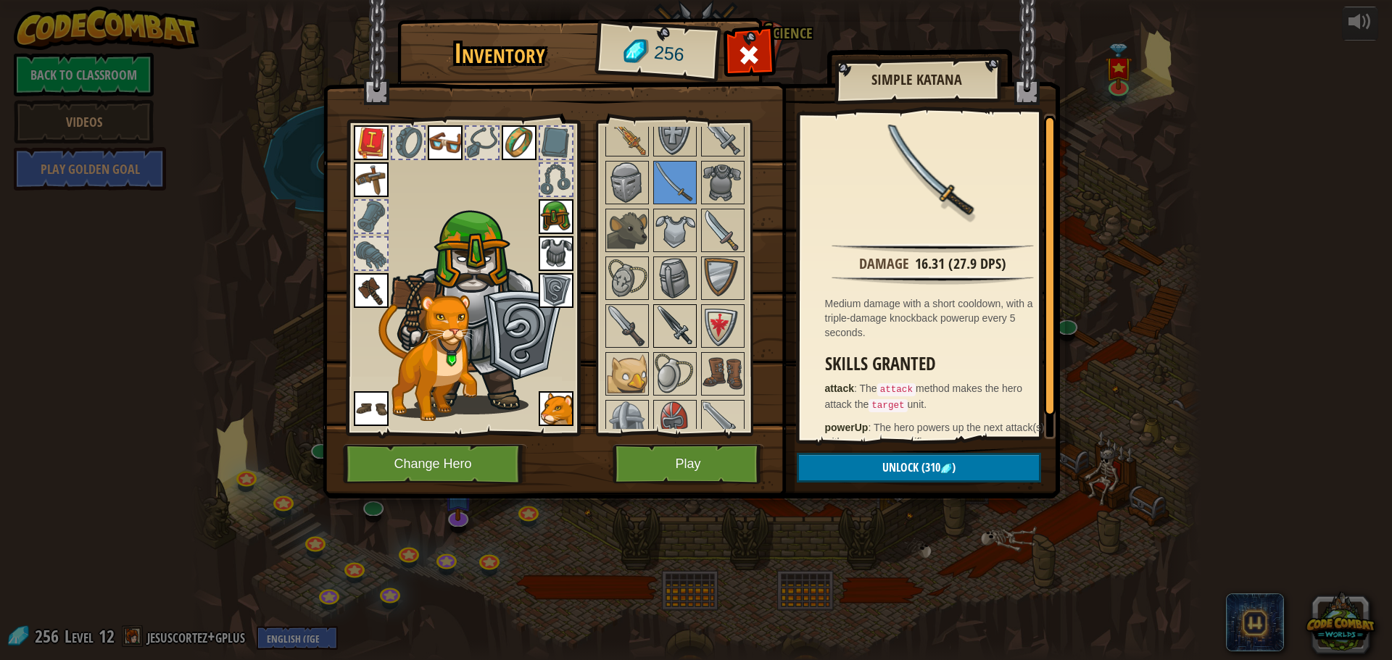
scroll to position [580, 0]
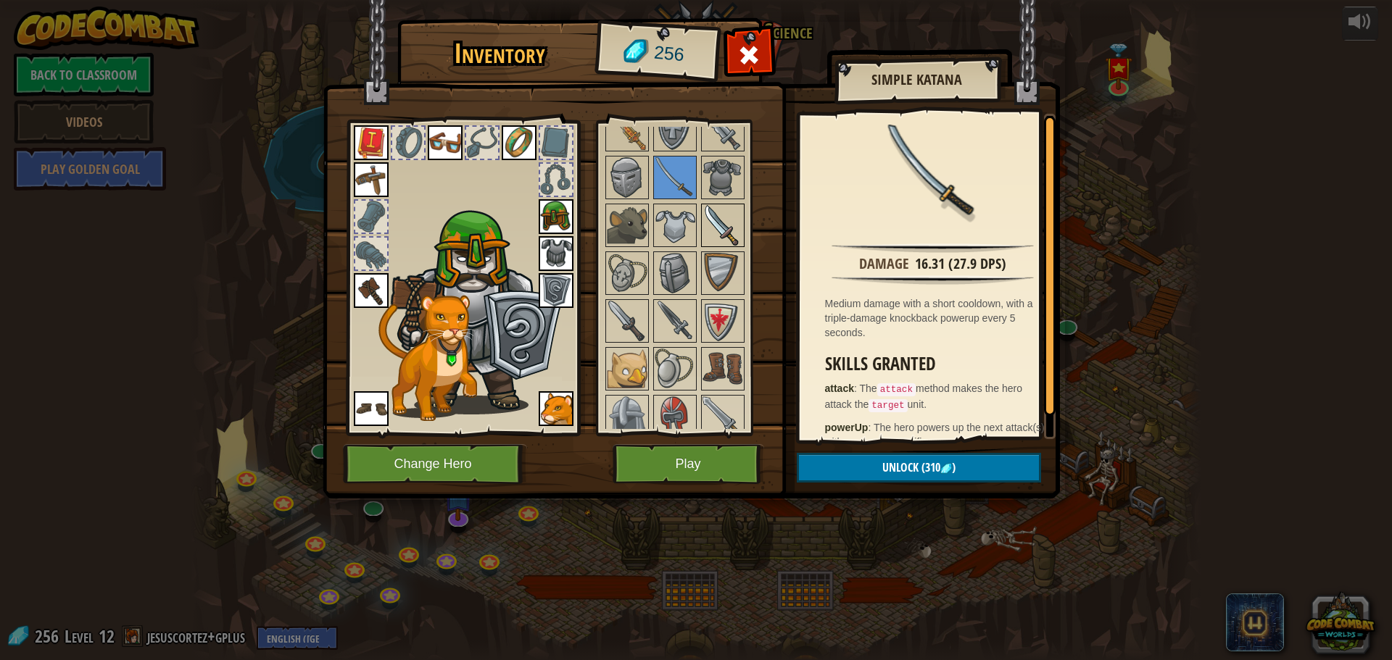
click at [728, 212] on img at bounding box center [722, 225] width 41 height 41
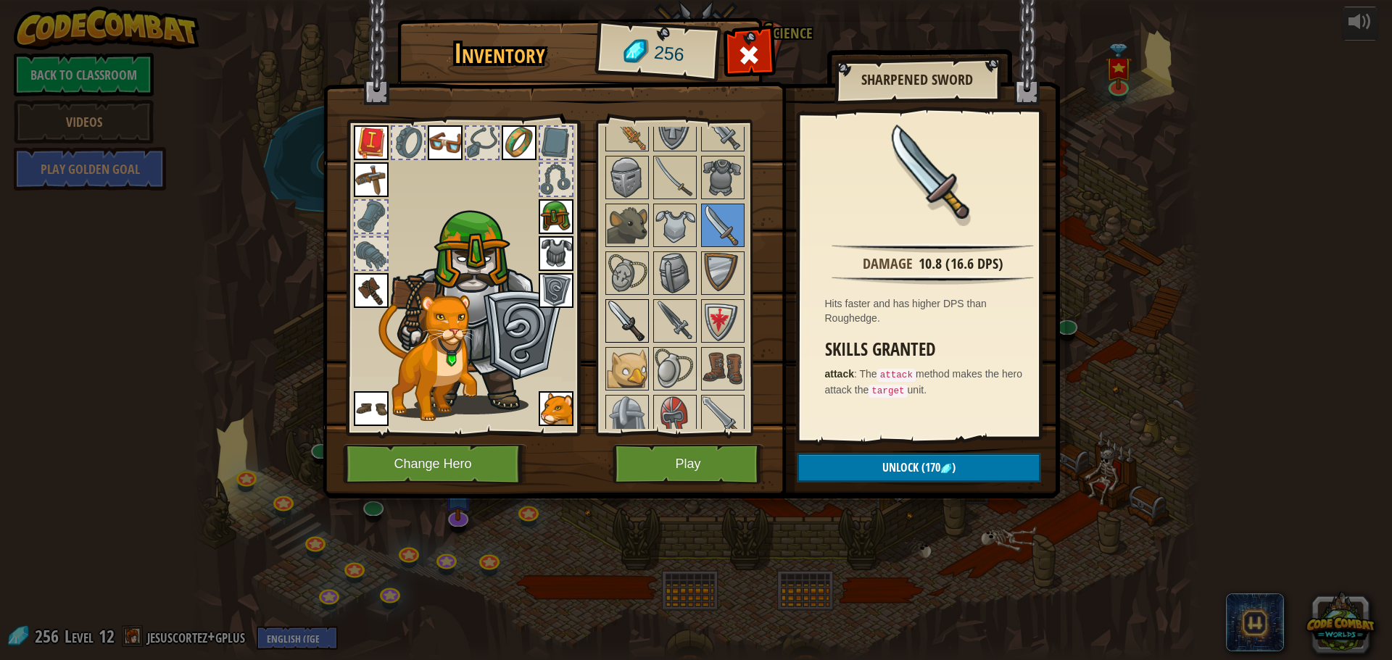
click at [618, 315] on img at bounding box center [627, 321] width 41 height 41
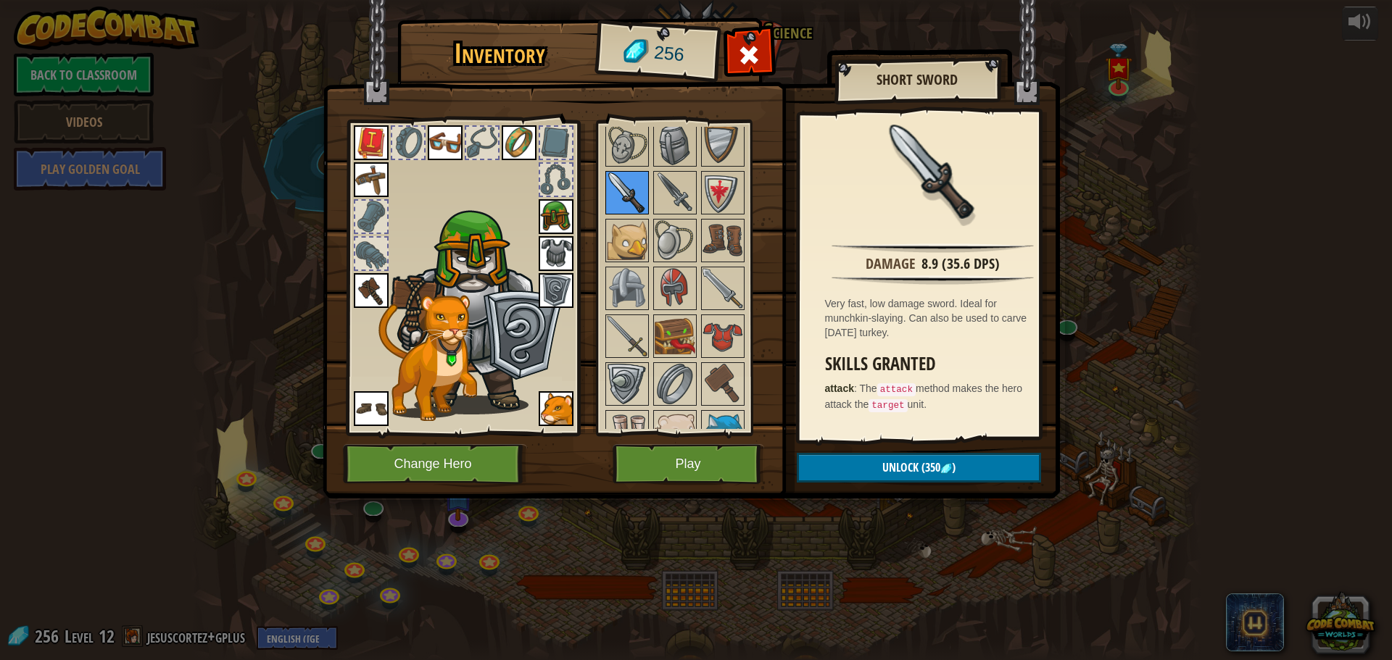
scroll to position [783, 0]
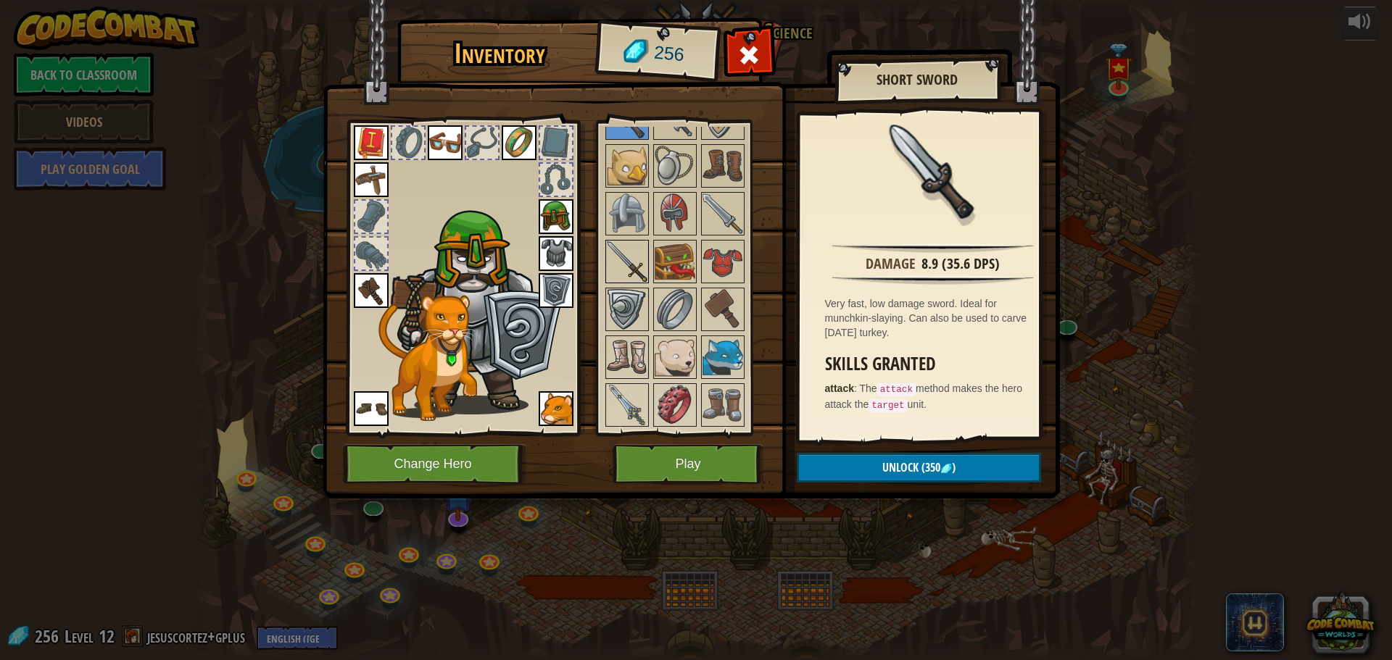
click at [627, 271] on img at bounding box center [627, 261] width 41 height 41
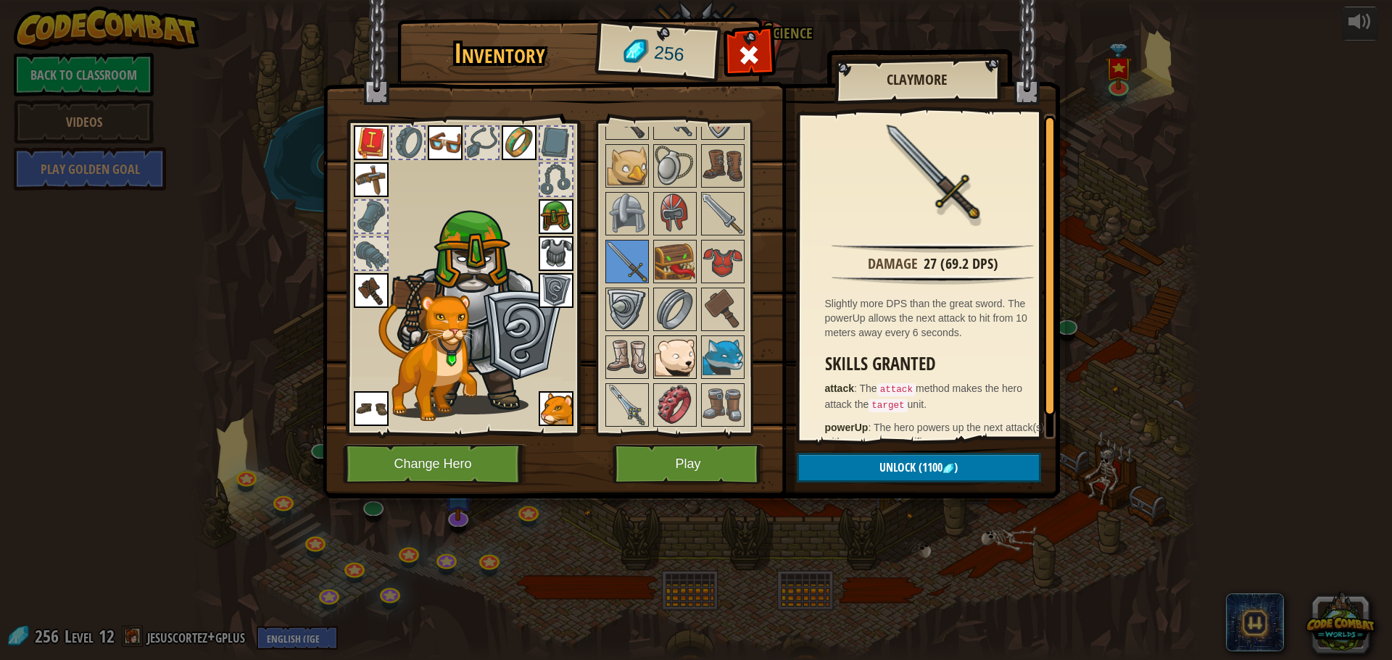
click at [673, 346] on img at bounding box center [674, 357] width 41 height 41
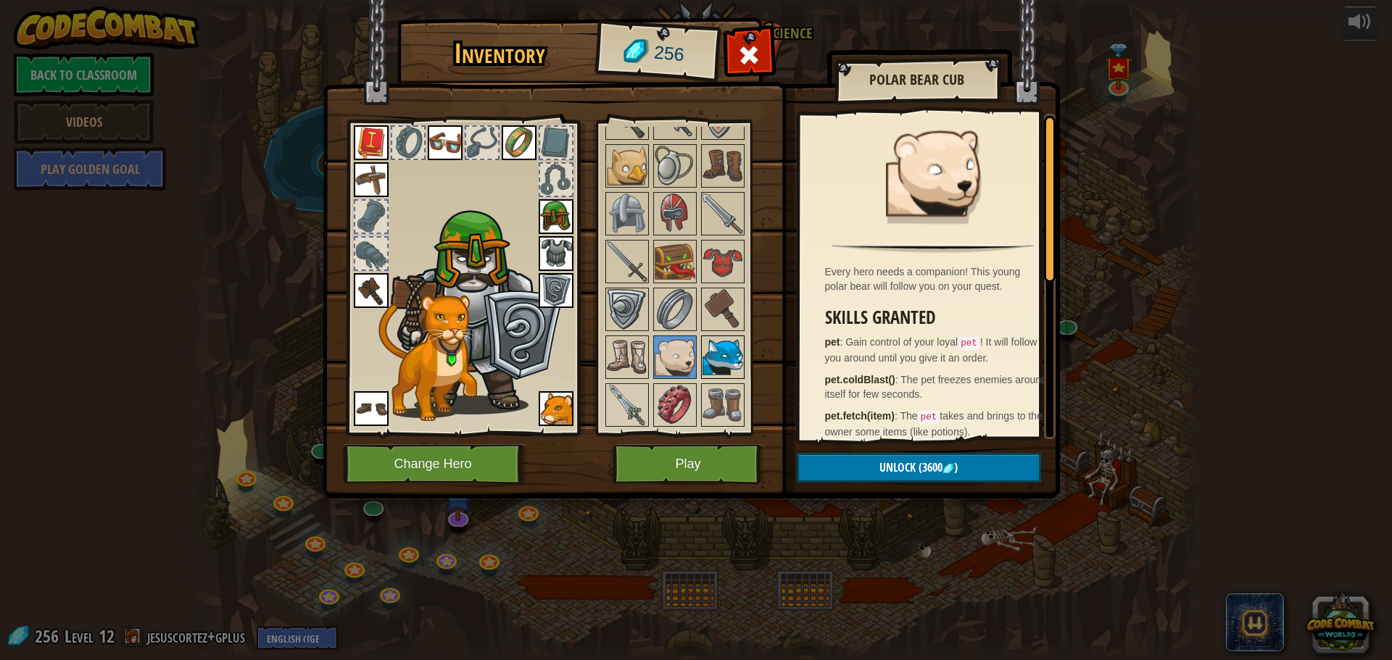
click at [710, 347] on img at bounding box center [722, 357] width 41 height 41
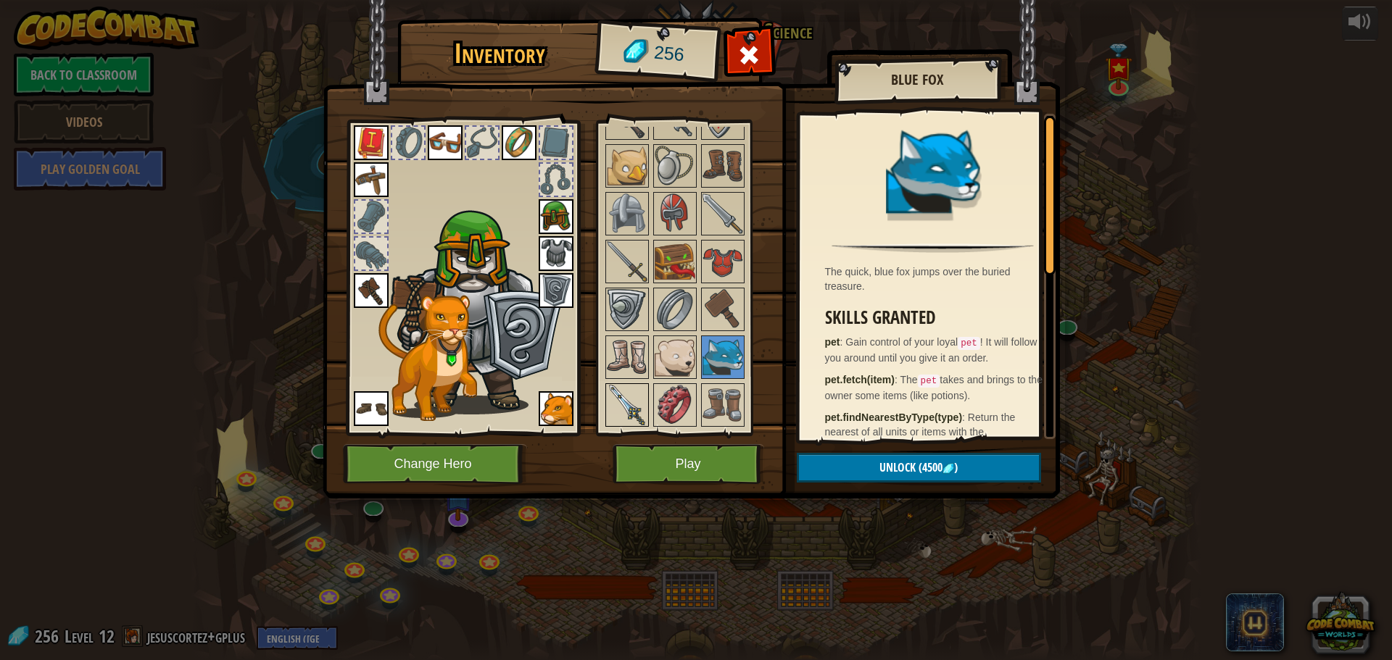
click at [642, 386] on img at bounding box center [627, 405] width 41 height 41
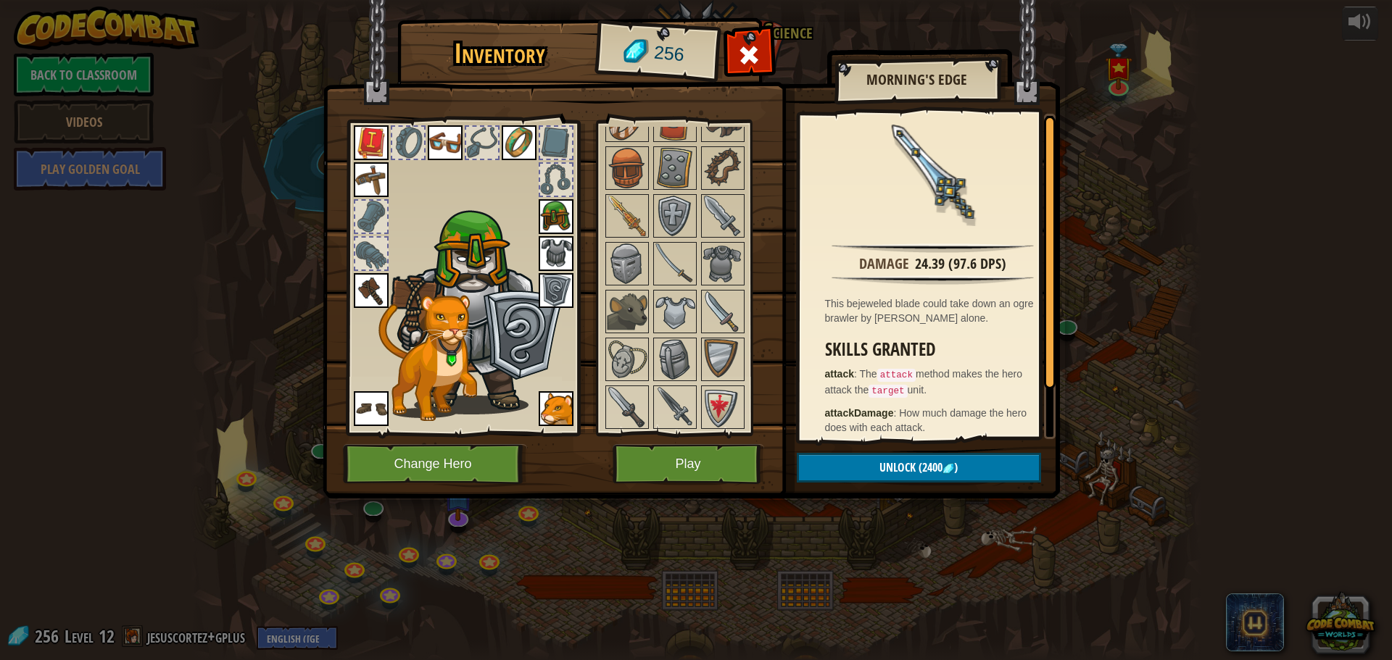
scroll to position [493, 0]
click at [639, 386] on div at bounding box center [626, 407] width 43 height 43
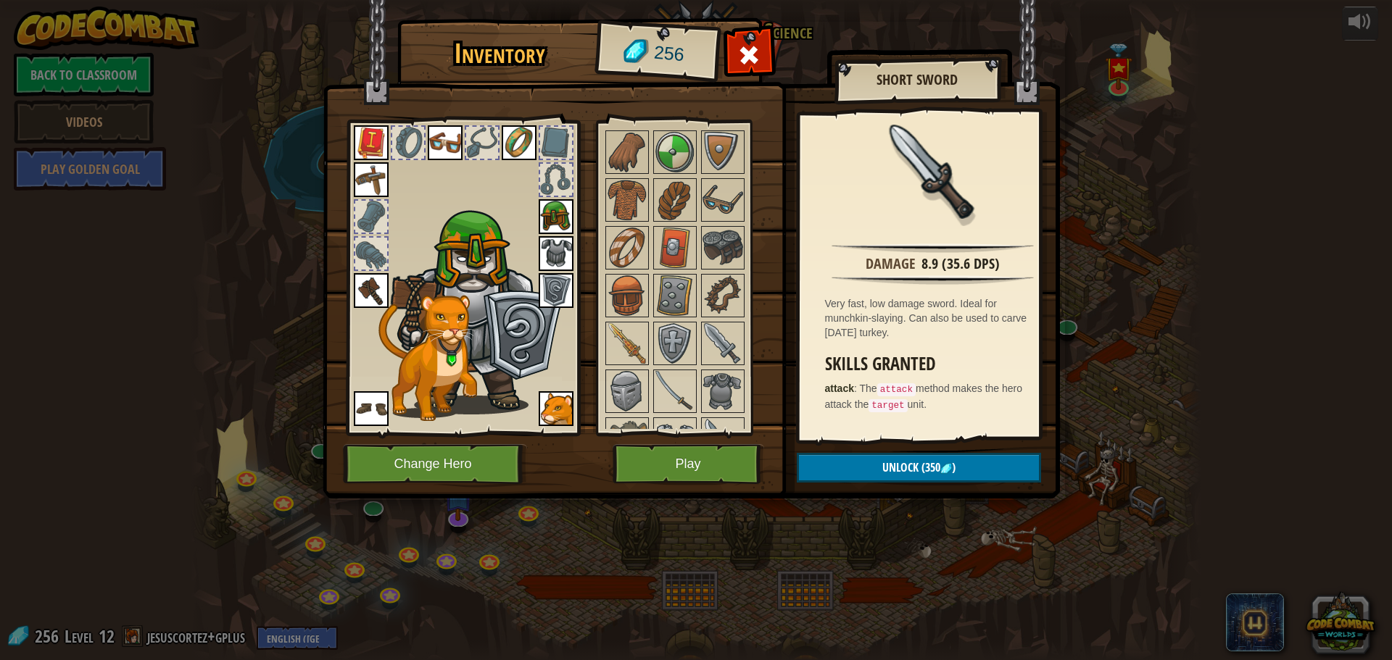
scroll to position [348, 0]
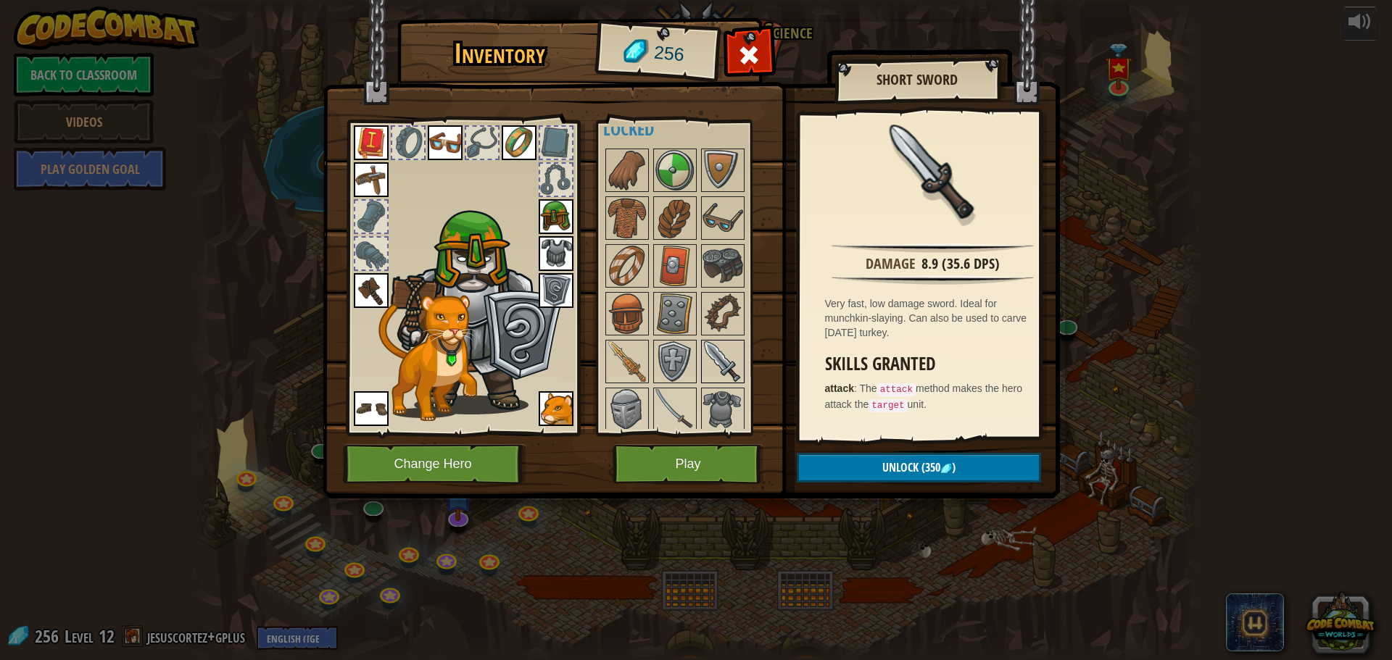
click at [709, 354] on img at bounding box center [722, 361] width 41 height 41
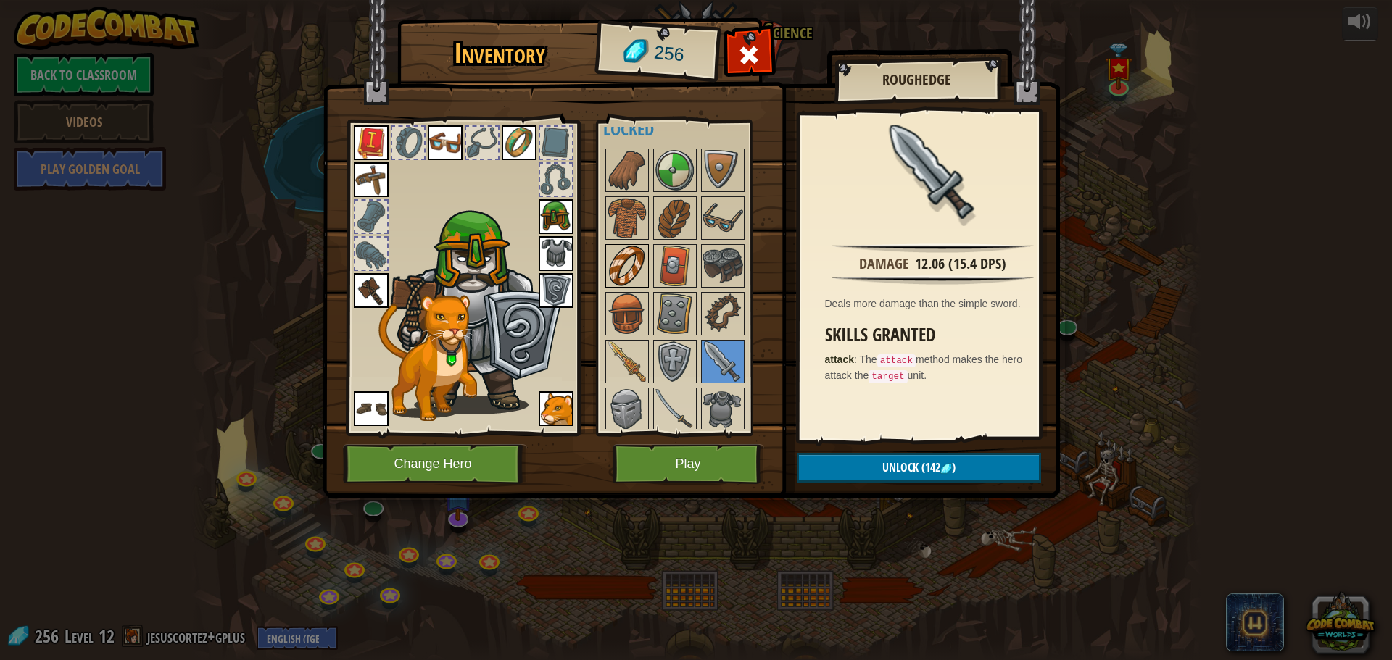
scroll to position [58, 0]
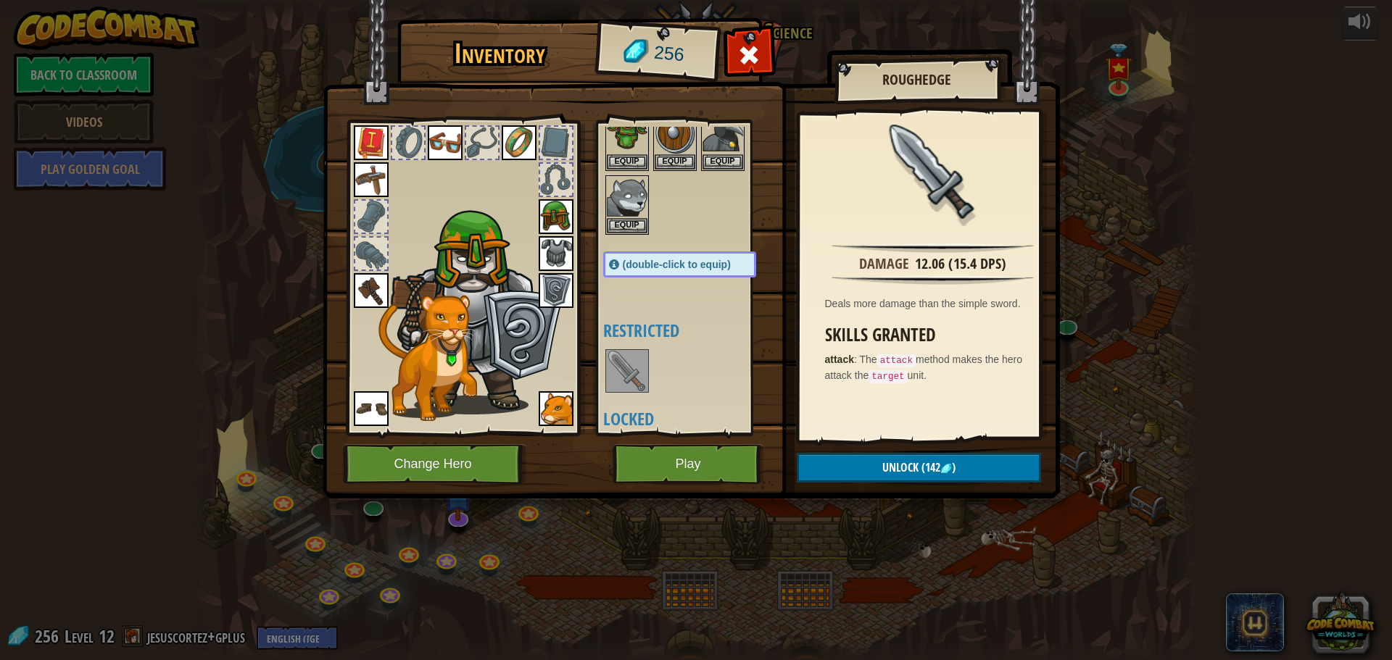
click at [633, 353] on img at bounding box center [627, 371] width 41 height 41
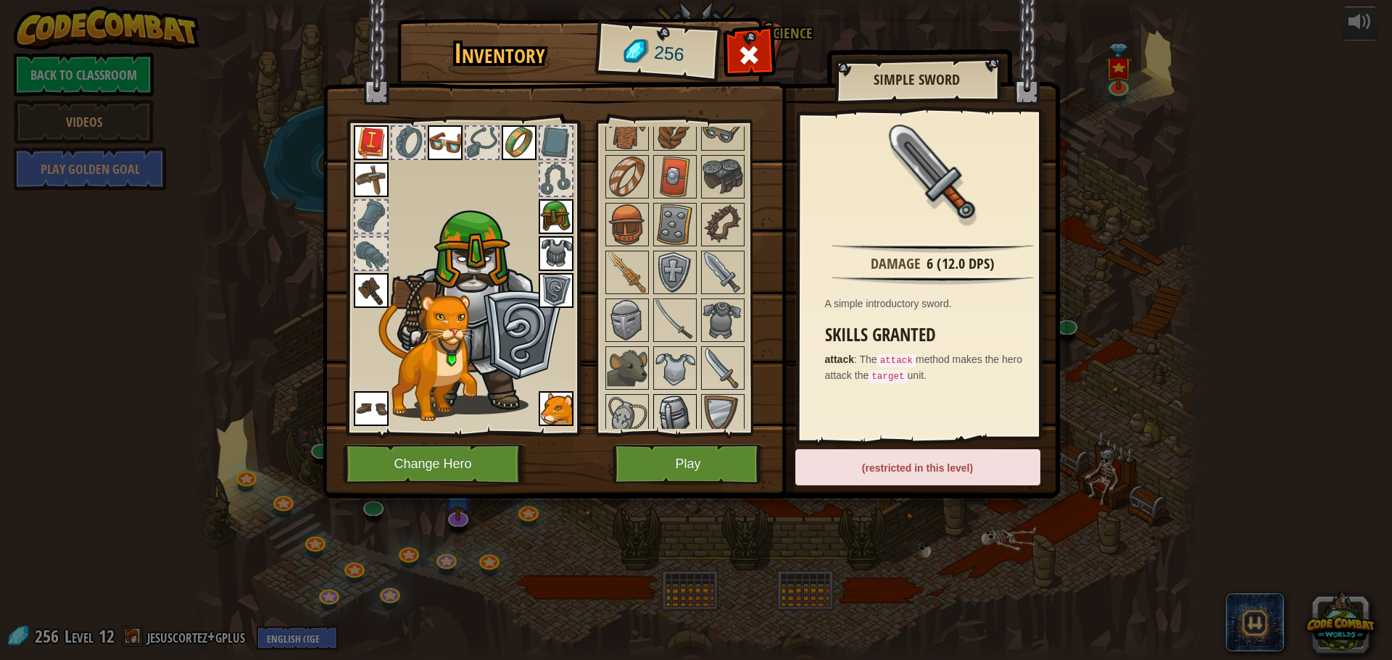
scroll to position [493, 0]
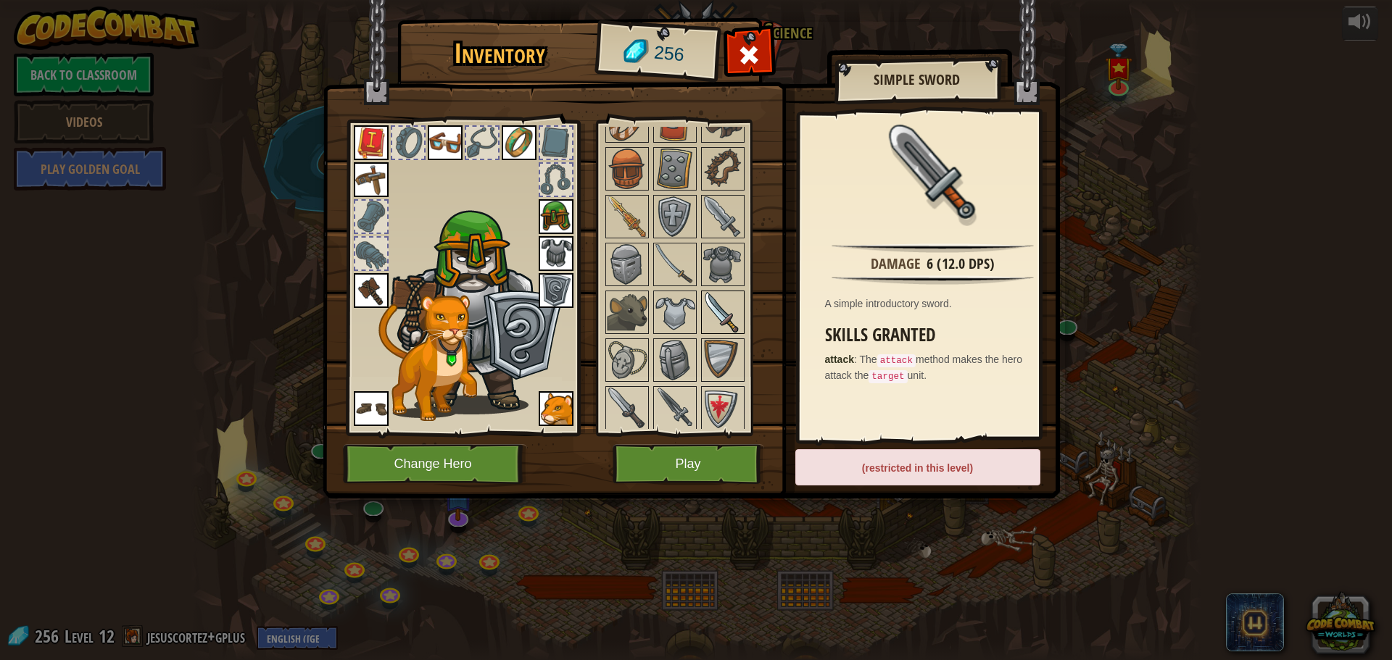
click at [717, 312] on img at bounding box center [722, 312] width 41 height 41
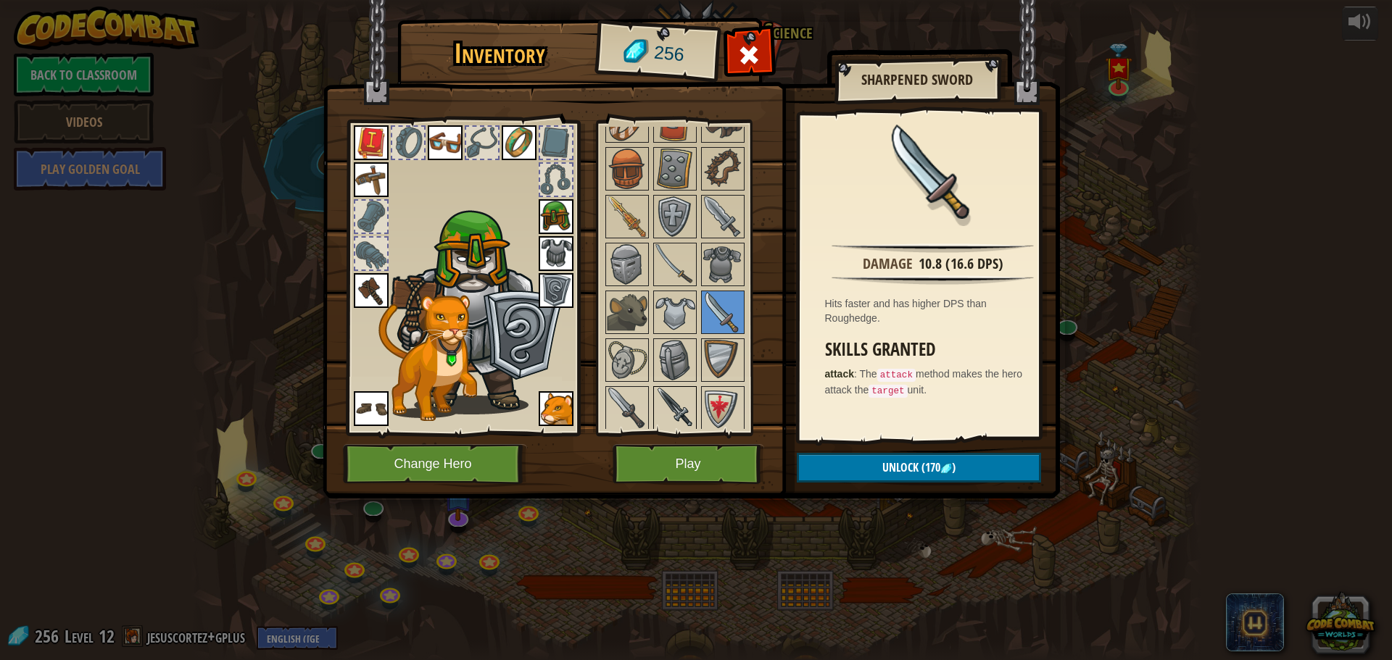
click at [677, 409] on img at bounding box center [674, 408] width 41 height 41
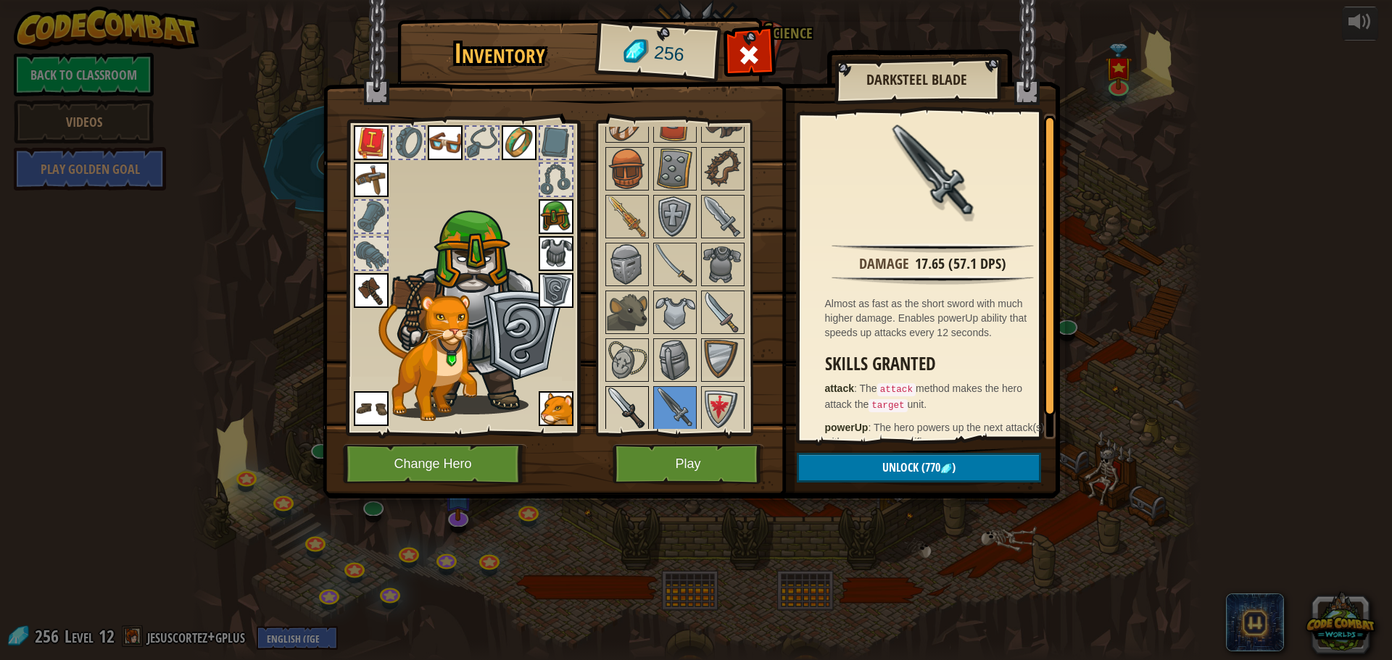
click at [612, 402] on img at bounding box center [627, 408] width 41 height 41
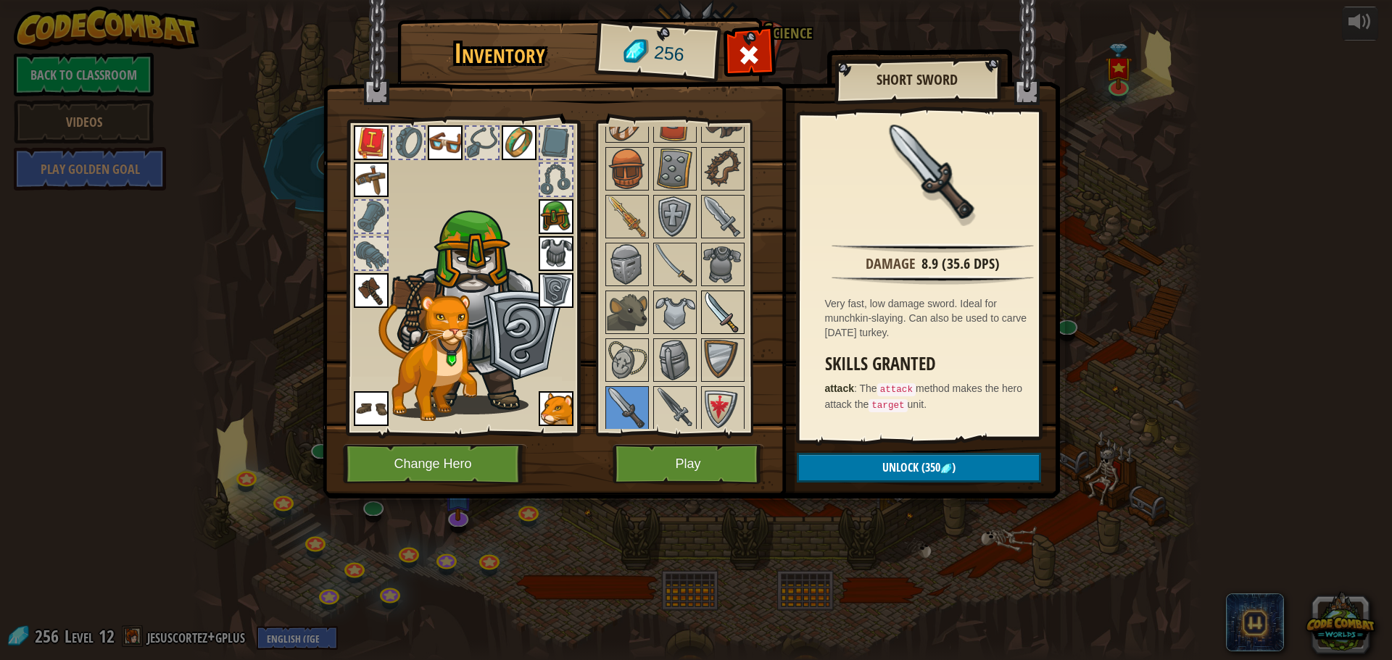
click at [711, 320] on img at bounding box center [722, 312] width 41 height 41
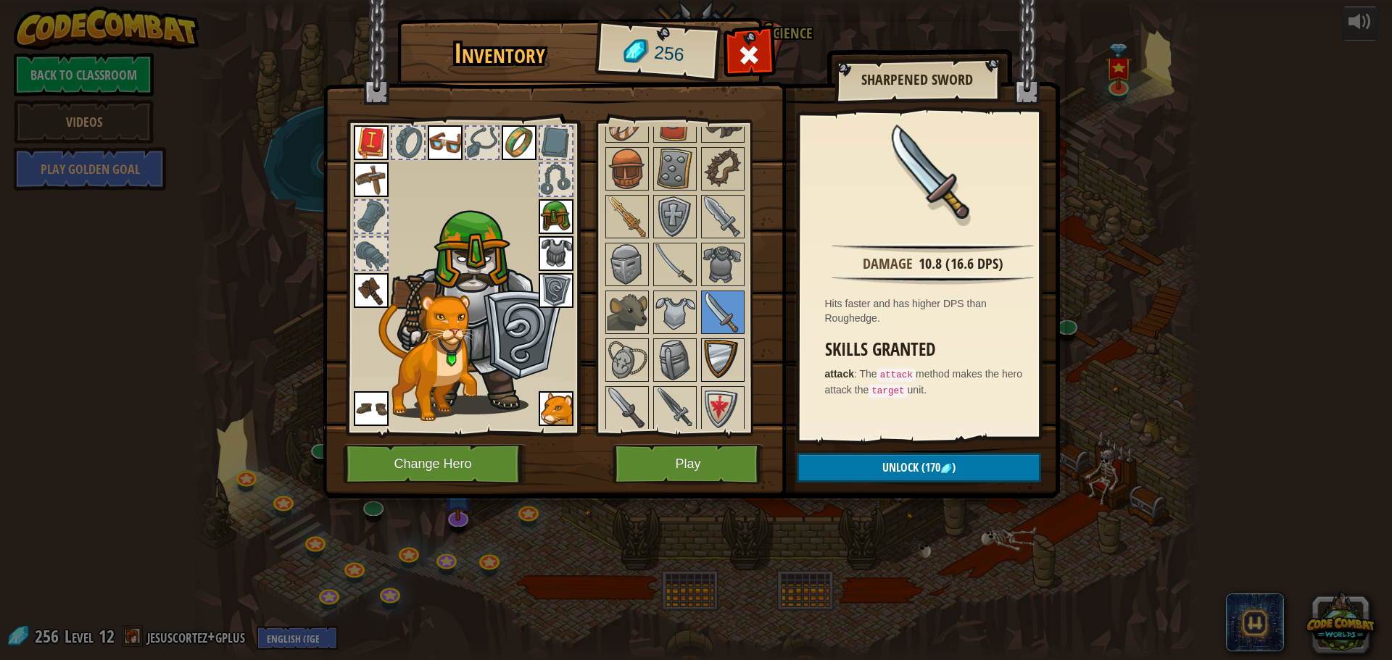
click at [717, 379] on img at bounding box center [722, 360] width 41 height 41
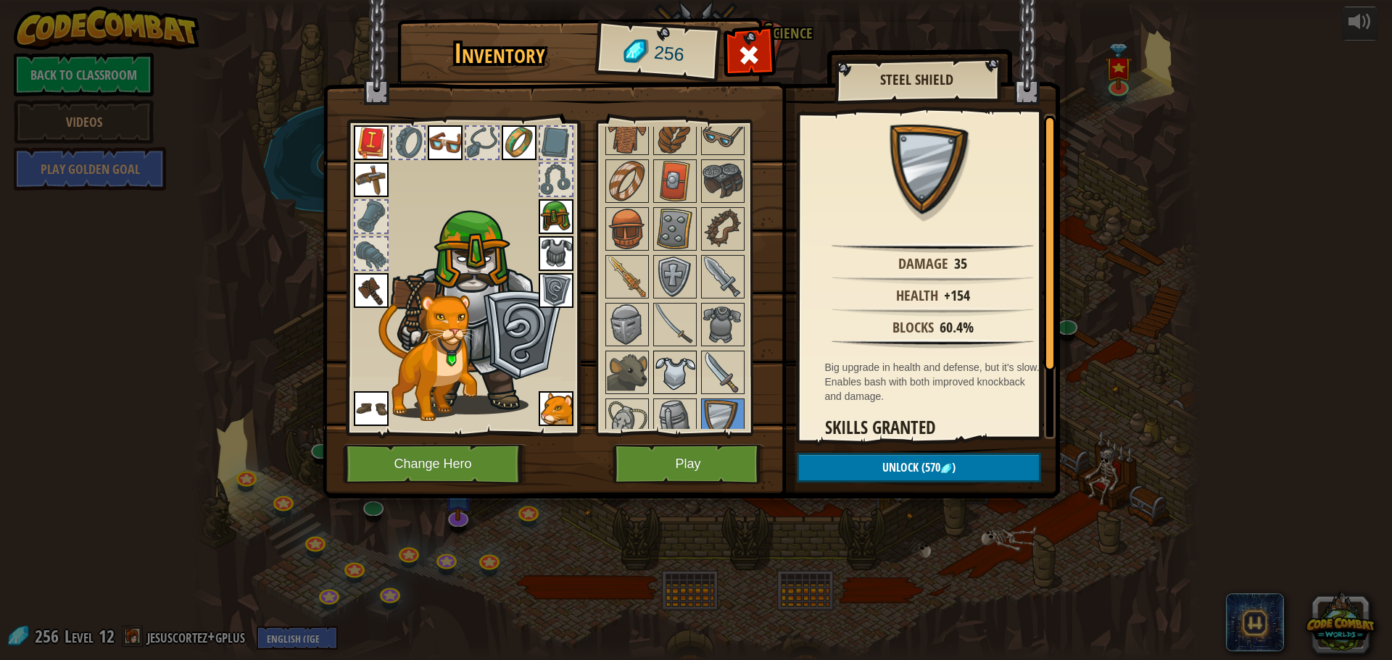
scroll to position [420, 0]
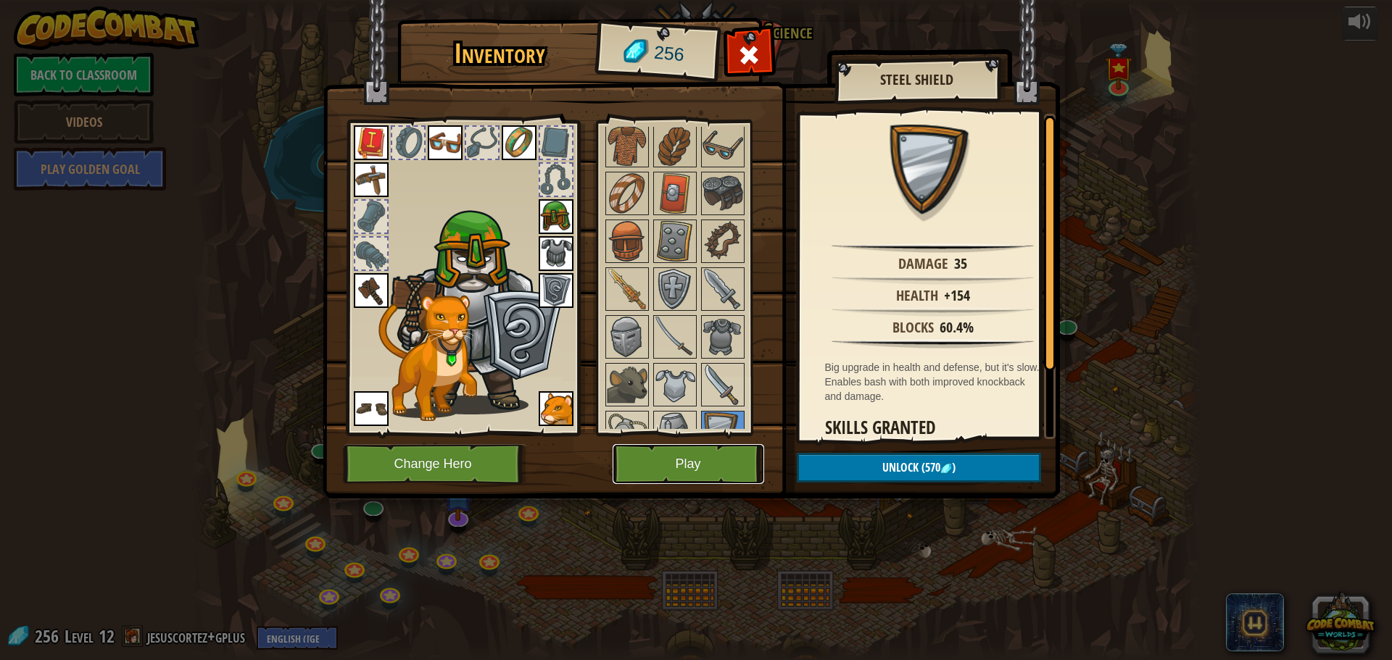
click at [714, 454] on button "Play" at bounding box center [687, 464] width 151 height 40
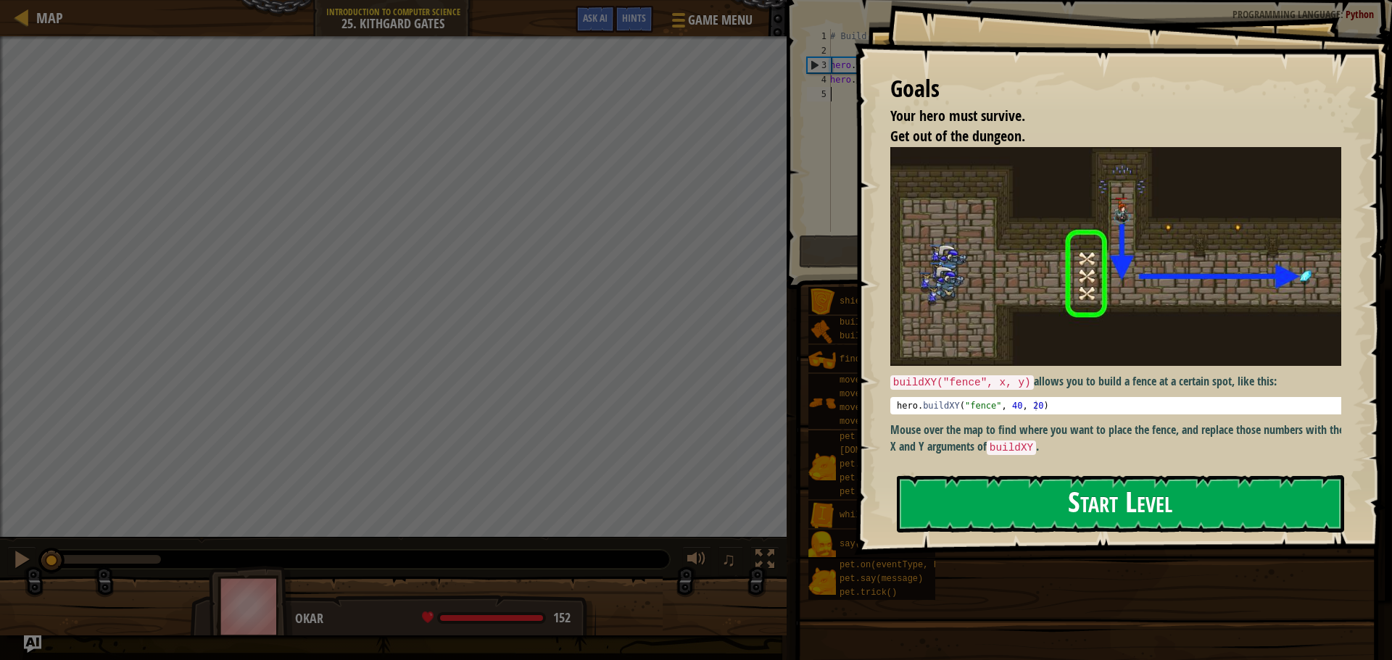
click at [944, 503] on button "Start Level" at bounding box center [1120, 503] width 447 height 57
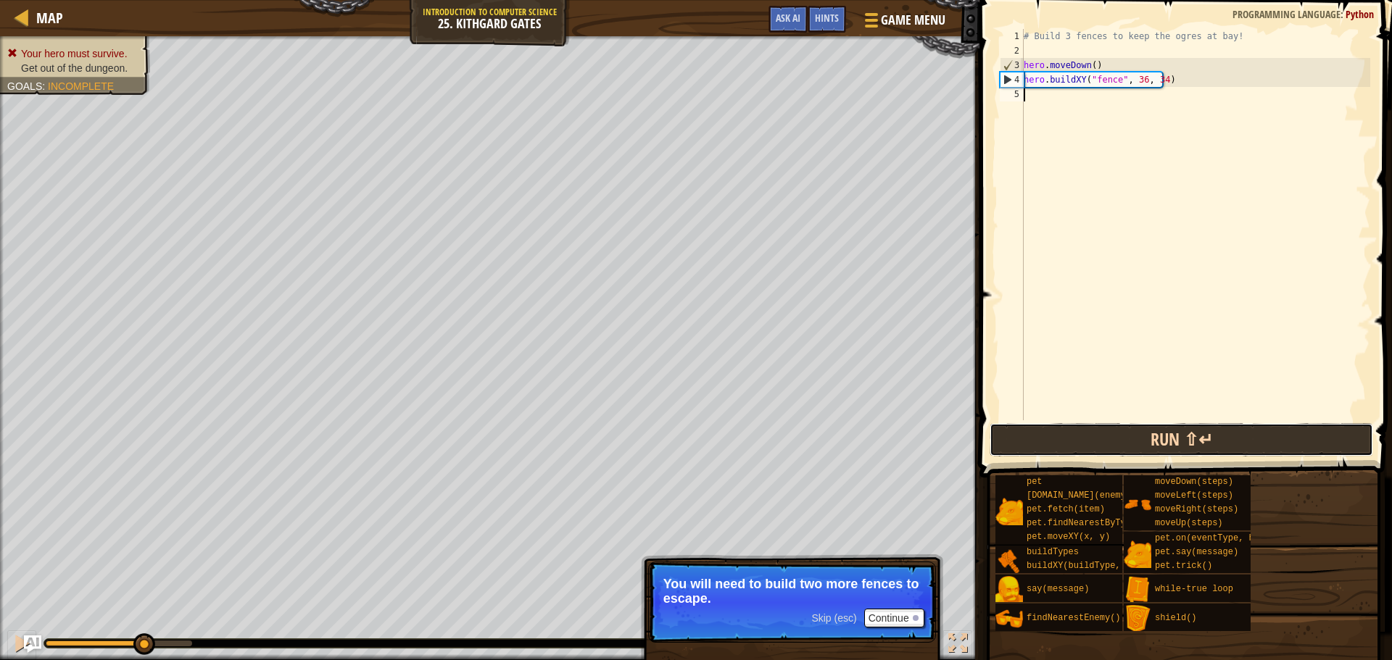
drag, startPoint x: 1034, startPoint y: 430, endPoint x: 1025, endPoint y: 431, distance: 8.7
click at [1031, 431] on button "Run ⇧↵" at bounding box center [1180, 439] width 383 height 33
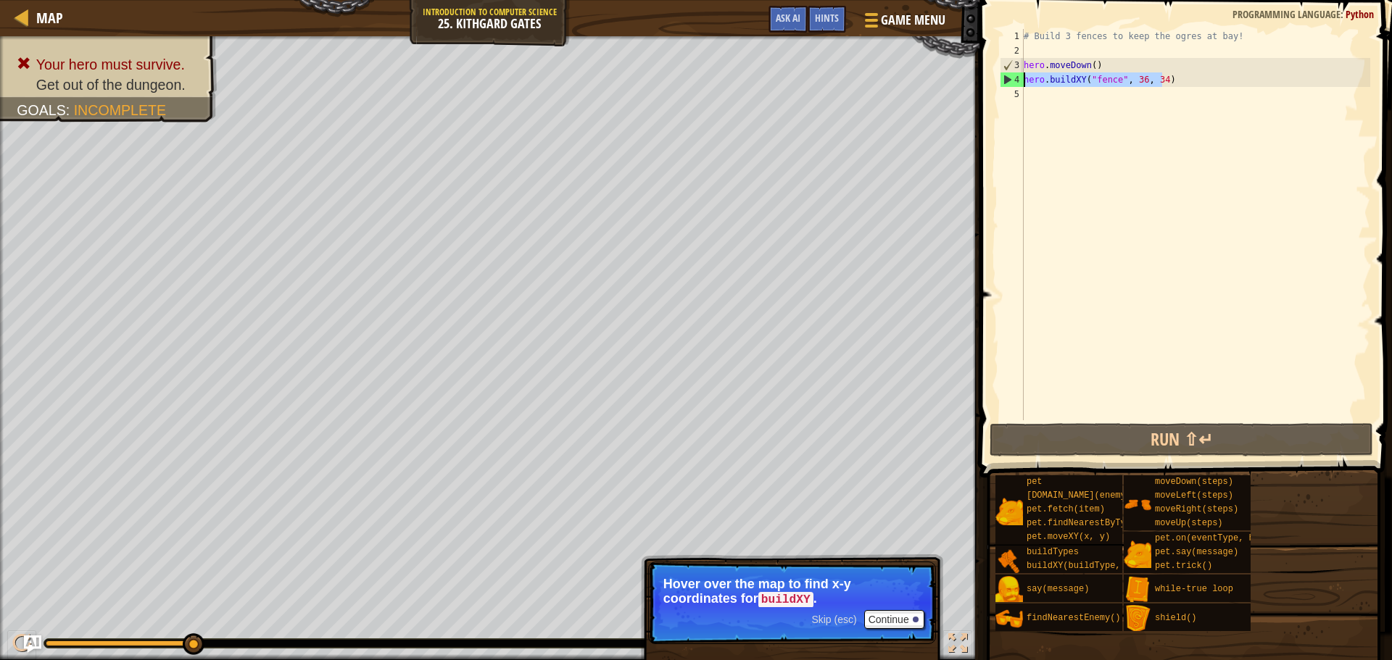
drag, startPoint x: 1170, startPoint y: 83, endPoint x: 1009, endPoint y: 77, distance: 161.0
click at [1009, 77] on div "1 2 3 4 5 # Build 3 fences to keep the ogres at bay! hero . moveDown ( ) hero .…" at bounding box center [1183, 224] width 373 height 391
type textarea "hero.buildXY("fence", 36, 34)"
click at [1039, 93] on div "# Build 3 fences to keep the ogres at bay! hero . moveDown ( ) hero . buildXY (…" at bounding box center [1194, 239] width 349 height 420
paste textarea "hero.buildXY("fence", 36, 34)"
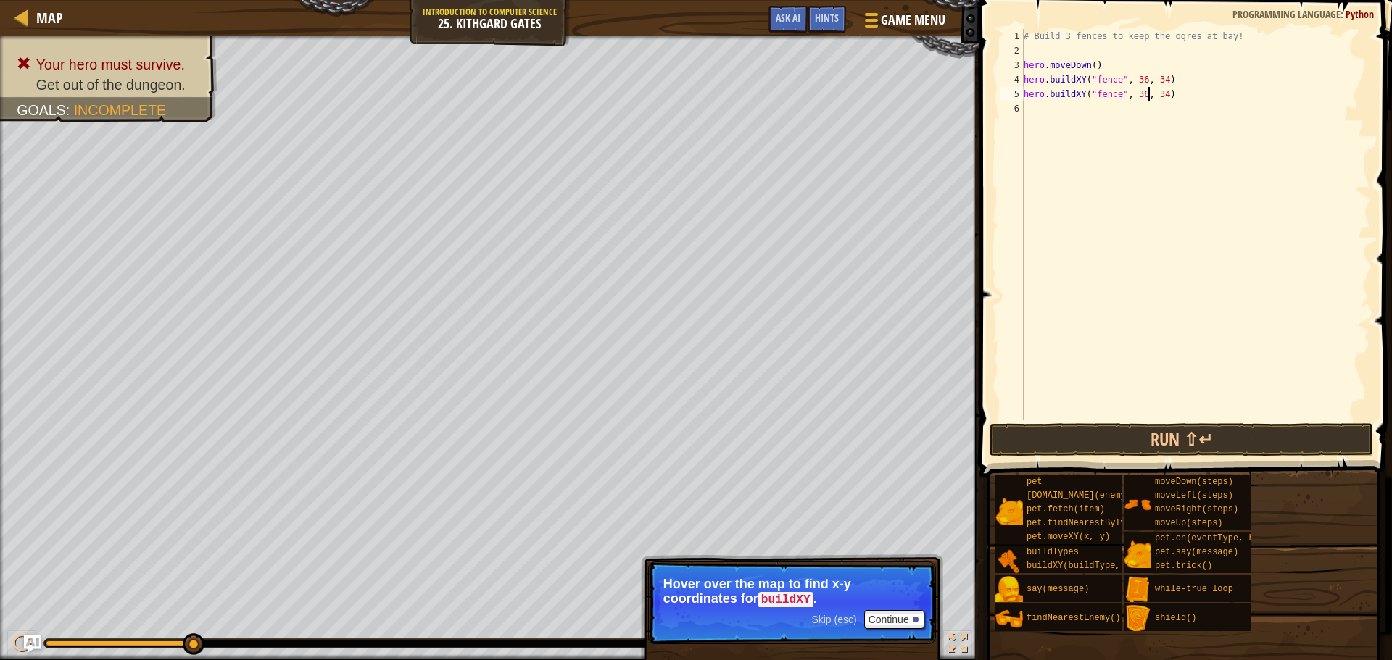
click at [1149, 93] on div "# Build 3 fences to keep the ogres at bay! hero . moveDown ( ) hero . buildXY (…" at bounding box center [1194, 239] width 349 height 420
click at [1152, 94] on div "# Build 3 fences to keep the ogres at bay! hero . moveDown ( ) hero . buildXY (…" at bounding box center [1194, 239] width 349 height 420
type textarea "hero.buildXY("fence", 36, 30)"
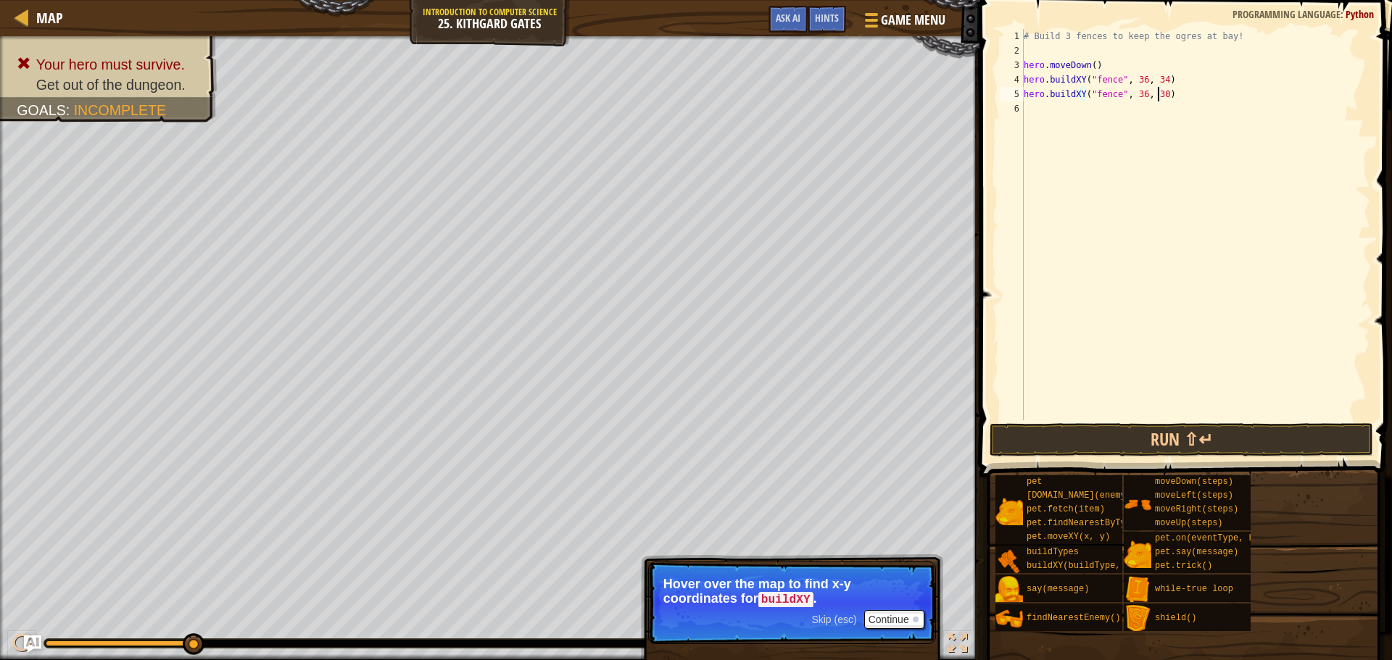
click at [1104, 423] on span at bounding box center [1187, 218] width 424 height 520
click at [1110, 438] on button "Run ⇧↵" at bounding box center [1180, 439] width 383 height 33
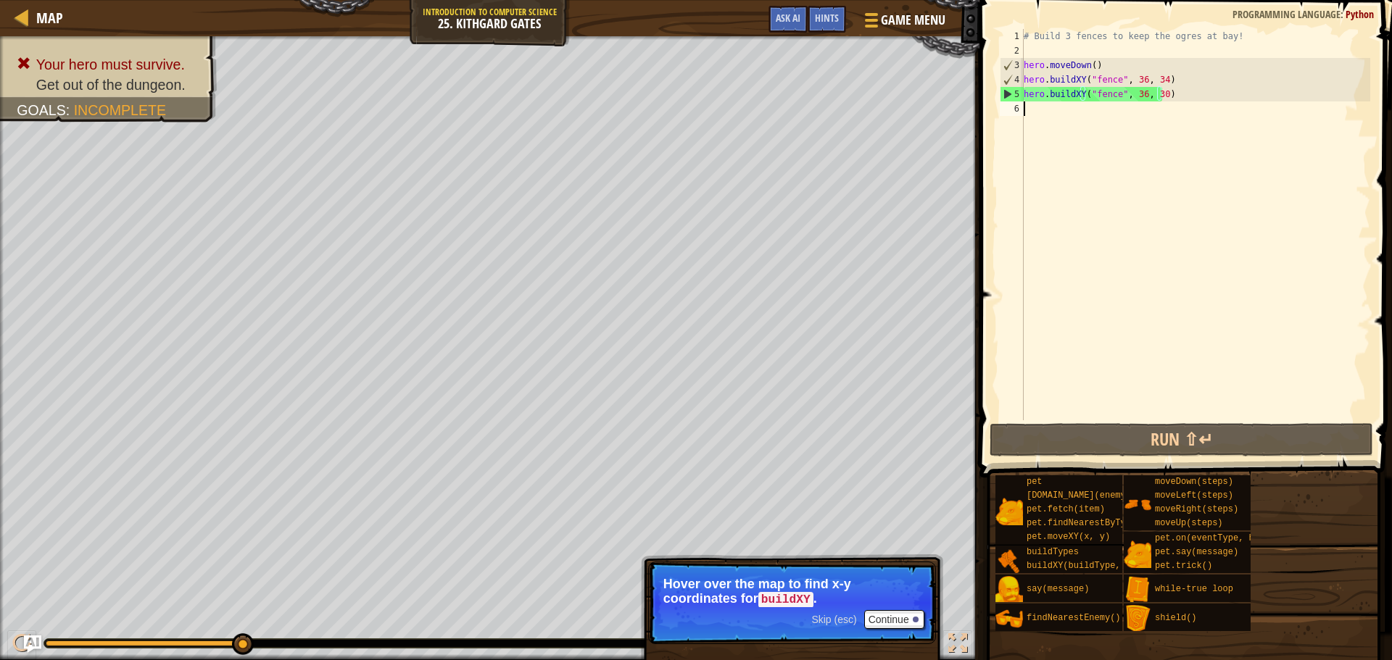
click at [1091, 117] on div "# Build 3 fences to keep the ogres at bay! hero . moveDown ( ) hero . buildXY (…" at bounding box center [1194, 239] width 349 height 420
paste textarea "hero.buildXY("fence", 36, 34)"
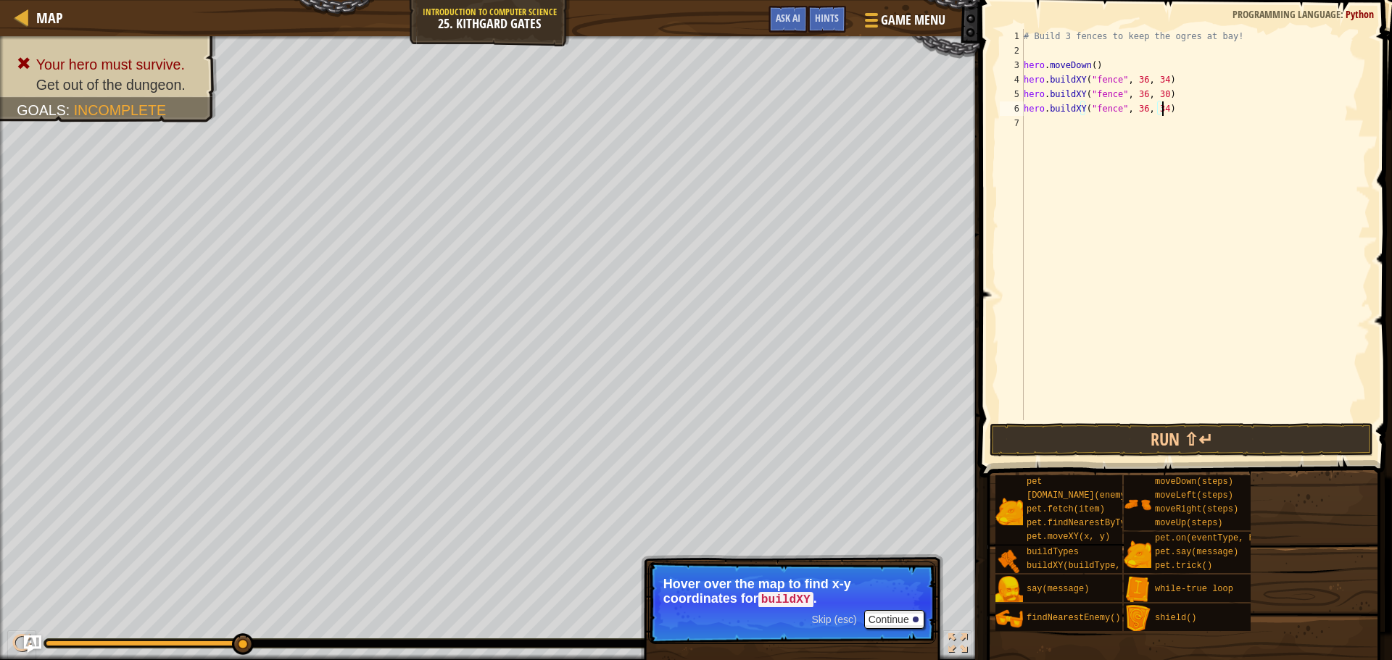
click at [1150, 110] on div "# Build 3 fences to keep the ogres at bay! hero . moveDown ( ) hero . buildXY (…" at bounding box center [1194, 239] width 349 height 420
click at [1150, 110] on div "# Build 3 fences to keep the ogres at bay! hero . moveDown ( ) hero . buildXY (…" at bounding box center [1194, 224] width 349 height 391
click at [1156, 109] on div "# Build 3 fences to keep the ogres at bay! hero . moveDown ( ) hero . buildXY (…" at bounding box center [1194, 239] width 349 height 420
type textarea "hero.buildXY("fence", 36, 27)"
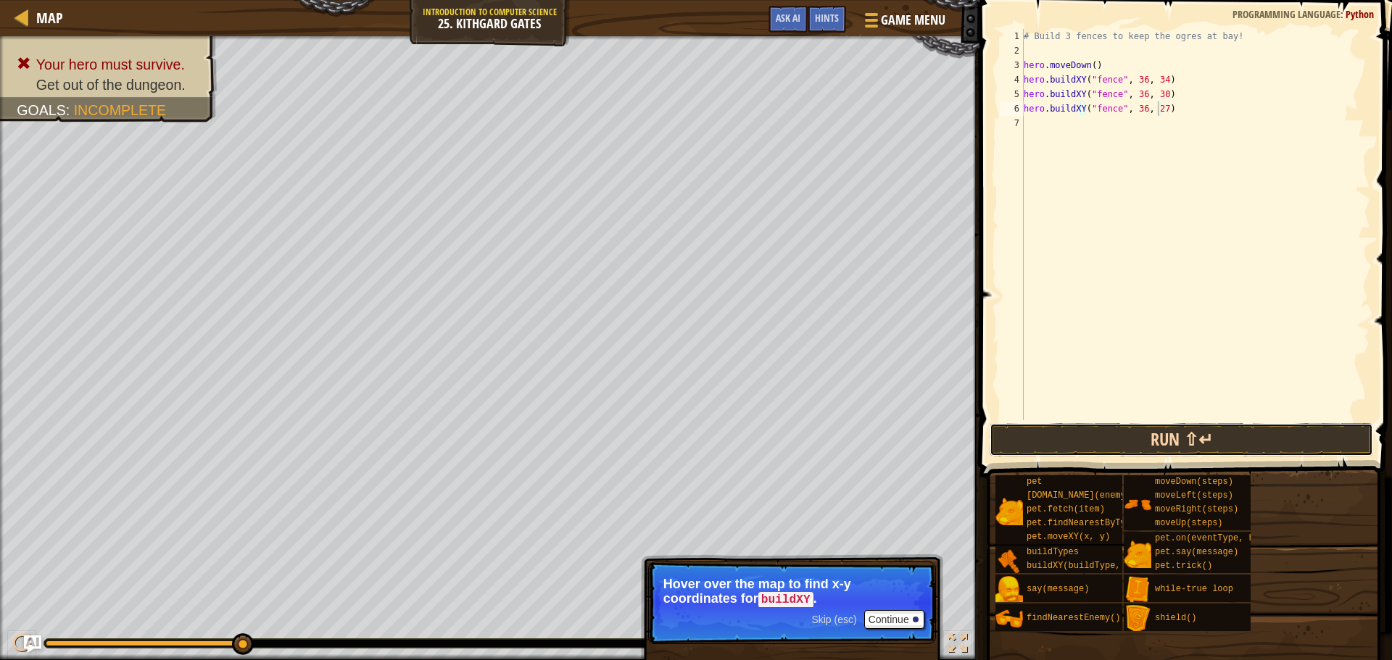
click at [1129, 439] on button "Run ⇧↵" at bounding box center [1180, 439] width 383 height 33
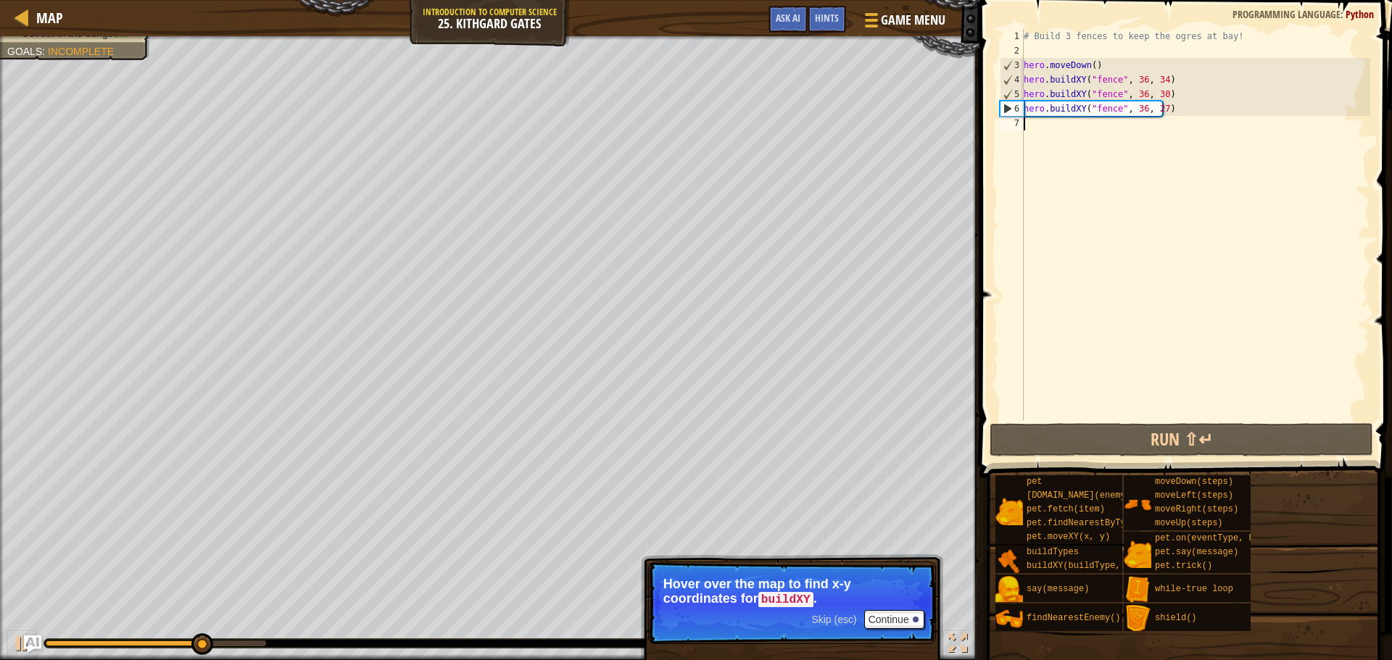
click at [1089, 132] on div "# Build 3 fences to keep the ogres at bay! hero . moveDown ( ) hero . buildXY (…" at bounding box center [1194, 239] width 349 height 420
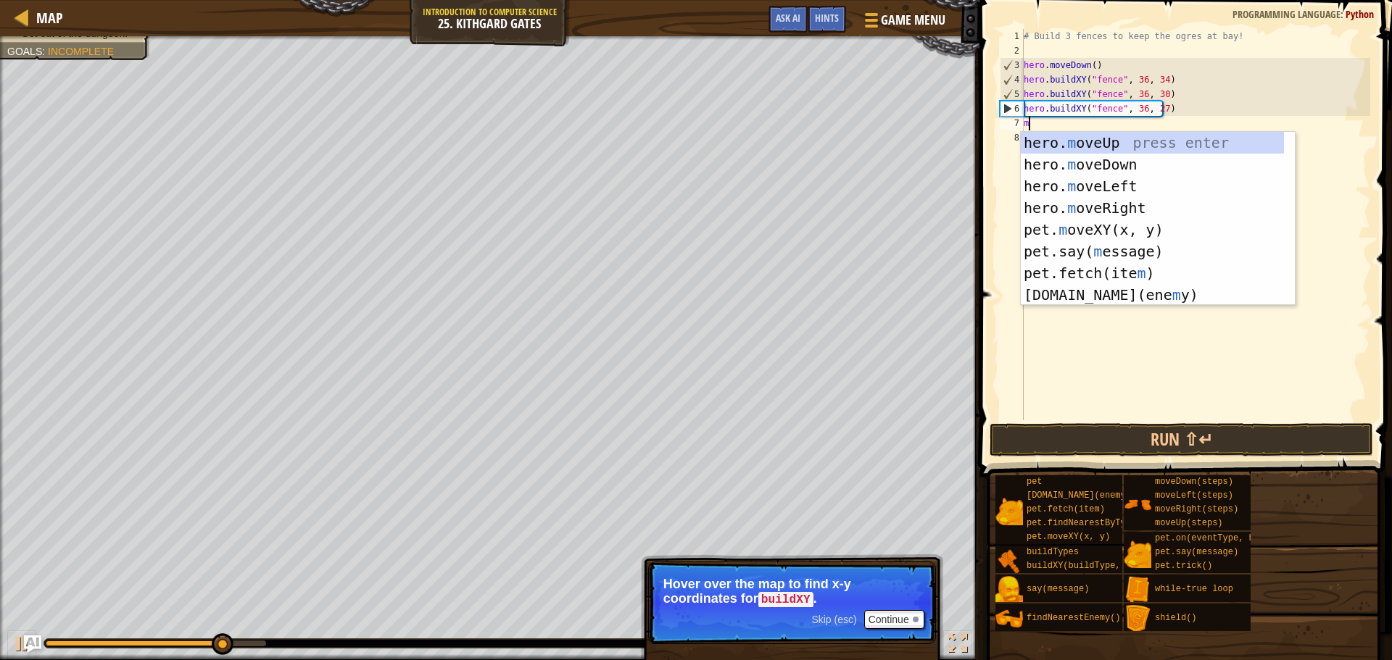
type textarea "mo"
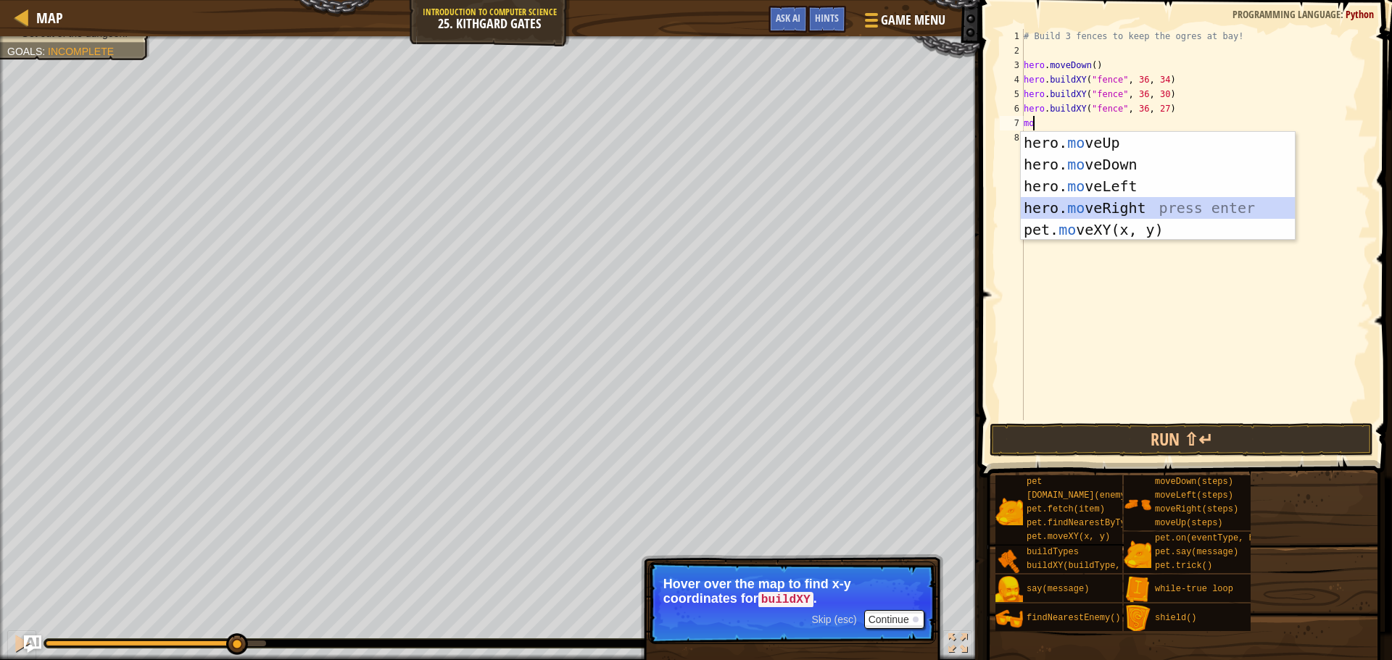
click at [1103, 198] on div "hero. mo veUp press enter hero. mo veDown press enter hero. mo veLeft press ent…" at bounding box center [1157, 208] width 274 height 152
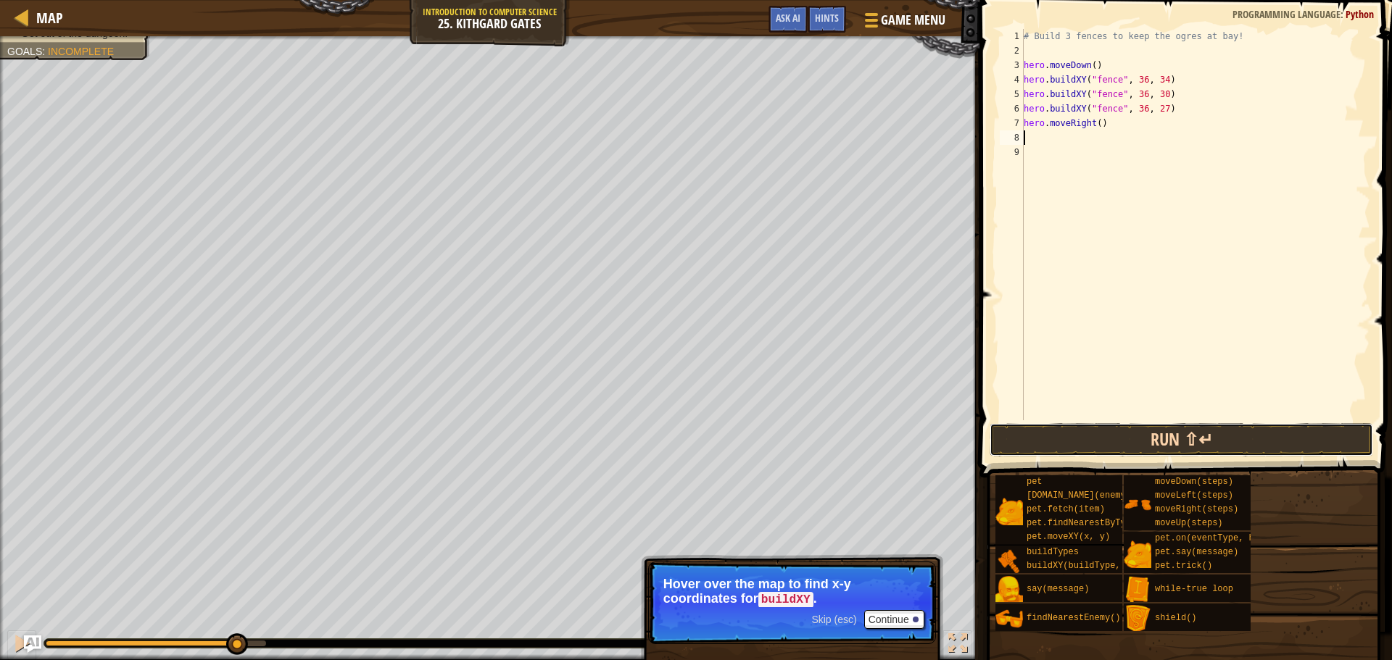
click at [1092, 447] on button "Run ⇧↵" at bounding box center [1180, 439] width 383 height 33
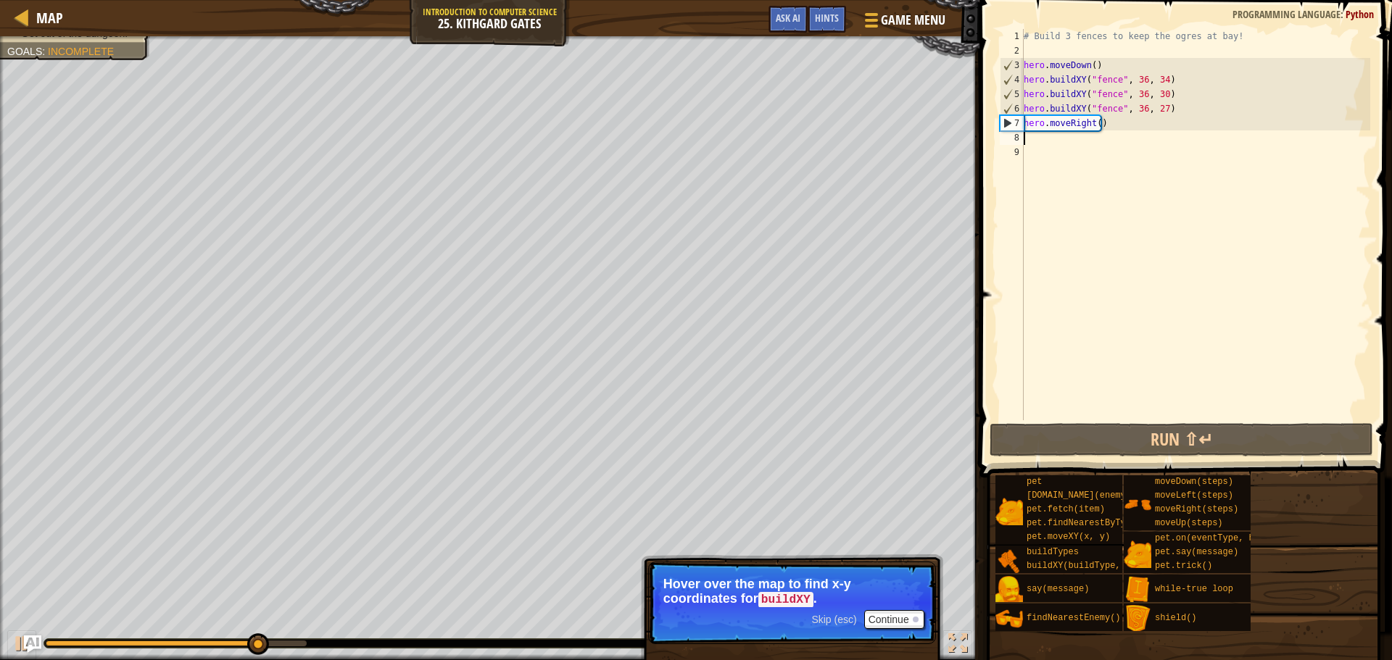
click at [1094, 127] on div "# Build 3 fences to keep the ogres at bay! hero . moveDown ( ) hero . buildXY (…" at bounding box center [1194, 239] width 349 height 420
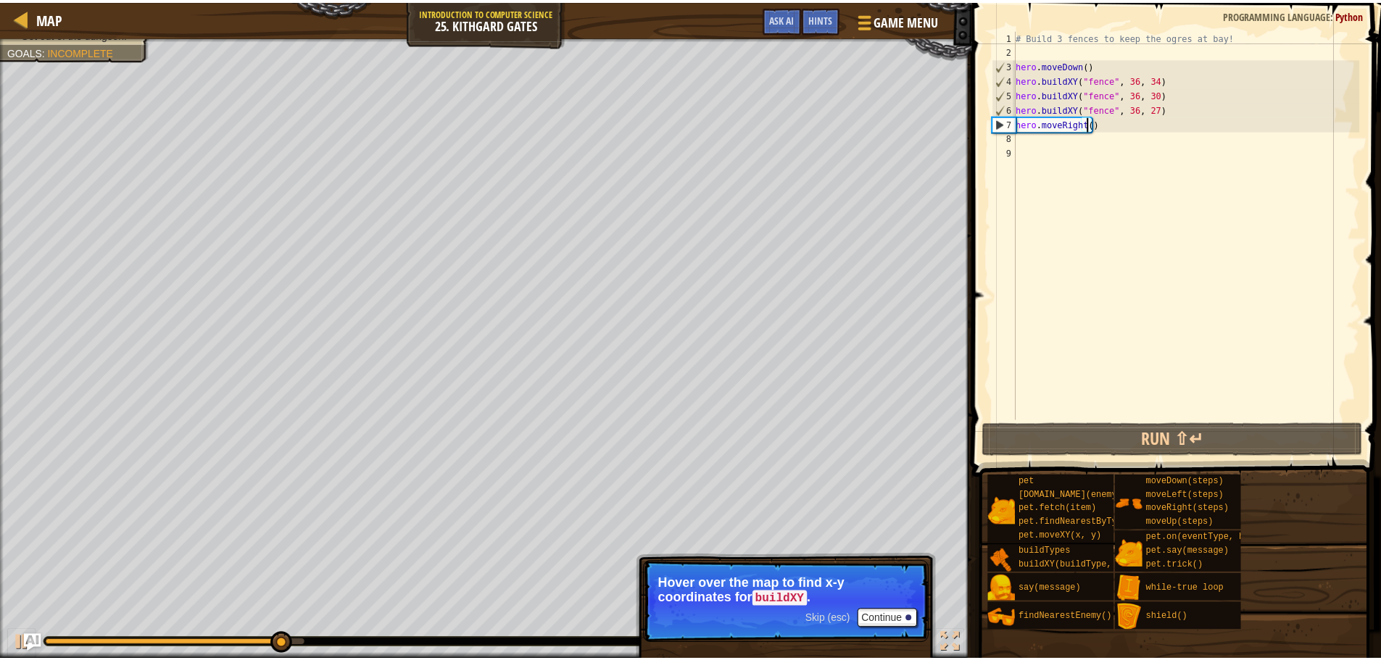
scroll to position [7, 6]
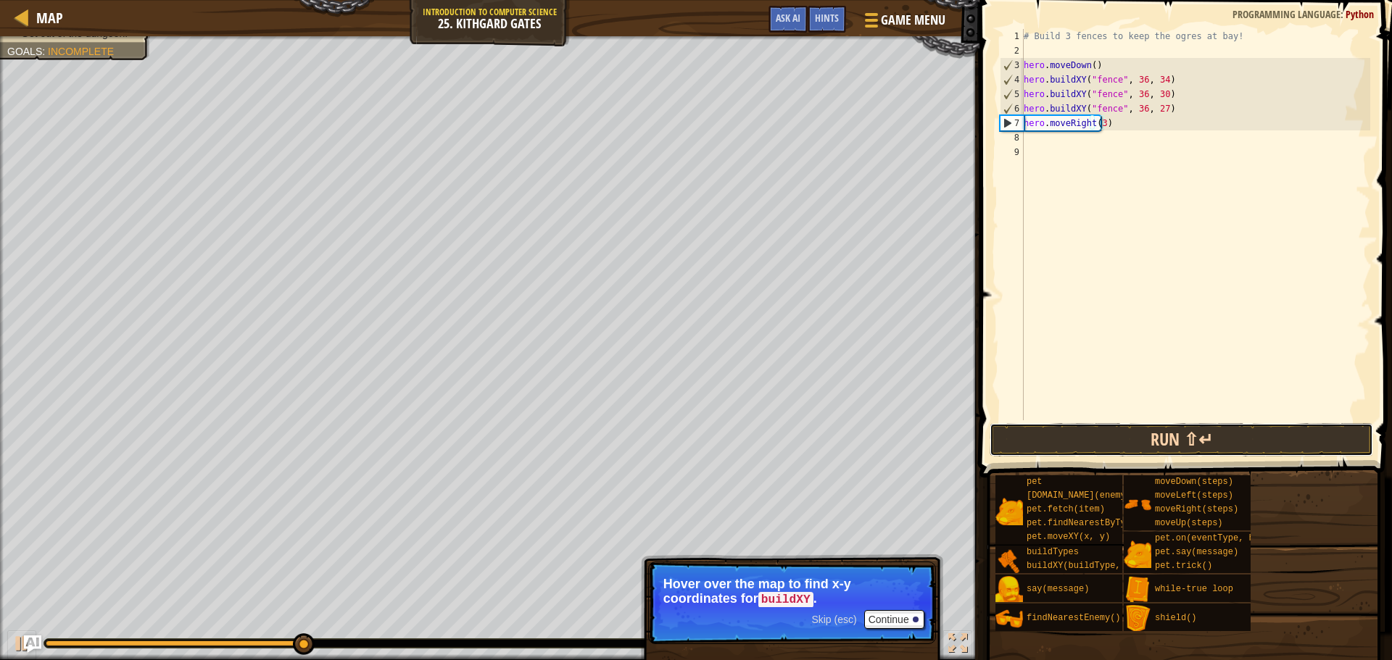
click at [1079, 444] on button "Run ⇧↵" at bounding box center [1180, 439] width 383 height 33
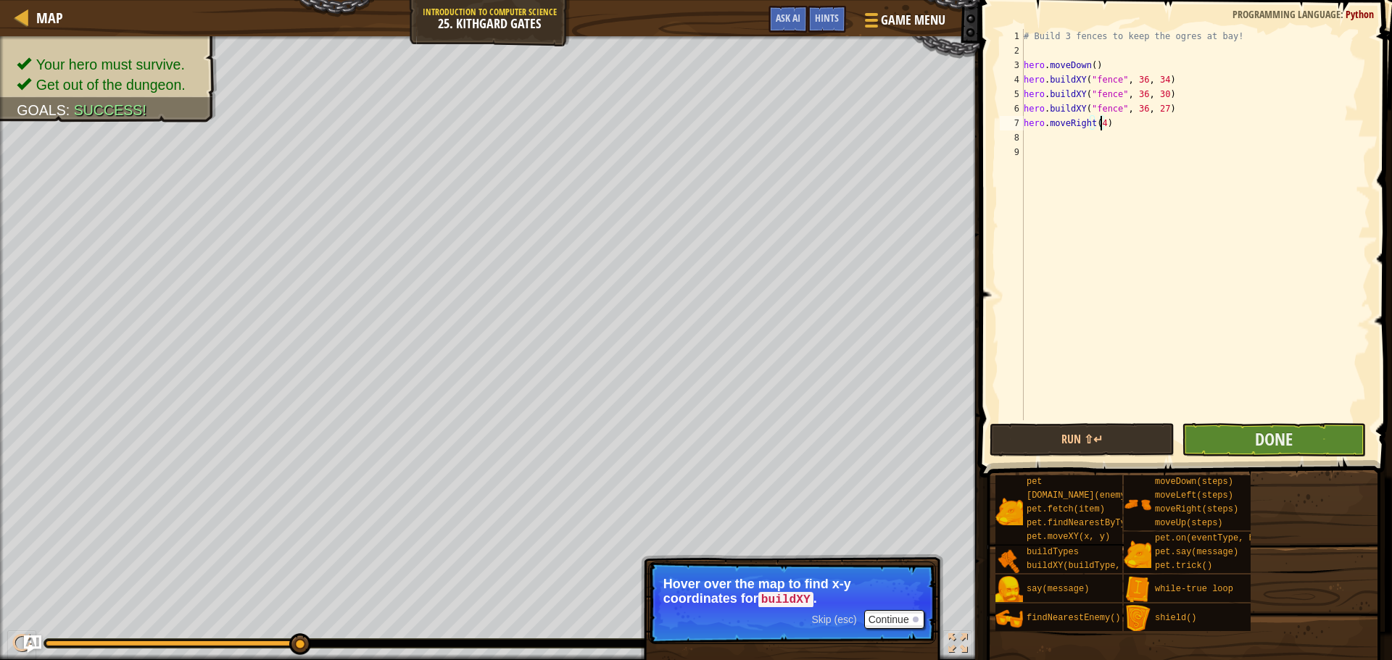
type textarea "hero.moveRight(4)"
click at [1247, 445] on button "Done" at bounding box center [1273, 439] width 184 height 33
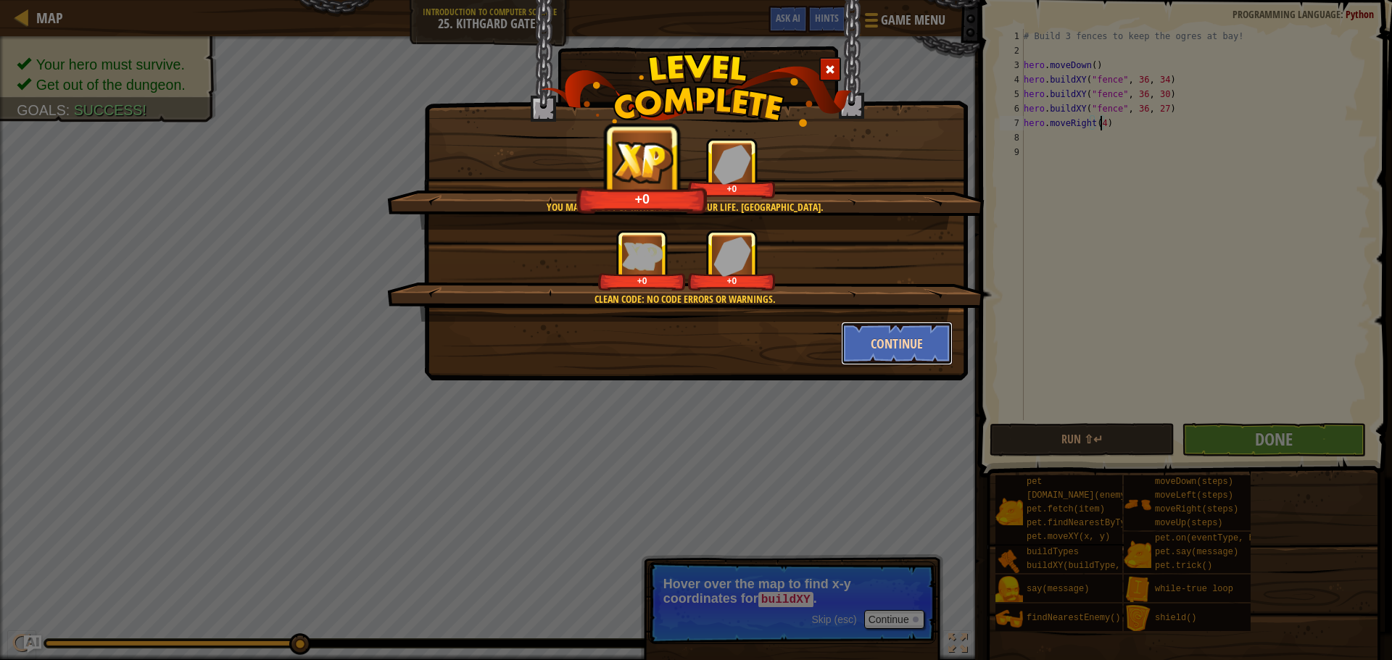
click at [901, 329] on button "Continue" at bounding box center [897, 343] width 112 height 43
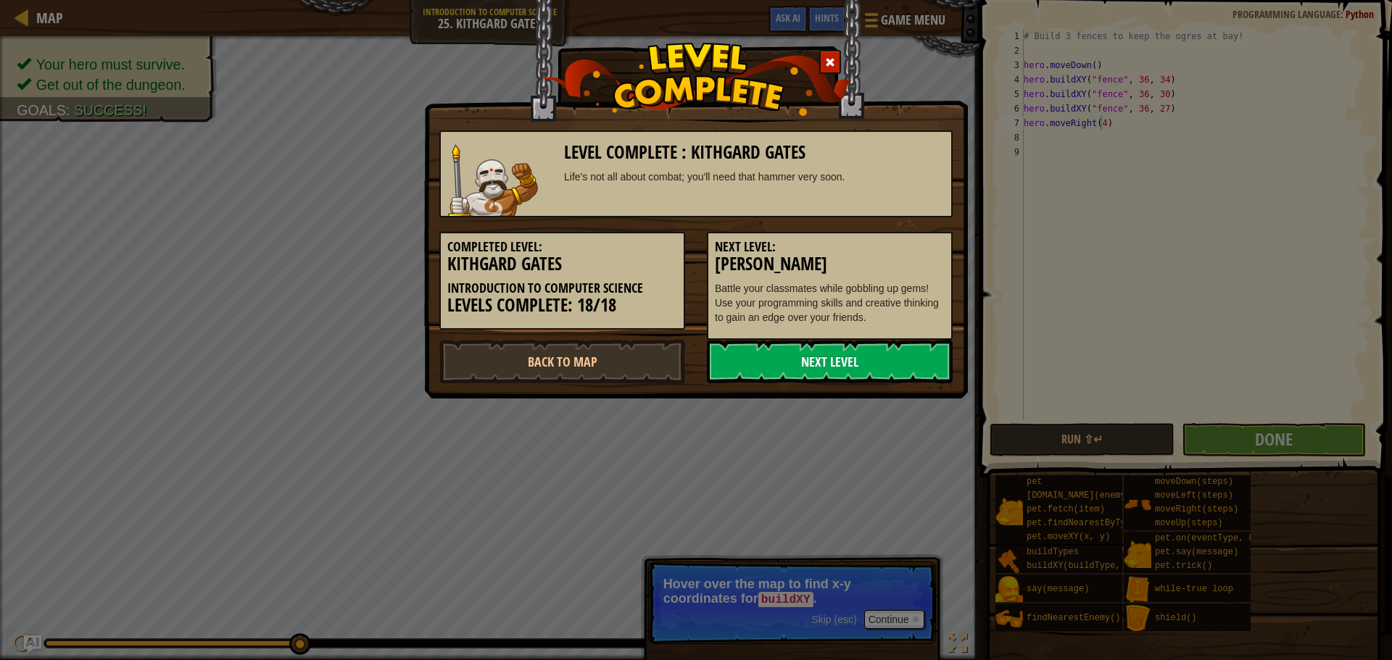
click at [887, 354] on link "Next Level" at bounding box center [830, 361] width 246 height 43
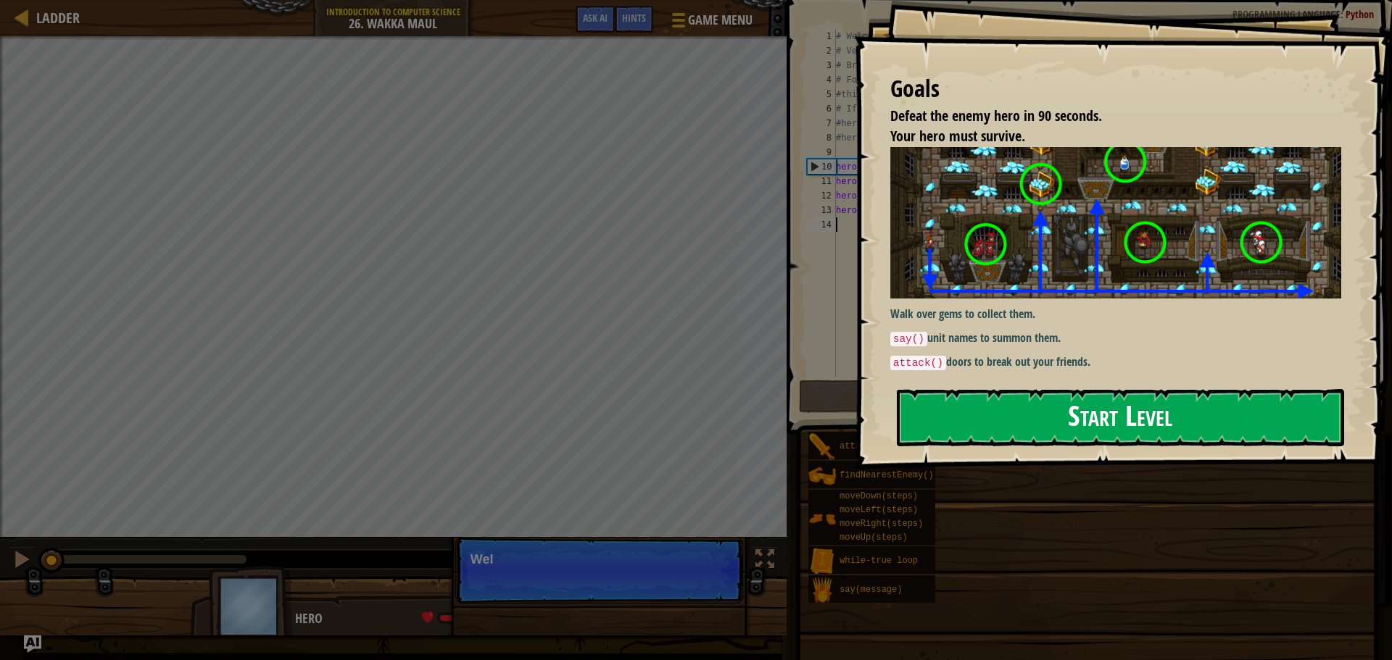
click at [950, 428] on button "Start Level" at bounding box center [1120, 417] width 447 height 57
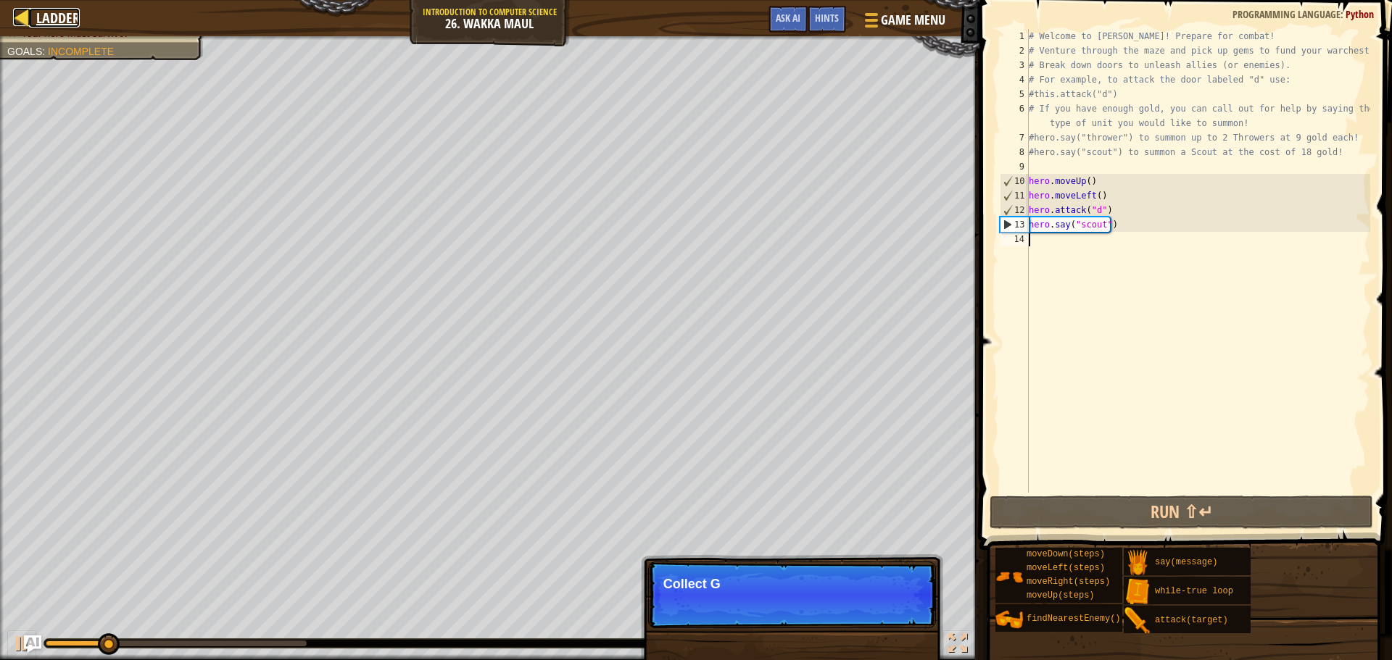
click at [23, 18] on div at bounding box center [22, 17] width 18 height 18
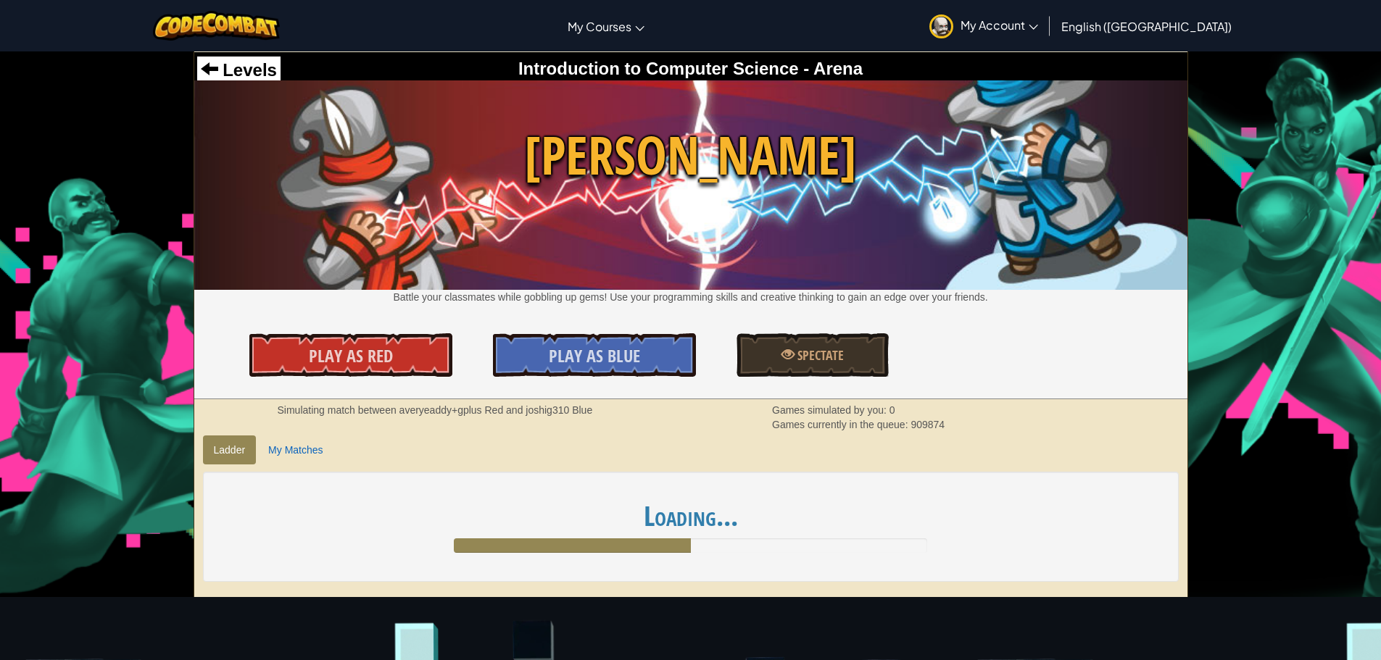
click at [1045, 7] on link "My Account" at bounding box center [983, 26] width 123 height 46
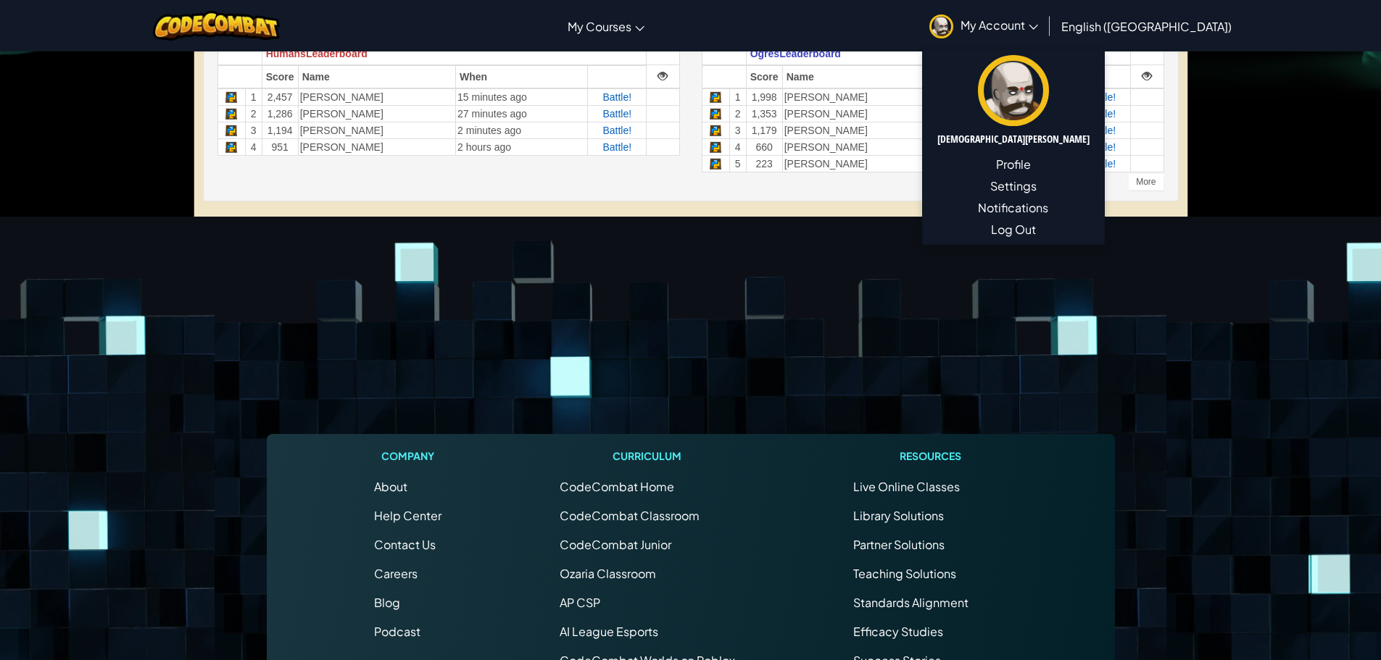
scroll to position [580, 0]
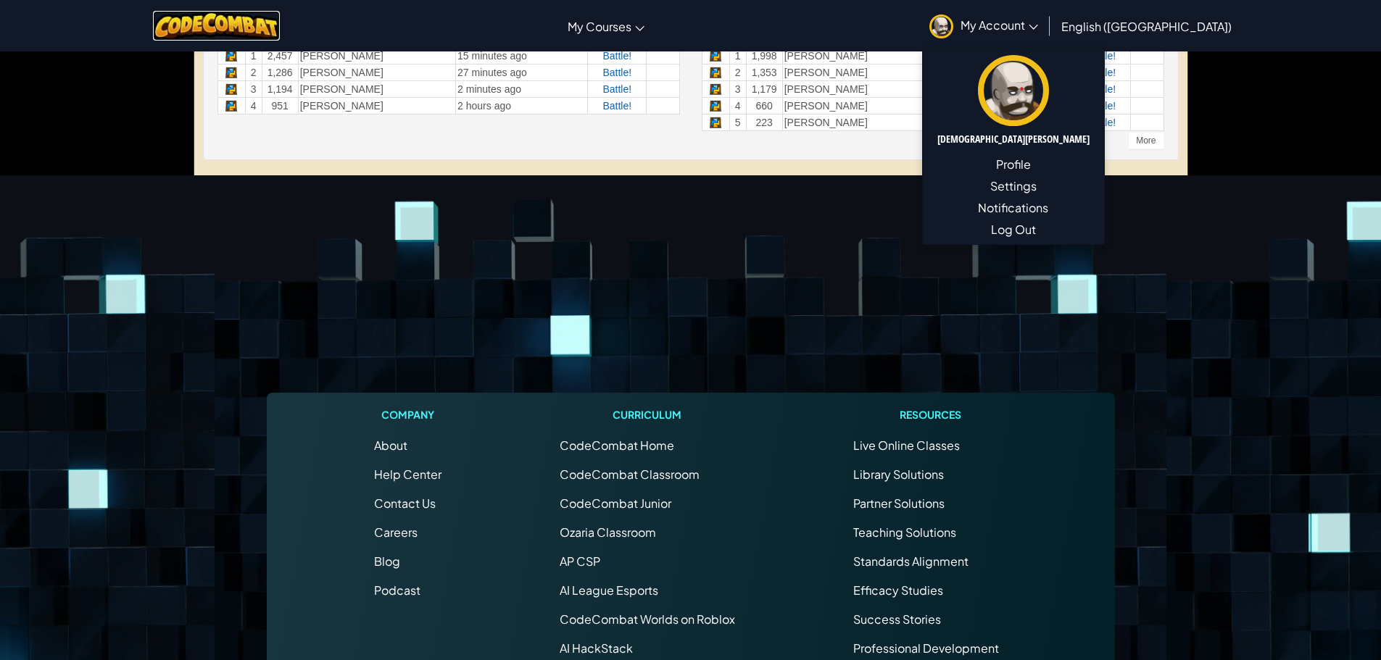
click at [258, 30] on img at bounding box center [216, 26] width 127 height 30
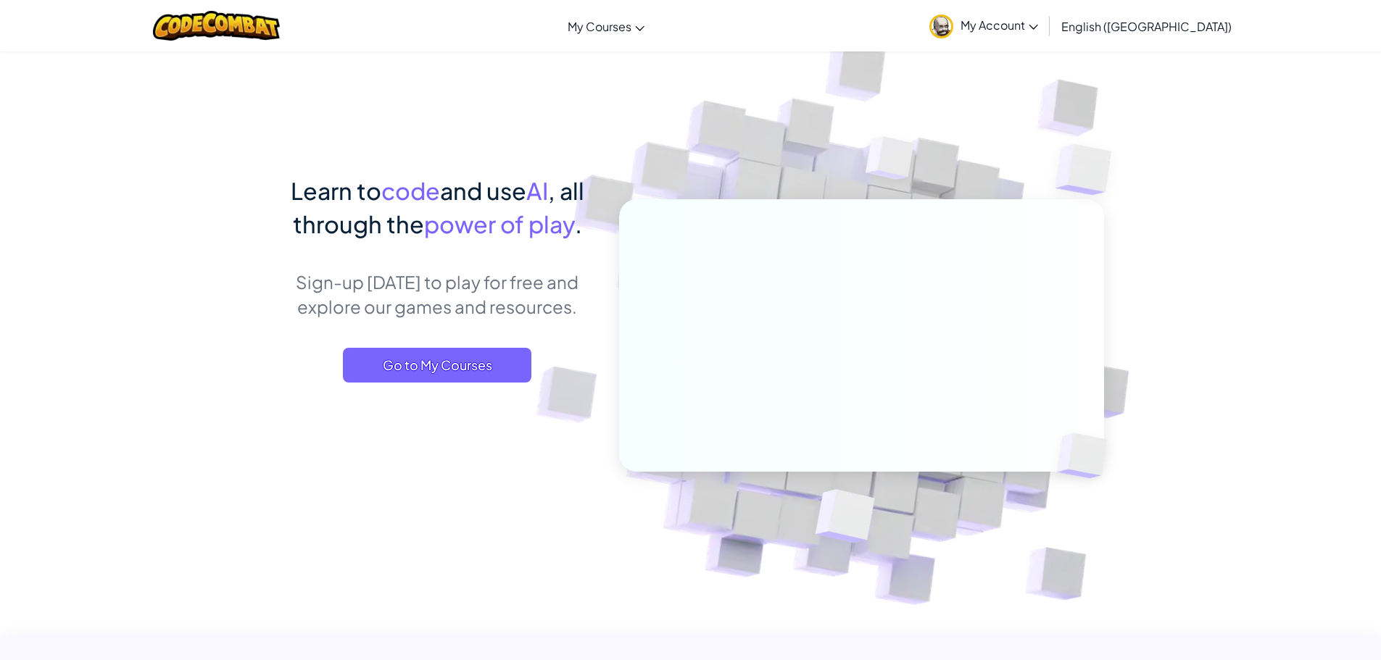
click at [1037, 16] on link "My Account" at bounding box center [983, 26] width 123 height 46
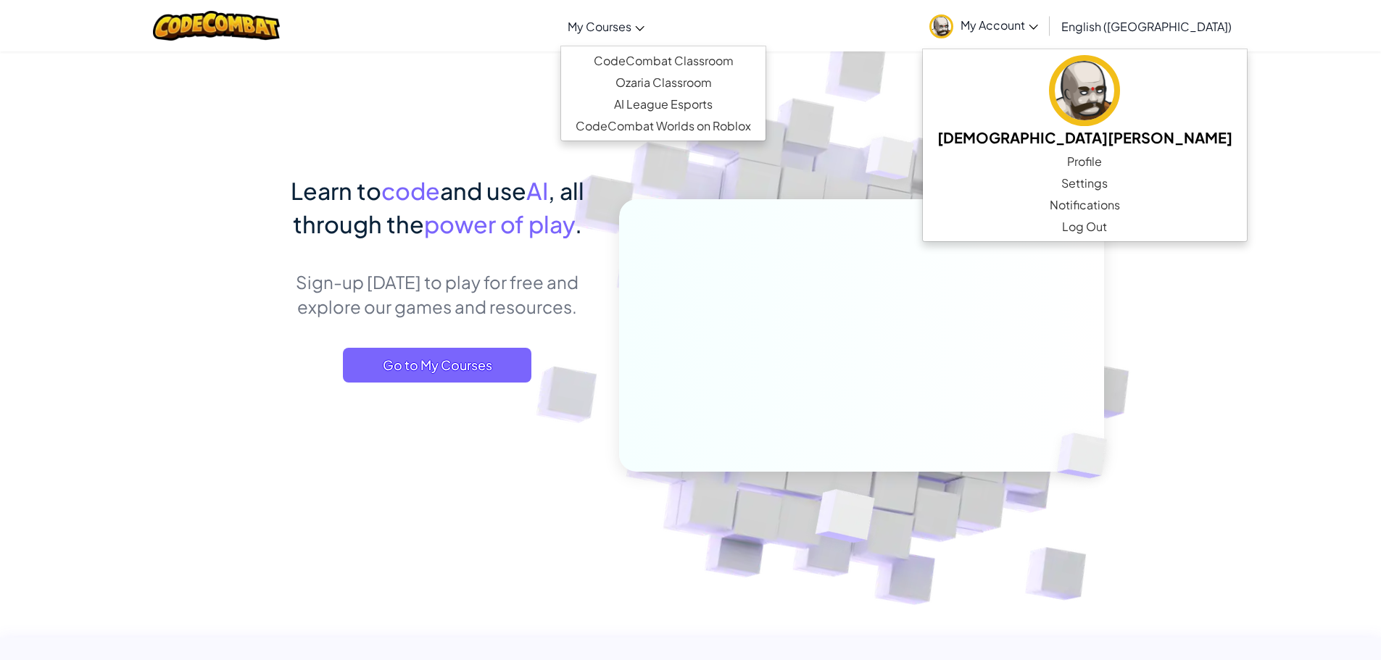
click at [631, 22] on span "My Courses" at bounding box center [600, 26] width 64 height 15
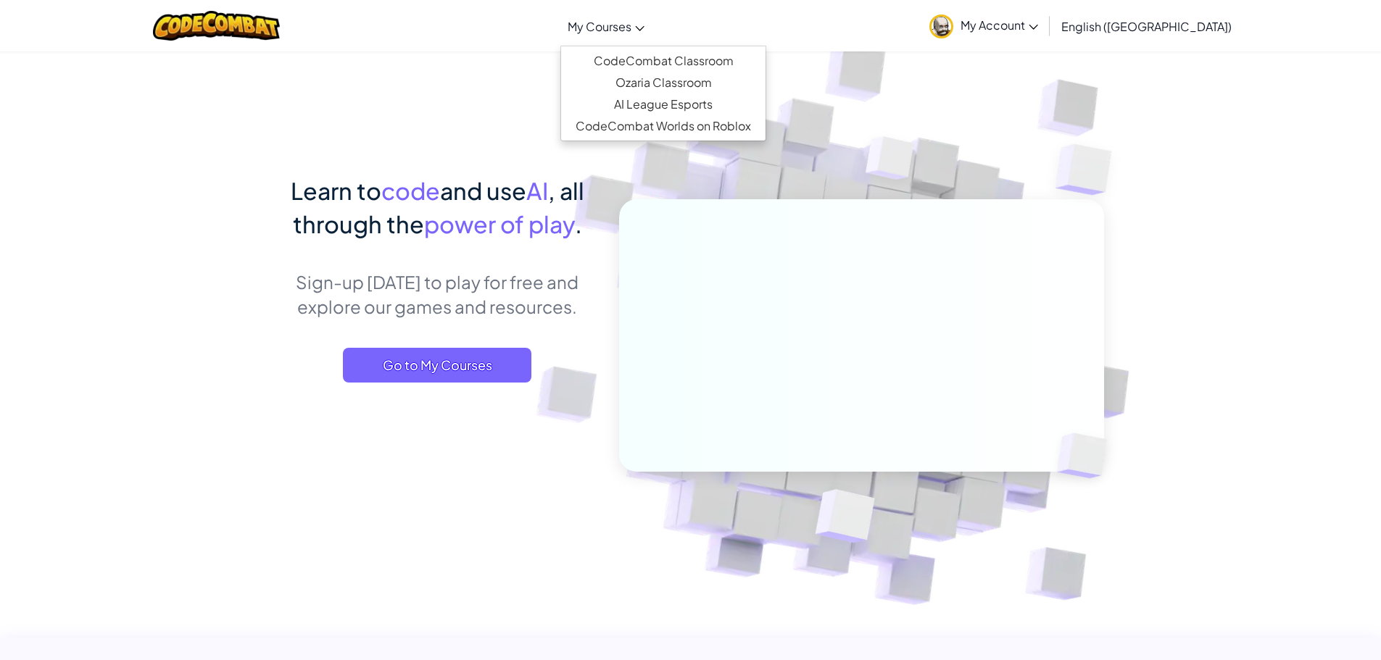
click at [631, 22] on span "My Courses" at bounding box center [600, 26] width 64 height 15
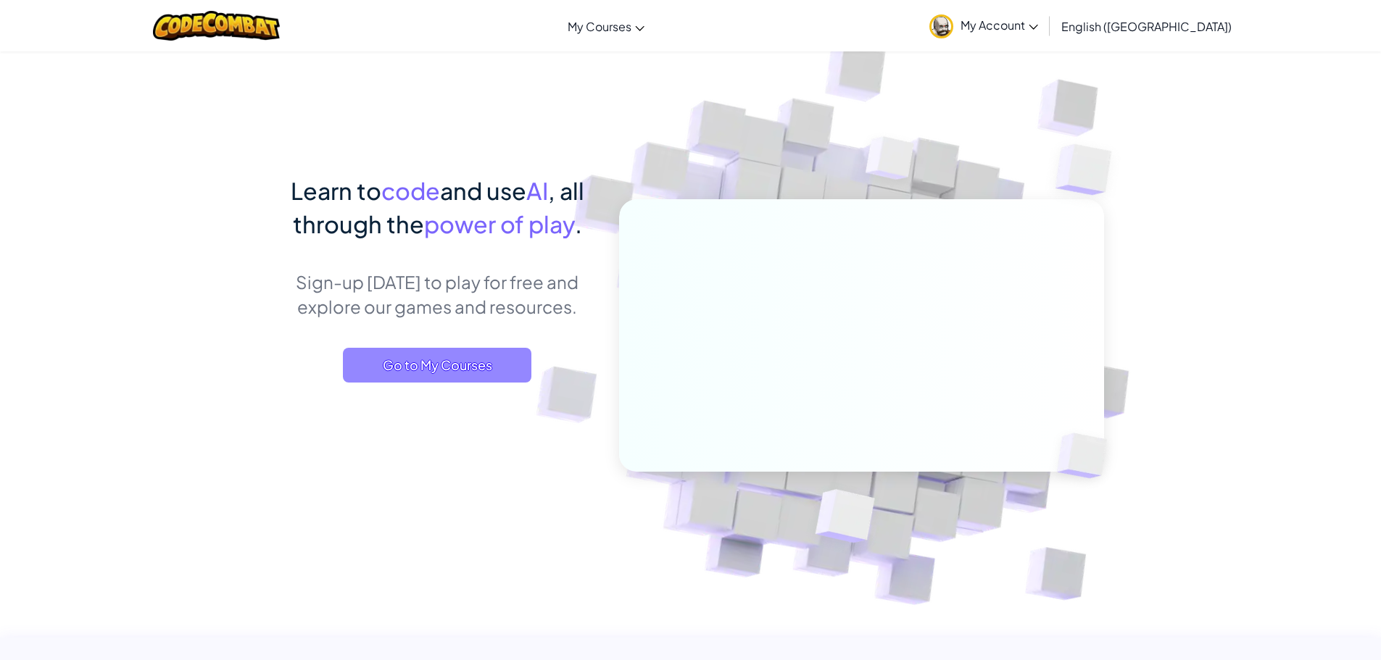
click at [442, 359] on span "Go to My Courses" at bounding box center [437, 365] width 188 height 35
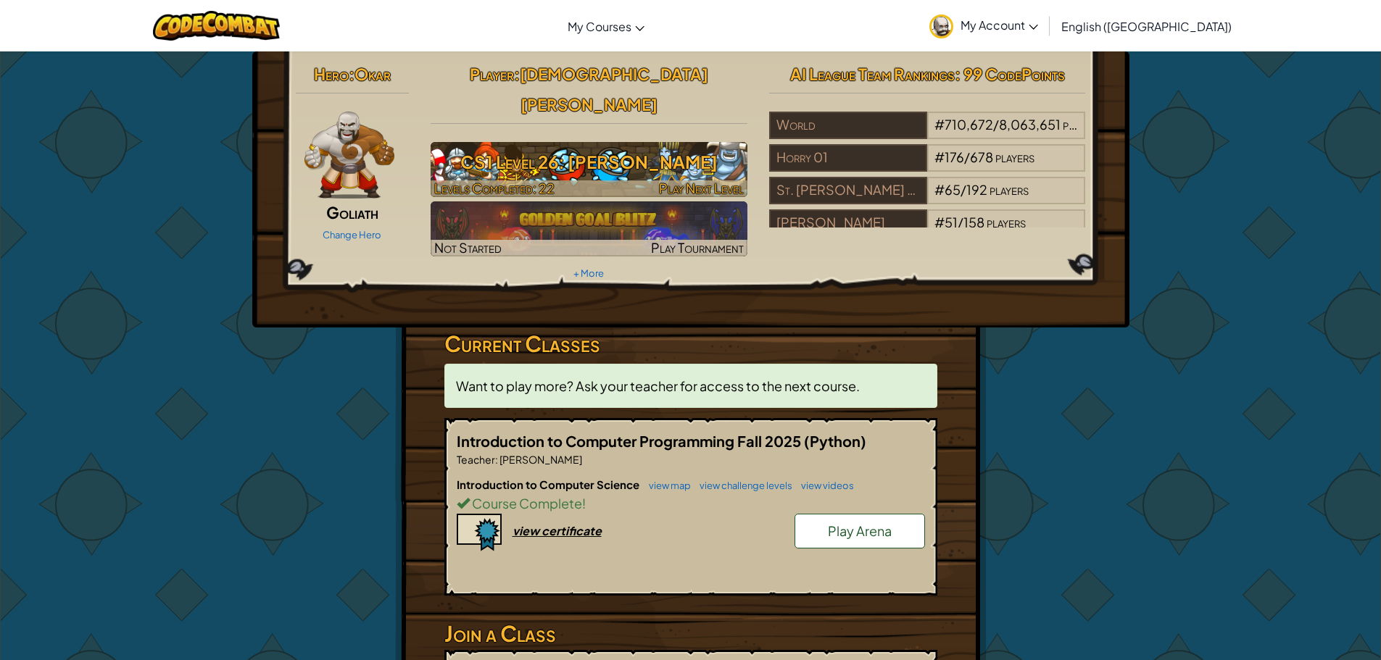
click at [523, 147] on h3 "CS1 Level 26: [PERSON_NAME]" at bounding box center [589, 162] width 317 height 33
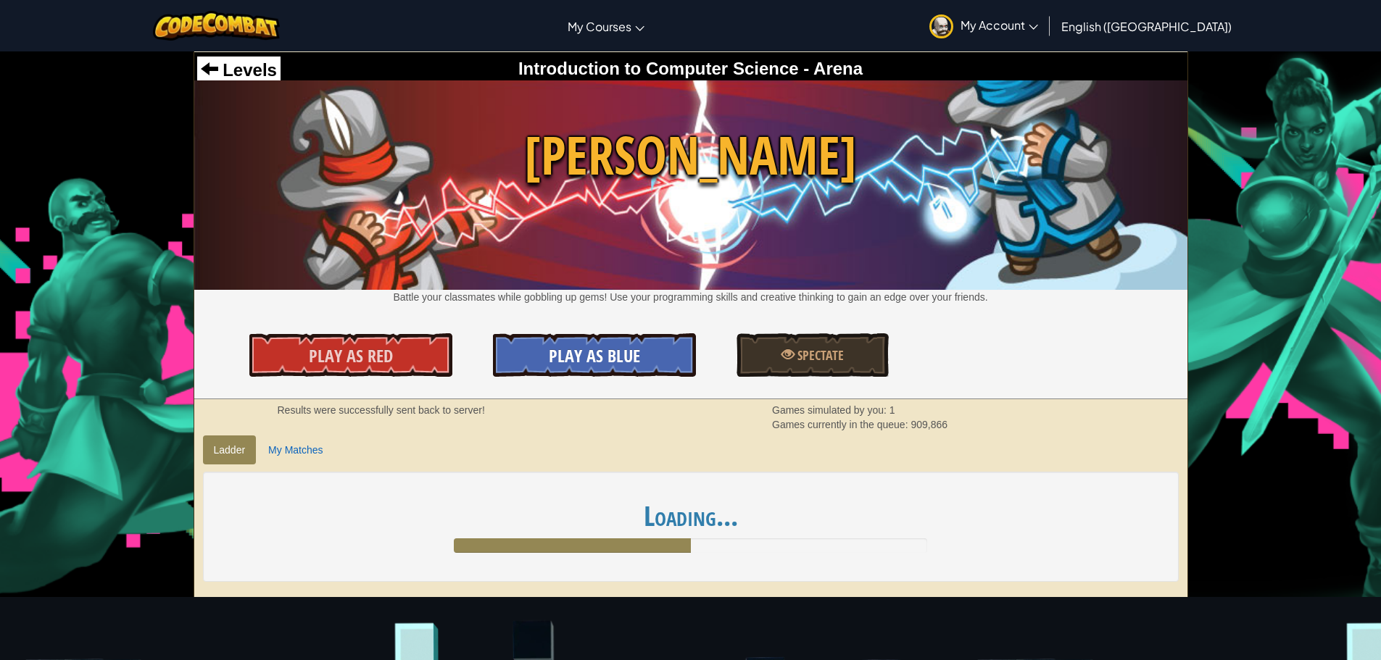
click at [527, 343] on link "Play As Blue" at bounding box center [594, 354] width 203 height 43
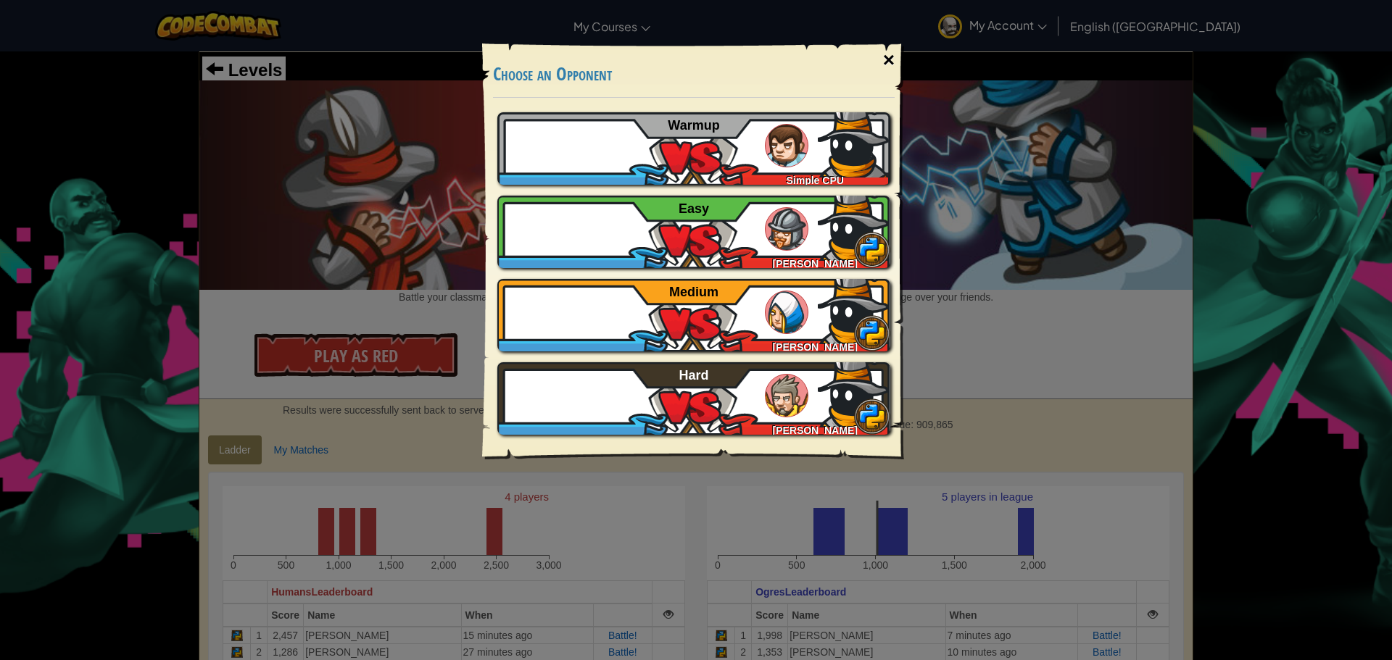
click at [878, 64] on div "×" at bounding box center [888, 60] width 33 height 42
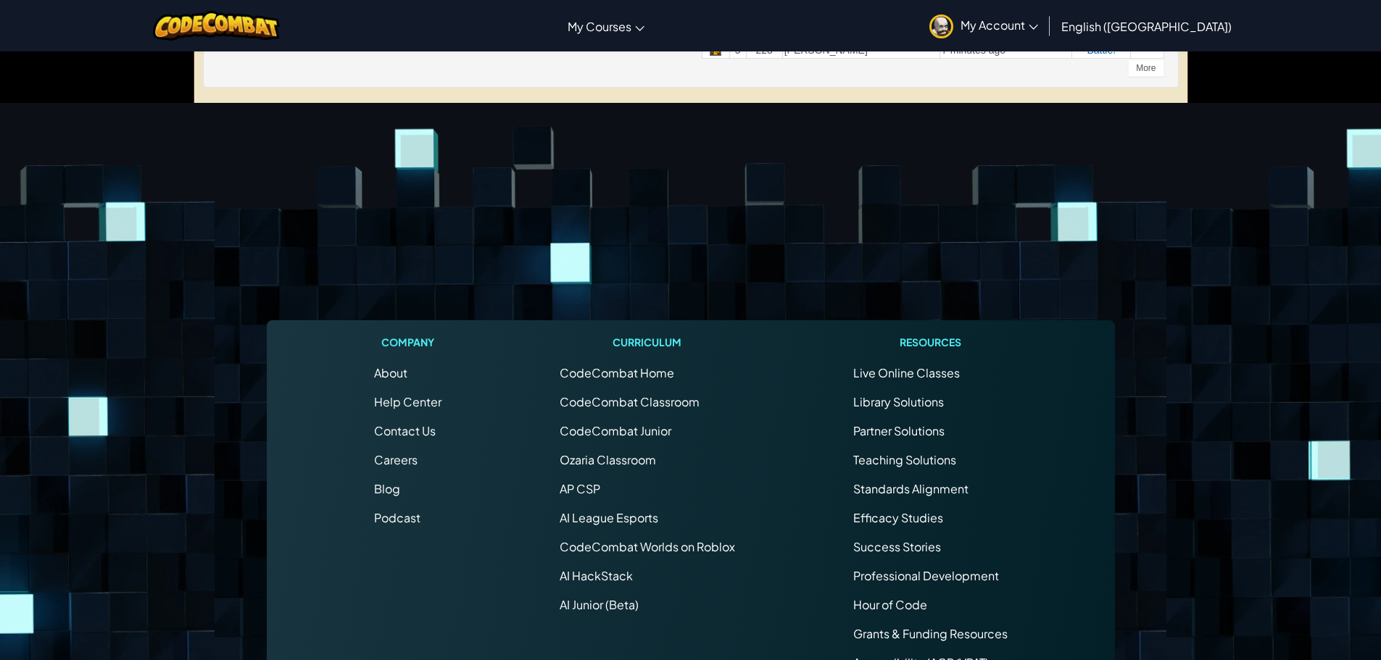
scroll to position [881, 0]
